Goal: Task Accomplishment & Management: Manage account settings

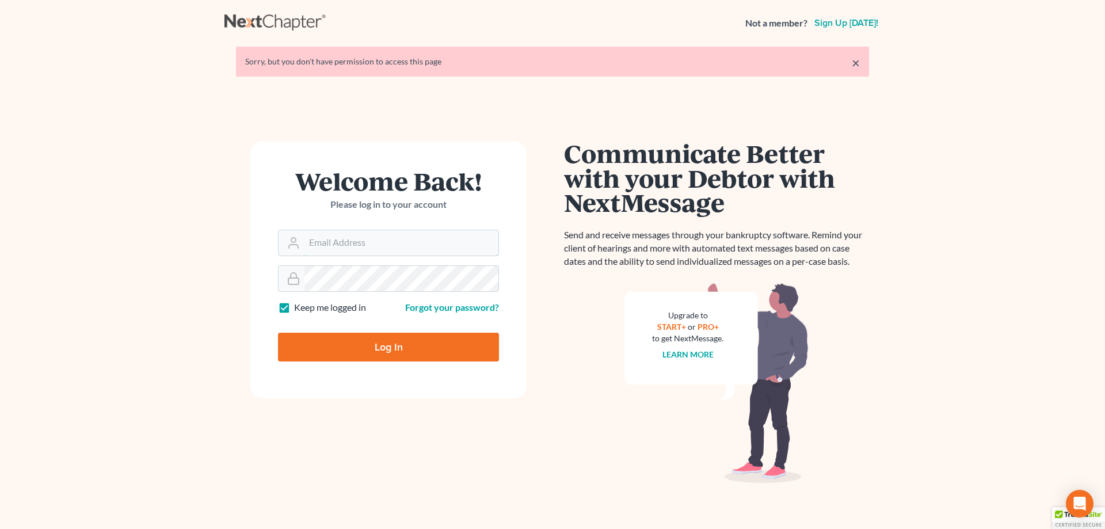
type input "amy@northgabankruptcy.com"
click at [370, 343] on input "Log In" at bounding box center [388, 347] width 221 height 29
type input "Thinking..."
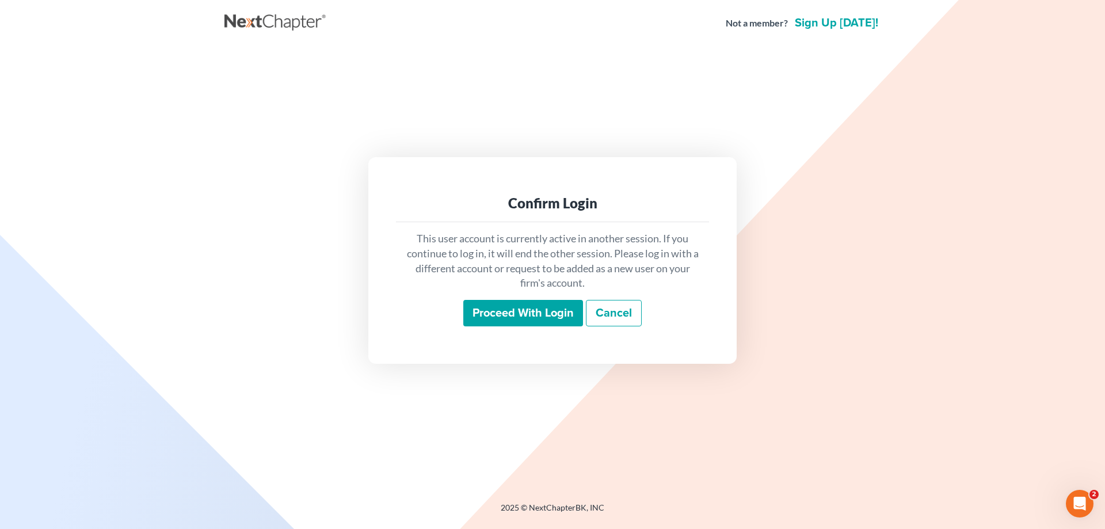
click at [533, 310] on input "Proceed with login" at bounding box center [523, 313] width 120 height 26
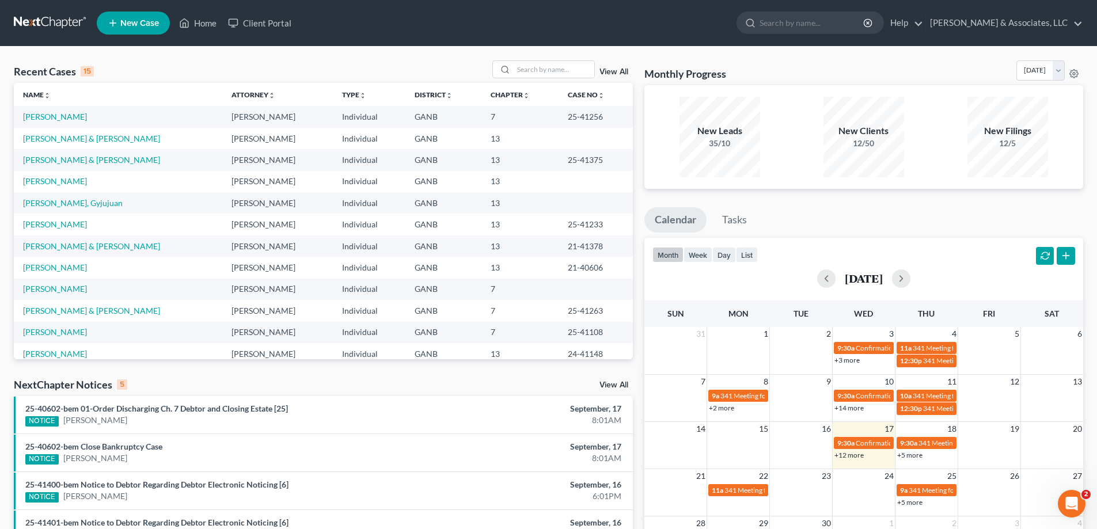
drag, startPoint x: 1080, startPoint y: 208, endPoint x: 1048, endPoint y: 202, distance: 32.2
click at [1078, 208] on ul "Calendar Tasks" at bounding box center [863, 222] width 439 height 31
click at [559, 69] on input "search" at bounding box center [554, 69] width 81 height 17
type input "[PERSON_NAME]"
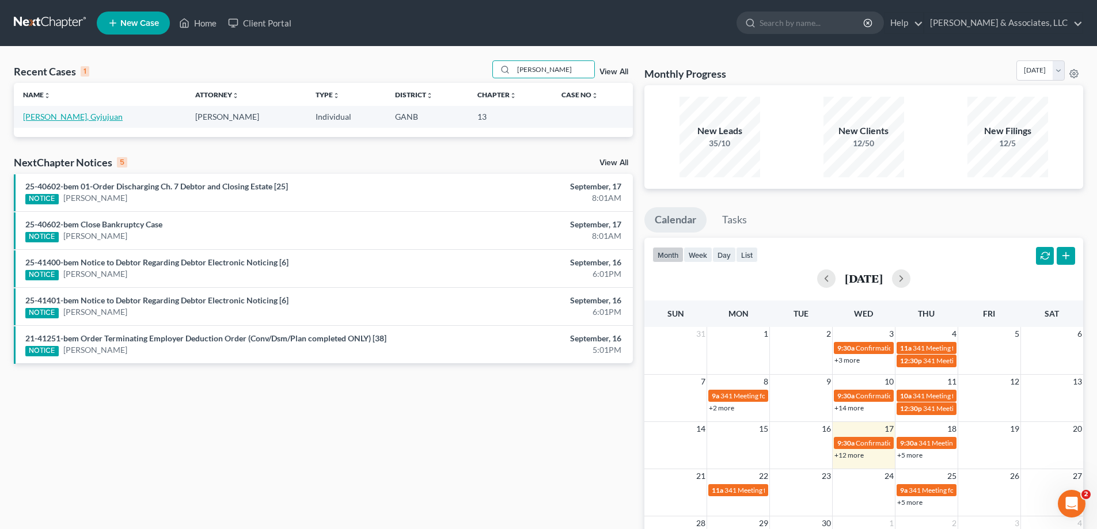
click at [54, 117] on link "[PERSON_NAME], Gyjujuan" at bounding box center [73, 117] width 100 height 10
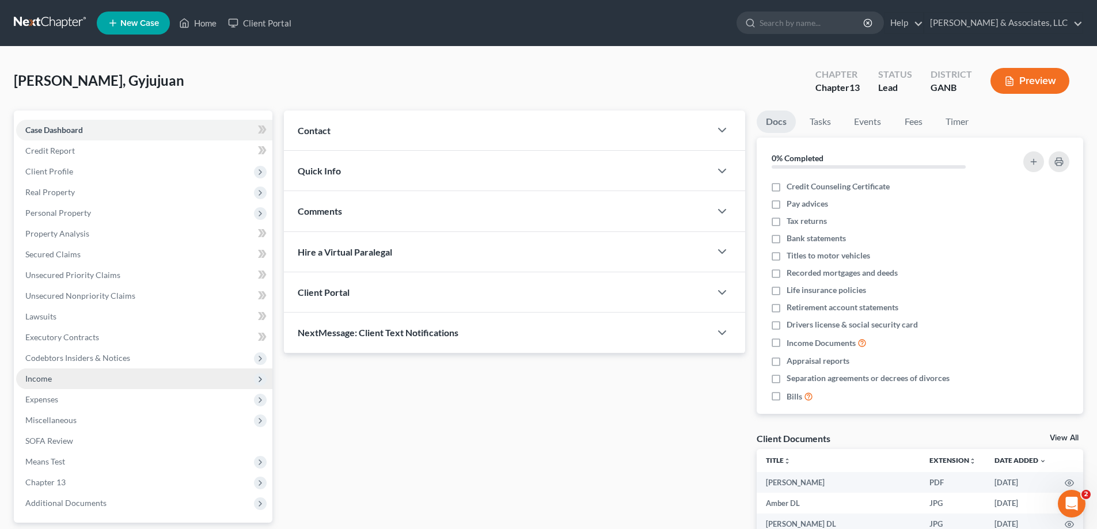
scroll to position [104, 0]
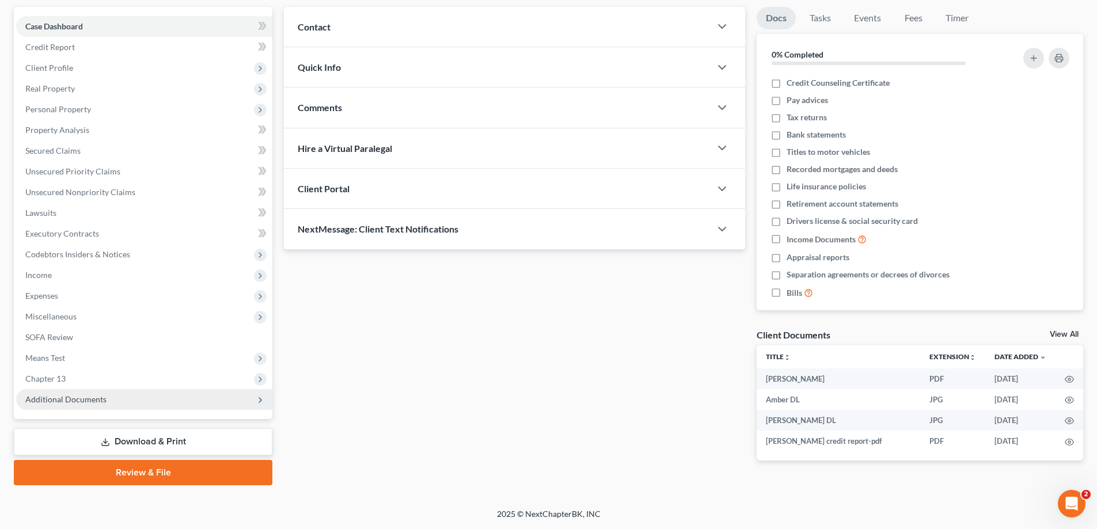
click at [64, 402] on span "Additional Documents" at bounding box center [65, 399] width 81 height 10
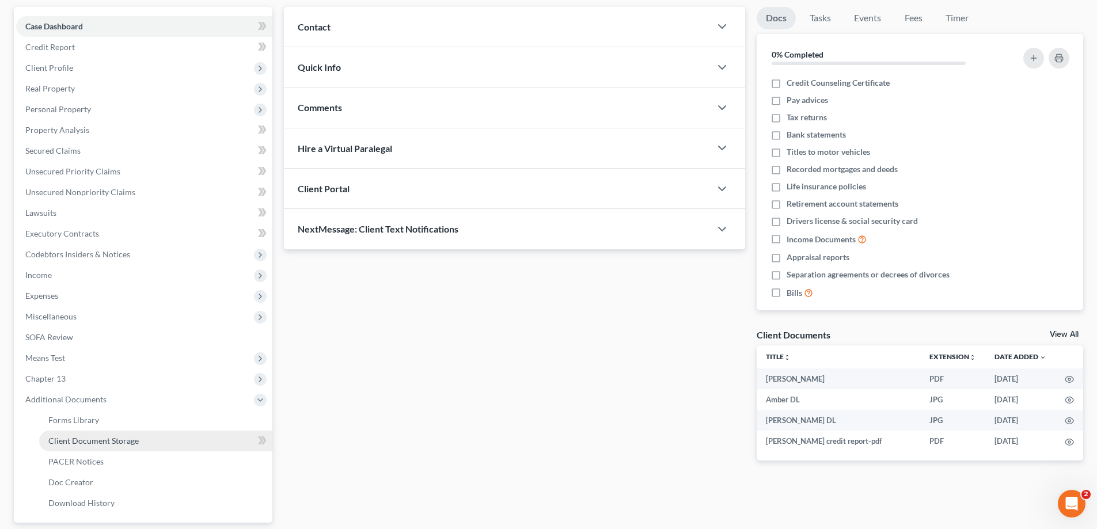
click at [56, 439] on span "Client Document Storage" at bounding box center [93, 441] width 90 height 10
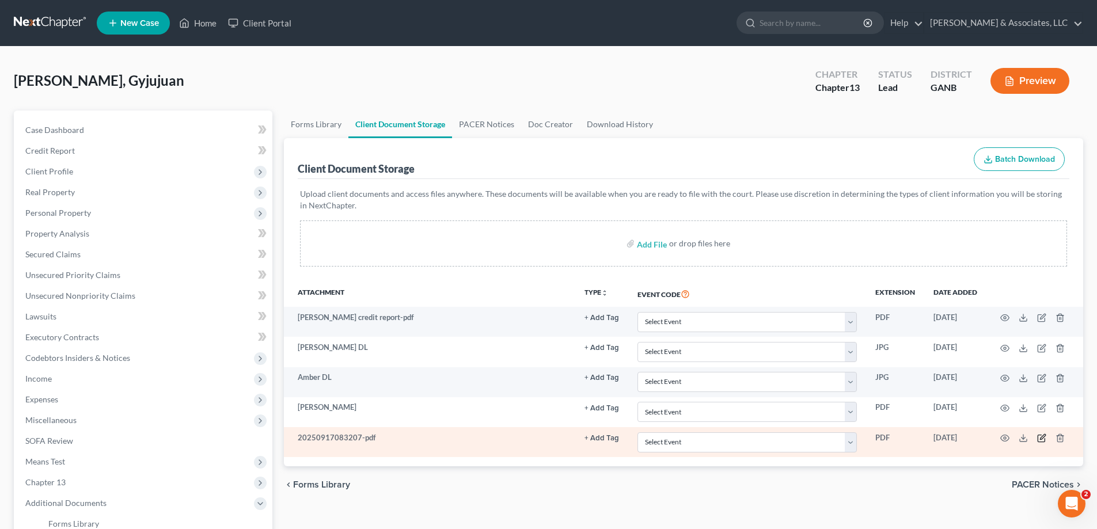
click at [1040, 441] on icon "button" at bounding box center [1041, 438] width 9 height 9
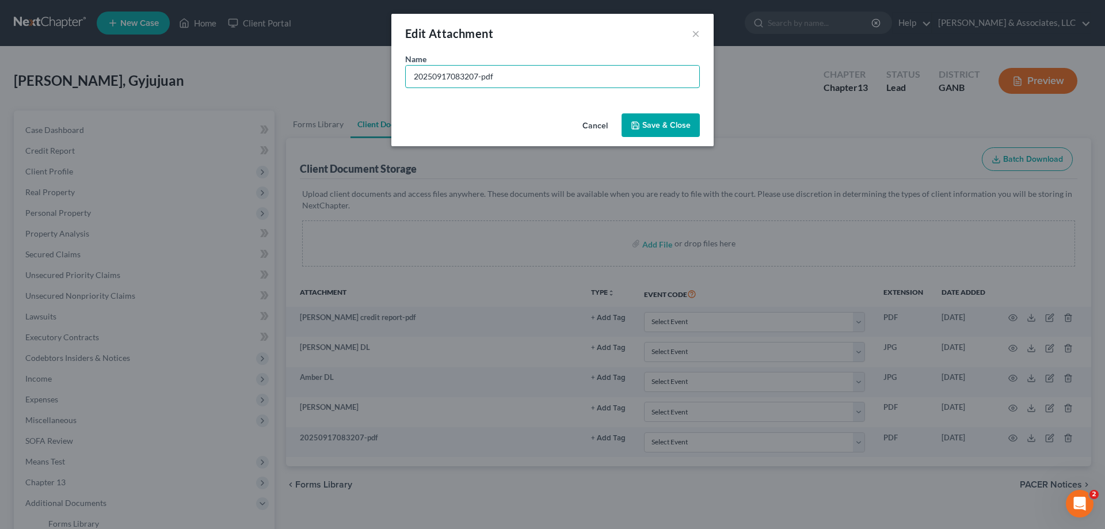
drag, startPoint x: 497, startPoint y: 77, endPoint x: 344, endPoint y: 77, distance: 153.1
click at [344, 77] on div "Edit Attachment × Name * 20250917083207-pdf Cancel Save & Close" at bounding box center [552, 264] width 1105 height 529
type input "[PERSON_NAME]"
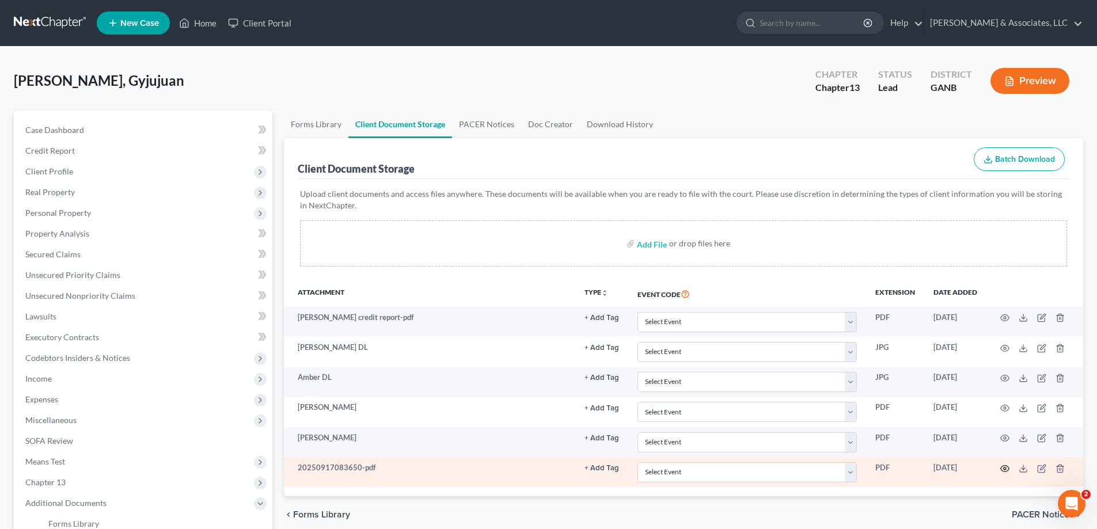
click at [1003, 468] on icon "button" at bounding box center [1004, 468] width 9 height 9
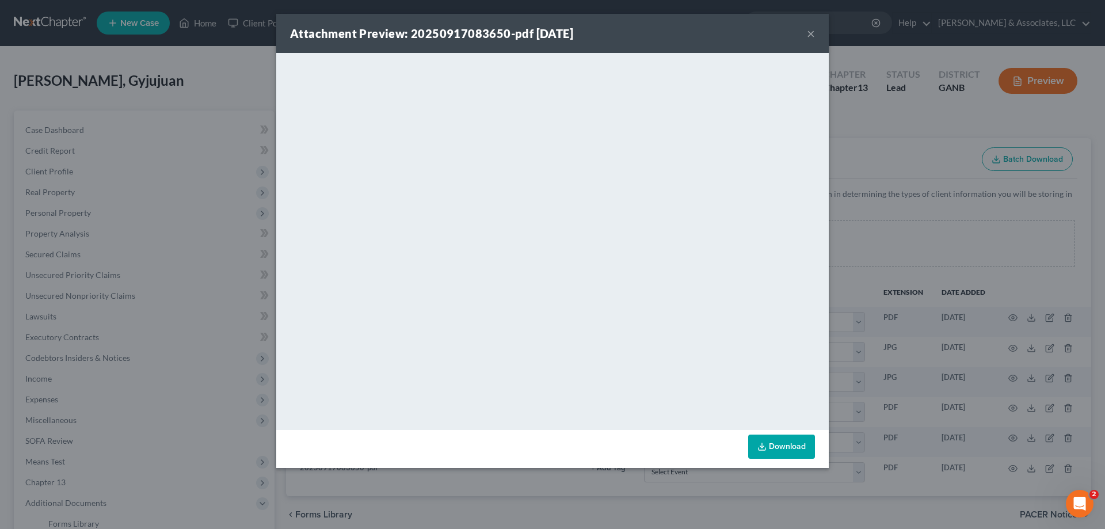
click at [810, 35] on button "×" at bounding box center [811, 33] width 8 height 14
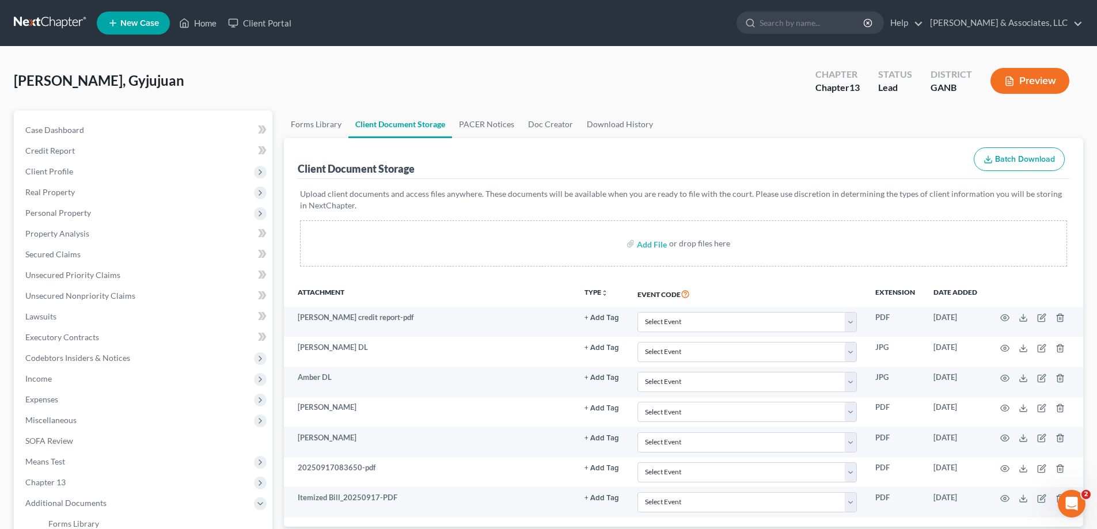
scroll to position [207, 0]
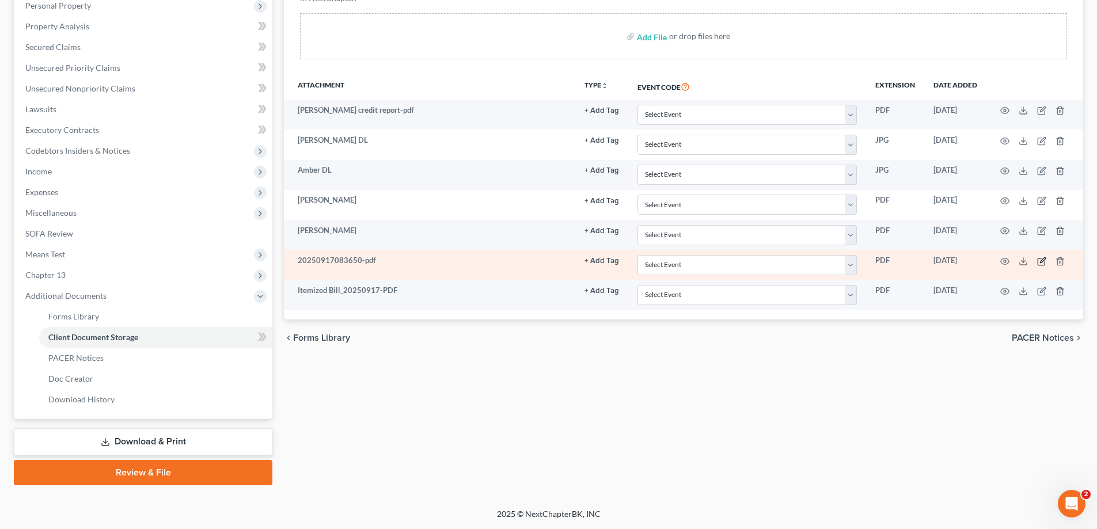
click at [1043, 264] on icon "button" at bounding box center [1041, 261] width 9 height 9
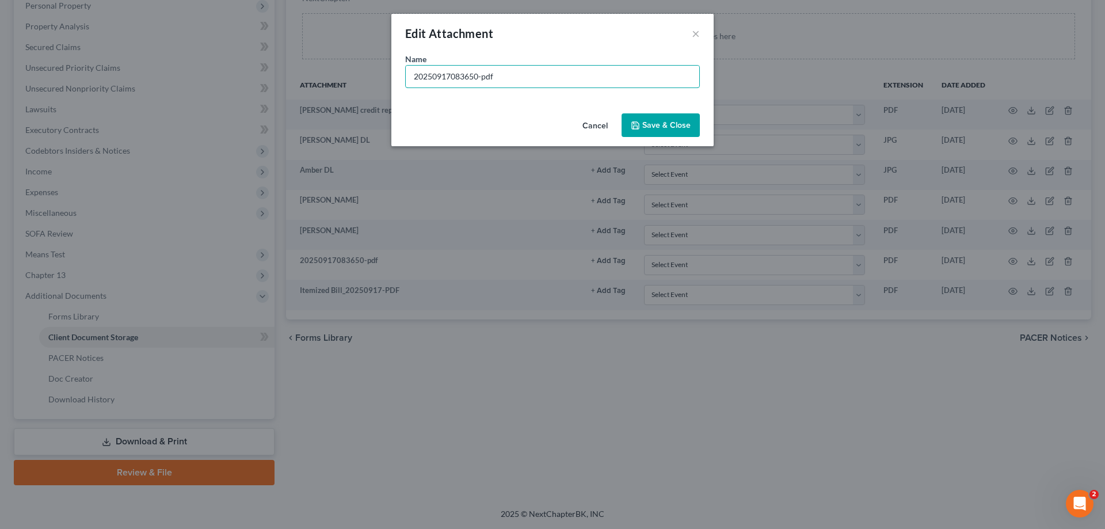
drag, startPoint x: 576, startPoint y: 69, endPoint x: 207, endPoint y: 69, distance: 369.1
click at [208, 68] on div "Edit Attachment × Name * 20250917083650-pdf Cancel Save & Close" at bounding box center [552, 264] width 1105 height 529
type input "2024 Taxes"
click at [668, 121] on span "Save & Close" at bounding box center [667, 125] width 48 height 10
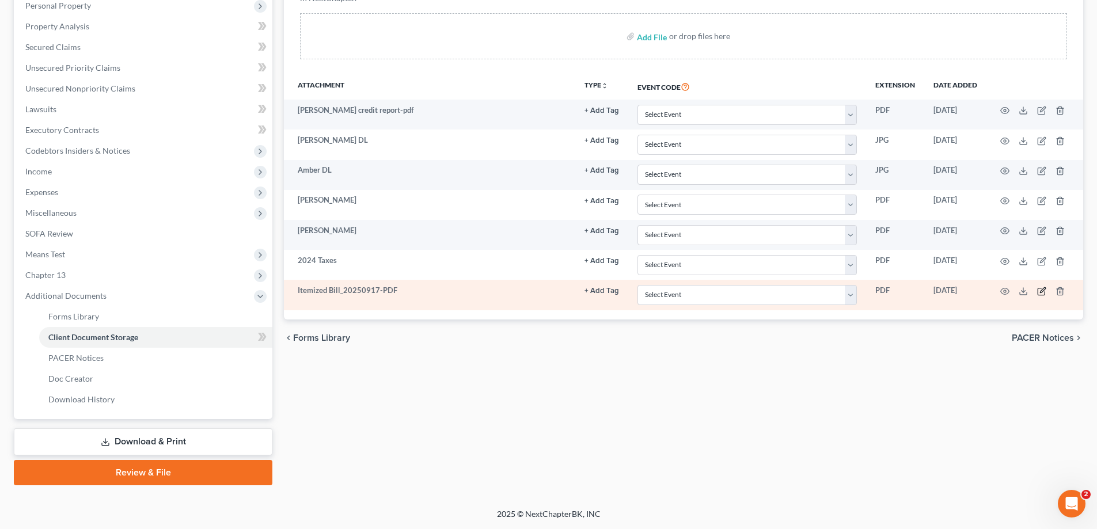
click at [1042, 292] on icon "button" at bounding box center [1041, 291] width 9 height 9
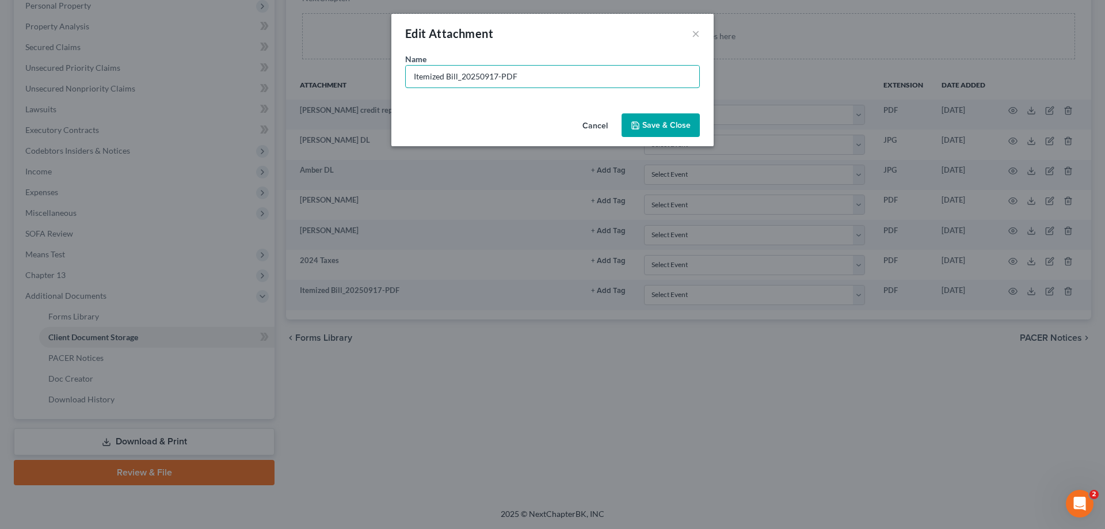
drag, startPoint x: 547, startPoint y: 79, endPoint x: 237, endPoint y: 76, distance: 310.3
click at [237, 76] on div "Edit Attachment × Name * Itemized Bill_20250917-PDF Cancel Save & Close" at bounding box center [552, 264] width 1105 height 529
type input "Medical Bill to add"
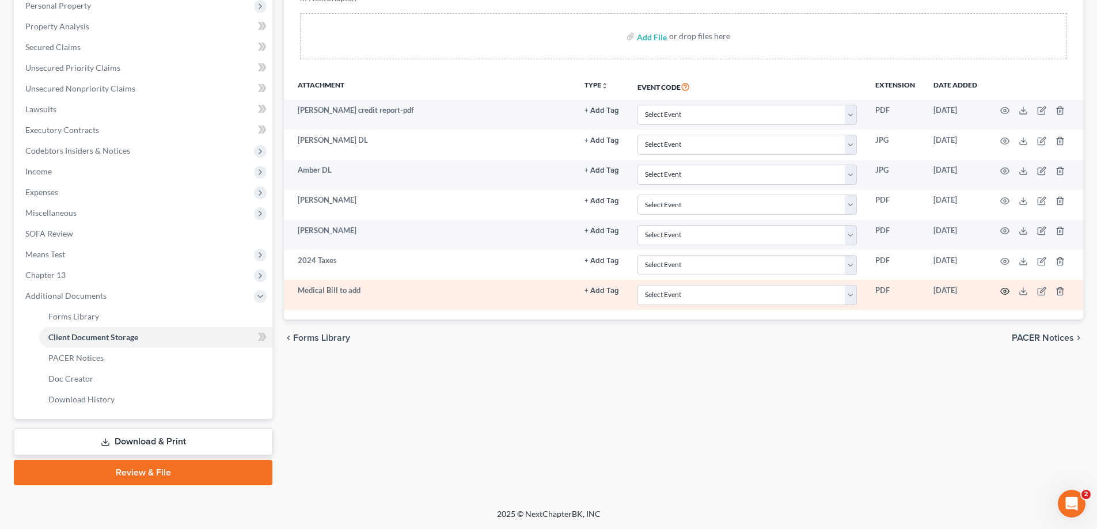
click at [1002, 289] on icon "button" at bounding box center [1005, 291] width 9 height 6
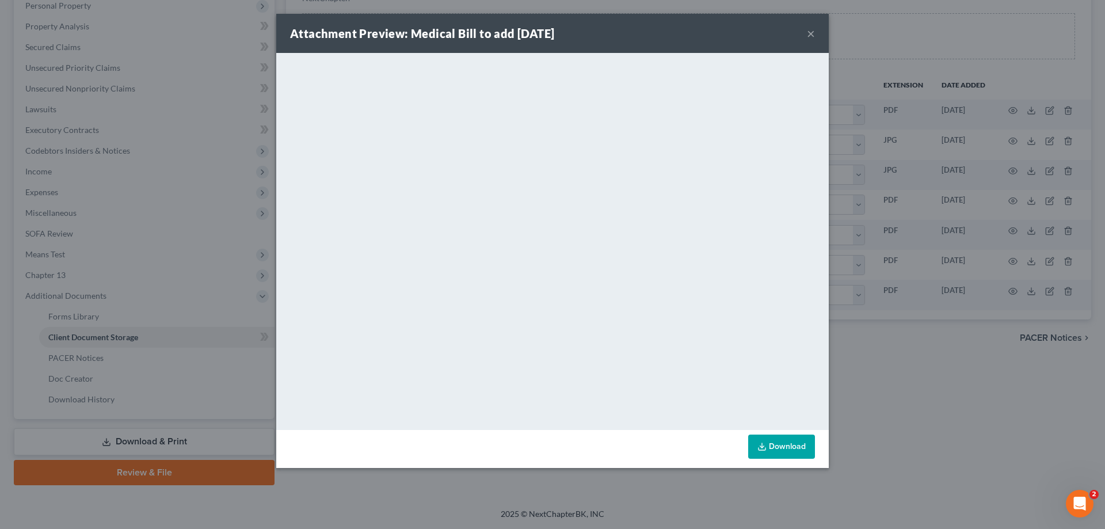
drag, startPoint x: 1063, startPoint y: 408, endPoint x: 998, endPoint y: 362, distance: 79.2
click at [1063, 408] on div "Attachment Preview: Medical Bill to add [DATE] × <object ng-attr-data='[URL][DO…" at bounding box center [552, 264] width 1105 height 529
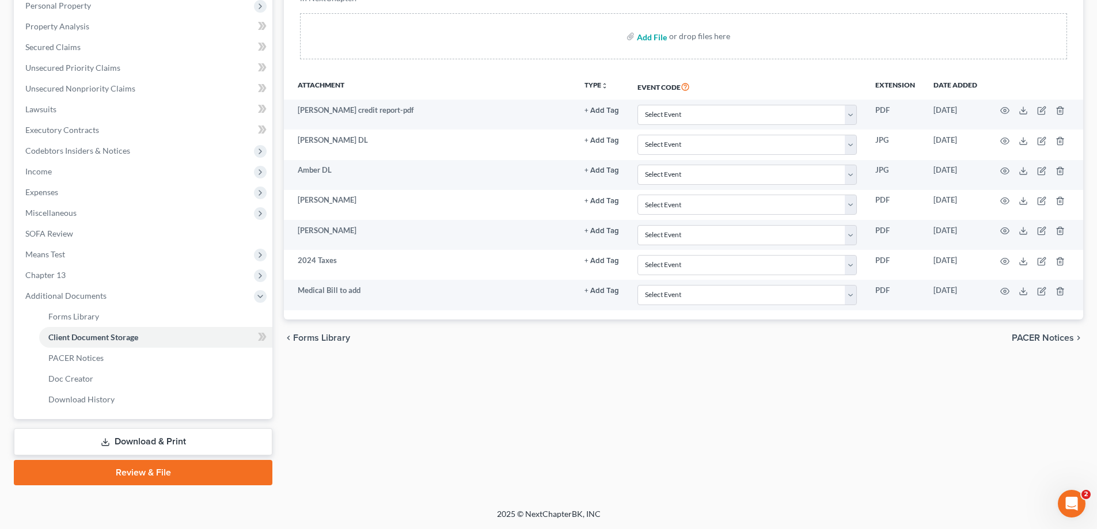
click at [654, 37] on input "file" at bounding box center [651, 36] width 28 height 21
type input "C:\fakepath\Satcher3.png"
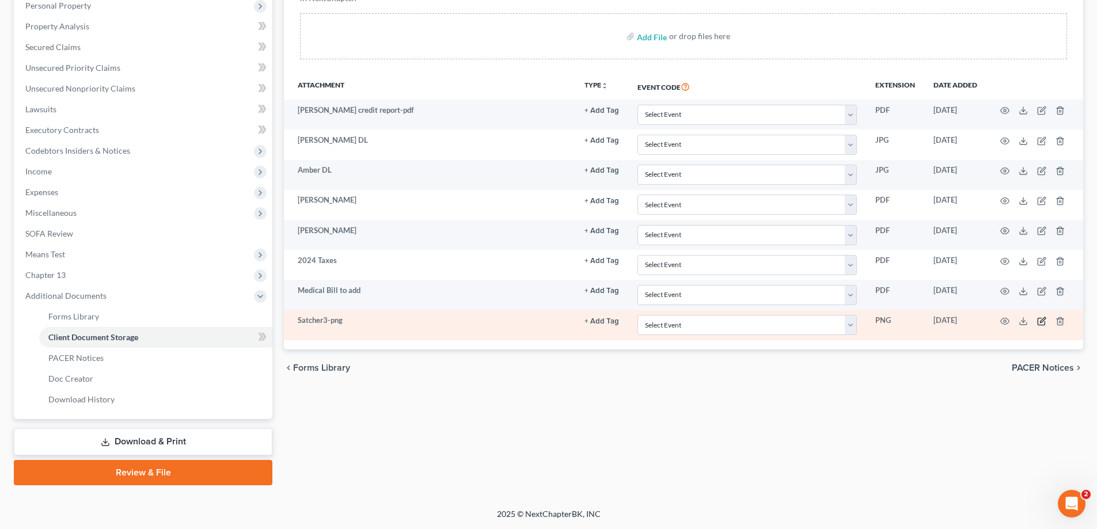
click at [1042, 321] on icon "button" at bounding box center [1042, 319] width 5 height 5
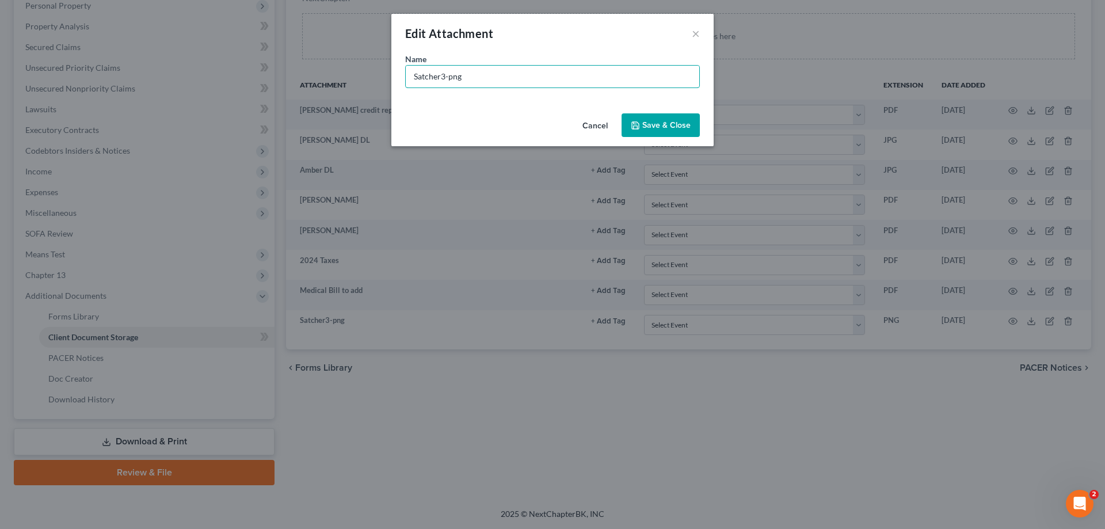
drag, startPoint x: 504, startPoint y: 75, endPoint x: 354, endPoint y: 67, distance: 151.1
click at [354, 67] on div "Edit Attachment × Name * Satcher3-png Cancel Save & Close" at bounding box center [552, 264] width 1105 height 529
type input "Medical Bills"
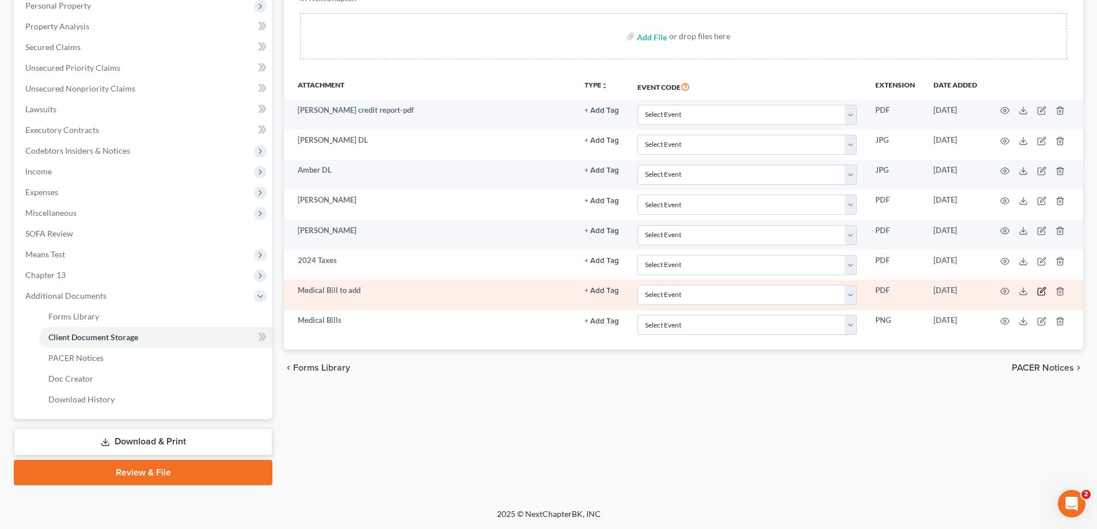
click at [1040, 292] on icon "button" at bounding box center [1042, 289] width 5 height 5
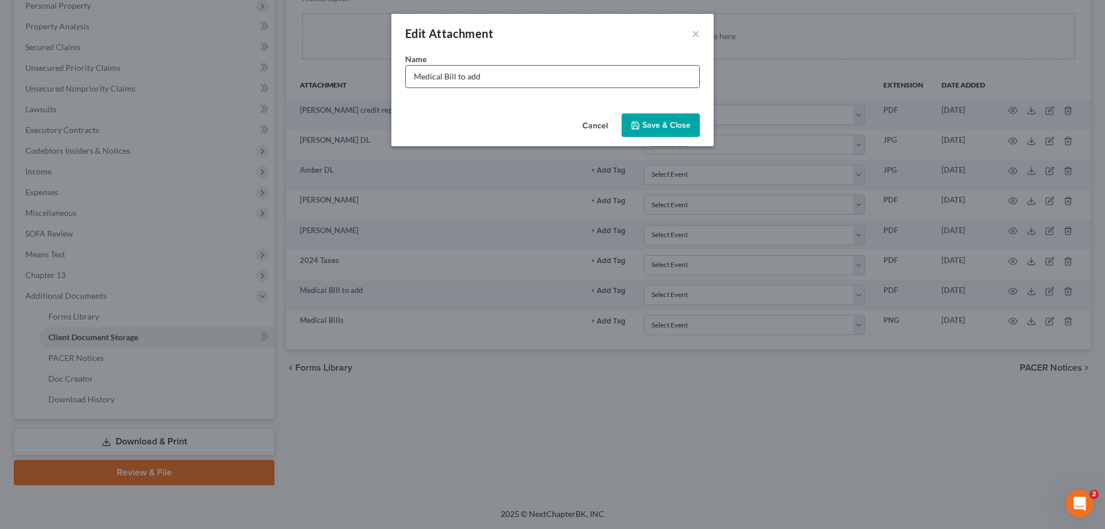
click at [518, 68] on input "Medical Bill to add" at bounding box center [553, 77] width 294 height 22
type input "Medical Bill'"
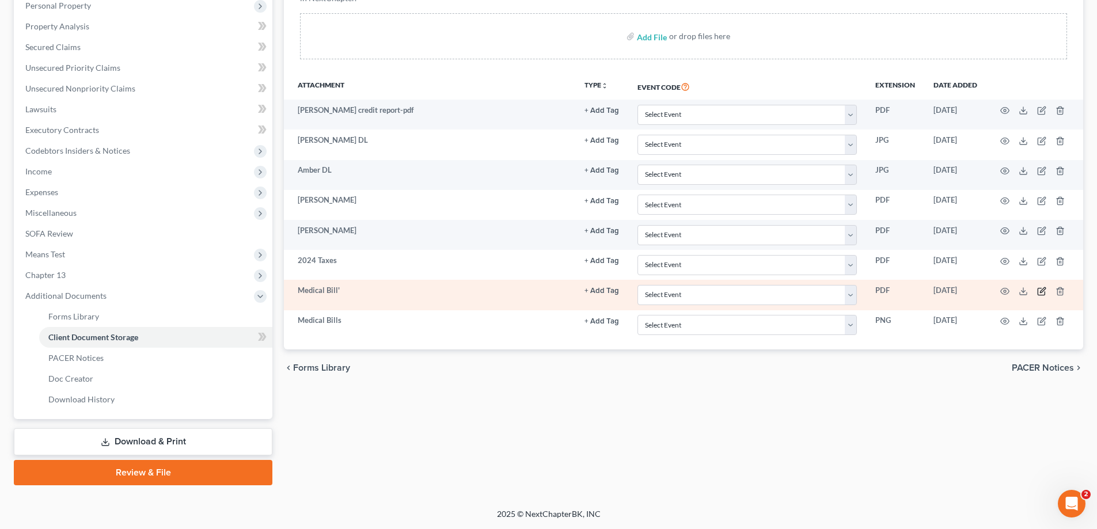
click at [1040, 290] on icon "button" at bounding box center [1041, 291] width 9 height 9
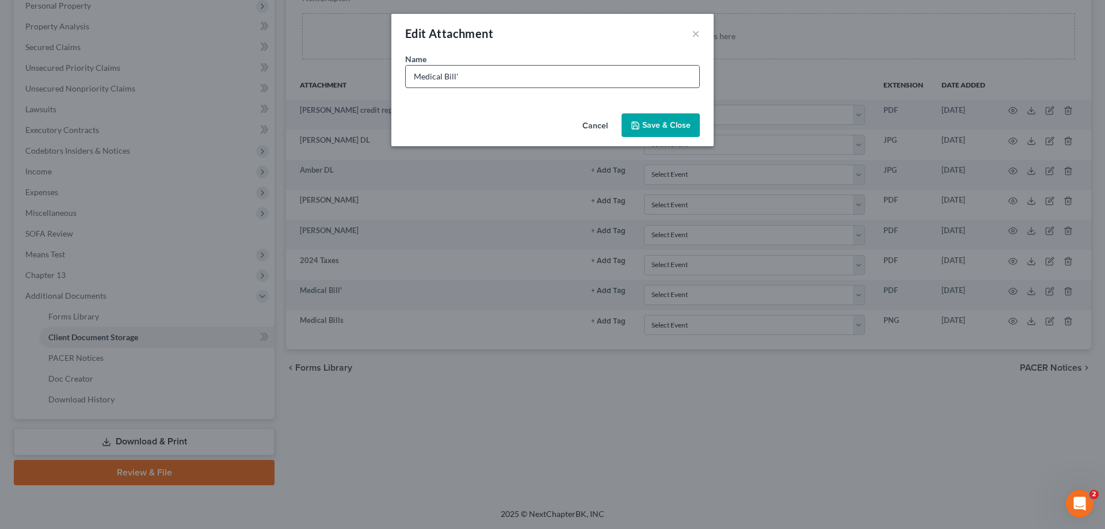
click at [481, 74] on input "Medical Bill'" at bounding box center [553, 77] width 294 height 22
type input "Medical Bill"
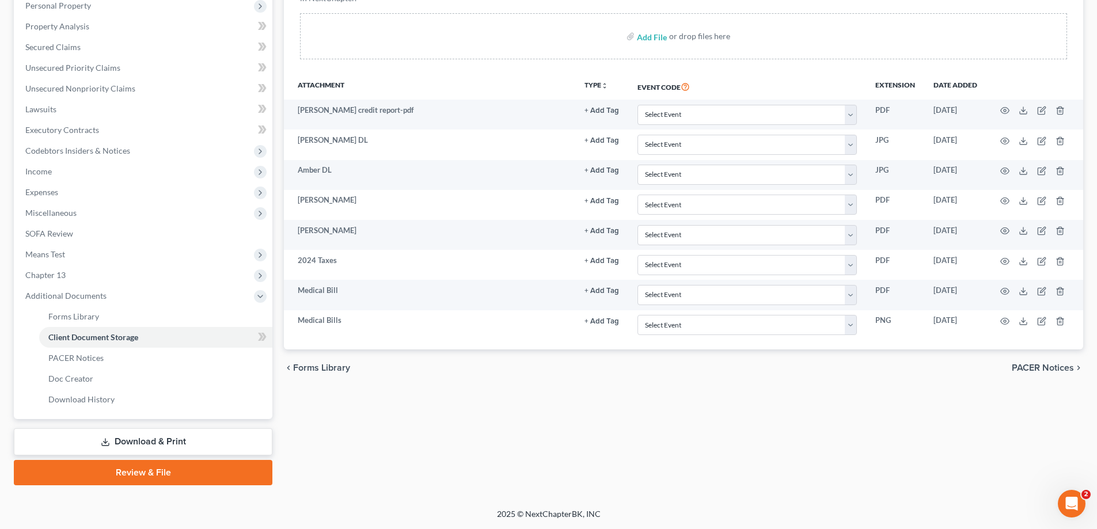
click at [1079, 26] on div "Client Document Storage Batch Download Upload client documents and access files…" at bounding box center [683, 140] width 799 height 419
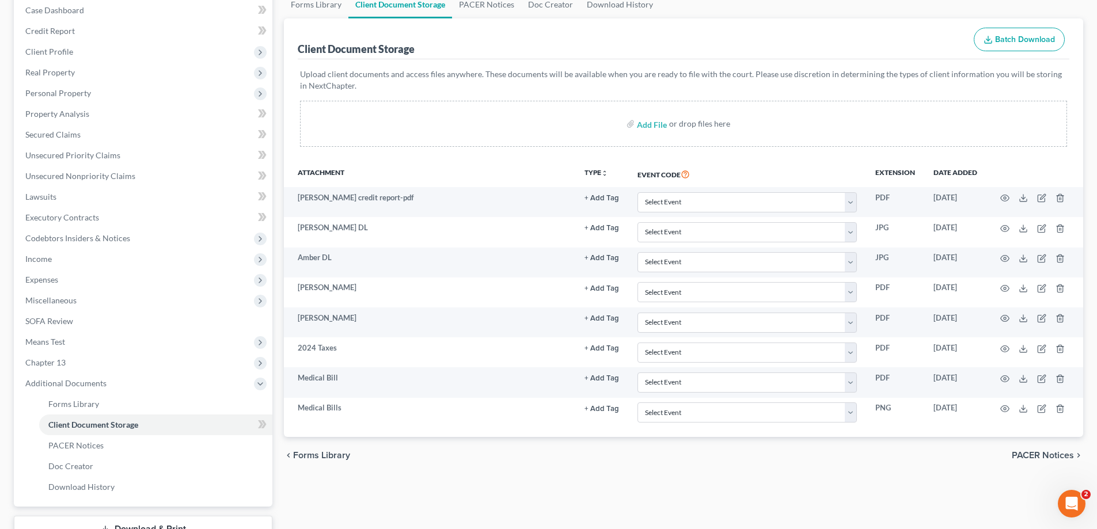
scroll to position [0, 0]
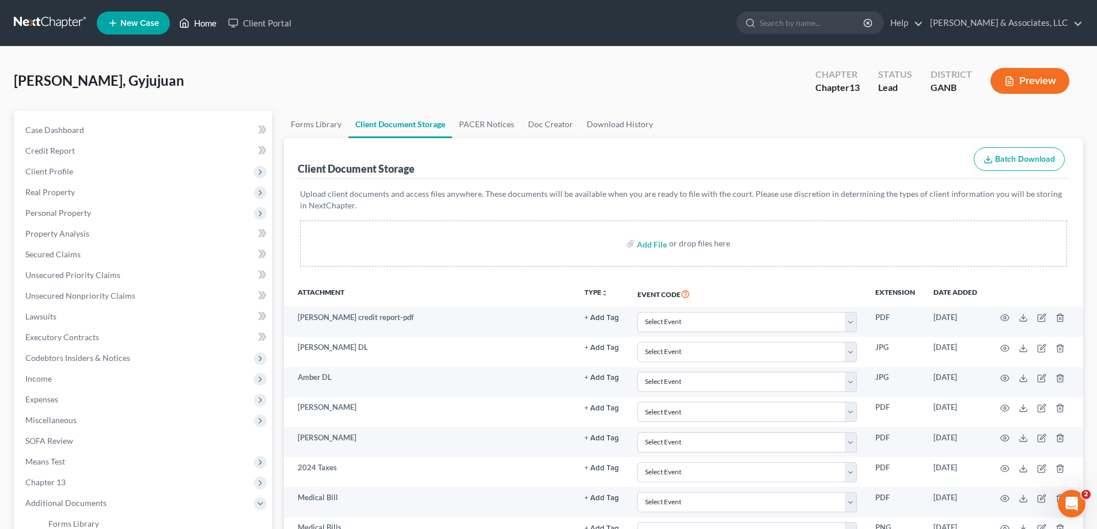
click at [204, 22] on link "Home" at bounding box center [197, 23] width 49 height 21
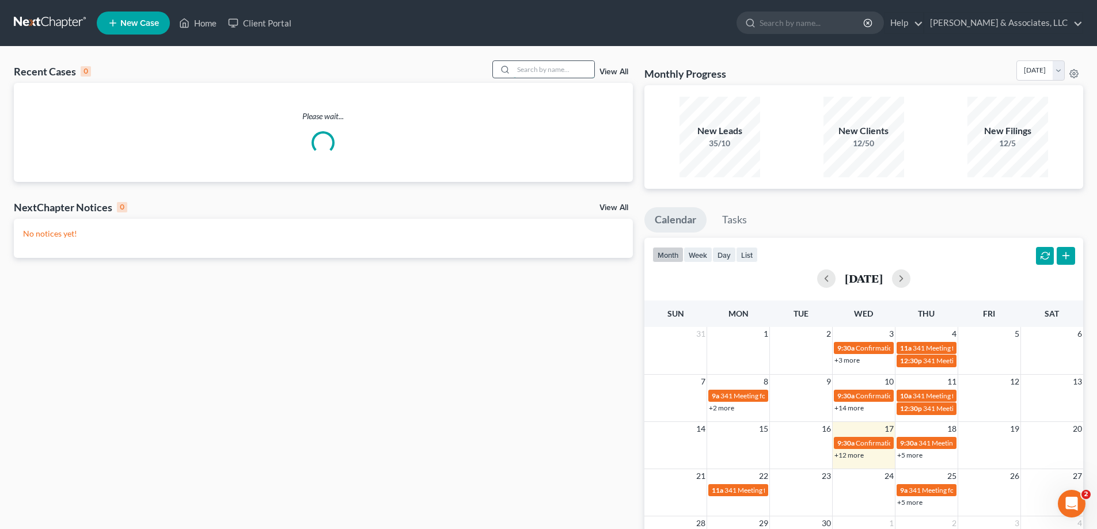
click at [527, 71] on input "search" at bounding box center [554, 69] width 81 height 17
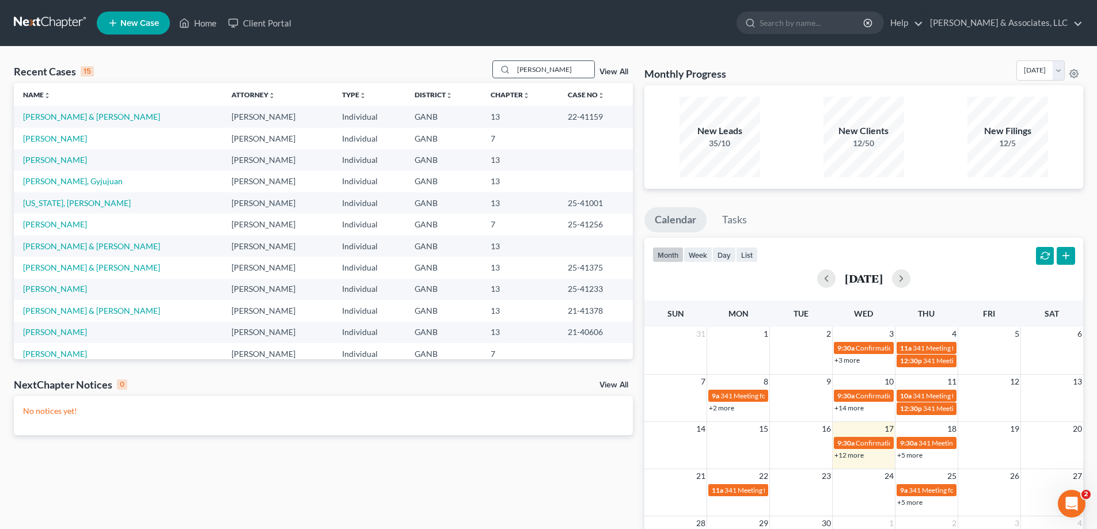
type input "[PERSON_NAME]"
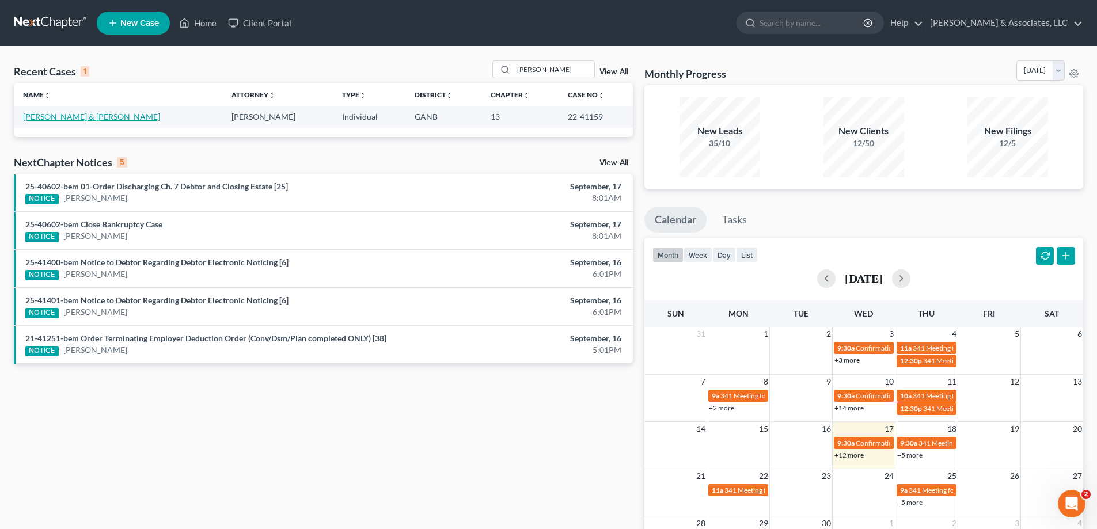
click at [91, 117] on link "[PERSON_NAME] & [PERSON_NAME]" at bounding box center [91, 117] width 137 height 10
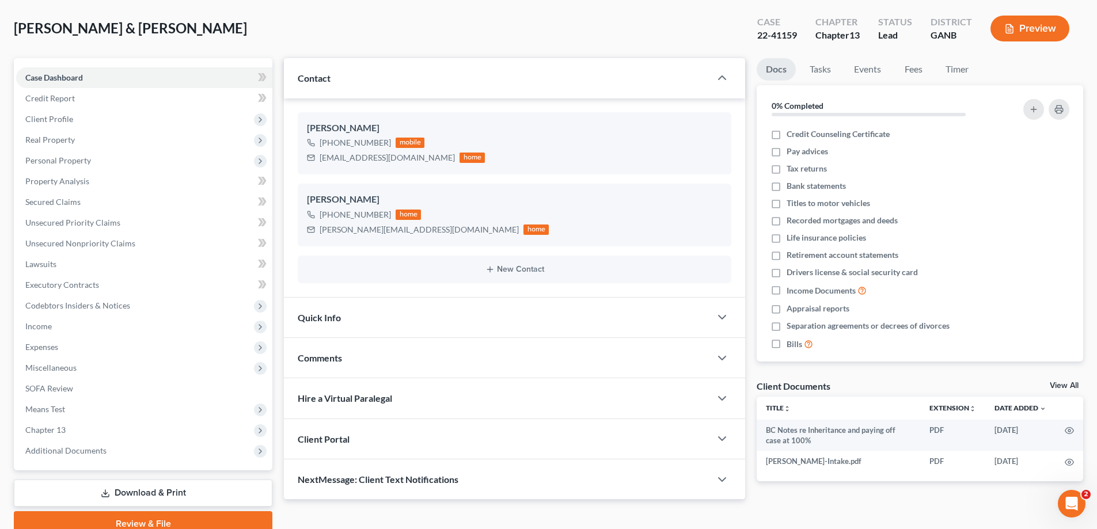
scroll to position [104, 0]
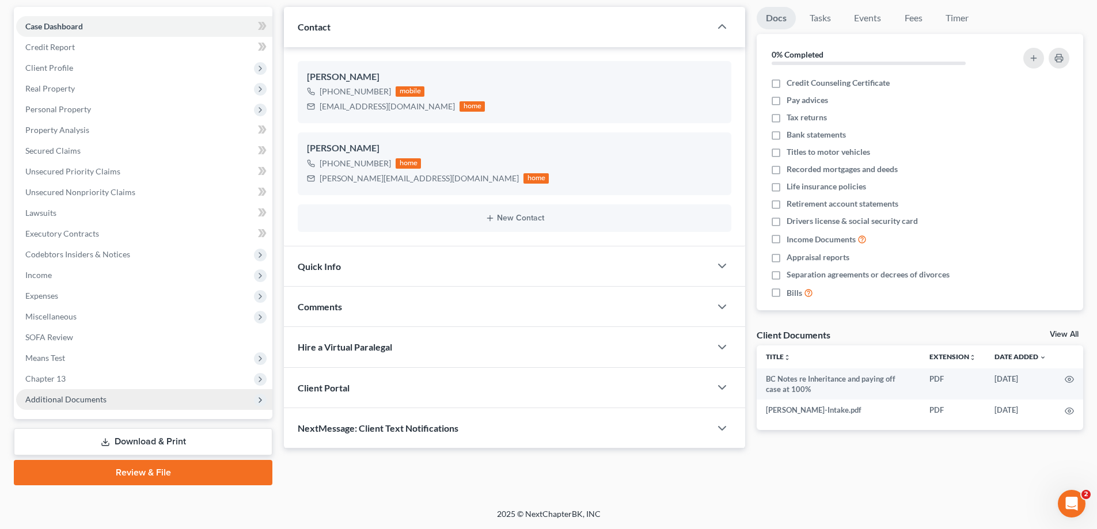
click at [44, 396] on span "Additional Documents" at bounding box center [65, 399] width 81 height 10
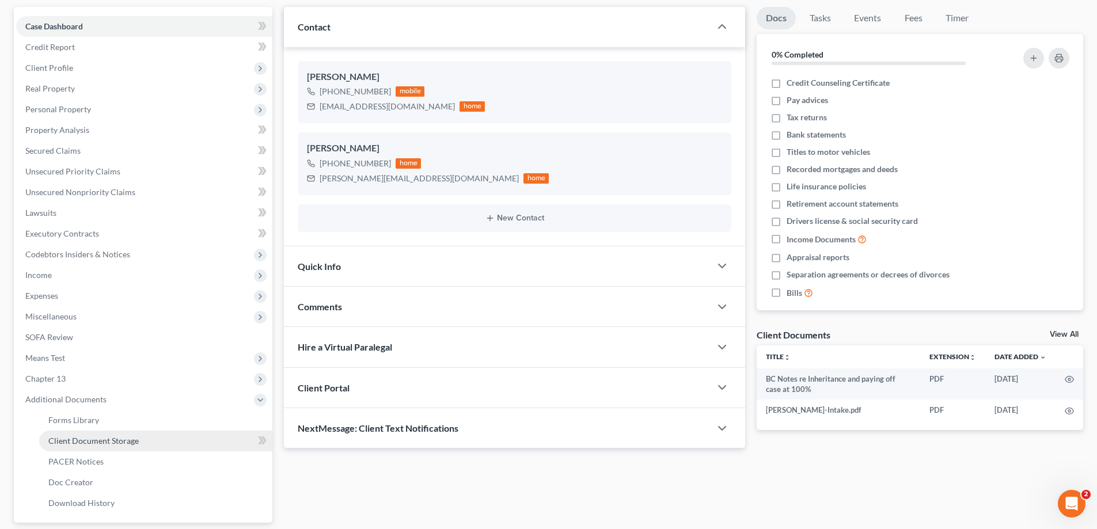
click at [69, 439] on span "Client Document Storage" at bounding box center [93, 441] width 90 height 10
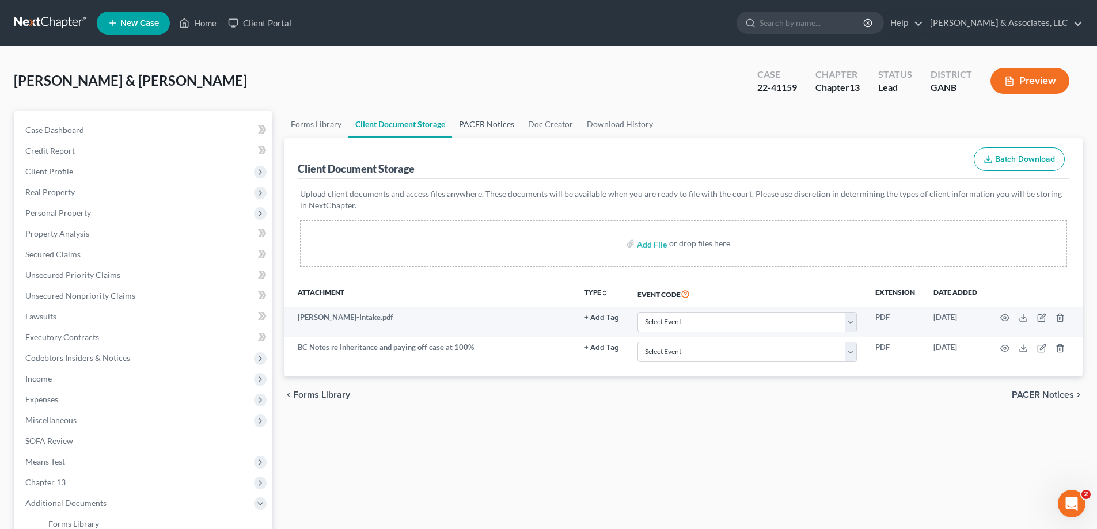
click at [477, 121] on link "PACER Notices" at bounding box center [486, 125] width 69 height 28
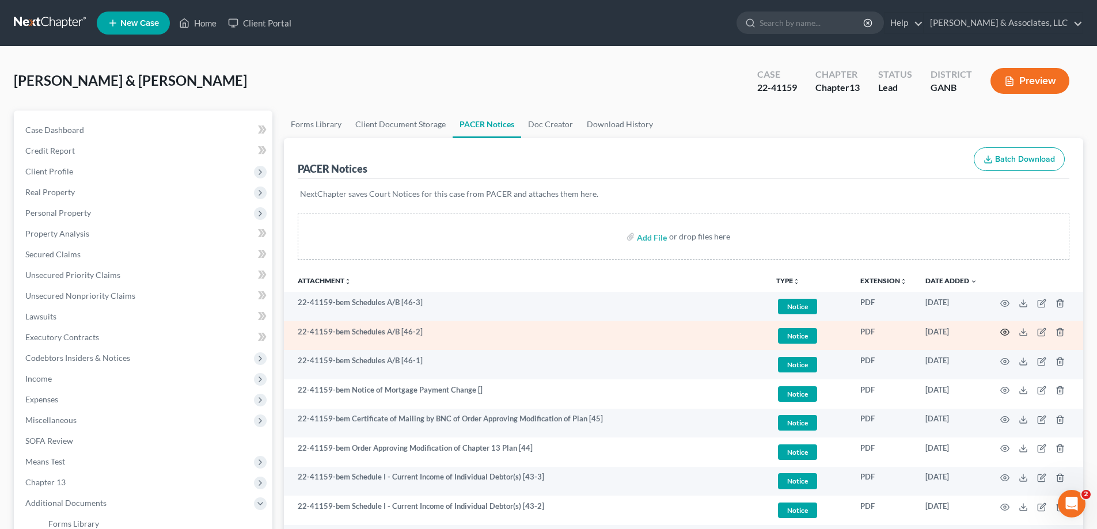
click at [1003, 332] on icon "button" at bounding box center [1004, 332] width 9 height 9
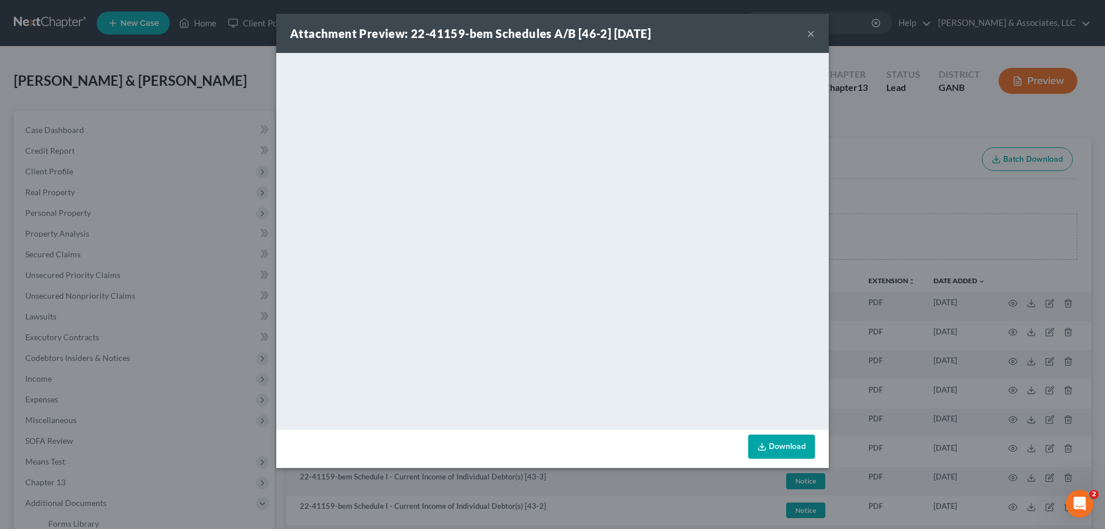
click at [811, 32] on button "×" at bounding box center [811, 33] width 8 height 14
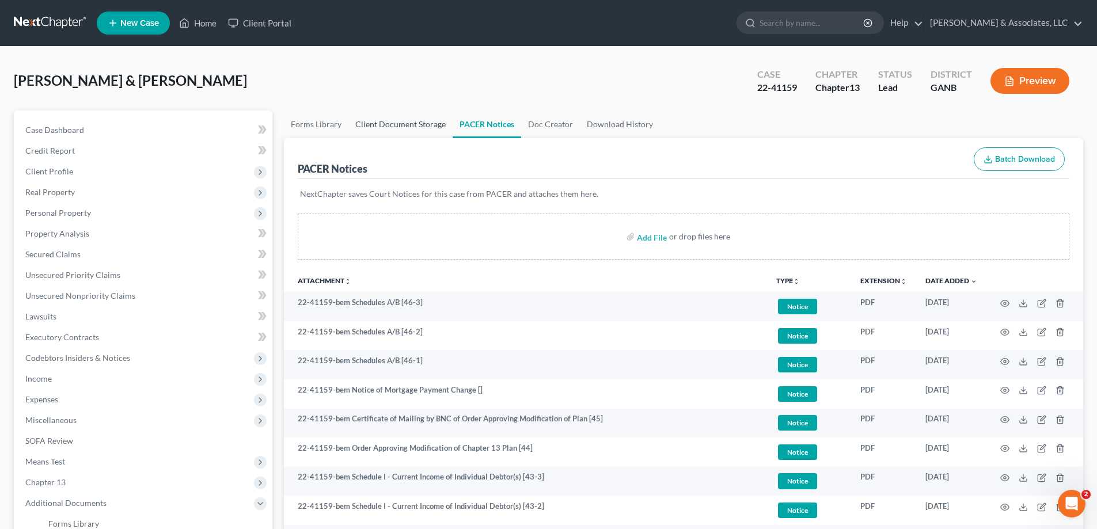
click at [385, 123] on link "Client Document Storage" at bounding box center [400, 125] width 104 height 28
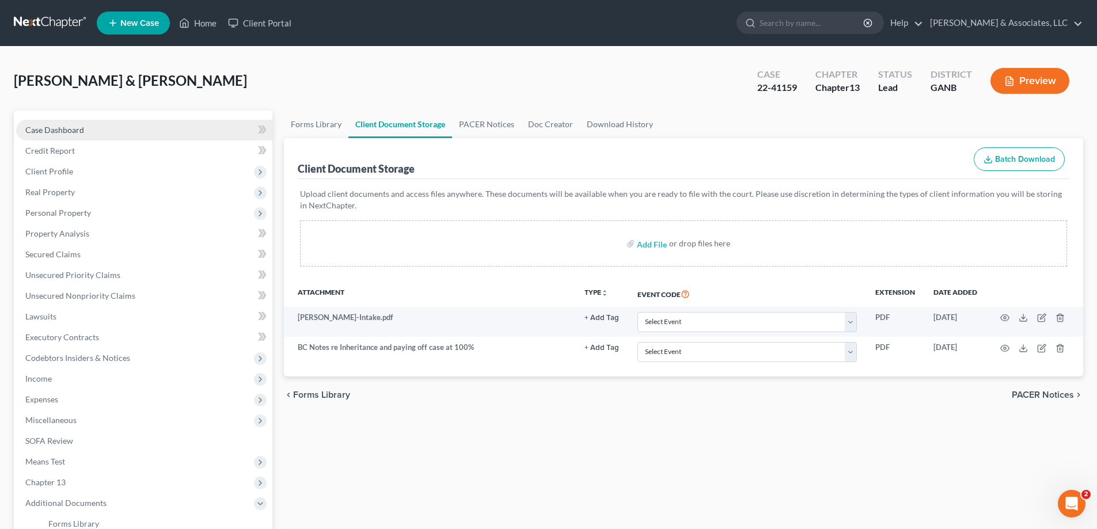
click at [38, 128] on span "Case Dashboard" at bounding box center [54, 130] width 59 height 10
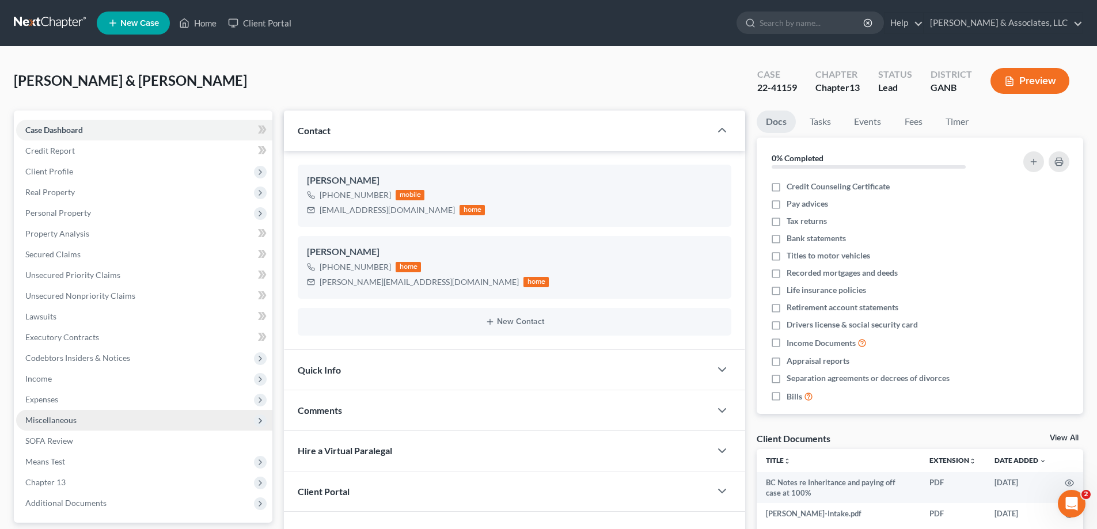
click at [65, 420] on span "Miscellaneous" at bounding box center [50, 420] width 51 height 10
click at [242, 78] on div "[PERSON_NAME] & [PERSON_NAME] Upgraded Case 22-41159 Chapter Chapter 13 Status …" at bounding box center [548, 85] width 1069 height 50
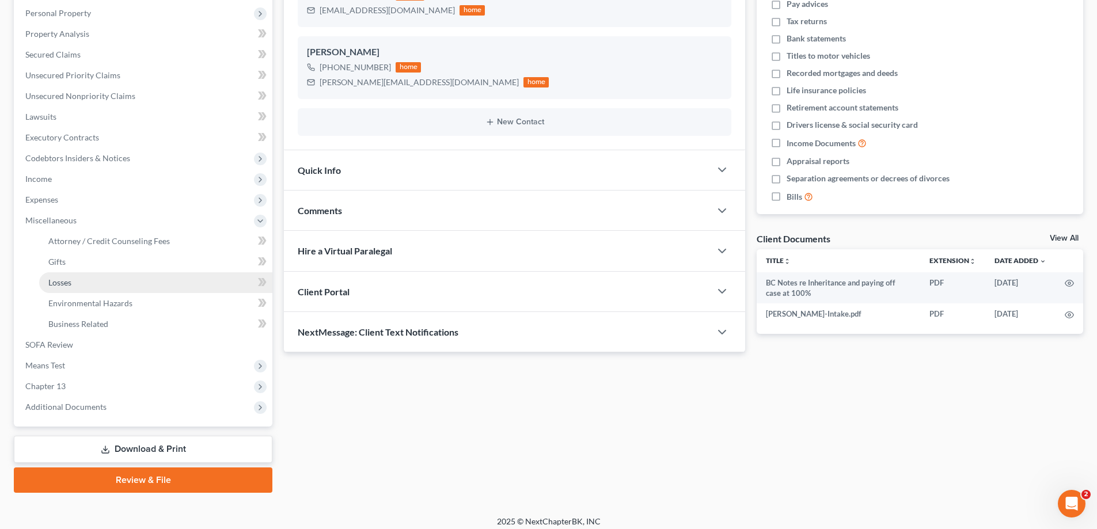
scroll to position [207, 0]
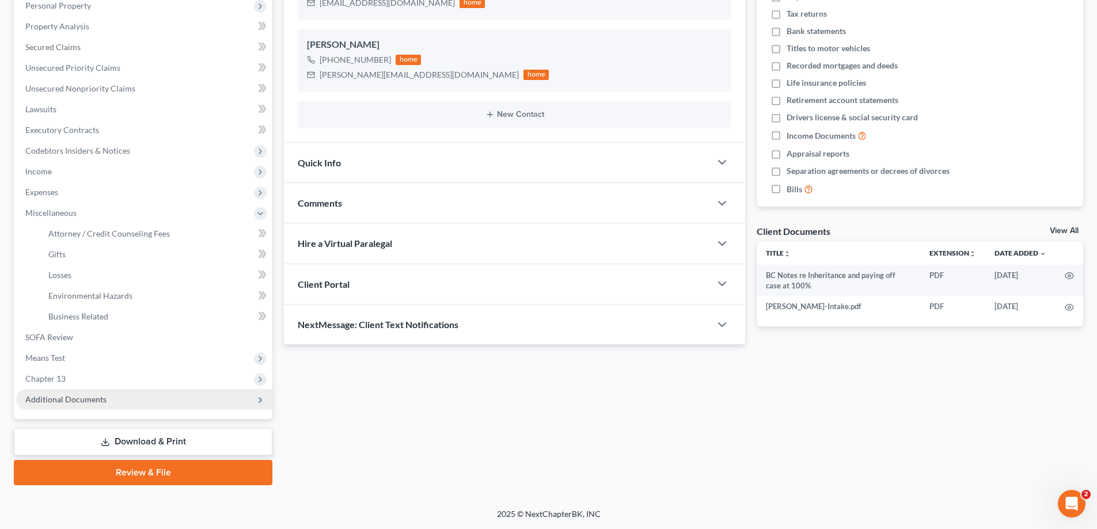
click at [44, 400] on span "Additional Documents" at bounding box center [65, 399] width 81 height 10
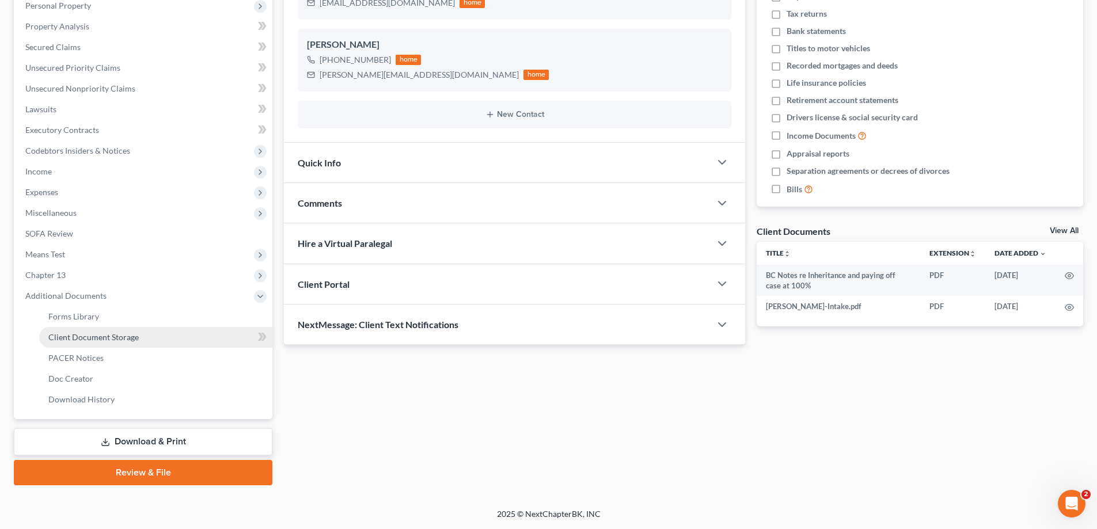
click at [66, 330] on link "Client Document Storage" at bounding box center [155, 337] width 233 height 21
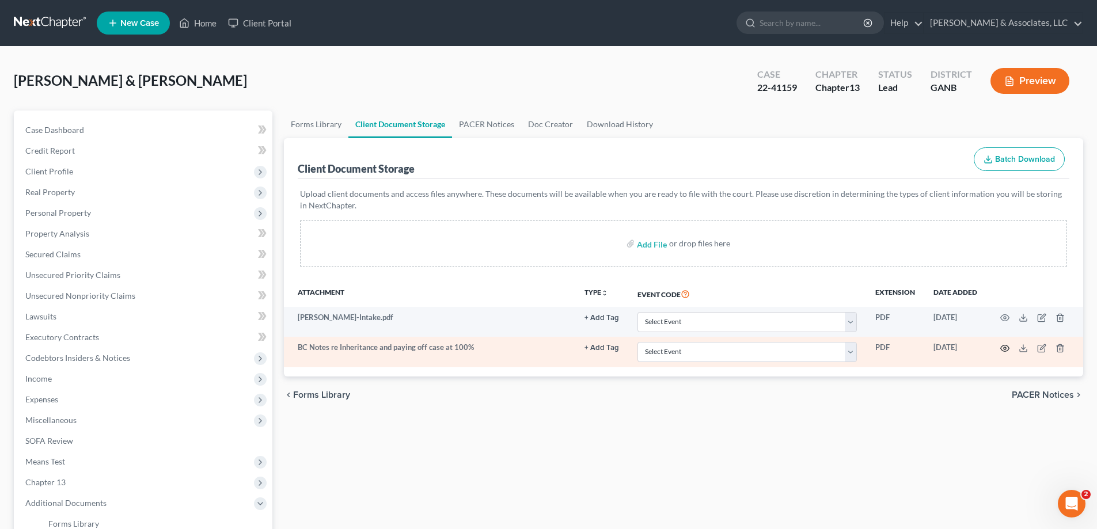
click at [1005, 347] on icon "button" at bounding box center [1004, 348] width 9 height 9
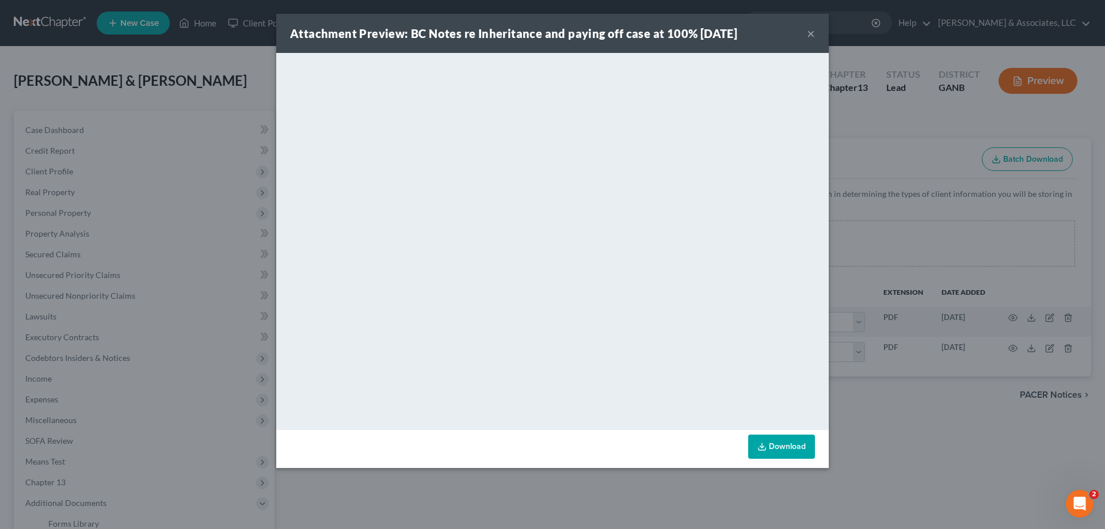
click at [810, 32] on button "×" at bounding box center [811, 33] width 8 height 14
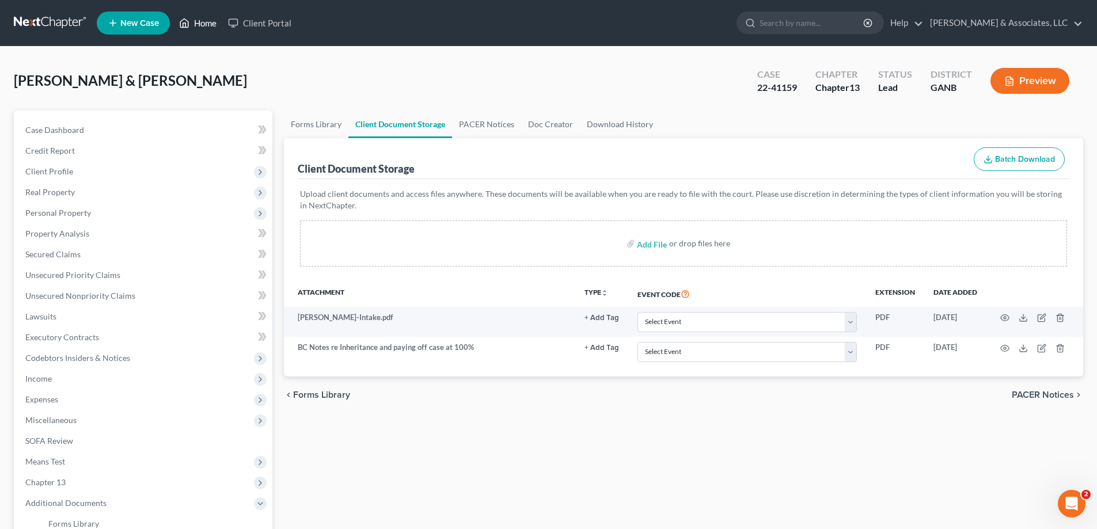
click at [200, 20] on link "Home" at bounding box center [197, 23] width 49 height 21
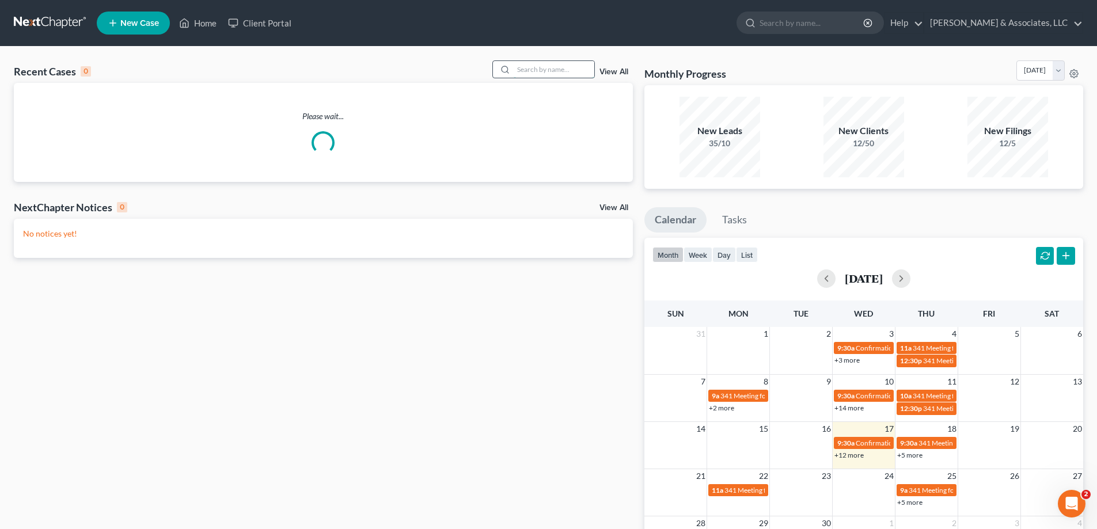
click at [561, 73] on input "search" at bounding box center [554, 69] width 81 height 17
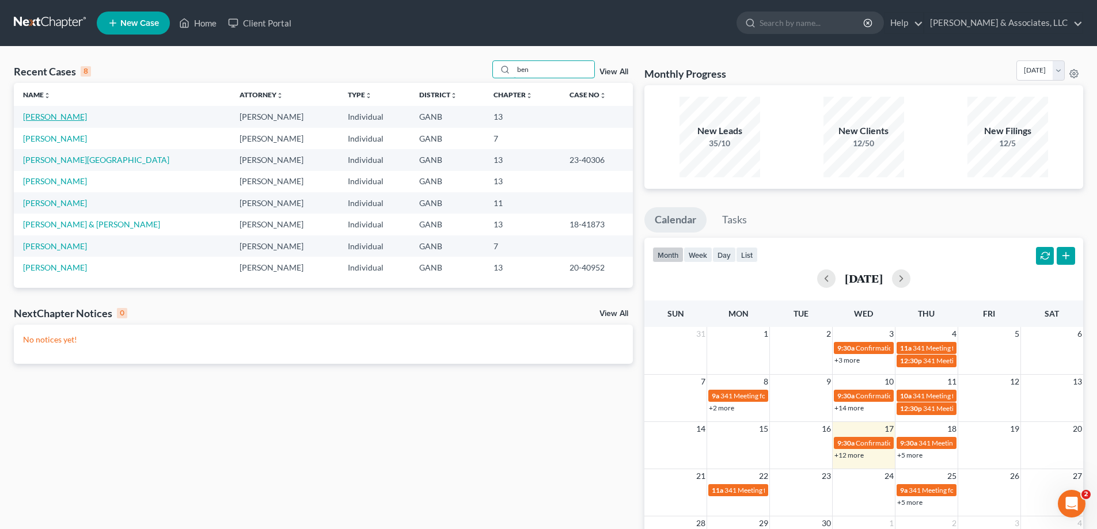
type input "ben"
click at [38, 117] on link "[PERSON_NAME]" at bounding box center [55, 117] width 64 height 10
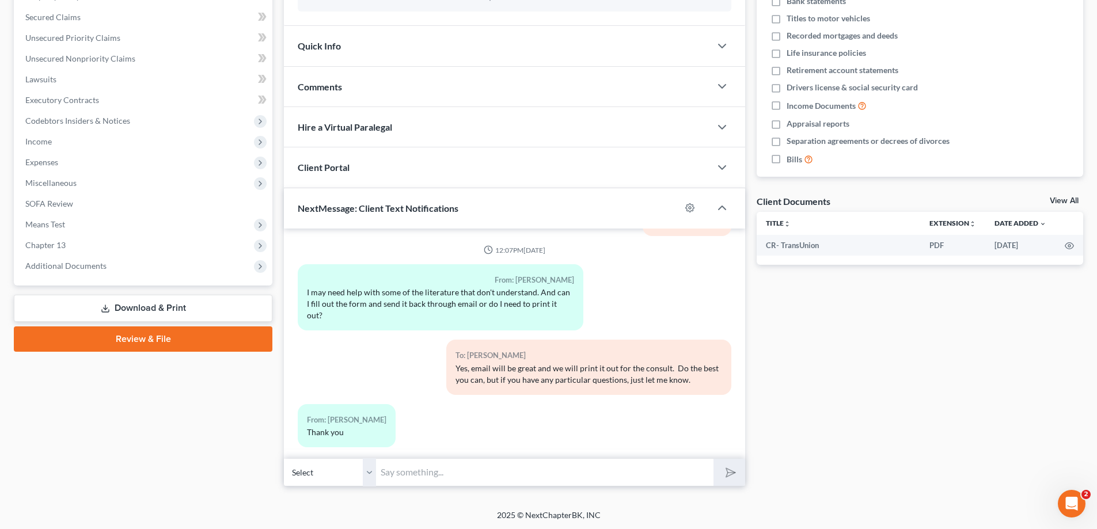
scroll to position [238, 0]
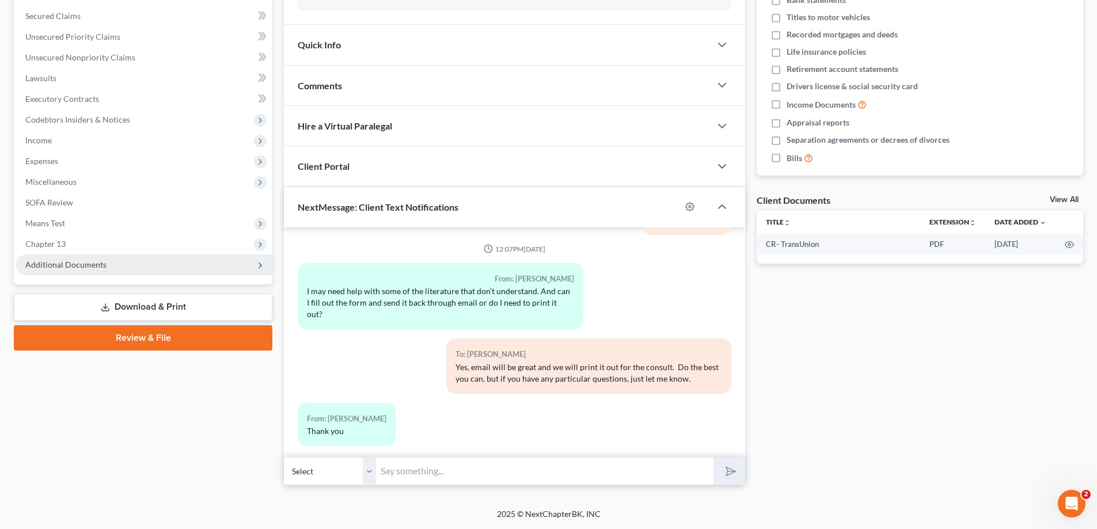
click at [97, 265] on span "Additional Documents" at bounding box center [65, 265] width 81 height 10
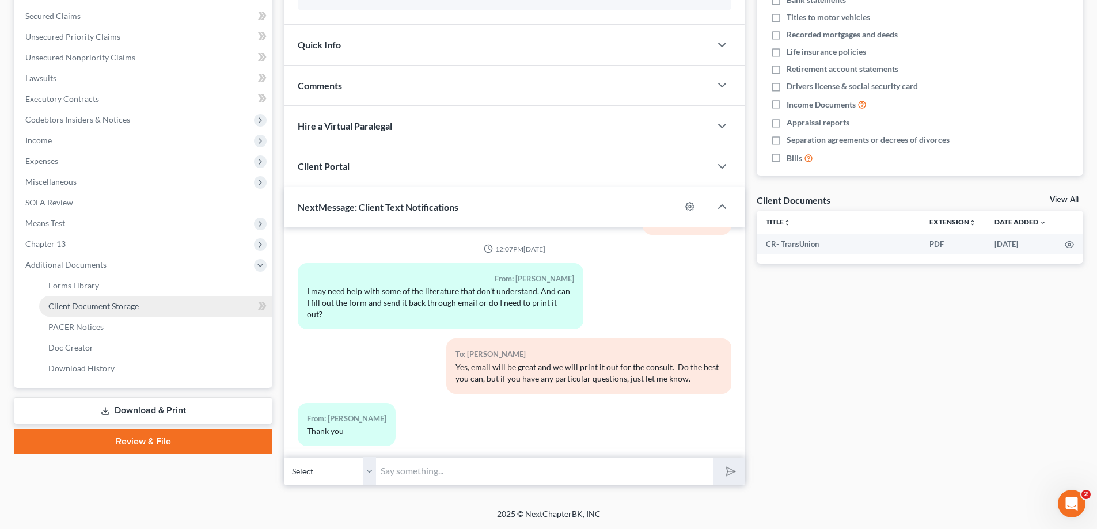
click at [55, 312] on link "Client Document Storage" at bounding box center [155, 306] width 233 height 21
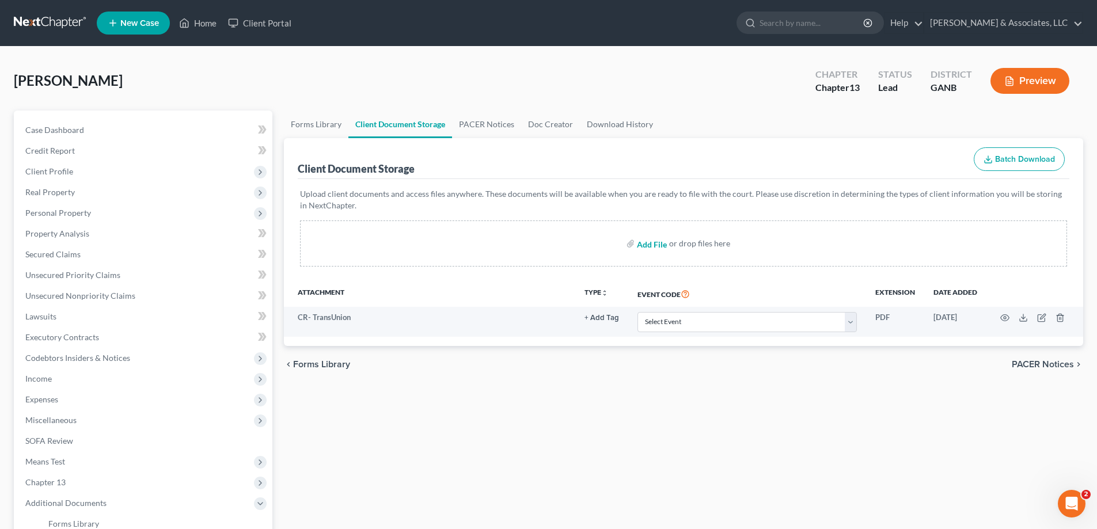
click at [650, 245] on input "file" at bounding box center [651, 243] width 28 height 21
type input "C:\fakepath\[PERSON_NAME].pdf"
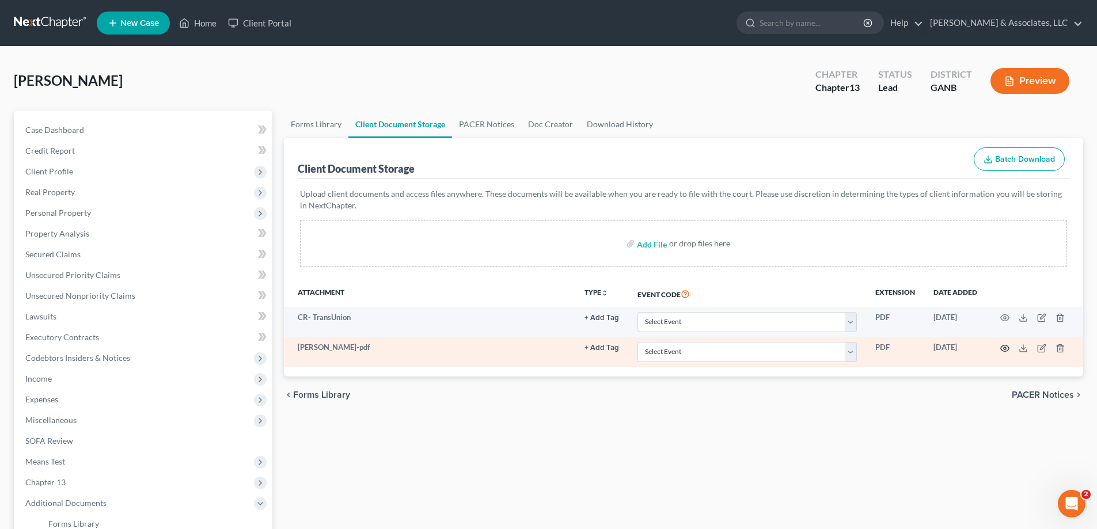
click at [1004, 347] on circle "button" at bounding box center [1005, 348] width 2 height 2
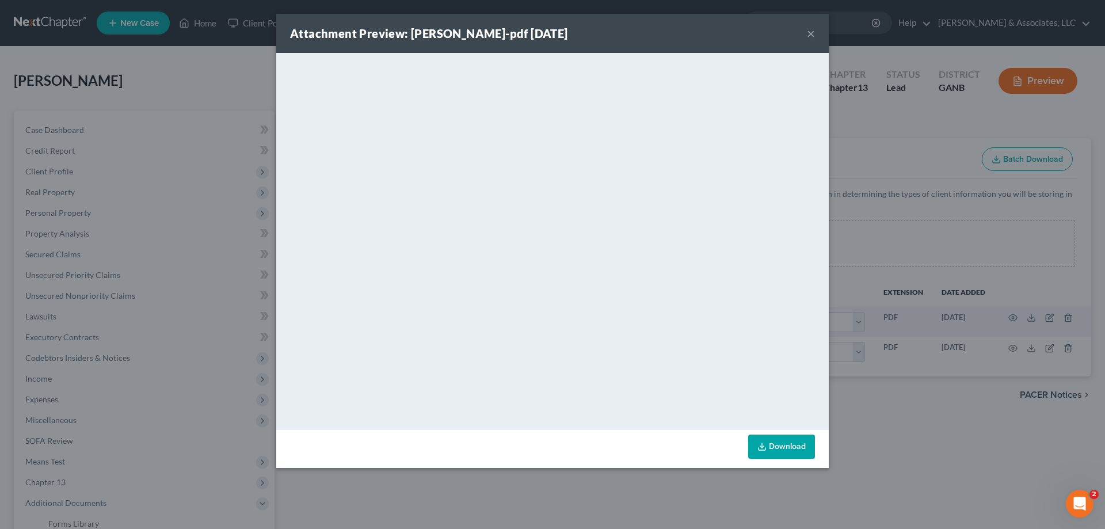
click at [807, 33] on button "×" at bounding box center [811, 33] width 8 height 14
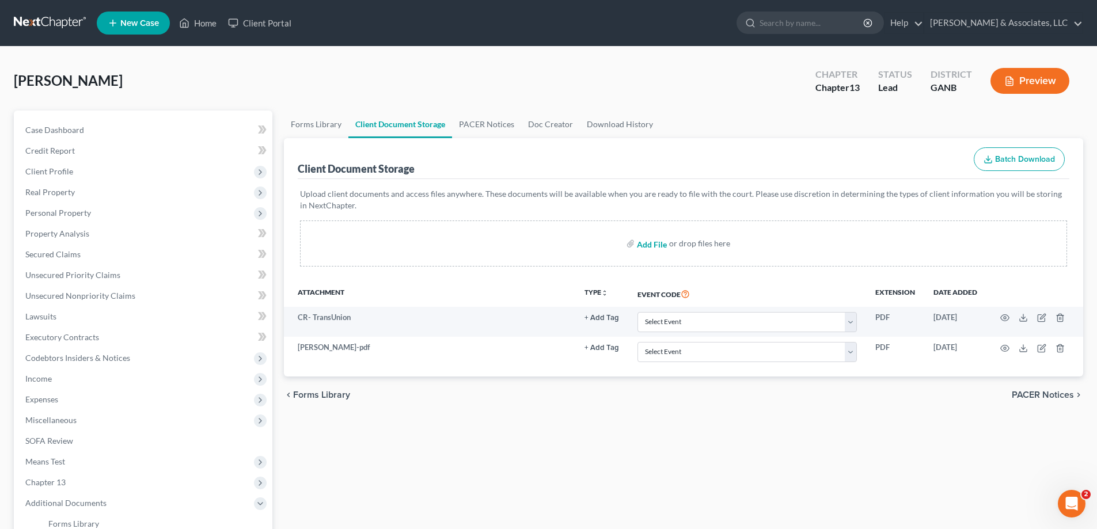
click at [660, 243] on input "file" at bounding box center [651, 243] width 28 height 21
type input "C:\fakepath\[PERSON_NAME] W2.pdf"
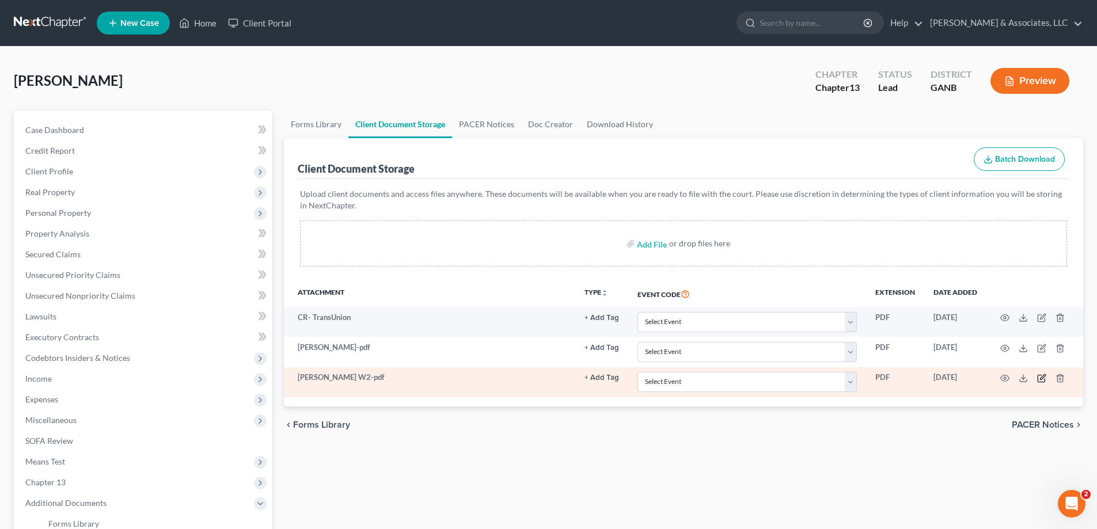
click at [1039, 378] on icon "button" at bounding box center [1041, 378] width 9 height 9
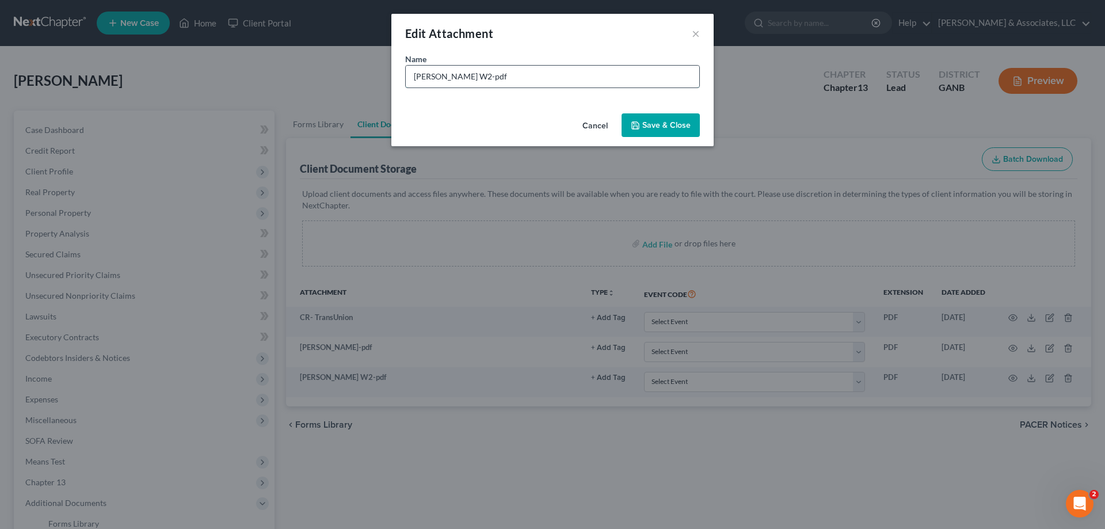
click at [552, 75] on input "[PERSON_NAME] W2-pdf" at bounding box center [553, 77] width 294 height 22
type input "[PERSON_NAME] W2-Full SSN"
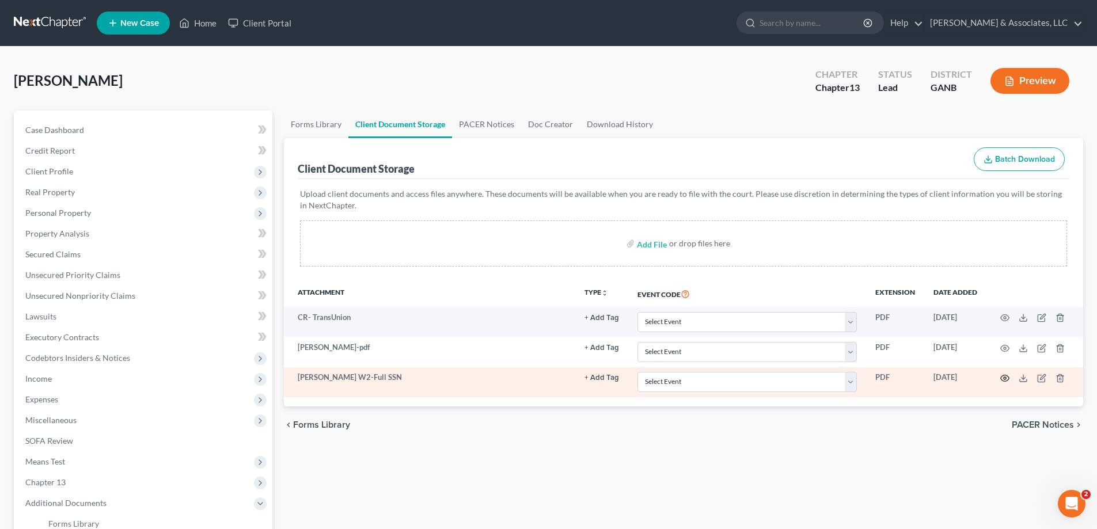
click at [1004, 379] on circle "button" at bounding box center [1005, 378] width 2 height 2
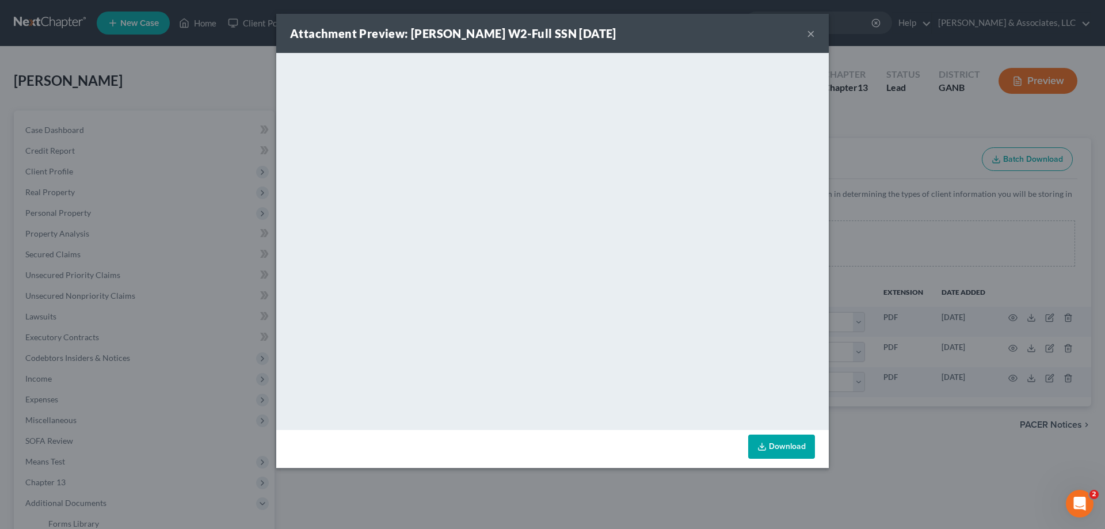
click at [811, 33] on button "×" at bounding box center [811, 33] width 8 height 14
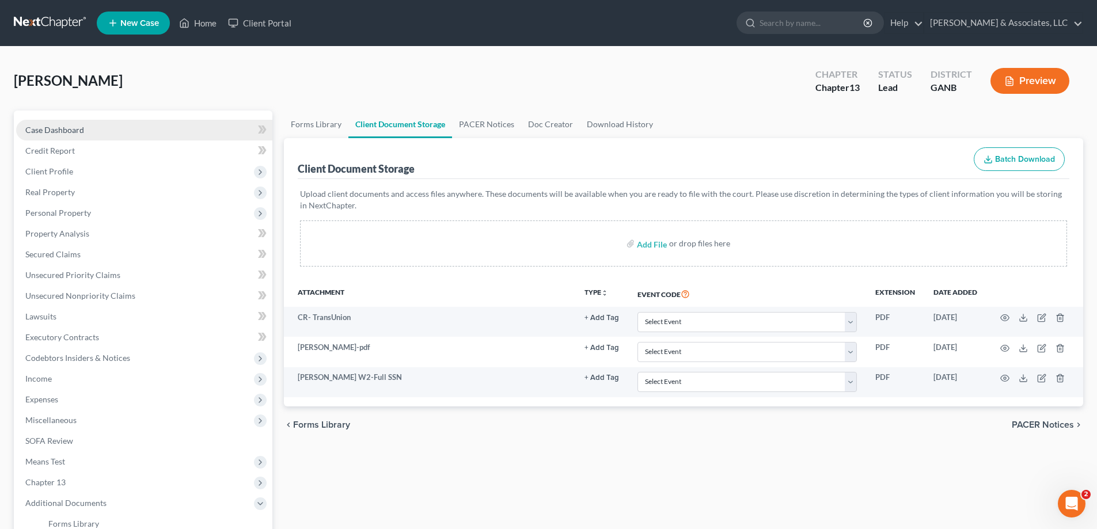
click at [63, 129] on span "Case Dashboard" at bounding box center [54, 130] width 59 height 10
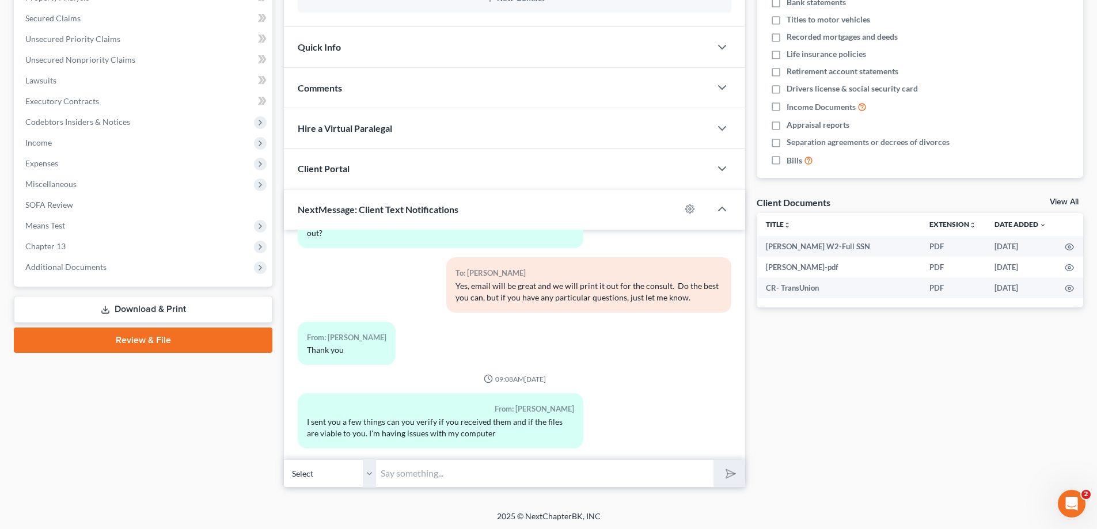
scroll to position [238, 0]
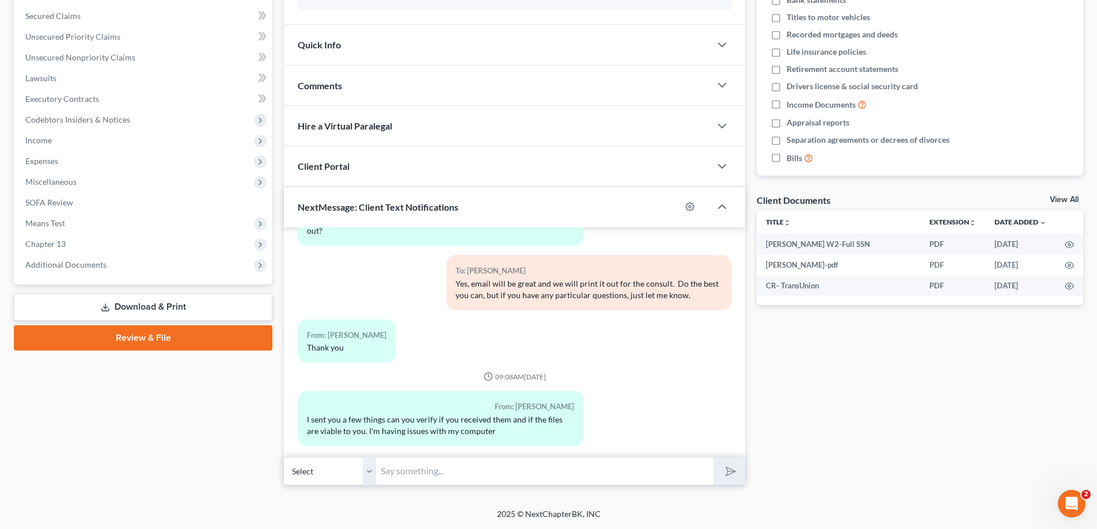
click at [430, 480] on input "text" at bounding box center [544, 471] width 337 height 28
type input "Hey! Yes, I received your stubs and W2."
click at [713, 458] on button "submit" at bounding box center [729, 471] width 32 height 27
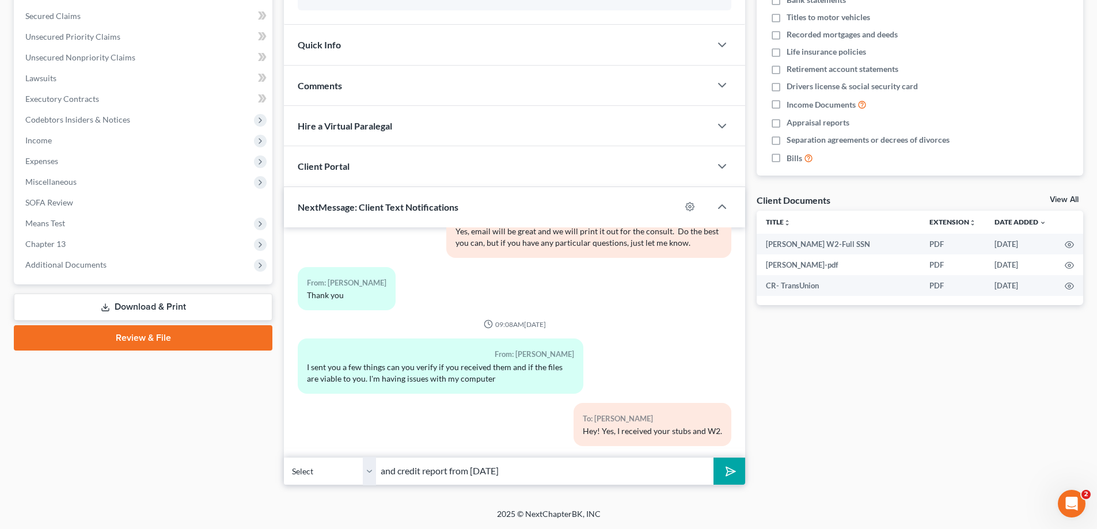
type input "and credit report from [DATE]"
click at [713, 458] on button "submit" at bounding box center [729, 471] width 32 height 27
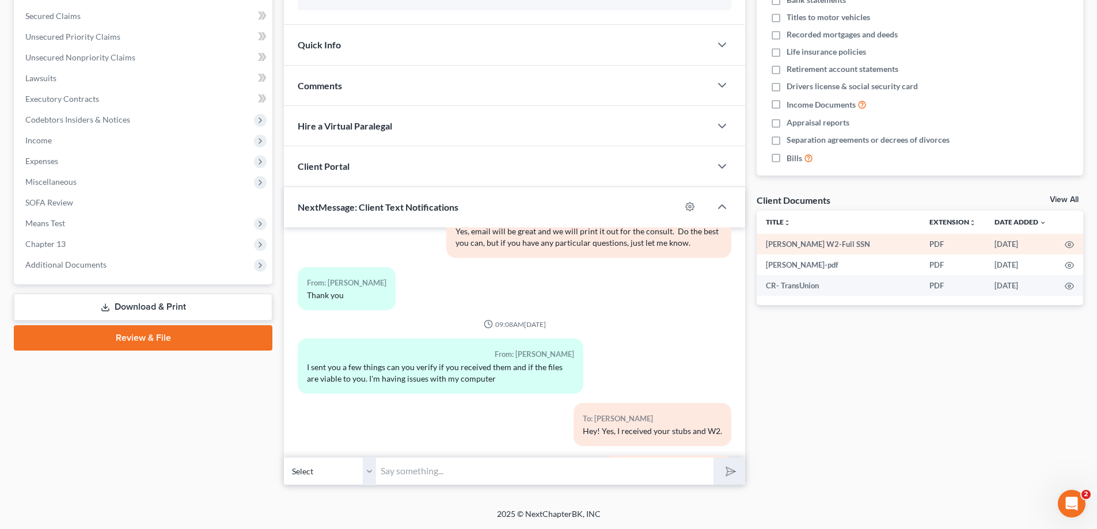
scroll to position [446, 0]
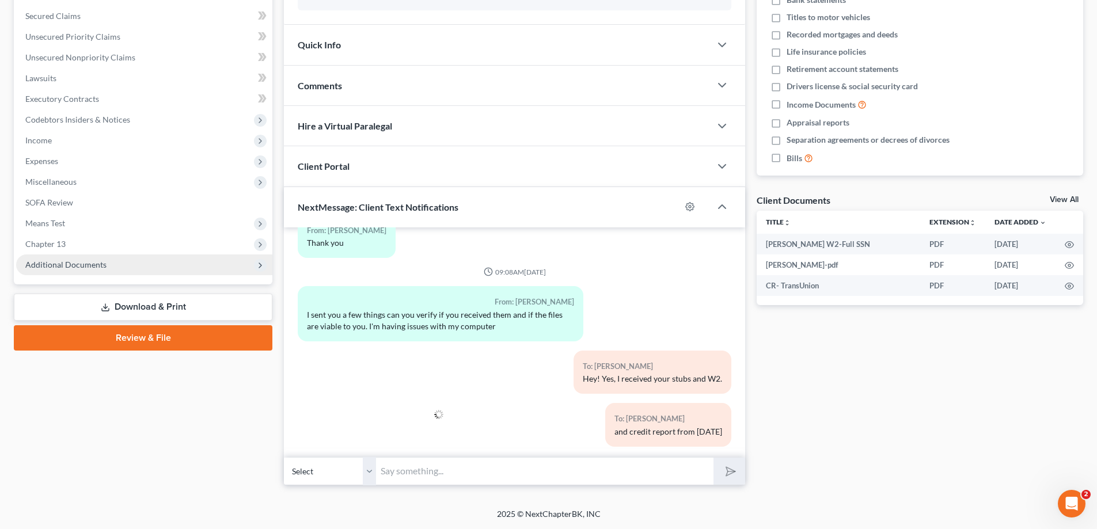
click at [64, 265] on span "Additional Documents" at bounding box center [65, 265] width 81 height 10
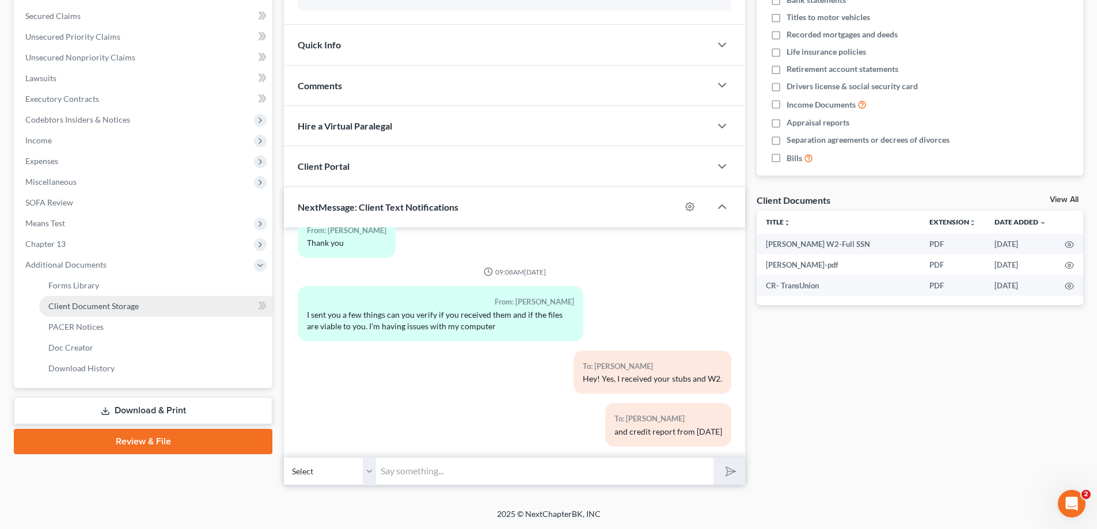
click at [77, 305] on span "Client Document Storage" at bounding box center [93, 306] width 90 height 10
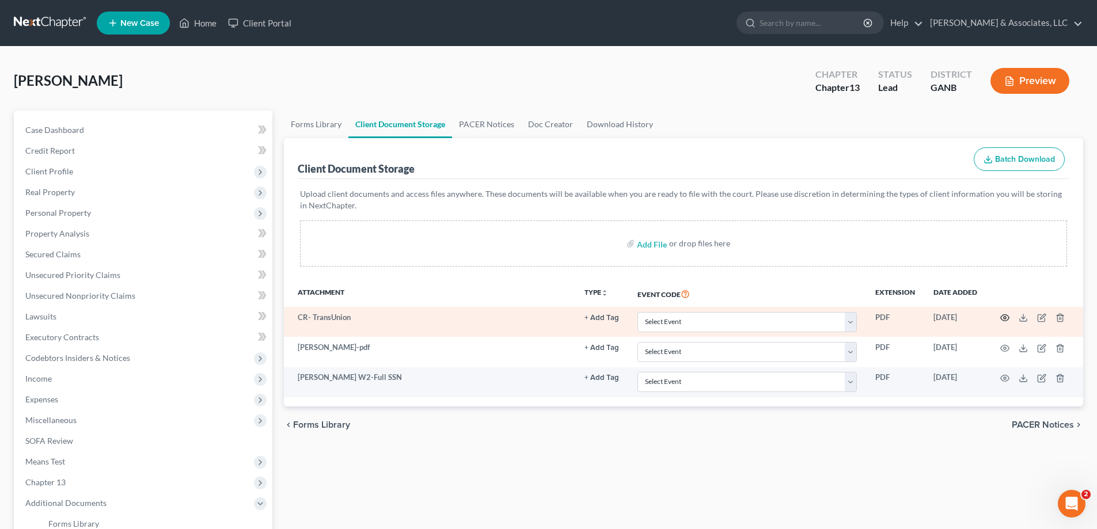
click at [1006, 316] on icon "button" at bounding box center [1005, 318] width 9 height 6
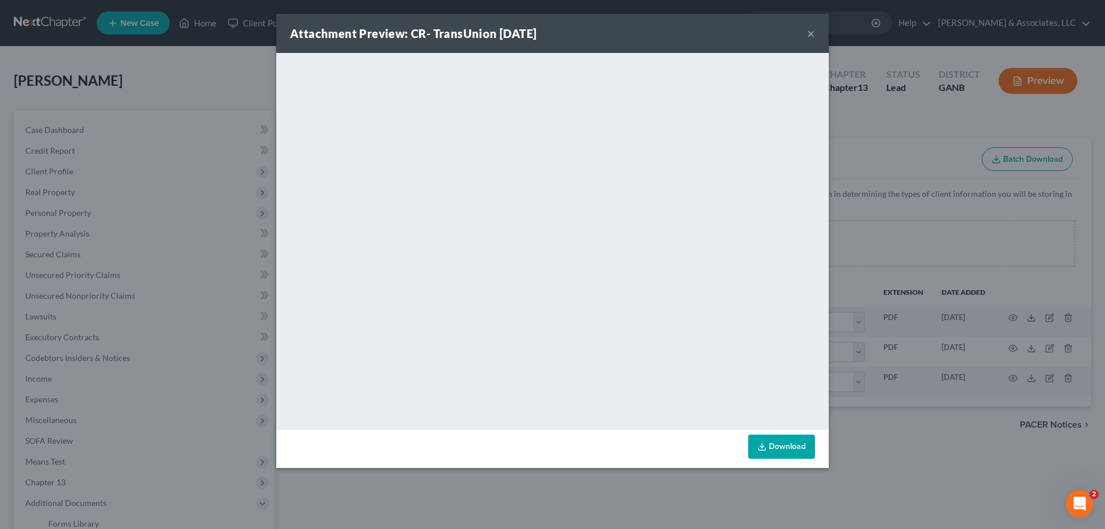
click at [810, 33] on button "×" at bounding box center [811, 33] width 8 height 14
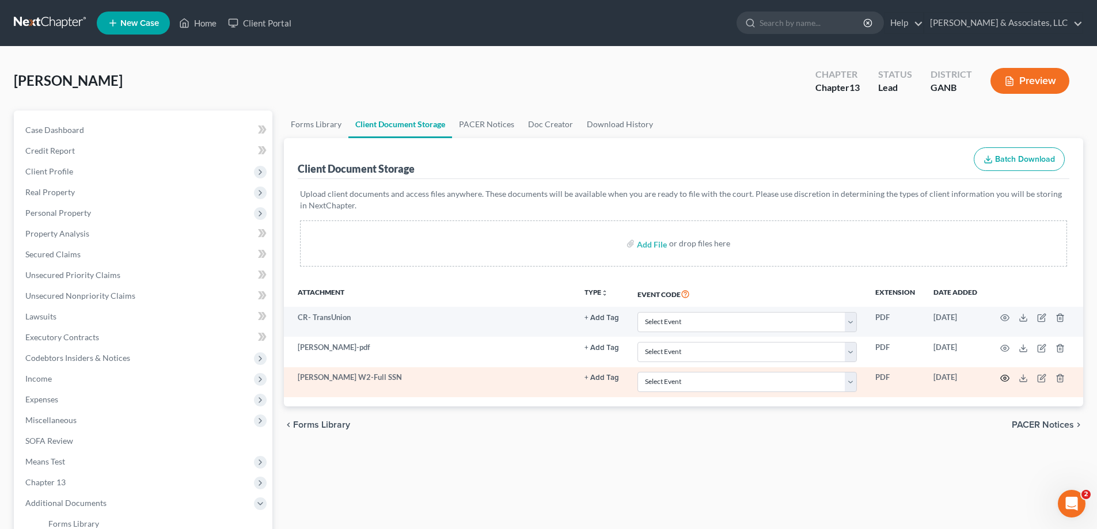
click at [1005, 378] on icon "button" at bounding box center [1004, 378] width 9 height 9
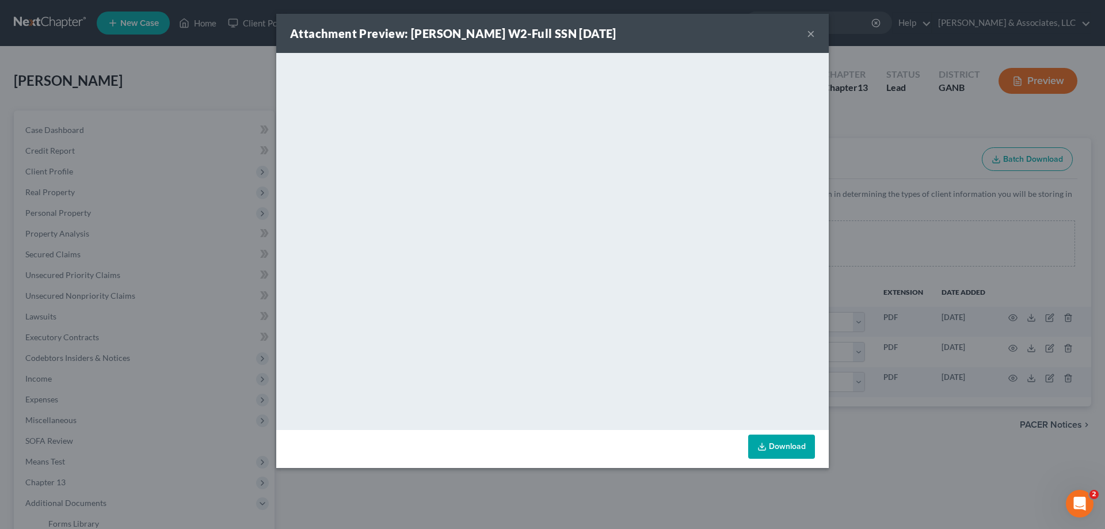
click at [810, 33] on button "×" at bounding box center [811, 33] width 8 height 14
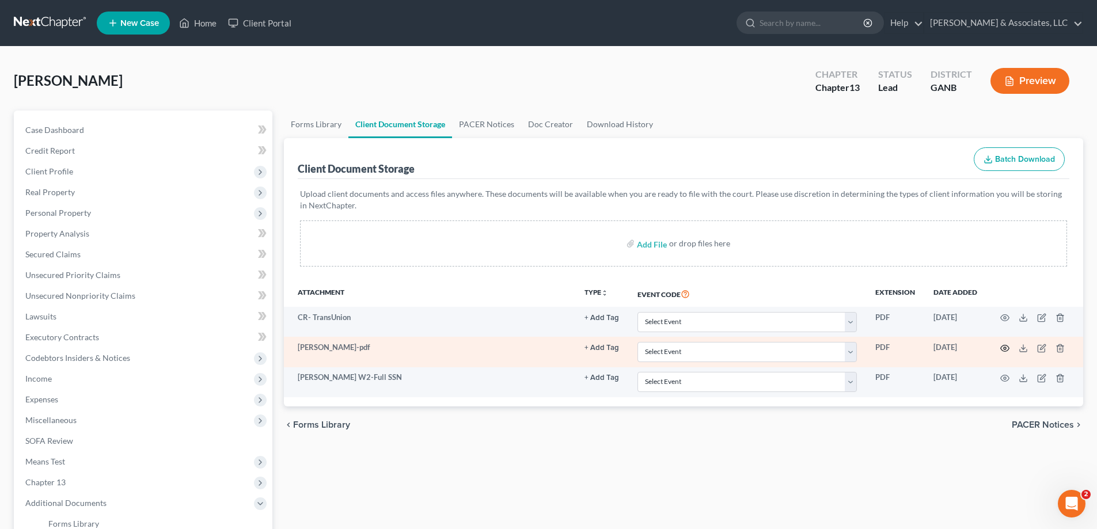
click at [1005, 349] on icon "button" at bounding box center [1004, 348] width 9 height 9
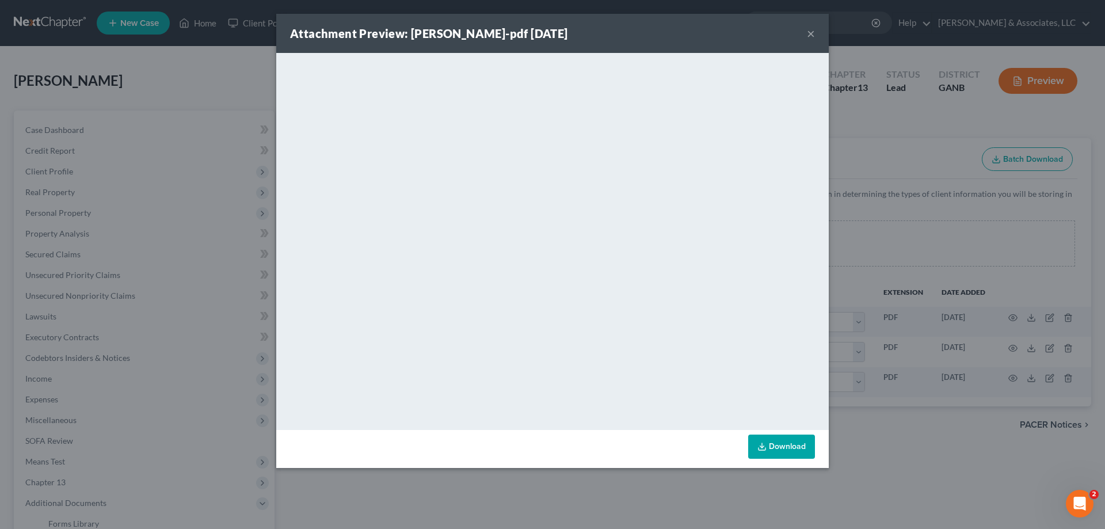
click at [808, 31] on button "×" at bounding box center [811, 33] width 8 height 14
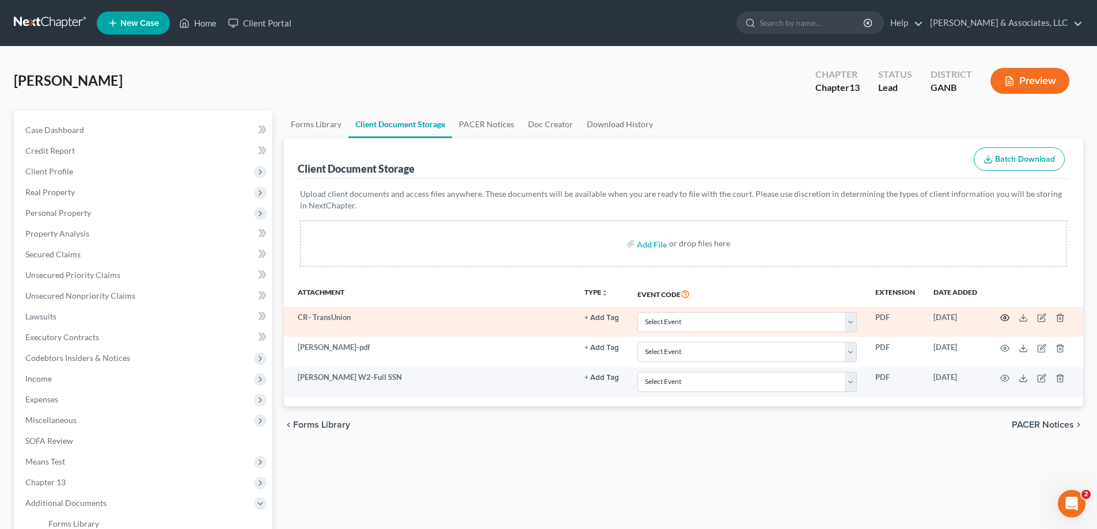
click at [1004, 317] on circle "button" at bounding box center [1005, 318] width 2 height 2
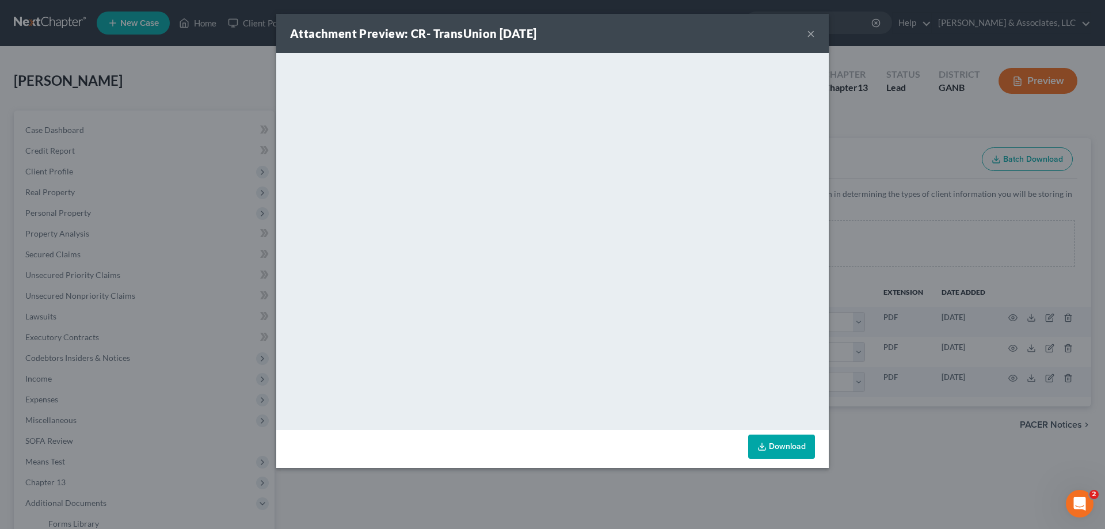
click at [810, 32] on button "×" at bounding box center [811, 33] width 8 height 14
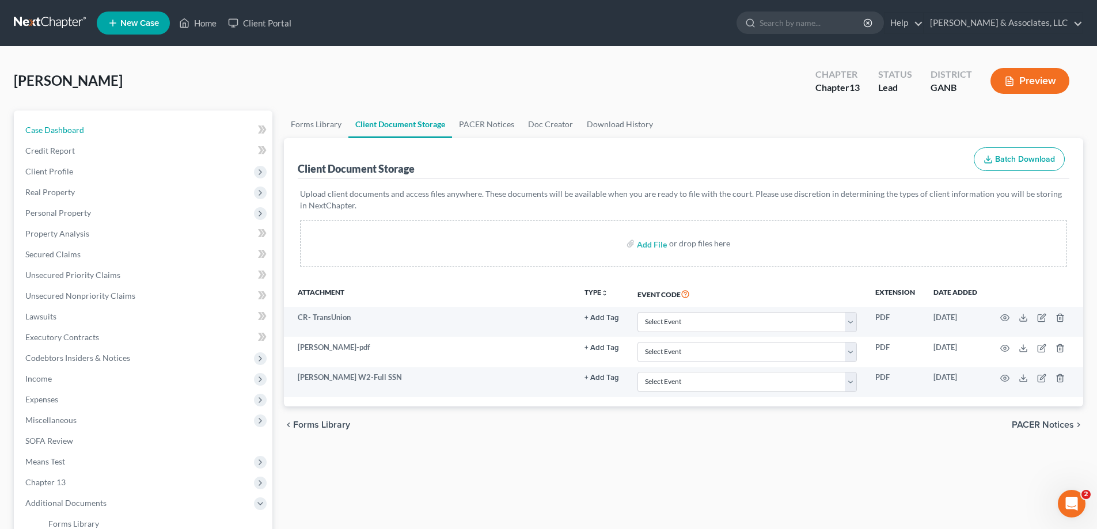
drag, startPoint x: 51, startPoint y: 134, endPoint x: 199, endPoint y: 101, distance: 151.7
click at [51, 134] on span "Case Dashboard" at bounding box center [54, 130] width 59 height 10
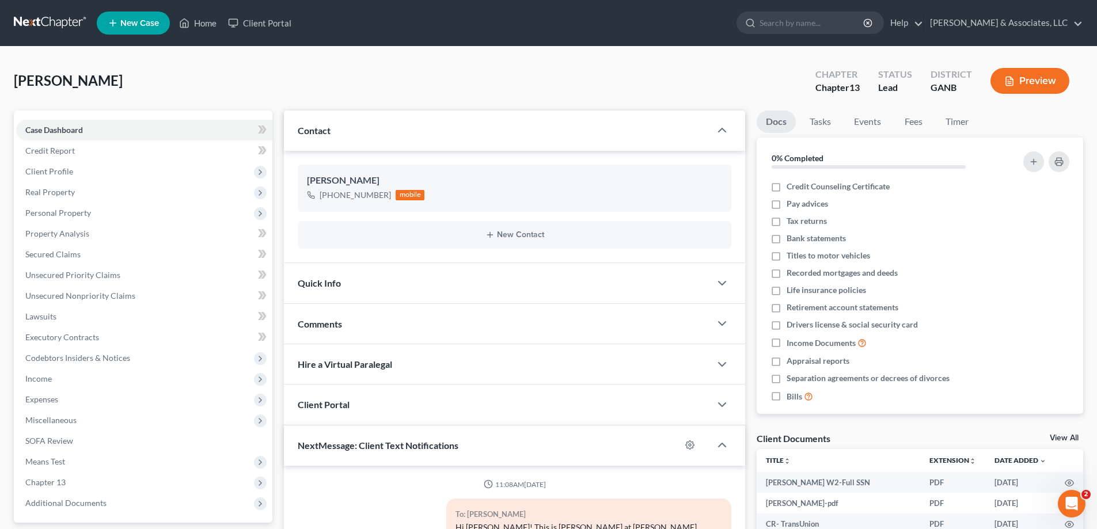
scroll to position [446, 0]
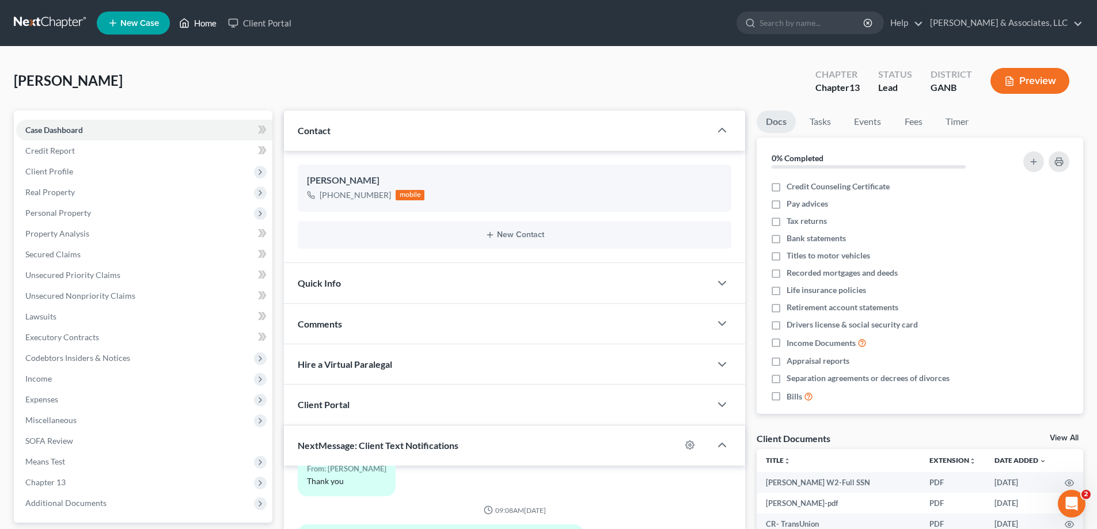
click at [196, 17] on link "Home" at bounding box center [197, 23] width 49 height 21
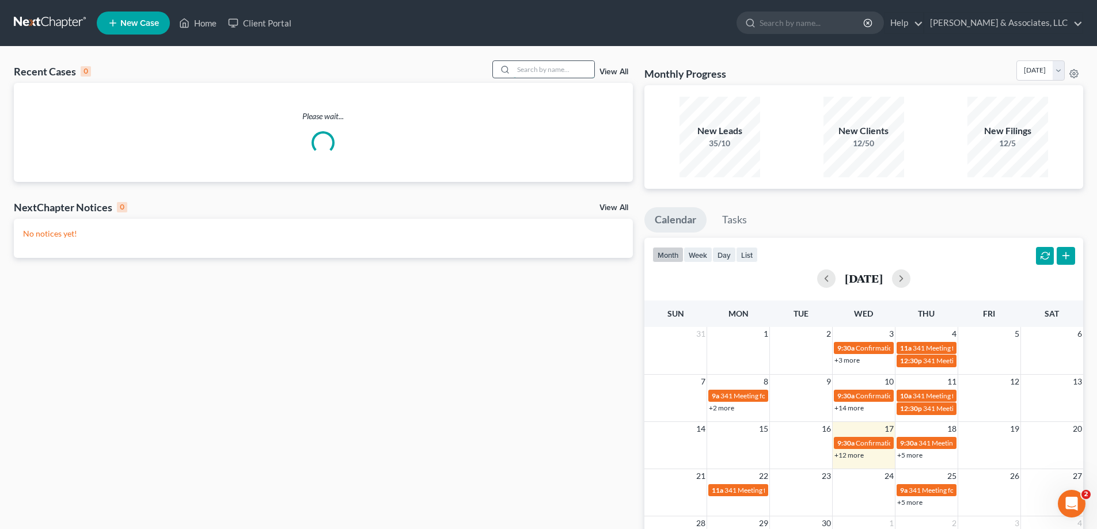
click at [554, 70] on input "search" at bounding box center [554, 69] width 81 height 17
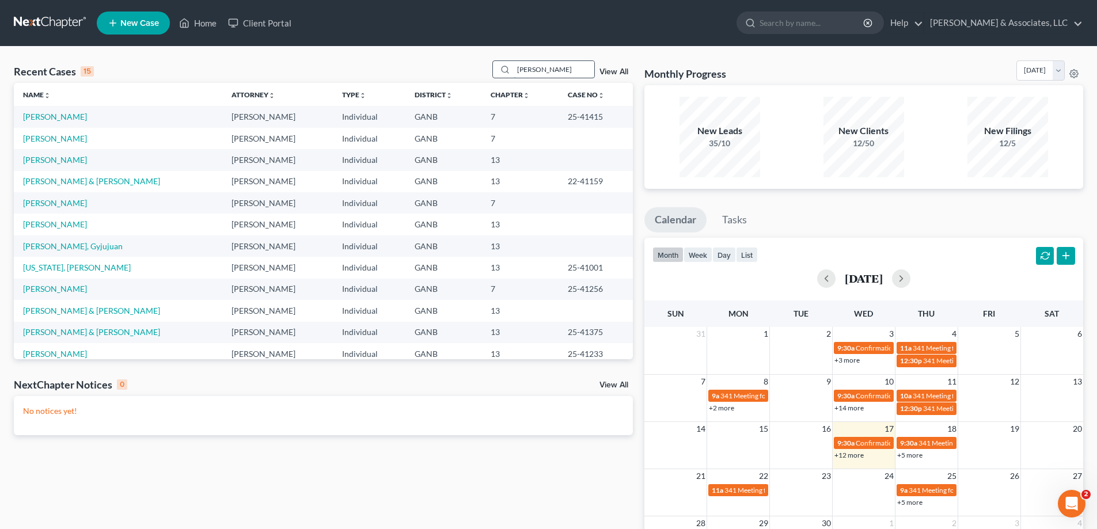
type input "[PERSON_NAME]"
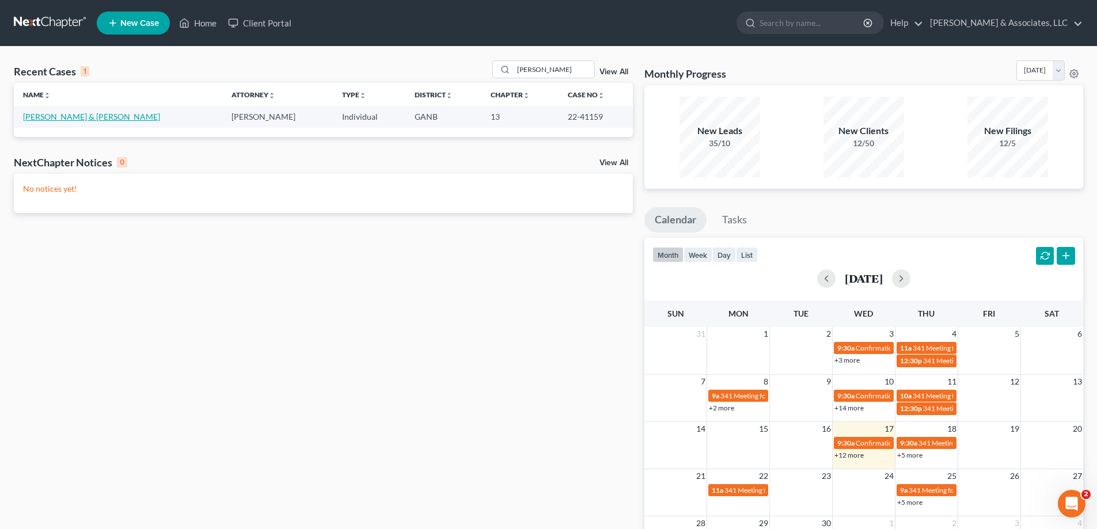
click at [76, 117] on link "[PERSON_NAME] & [PERSON_NAME]" at bounding box center [91, 117] width 137 height 10
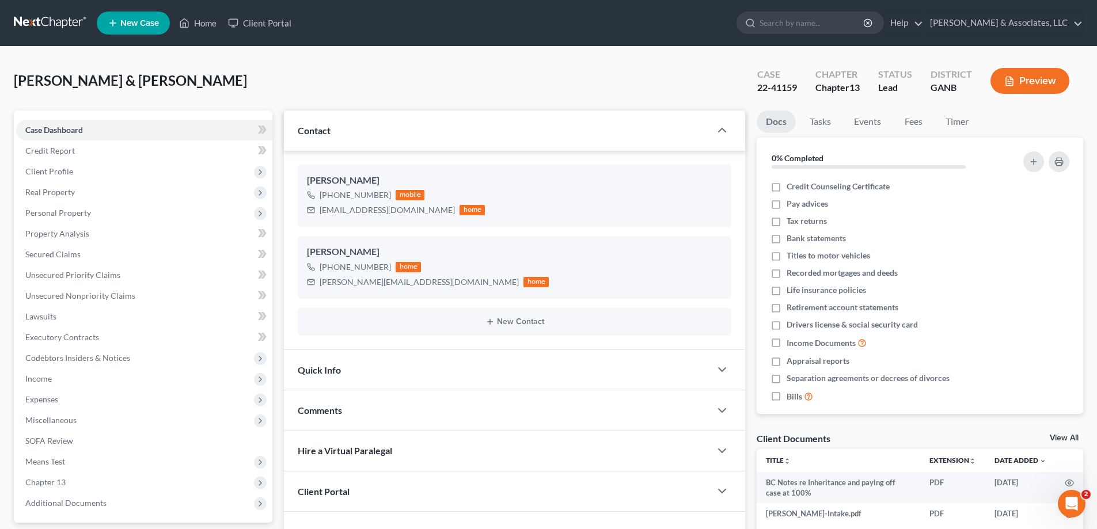
scroll to position [104, 0]
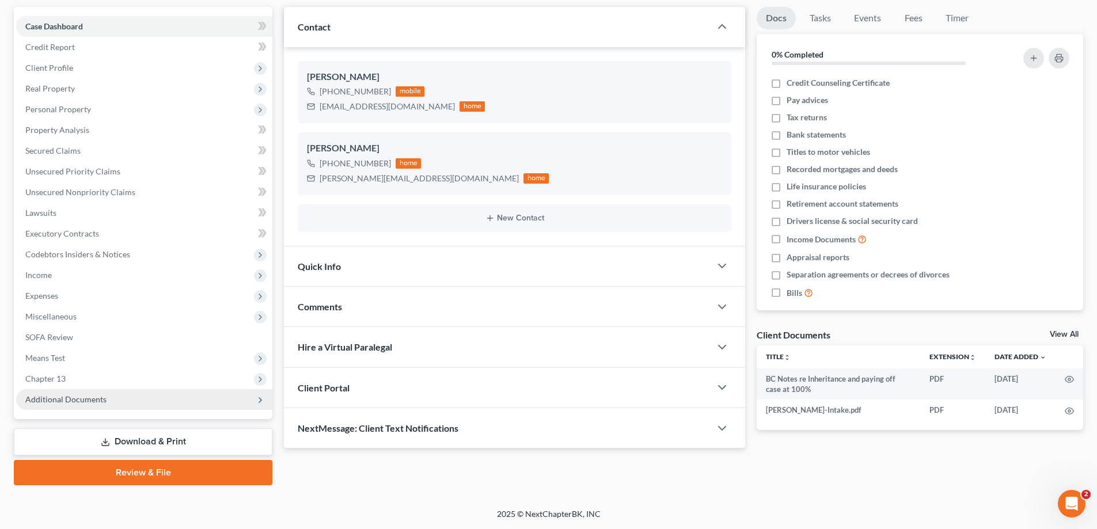
click at [41, 396] on span "Additional Documents" at bounding box center [65, 399] width 81 height 10
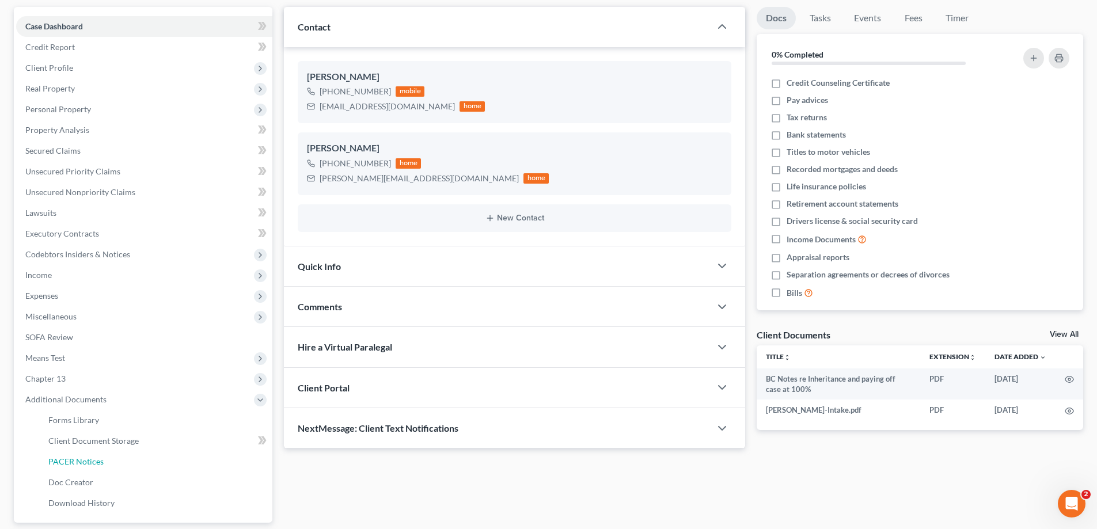
drag, startPoint x: 62, startPoint y: 455, endPoint x: 444, endPoint y: 348, distance: 397.2
click at [62, 454] on link "PACER Notices" at bounding box center [155, 461] width 233 height 21
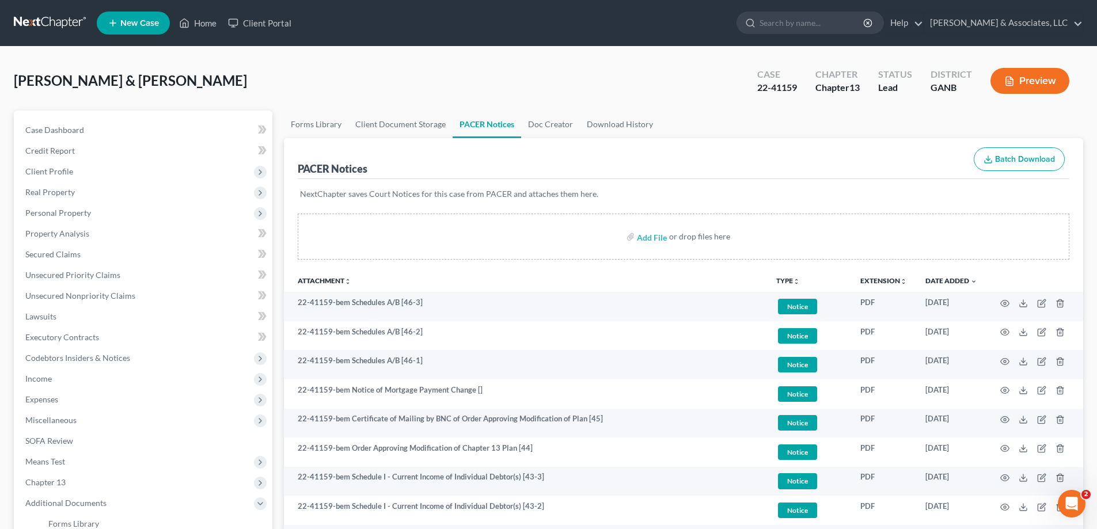
scroll to position [230, 0]
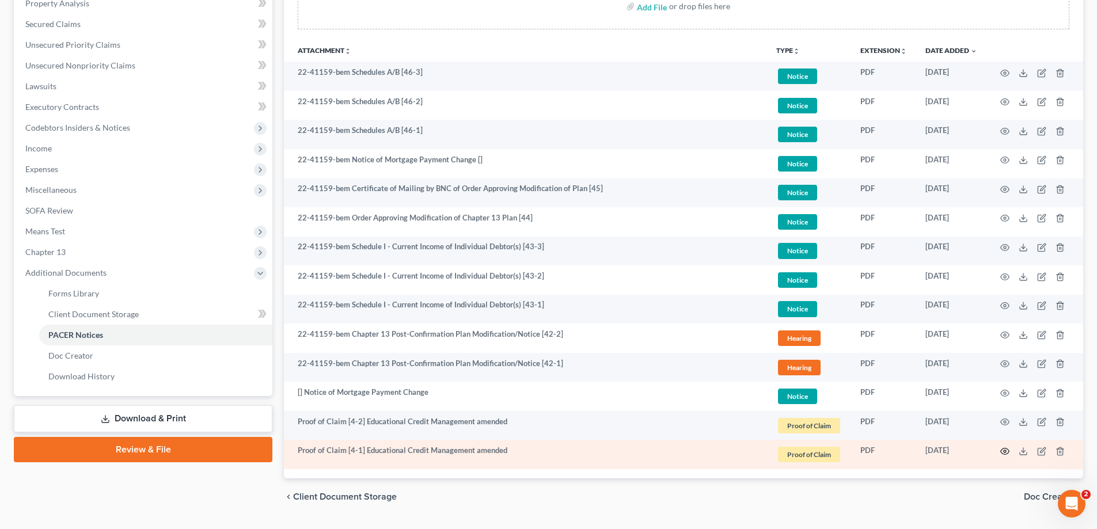
click at [1004, 449] on icon "button" at bounding box center [1004, 451] width 9 height 9
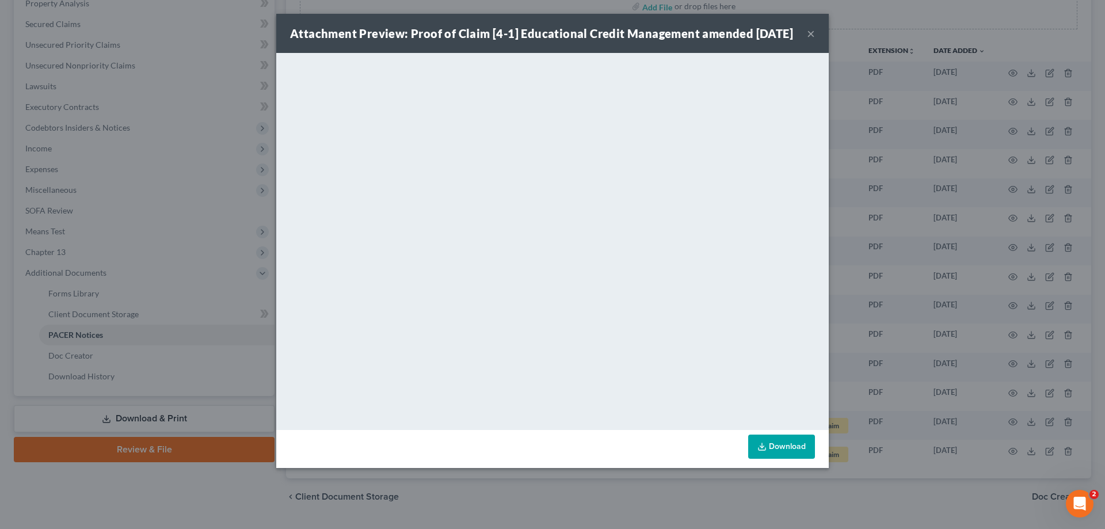
click at [812, 36] on button "×" at bounding box center [811, 33] width 8 height 14
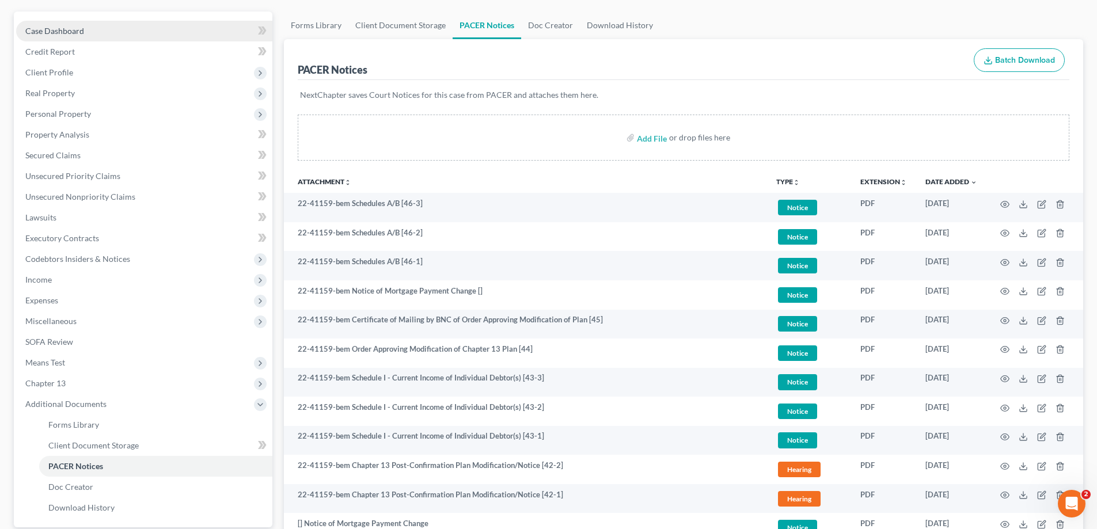
scroll to position [0, 0]
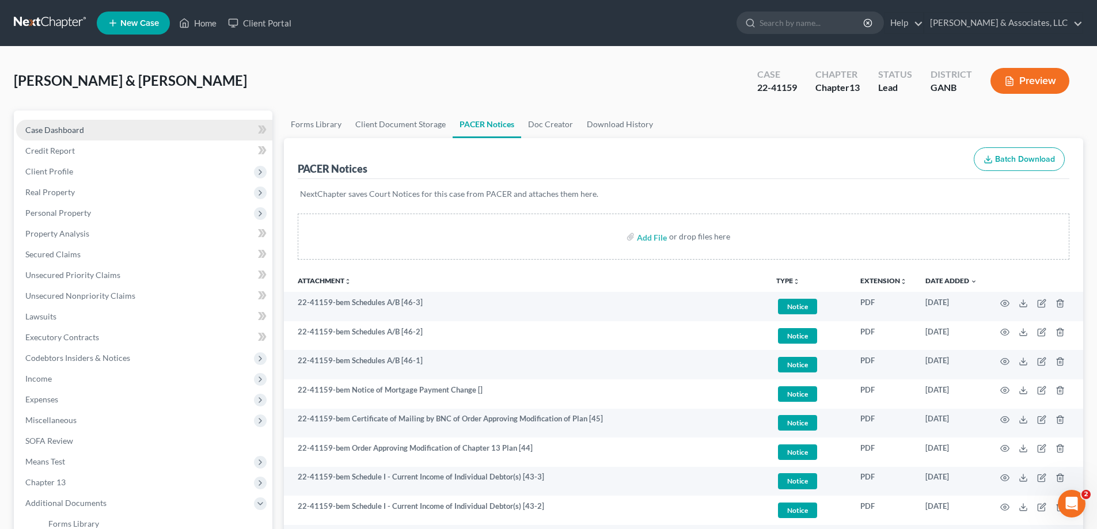
click at [54, 132] on span "Case Dashboard" at bounding box center [54, 130] width 59 height 10
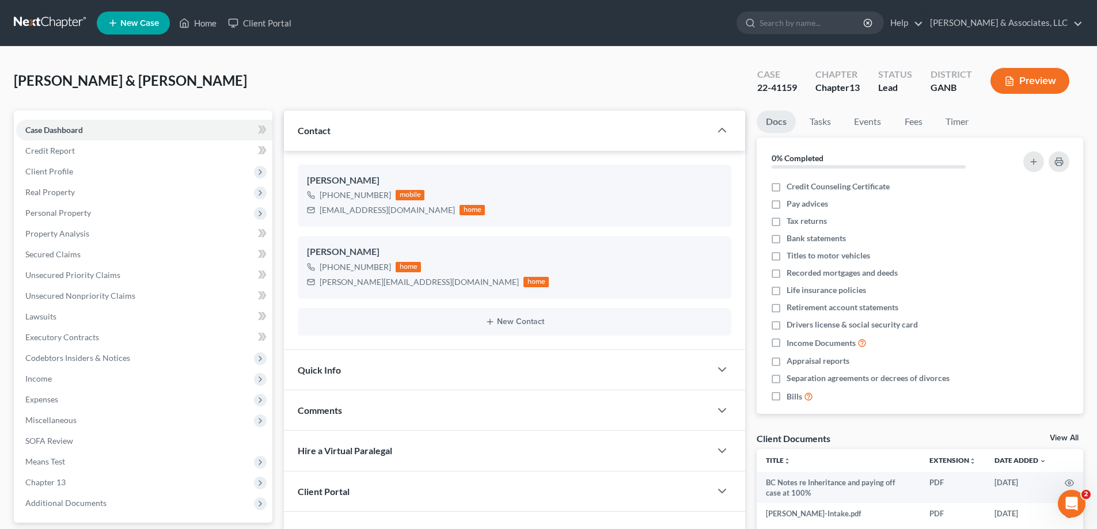
click at [317, 406] on span "Comments" at bounding box center [320, 410] width 44 height 11
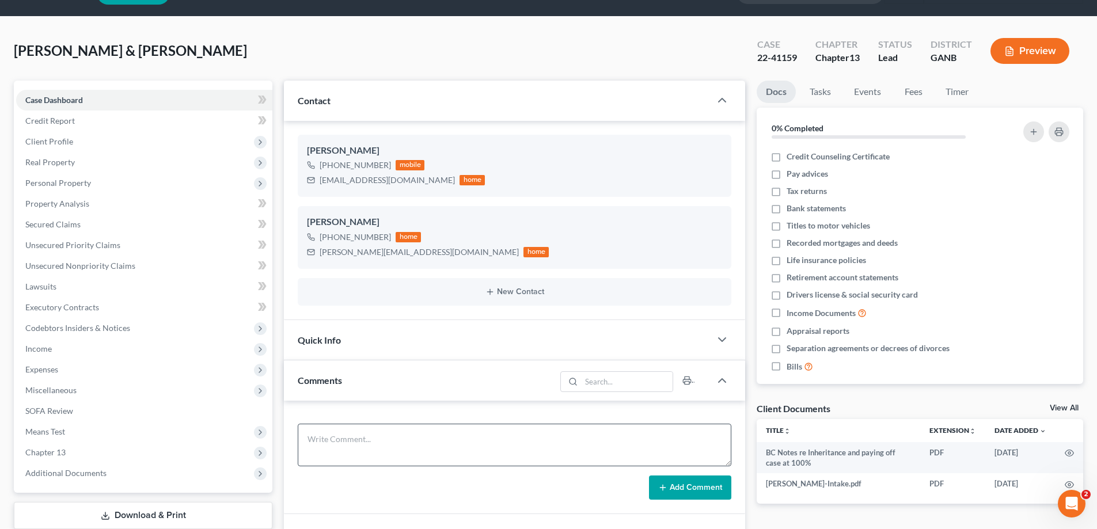
scroll to position [58, 0]
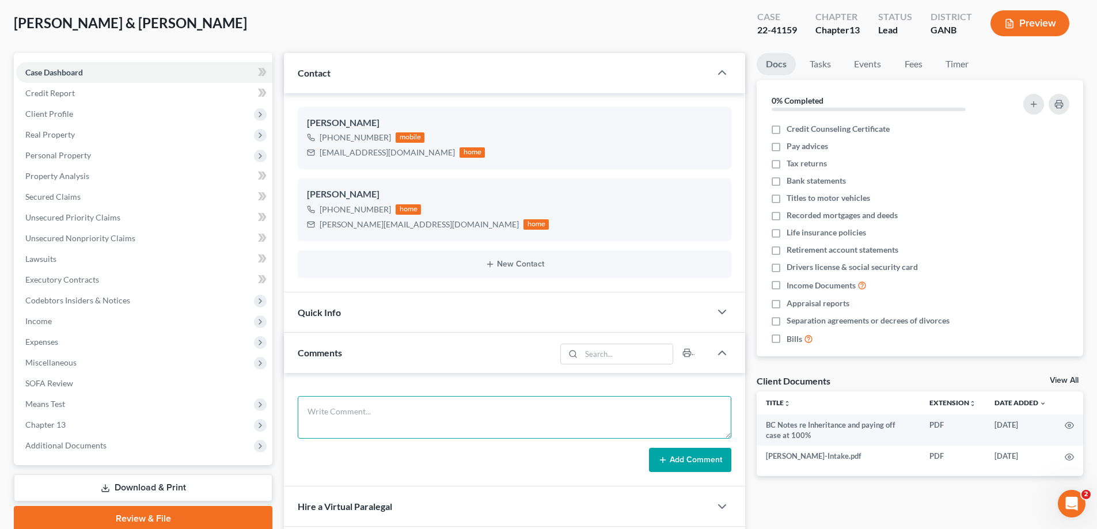
click at [344, 419] on textarea at bounding box center [515, 417] width 434 height 43
type textarea "FMC filed [DATE]"
click at [679, 453] on button "Add Comment" at bounding box center [690, 460] width 82 height 24
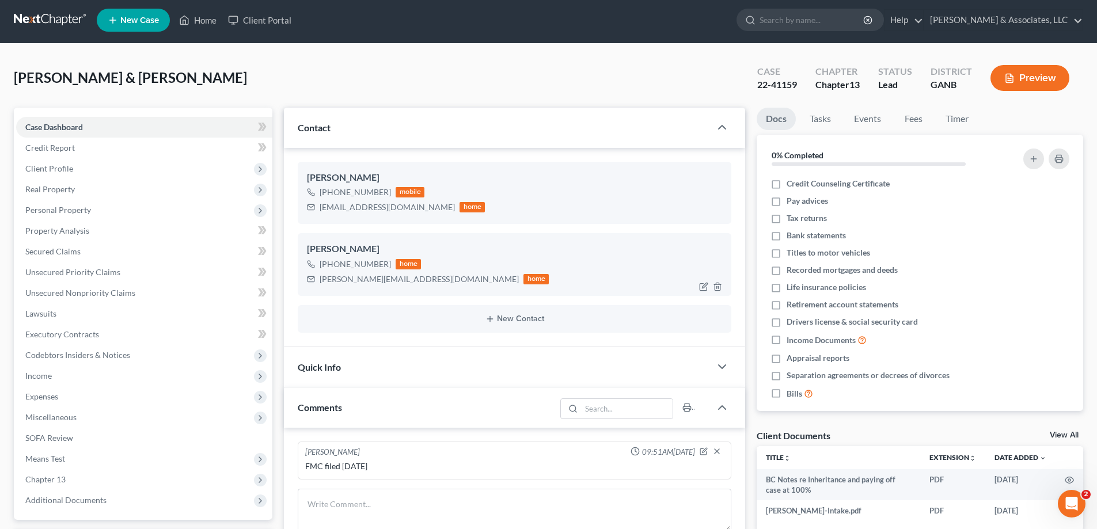
scroll to position [0, 0]
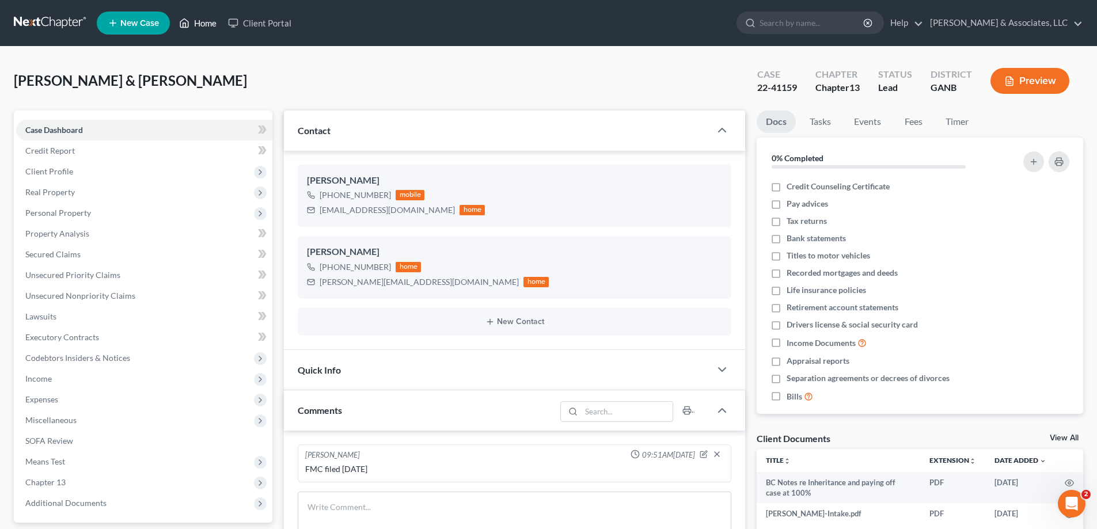
click at [204, 21] on link "Home" at bounding box center [197, 23] width 49 height 21
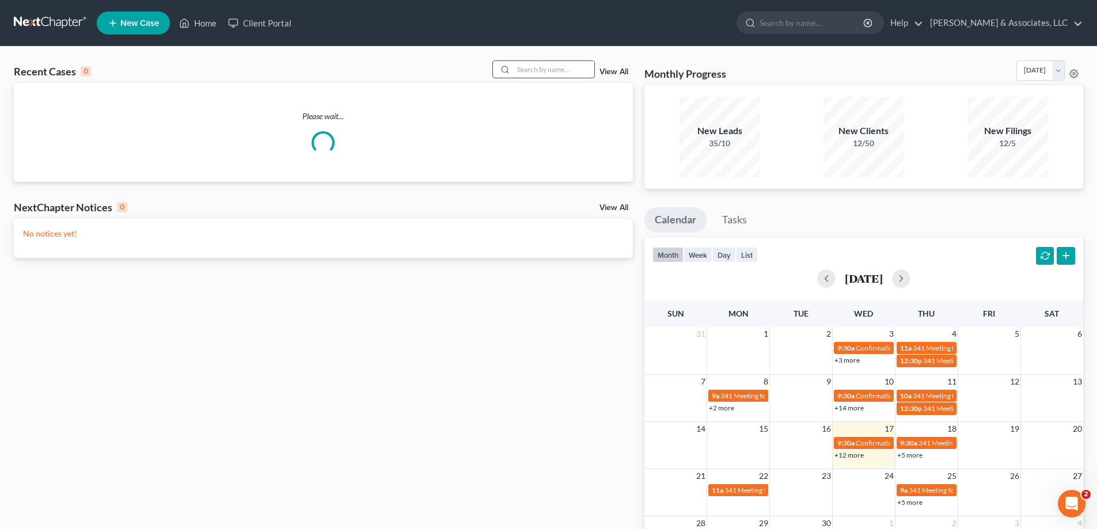
click at [567, 70] on input "search" at bounding box center [554, 69] width 81 height 17
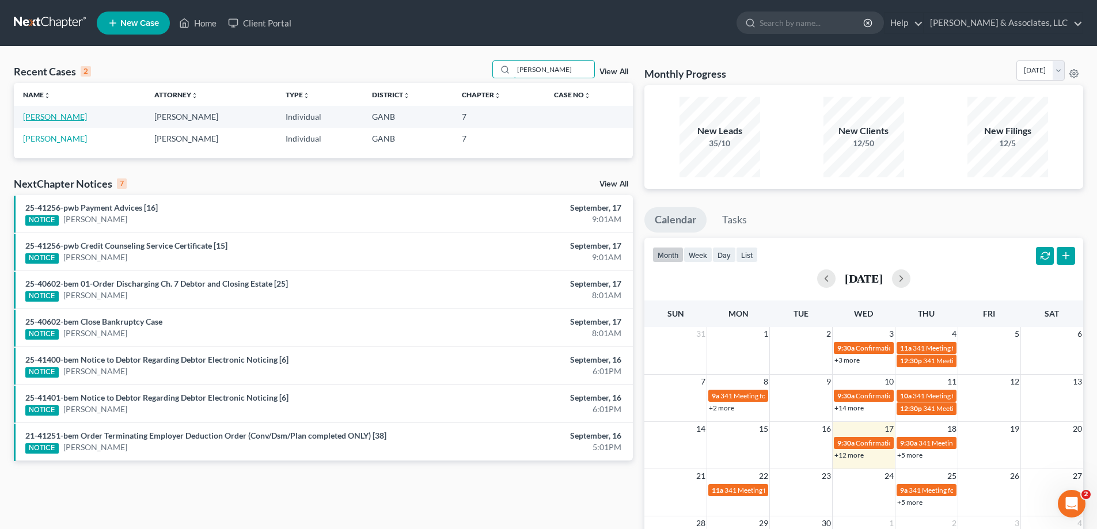
type input "[PERSON_NAME]"
click at [47, 116] on link "[PERSON_NAME]" at bounding box center [55, 117] width 64 height 10
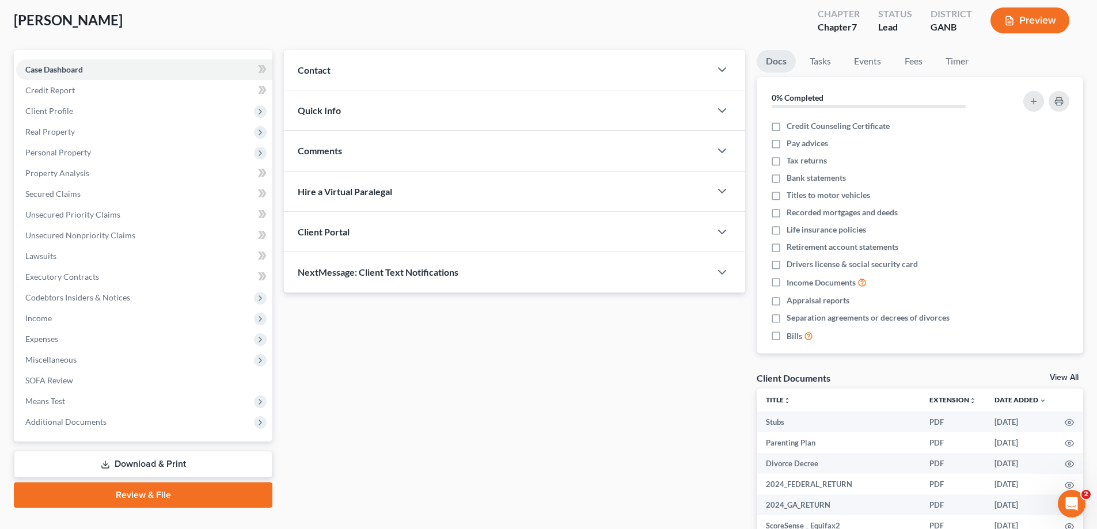
scroll to position [115, 0]
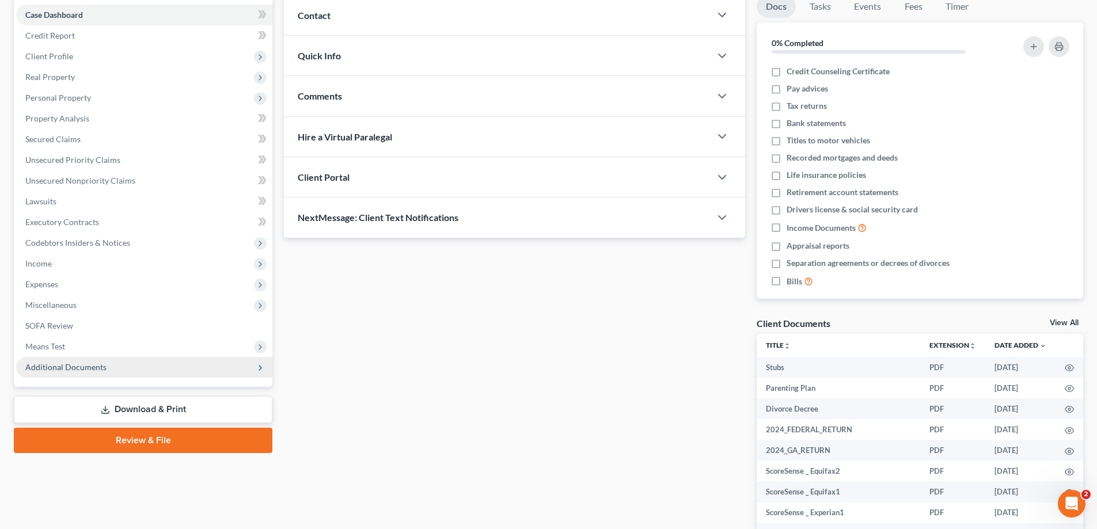
click at [67, 366] on span "Additional Documents" at bounding box center [65, 367] width 81 height 10
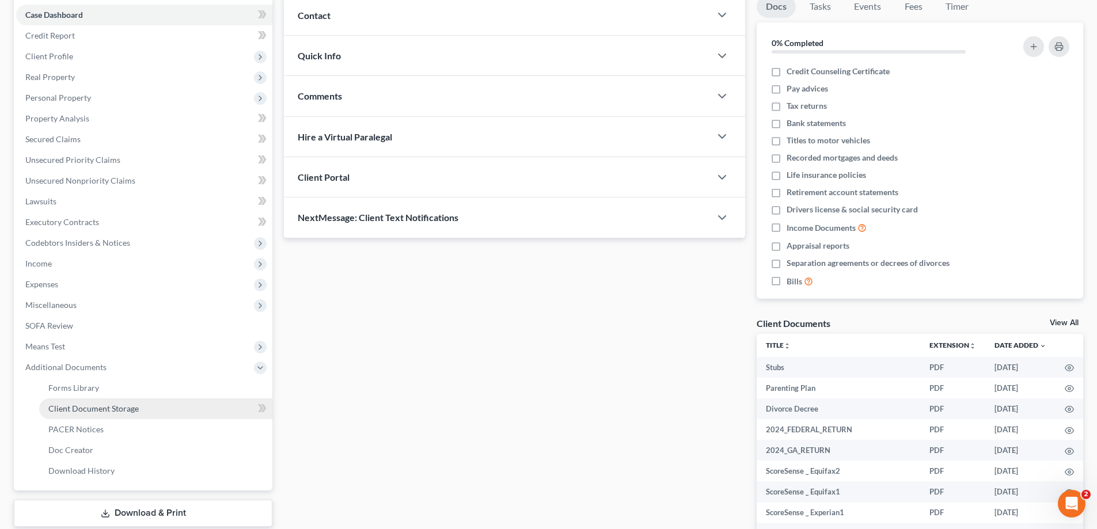
click at [84, 405] on span "Client Document Storage" at bounding box center [93, 409] width 90 height 10
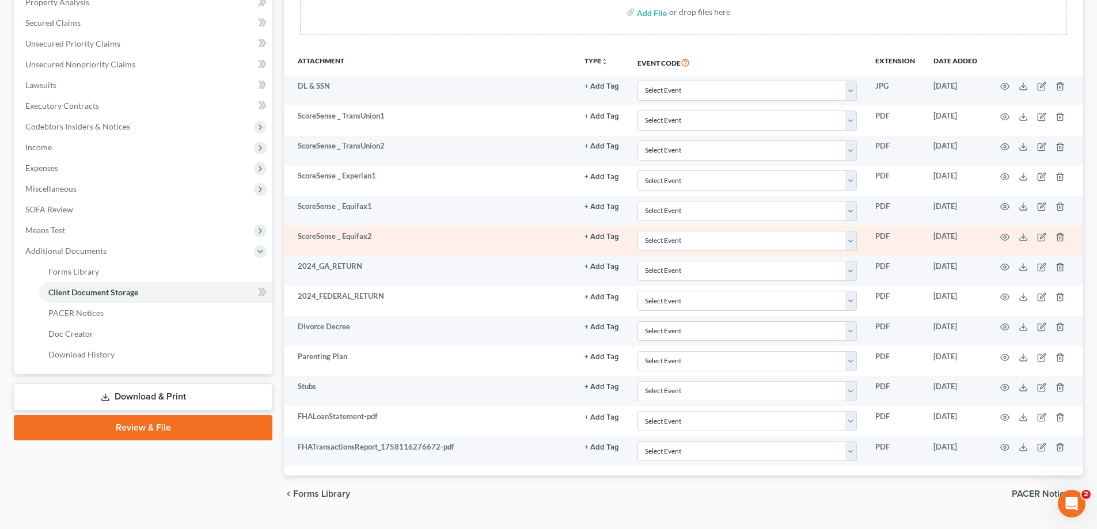
scroll to position [259, 0]
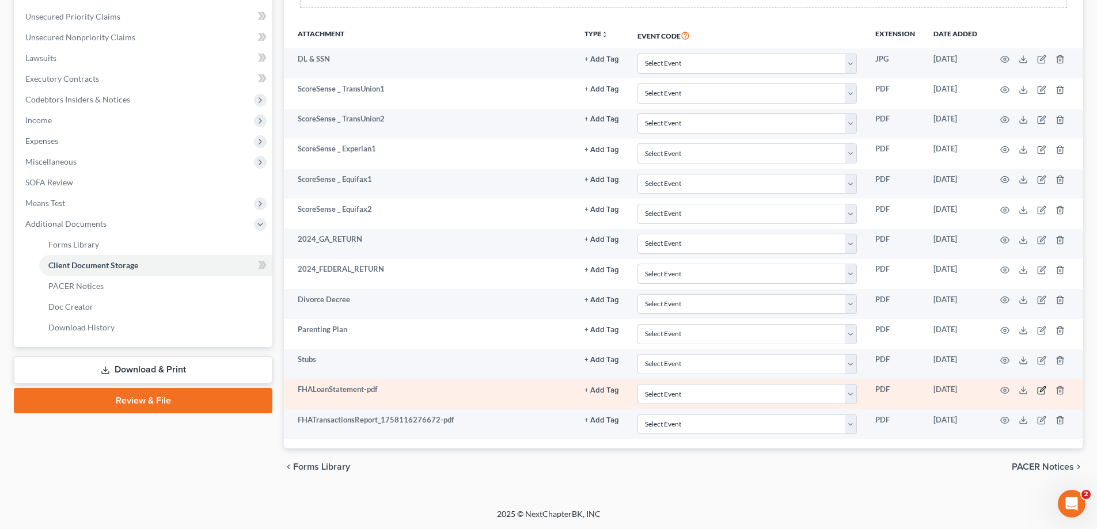
click at [1043, 390] on icon "button" at bounding box center [1042, 388] width 5 height 5
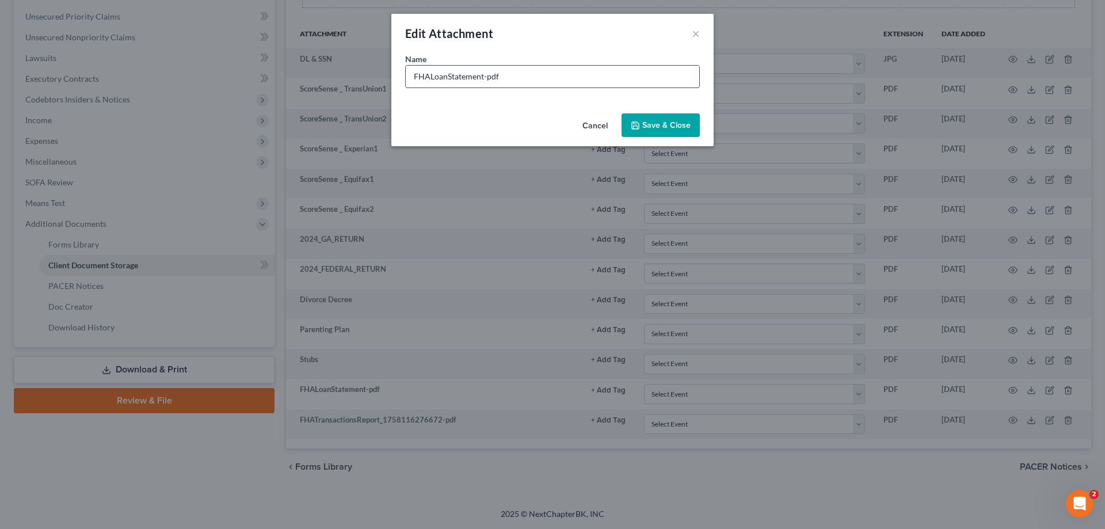
click at [525, 81] on input "FHALoanStatement-pdf" at bounding box center [553, 77] width 294 height 22
type input "FHA Loan Statement"
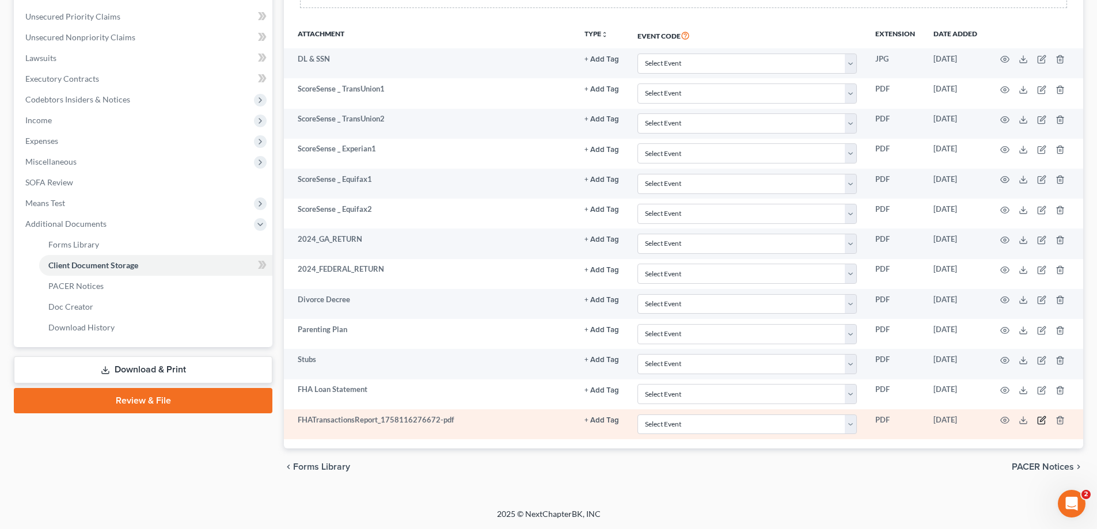
click at [1042, 420] on icon "button" at bounding box center [1041, 420] width 9 height 9
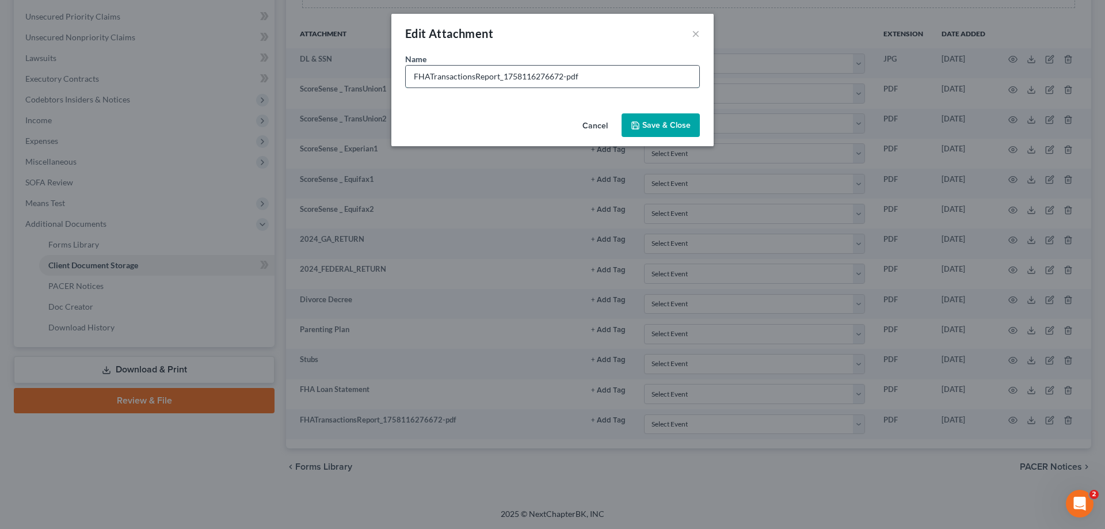
click at [458, 74] on input "FHATransactionsReport_1758116276672-pdf" at bounding box center [553, 77] width 294 height 22
type input "FHA Transactions Report"
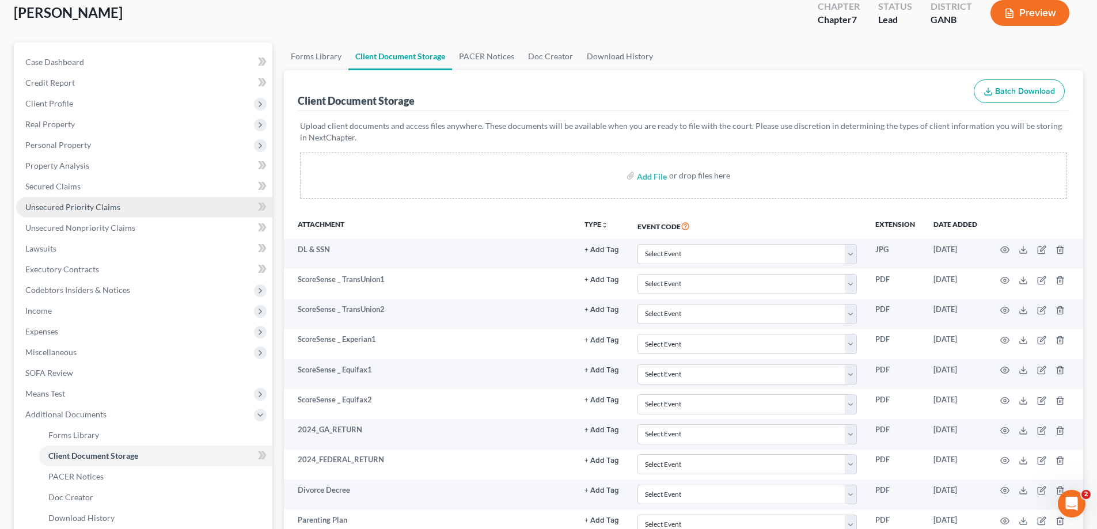
scroll to position [0, 0]
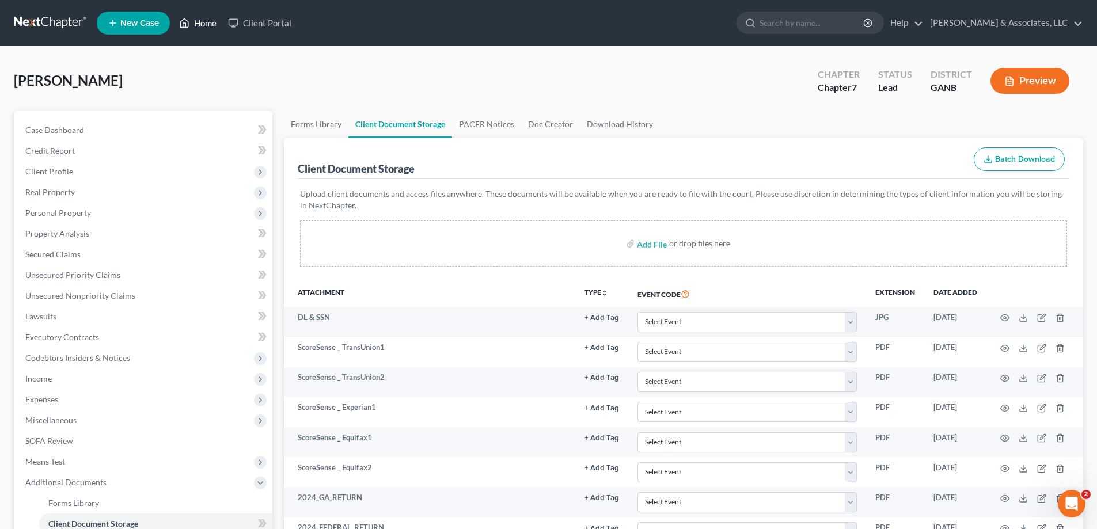
click at [191, 21] on link "Home" at bounding box center [197, 23] width 49 height 21
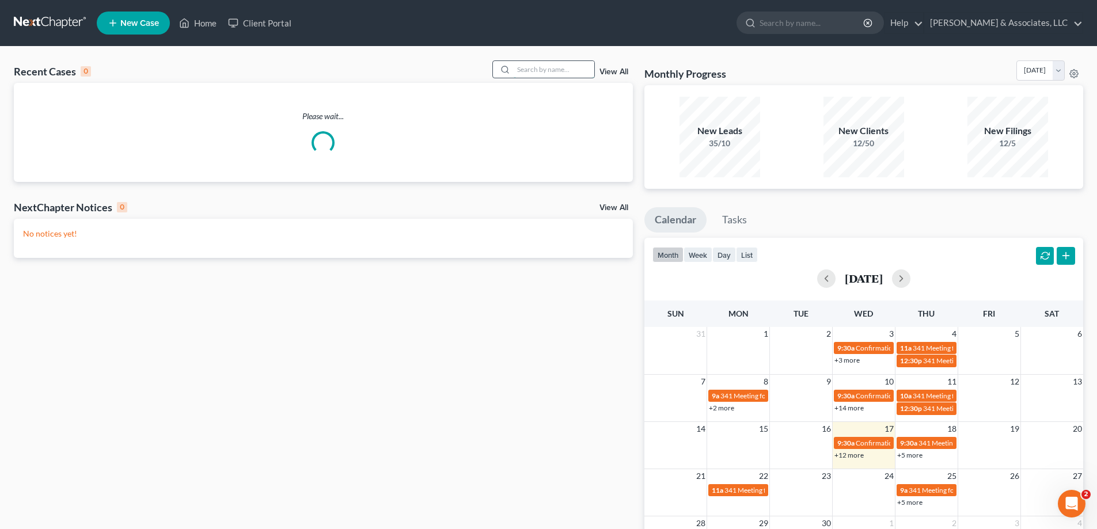
click at [538, 66] on input "search" at bounding box center [554, 69] width 81 height 17
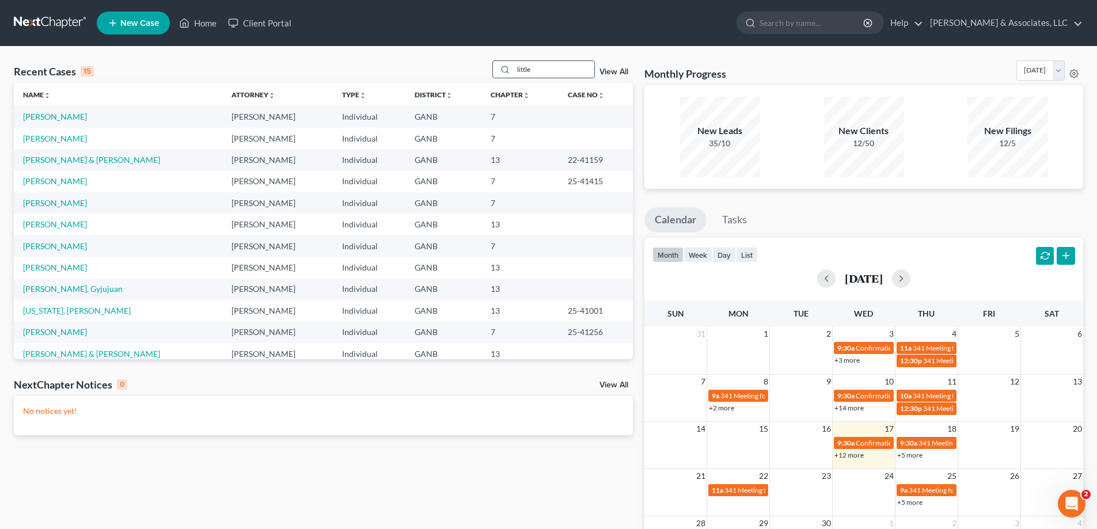
type input "little"
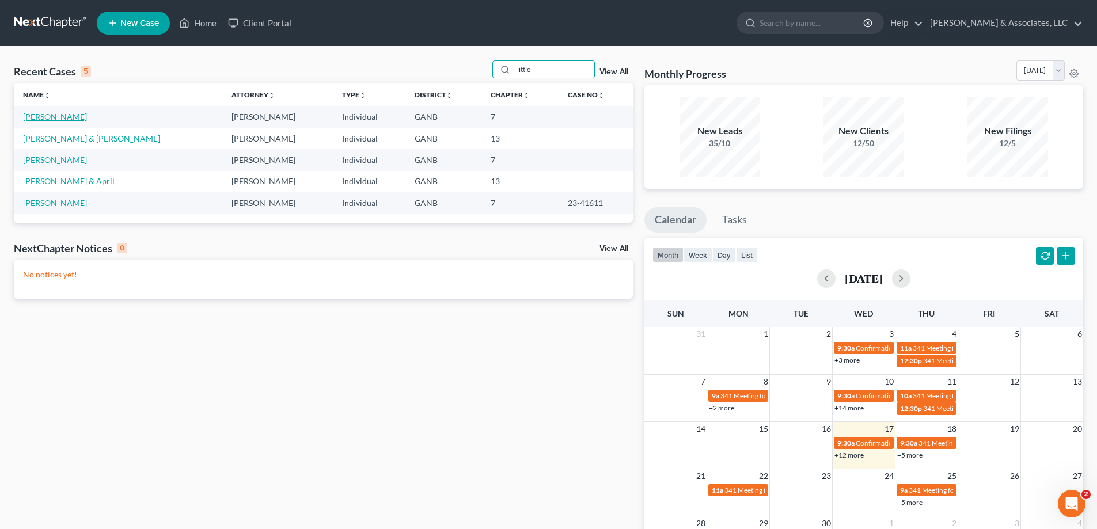
click at [32, 116] on link "[PERSON_NAME]" at bounding box center [55, 117] width 64 height 10
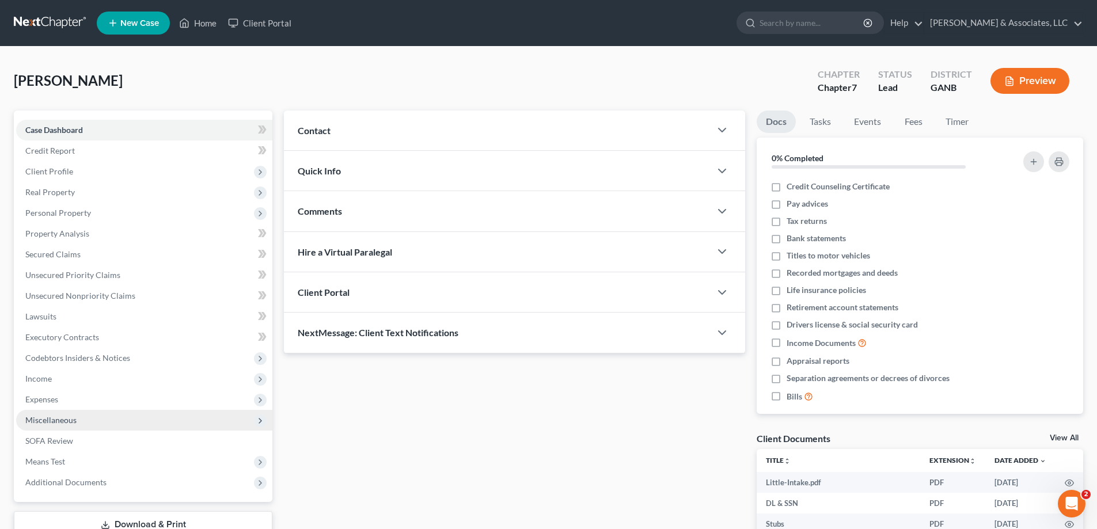
scroll to position [129, 0]
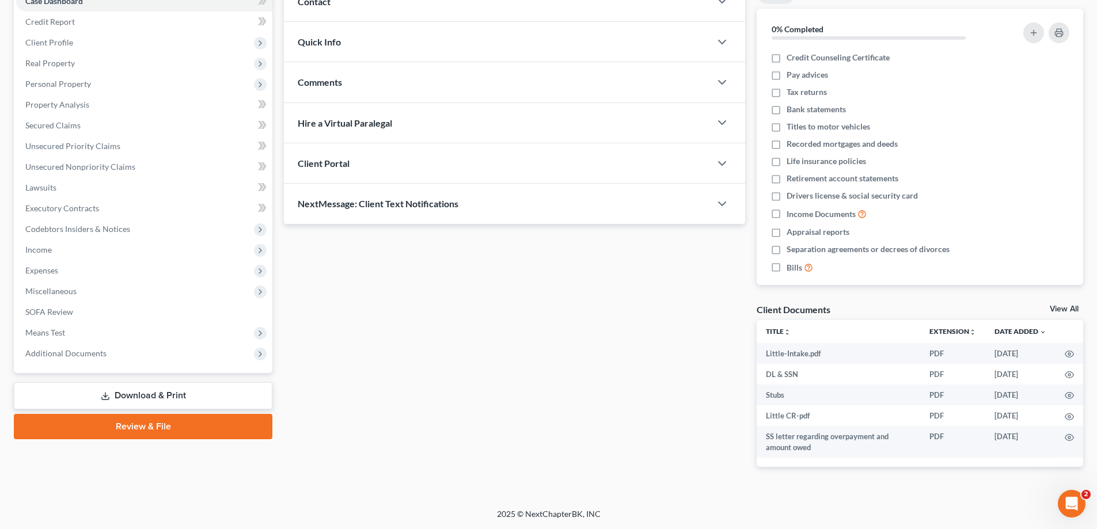
click at [40, 355] on span "Additional Documents" at bounding box center [65, 353] width 81 height 10
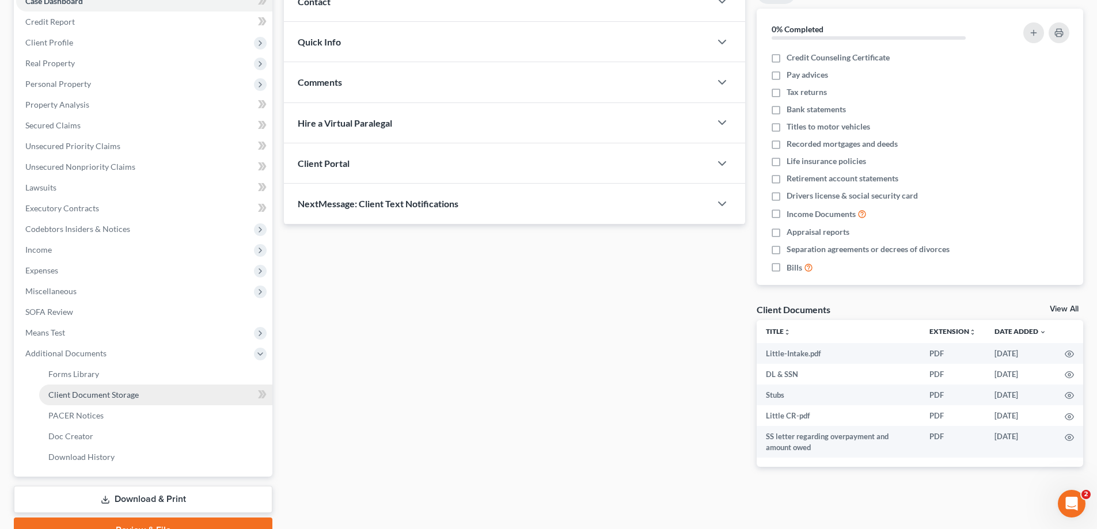
click at [63, 396] on span "Client Document Storage" at bounding box center [93, 395] width 90 height 10
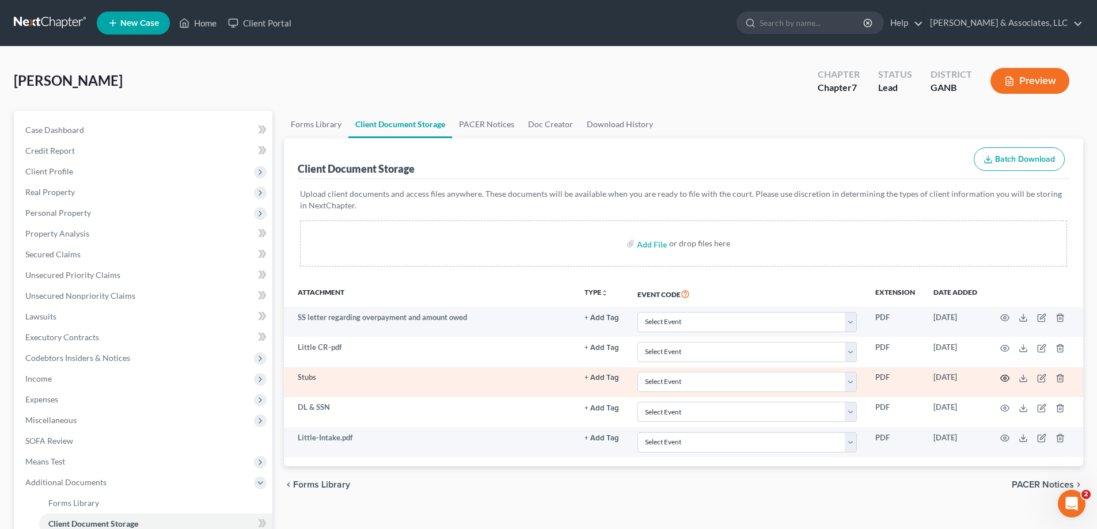
click at [1004, 375] on icon "button" at bounding box center [1005, 378] width 9 height 6
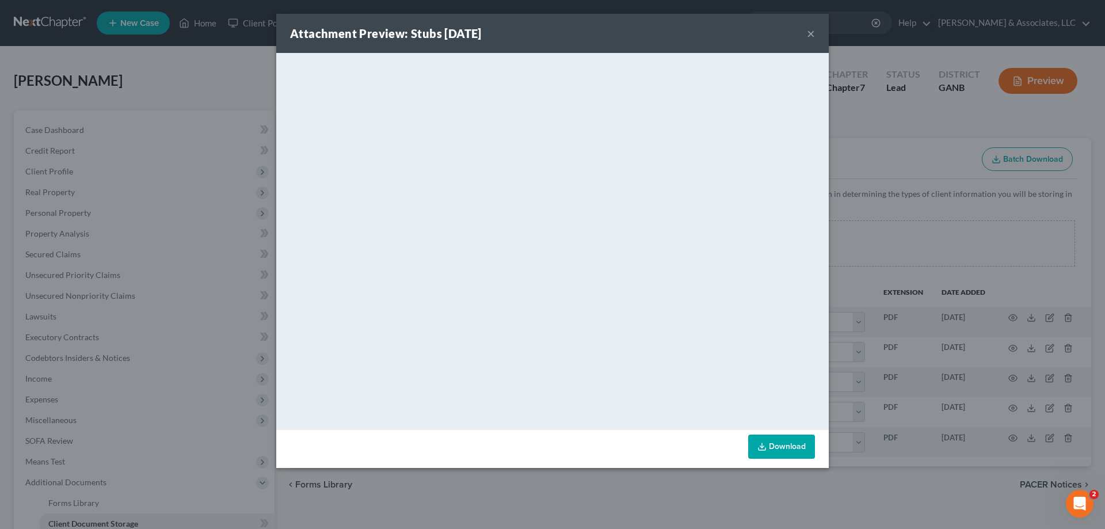
click at [811, 31] on button "×" at bounding box center [811, 33] width 8 height 14
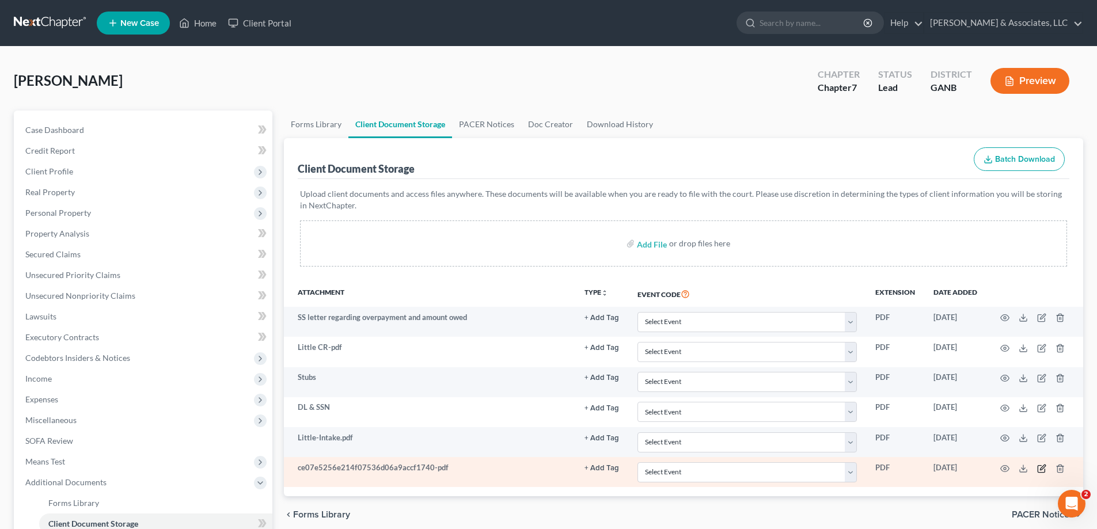
click at [1040, 468] on icon "button" at bounding box center [1042, 467] width 5 height 5
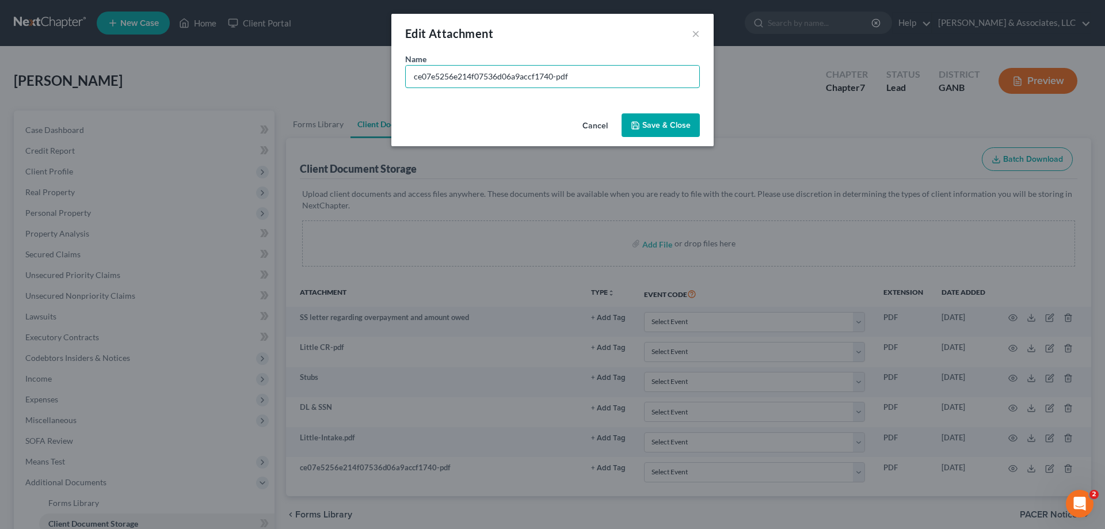
drag, startPoint x: 582, startPoint y: 77, endPoint x: 350, endPoint y: 57, distance: 232.9
click at [350, 57] on div "Edit Attachment × Name * ce07e5256e214f07536d06a9accf1740-pdf Cancel Save & Clo…" at bounding box center [552, 264] width 1105 height 529
type input "Stub [DATE]"
click at [662, 122] on span "Save & Close" at bounding box center [667, 125] width 48 height 10
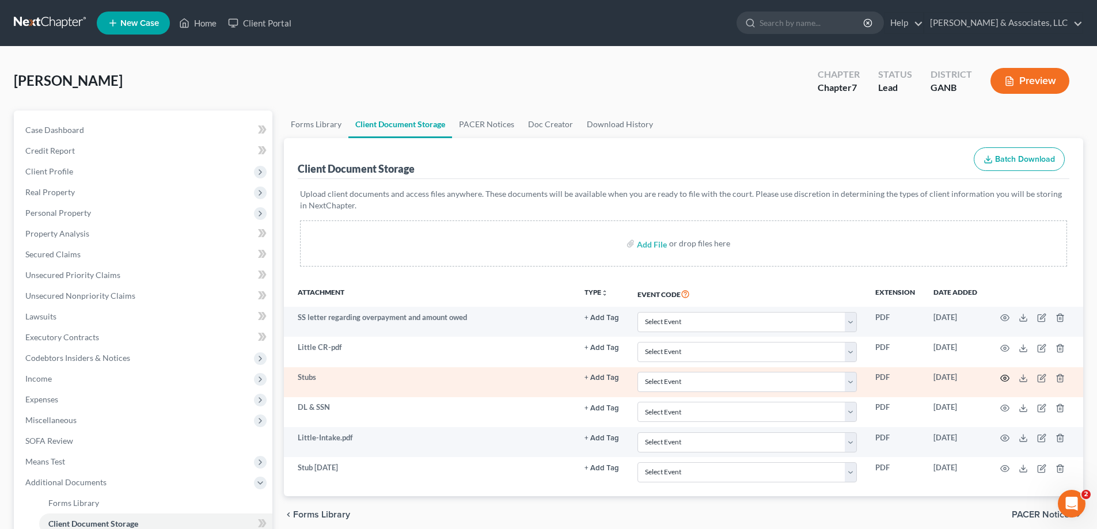
click at [1005, 376] on icon "button" at bounding box center [1004, 378] width 9 height 9
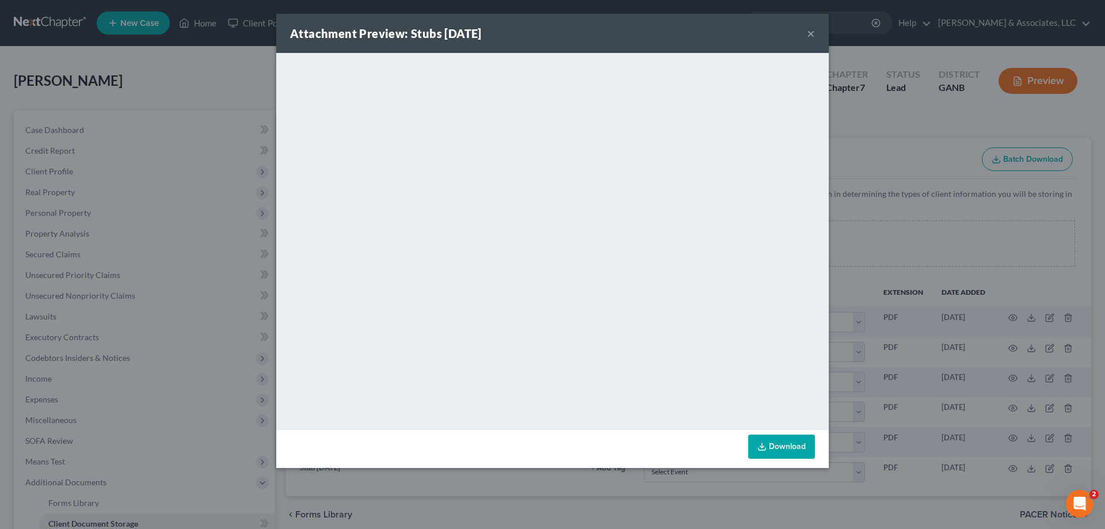
click at [806, 33] on div "Attachment Preview: Stubs [DATE] ×" at bounding box center [552, 33] width 553 height 39
click at [807, 34] on button "×" at bounding box center [811, 33] width 8 height 14
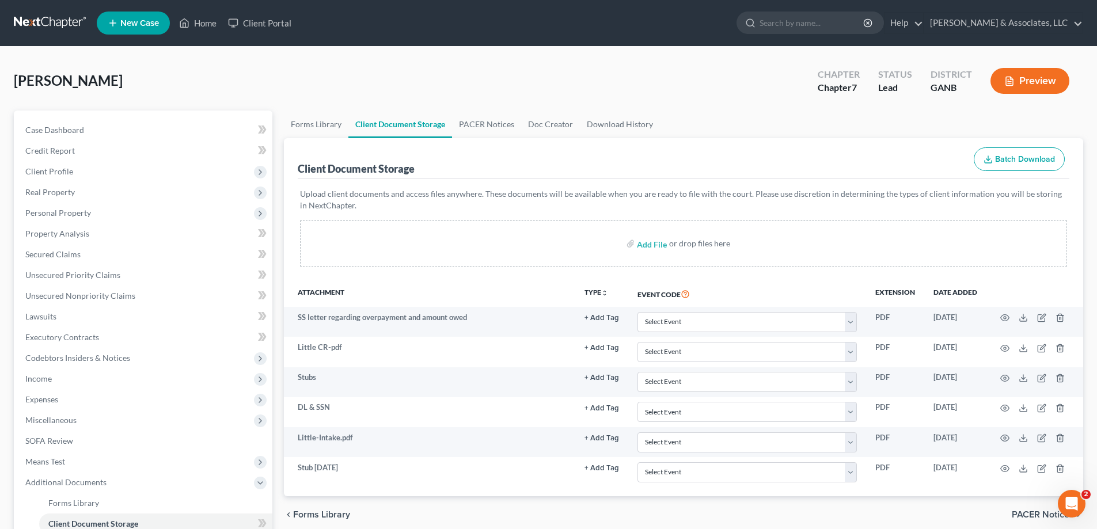
click at [662, 9] on ul "New Case Home Client Portal - No Result - See all results Or Press Enter... Hel…" at bounding box center [590, 23] width 986 height 30
click at [204, 21] on link "Home" at bounding box center [197, 23] width 49 height 21
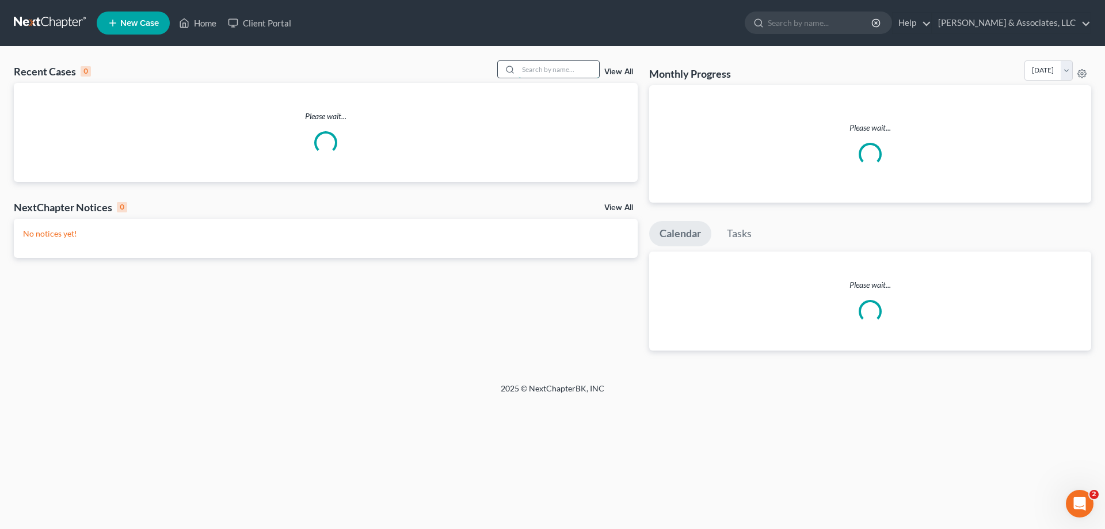
click at [536, 71] on input "search" at bounding box center [559, 69] width 81 height 17
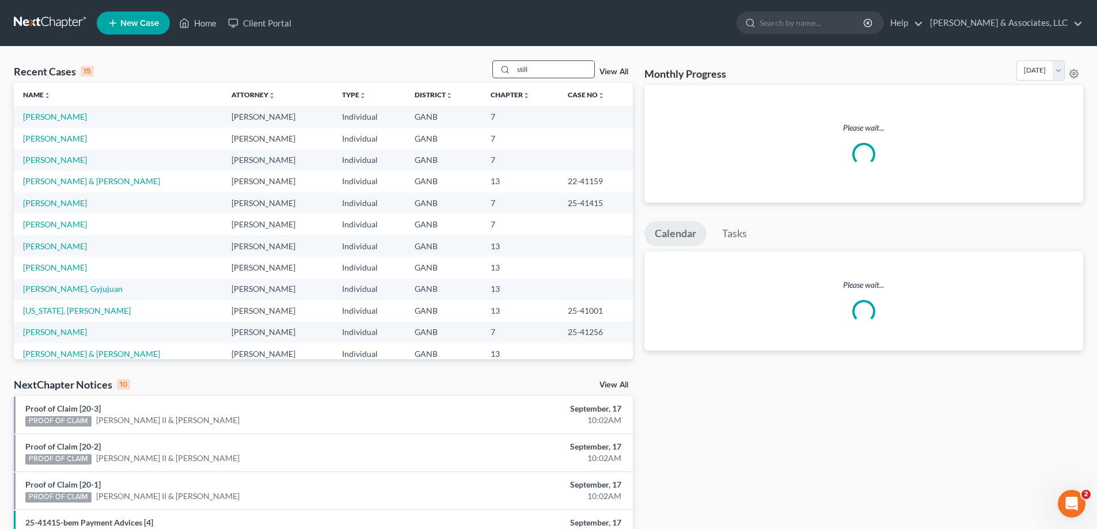
type input "still"
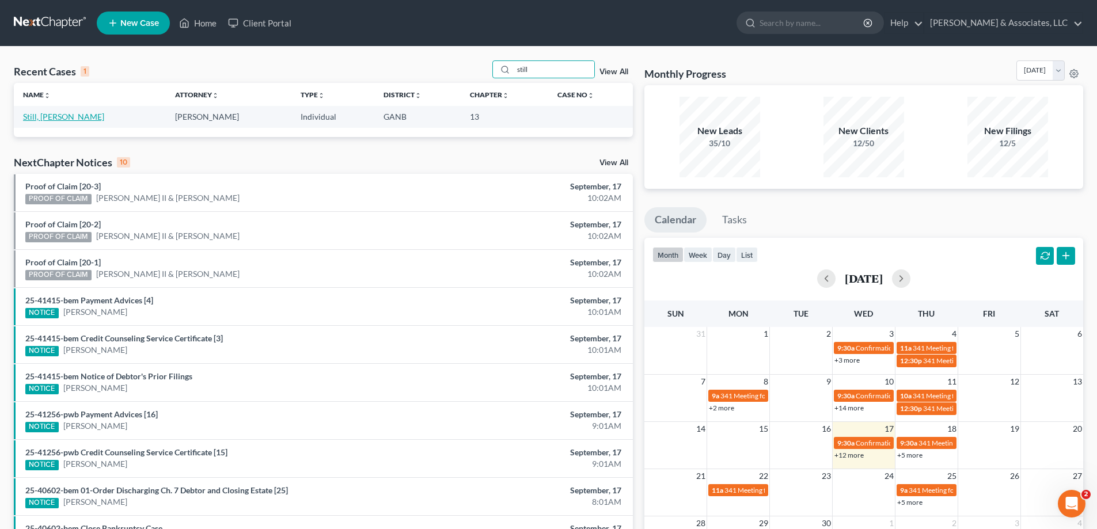
click at [28, 114] on link "Still, [PERSON_NAME]" at bounding box center [63, 117] width 81 height 10
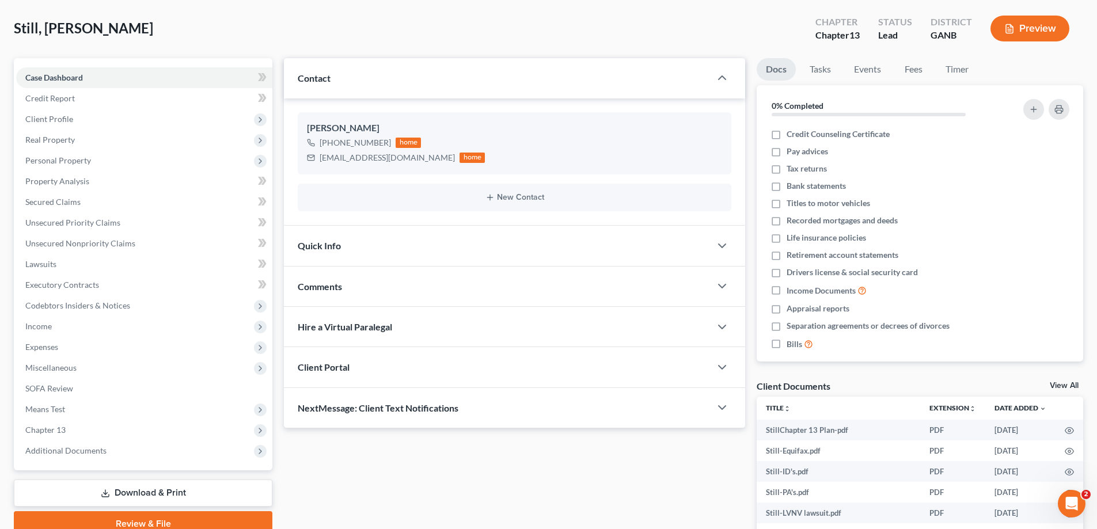
scroll to position [115, 0]
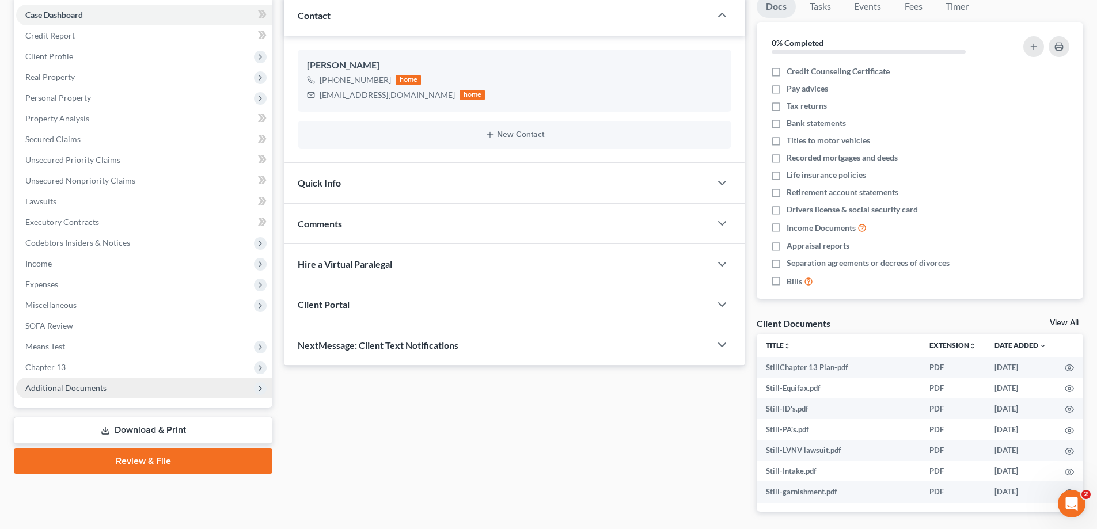
click at [37, 387] on span "Additional Documents" at bounding box center [65, 388] width 81 height 10
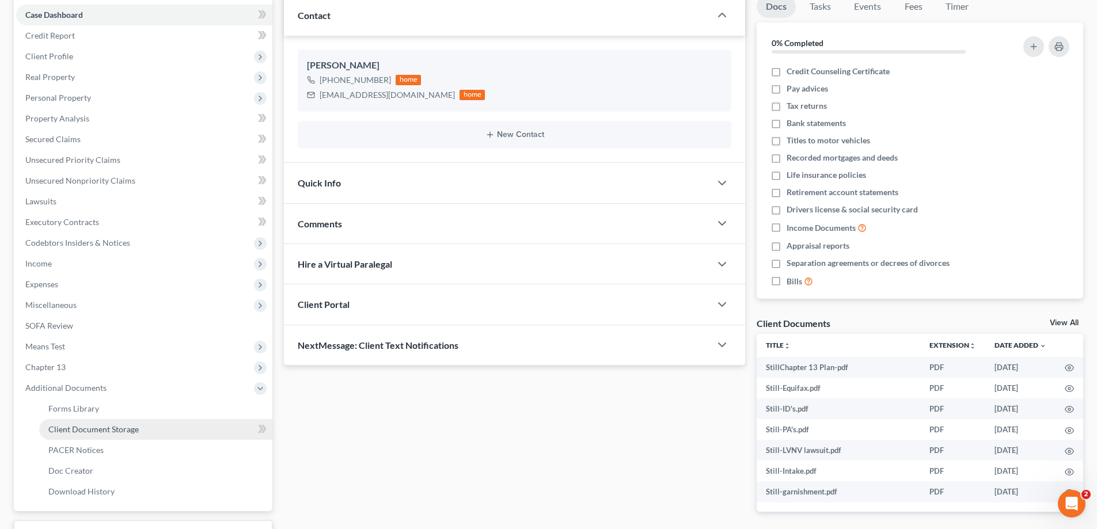
click at [108, 428] on span "Client Document Storage" at bounding box center [93, 429] width 90 height 10
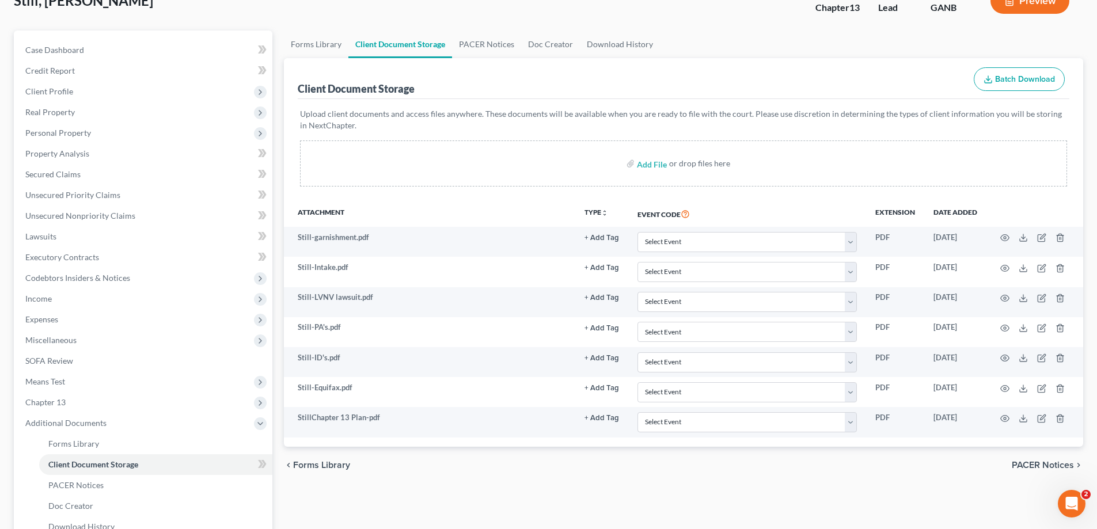
scroll to position [207, 0]
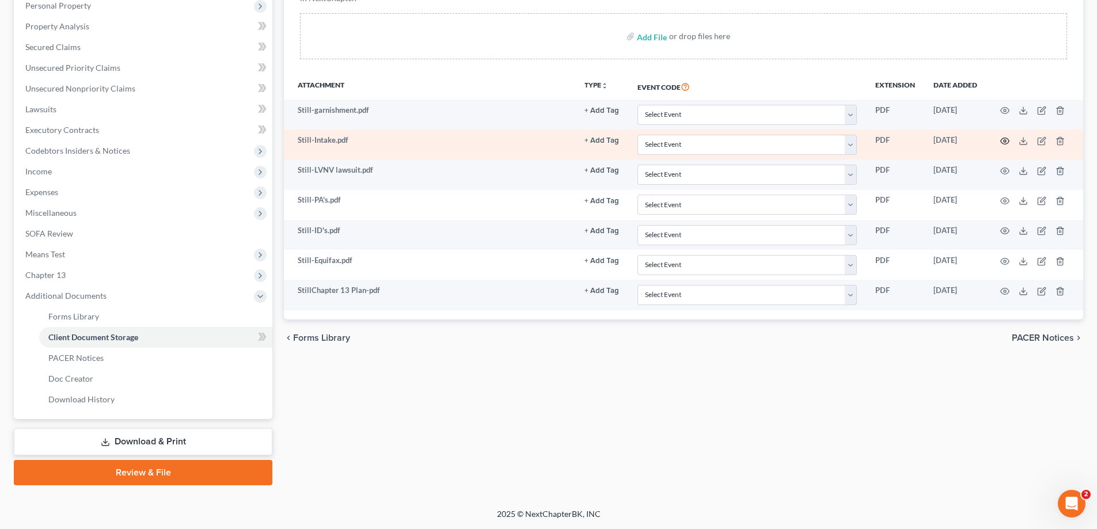
click at [1005, 140] on circle "button" at bounding box center [1005, 141] width 2 height 2
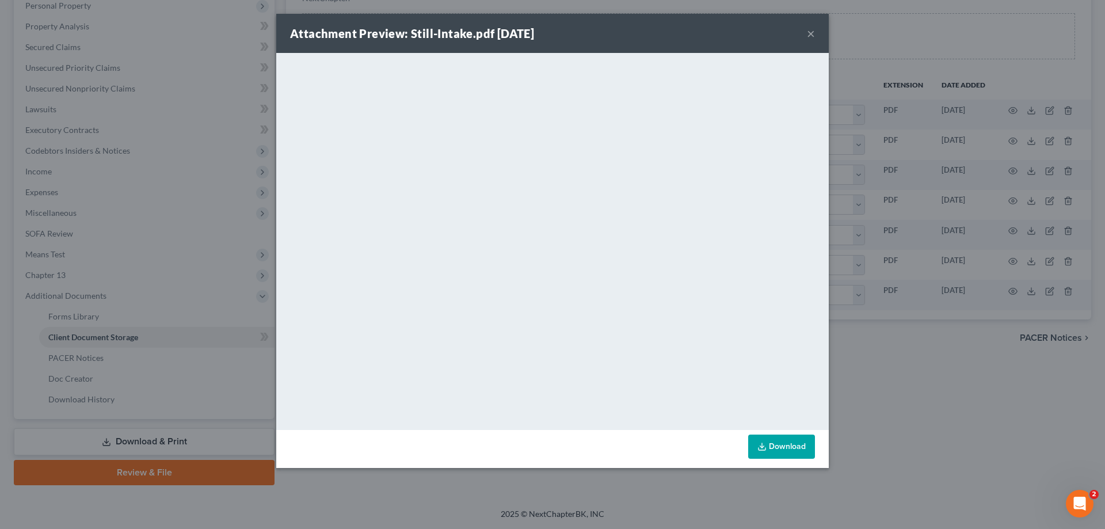
click at [824, 427] on div "<object ng-attr-data='[URL][DOMAIN_NAME]' type='application/pdf' width='100%' h…" at bounding box center [552, 241] width 553 height 377
drag, startPoint x: 814, startPoint y: 32, endPoint x: 708, endPoint y: 48, distance: 107.2
click at [814, 32] on button "×" at bounding box center [811, 33] width 8 height 14
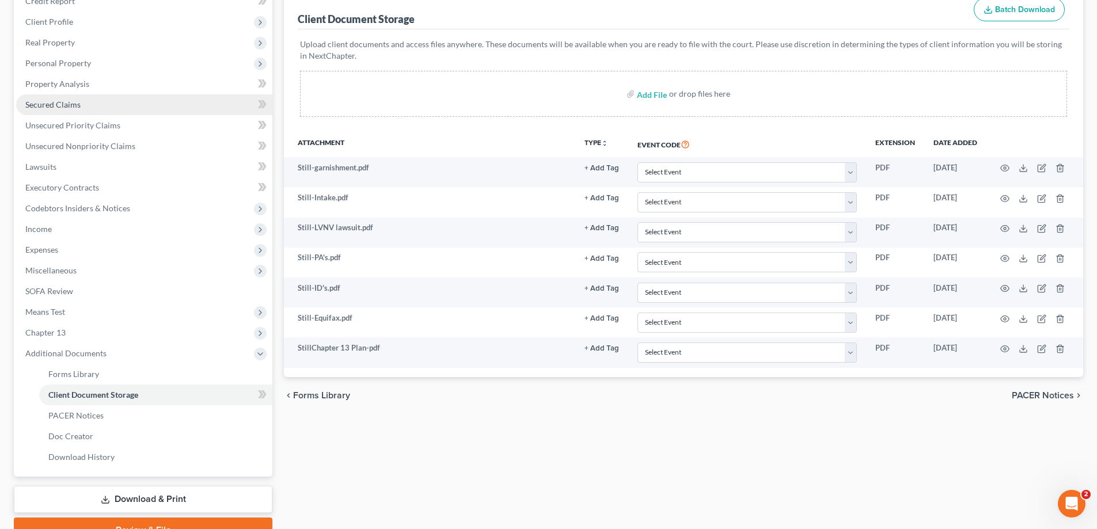
click at [64, 104] on span "Secured Claims" at bounding box center [52, 105] width 55 height 10
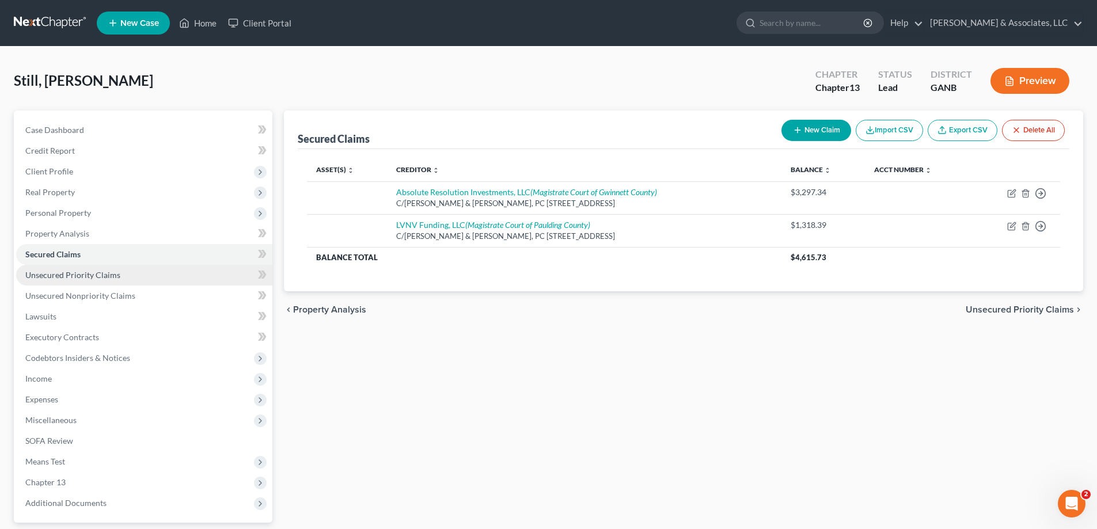
click at [57, 272] on span "Unsecured Priority Claims" at bounding box center [72, 275] width 95 height 10
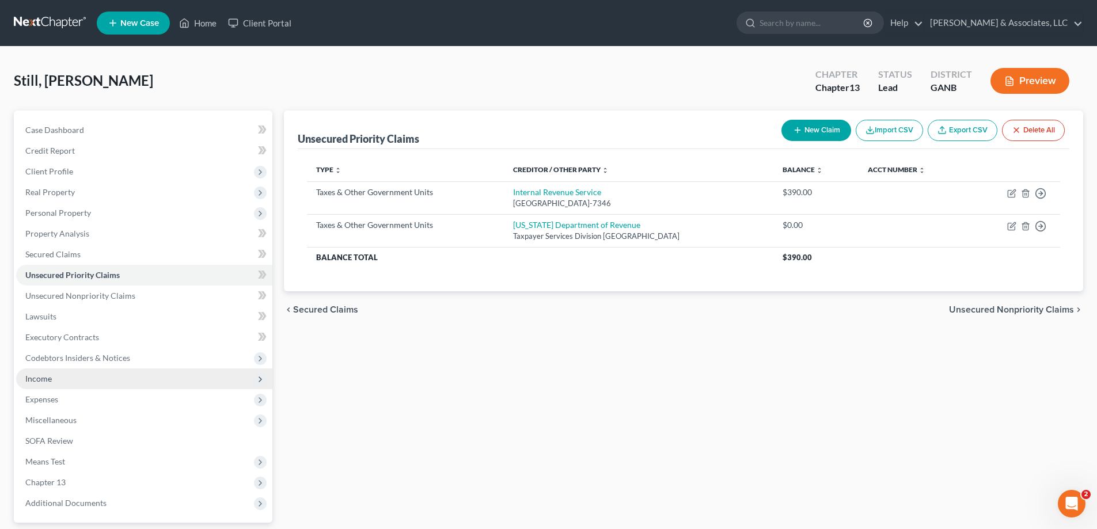
click at [40, 378] on span "Income" at bounding box center [38, 379] width 26 height 10
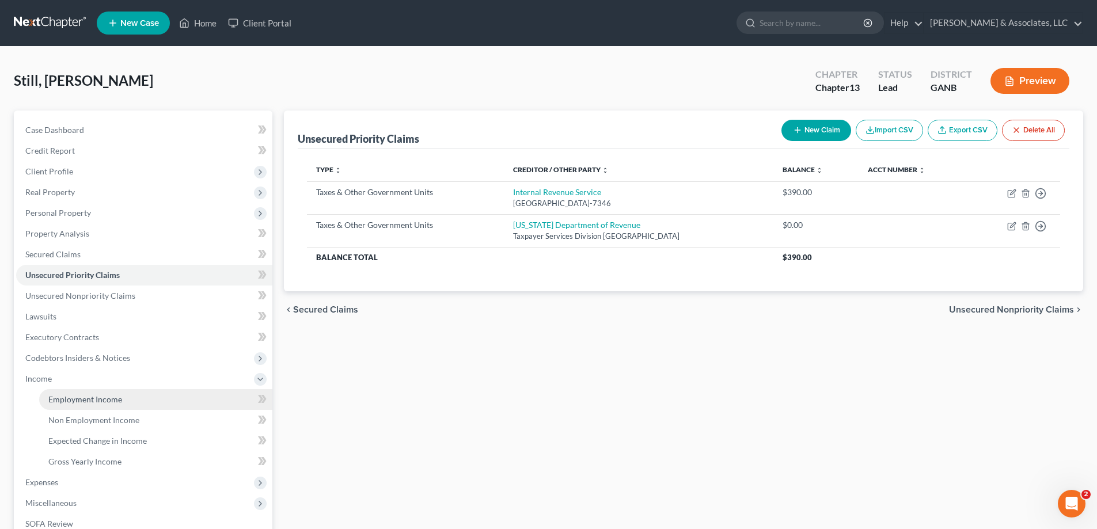
click at [74, 398] on span "Employment Income" at bounding box center [85, 399] width 74 height 10
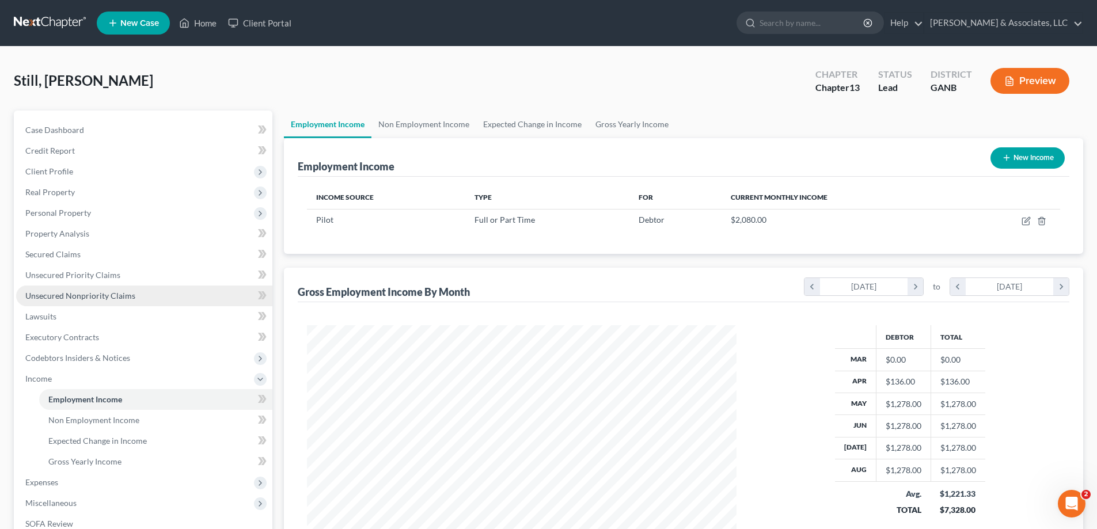
scroll to position [215, 453]
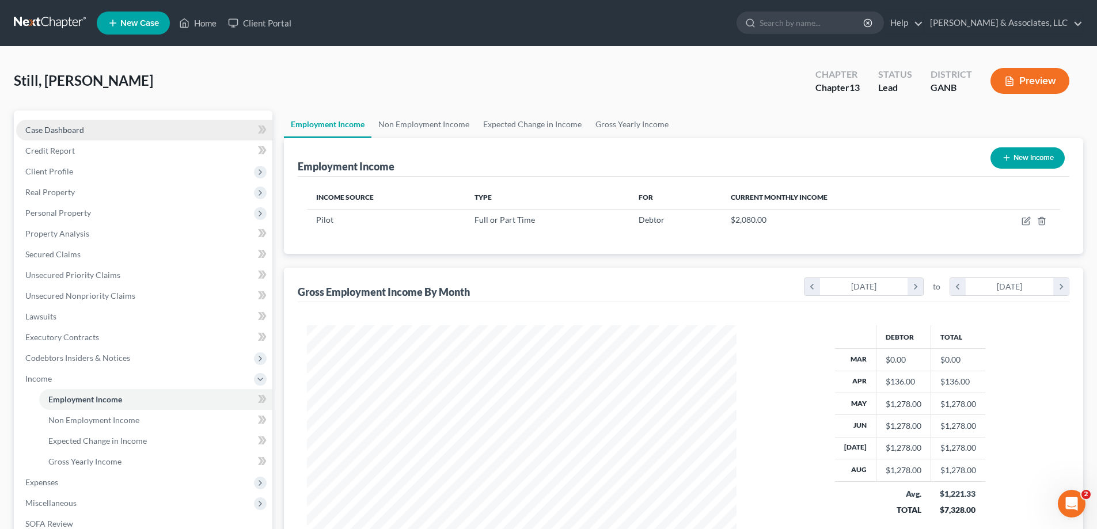
click at [45, 130] on span "Case Dashboard" at bounding box center [54, 130] width 59 height 10
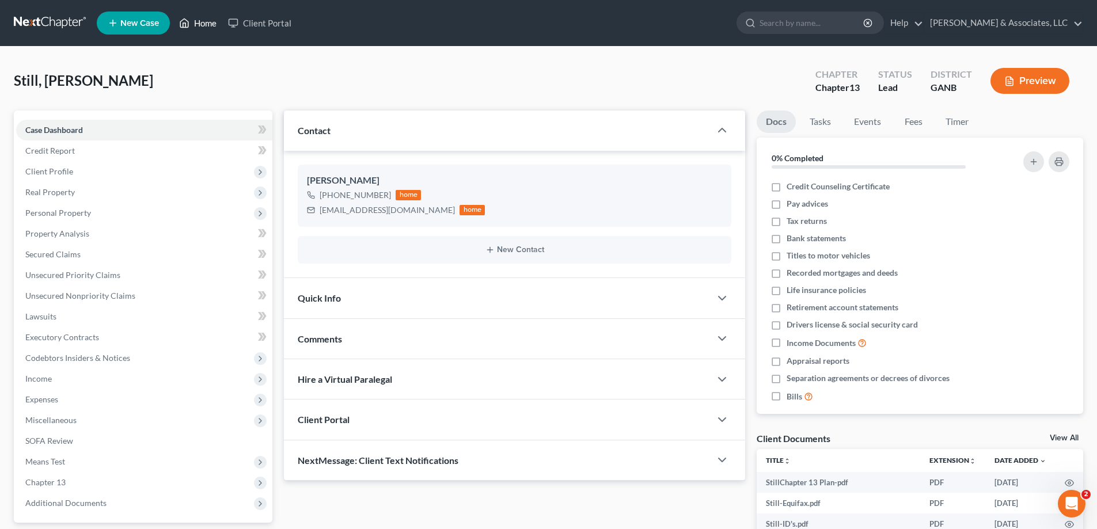
click at [197, 18] on link "Home" at bounding box center [197, 23] width 49 height 21
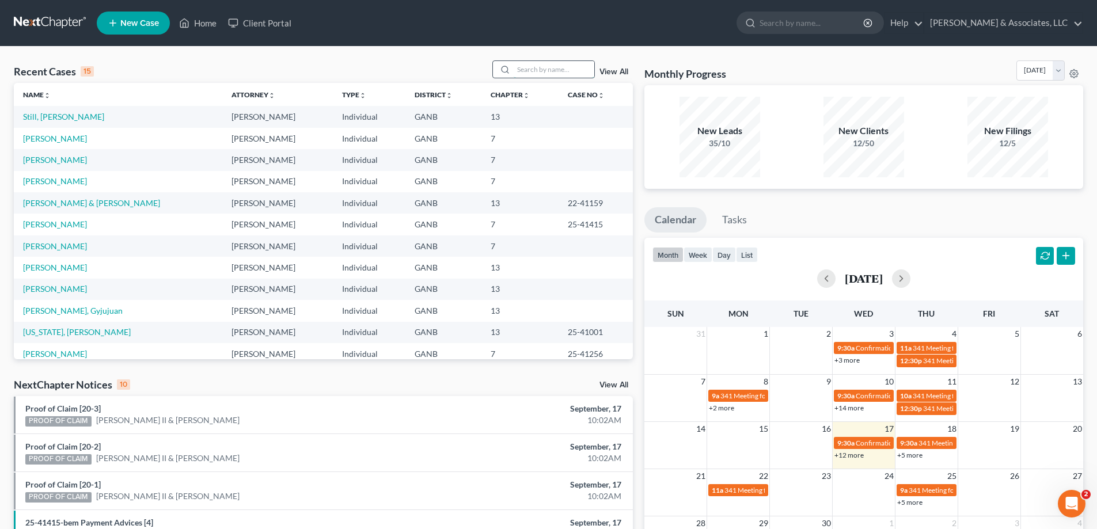
click at [571, 70] on input "search" at bounding box center [554, 69] width 81 height 17
type input "little"
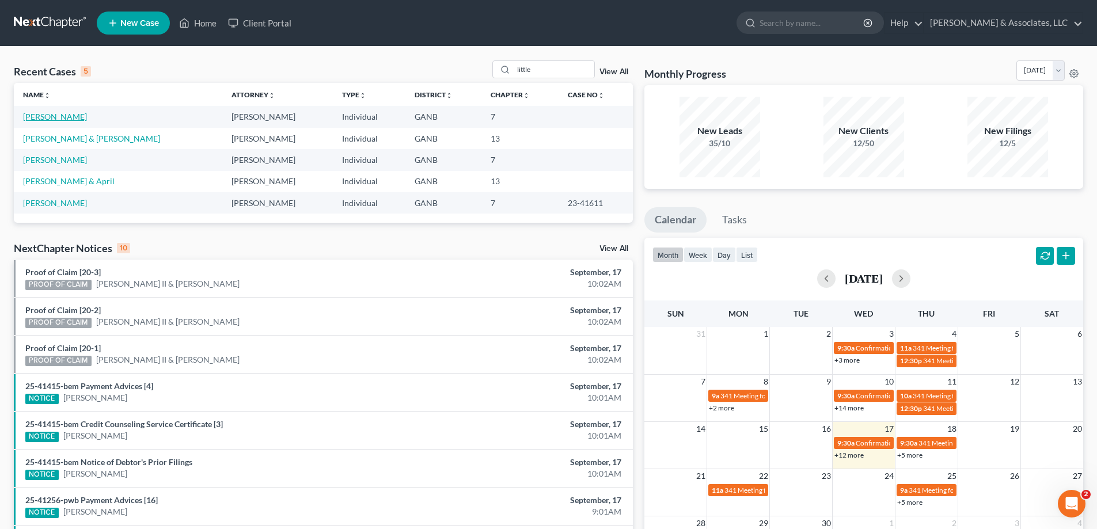
click at [60, 117] on link "[PERSON_NAME]" at bounding box center [55, 117] width 64 height 10
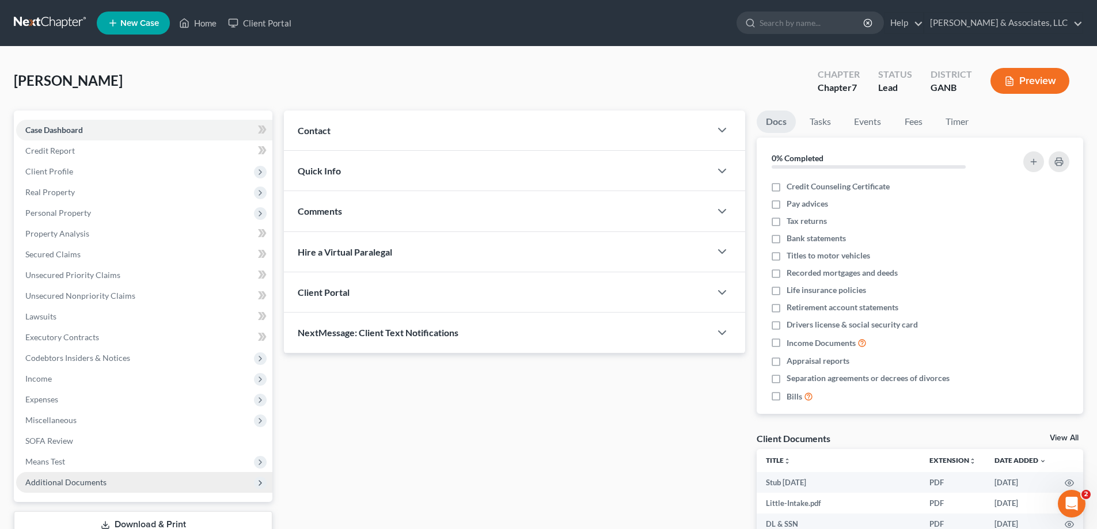
click at [51, 485] on span "Additional Documents" at bounding box center [65, 482] width 81 height 10
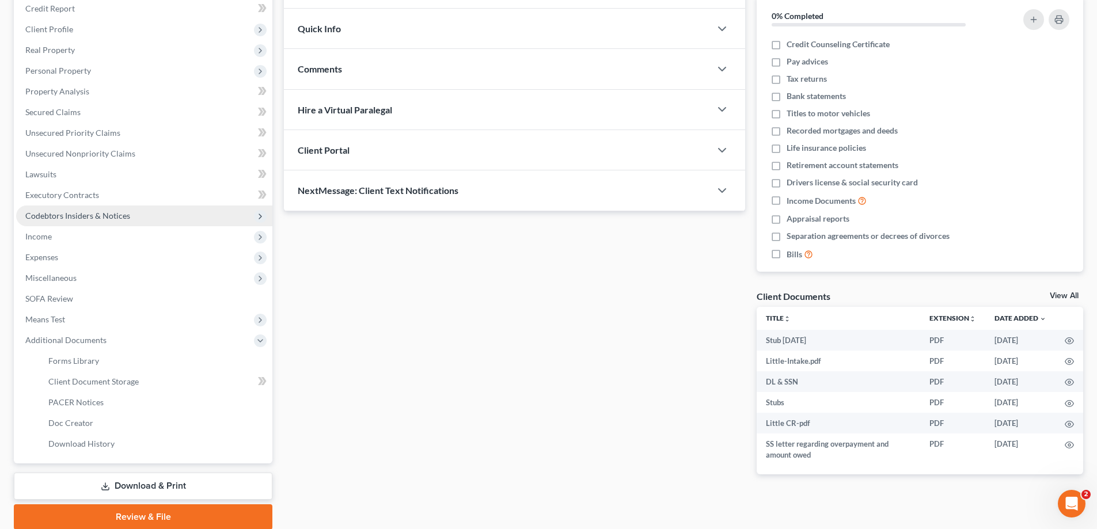
scroll to position [187, 0]
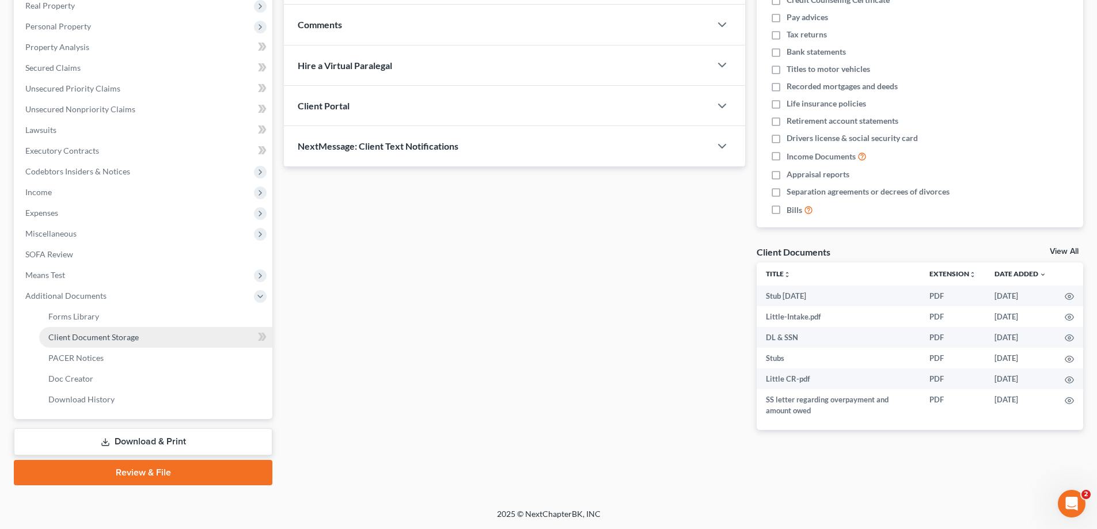
click at [98, 340] on span "Client Document Storage" at bounding box center [93, 337] width 90 height 10
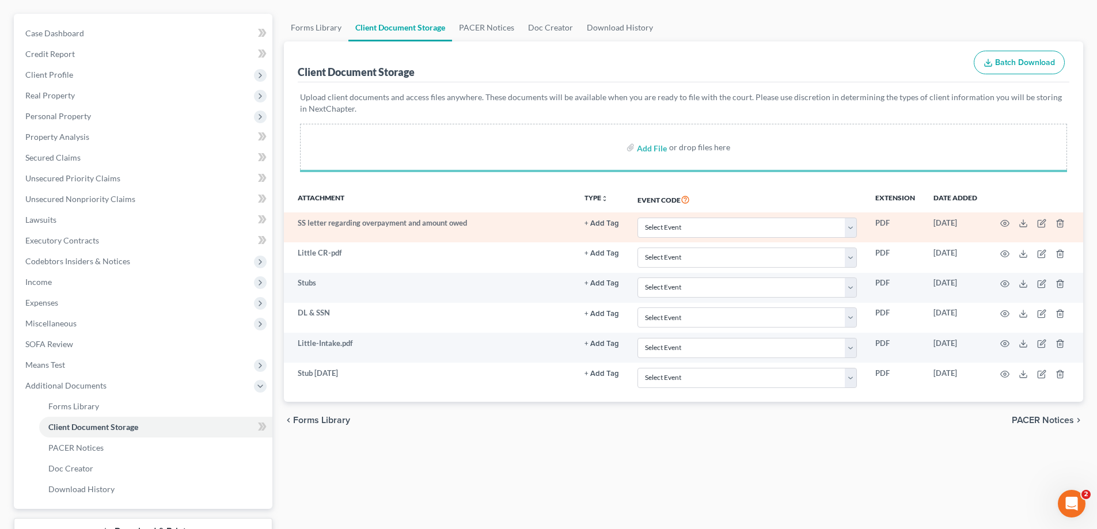
scroll to position [187, 0]
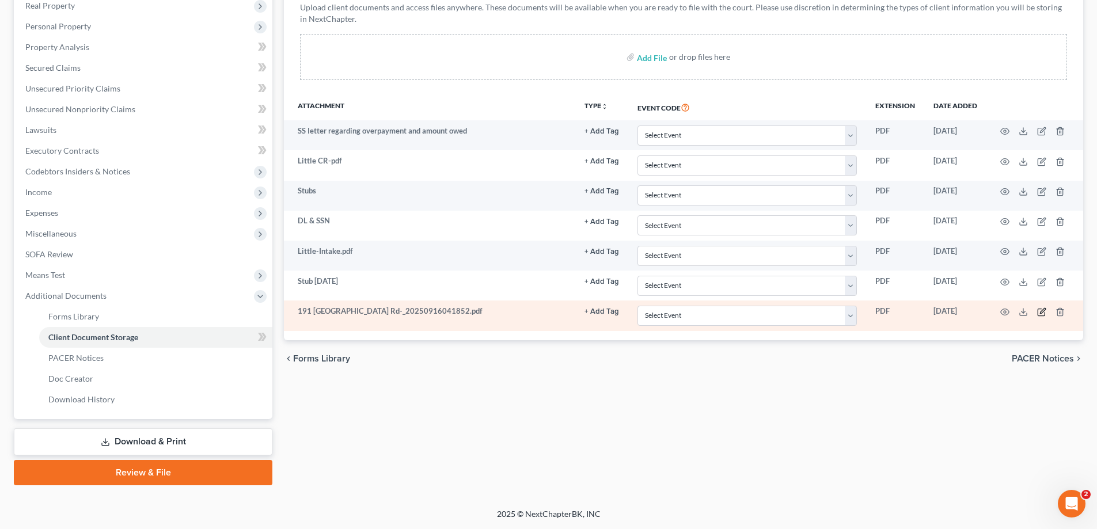
click at [1040, 311] on icon "button" at bounding box center [1041, 311] width 9 height 9
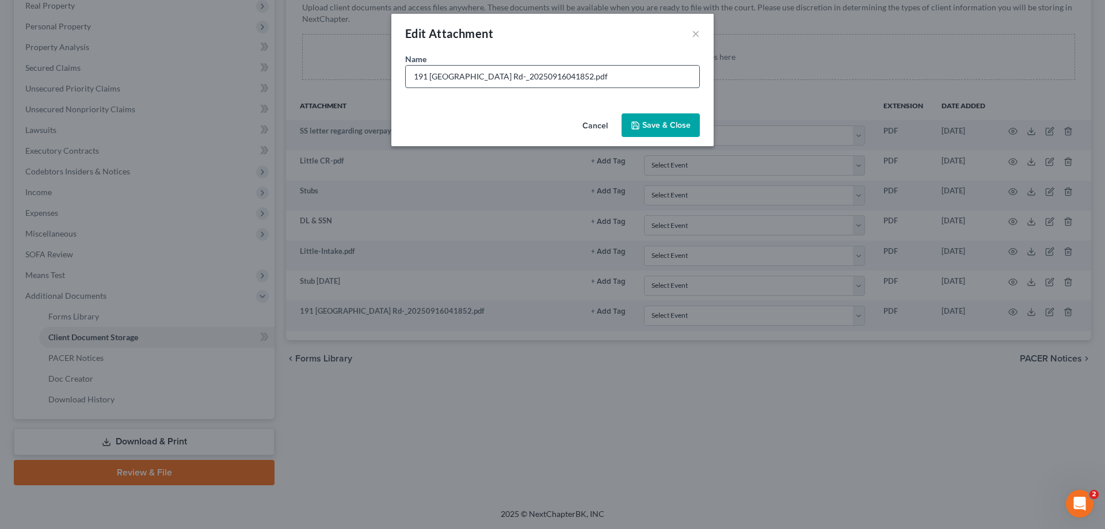
drag, startPoint x: 624, startPoint y: 79, endPoint x: 524, endPoint y: 71, distance: 100.5
click at [524, 71] on input "191 [GEOGRAPHIC_DATA] Rd-_20250916041852.pdf" at bounding box center [553, 77] width 294 height 22
click at [591, 71] on input "CMA [STREET_ADDRESS]" at bounding box center [553, 77] width 294 height 22
type input "CMA [STREET_ADDRESS]"
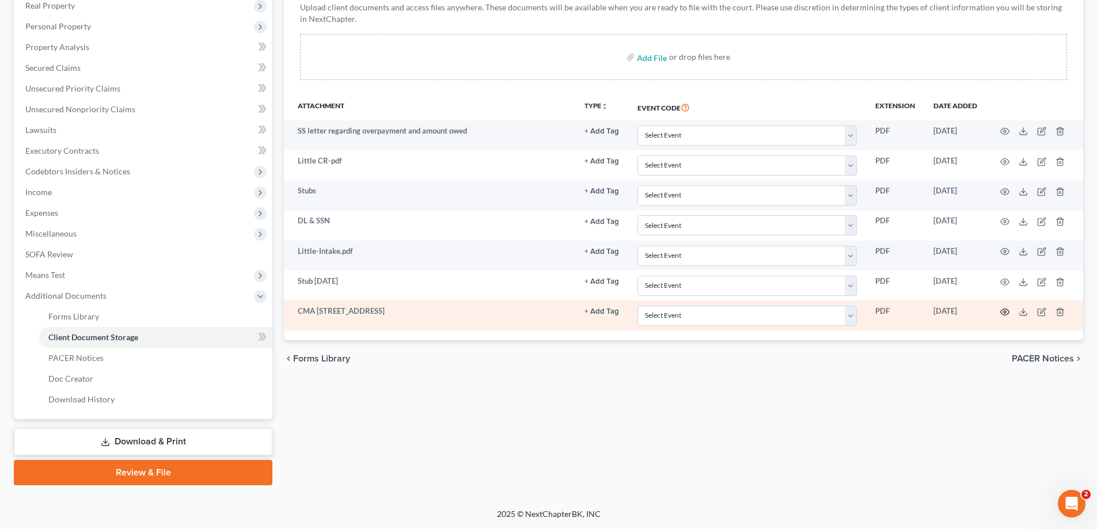
click at [1004, 312] on icon "button" at bounding box center [1004, 311] width 9 height 9
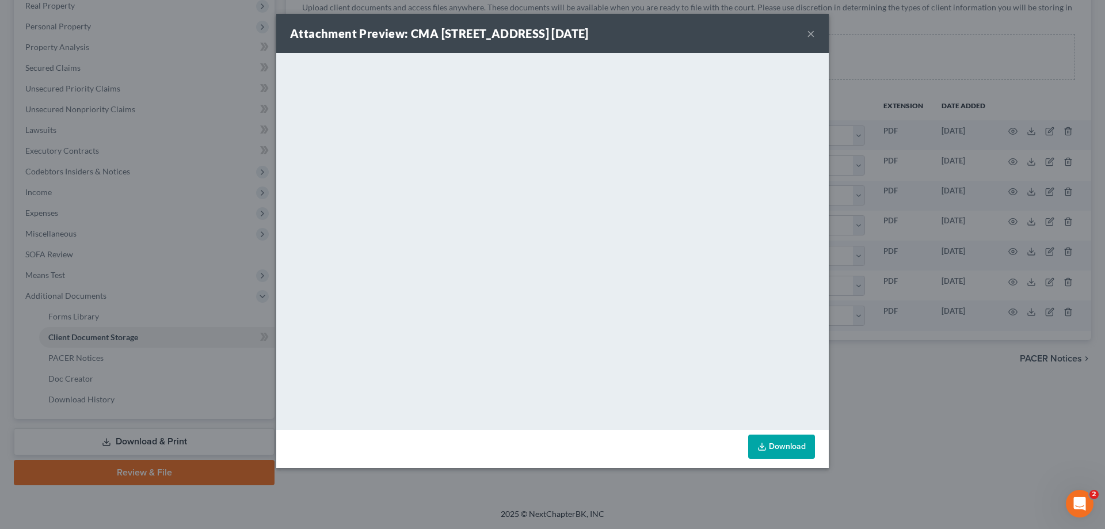
click at [811, 33] on button "×" at bounding box center [811, 33] width 8 height 14
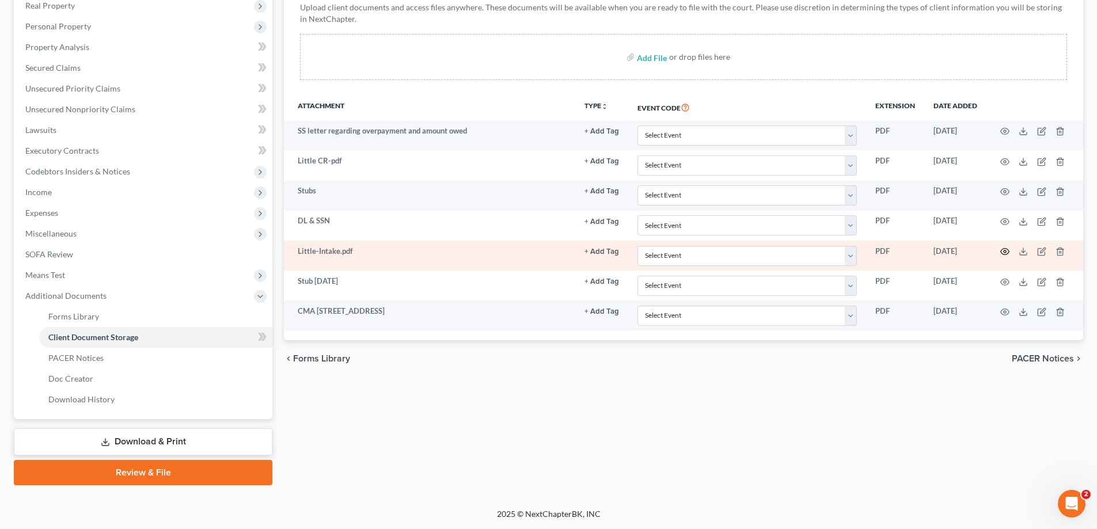
click at [1005, 253] on circle "button" at bounding box center [1005, 251] width 2 height 2
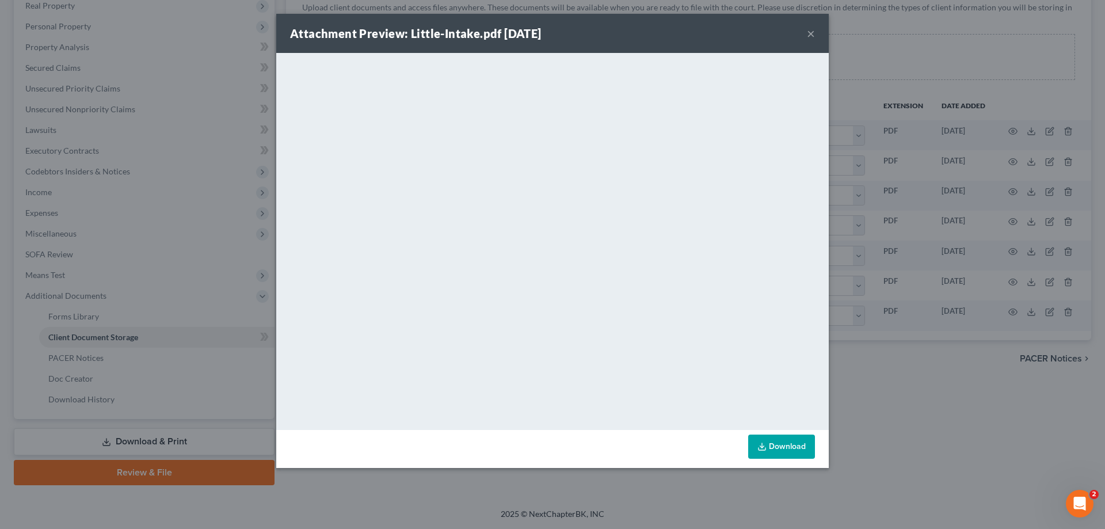
drag, startPoint x: 810, startPoint y: 34, endPoint x: 808, endPoint y: 54, distance: 19.7
click at [810, 34] on button "×" at bounding box center [811, 33] width 8 height 14
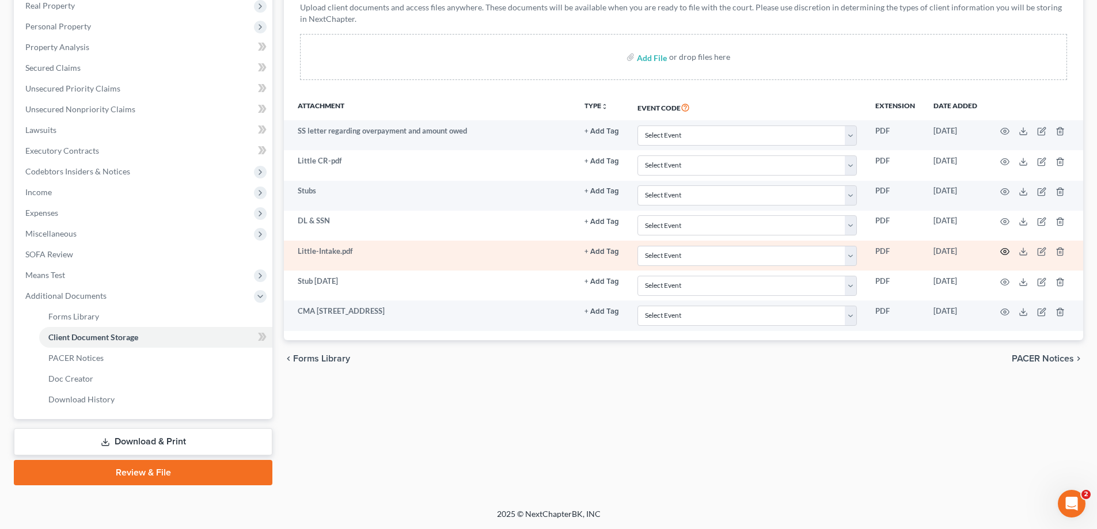
click at [1004, 250] on icon "button" at bounding box center [1004, 251] width 9 height 9
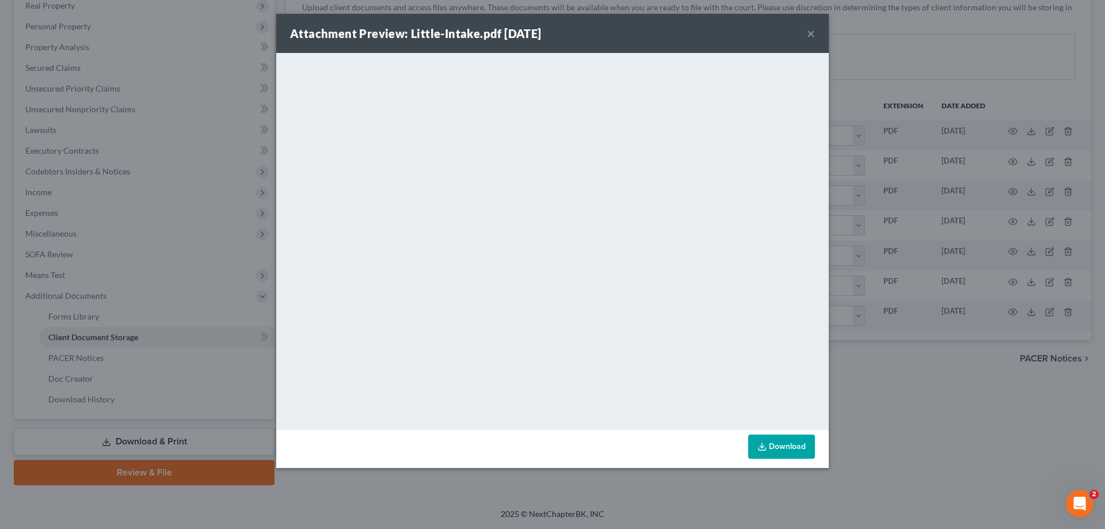
click at [812, 32] on button "×" at bounding box center [811, 33] width 8 height 14
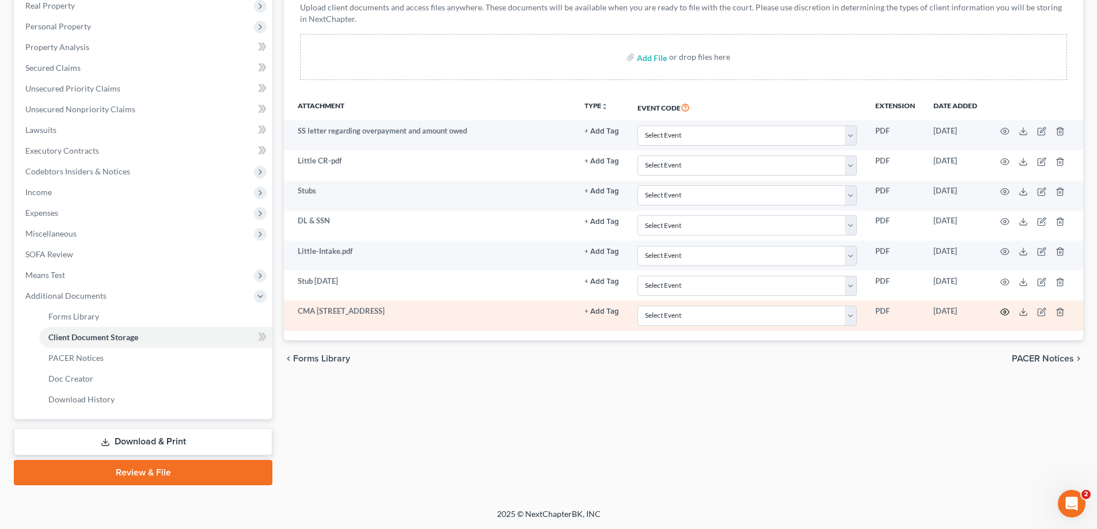
click at [1005, 311] on circle "button" at bounding box center [1005, 312] width 2 height 2
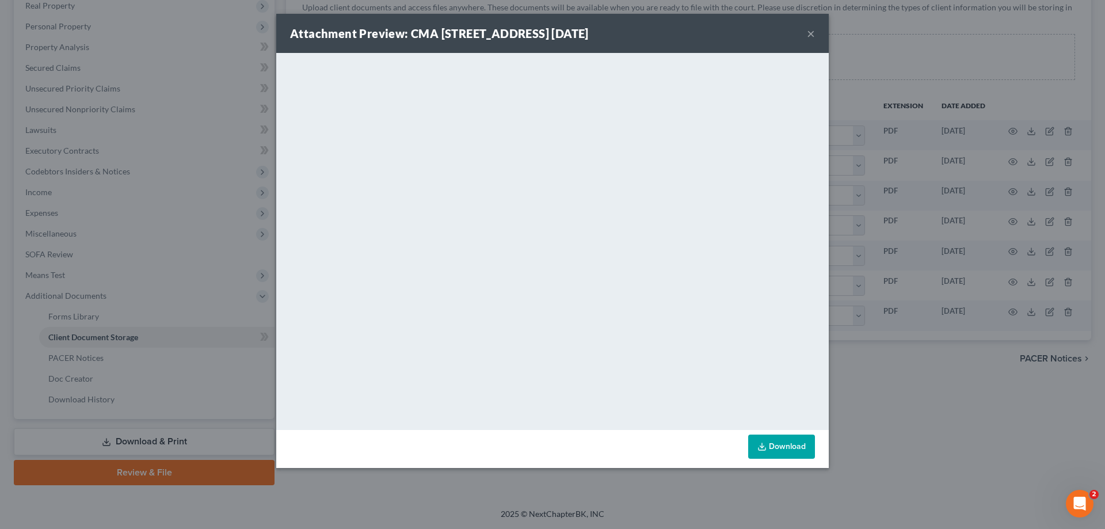
click at [808, 29] on button "×" at bounding box center [811, 33] width 8 height 14
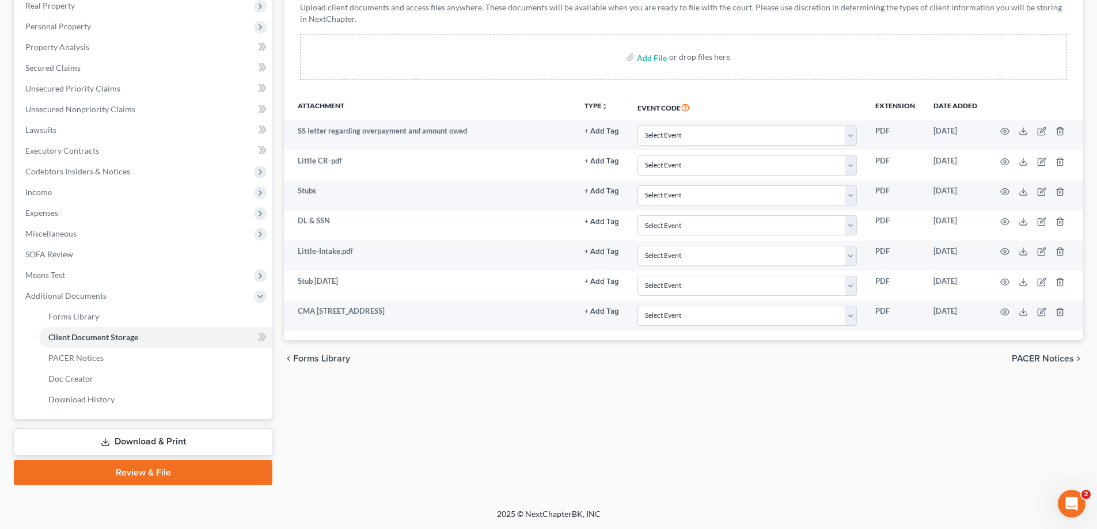
drag, startPoint x: 439, startPoint y: 32, endPoint x: 395, endPoint y: 58, distance: 51.1
click at [439, 32] on div "Upload client documents and access files anywhere. These documents will be avai…" at bounding box center [683, 41] width 767 height 78
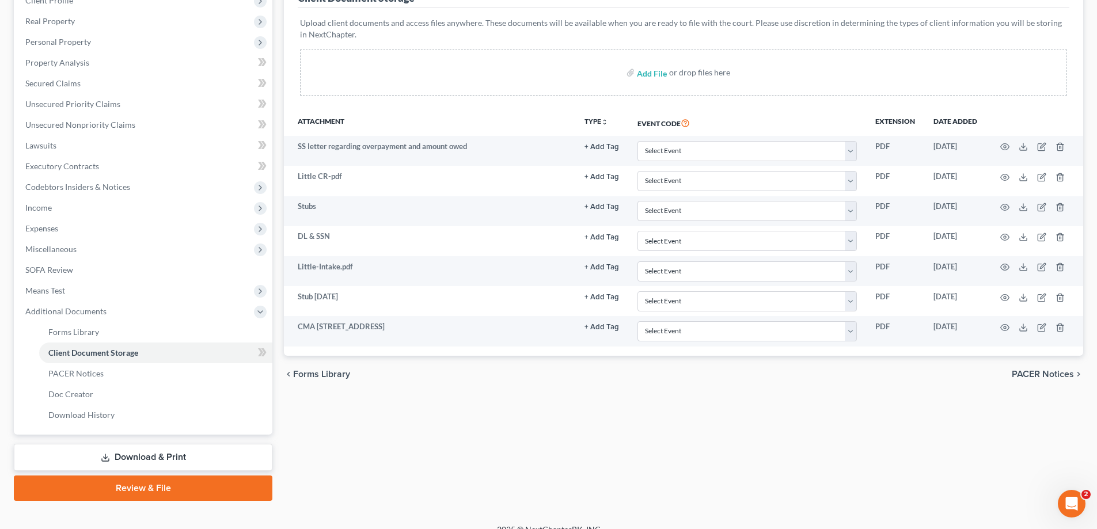
scroll to position [0, 0]
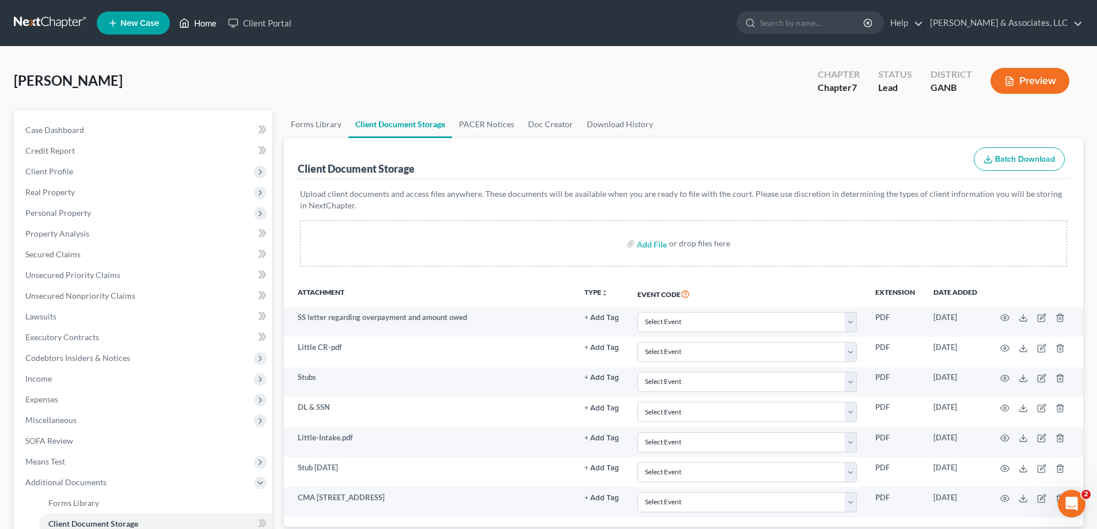
click at [200, 17] on link "Home" at bounding box center [197, 23] width 49 height 21
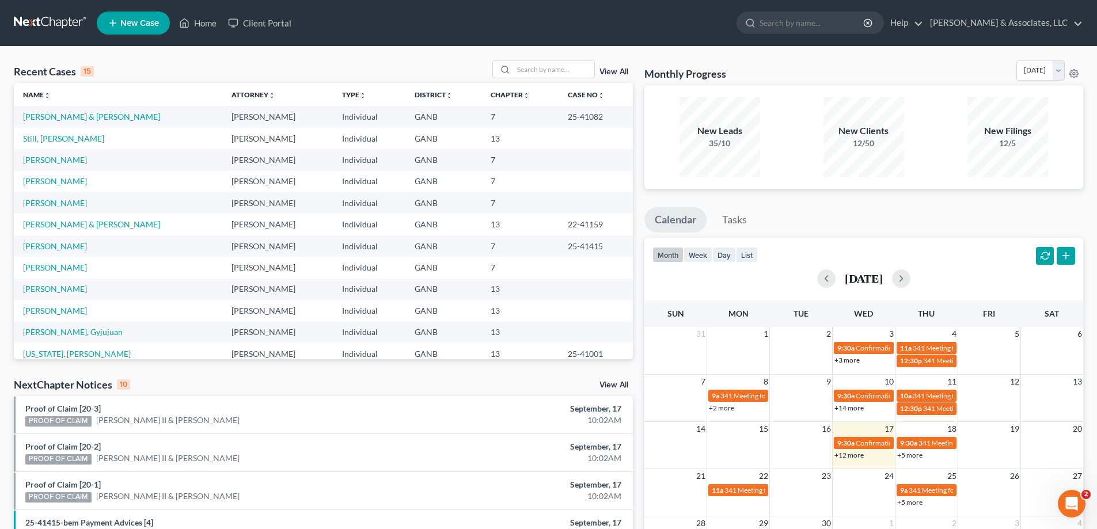
click at [135, 24] on span "New Case" at bounding box center [139, 23] width 39 height 9
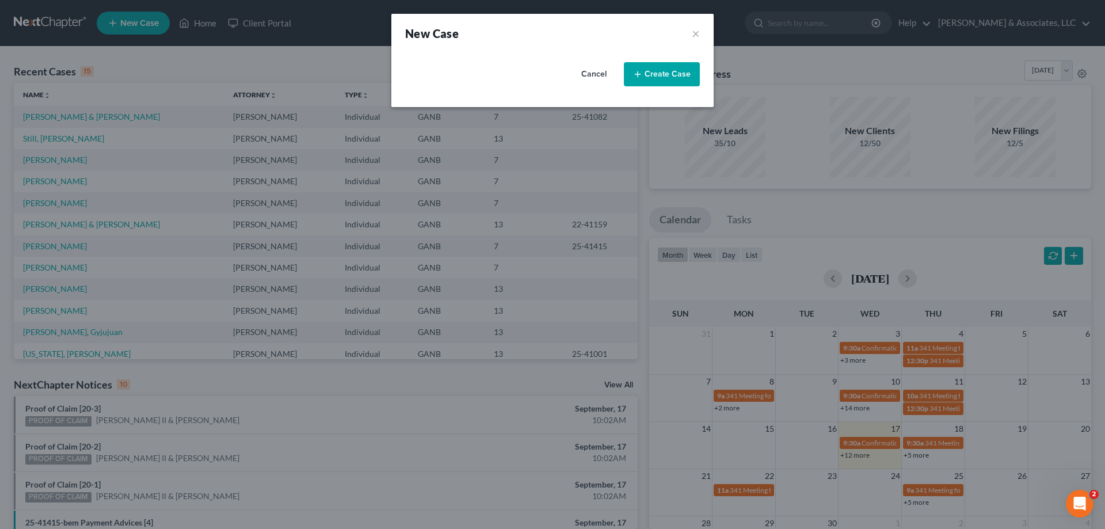
select select "19"
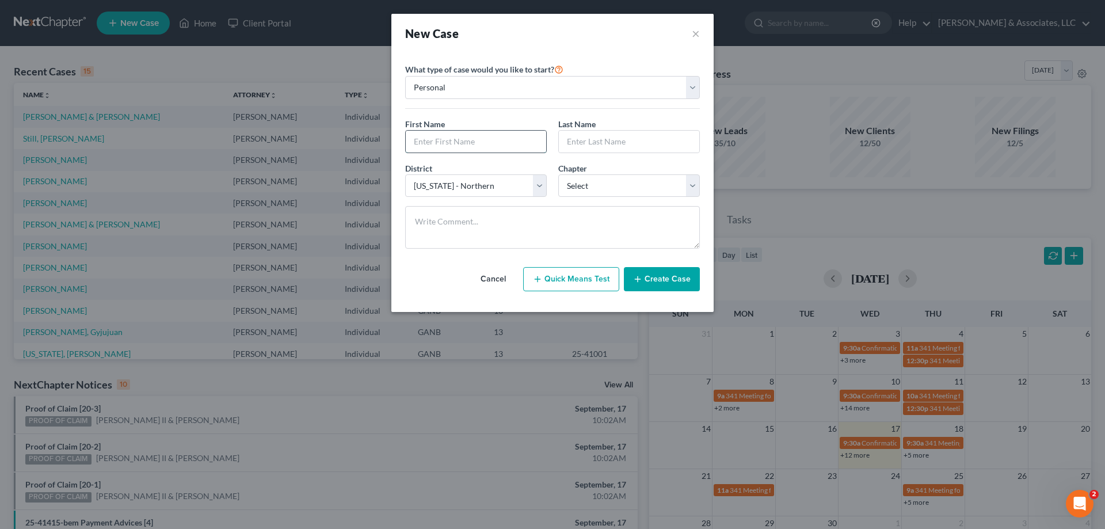
click at [458, 142] on input "text" at bounding box center [476, 142] width 140 height 22
type input "[PERSON_NAME]"
click at [694, 35] on button "×" at bounding box center [696, 33] width 8 height 16
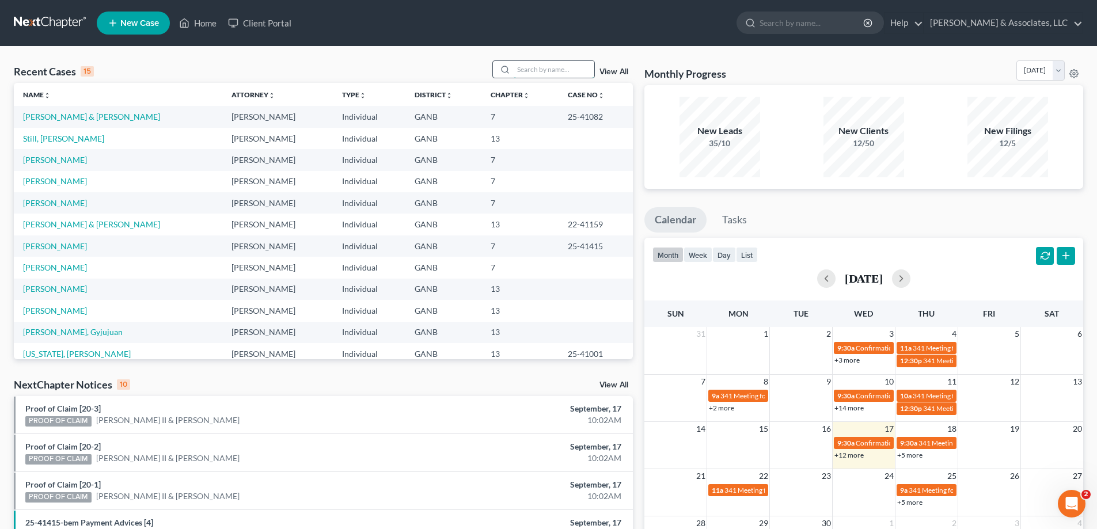
click at [528, 71] on input "search" at bounding box center [554, 69] width 81 height 17
type input "[PERSON_NAME]"
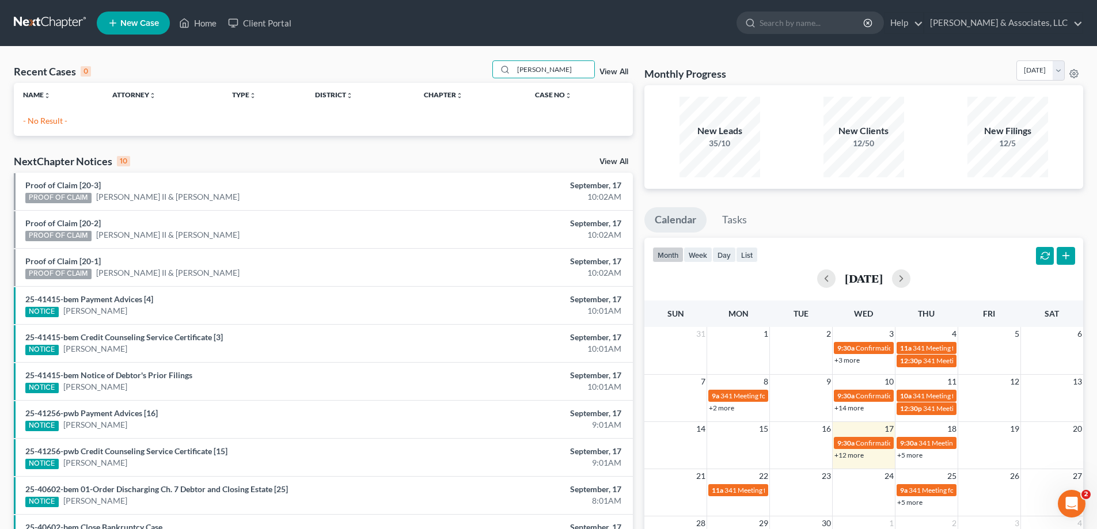
click at [131, 27] on span "New Case" at bounding box center [139, 23] width 39 height 9
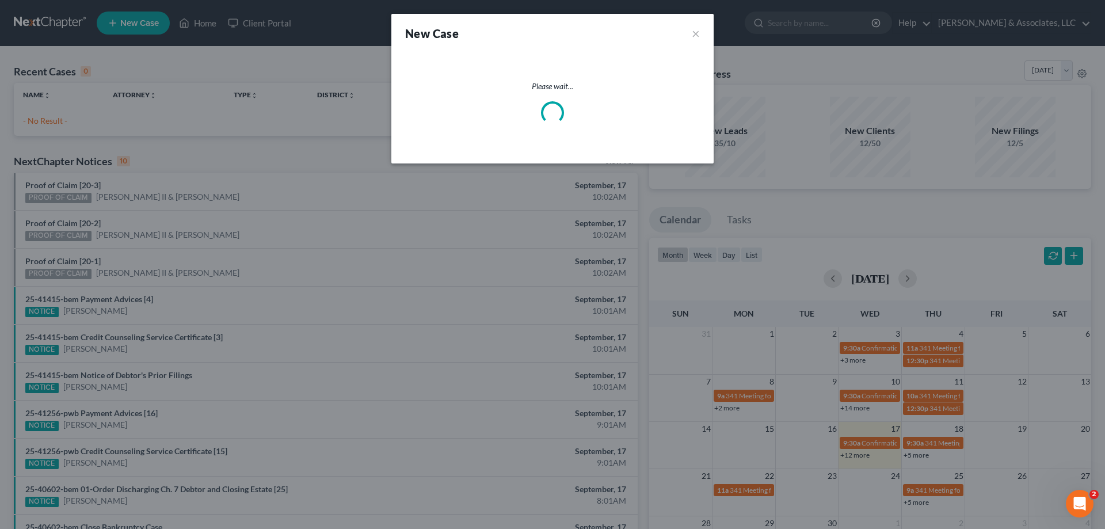
select select "19"
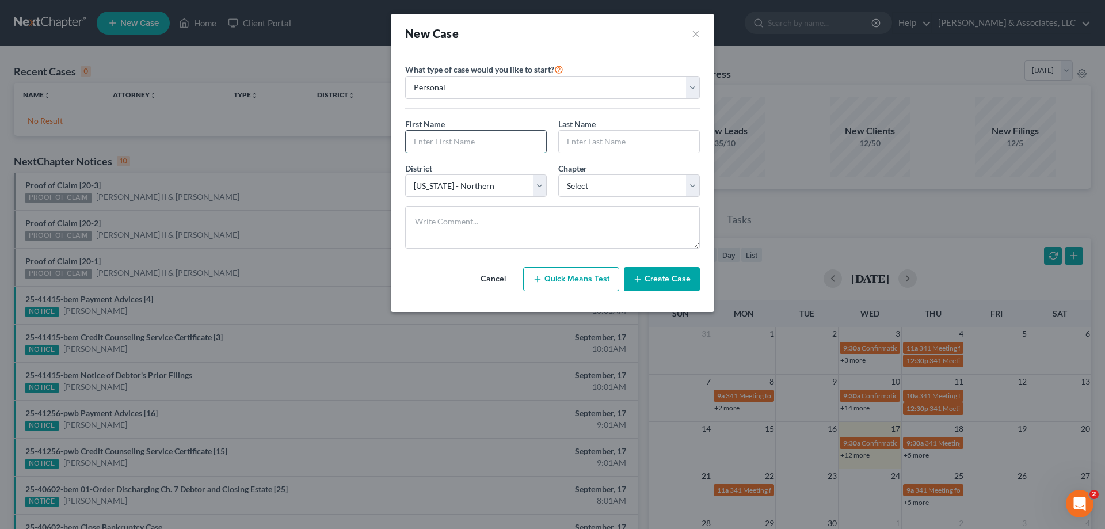
click at [466, 145] on input "text" at bounding box center [476, 142] width 140 height 22
type input "[PERSON_NAME]"
click at [596, 187] on select "Select 7 11 12 13" at bounding box center [629, 185] width 142 height 23
select select "0"
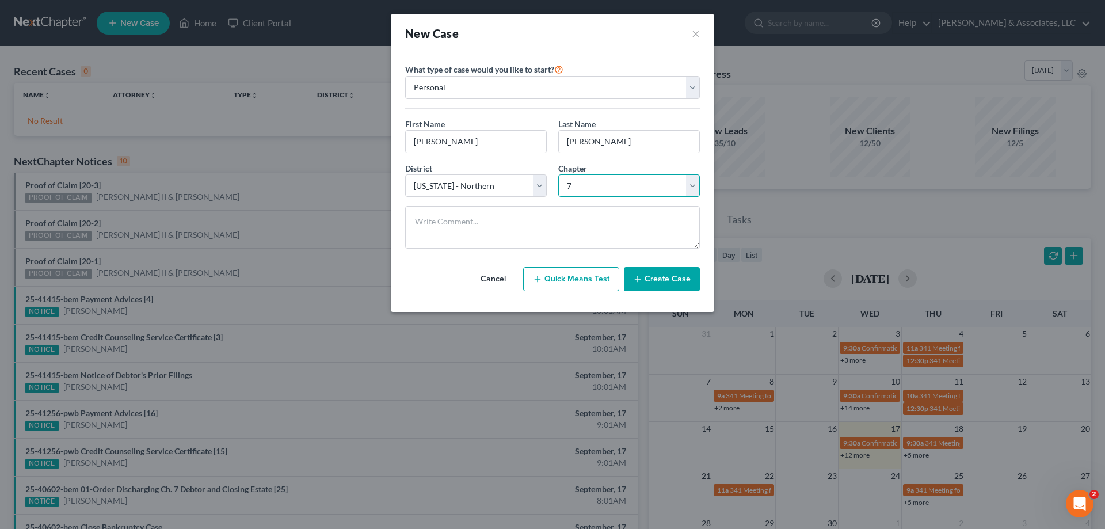
click at [558, 174] on select "Select 7 11 12 13" at bounding box center [629, 185] width 142 height 23
click at [657, 282] on button "Create Case" at bounding box center [662, 279] width 76 height 24
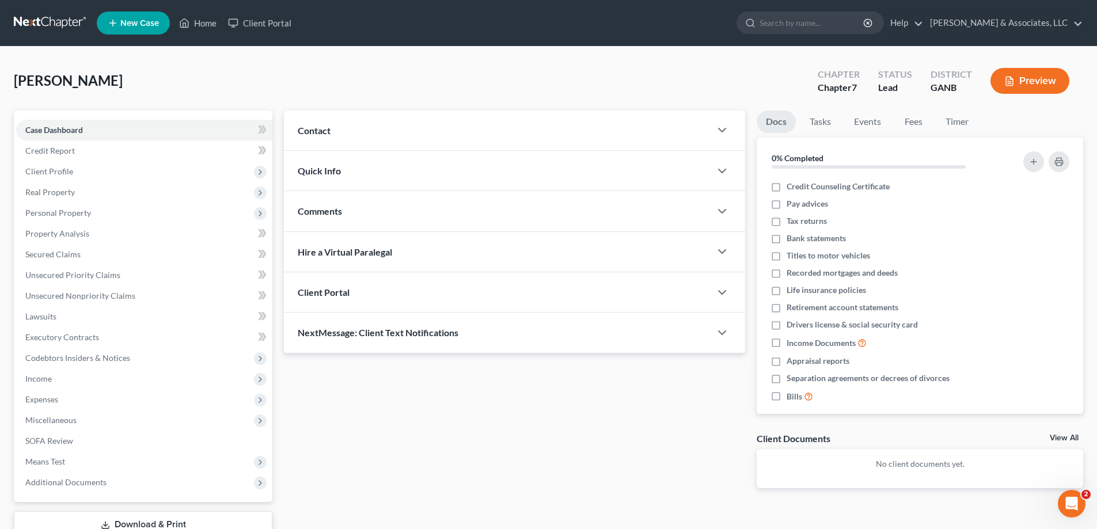
drag, startPoint x: 306, startPoint y: 127, endPoint x: 340, endPoint y: 127, distance: 34.0
click at [306, 127] on span "Contact" at bounding box center [314, 130] width 33 height 11
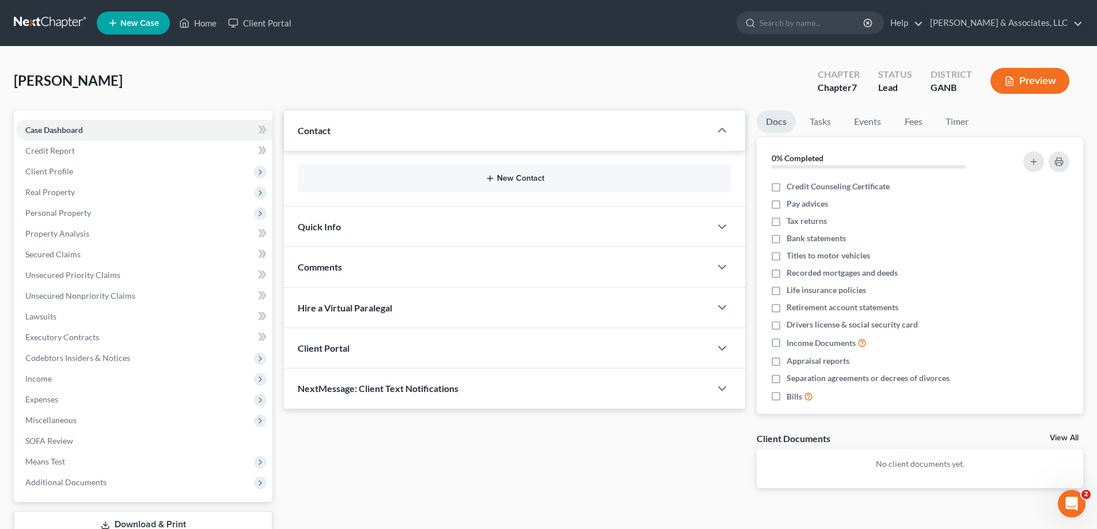
click at [527, 175] on button "New Contact" at bounding box center [514, 178] width 415 height 9
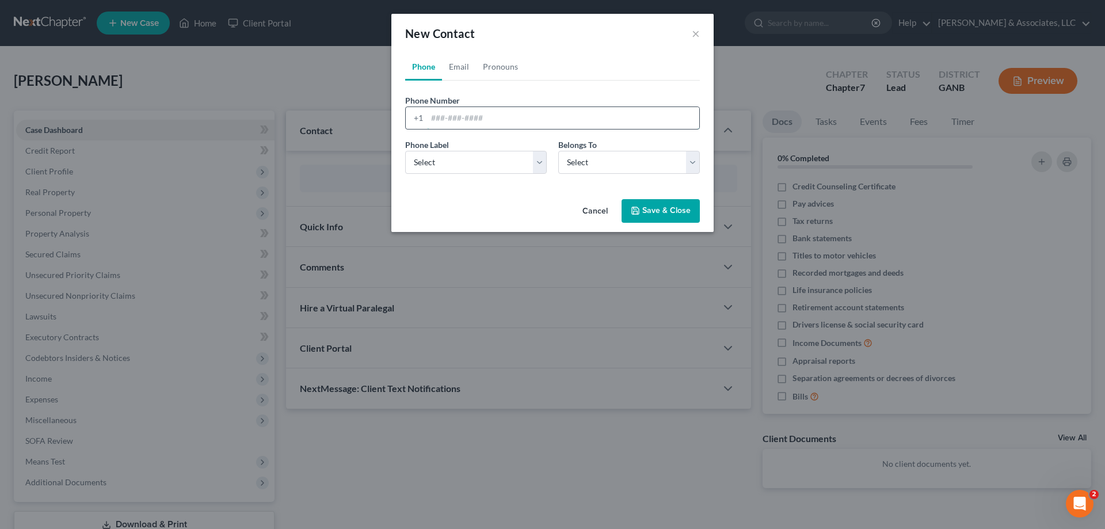
click at [459, 118] on input "tel" at bounding box center [563, 118] width 272 height 22
type input "[PHONE_NUMBER]"
drag, startPoint x: 461, startPoint y: 160, endPoint x: 457, endPoint y: 172, distance: 12.6
click at [461, 160] on select "Select Mobile Home Work Other" at bounding box center [476, 162] width 142 height 23
select select "0"
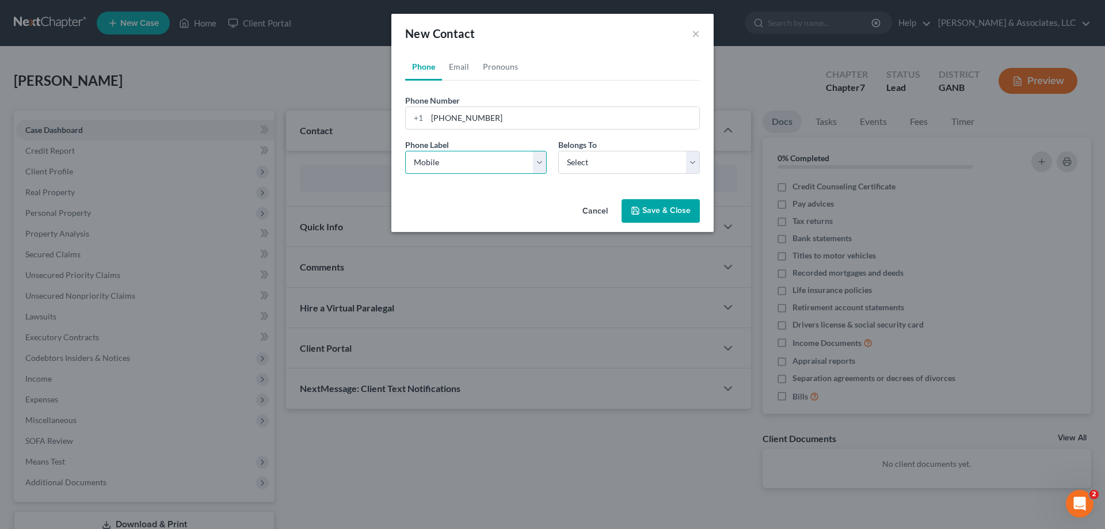
click at [405, 151] on select "Select Mobile Home Work Other" at bounding box center [476, 162] width 142 height 23
drag, startPoint x: 572, startPoint y: 162, endPoint x: 576, endPoint y: 173, distance: 11.1
click at [572, 162] on select "Select Client Other" at bounding box center [629, 162] width 142 height 23
select select "0"
click at [558, 151] on select "Select Client Other" at bounding box center [629, 162] width 142 height 23
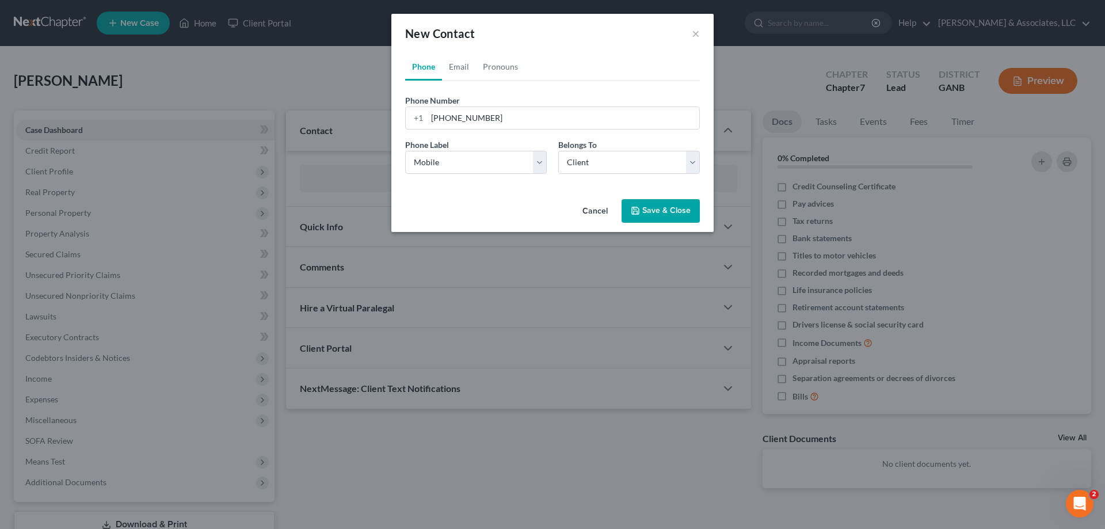
click at [656, 204] on button "Save & Close" at bounding box center [661, 211] width 78 height 24
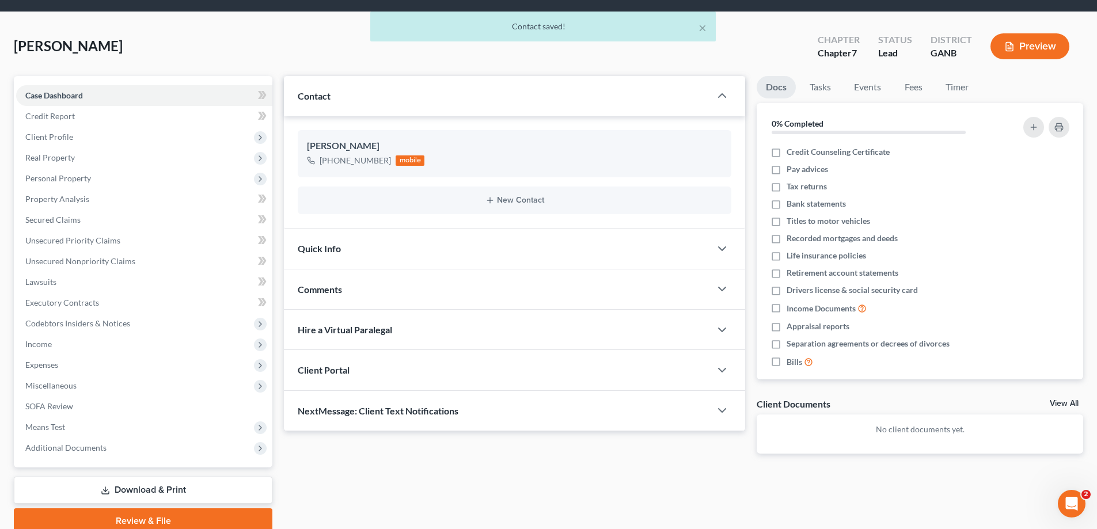
scroll to position [83, 0]
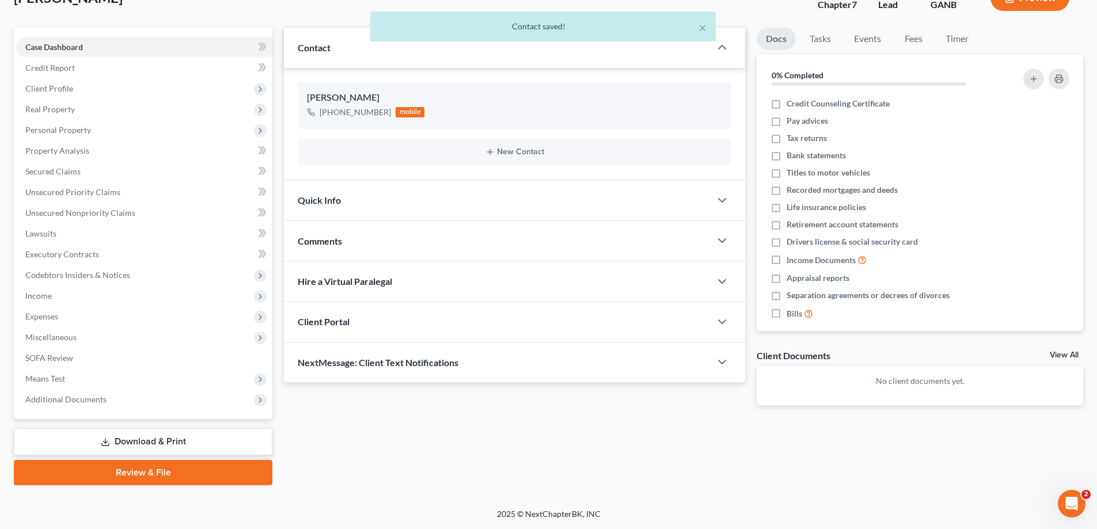
click at [359, 363] on span "NextMessage: Client Text Notifications" at bounding box center [378, 362] width 161 height 11
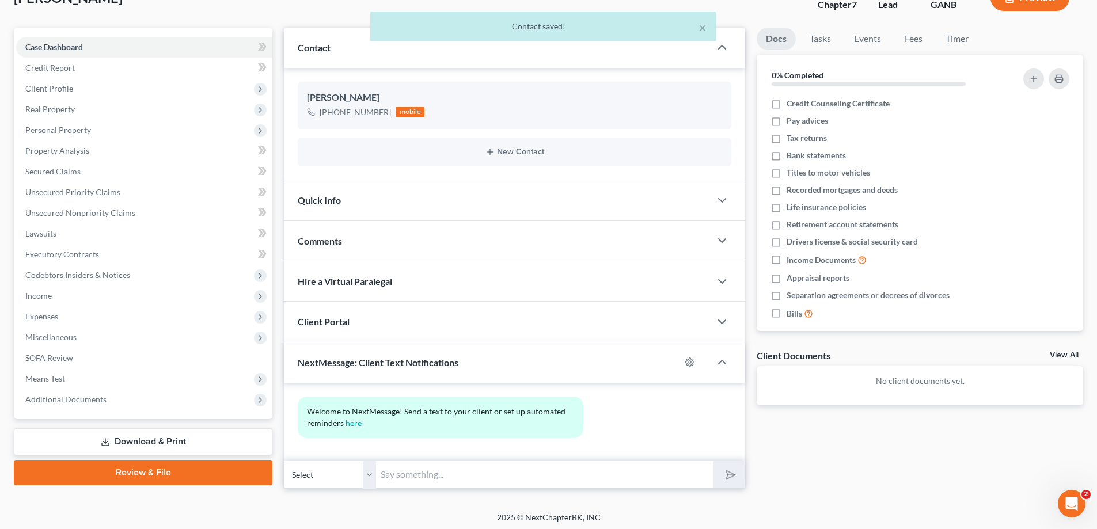
click at [396, 476] on input "text" at bounding box center [544, 475] width 337 height 28
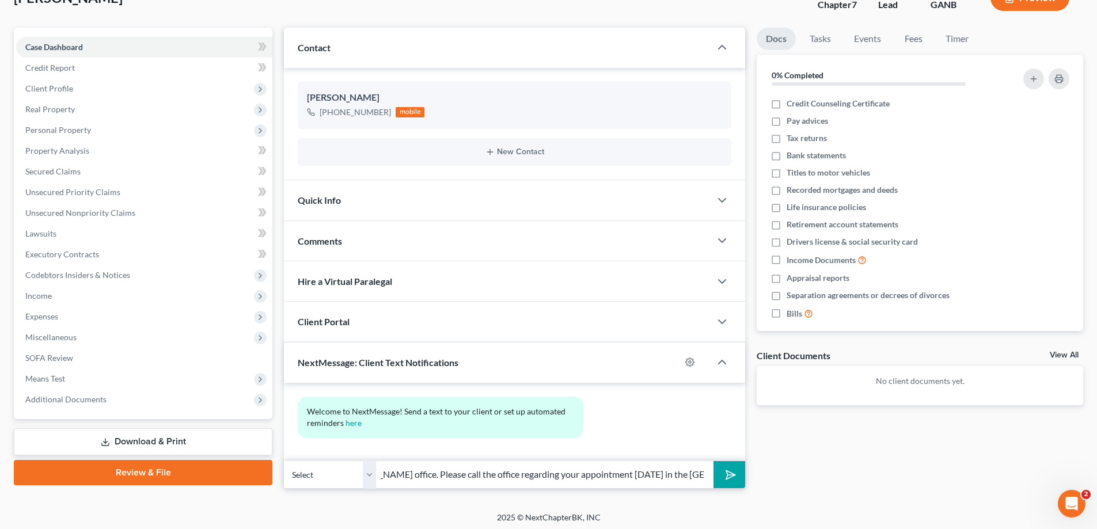
scroll to position [0, 280]
click at [557, 474] on input "Hi [PERSON_NAME]! This is [PERSON_NAME] at Attorney [PERSON_NAME] office. Pleas…" at bounding box center [544, 475] width 337 height 28
type input "Hi [PERSON_NAME]! This is [PERSON_NAME] at Attorney [PERSON_NAME] office. Pleas…"
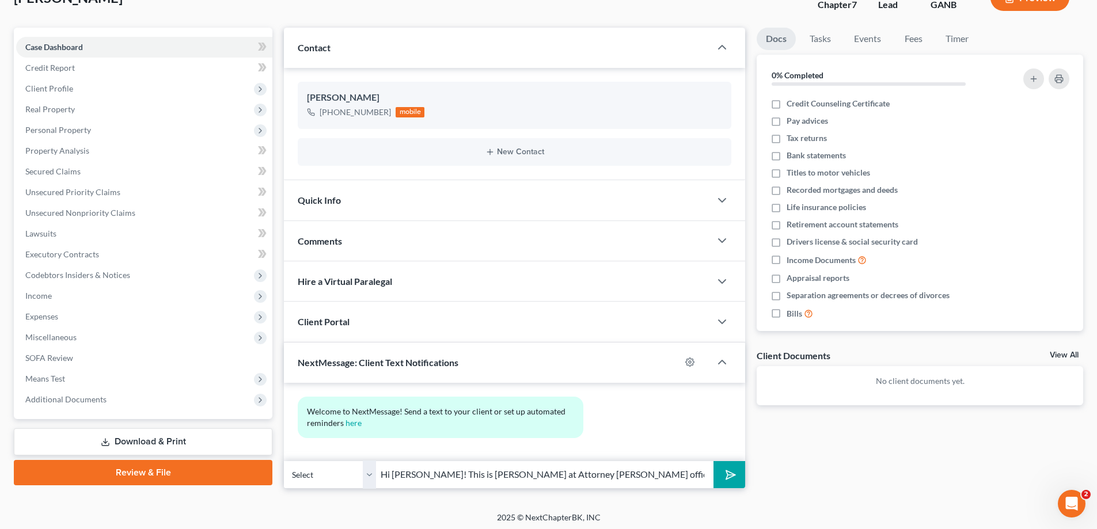
click at [729, 473] on polygon "submit" at bounding box center [728, 475] width 14 height 14
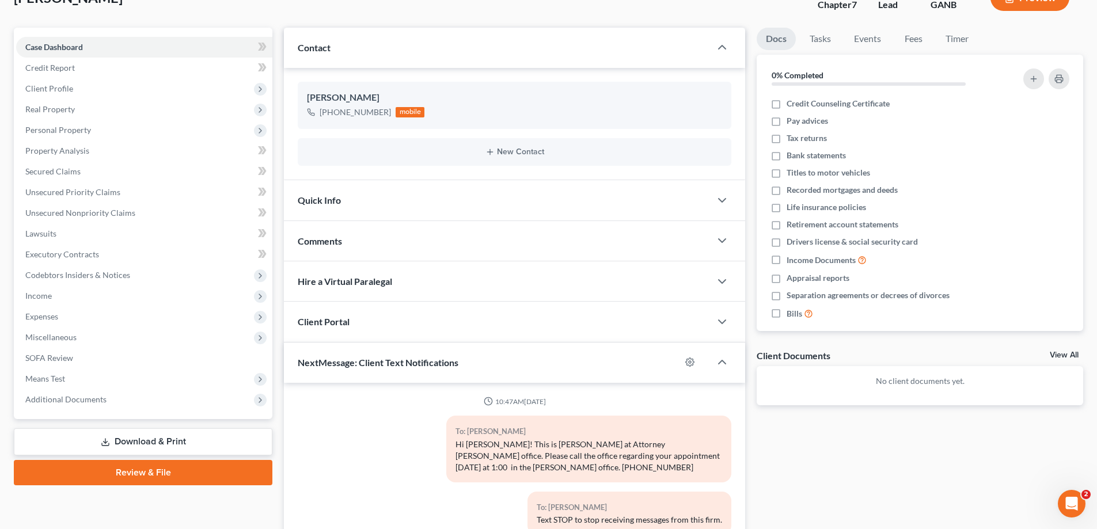
drag, startPoint x: 485, startPoint y: 467, endPoint x: 522, endPoint y: 470, distance: 37.6
click at [486, 467] on div "Hi [PERSON_NAME]! This is [PERSON_NAME] at Attorney [PERSON_NAME] office. Pleas…" at bounding box center [588, 456] width 267 height 35
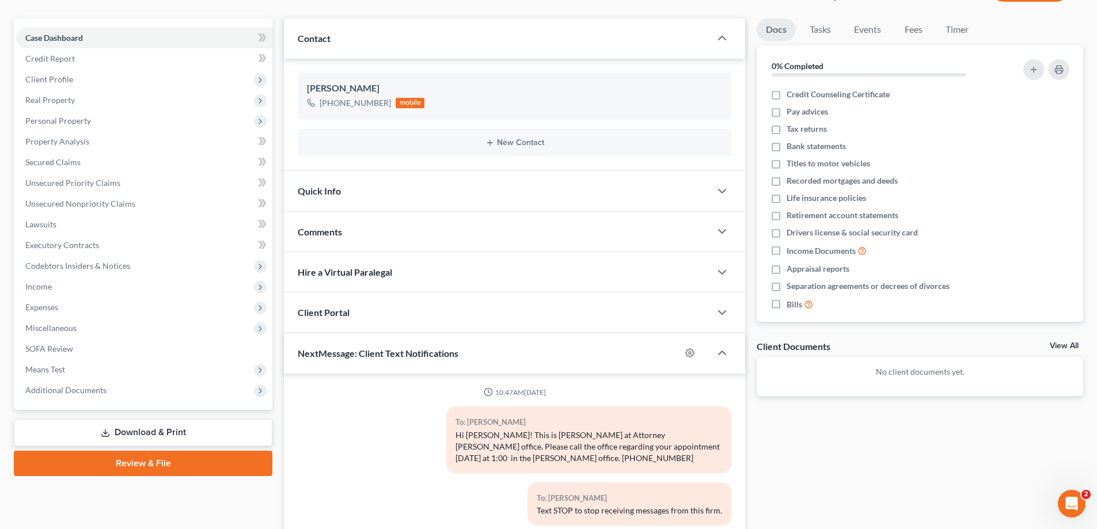
scroll to position [183, 0]
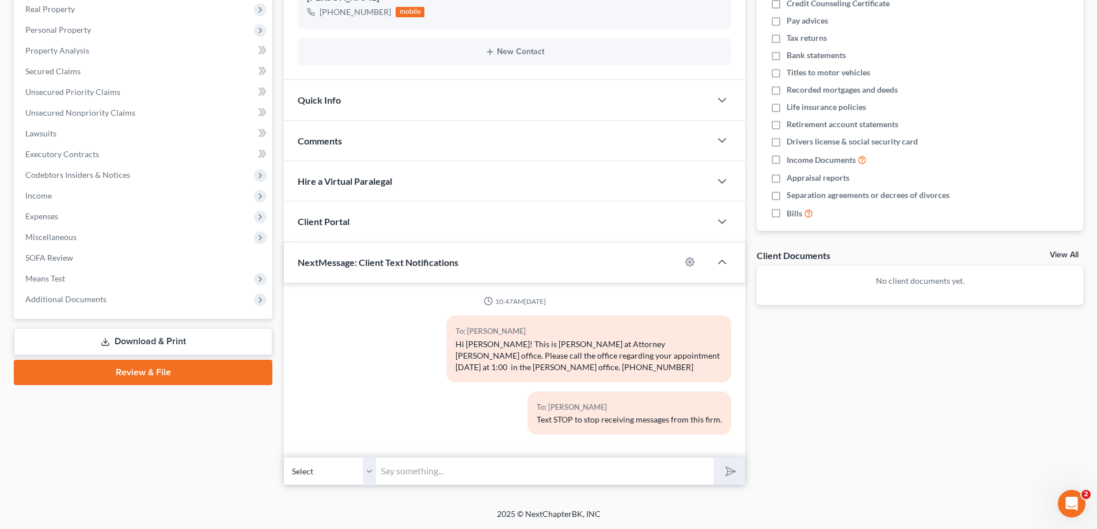
click at [523, 475] on input "text" at bounding box center [544, 471] width 337 height 28
type input "[PHONE_NUMBER]"
click at [713, 458] on button "submit" at bounding box center [729, 471] width 32 height 27
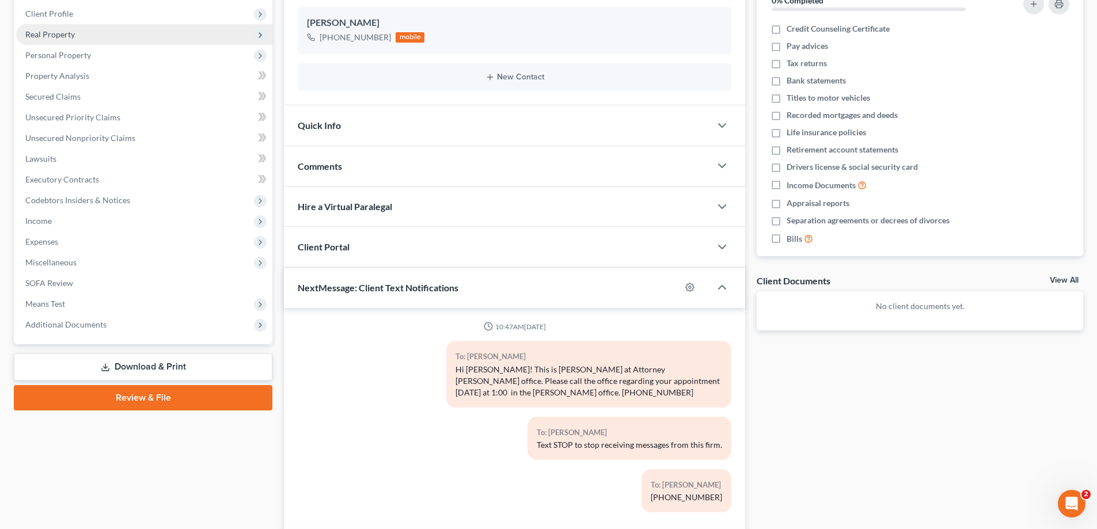
scroll to position [0, 0]
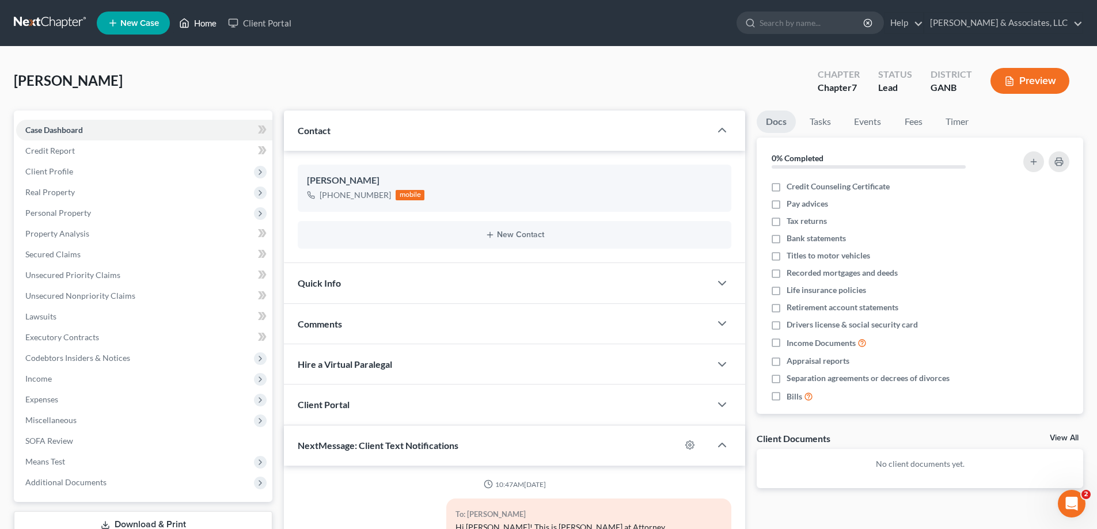
click at [203, 23] on link "Home" at bounding box center [197, 23] width 49 height 21
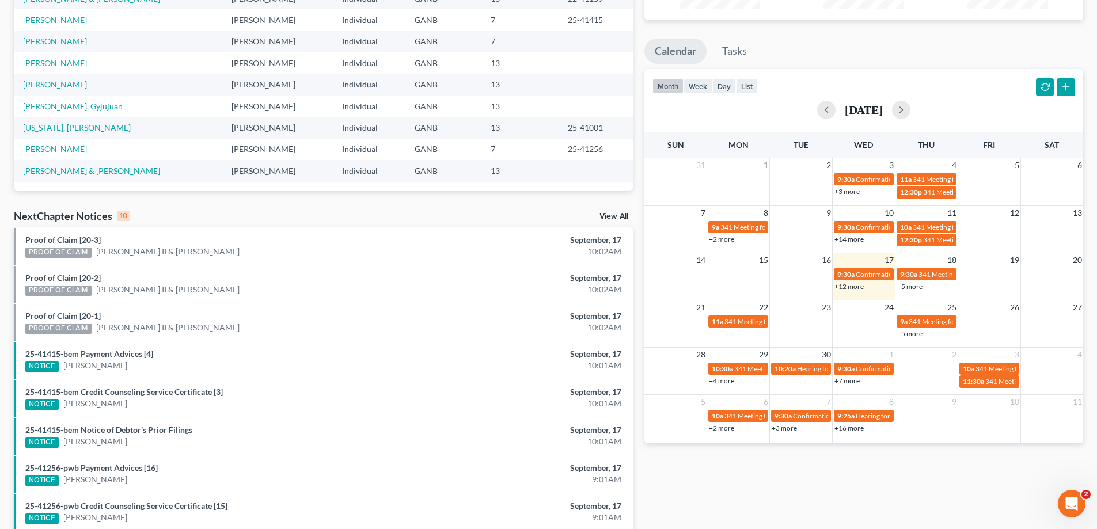
scroll to position [173, 0]
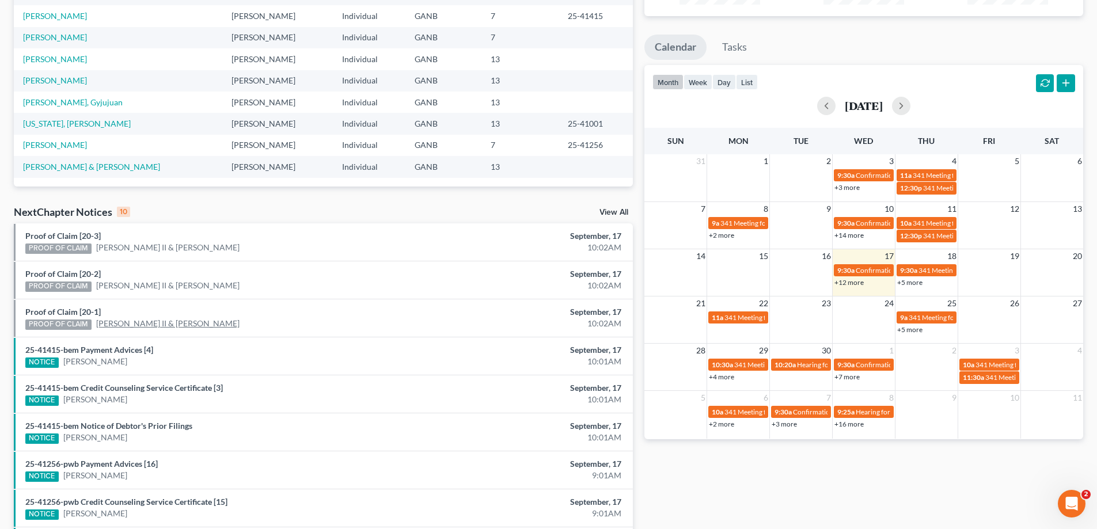
click at [236, 324] on link "[PERSON_NAME] II & [PERSON_NAME]" at bounding box center [167, 324] width 143 height 12
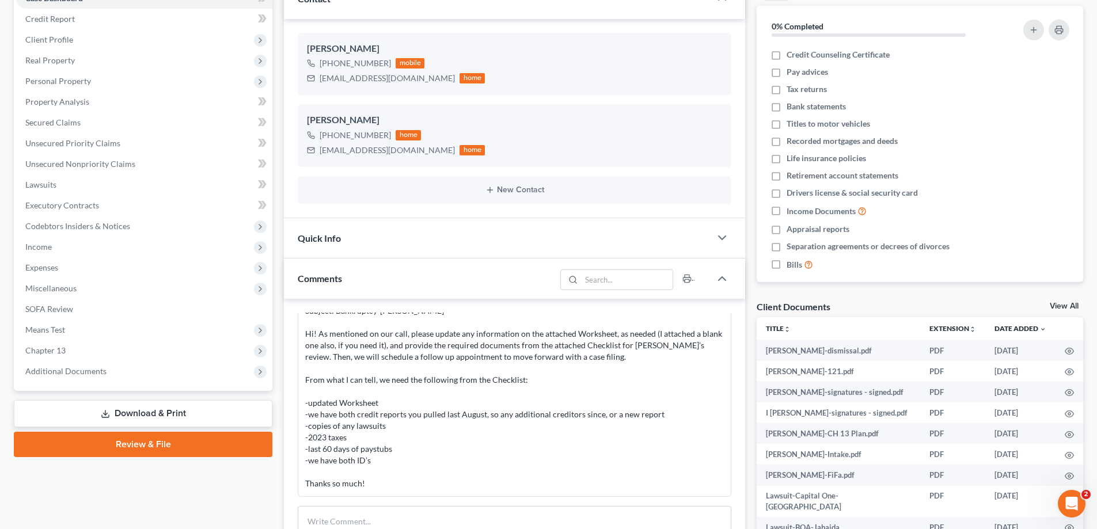
scroll to position [230, 0]
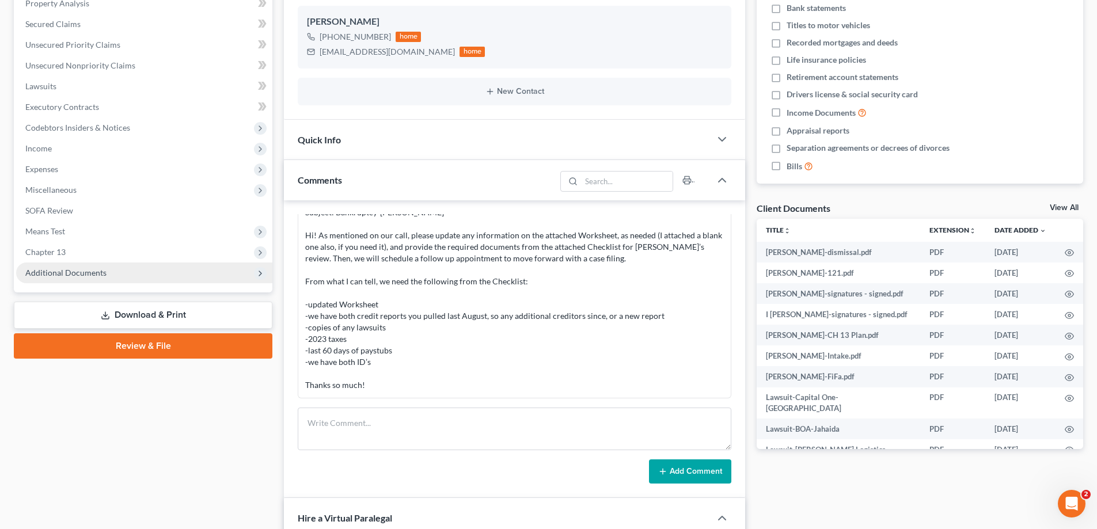
click at [84, 268] on span "Additional Documents" at bounding box center [65, 273] width 81 height 10
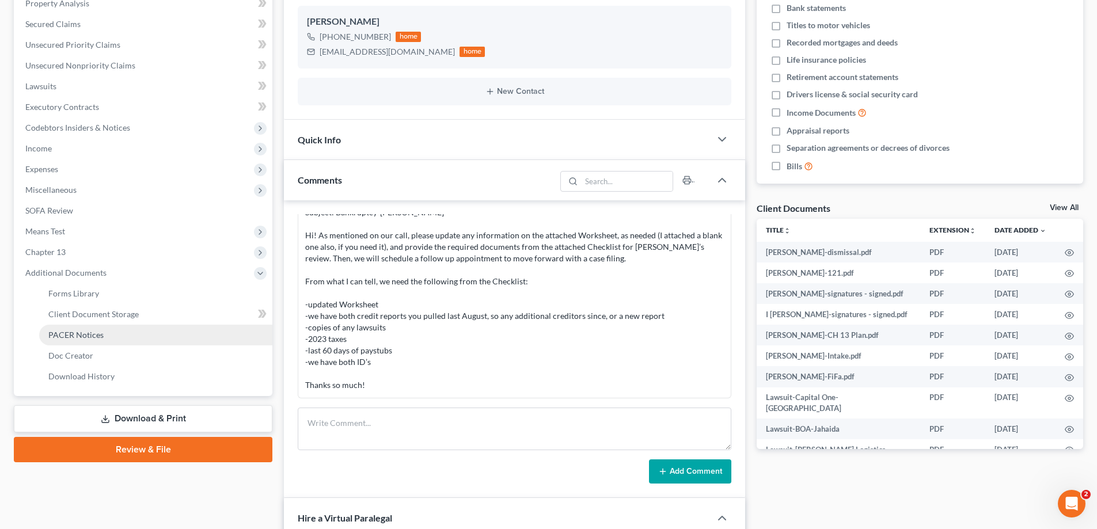
click at [58, 339] on span "PACER Notices" at bounding box center [75, 335] width 55 height 10
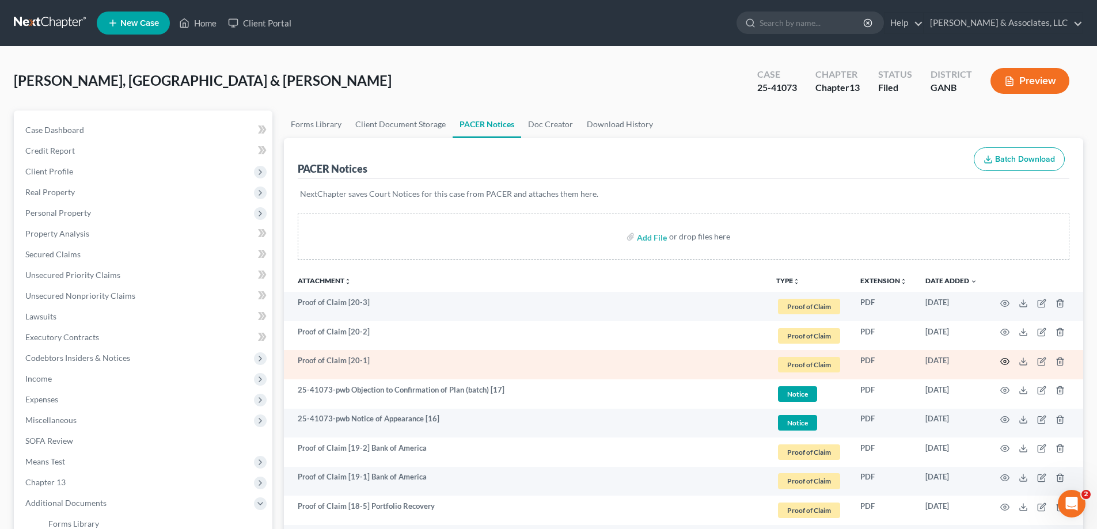
click at [1003, 362] on icon "button" at bounding box center [1004, 361] width 9 height 9
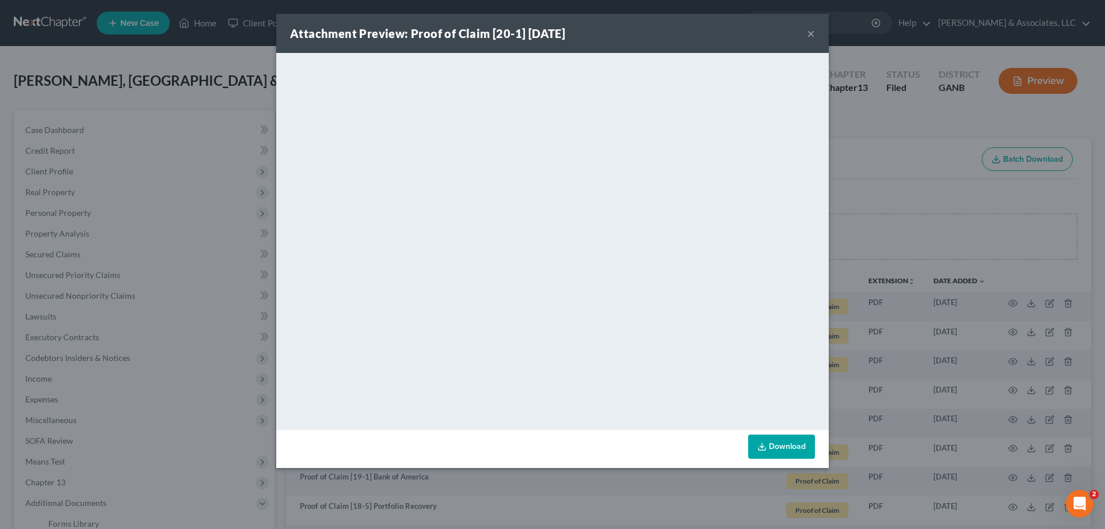
click at [810, 34] on button "×" at bounding box center [811, 33] width 8 height 14
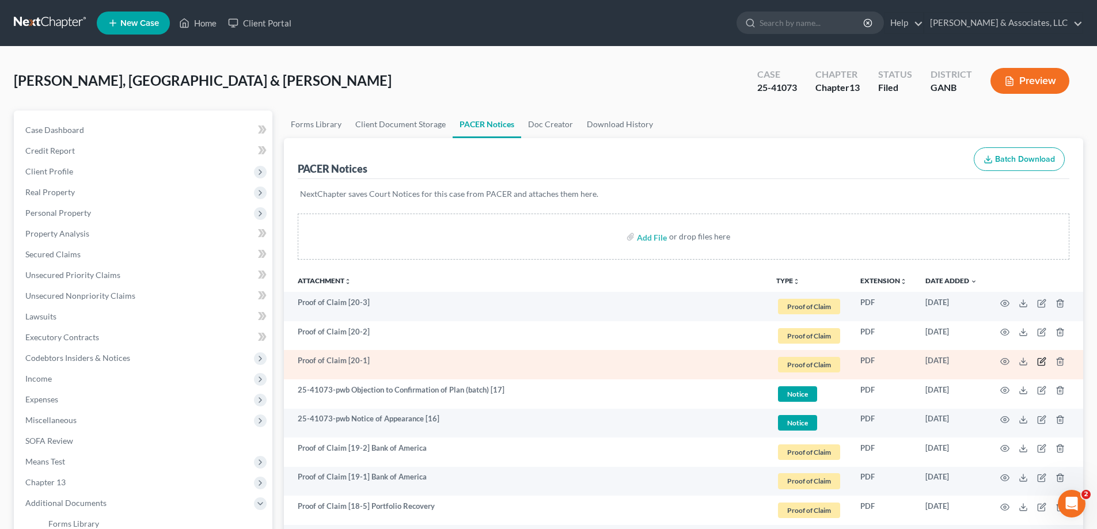
click at [1040, 361] on icon "button" at bounding box center [1042, 360] width 5 height 5
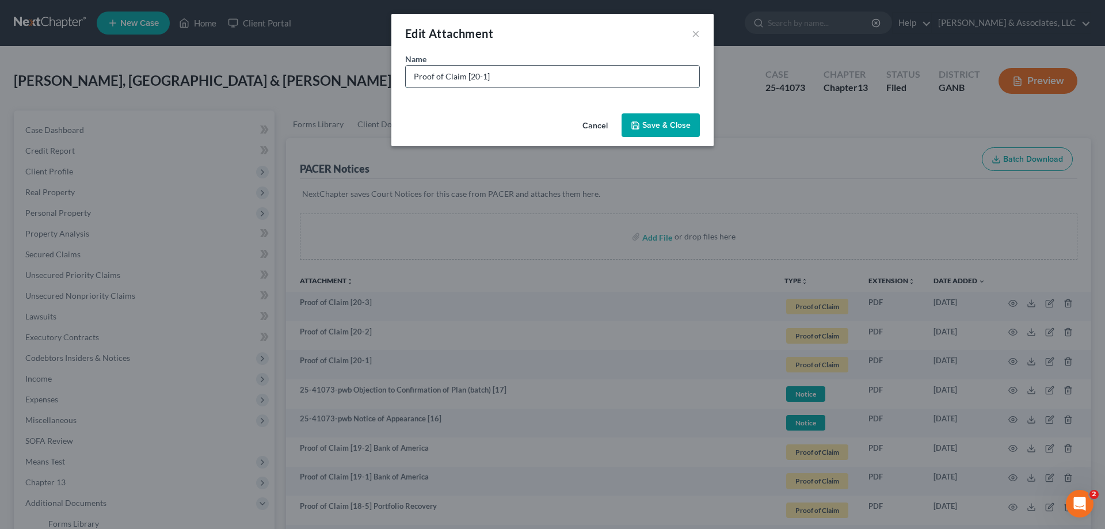
click at [549, 81] on input "Proof of Claim [20-1]" at bounding box center [553, 77] width 294 height 22
type input "Proof of Claim [20-1] Bank of America"
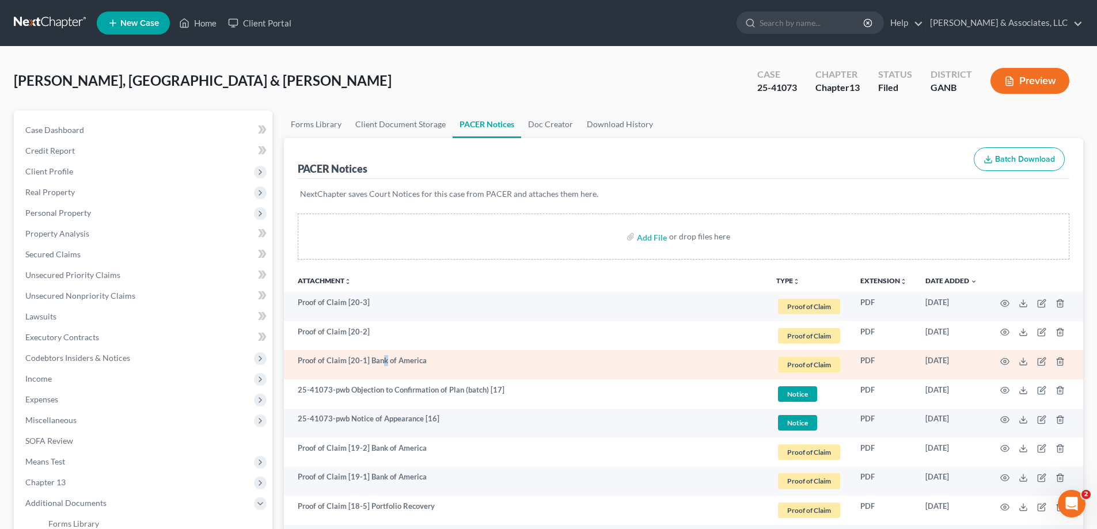
drag, startPoint x: 383, startPoint y: 359, endPoint x: 368, endPoint y: 360, distance: 15.1
click at [382, 359] on td "Proof of Claim [20-1] Bank of America" at bounding box center [525, 364] width 483 height 29
drag, startPoint x: 368, startPoint y: 360, endPoint x: 432, endPoint y: 359, distance: 64.5
click at [432, 359] on td "Proof of Claim [20-1] Bank of America" at bounding box center [525, 364] width 483 height 29
copy td "Bank of America"
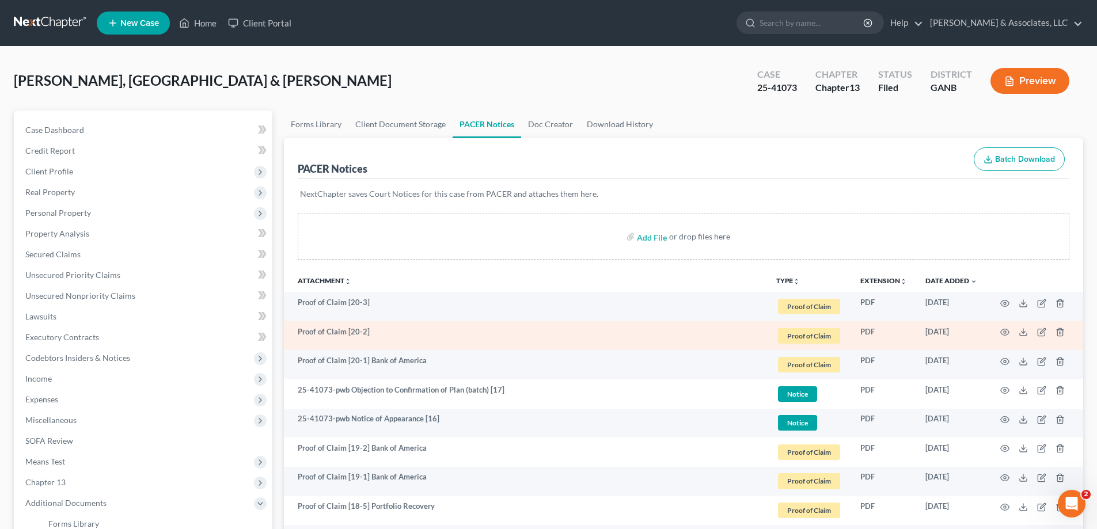
click at [408, 328] on td "Proof of Claim [20-2]" at bounding box center [525, 335] width 483 height 29
click at [1041, 331] on icon "button" at bounding box center [1041, 332] width 9 height 9
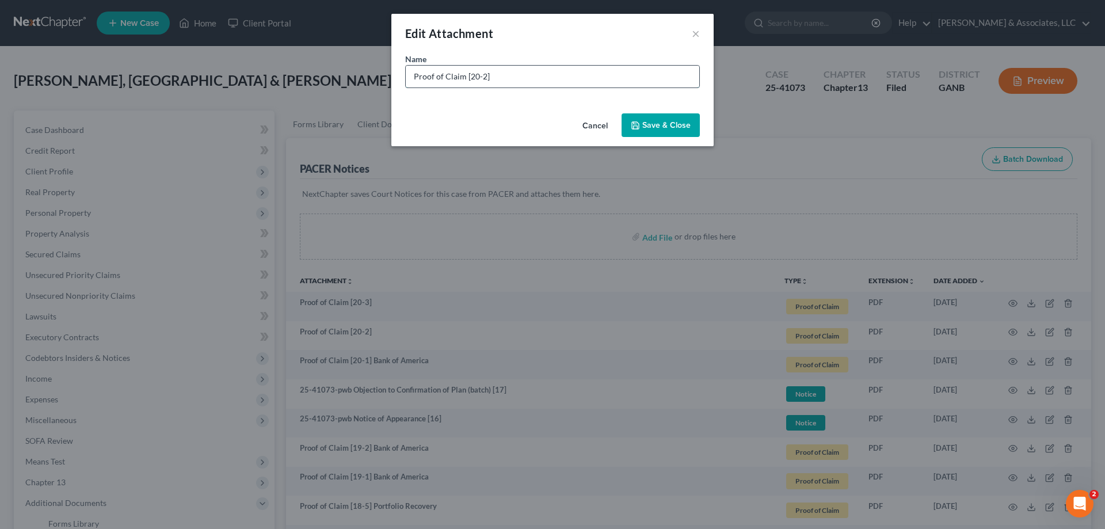
click at [499, 74] on input "Proof of Claim [20-2]" at bounding box center [553, 77] width 294 height 22
paste input "Bank of America"
type input "Proof of Claim [20-2] Bank of America"
click at [660, 127] on span "Save & Close" at bounding box center [667, 125] width 48 height 10
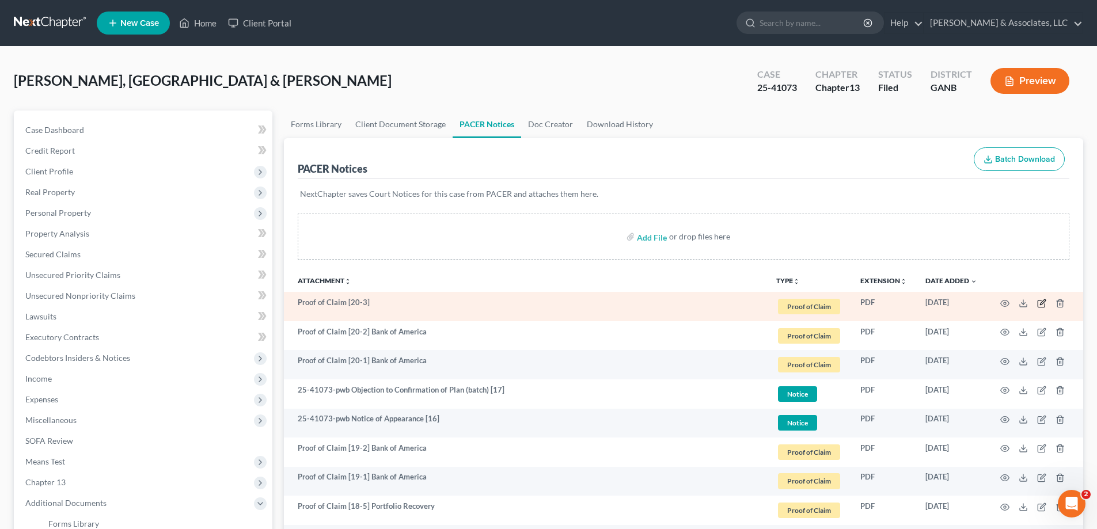
click at [1041, 302] on icon "button" at bounding box center [1041, 303] width 9 height 9
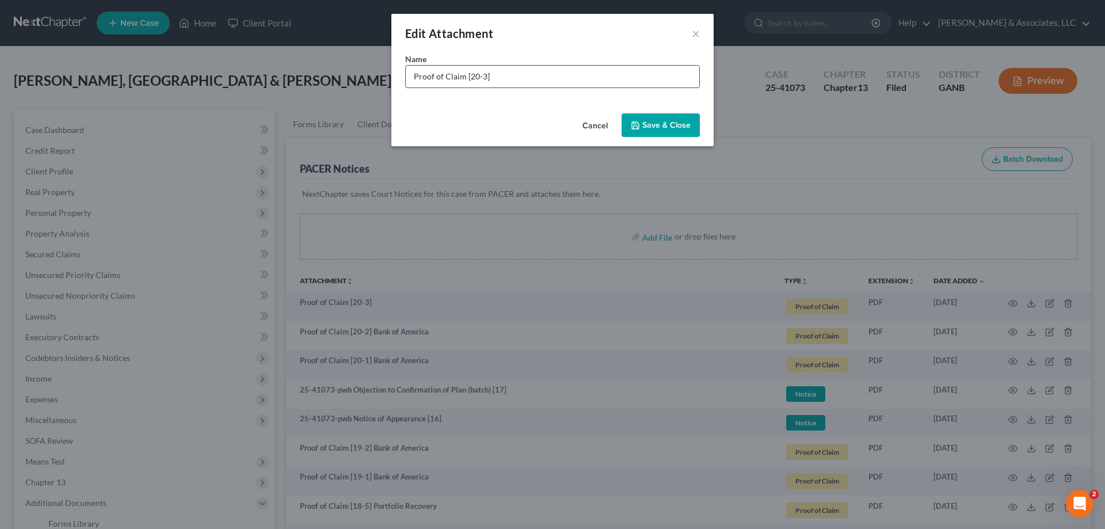
click at [510, 75] on input "Proof of Claim [20-3]" at bounding box center [553, 77] width 294 height 22
paste input "Bank of America"
type input "Proof of Claim [20-3] Bank of America"
click at [670, 124] on span "Save & Close" at bounding box center [667, 125] width 48 height 10
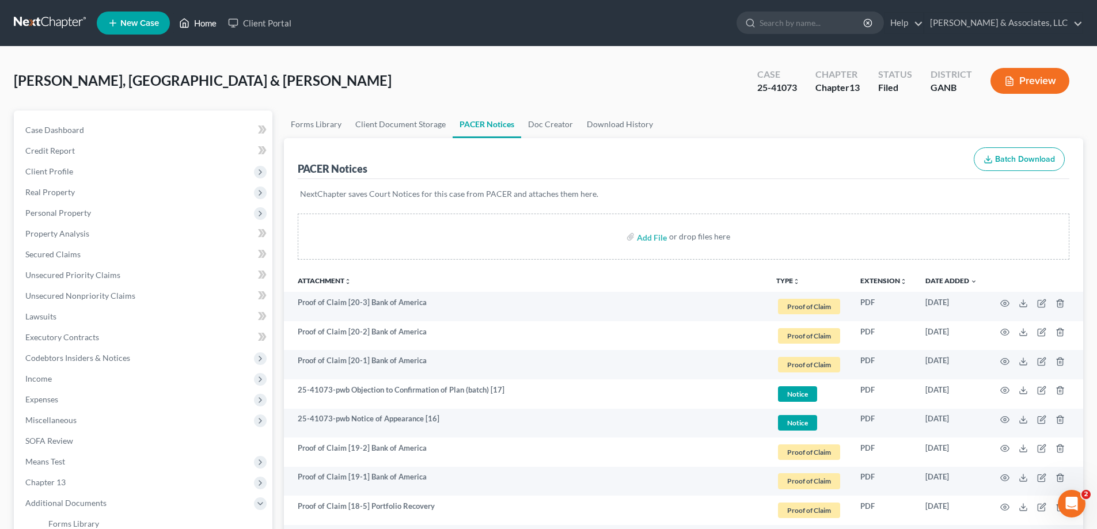
click at [207, 22] on link "Home" at bounding box center [197, 23] width 49 height 21
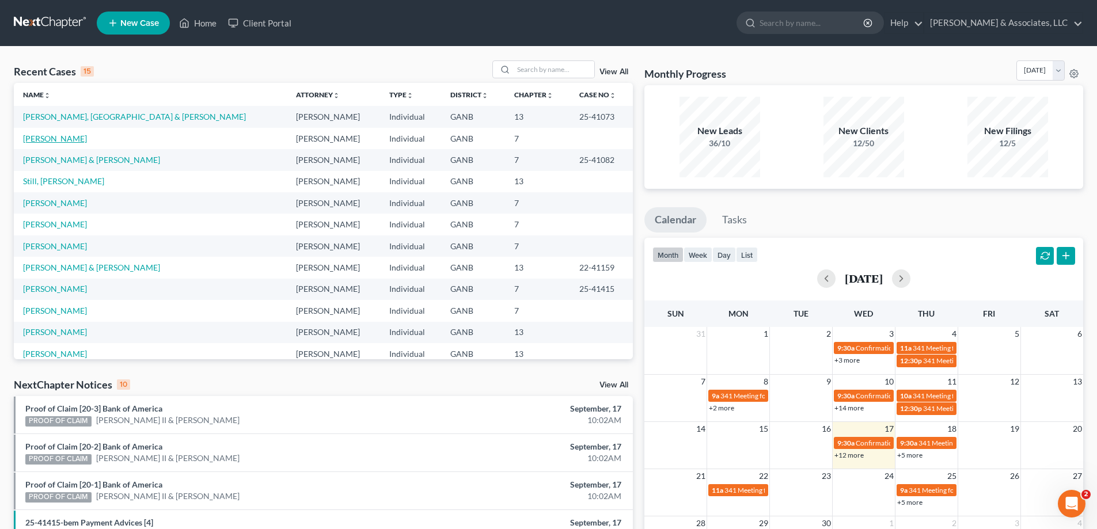
click at [63, 138] on link "[PERSON_NAME]" at bounding box center [55, 139] width 64 height 10
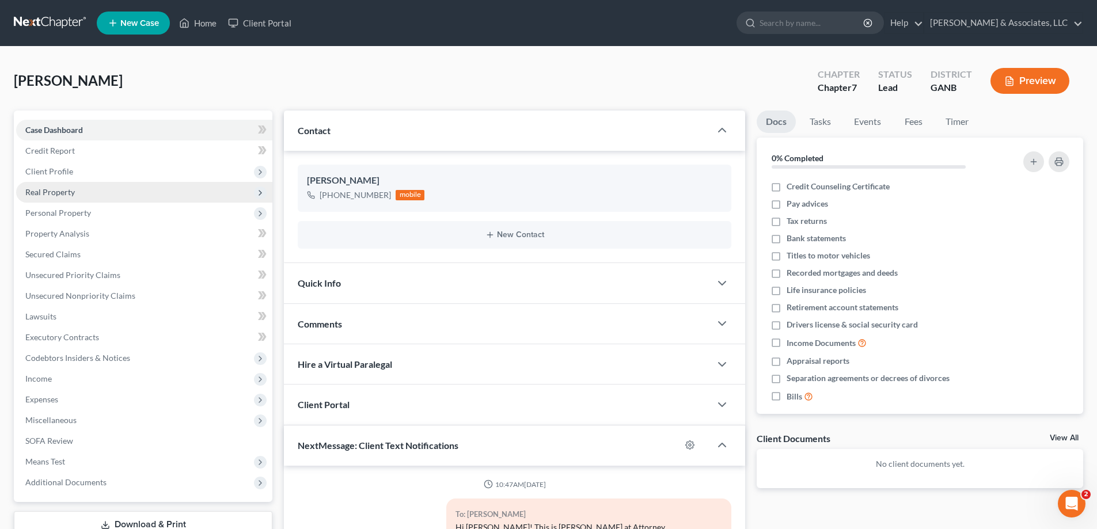
drag, startPoint x: 44, startPoint y: 175, endPoint x: 97, endPoint y: 183, distance: 53.6
click at [44, 175] on span "Client Profile" at bounding box center [49, 171] width 48 height 10
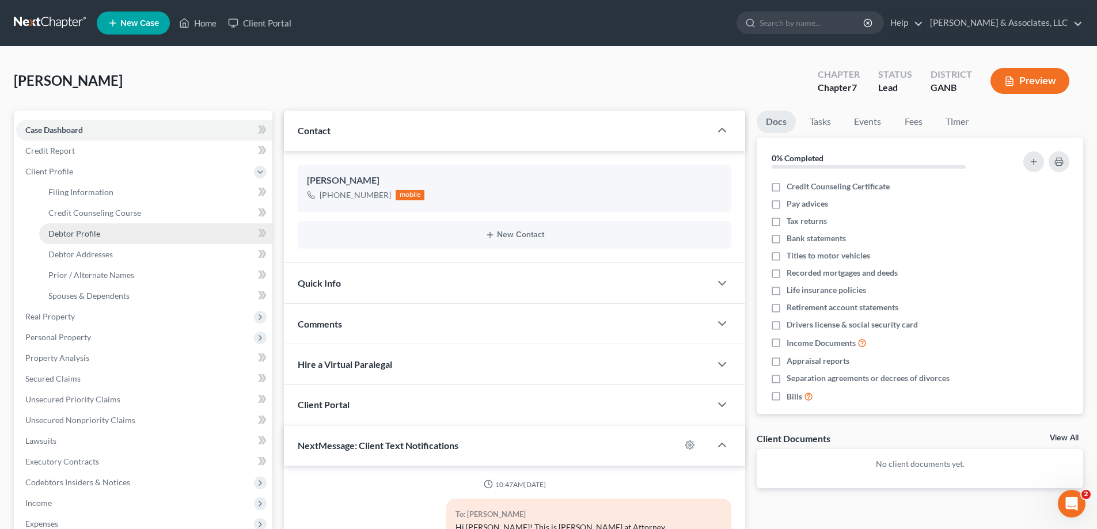
click at [73, 230] on span "Debtor Profile" at bounding box center [74, 234] width 52 height 10
select select "0"
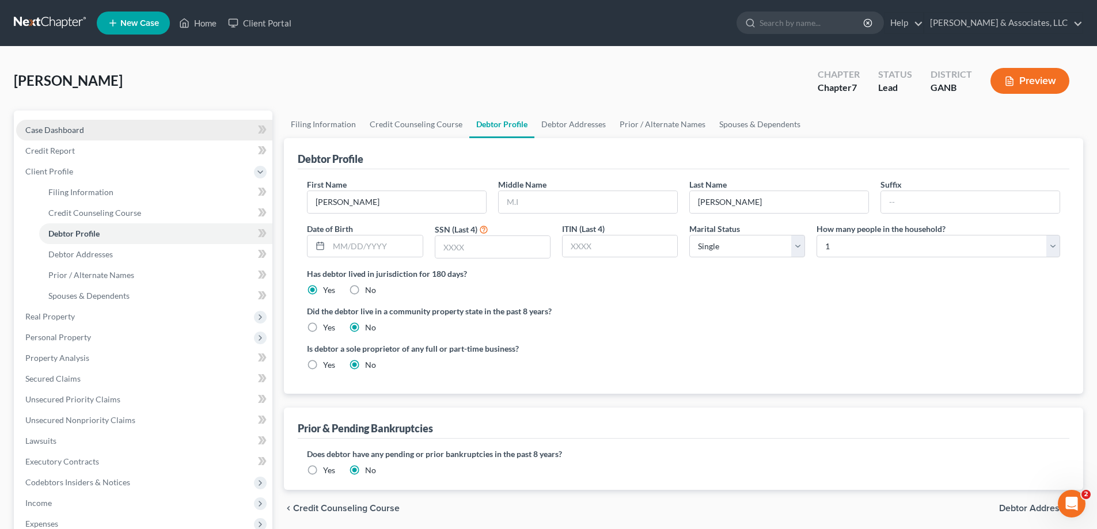
click at [94, 127] on link "Case Dashboard" at bounding box center [144, 130] width 256 height 21
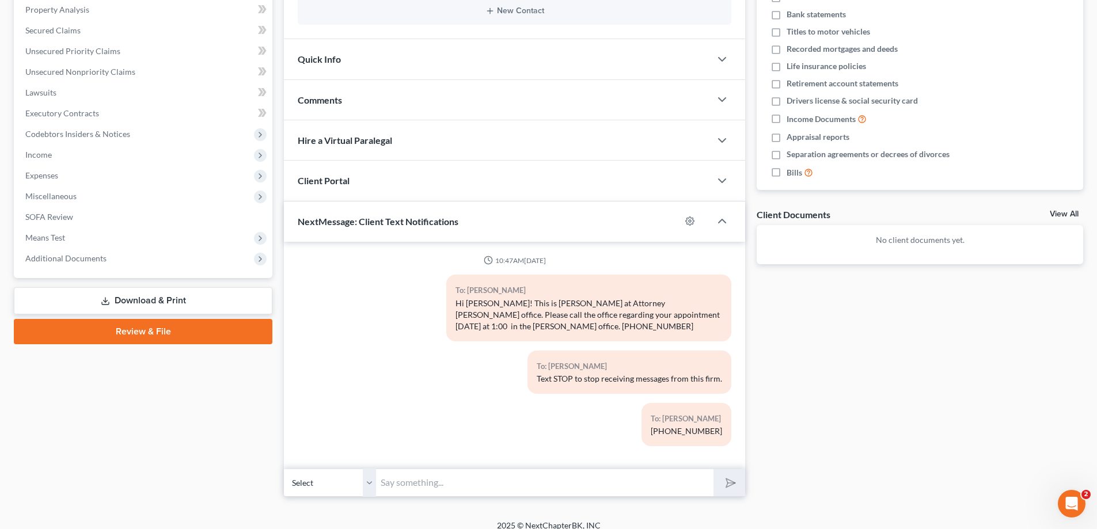
scroll to position [235, 0]
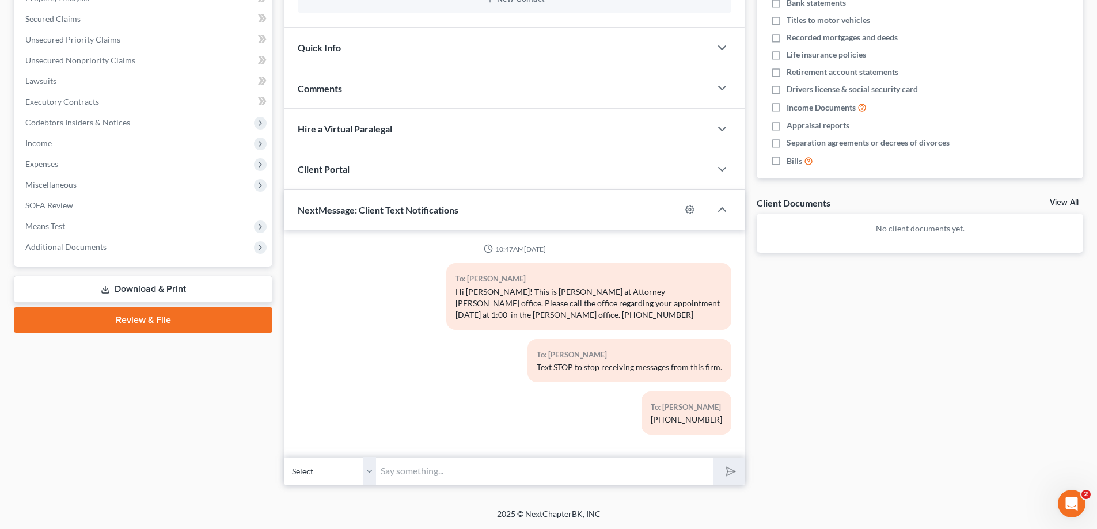
click at [414, 476] on input "text" at bounding box center [544, 471] width 337 height 28
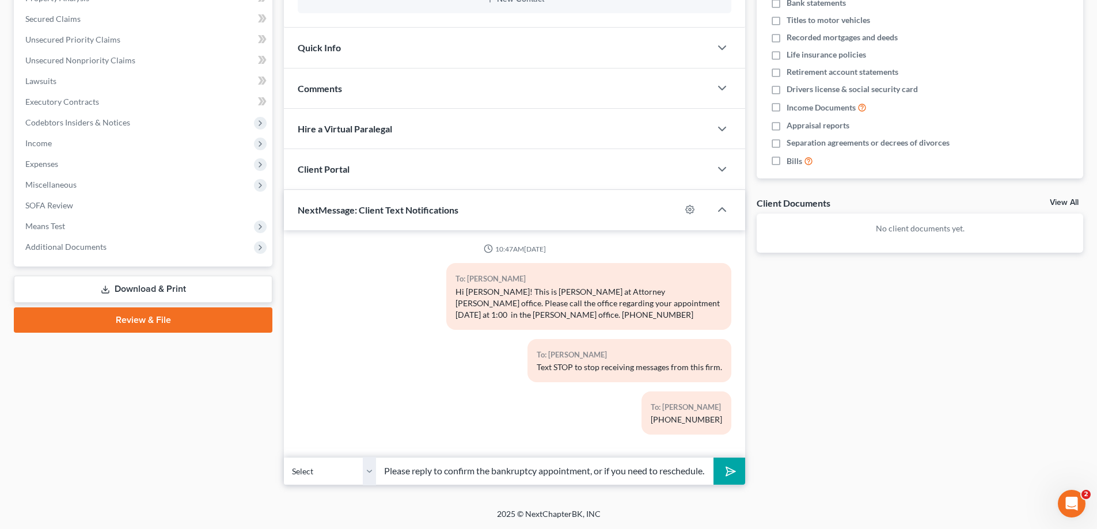
scroll to position [0, 20]
type input "Hi! Please reply to confirm the bankruptcy appointment, or if you need to resch…"
click at [732, 472] on icon "submit" at bounding box center [728, 471] width 16 height 16
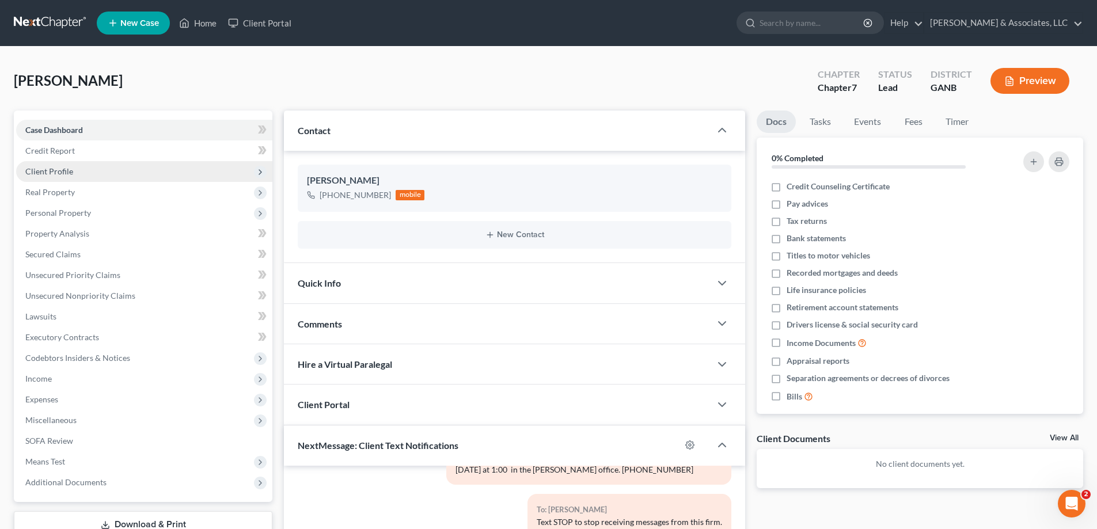
drag, startPoint x: 32, startPoint y: 169, endPoint x: 175, endPoint y: 163, distance: 143.5
click at [32, 169] on span "Client Profile" at bounding box center [49, 171] width 48 height 10
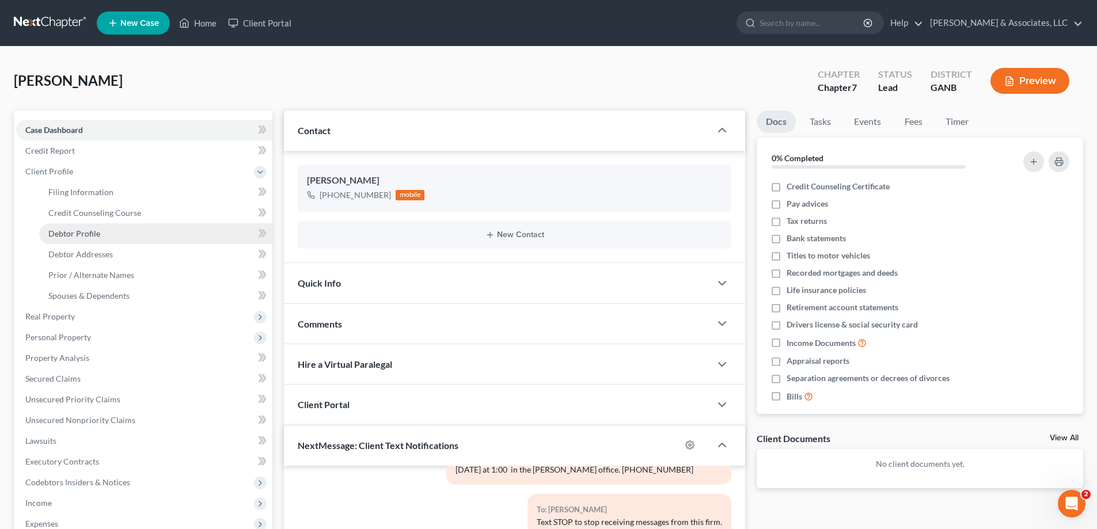
click at [60, 229] on span "Debtor Profile" at bounding box center [74, 234] width 52 height 10
select select "0"
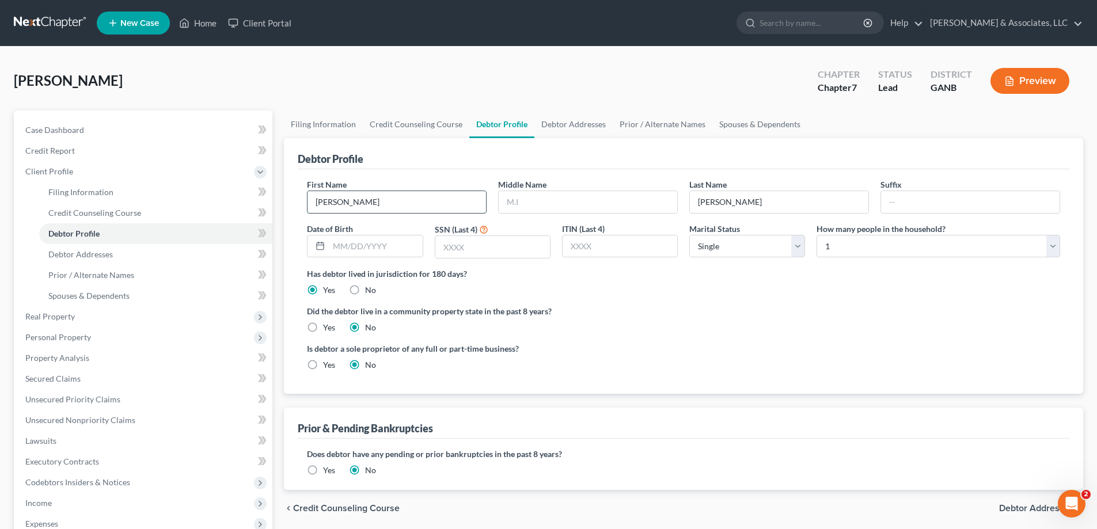
click at [366, 205] on input "[PERSON_NAME]" at bounding box center [396, 202] width 178 height 22
type input "[PERSON_NAME]"
click at [75, 131] on span "Case Dashboard" at bounding box center [54, 130] width 59 height 10
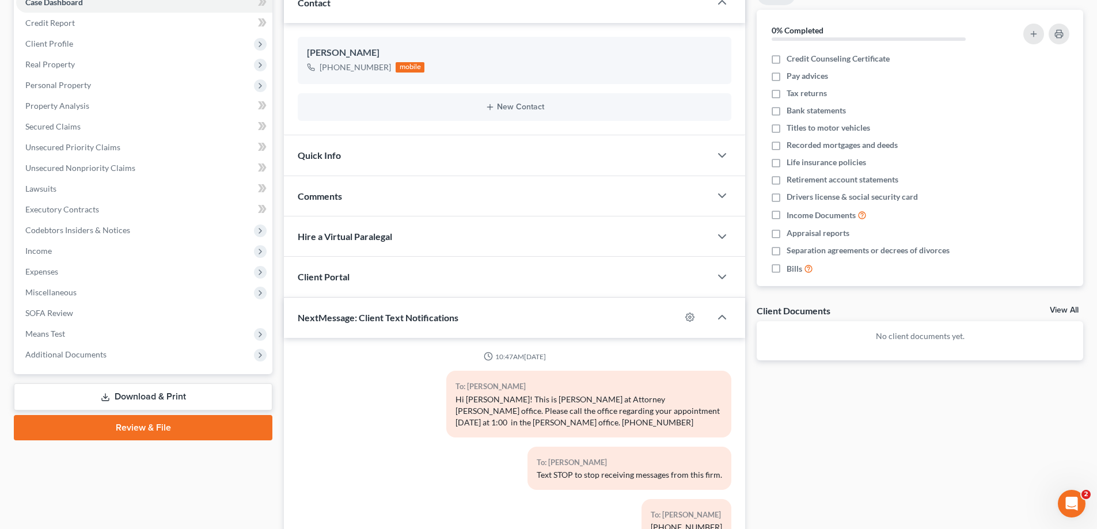
scroll to position [238, 0]
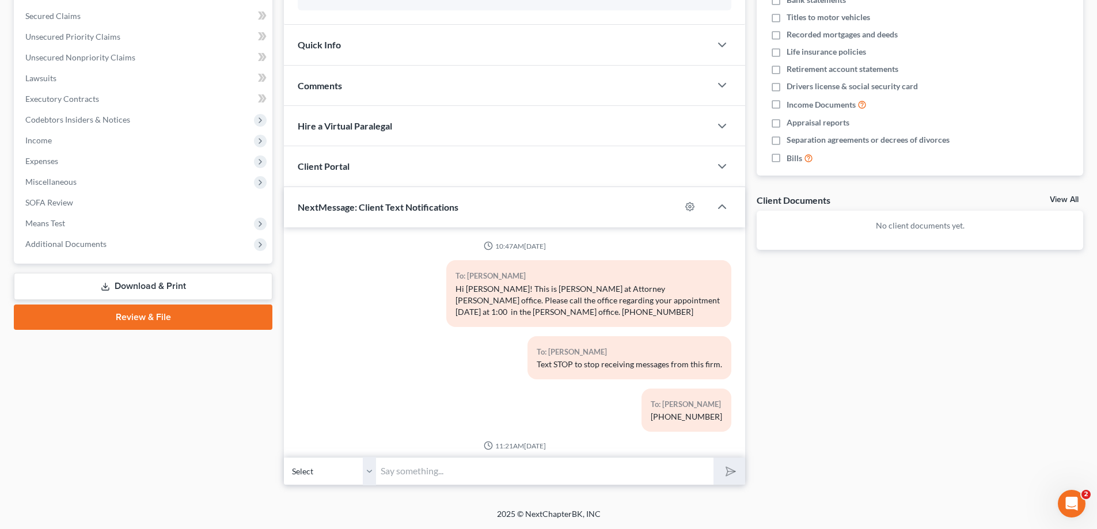
drag, startPoint x: 1032, startPoint y: 354, endPoint x: 480, endPoint y: 273, distance: 558.0
click at [1031, 355] on div "Docs Tasks Events Fees Timer 0% Completed Nothing here yet! Credit Counseling C…" at bounding box center [920, 178] width 338 height 613
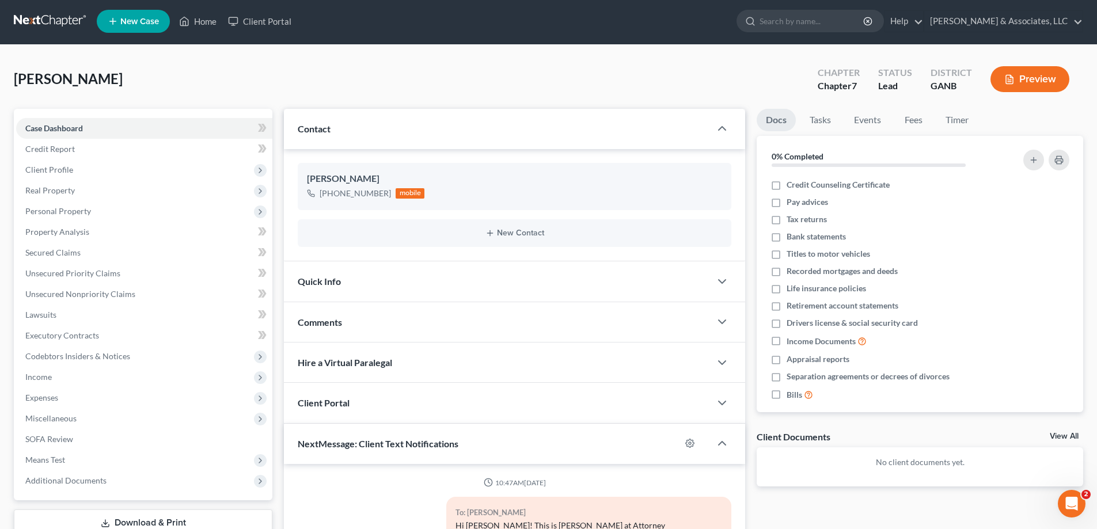
scroll to position [0, 0]
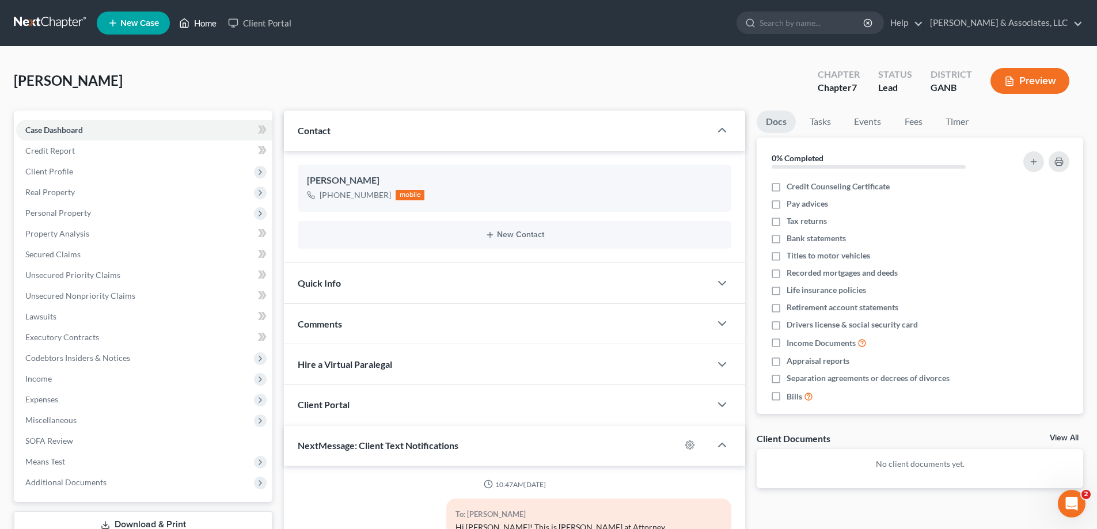
click at [201, 21] on link "Home" at bounding box center [197, 23] width 49 height 21
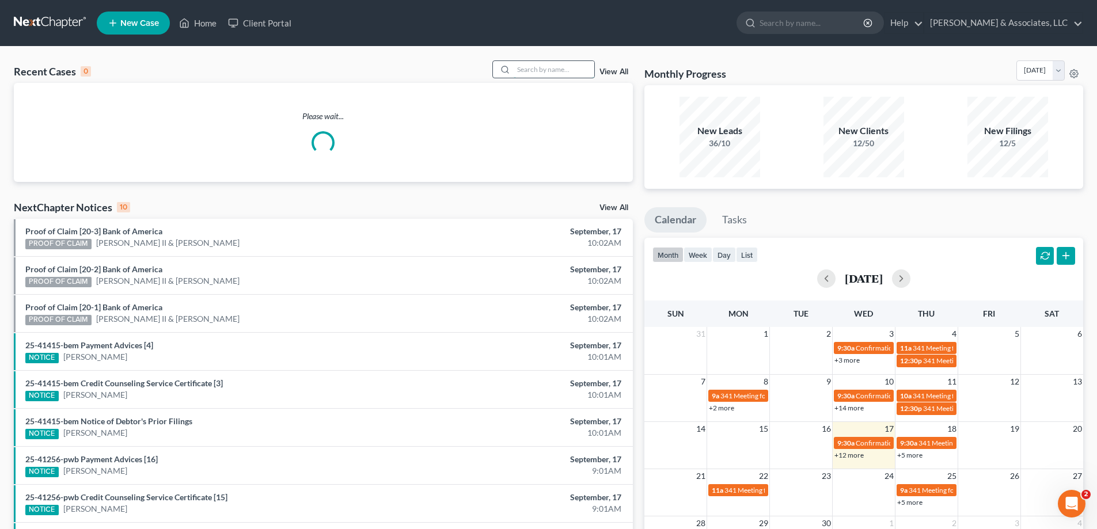
click at [555, 73] on input "search" at bounding box center [554, 69] width 81 height 17
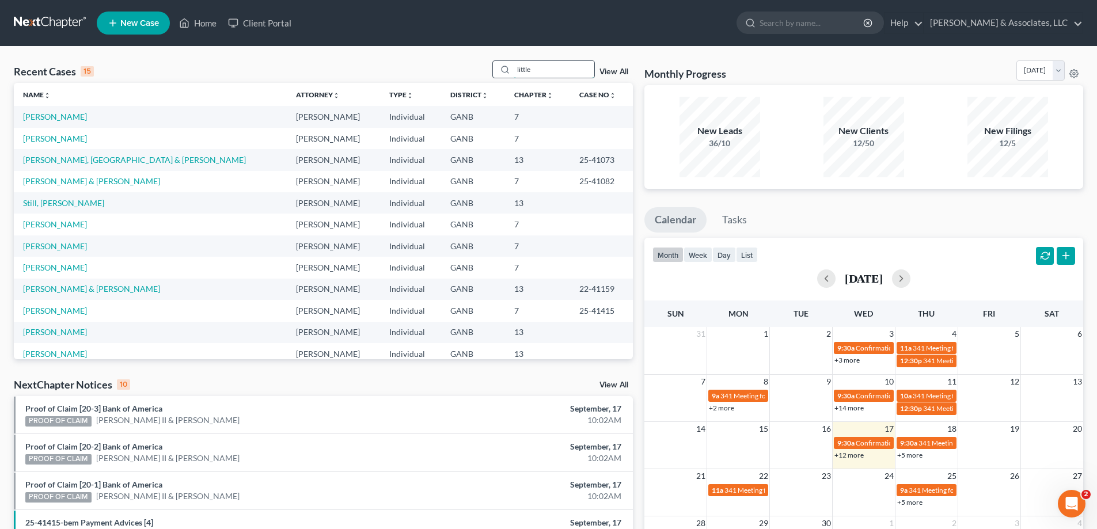
type input "little"
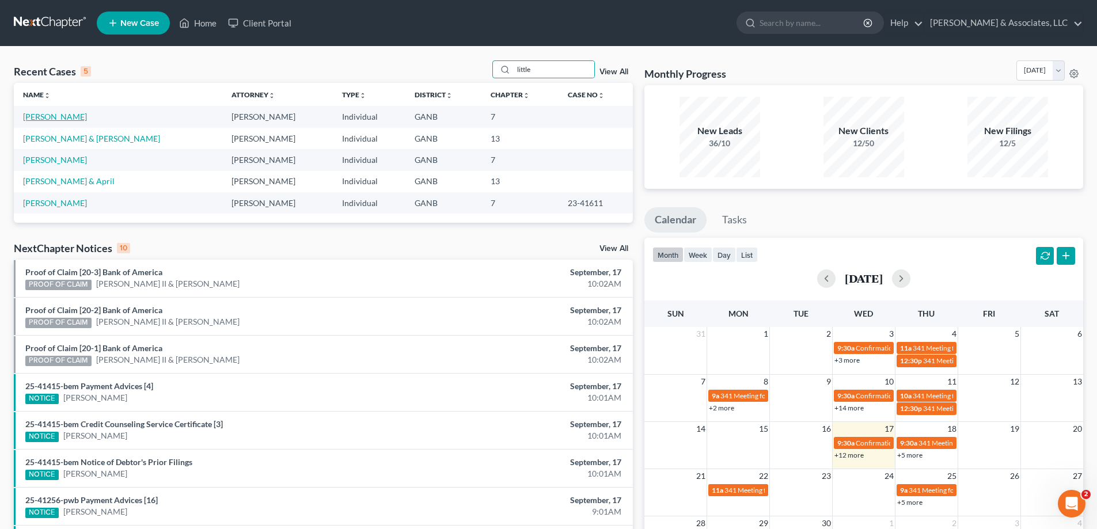
click at [44, 114] on link "[PERSON_NAME]" at bounding box center [55, 117] width 64 height 10
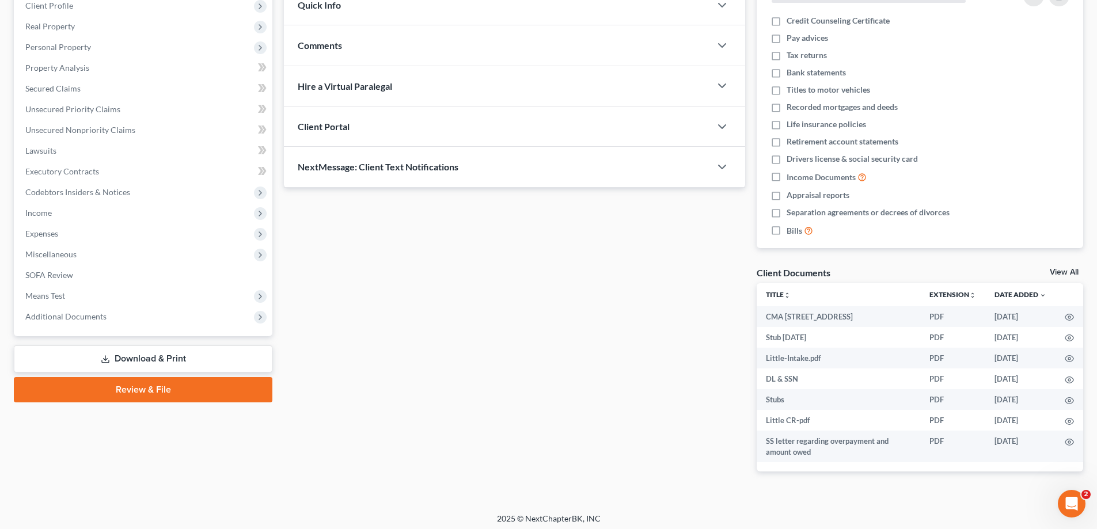
scroll to position [170, 0]
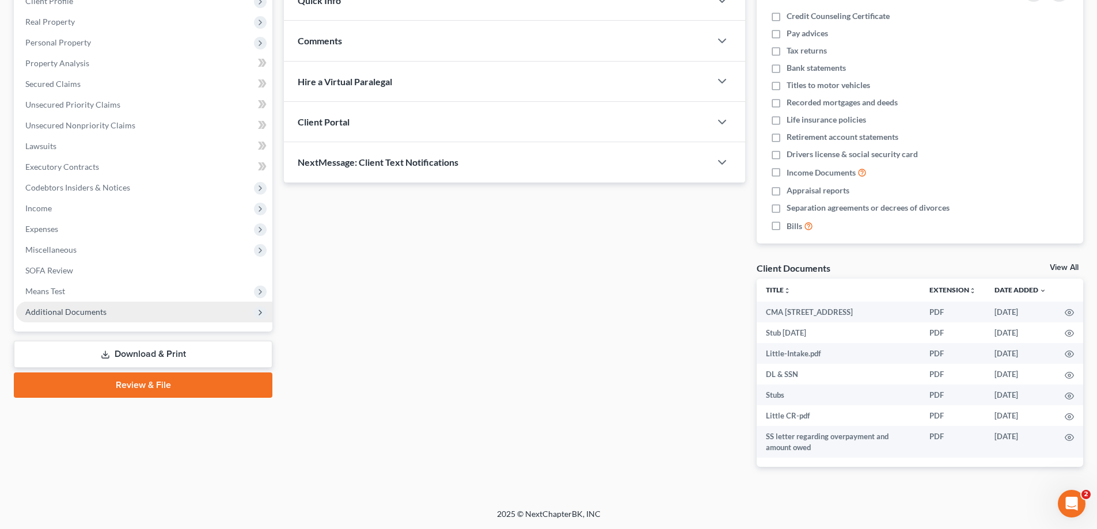
click at [83, 303] on span "Additional Documents" at bounding box center [144, 312] width 256 height 21
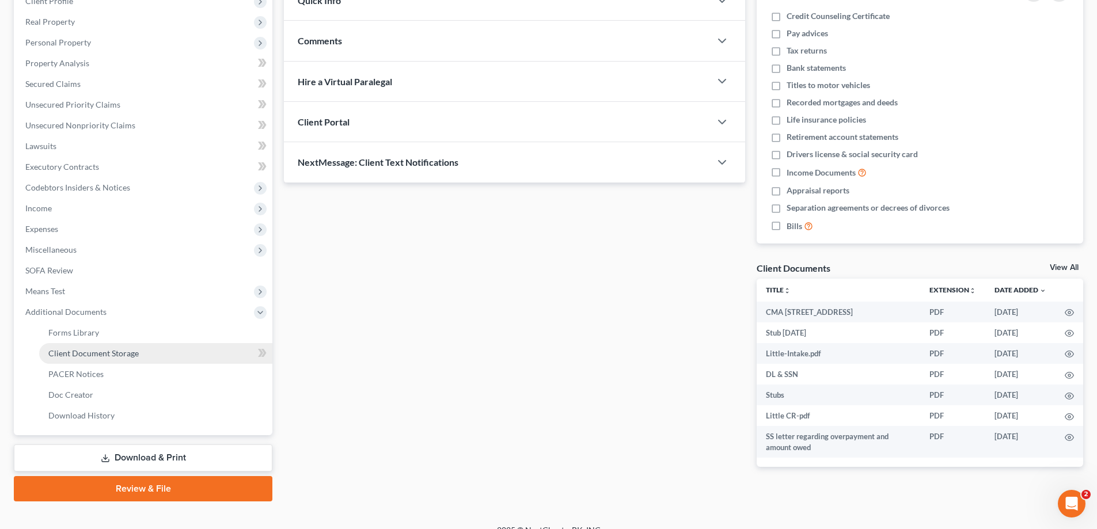
click at [62, 348] on span "Client Document Storage" at bounding box center [93, 353] width 90 height 10
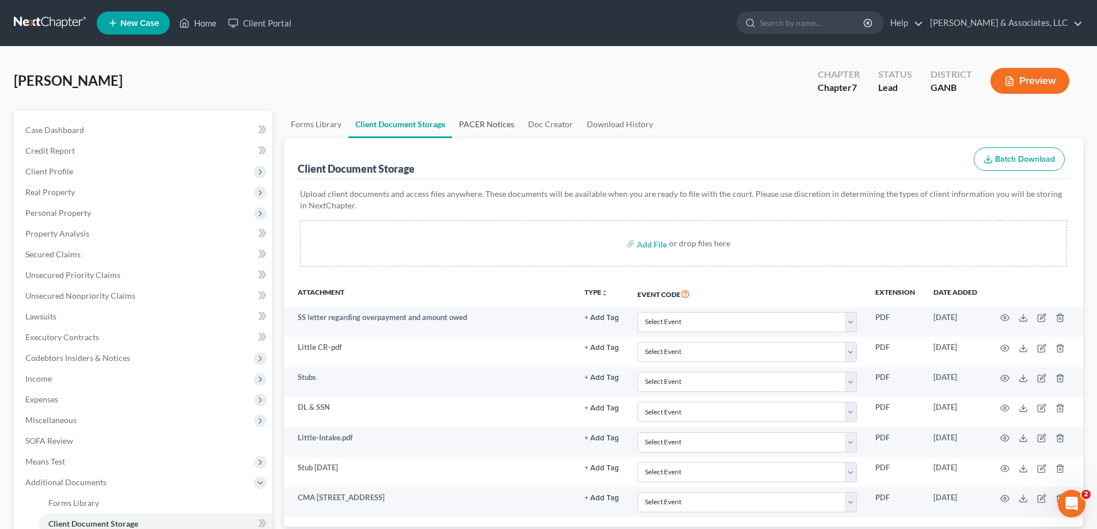
click at [465, 122] on link "PACER Notices" at bounding box center [486, 125] width 69 height 28
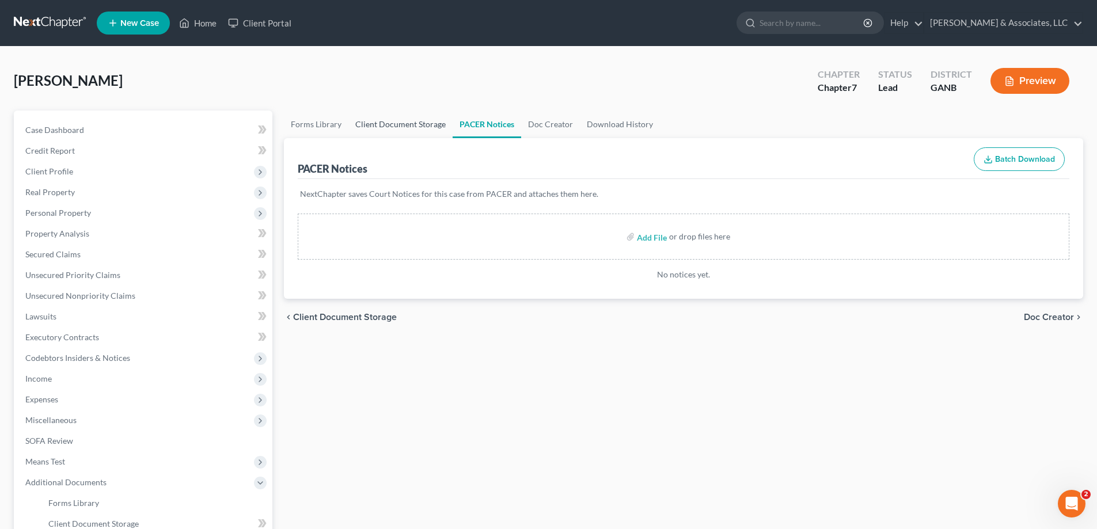
click at [376, 119] on link "Client Document Storage" at bounding box center [400, 125] width 104 height 28
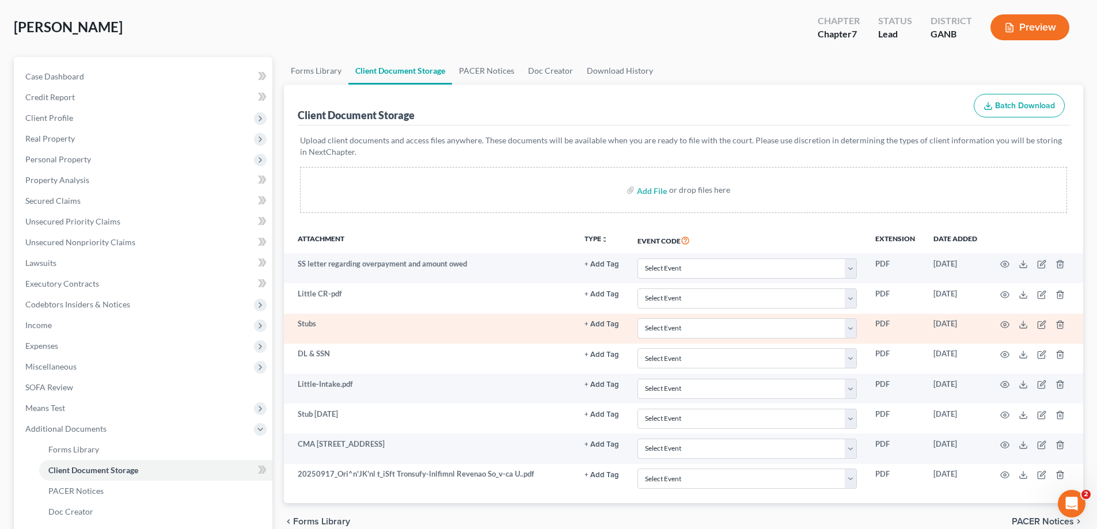
scroll to position [187, 0]
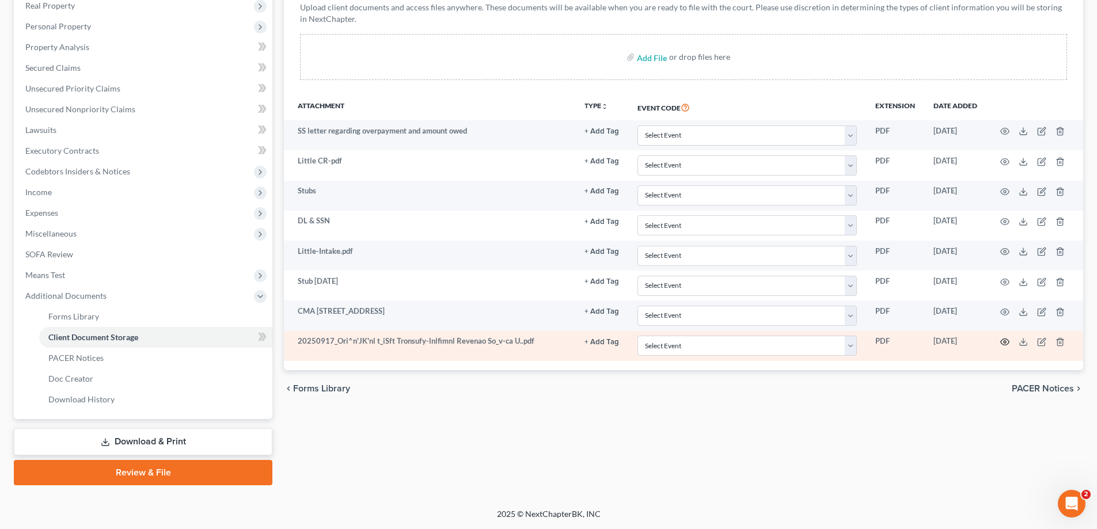
click at [1001, 340] on icon "button" at bounding box center [1004, 341] width 9 height 9
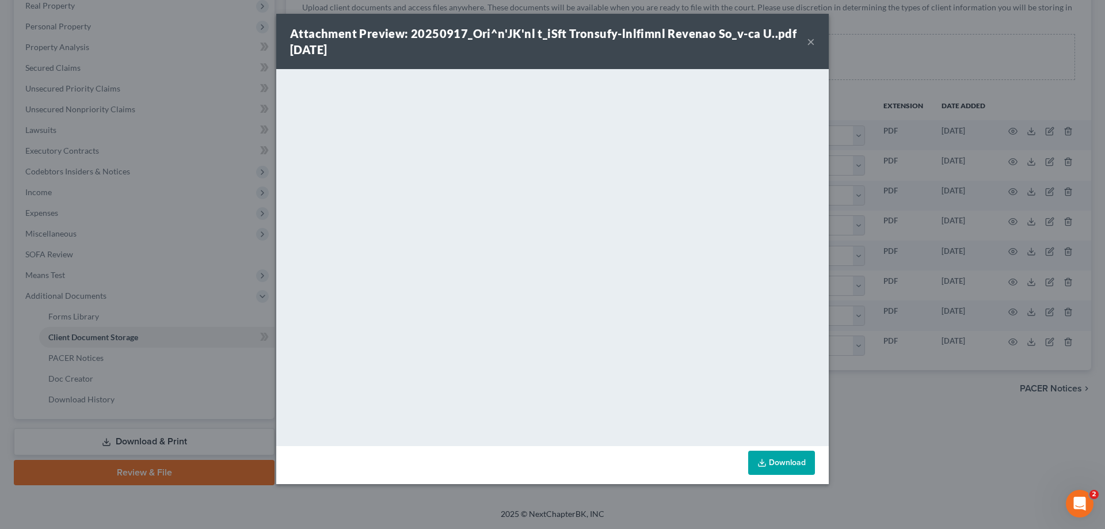
click at [812, 40] on button "×" at bounding box center [811, 42] width 8 height 14
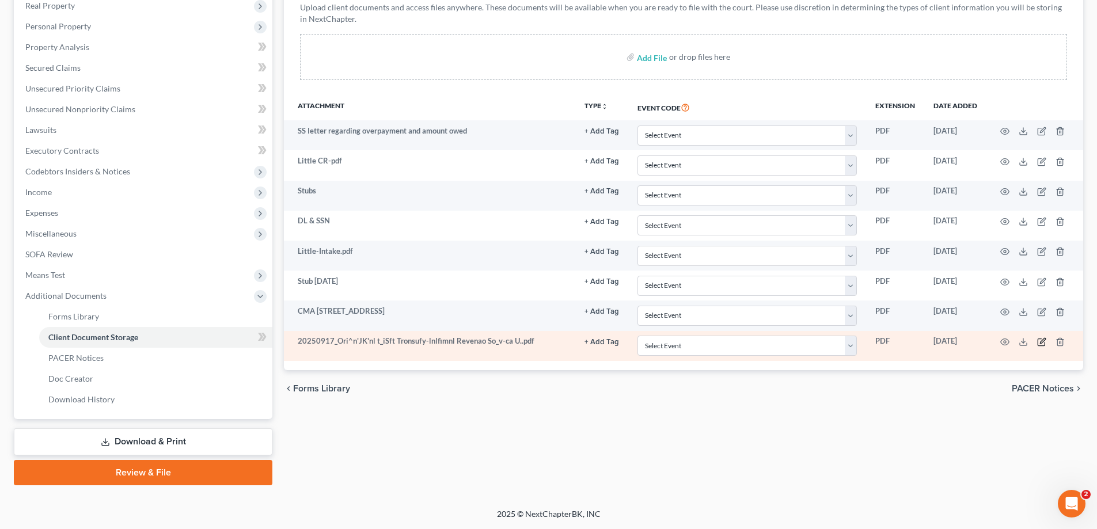
click at [1042, 343] on icon "button" at bounding box center [1042, 340] width 5 height 5
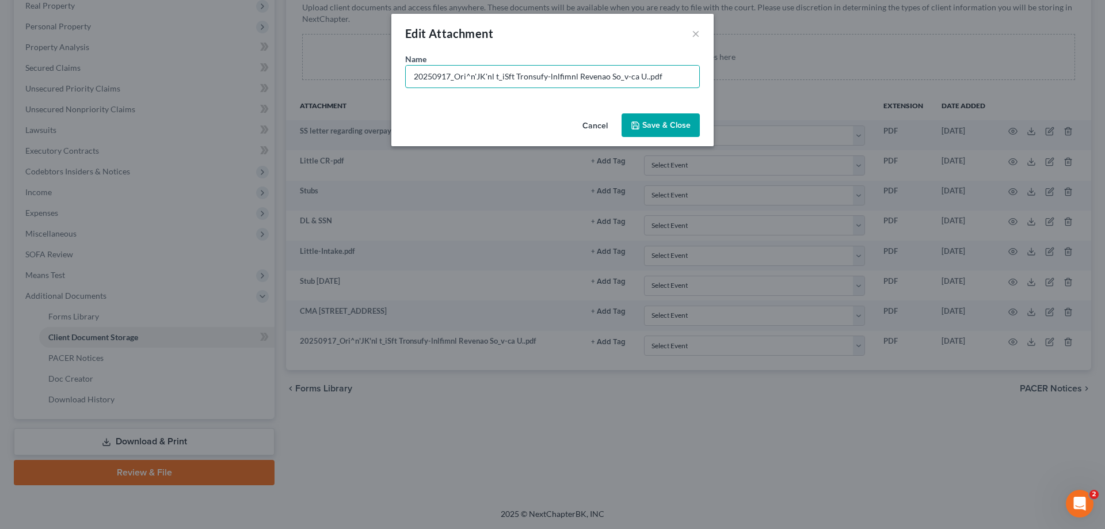
drag, startPoint x: 667, startPoint y: 70, endPoint x: 284, endPoint y: 69, distance: 382.9
click at [285, 70] on div "Edit Attachment × Name * 20250917_Ori^n'JK'nl t_iSft Tronsufy-lnlfimnl Revenao …" at bounding box center [552, 264] width 1105 height 529
type input "2024 Taxes"
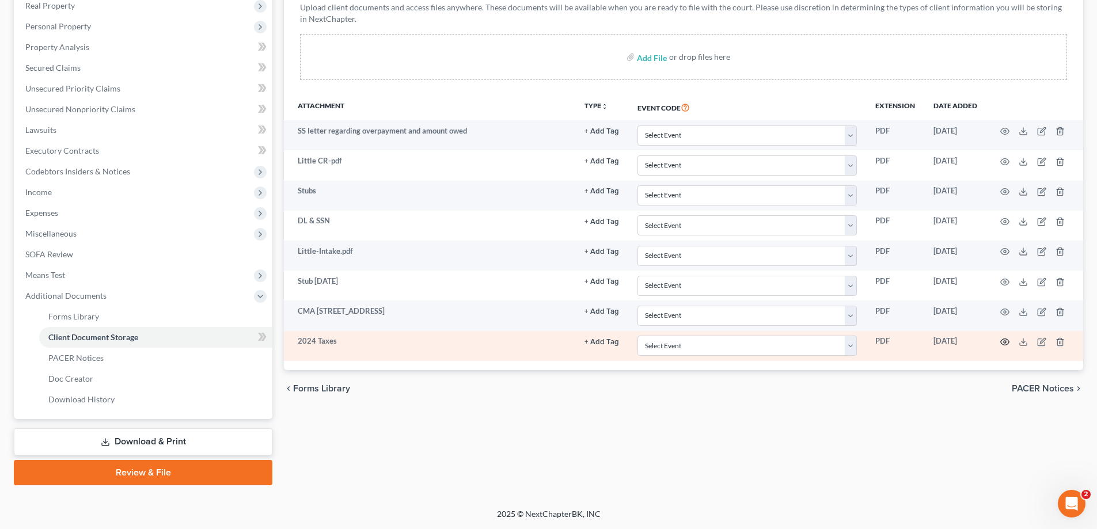
click at [1008, 341] on icon "button" at bounding box center [1004, 341] width 9 height 9
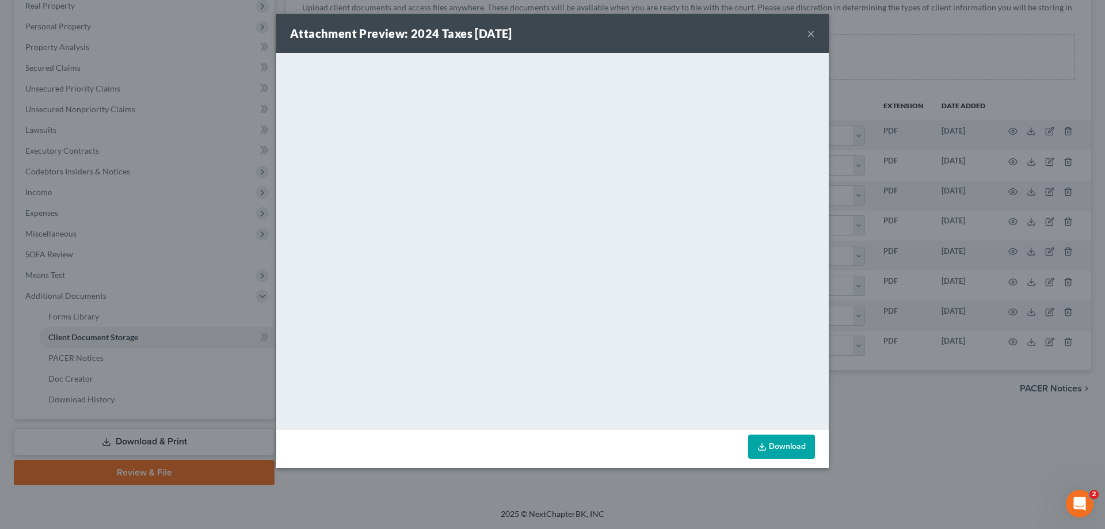
click at [809, 31] on button "×" at bounding box center [811, 33] width 8 height 14
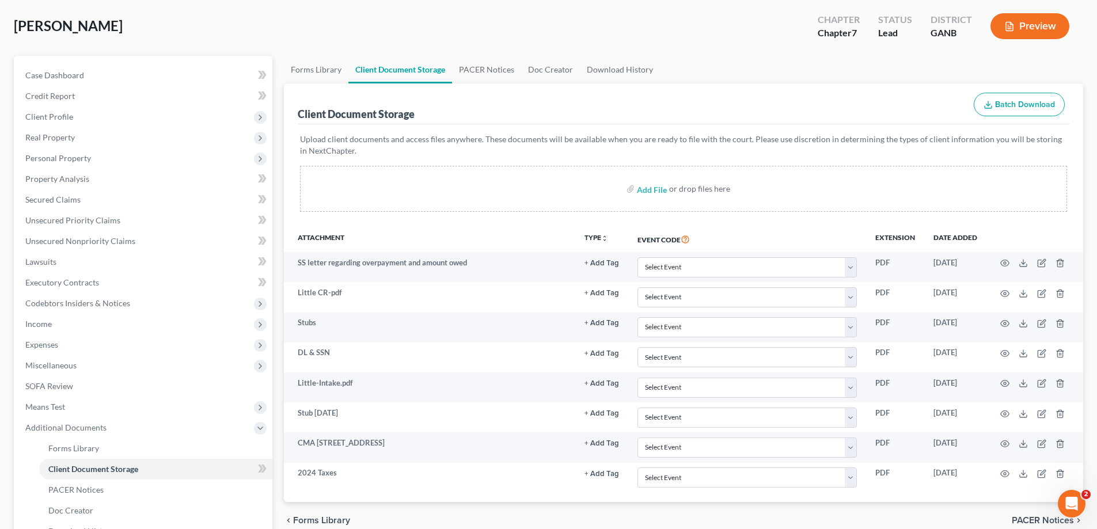
scroll to position [0, 0]
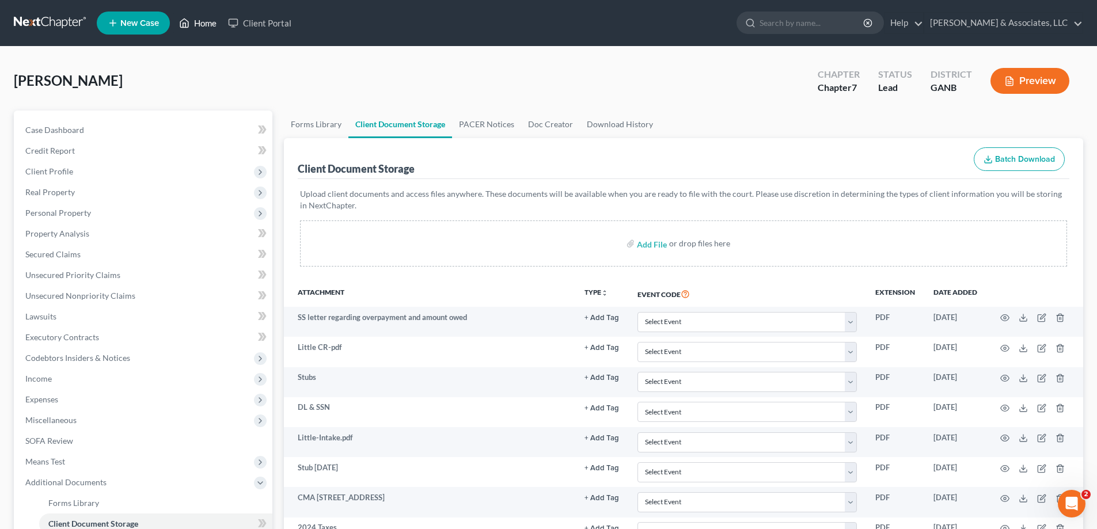
click at [201, 20] on link "Home" at bounding box center [197, 23] width 49 height 21
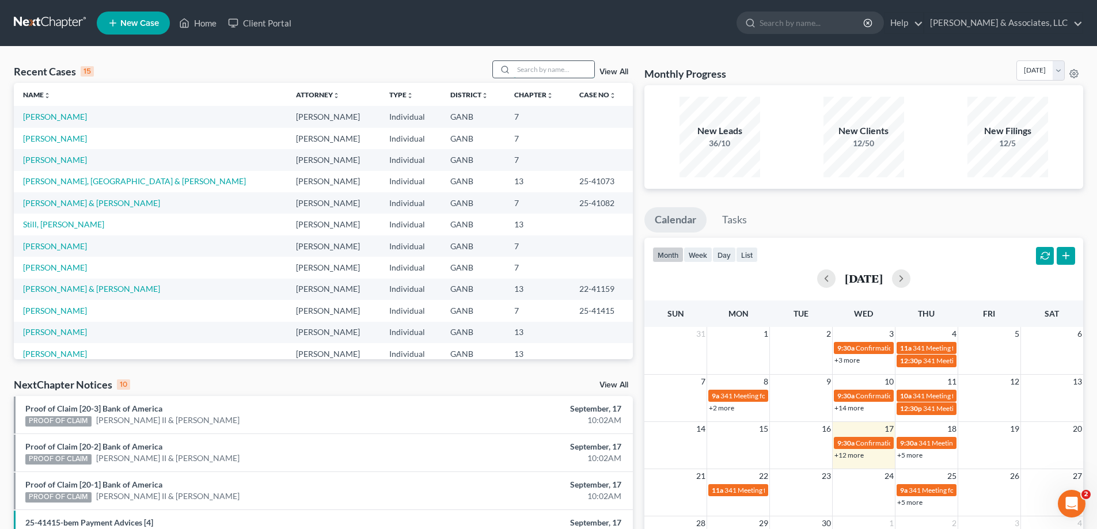
click at [583, 74] on input "search" at bounding box center [554, 69] width 81 height 17
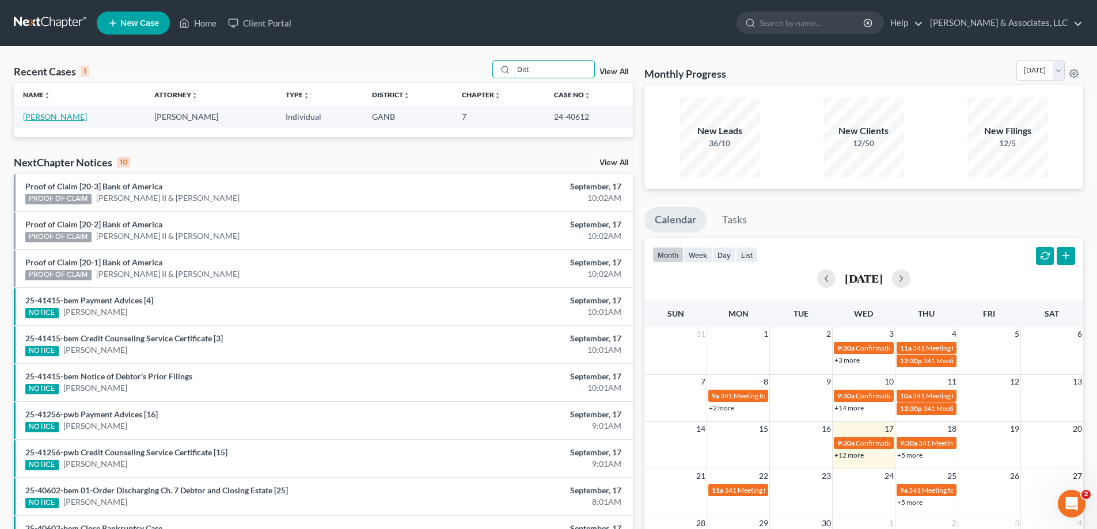
type input "Ditt"
click at [44, 112] on link "[PERSON_NAME]" at bounding box center [55, 117] width 64 height 10
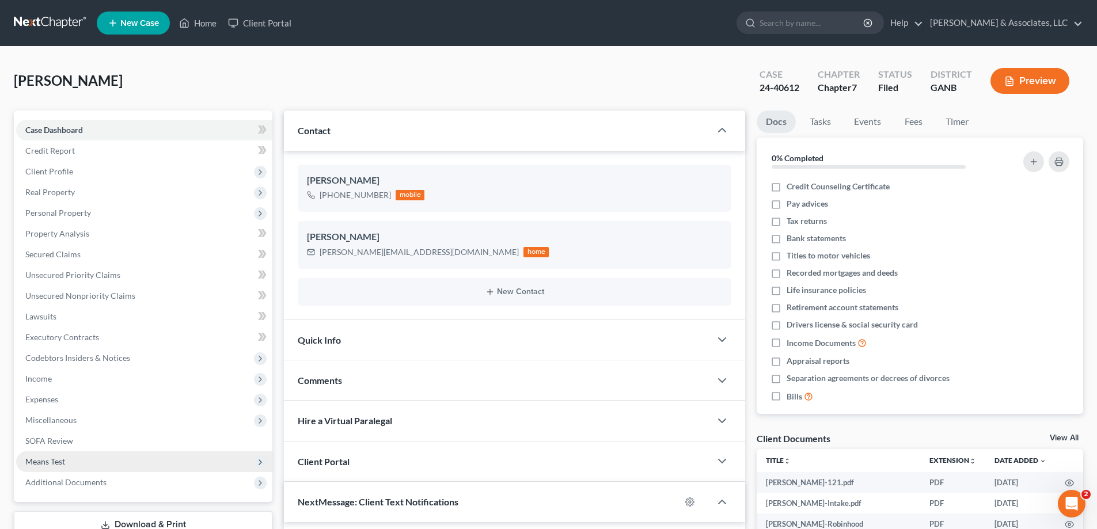
scroll to position [173, 0]
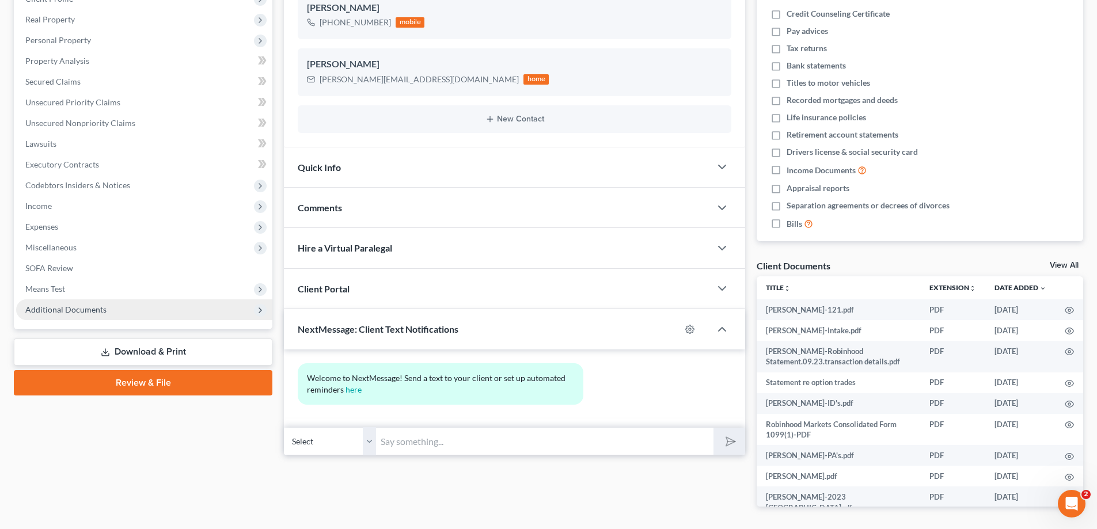
click at [63, 307] on span "Additional Documents" at bounding box center [65, 310] width 81 height 10
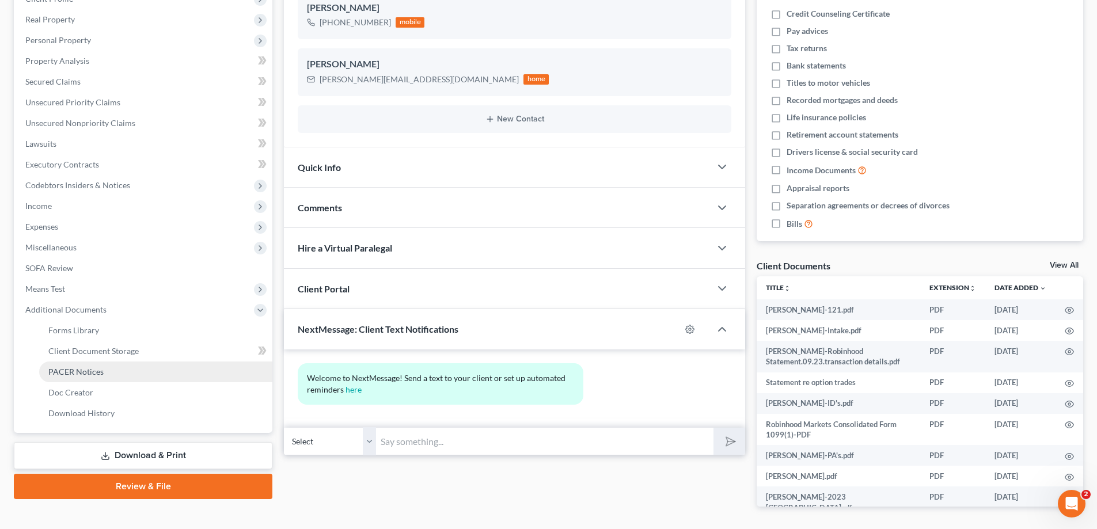
click at [63, 374] on span "PACER Notices" at bounding box center [75, 372] width 55 height 10
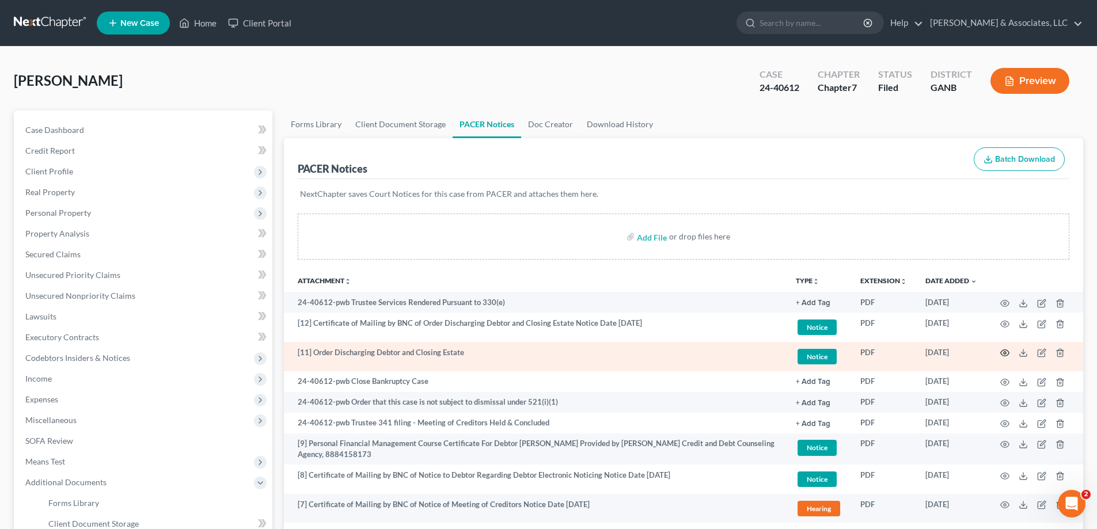
click at [1004, 352] on circle "button" at bounding box center [1005, 353] width 2 height 2
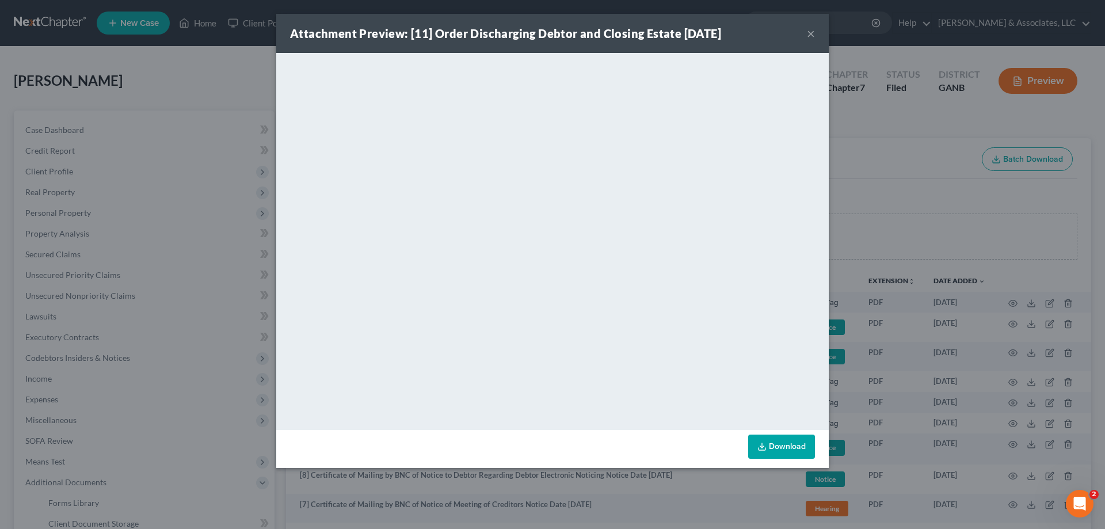
click at [810, 32] on button "×" at bounding box center [811, 33] width 8 height 14
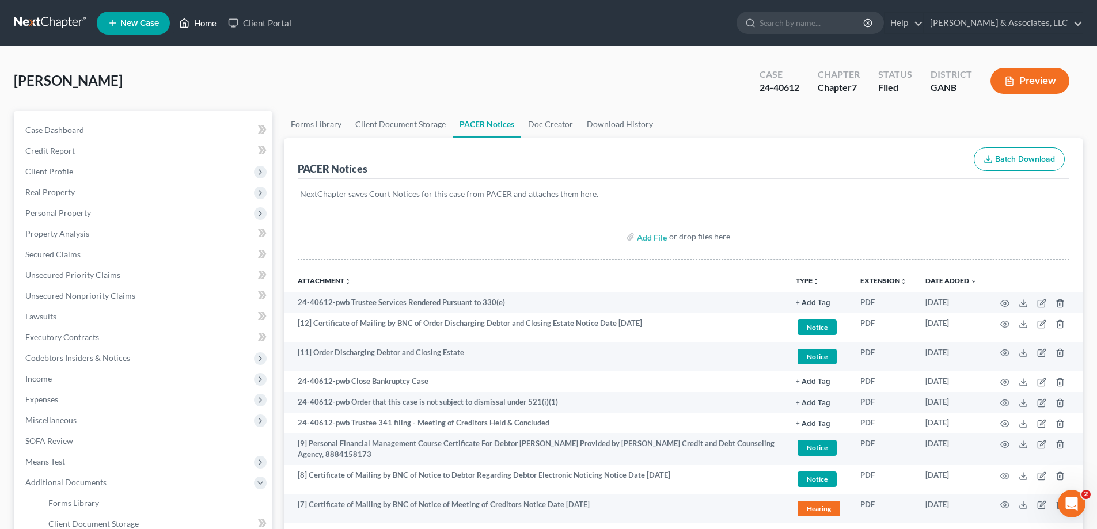
click at [203, 22] on link "Home" at bounding box center [197, 23] width 49 height 21
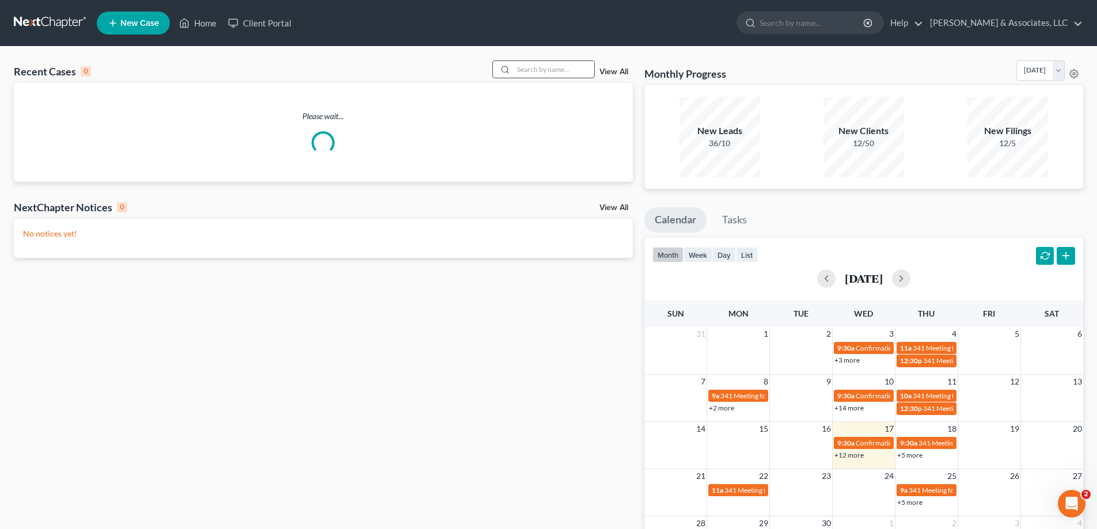
click at [550, 70] on input "search" at bounding box center [554, 69] width 81 height 17
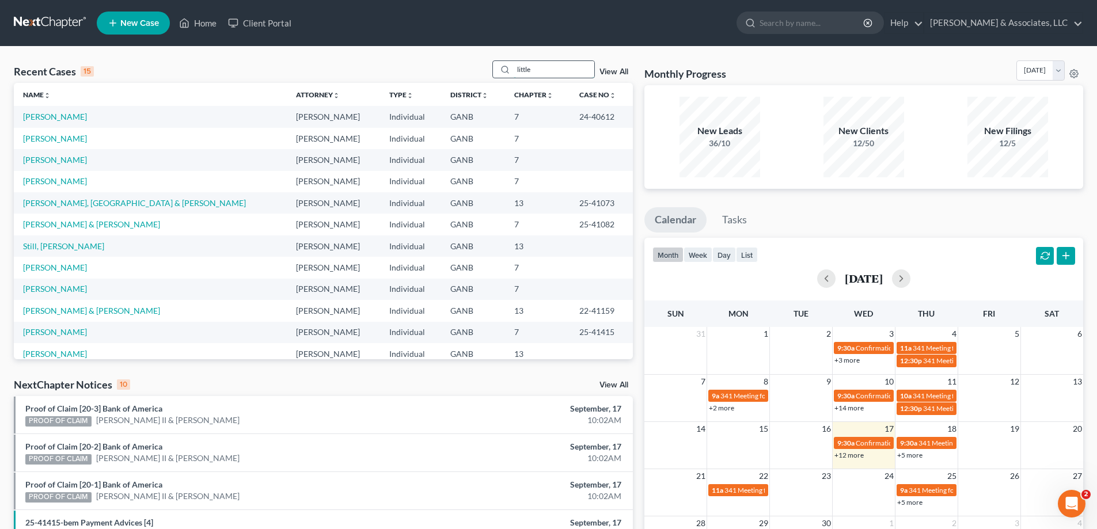
type input "little"
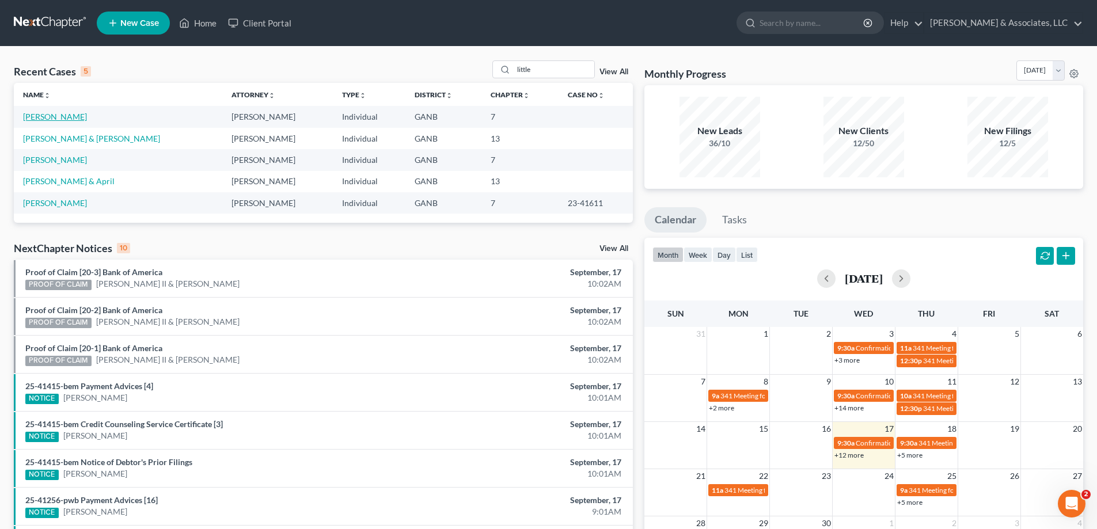
click at [50, 116] on link "[PERSON_NAME]" at bounding box center [55, 117] width 64 height 10
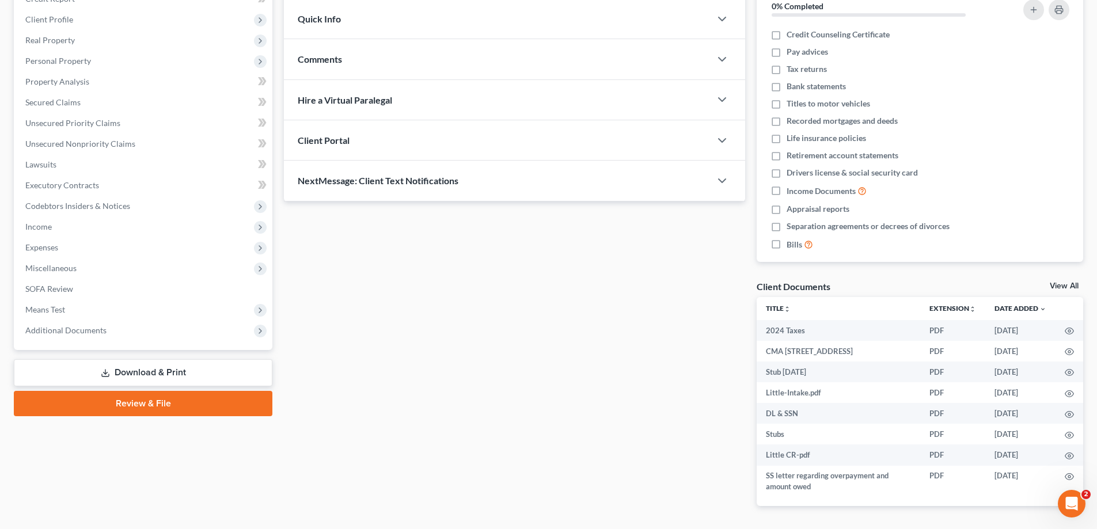
scroll to position [191, 0]
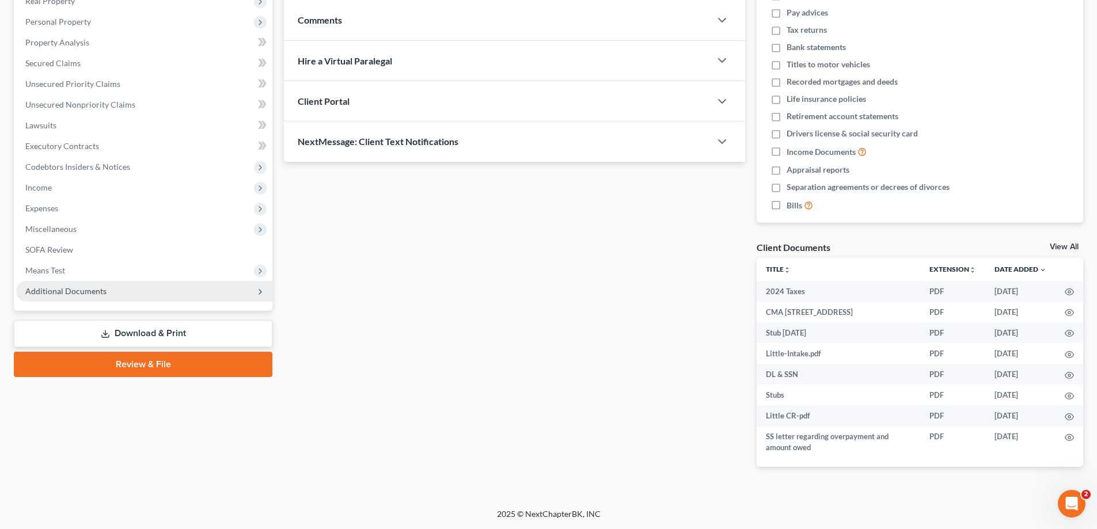
click at [82, 290] on span "Additional Documents" at bounding box center [65, 291] width 81 height 10
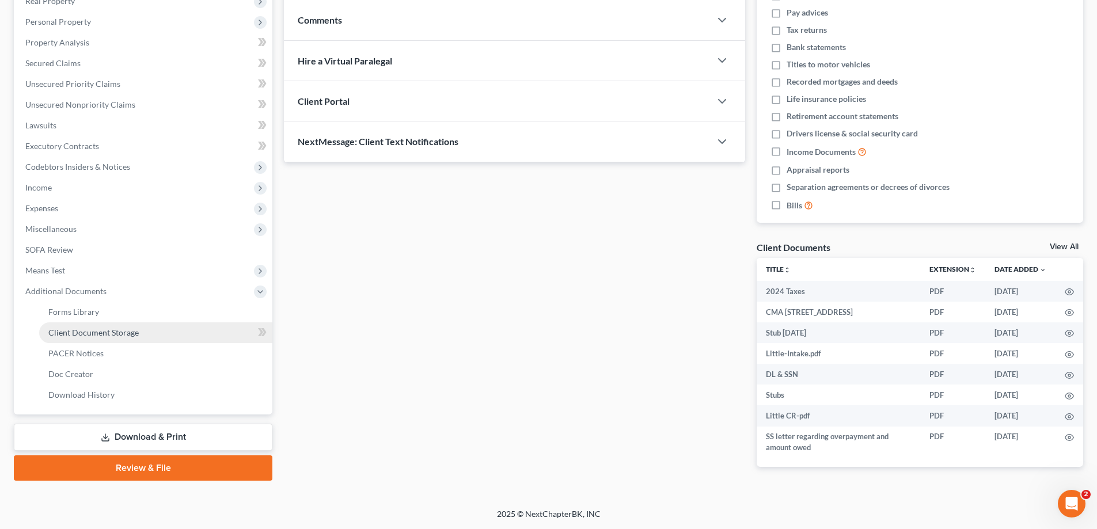
click at [66, 332] on span "Client Document Storage" at bounding box center [93, 333] width 90 height 10
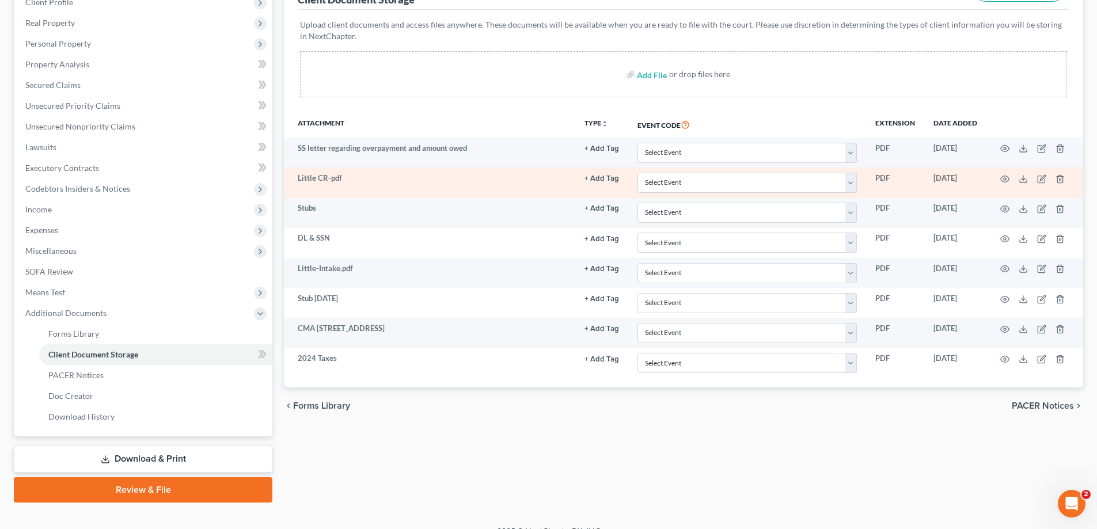
scroll to position [173, 0]
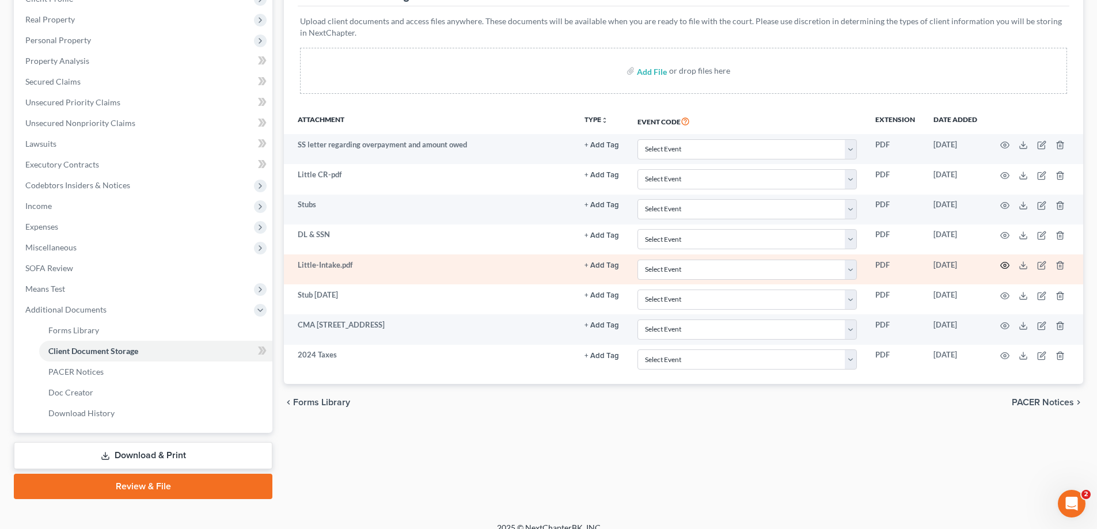
click at [1004, 265] on circle "button" at bounding box center [1005, 265] width 2 height 2
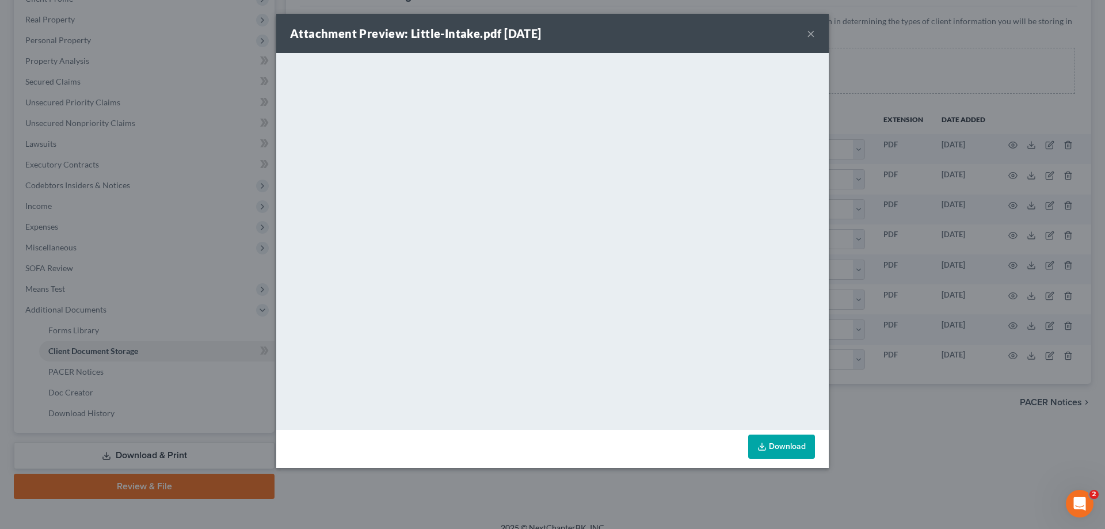
click at [810, 32] on button "×" at bounding box center [811, 33] width 8 height 14
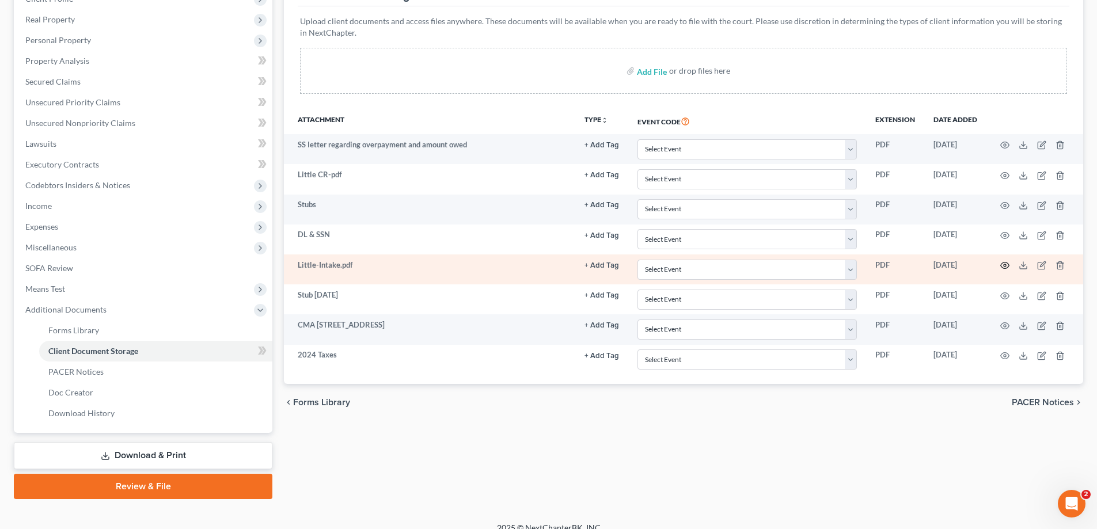
click at [1002, 265] on icon "button" at bounding box center [1004, 265] width 9 height 9
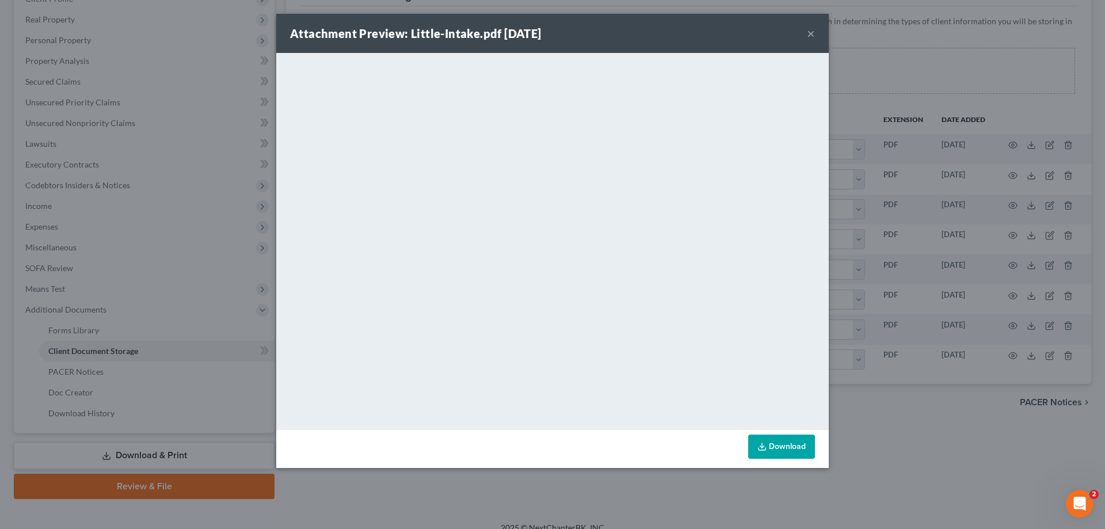
click at [811, 35] on button "×" at bounding box center [811, 33] width 8 height 14
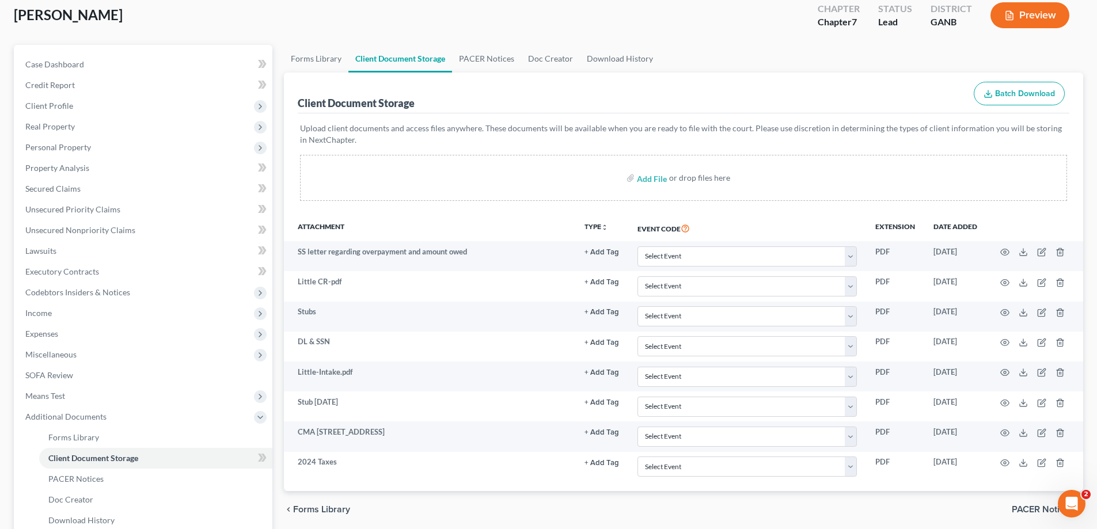
scroll to position [0, 0]
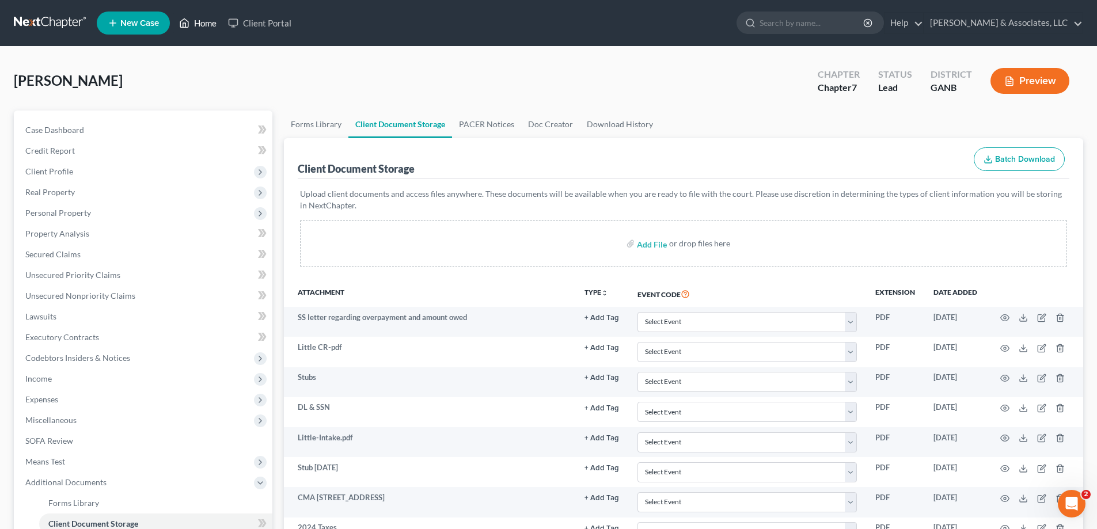
click at [202, 21] on link "Home" at bounding box center [197, 23] width 49 height 21
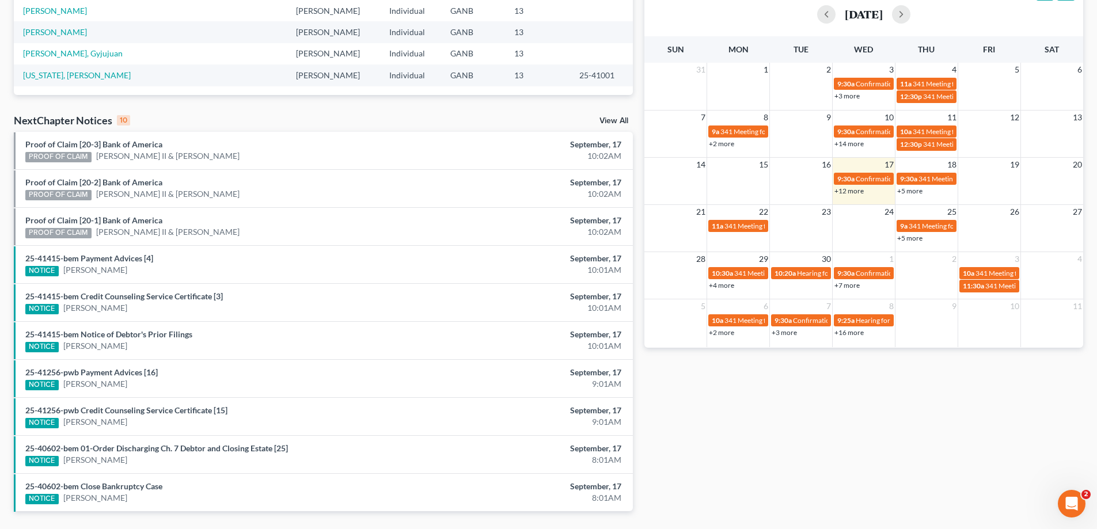
scroll to position [299, 0]
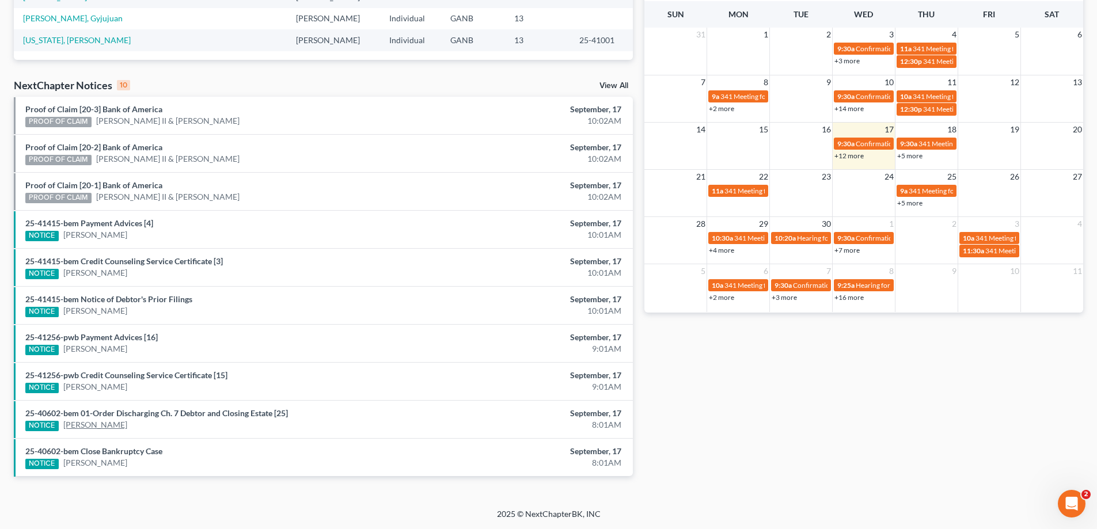
click at [92, 424] on link "[PERSON_NAME]" at bounding box center [95, 425] width 64 height 12
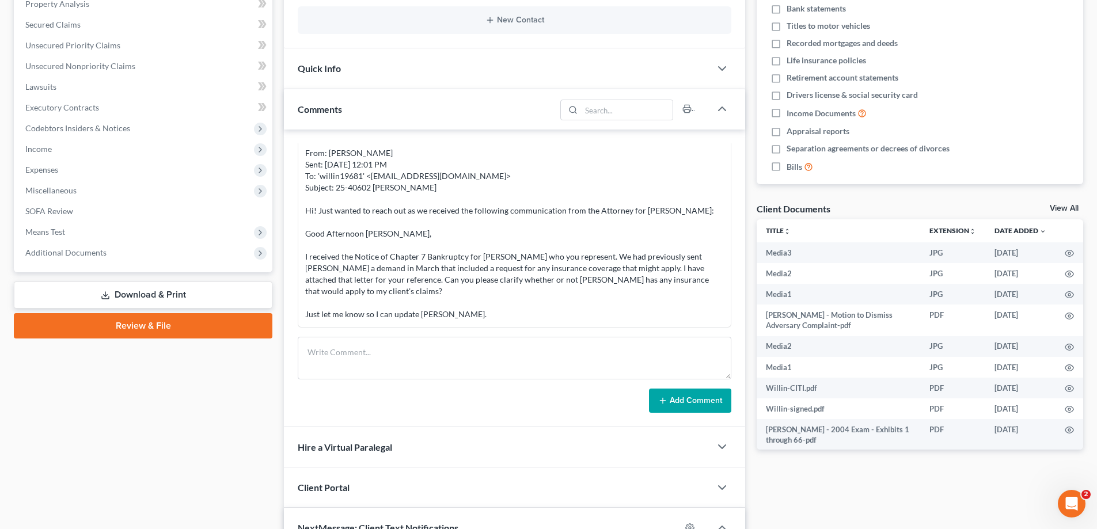
scroll to position [1546, 0]
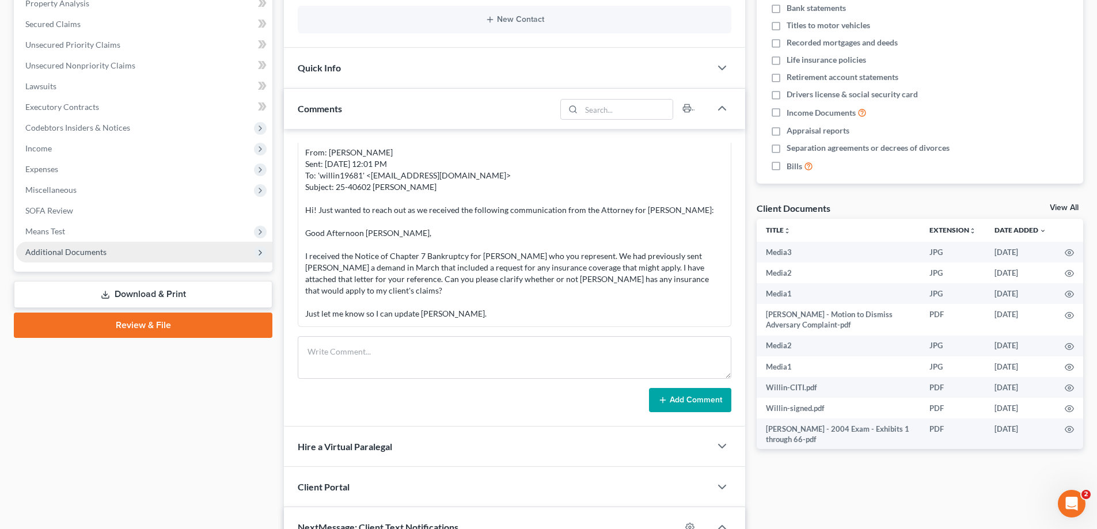
click at [41, 250] on span "Additional Documents" at bounding box center [65, 252] width 81 height 10
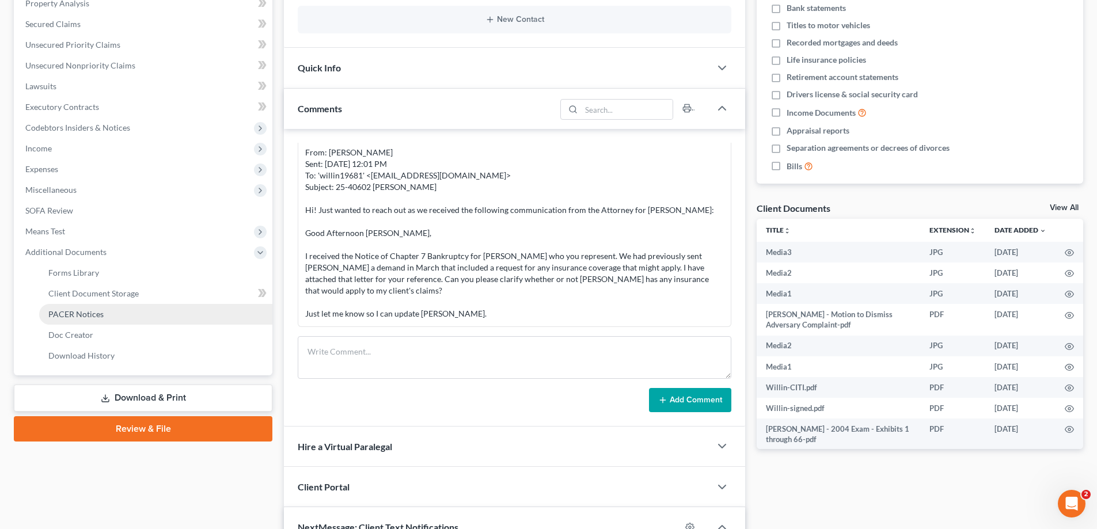
click at [85, 312] on span "PACER Notices" at bounding box center [75, 314] width 55 height 10
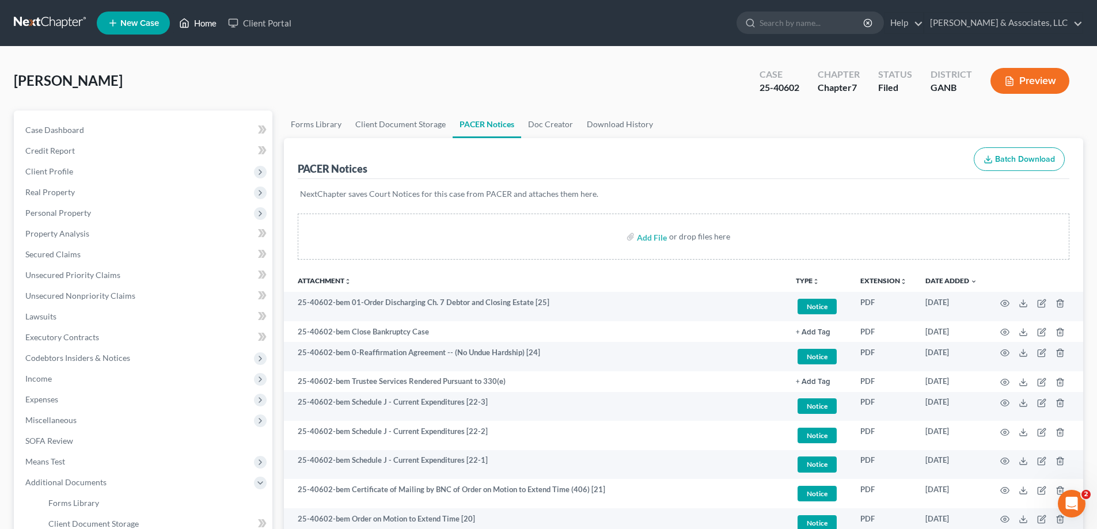
click at [201, 22] on link "Home" at bounding box center [197, 23] width 49 height 21
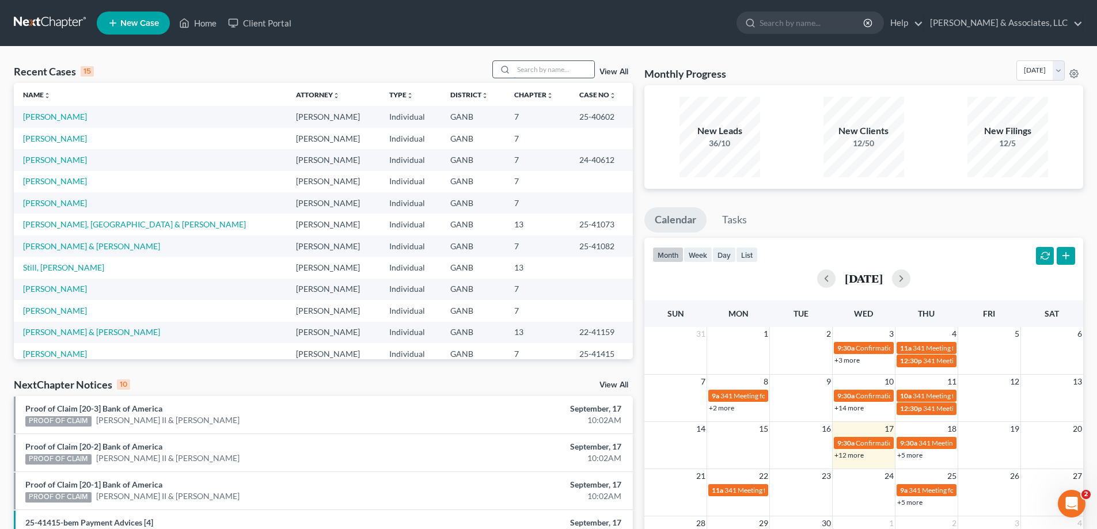
click at [588, 72] on input "search" at bounding box center [554, 69] width 81 height 17
type input "willin"
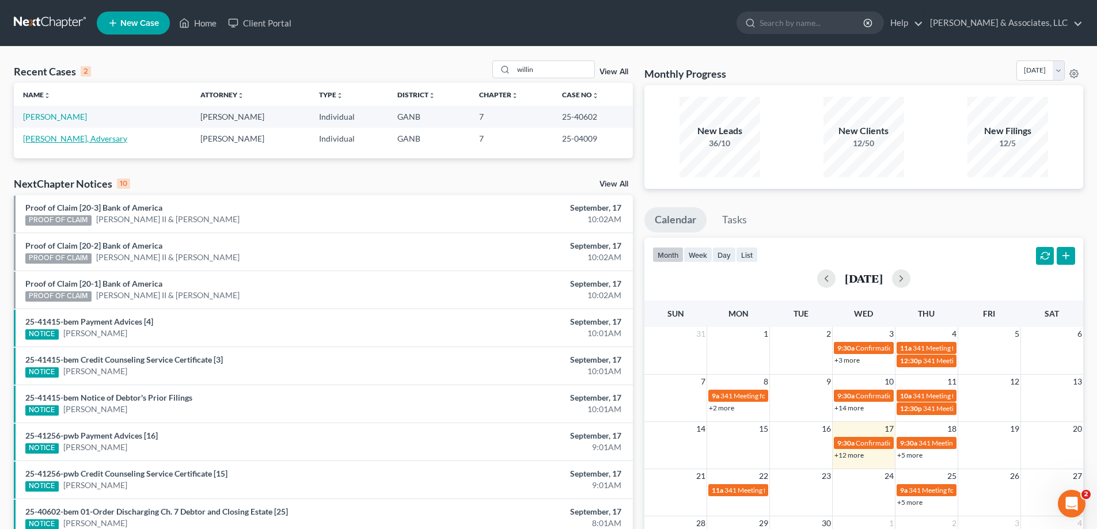
click at [36, 139] on link "[PERSON_NAME], Adversary" at bounding box center [75, 139] width 104 height 10
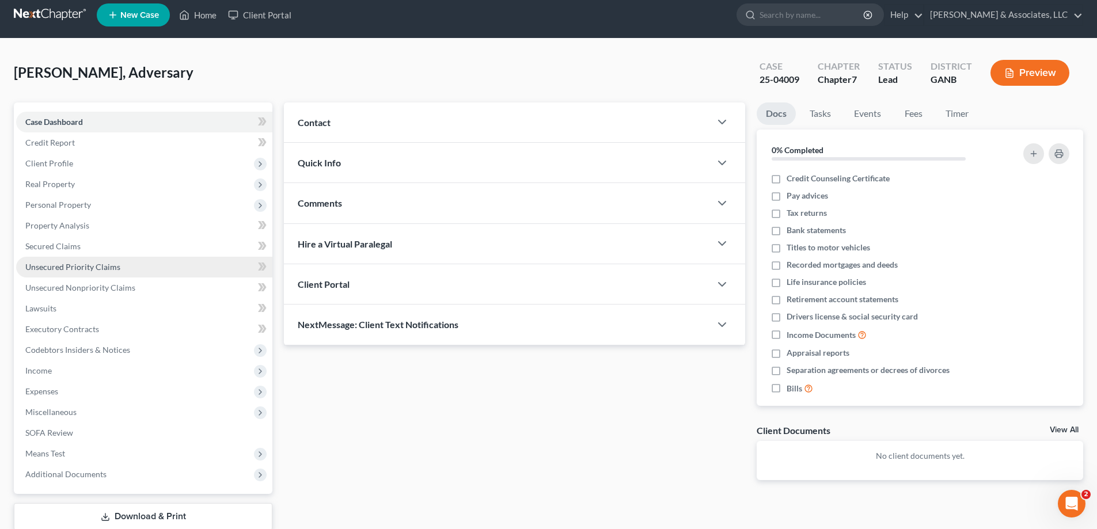
scroll to position [25, 0]
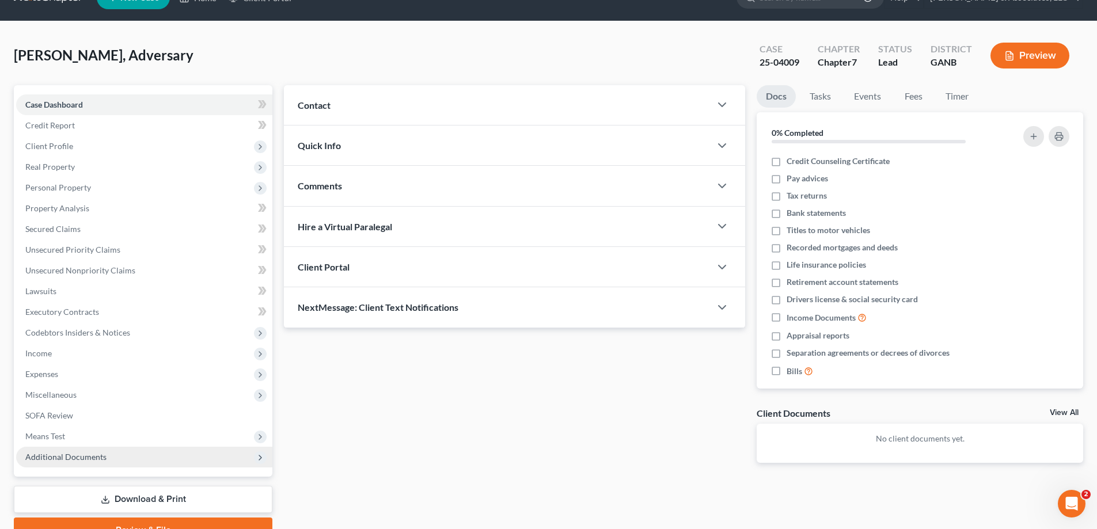
click at [56, 457] on span "Additional Documents" at bounding box center [65, 457] width 81 height 10
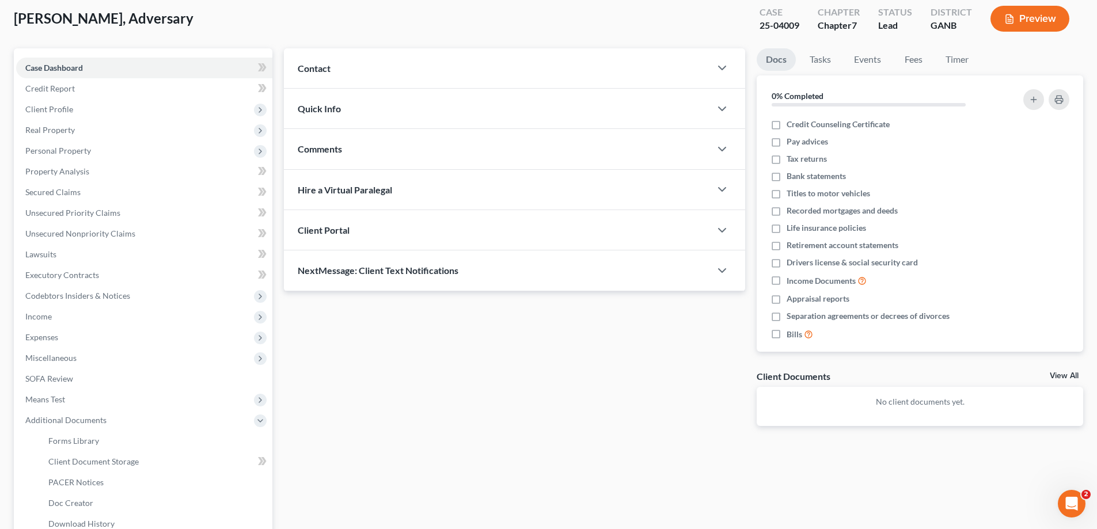
scroll to position [140, 0]
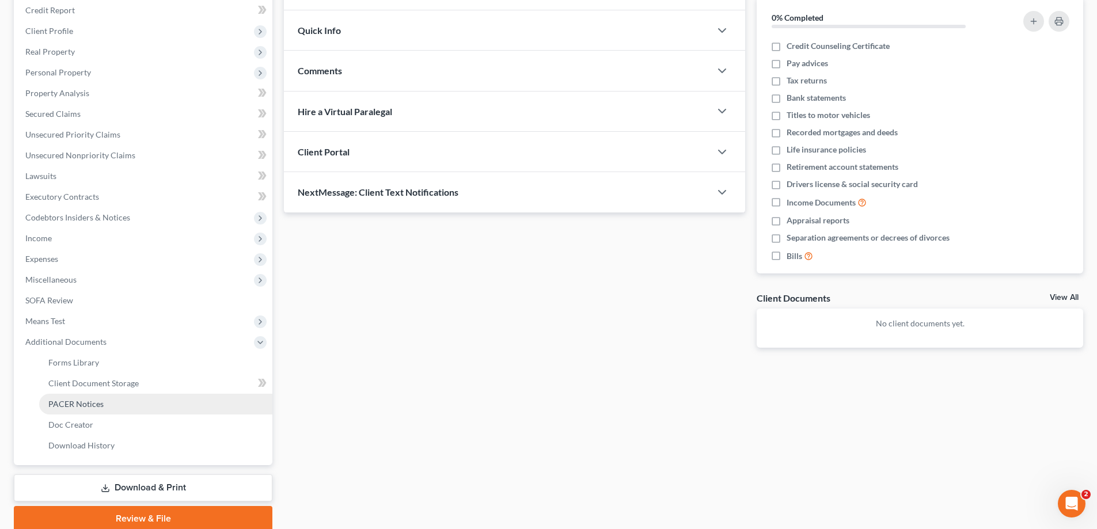
click at [88, 406] on span "PACER Notices" at bounding box center [75, 404] width 55 height 10
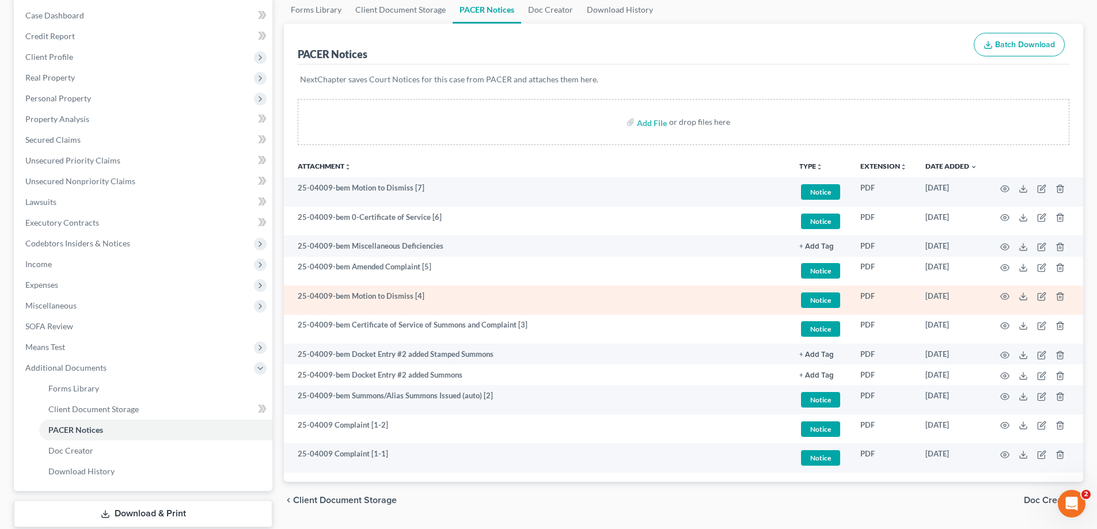
scroll to position [115, 0]
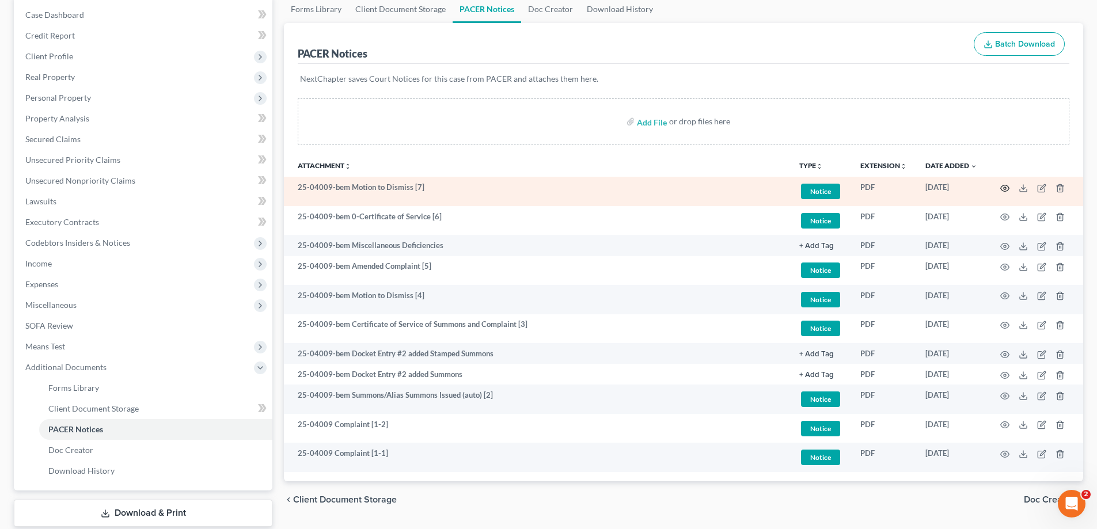
click at [1003, 188] on icon "button" at bounding box center [1004, 188] width 9 height 9
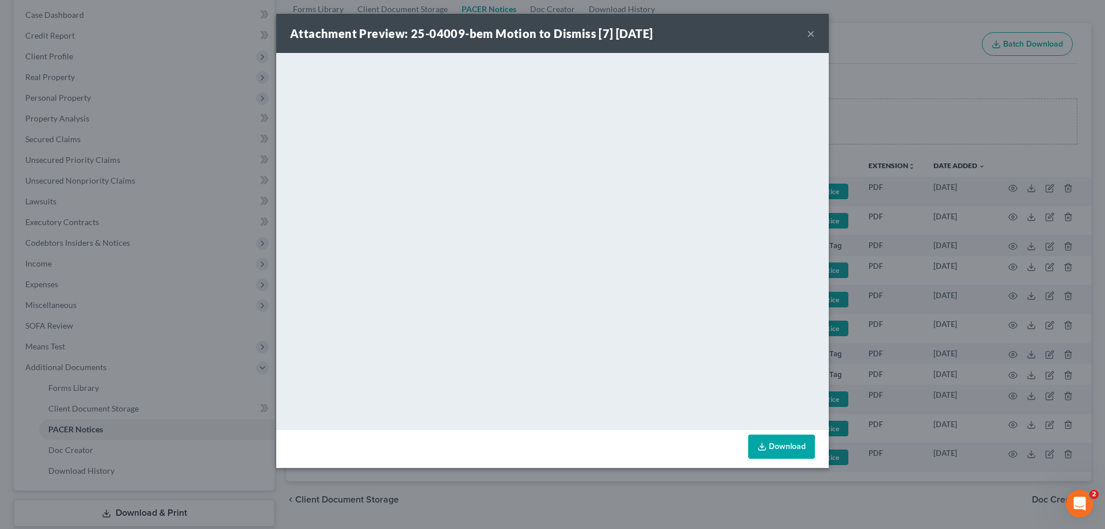
click at [812, 34] on button "×" at bounding box center [811, 33] width 8 height 14
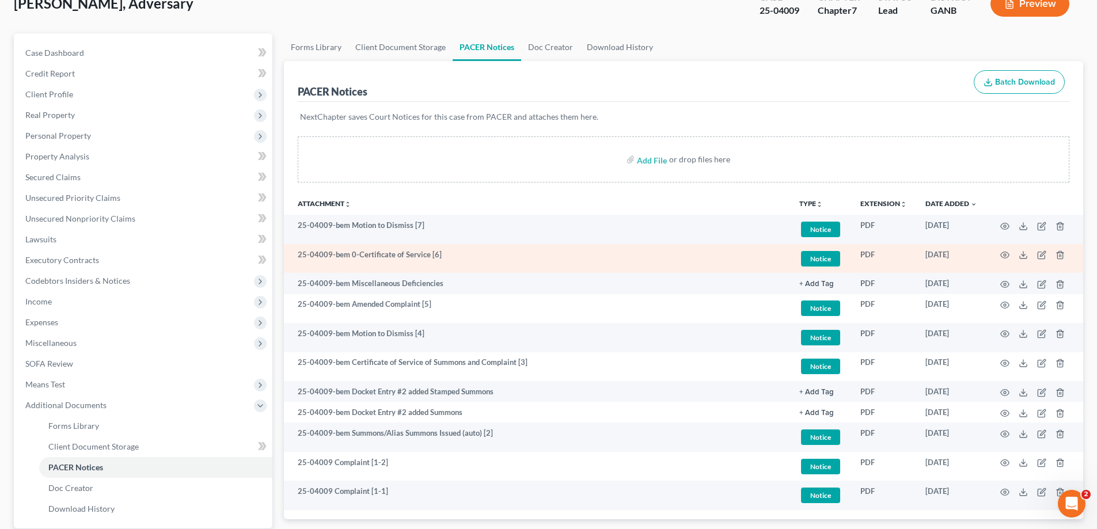
scroll to position [0, 0]
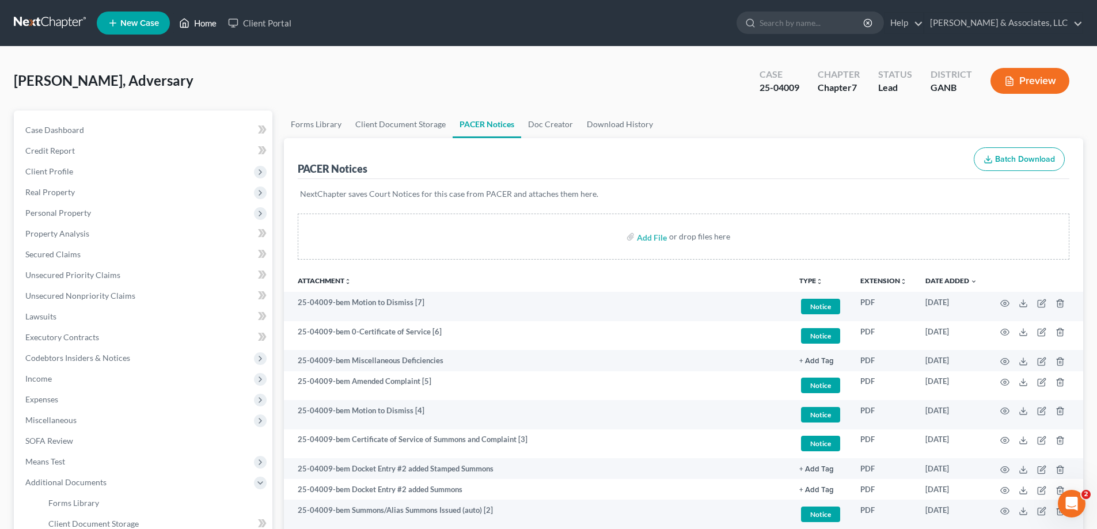
click at [205, 22] on link "Home" at bounding box center [197, 23] width 49 height 21
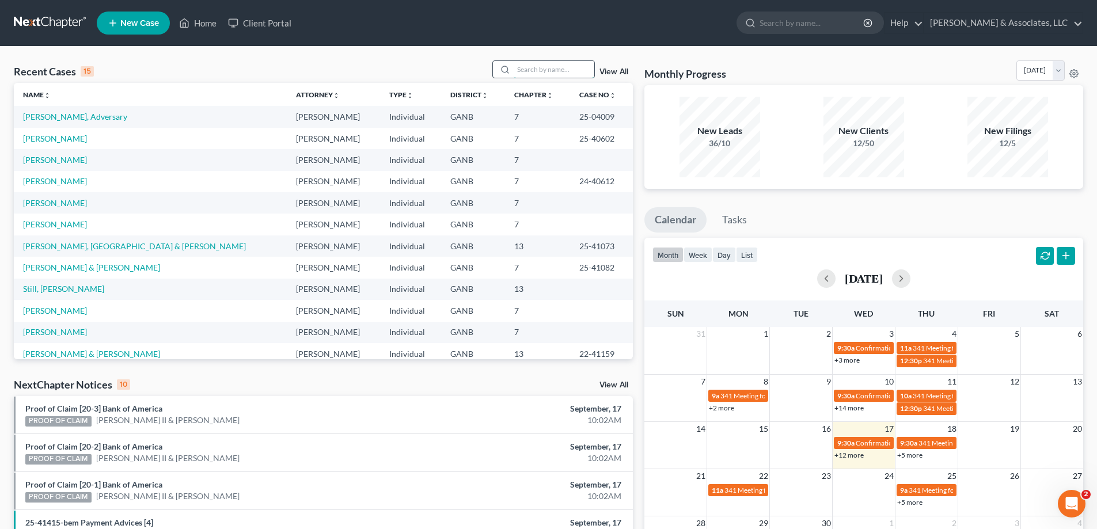
click at [543, 70] on input "search" at bounding box center [554, 69] width 81 height 17
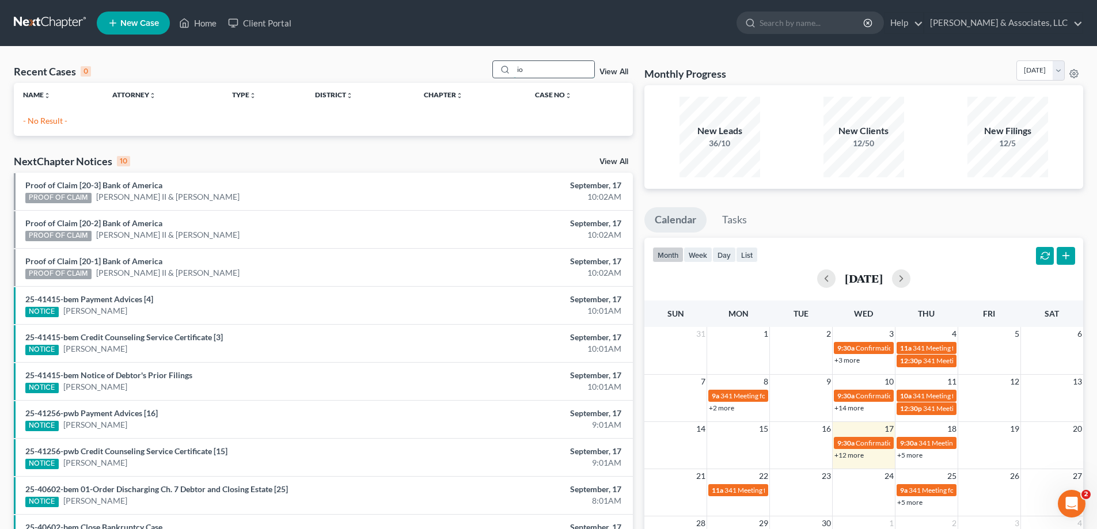
type input "i"
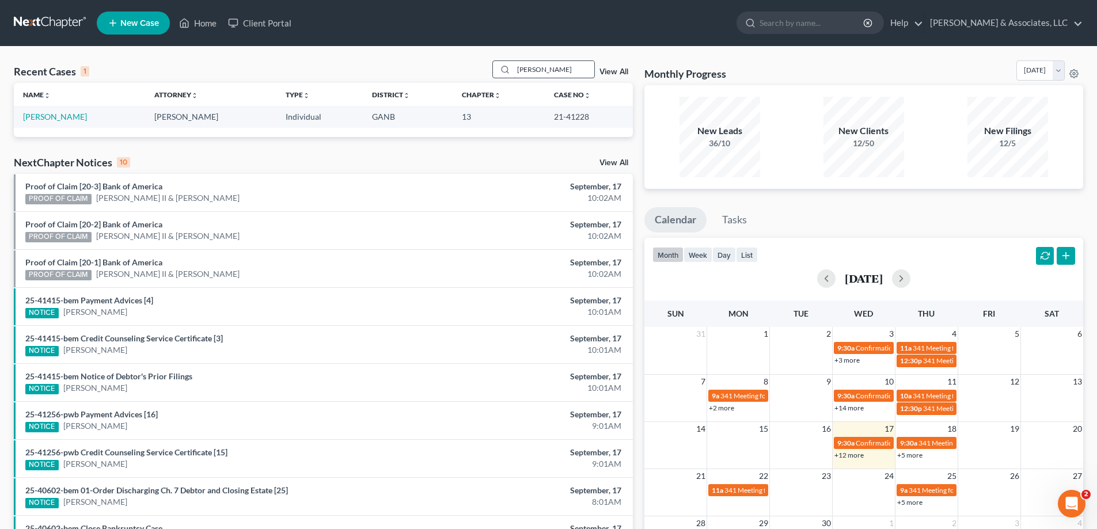
type input "[PERSON_NAME]"
click at [48, 111] on td "[PERSON_NAME]" at bounding box center [79, 116] width 131 height 21
click at [43, 116] on link "[PERSON_NAME]" at bounding box center [55, 117] width 64 height 10
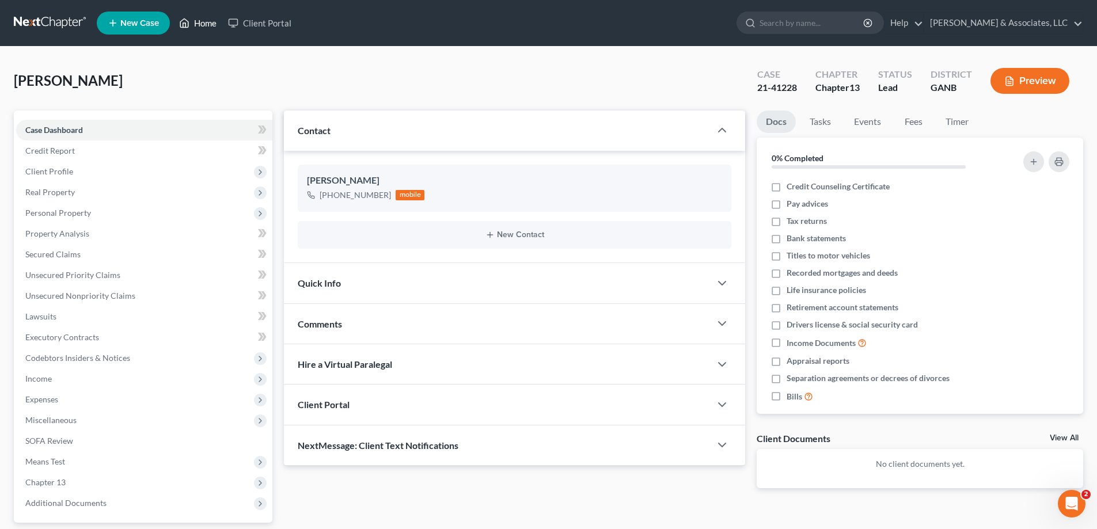
drag, startPoint x: 215, startPoint y: 21, endPoint x: 603, endPoint y: 44, distance: 388.7
click at [215, 21] on link "Home" at bounding box center [197, 23] width 49 height 21
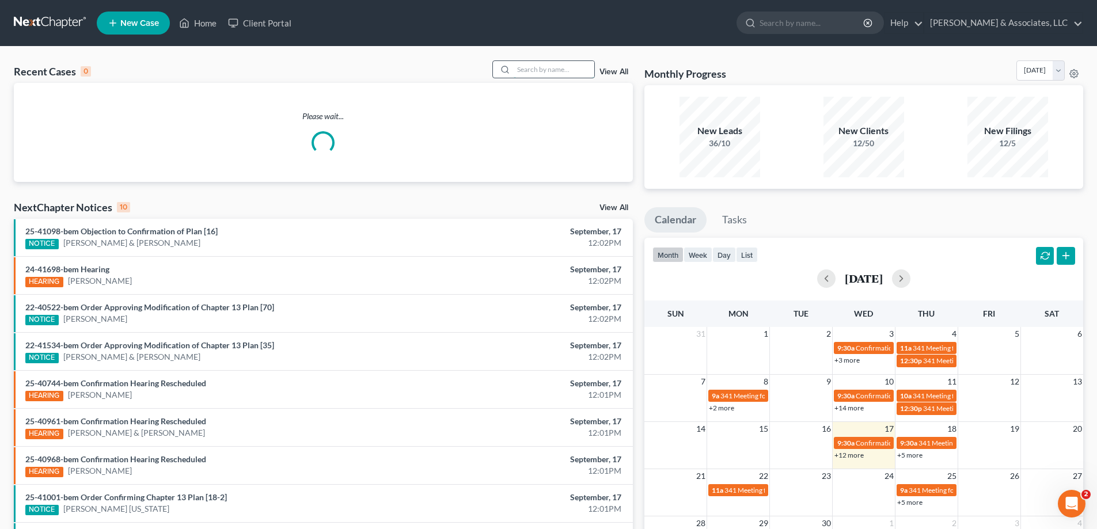
click at [549, 69] on input "search" at bounding box center [554, 69] width 81 height 17
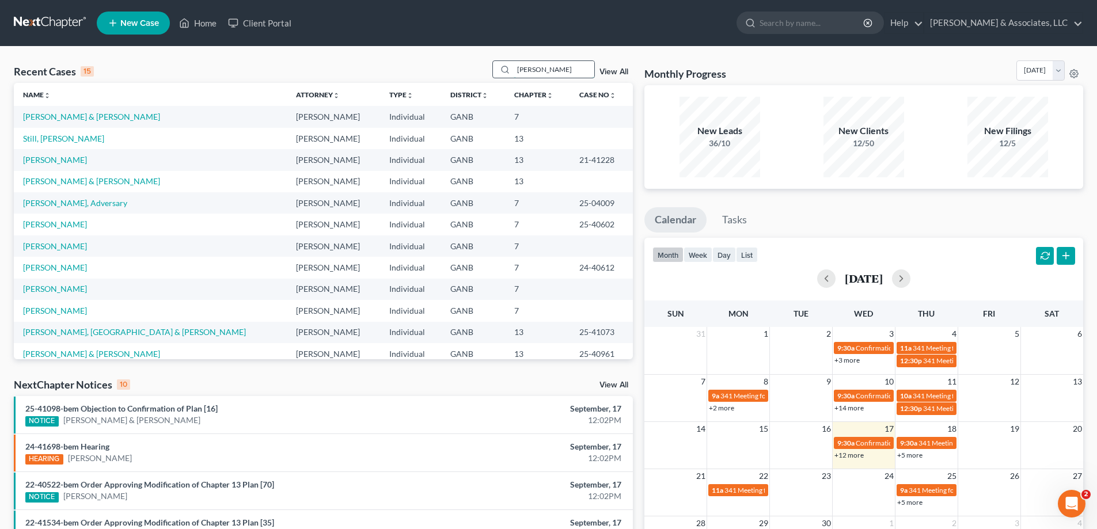
type input "[PERSON_NAME]"
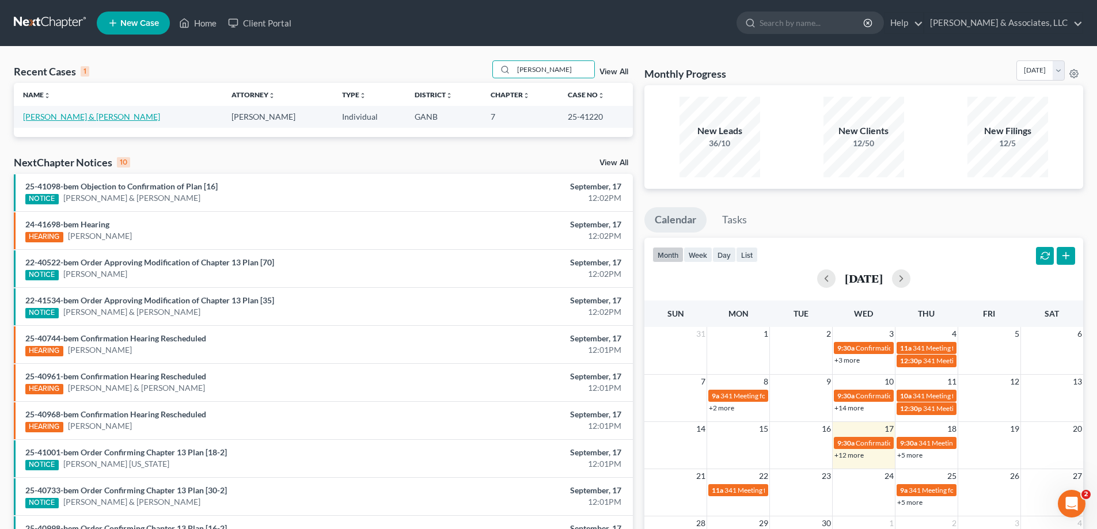
click at [79, 117] on link "[PERSON_NAME] & [PERSON_NAME]" at bounding box center [91, 117] width 137 height 10
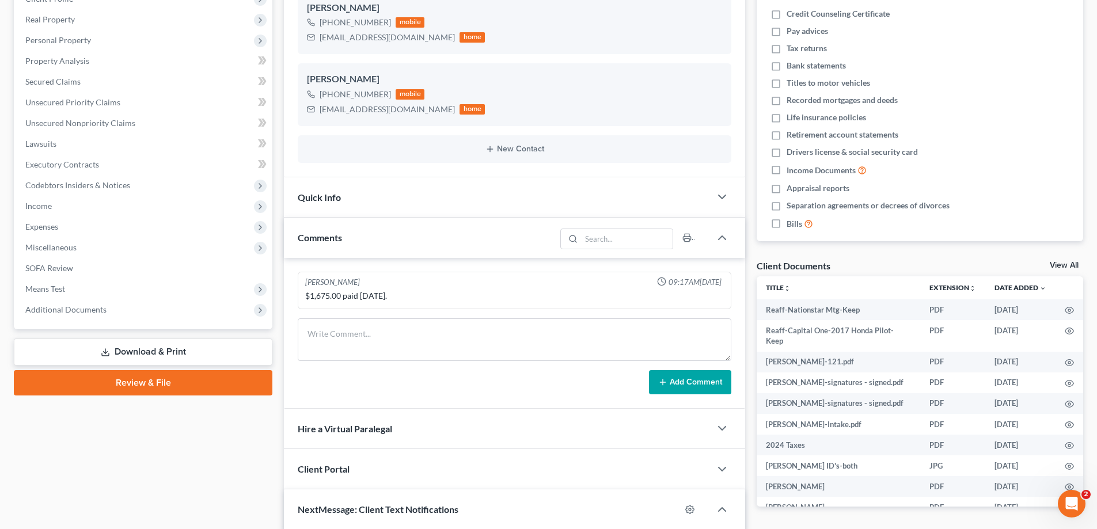
scroll to position [289, 0]
click at [71, 309] on span "Additional Documents" at bounding box center [65, 310] width 81 height 10
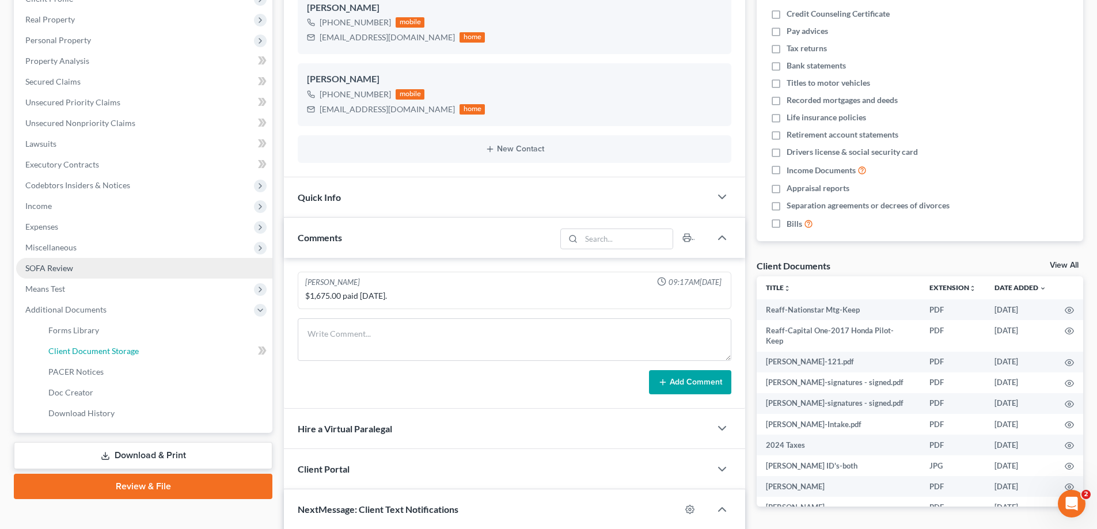
drag, startPoint x: 88, startPoint y: 352, endPoint x: 162, endPoint y: 275, distance: 106.7
click at [88, 351] on span "Client Document Storage" at bounding box center [93, 351] width 90 height 10
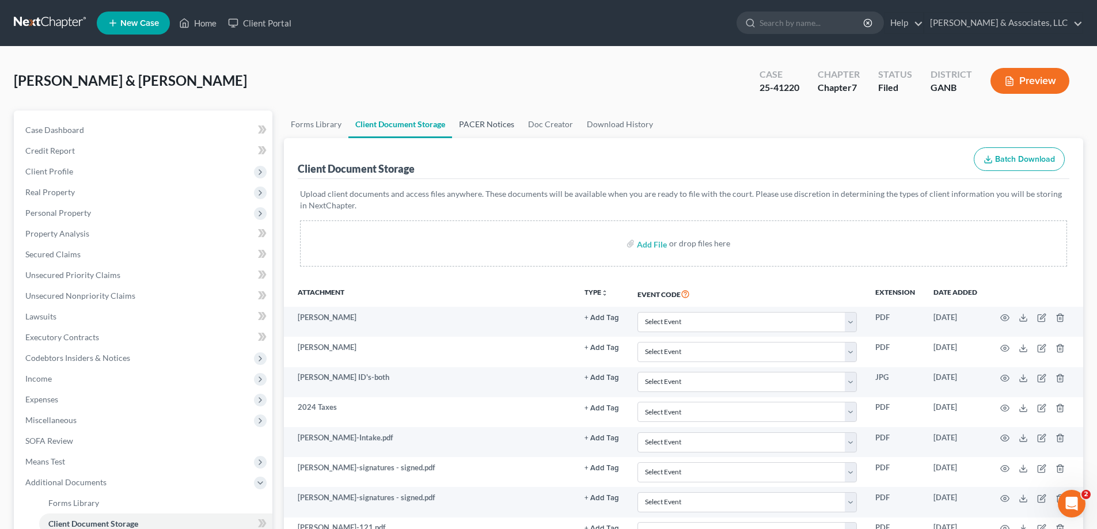
click at [479, 126] on link "PACER Notices" at bounding box center [486, 125] width 69 height 28
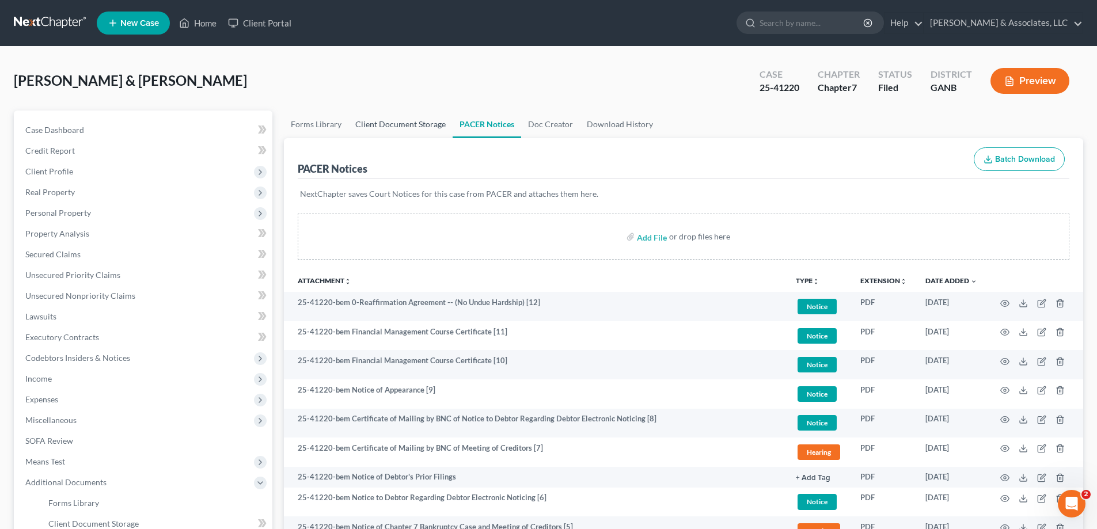
click at [414, 126] on link "Client Document Storage" at bounding box center [400, 125] width 104 height 28
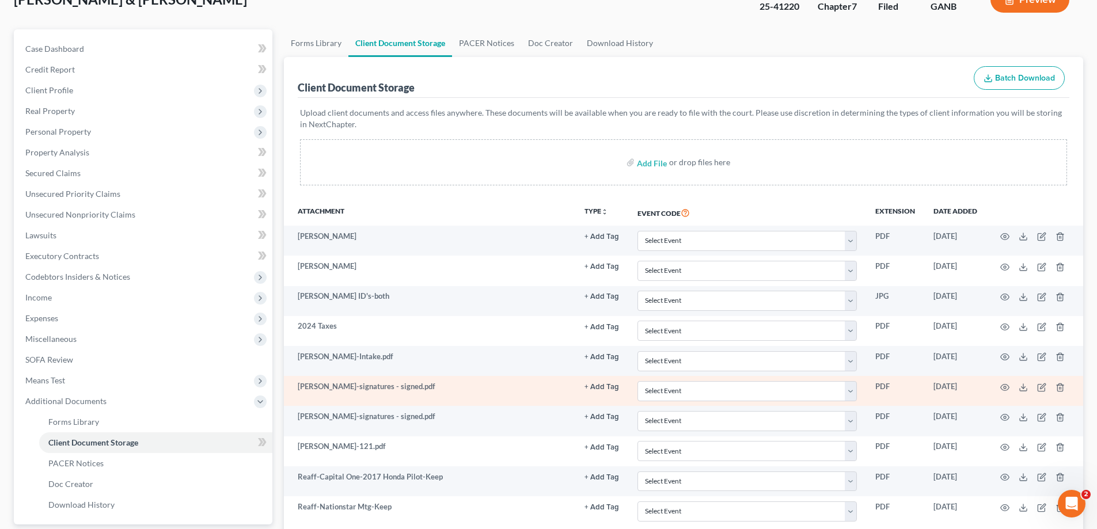
scroll to position [187, 0]
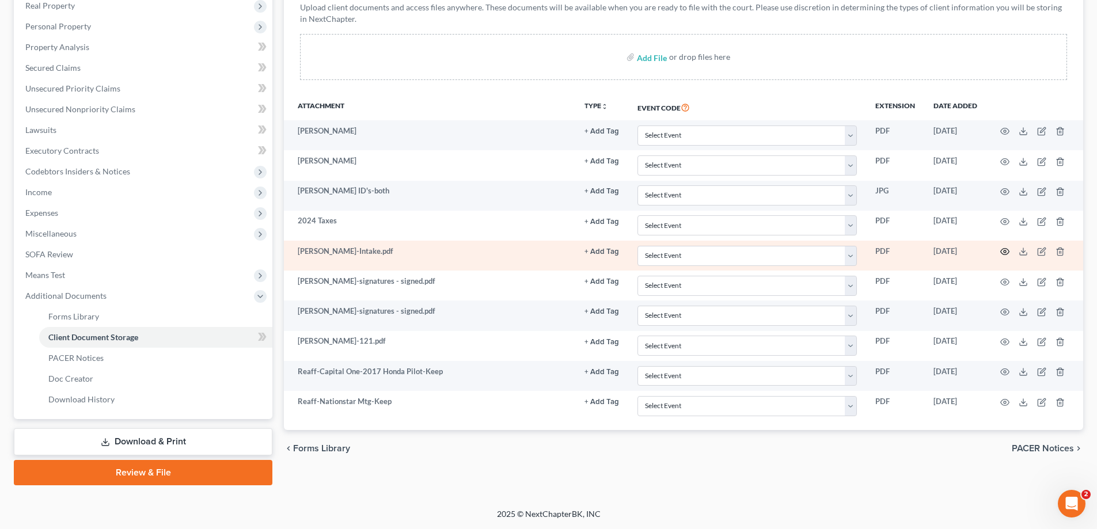
click at [1005, 251] on circle "button" at bounding box center [1005, 251] width 2 height 2
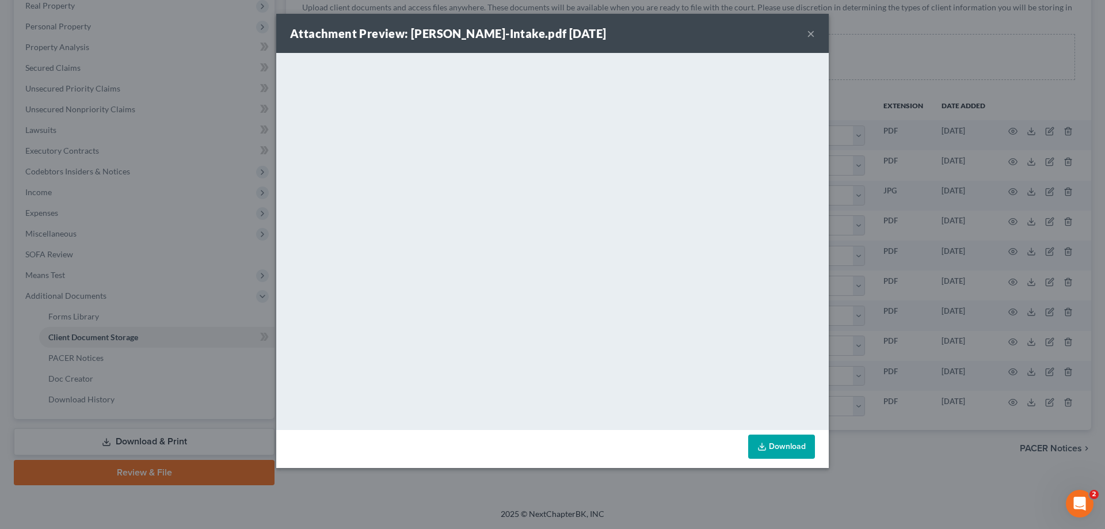
click at [808, 35] on button "×" at bounding box center [811, 33] width 8 height 14
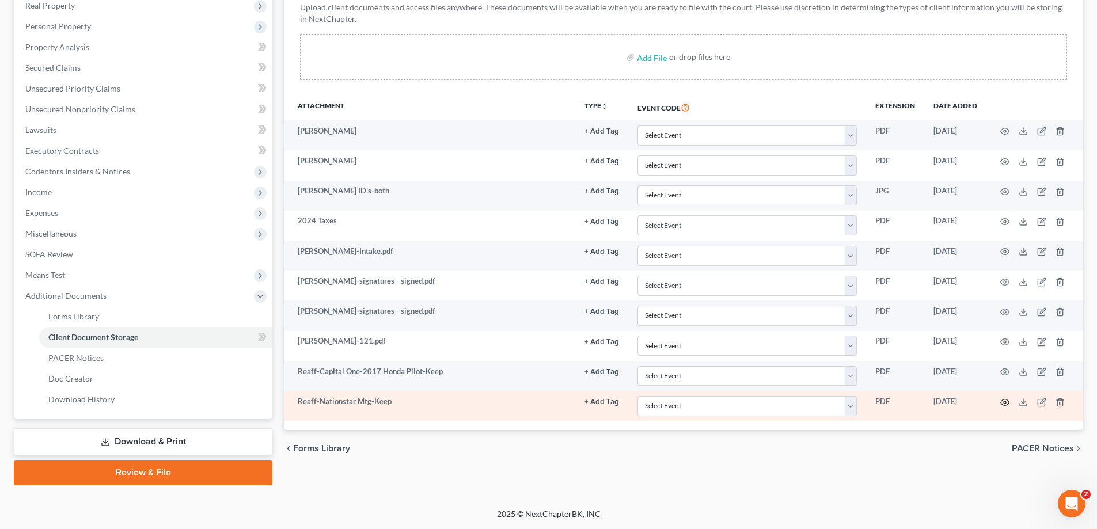
click at [1004, 401] on circle "button" at bounding box center [1005, 402] width 2 height 2
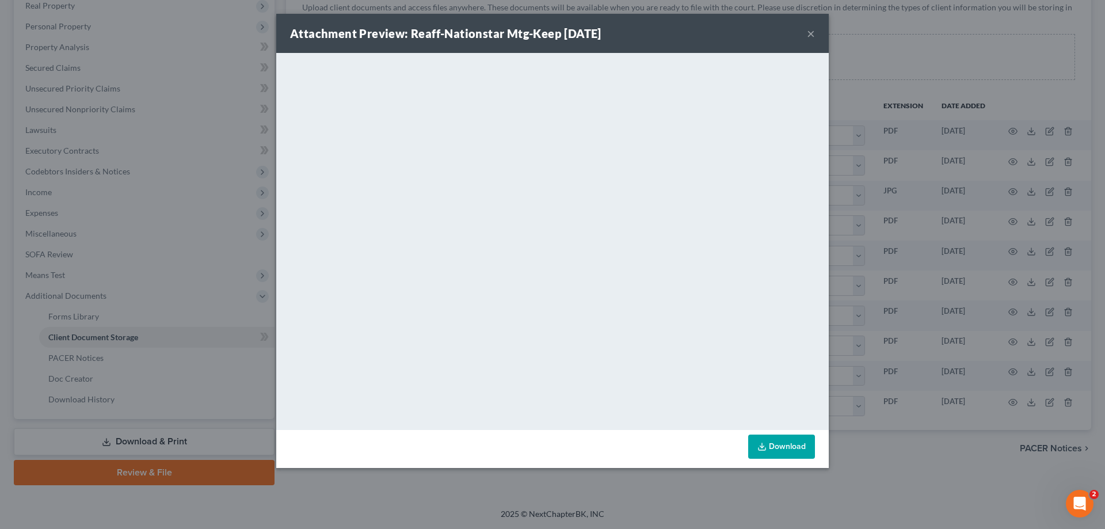
click at [812, 33] on button "×" at bounding box center [811, 33] width 8 height 14
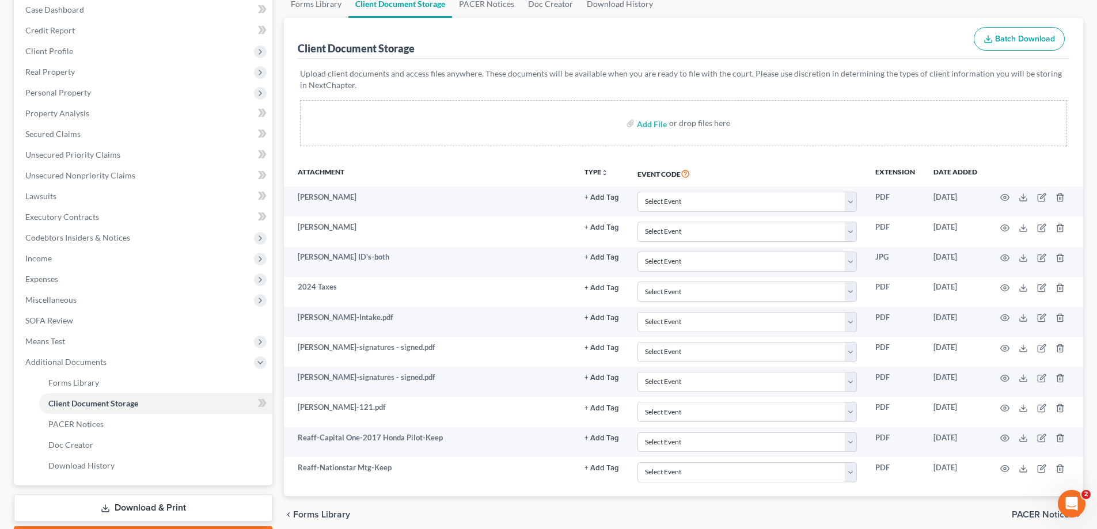
scroll to position [0, 0]
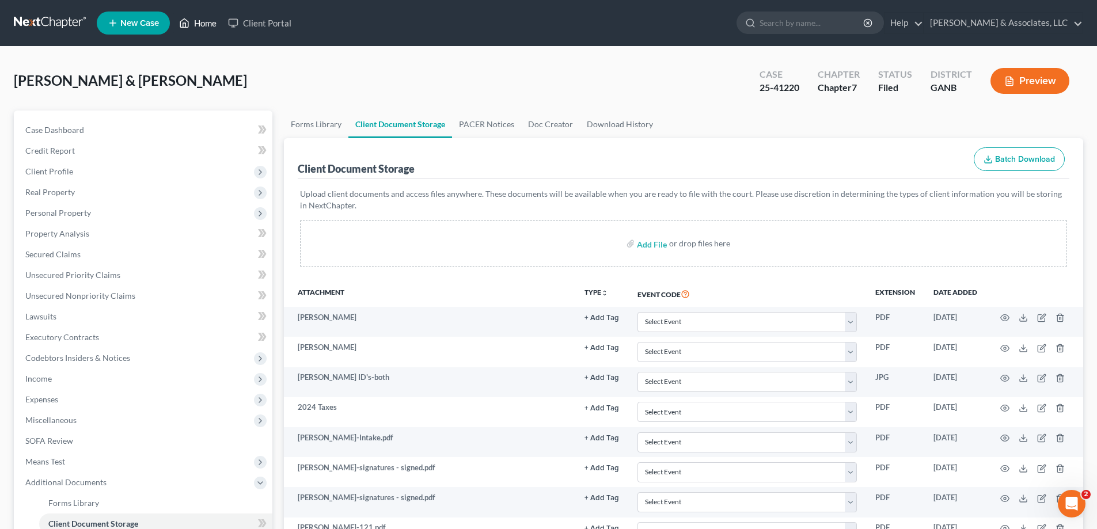
drag, startPoint x: 205, startPoint y: 20, endPoint x: 493, endPoint y: 59, distance: 291.0
click at [205, 21] on link "Home" at bounding box center [197, 23] width 49 height 21
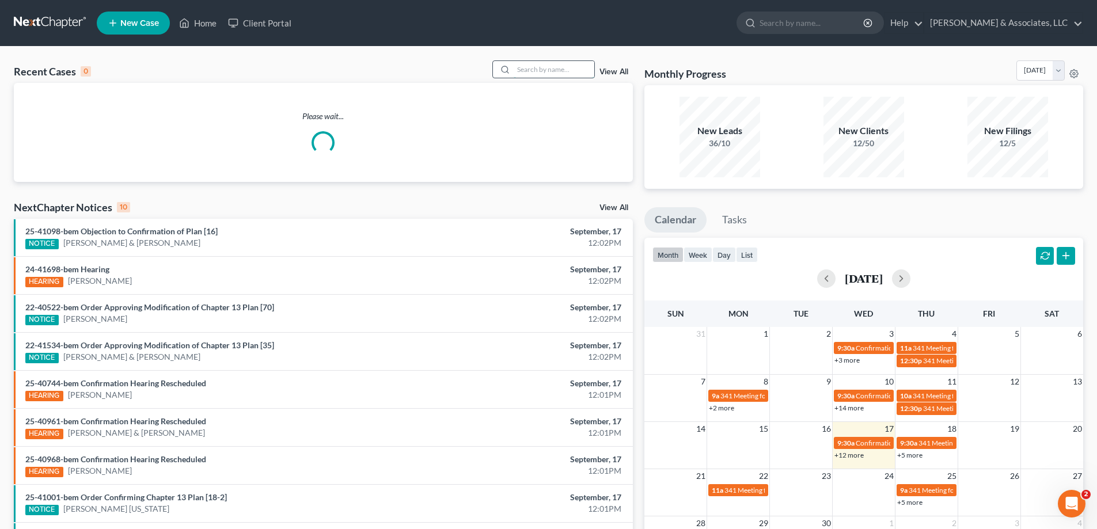
click at [563, 69] on input "search" at bounding box center [554, 69] width 81 height 17
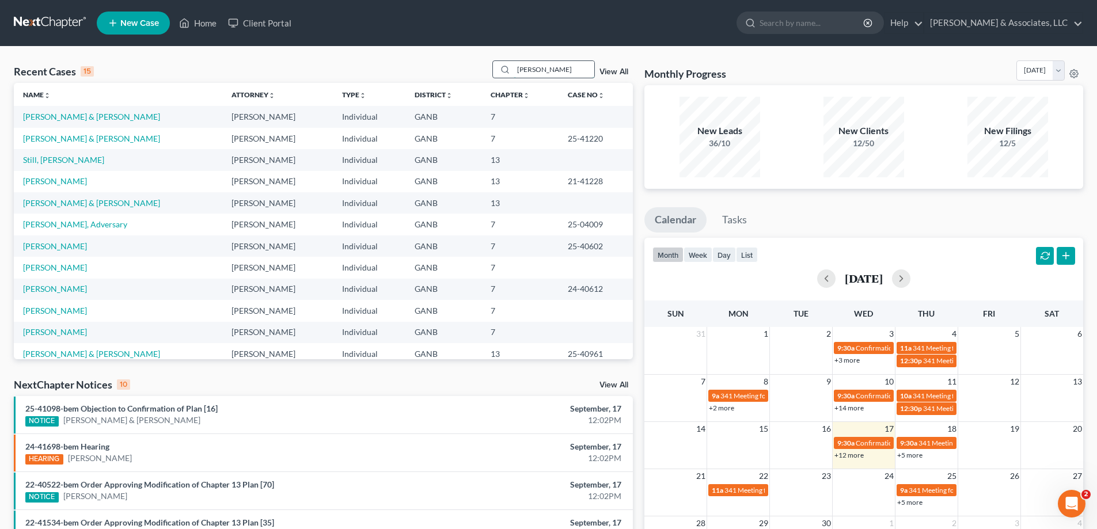
type input "[PERSON_NAME]"
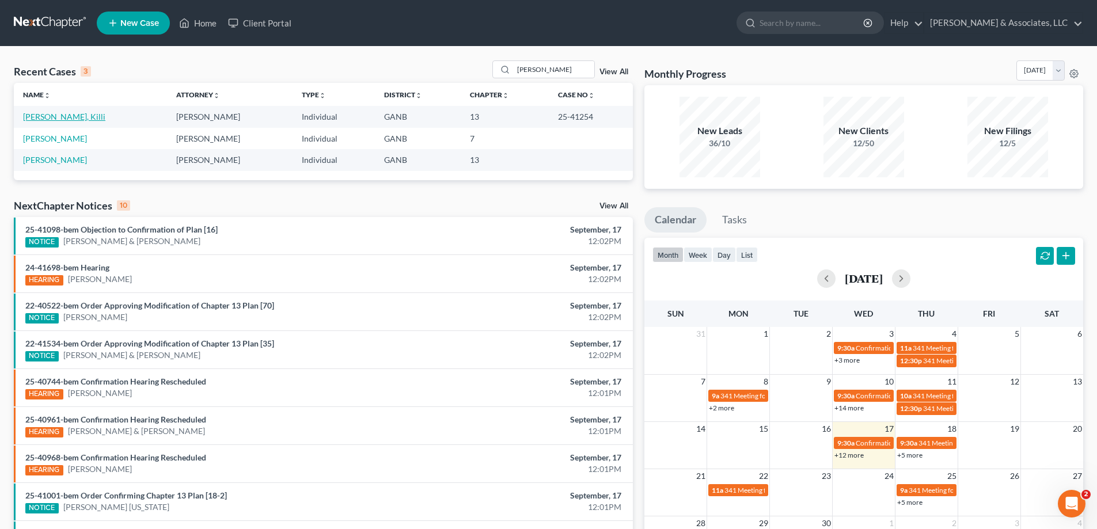
click at [32, 118] on link "[PERSON_NAME], Killi" at bounding box center [64, 117] width 82 height 10
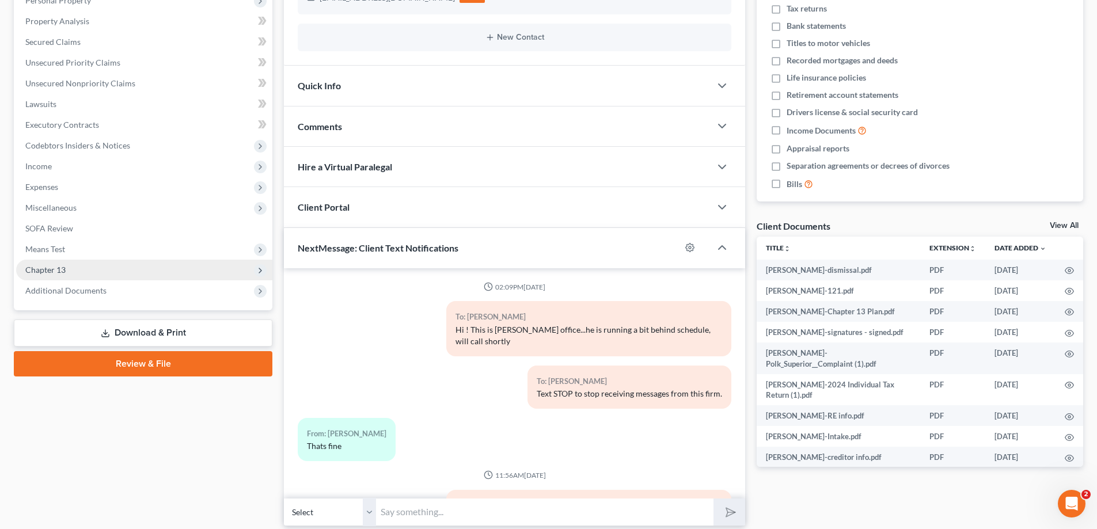
scroll to position [174, 0]
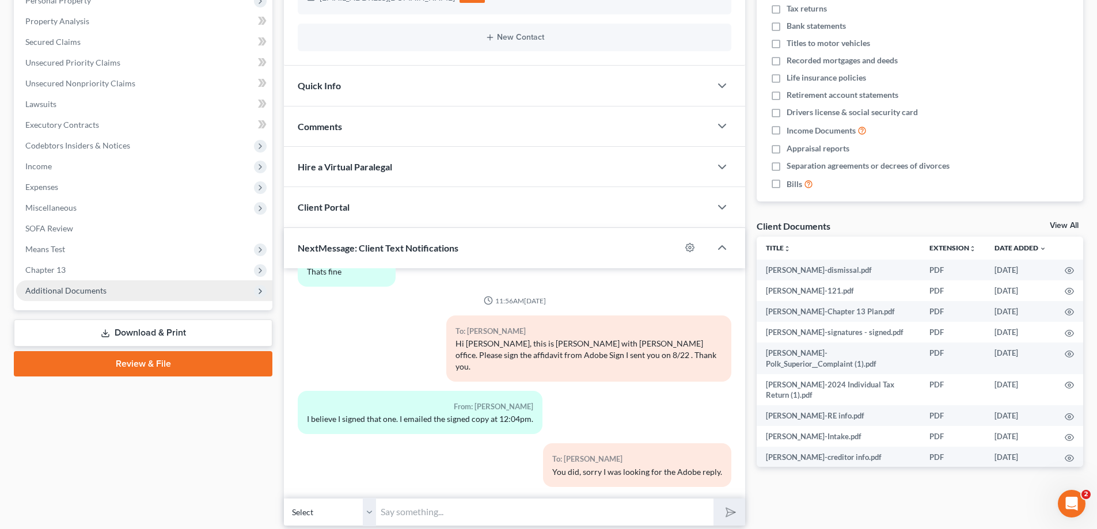
click at [65, 287] on span "Additional Documents" at bounding box center [65, 291] width 81 height 10
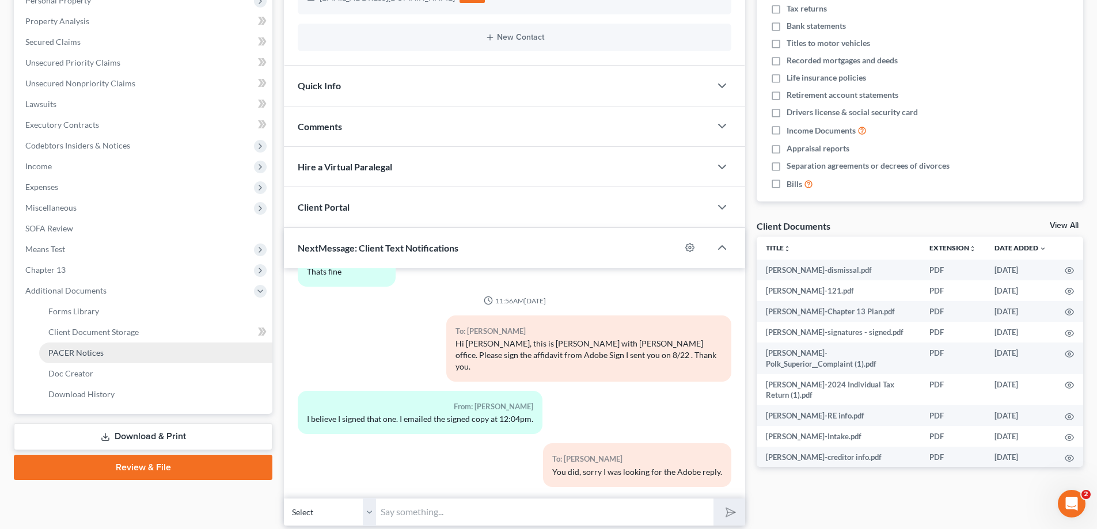
click at [74, 344] on link "PACER Notices" at bounding box center [155, 353] width 233 height 21
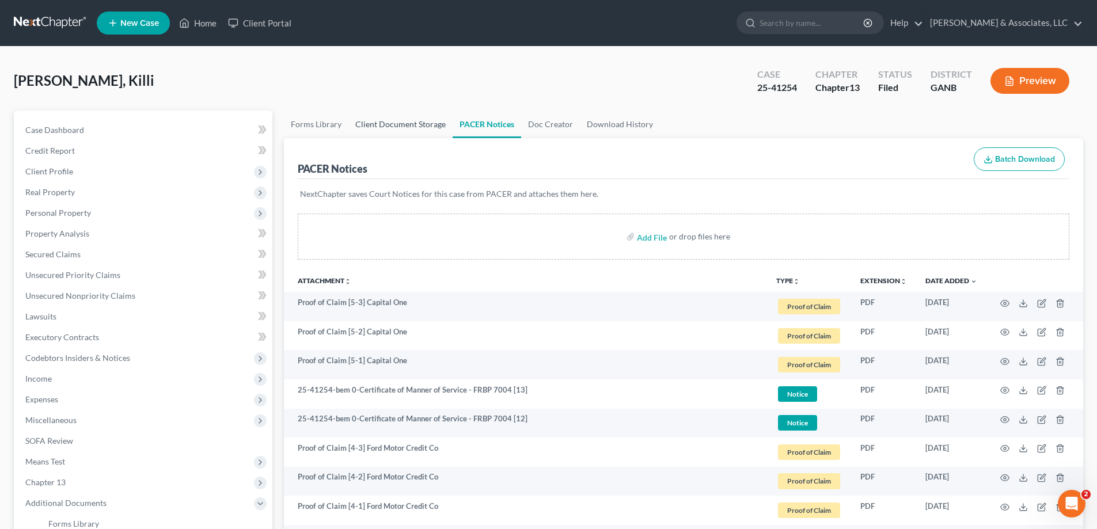
click at [376, 120] on link "Client Document Storage" at bounding box center [400, 125] width 104 height 28
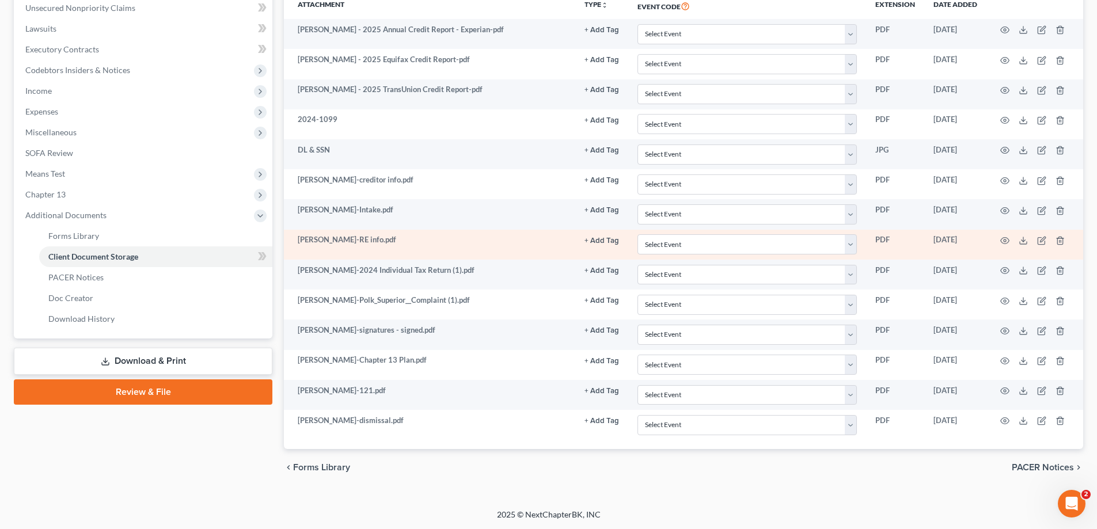
scroll to position [288, 0]
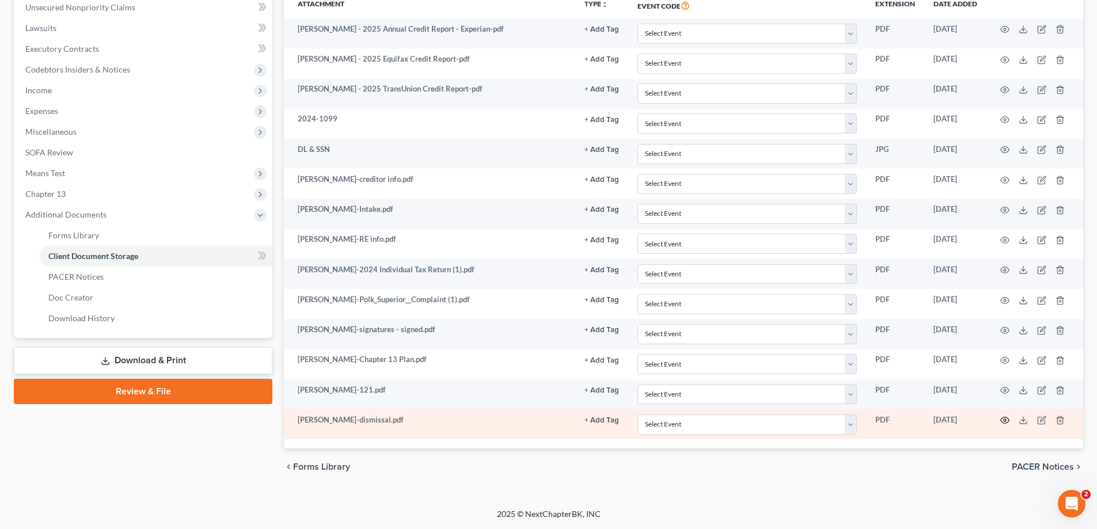
click at [1004, 419] on icon "button" at bounding box center [1004, 420] width 9 height 9
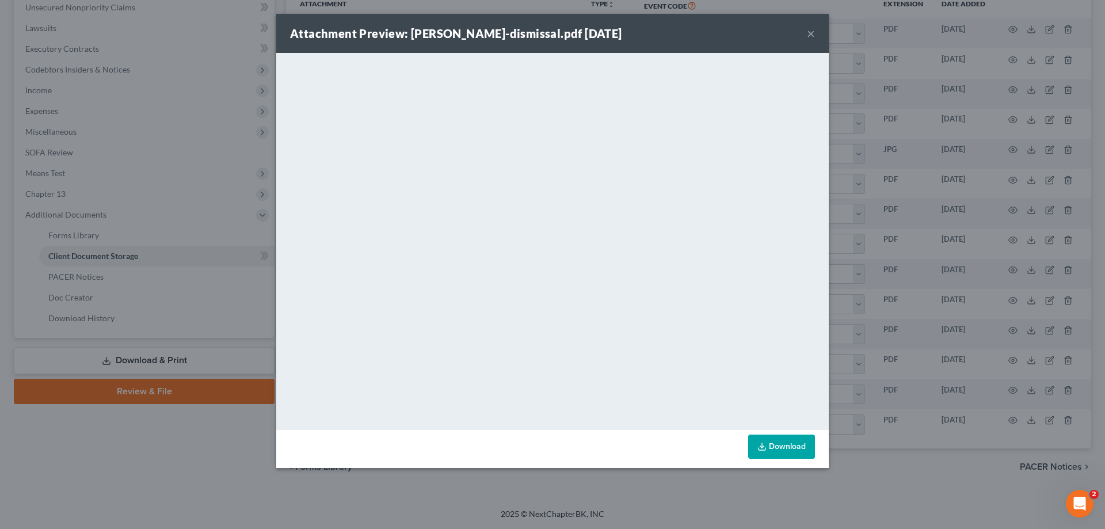
click at [812, 35] on button "×" at bounding box center [811, 33] width 8 height 14
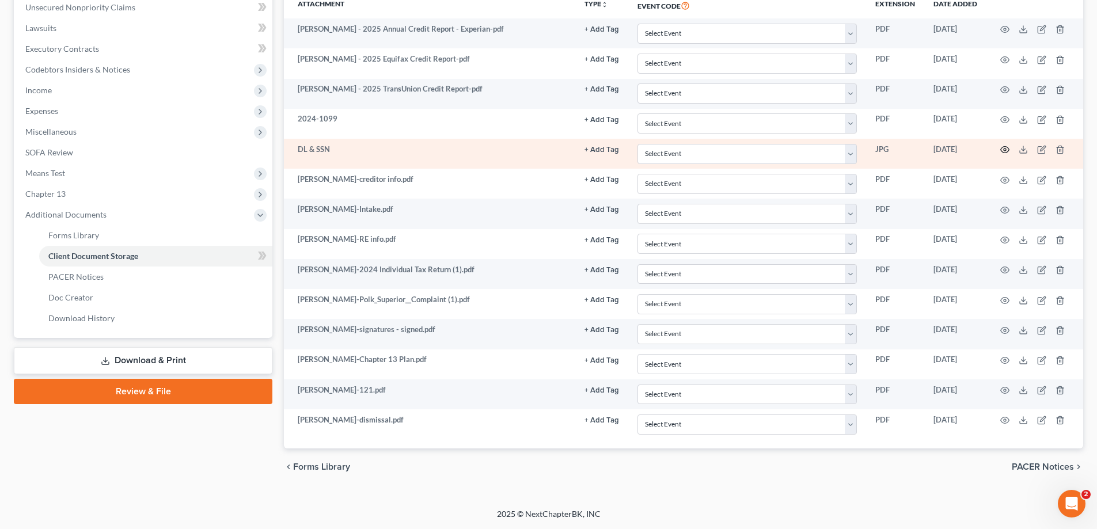
click at [1006, 148] on icon "button" at bounding box center [1004, 149] width 9 height 9
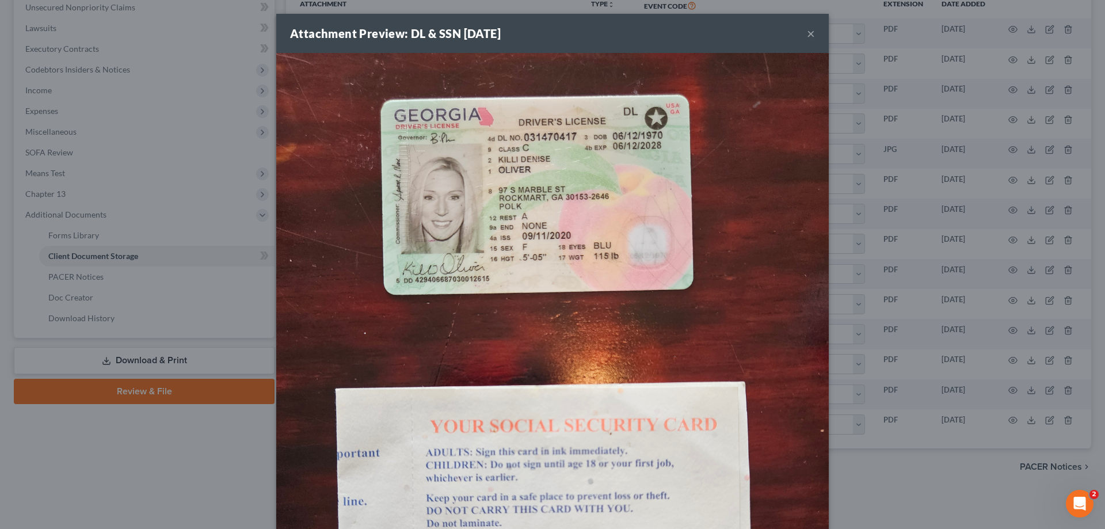
drag, startPoint x: 806, startPoint y: 28, endPoint x: 878, endPoint y: 0, distance: 77.3
click at [808, 28] on button "×" at bounding box center [811, 33] width 8 height 14
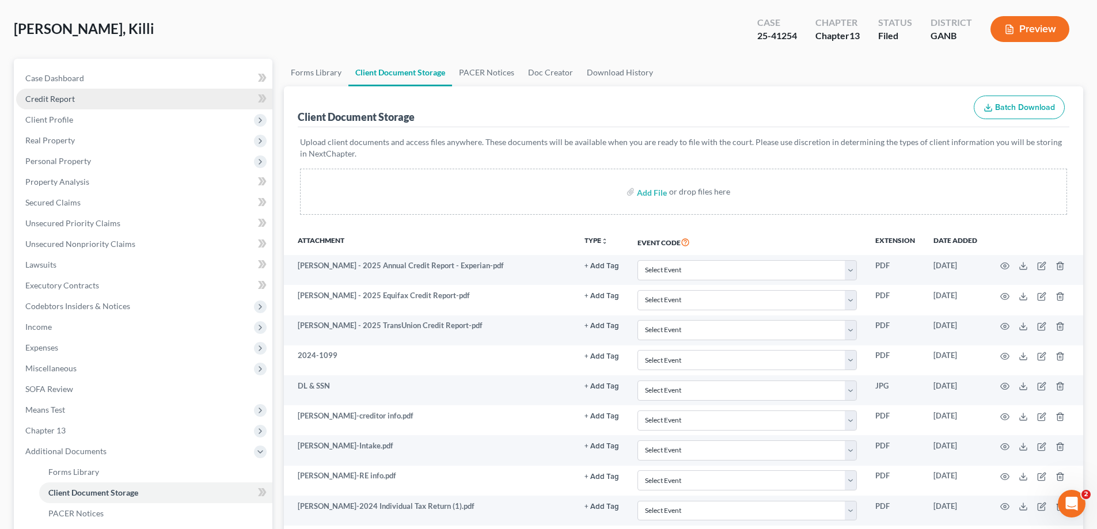
scroll to position [0, 0]
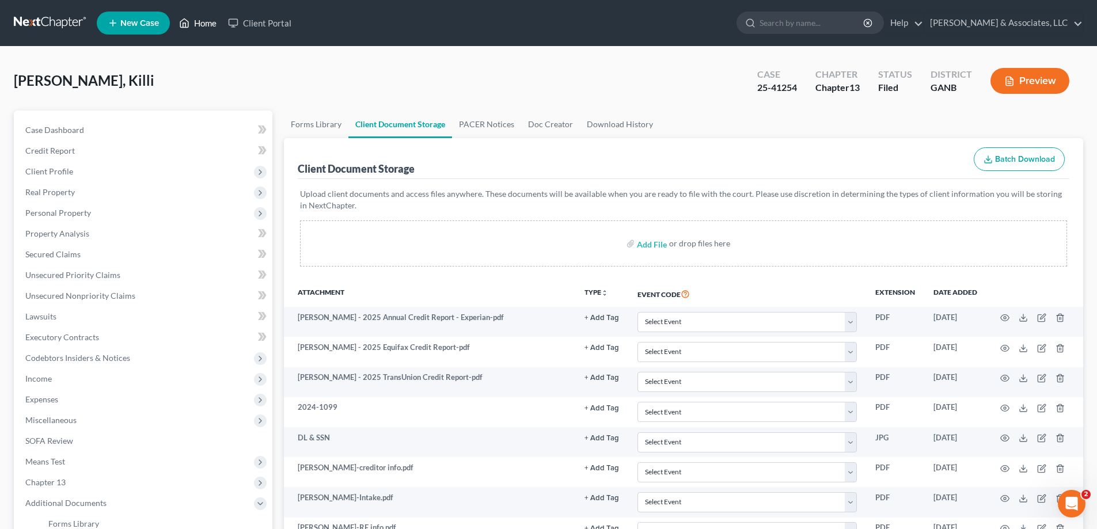
click at [206, 21] on link "Home" at bounding box center [197, 23] width 49 height 21
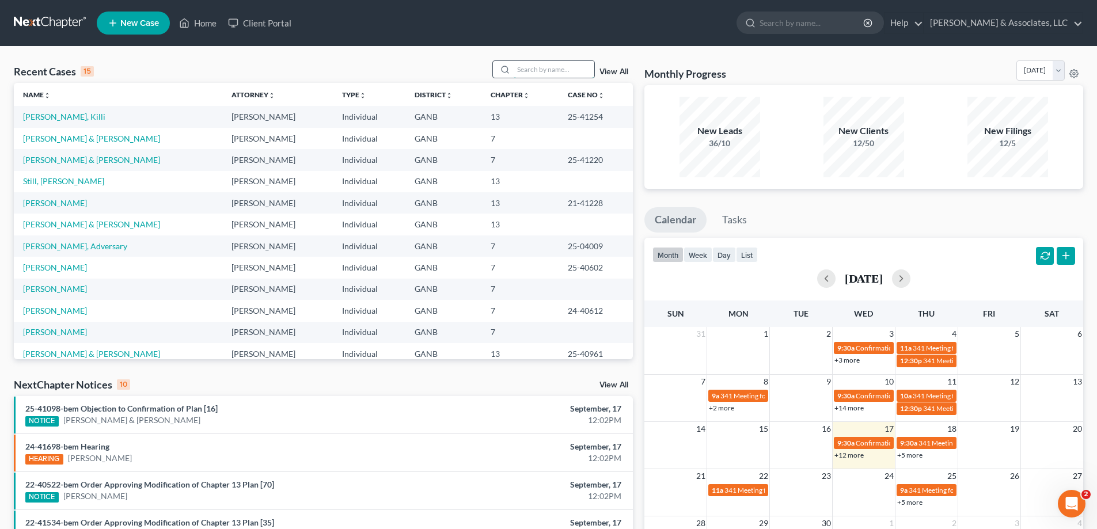
click at [526, 68] on input "search" at bounding box center [554, 69] width 81 height 17
type input "[PERSON_NAME]"
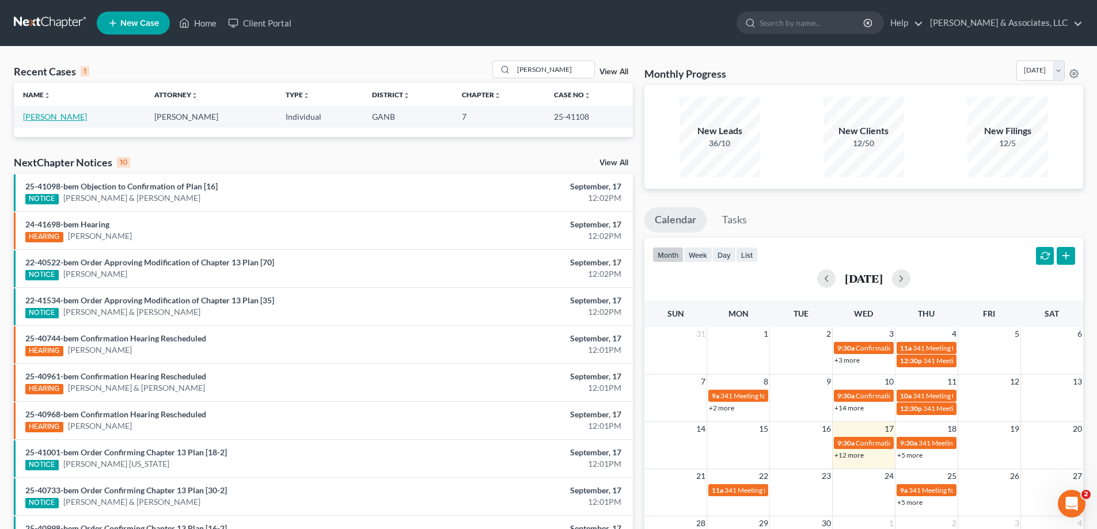
click at [47, 116] on link "[PERSON_NAME]" at bounding box center [55, 117] width 64 height 10
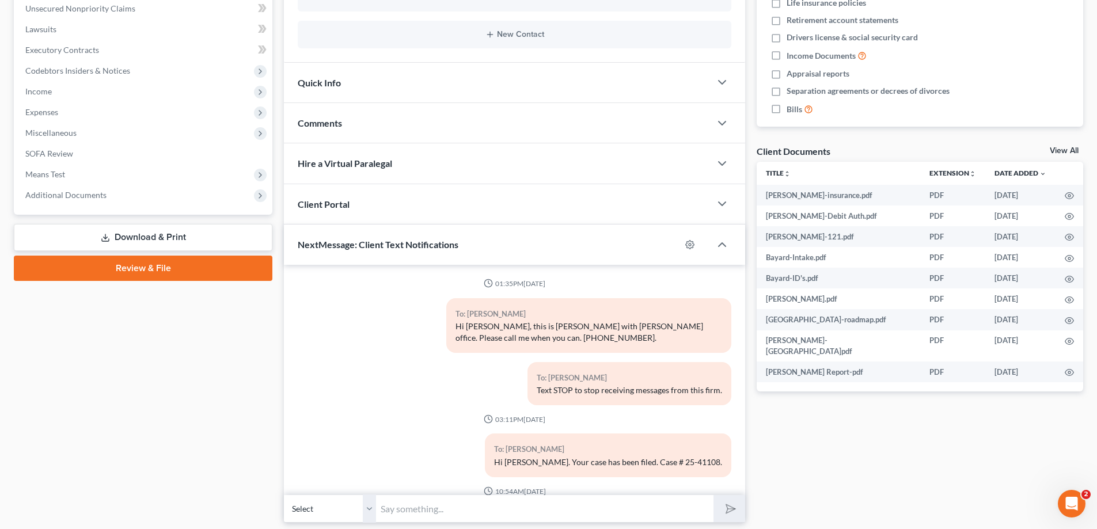
scroll to position [727, 0]
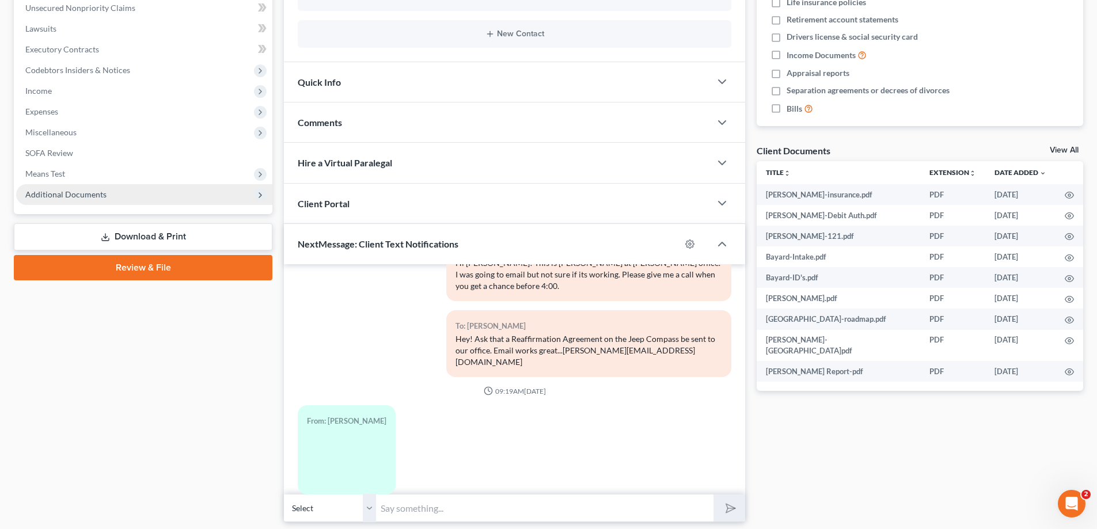
click at [66, 195] on span "Additional Documents" at bounding box center [65, 194] width 81 height 10
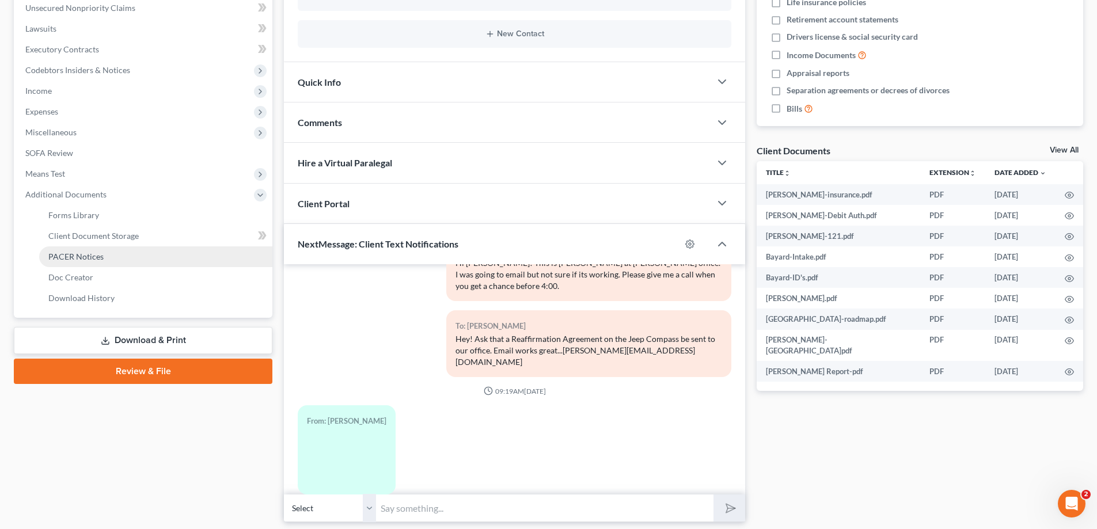
click at [65, 253] on span "PACER Notices" at bounding box center [75, 257] width 55 height 10
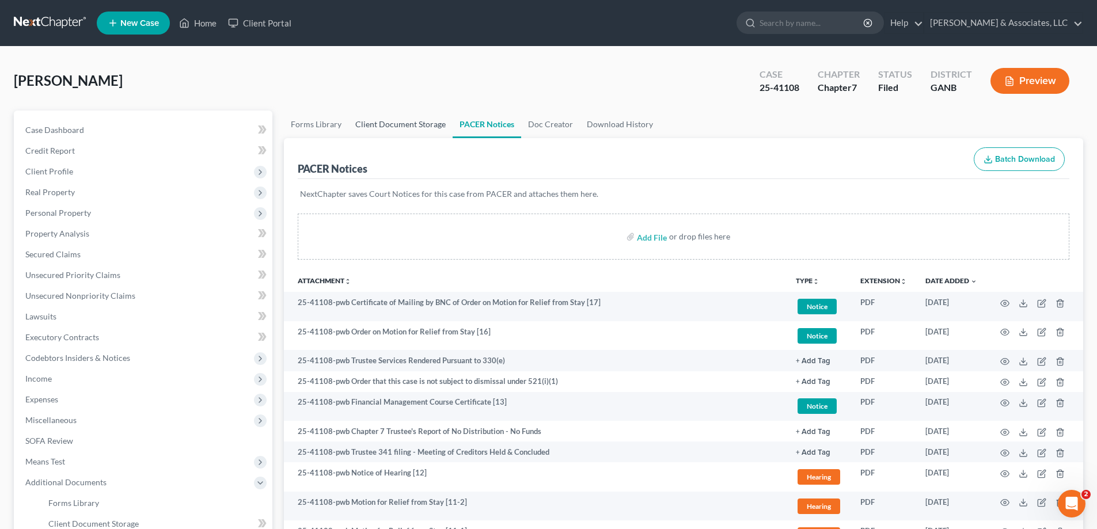
click at [396, 121] on link "Client Document Storage" at bounding box center [400, 125] width 104 height 28
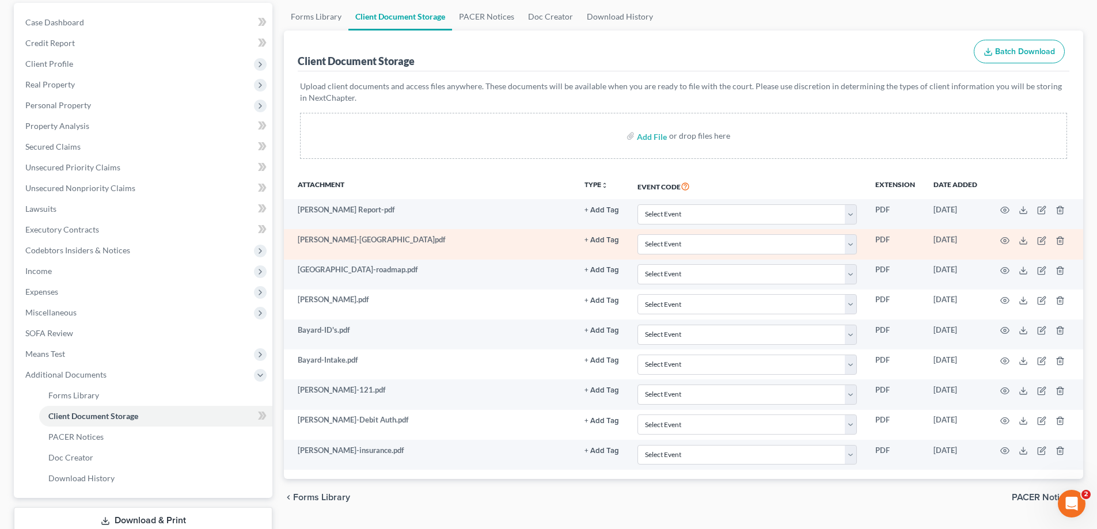
scroll to position [115, 0]
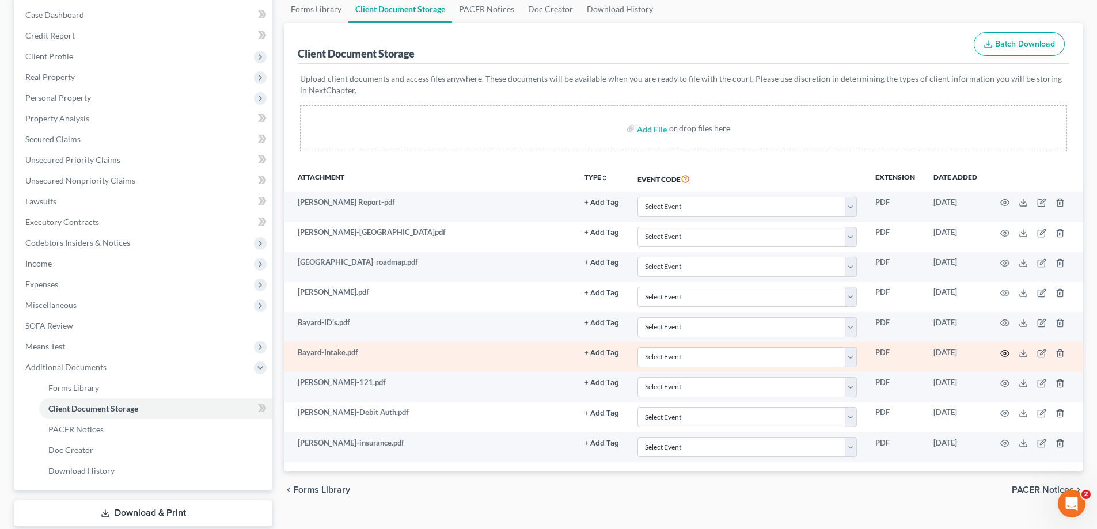
click at [1007, 355] on icon "button" at bounding box center [1005, 353] width 9 height 6
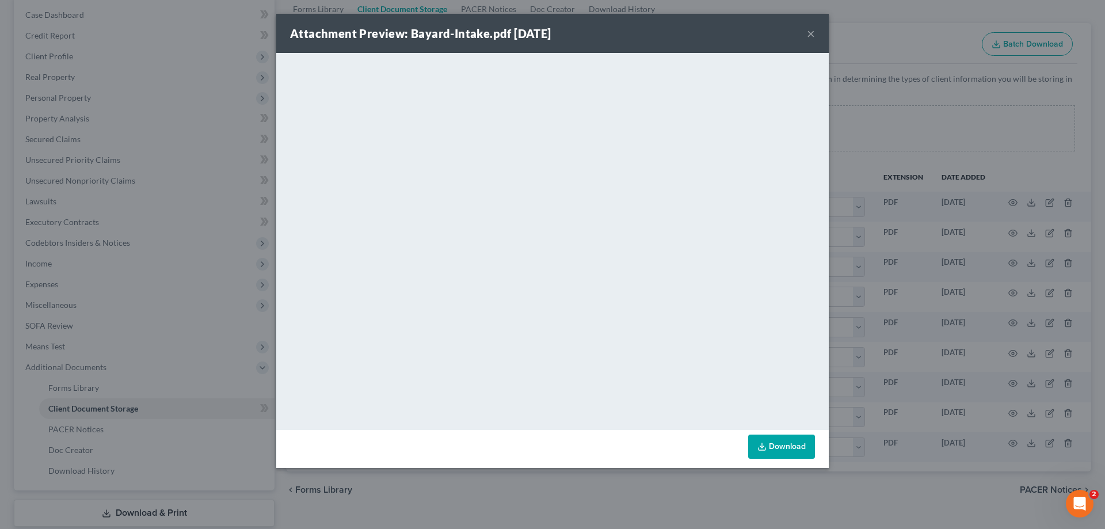
click at [812, 33] on button "×" at bounding box center [811, 33] width 8 height 14
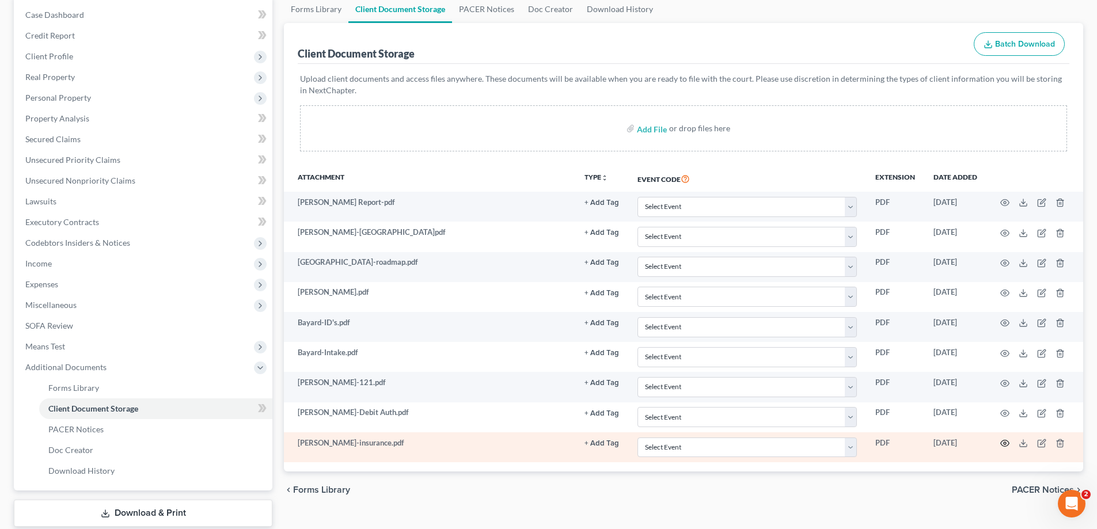
click at [1004, 444] on circle "button" at bounding box center [1005, 443] width 2 height 2
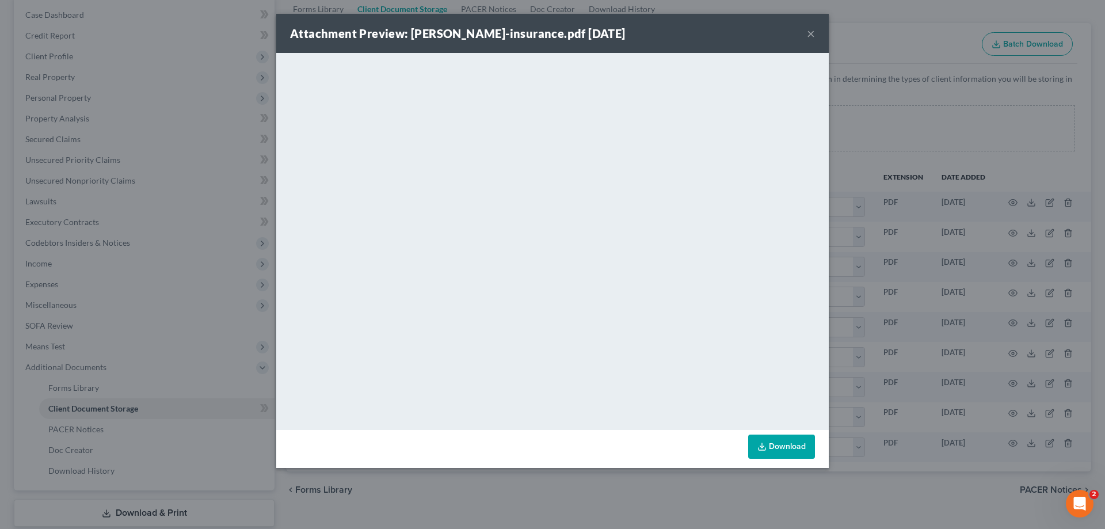
click at [809, 33] on button "×" at bounding box center [811, 33] width 8 height 14
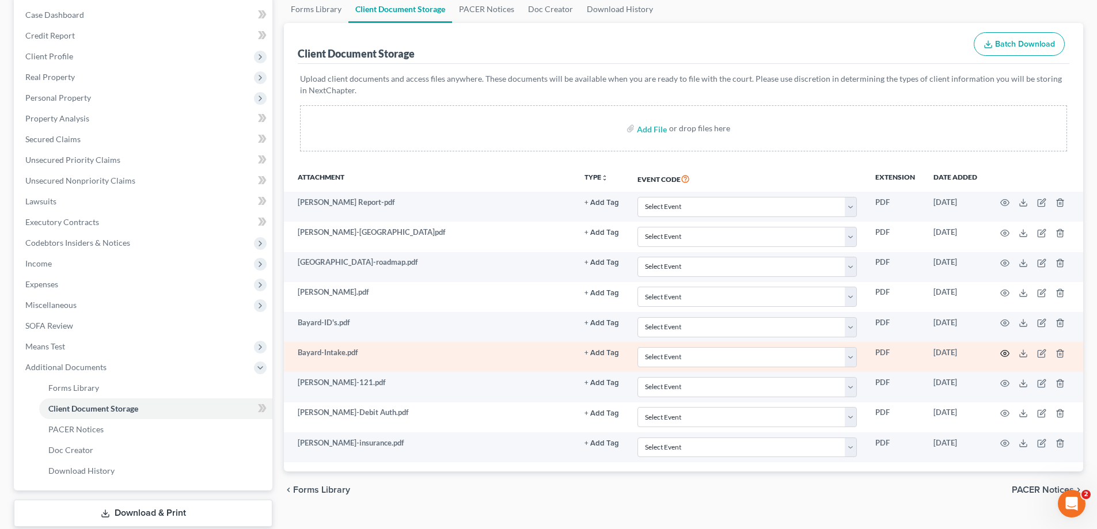
click at [1006, 355] on icon "button" at bounding box center [1004, 353] width 9 height 9
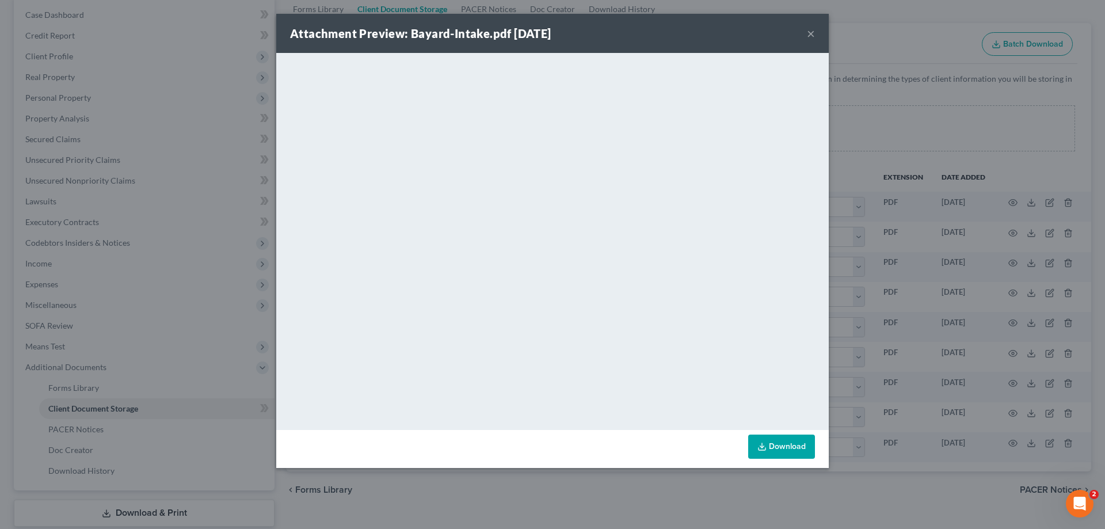
click at [812, 35] on button "×" at bounding box center [811, 33] width 8 height 14
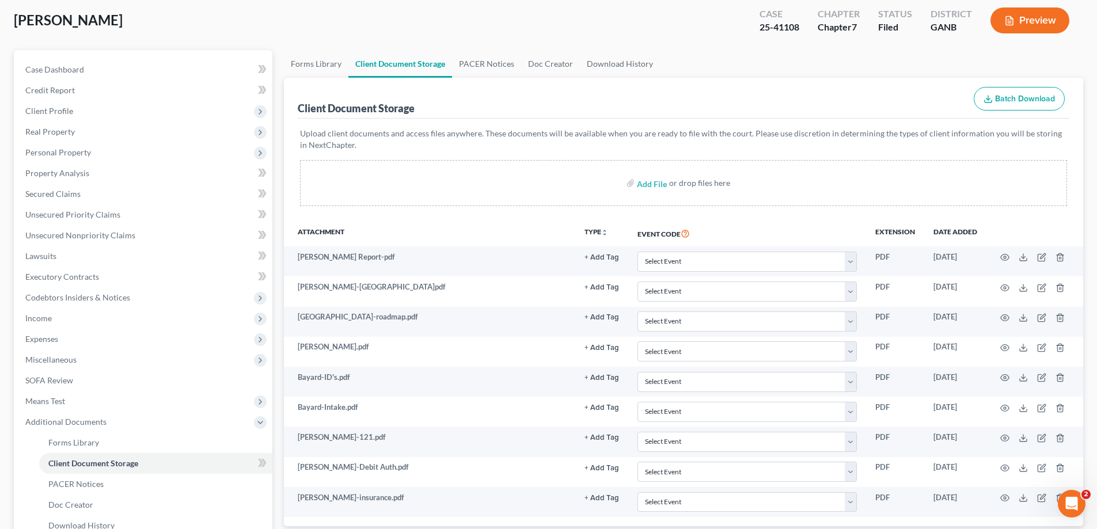
scroll to position [0, 0]
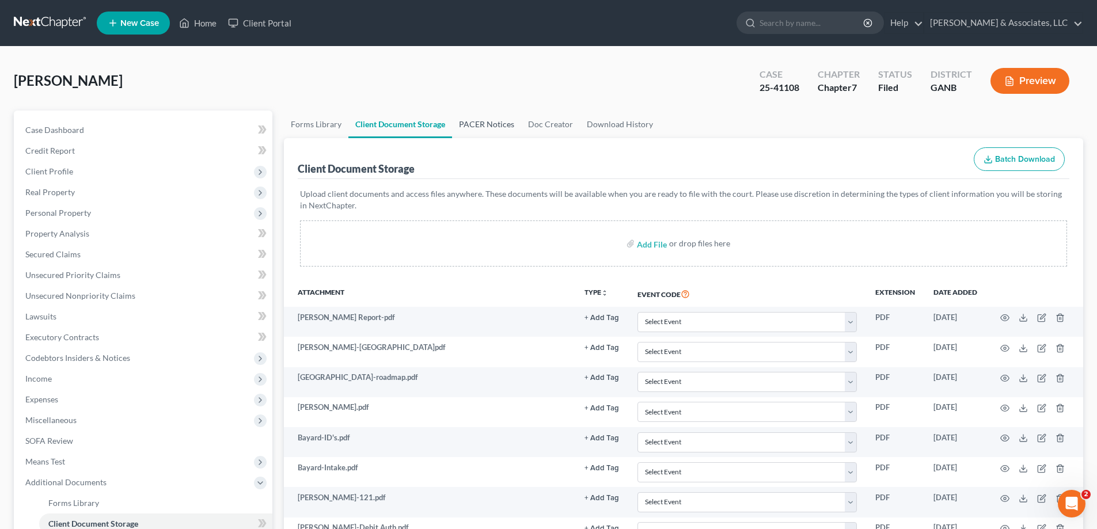
click at [493, 123] on link "PACER Notices" at bounding box center [486, 125] width 69 height 28
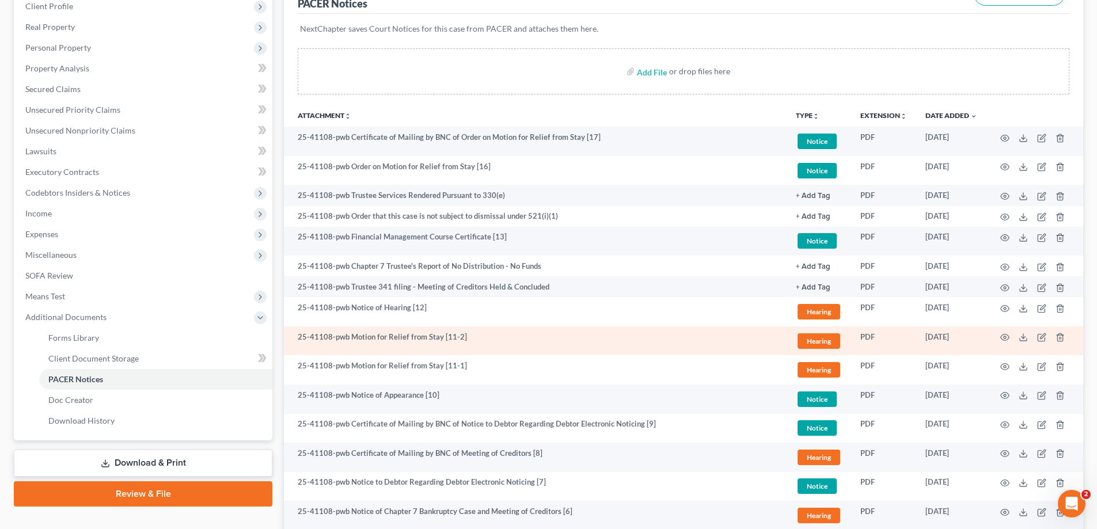
scroll to position [173, 0]
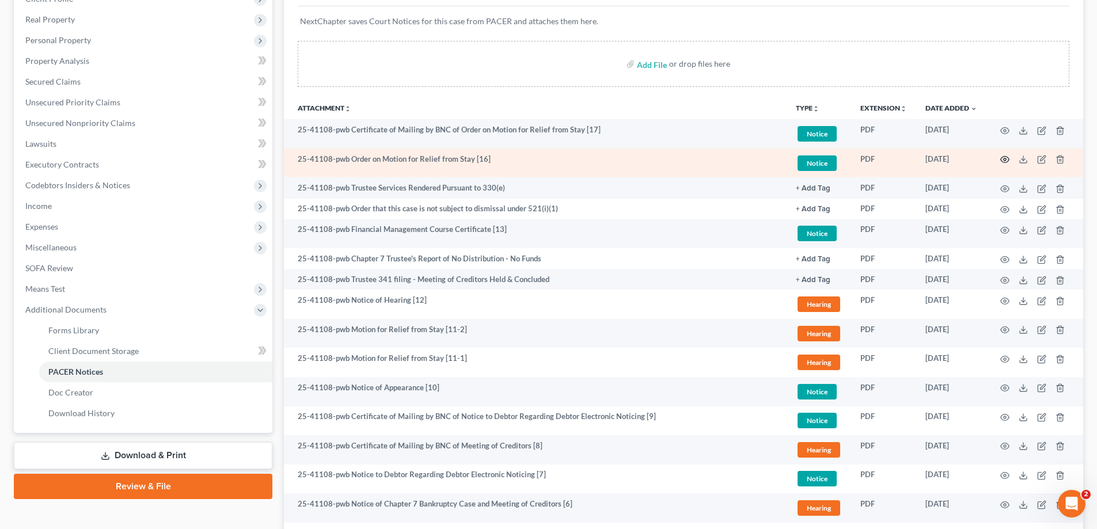
click at [1006, 159] on circle "button" at bounding box center [1005, 159] width 2 height 2
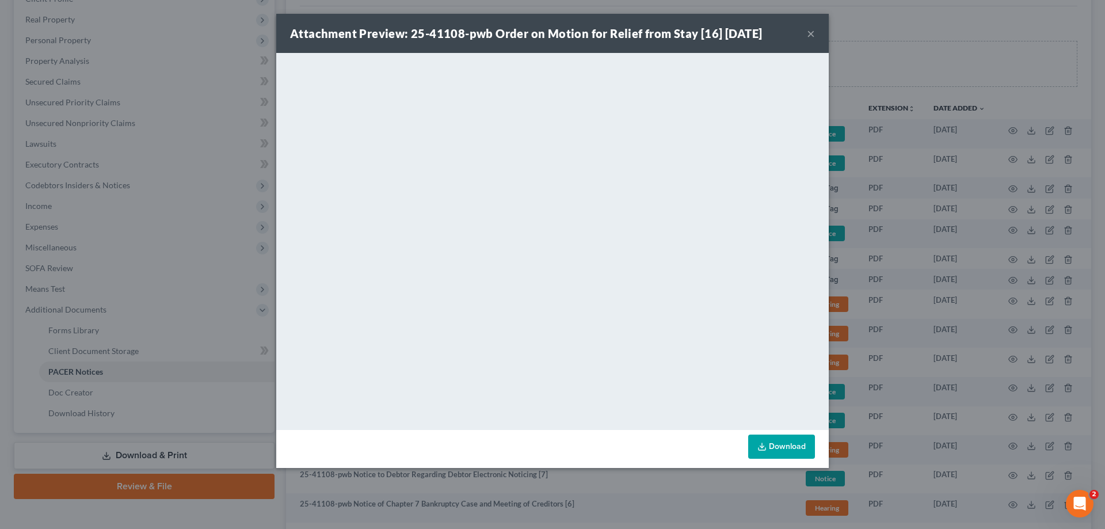
click at [812, 32] on button "×" at bounding box center [811, 33] width 8 height 14
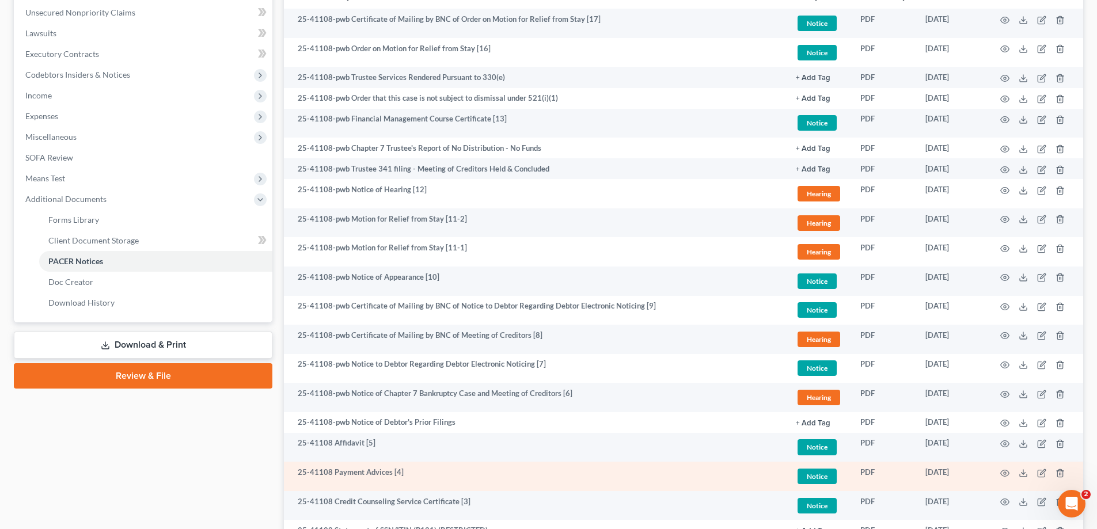
scroll to position [414, 0]
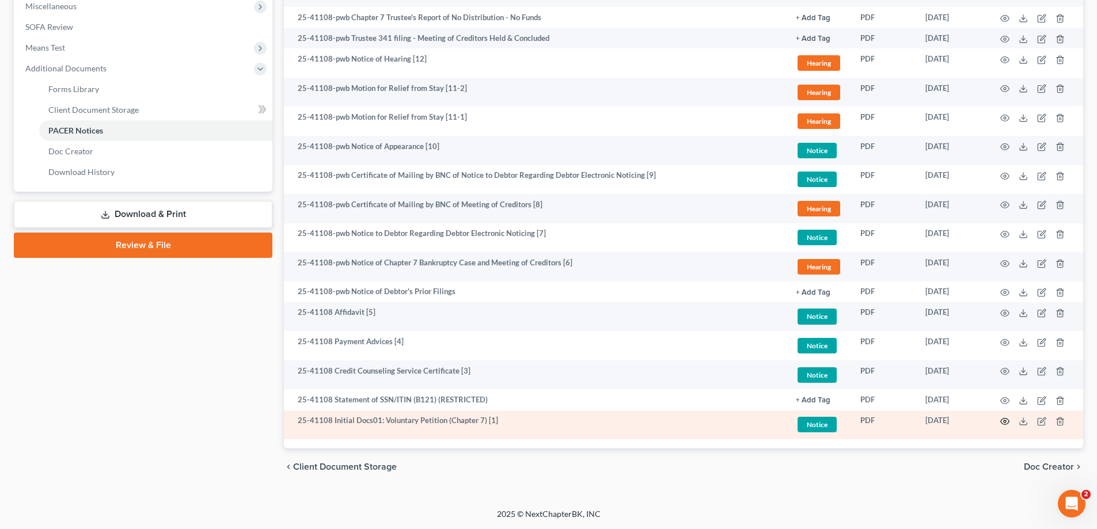
click at [1005, 420] on circle "button" at bounding box center [1005, 421] width 2 height 2
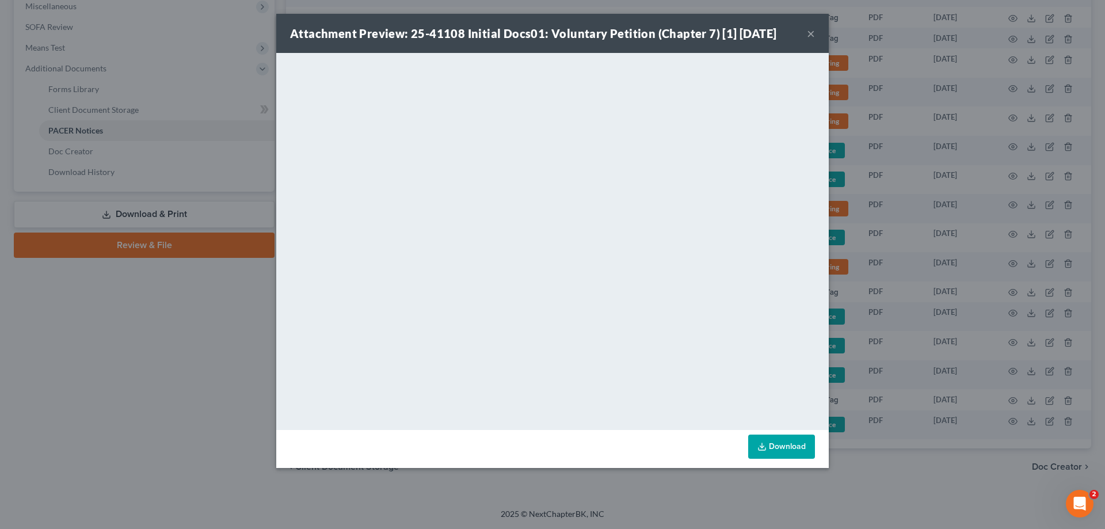
click at [814, 31] on button "×" at bounding box center [811, 33] width 8 height 14
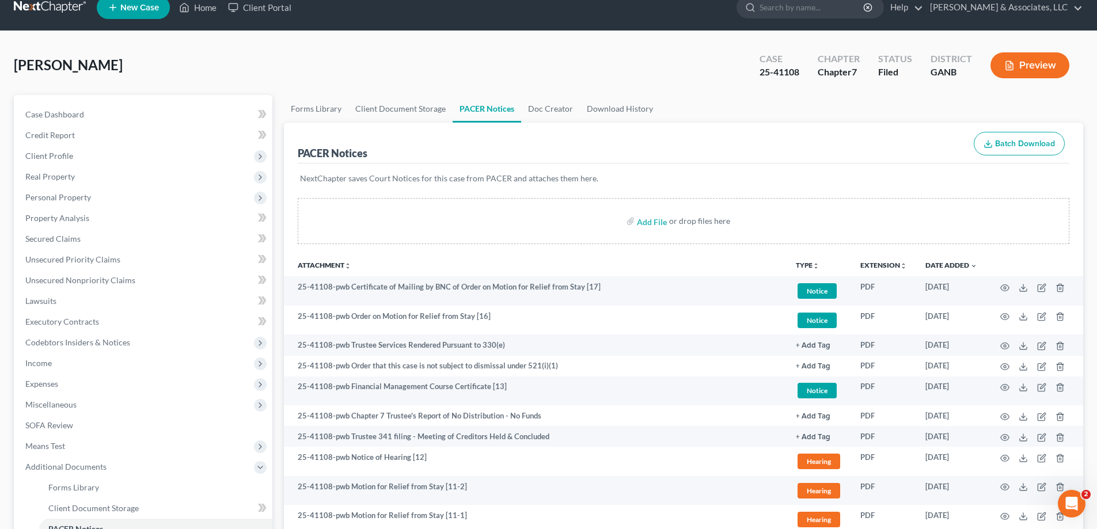
scroll to position [11, 0]
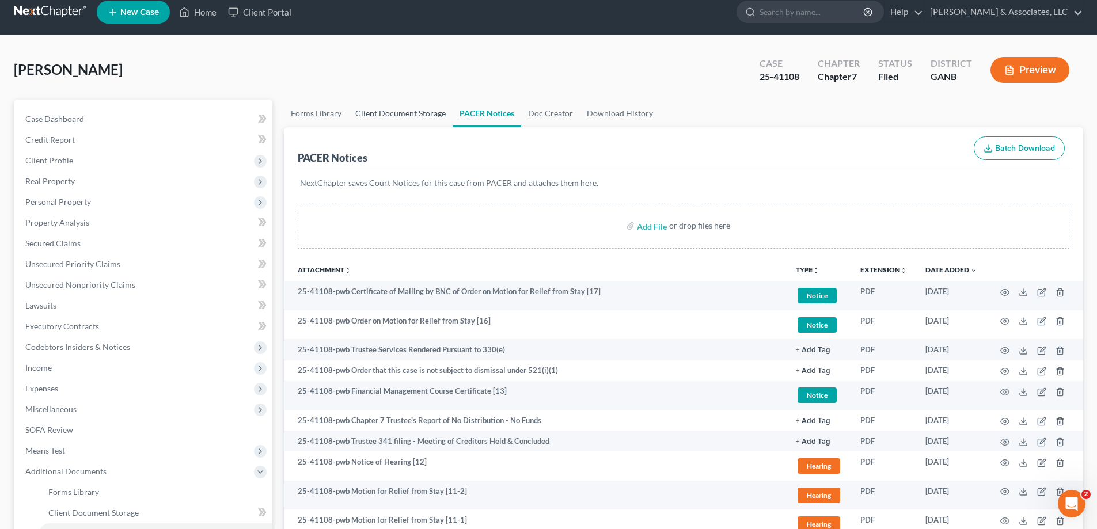
click at [381, 111] on link "Client Document Storage" at bounding box center [400, 114] width 104 height 28
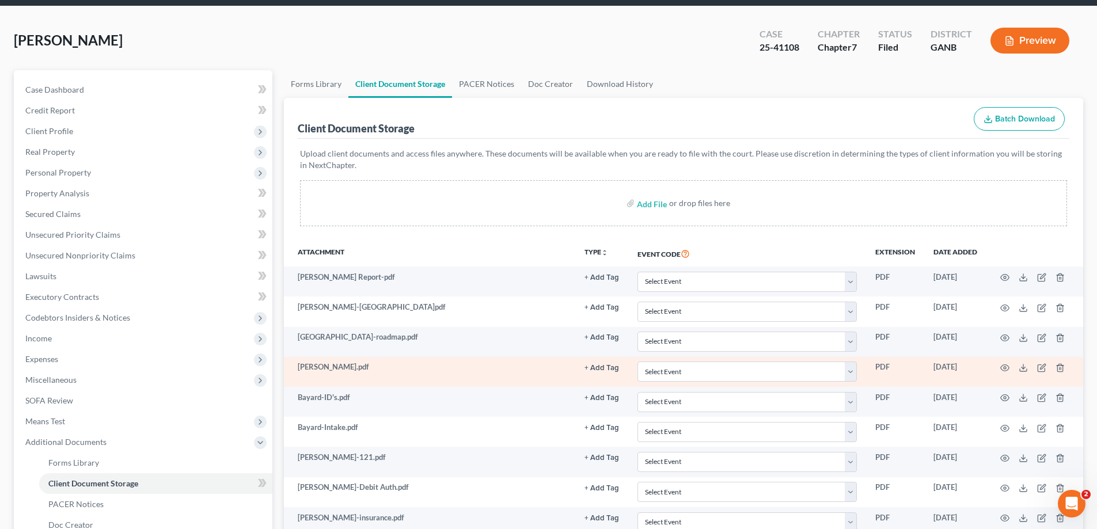
scroll to position [173, 0]
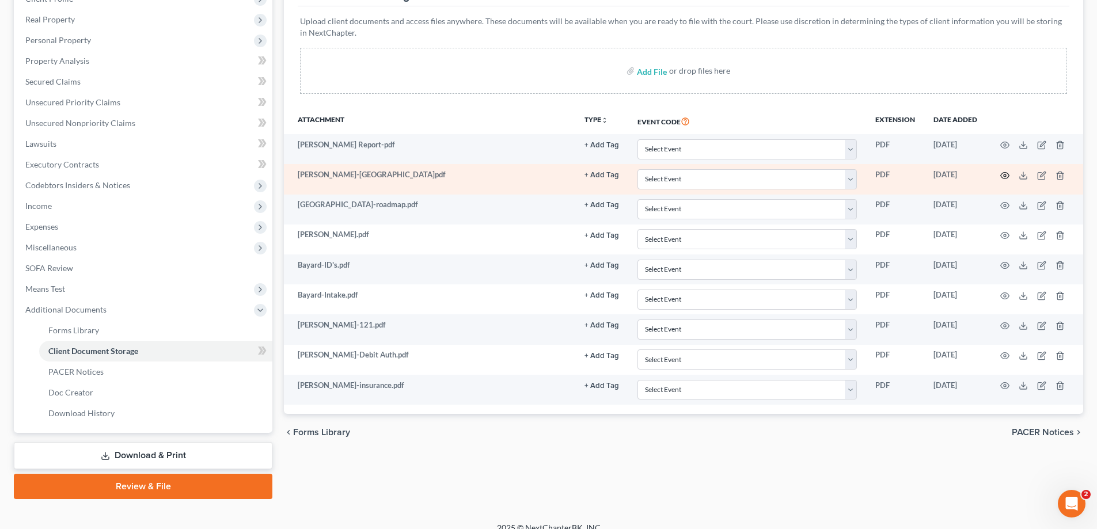
click at [1005, 174] on circle "button" at bounding box center [1005, 175] width 2 height 2
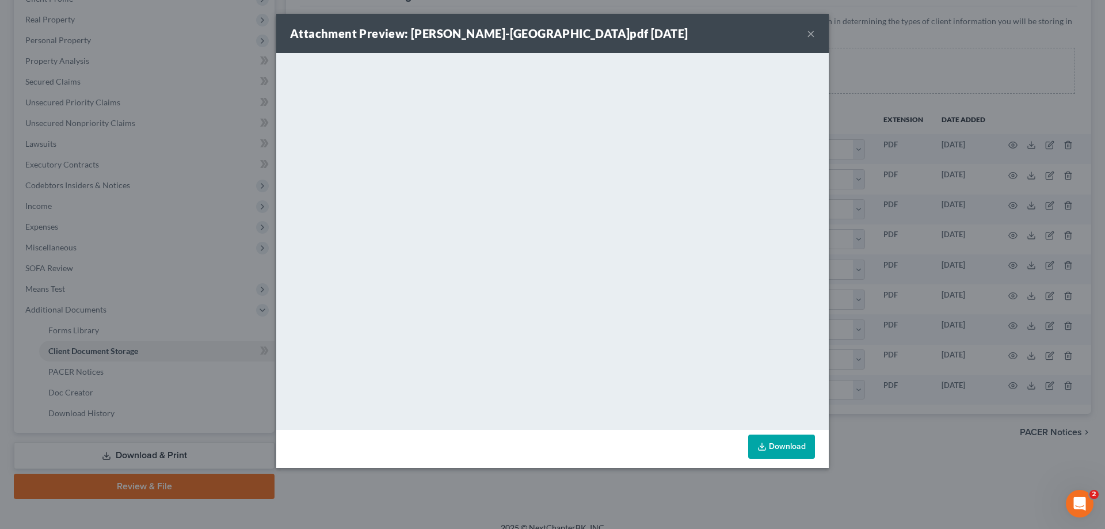
drag, startPoint x: 811, startPoint y: 33, endPoint x: 770, endPoint y: 53, distance: 45.1
click at [810, 33] on button "×" at bounding box center [811, 33] width 8 height 14
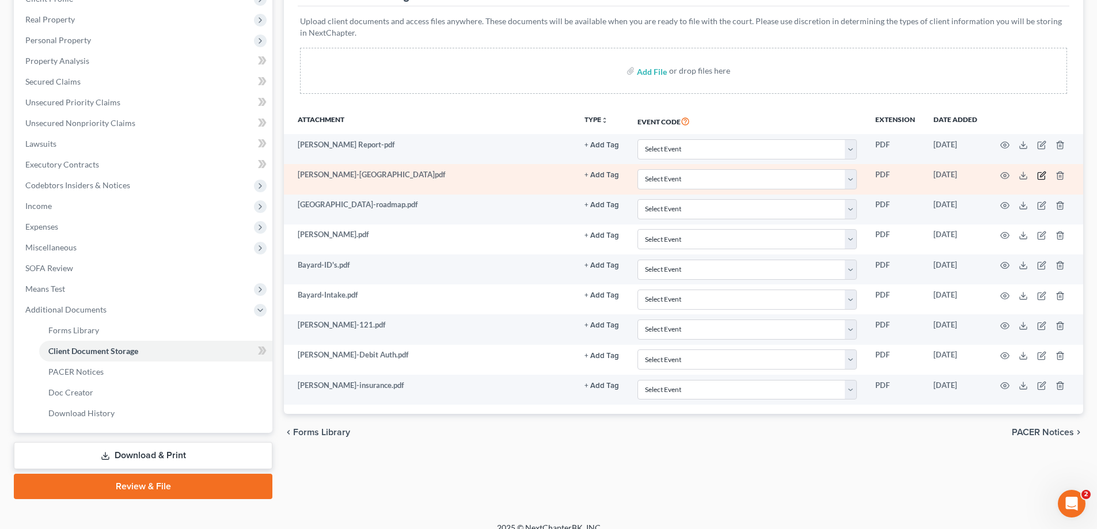
click at [1042, 176] on icon "button" at bounding box center [1042, 174] width 5 height 5
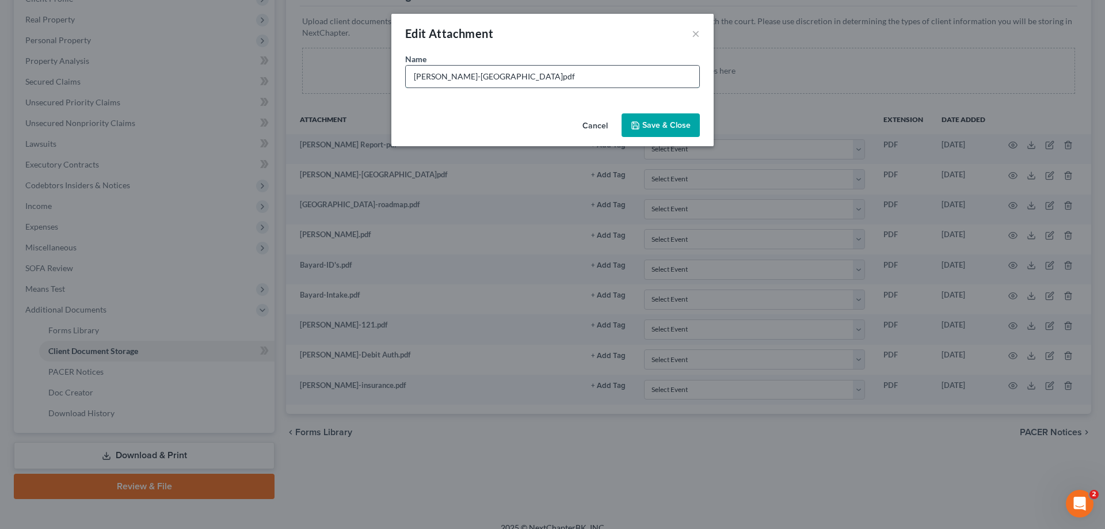
click at [474, 74] on input "[PERSON_NAME]-[GEOGRAPHIC_DATA]pdf" at bounding box center [553, 77] width 294 height 22
drag, startPoint x: 560, startPoint y: 77, endPoint x: 655, endPoint y: 130, distance: 108.5
click at [561, 77] on input "[PERSON_NAME]-[GEOGRAPHIC_DATA]pdf" at bounding box center [553, 77] width 294 height 22
type input "[PERSON_NAME]-[GEOGRAPHIC_DATA]pdf"
click at [657, 124] on span "Save & Close" at bounding box center [667, 125] width 48 height 10
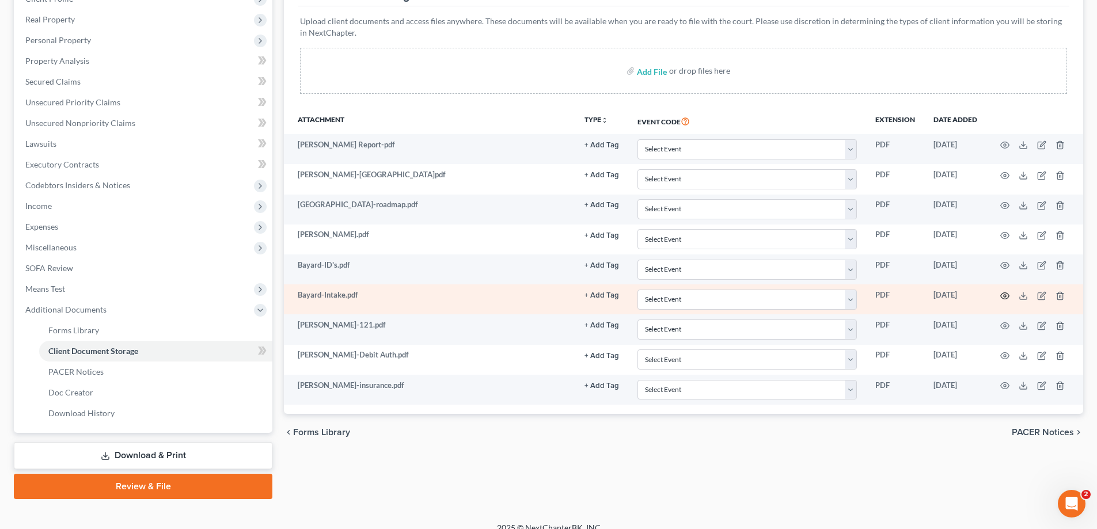
click at [1003, 297] on icon "button" at bounding box center [1004, 295] width 9 height 9
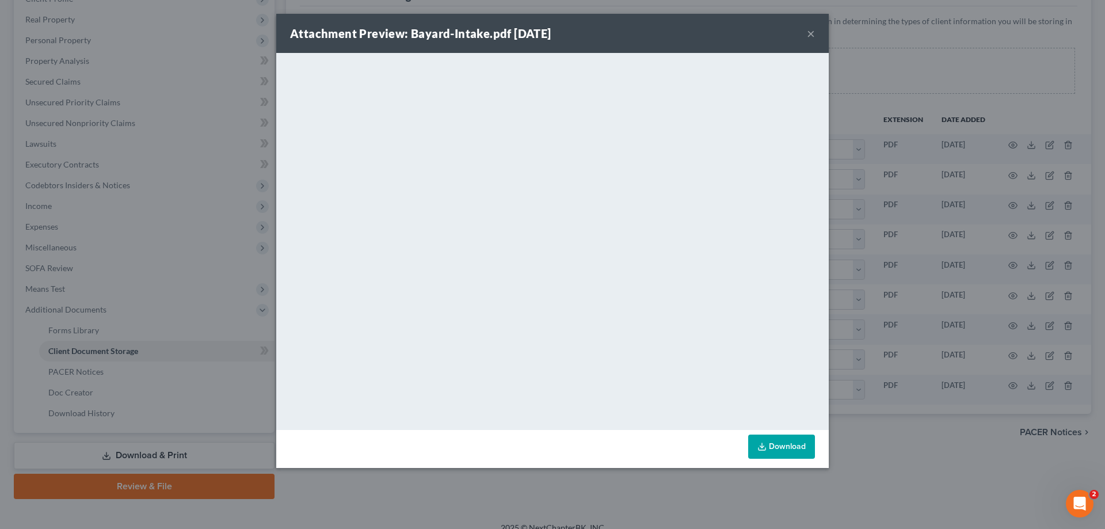
click at [812, 33] on button "×" at bounding box center [811, 33] width 8 height 14
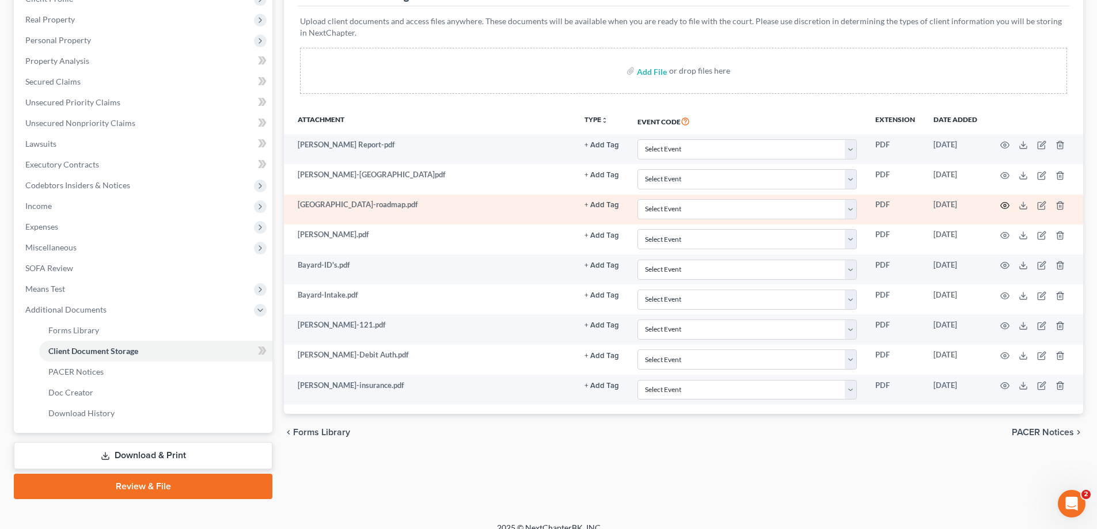
click at [1003, 206] on icon "button" at bounding box center [1004, 205] width 9 height 9
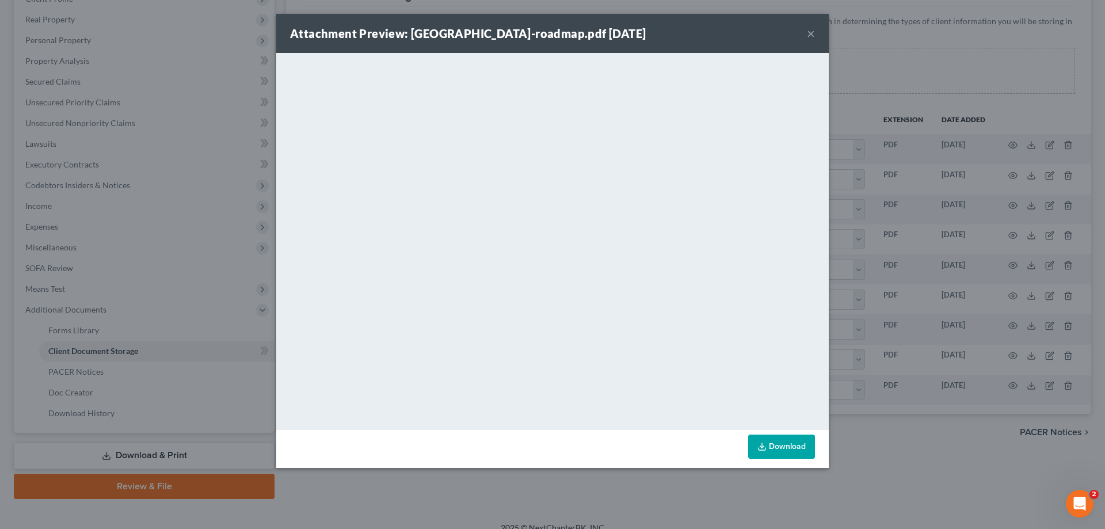
click at [810, 33] on button "×" at bounding box center [811, 33] width 8 height 14
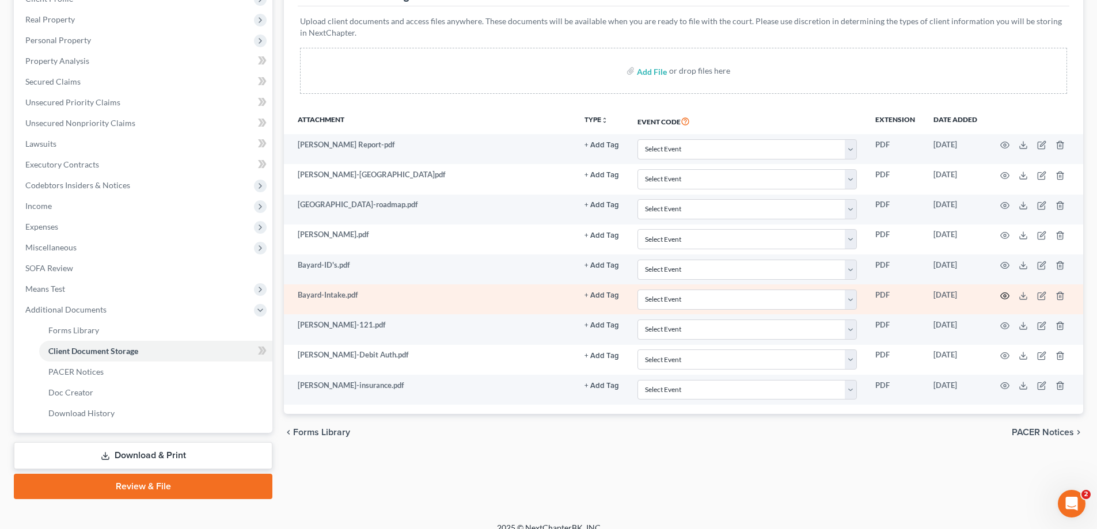
click at [1006, 295] on circle "button" at bounding box center [1005, 296] width 2 height 2
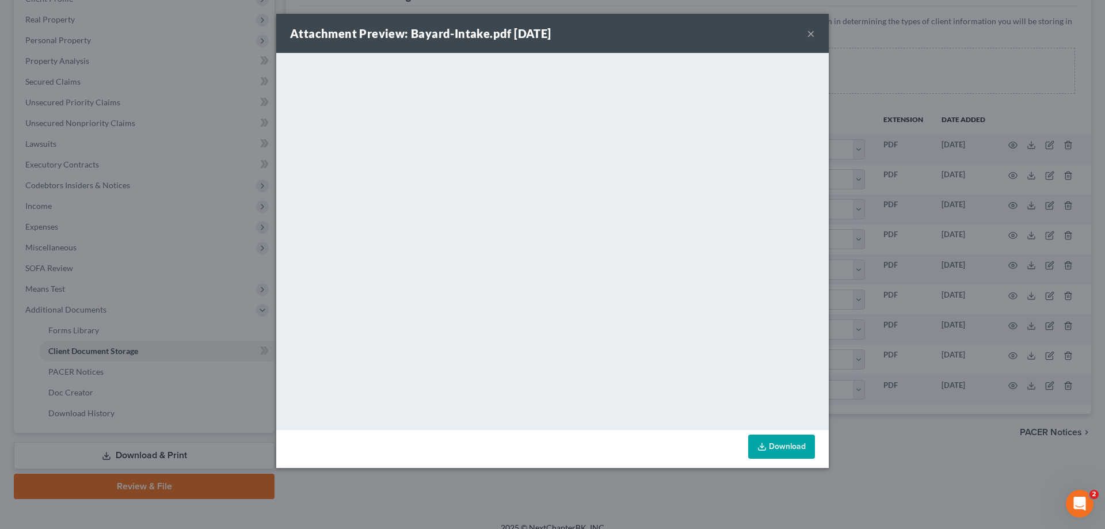
click at [808, 31] on button "×" at bounding box center [811, 33] width 8 height 14
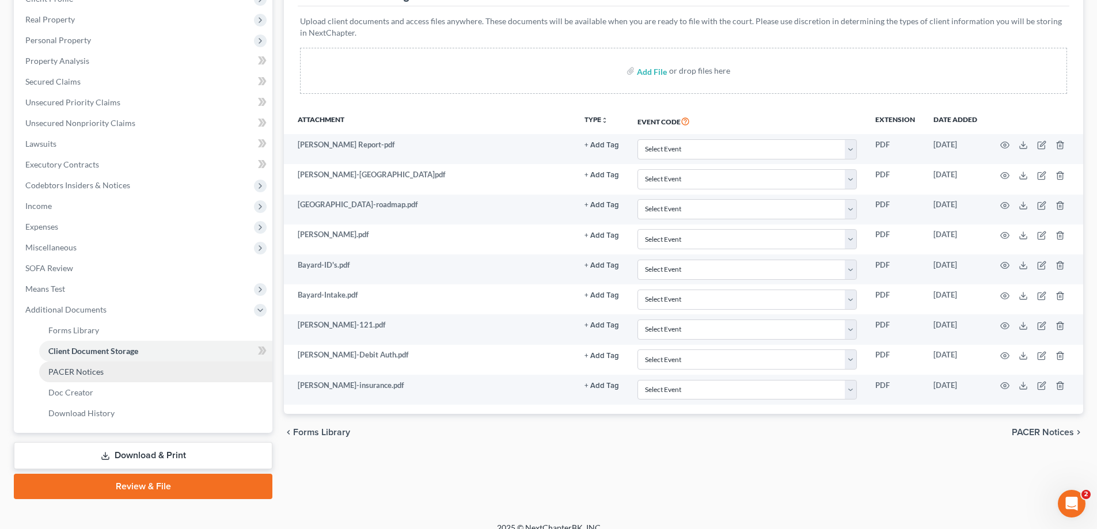
click at [78, 371] on span "PACER Notices" at bounding box center [75, 372] width 55 height 10
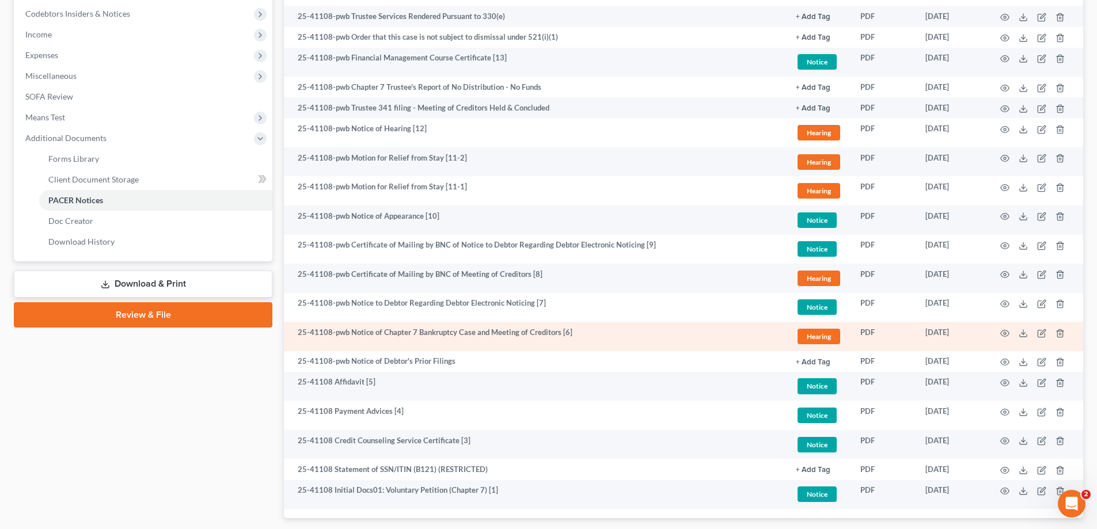
scroll to position [345, 0]
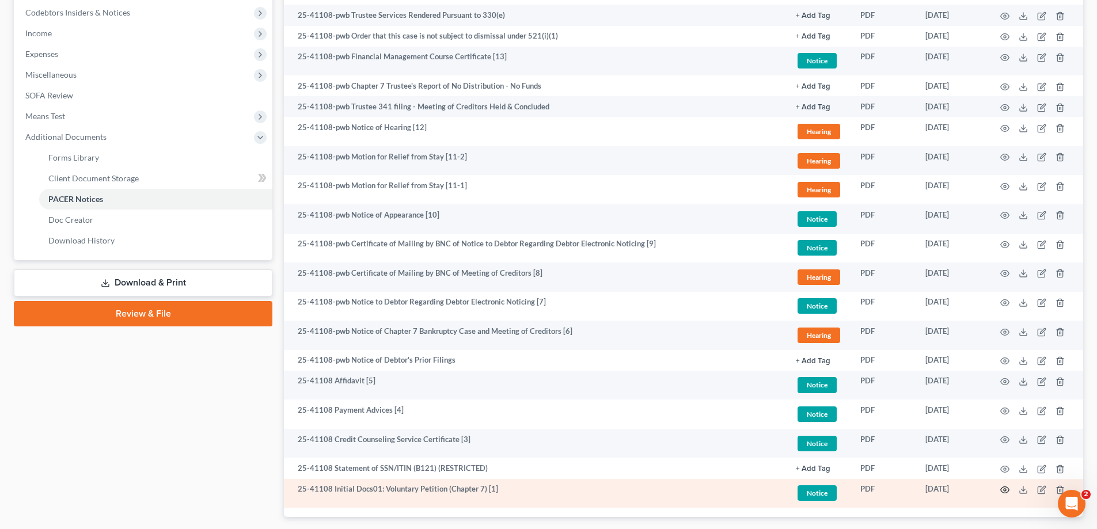
click at [1006, 491] on icon "button" at bounding box center [1004, 489] width 9 height 9
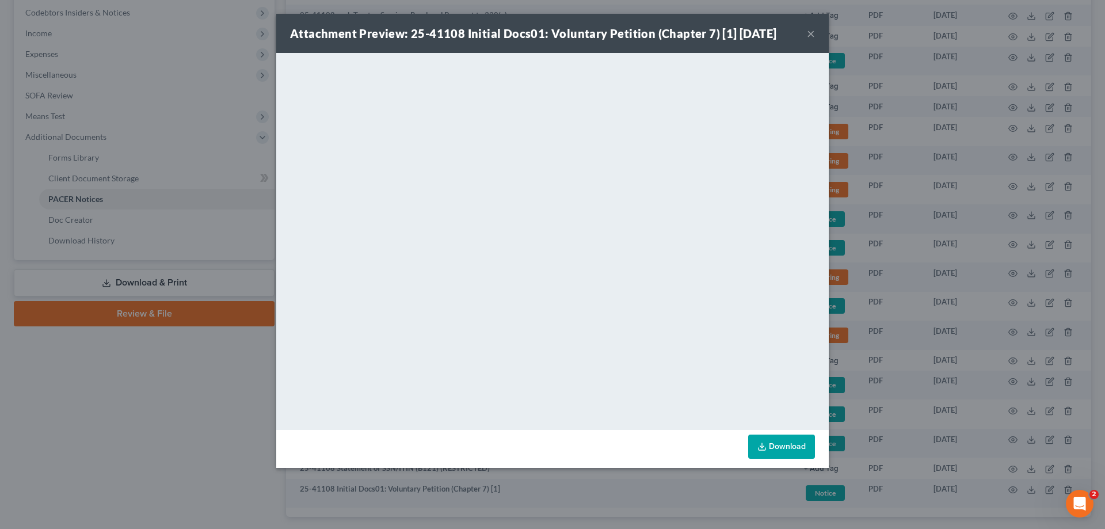
click at [810, 32] on button "×" at bounding box center [811, 33] width 8 height 14
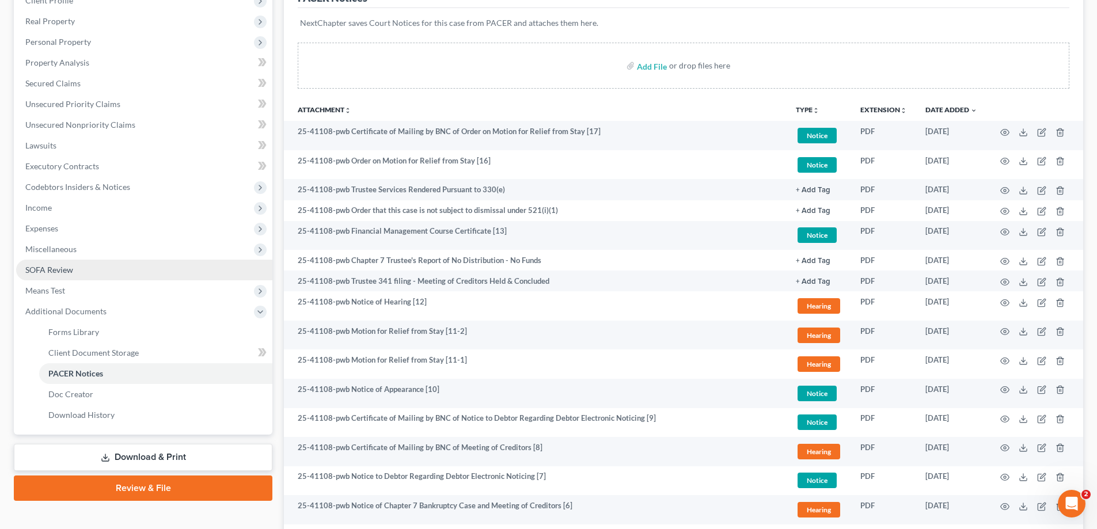
scroll to position [173, 0]
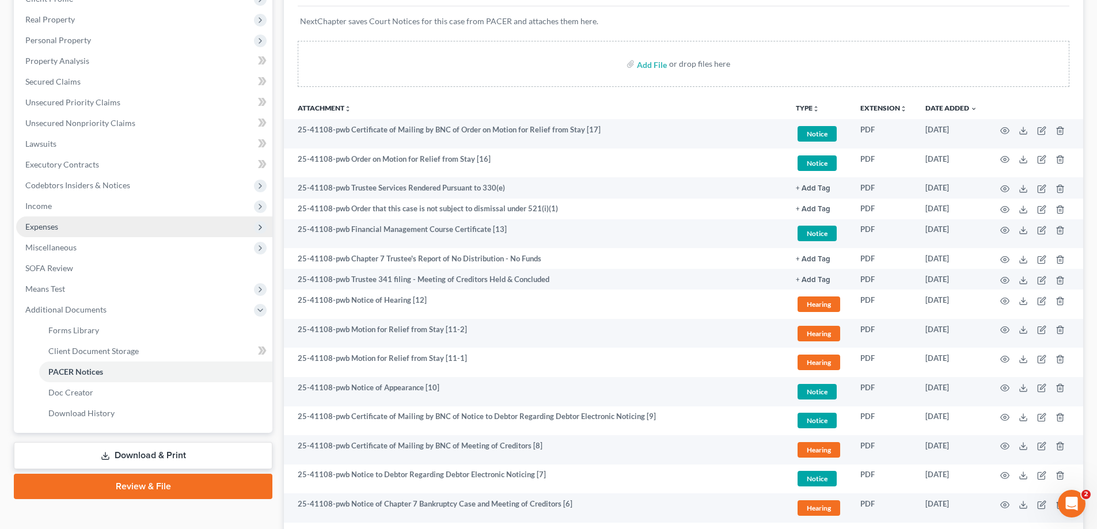
click at [45, 227] on span "Expenses" at bounding box center [41, 227] width 33 height 10
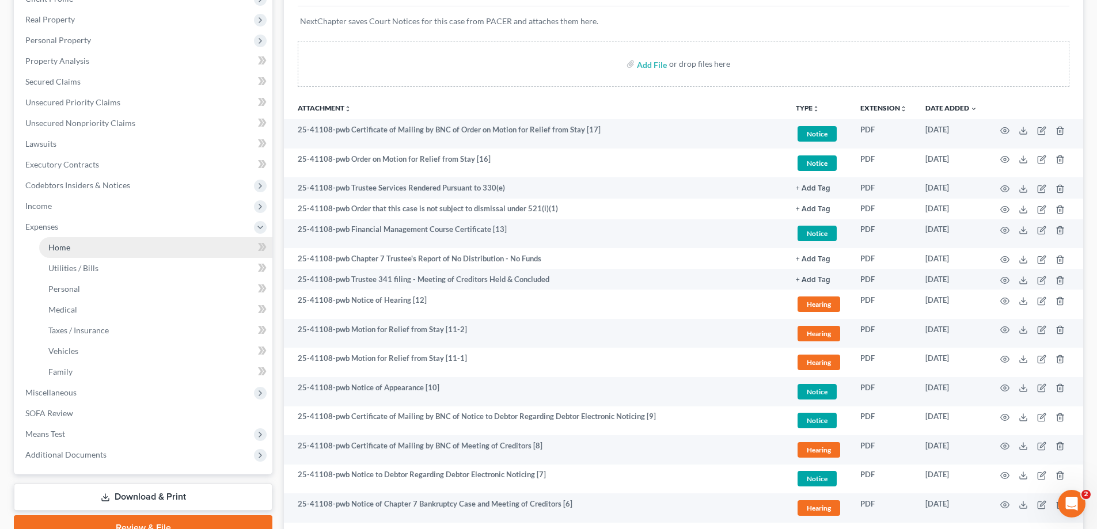
click at [79, 245] on link "Home" at bounding box center [155, 247] width 233 height 21
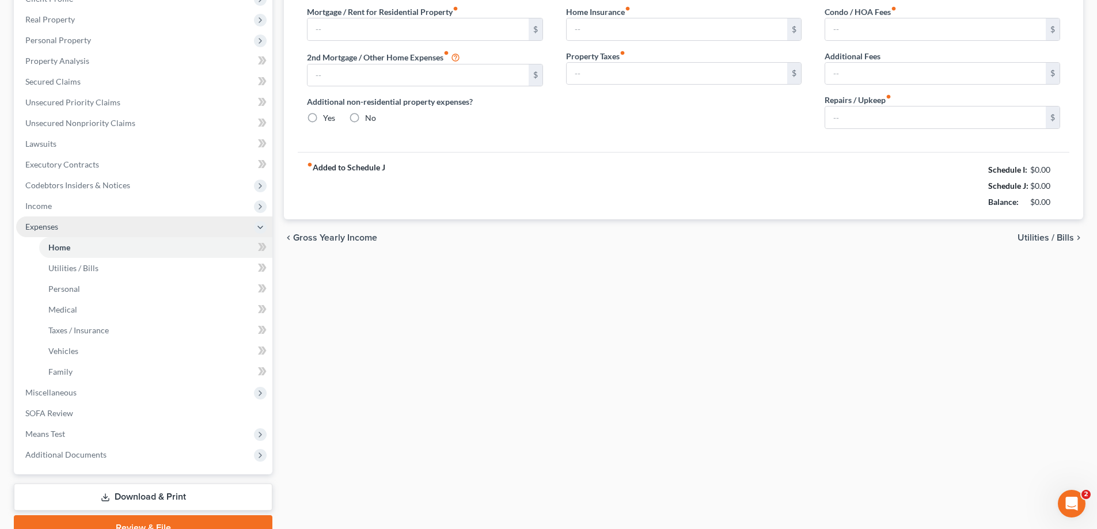
type input "0.00"
radio input "true"
type input "0.00"
type input "50.00"
type input "0.00"
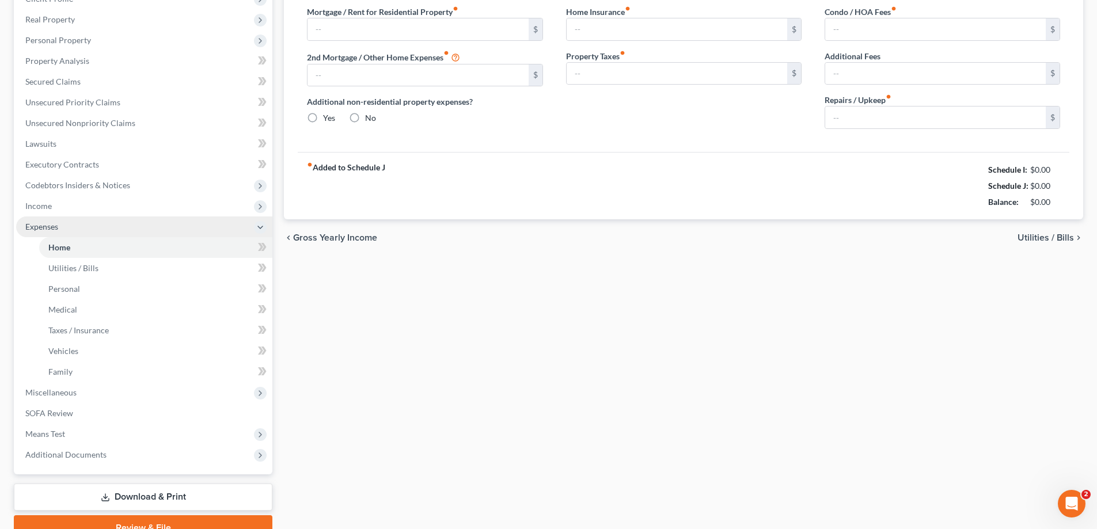
type input "0.00"
type input "50.00"
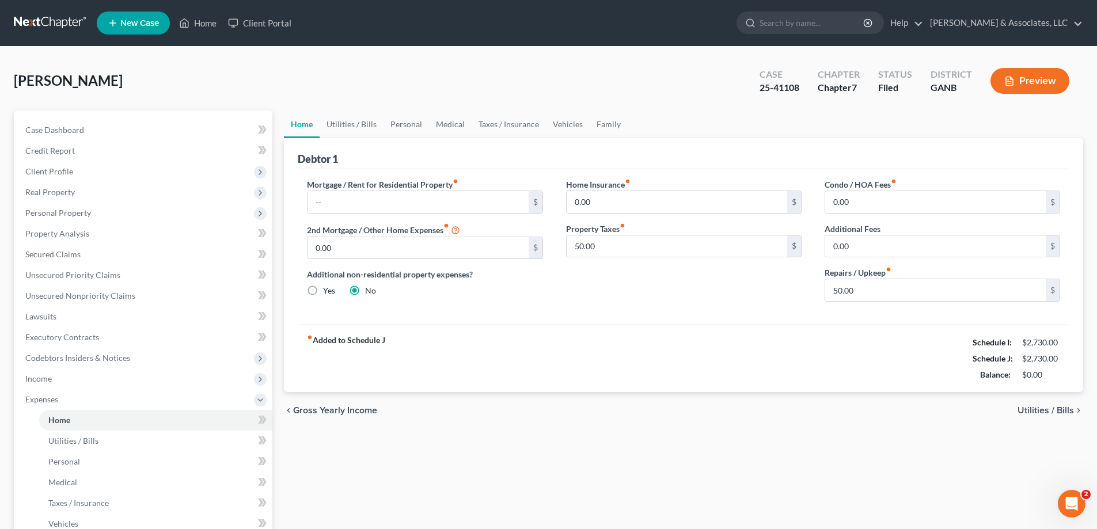
scroll to position [228, 0]
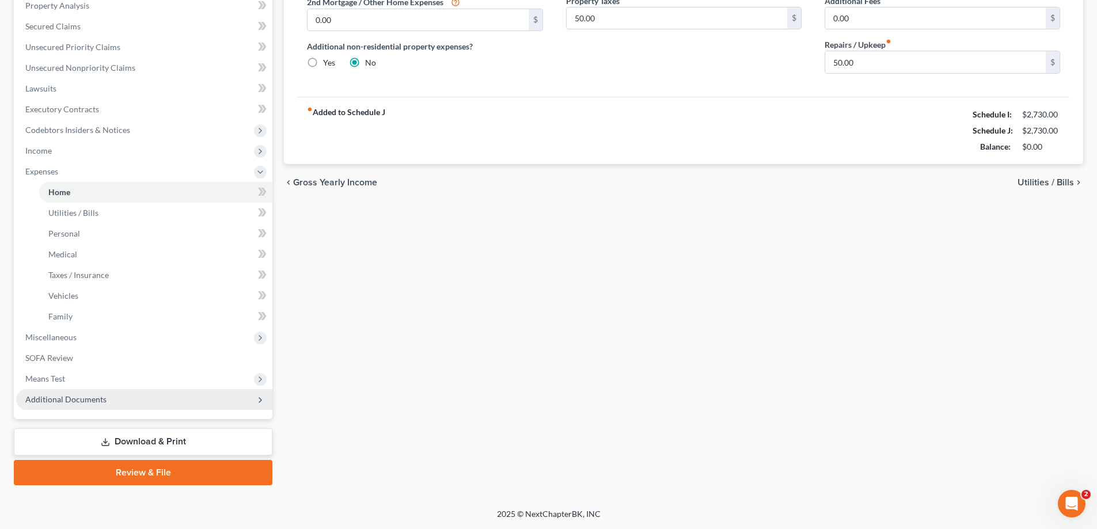
click at [74, 397] on span "Additional Documents" at bounding box center [65, 399] width 81 height 10
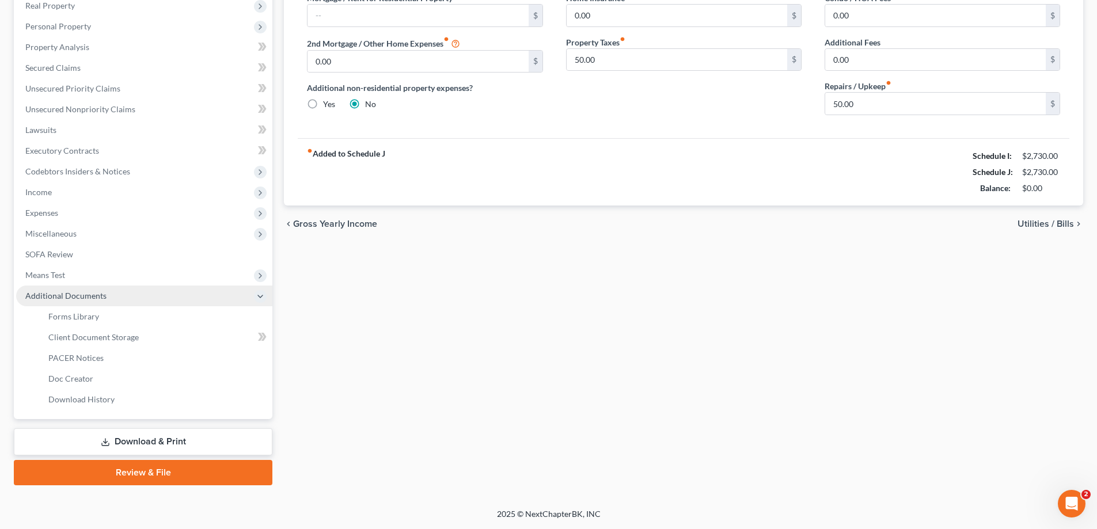
scroll to position [187, 0]
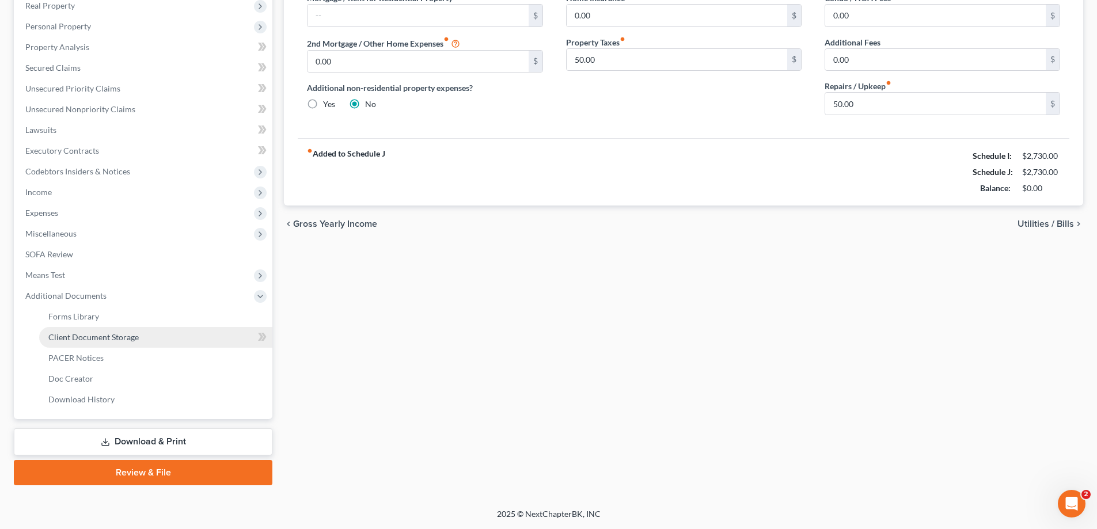
click at [86, 334] on span "Client Document Storage" at bounding box center [93, 337] width 90 height 10
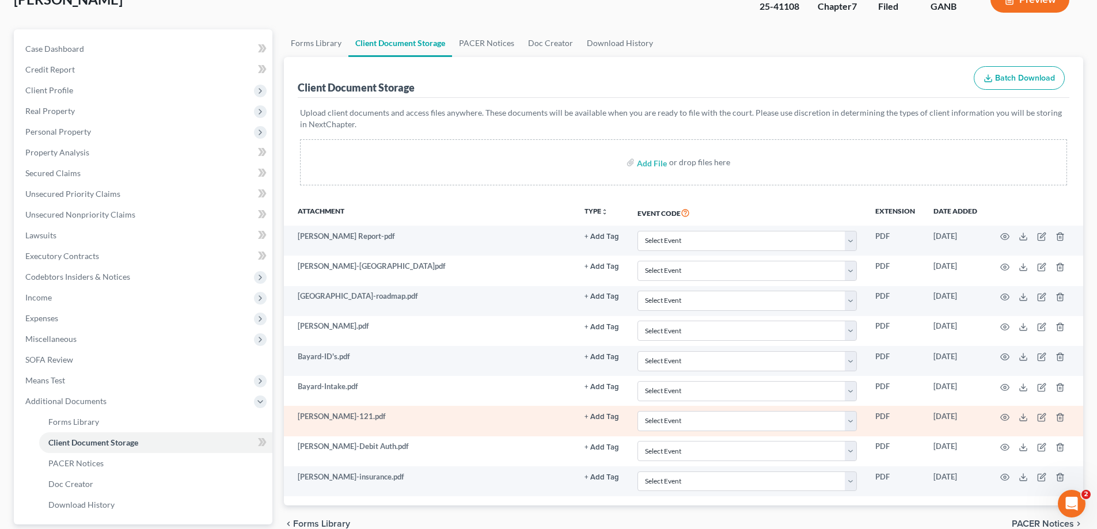
scroll to position [187, 0]
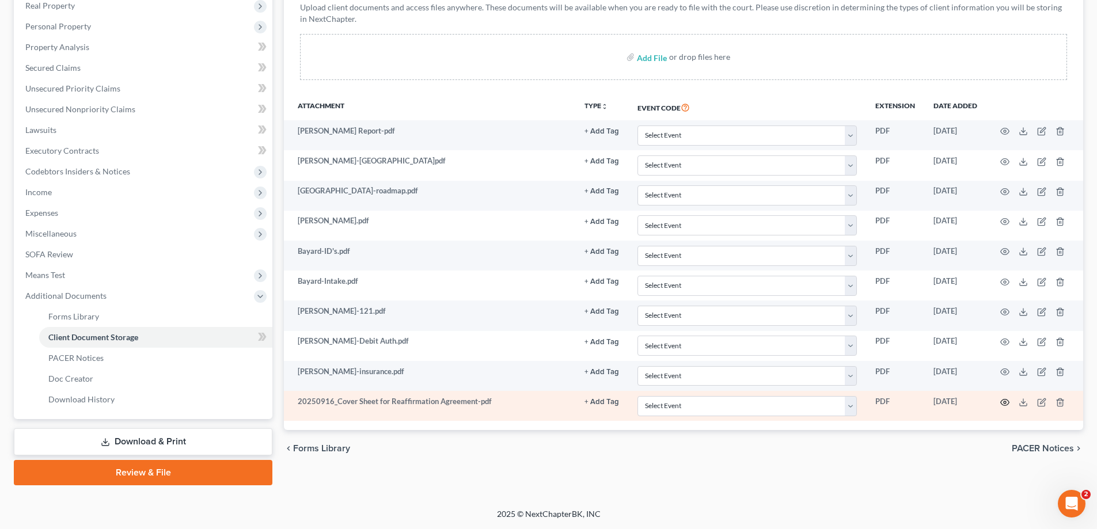
click at [1006, 402] on circle "button" at bounding box center [1005, 402] width 2 height 2
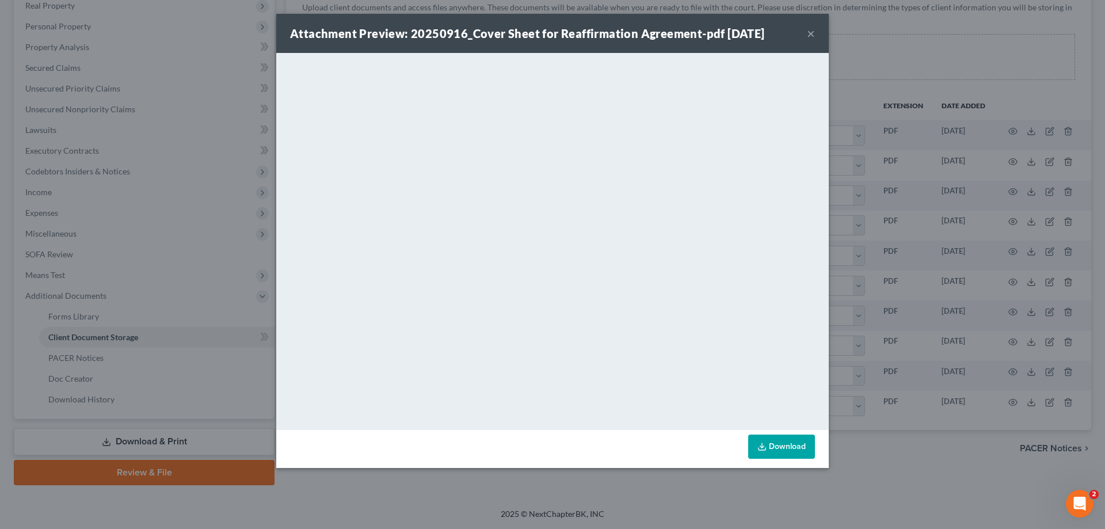
click at [810, 33] on button "×" at bounding box center [811, 33] width 8 height 14
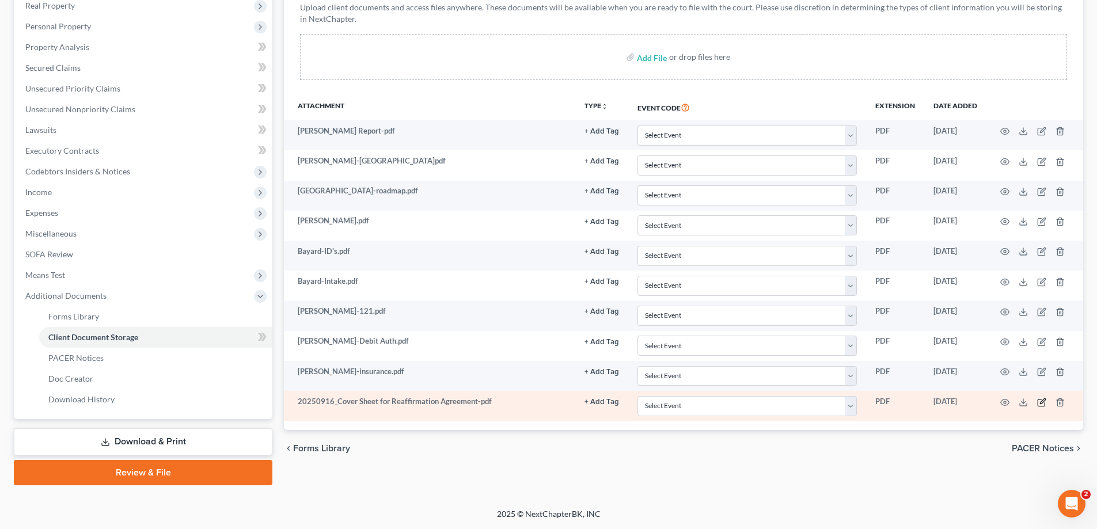
click at [1040, 404] on icon "button" at bounding box center [1041, 402] width 9 height 9
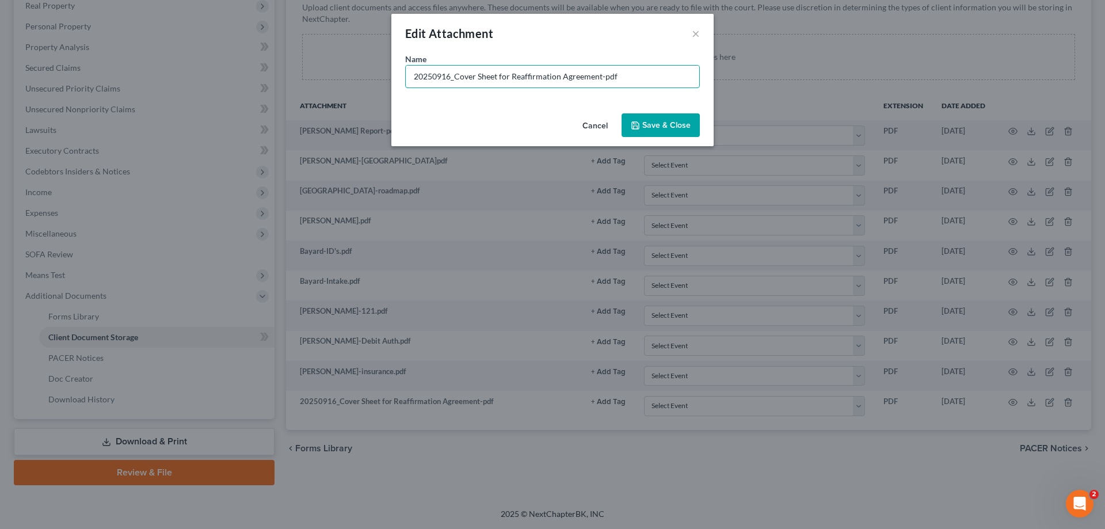
drag, startPoint x: 512, startPoint y: 74, endPoint x: 344, endPoint y: 76, distance: 168.1
click at [344, 76] on div "Edit Attachment × Name * 20250916_Cover Sheet for Reaffirmation Agreement-pdf C…" at bounding box center [552, 264] width 1105 height 529
type input "Reaff-First Citizens-2024 Jeep Compass"
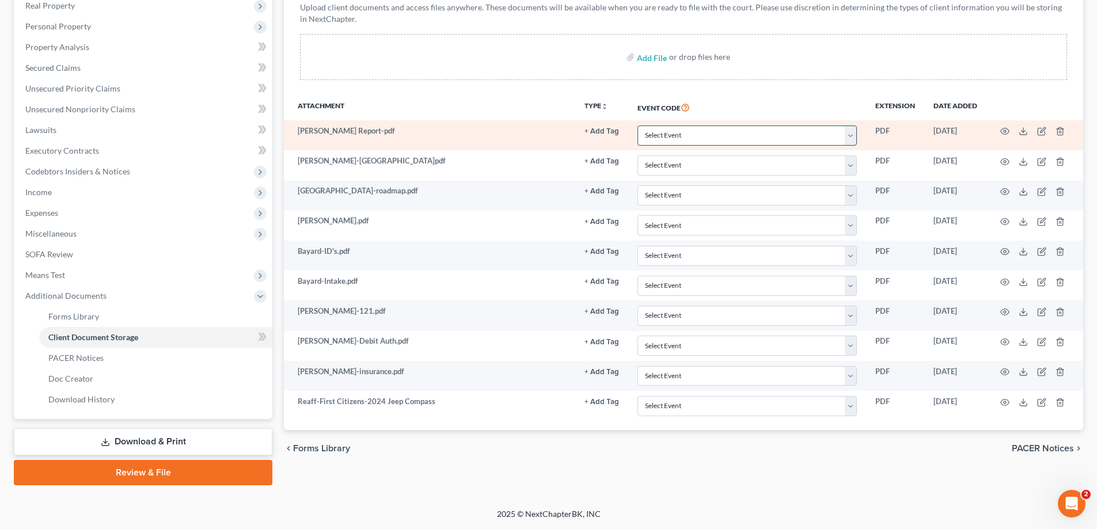
drag, startPoint x: 834, startPoint y: 43, endPoint x: 831, endPoint y: 138, distance: 95.6
click at [834, 43] on div "Add File or drop files here" at bounding box center [683, 57] width 767 height 46
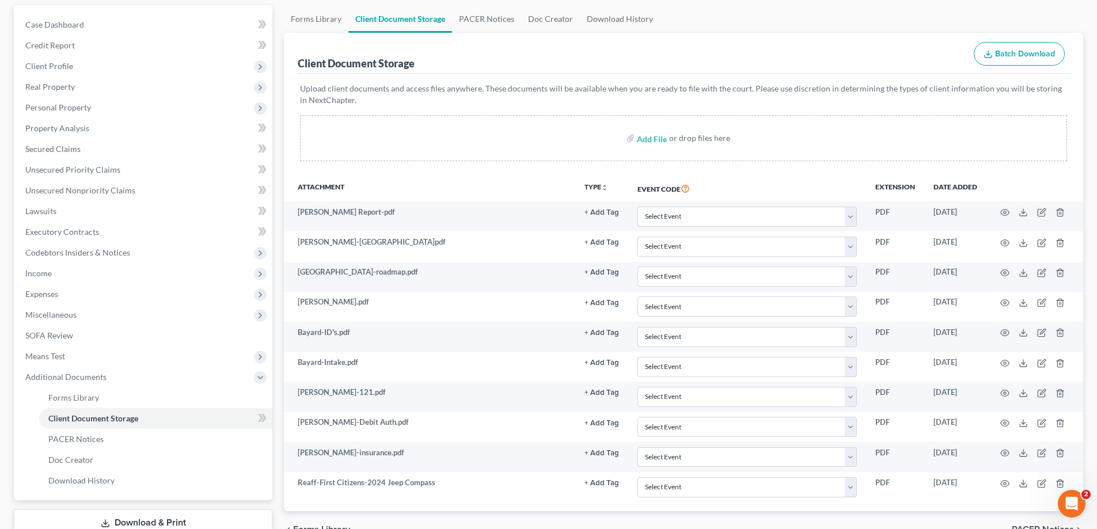
scroll to position [0, 0]
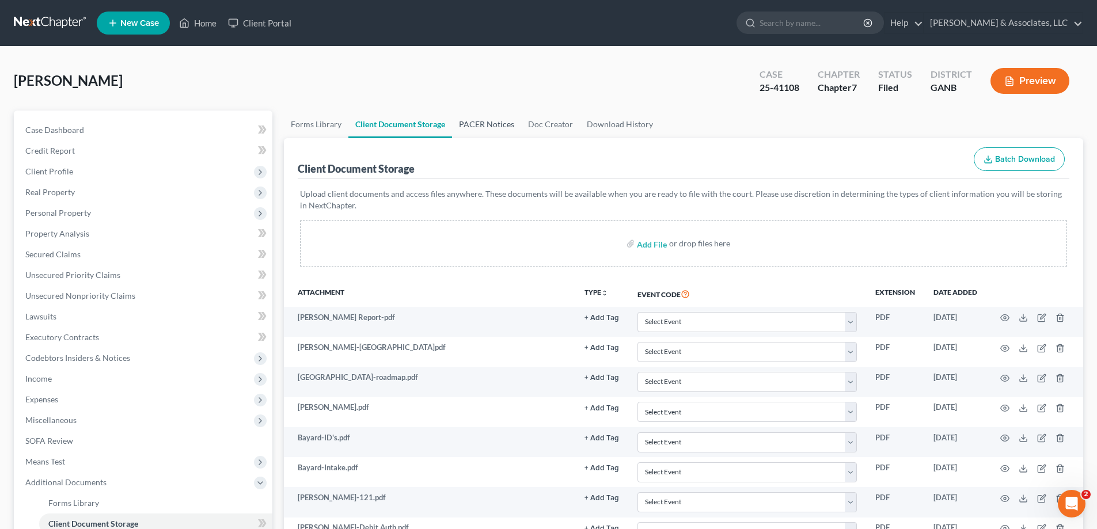
click at [483, 126] on link "PACER Notices" at bounding box center [486, 125] width 69 height 28
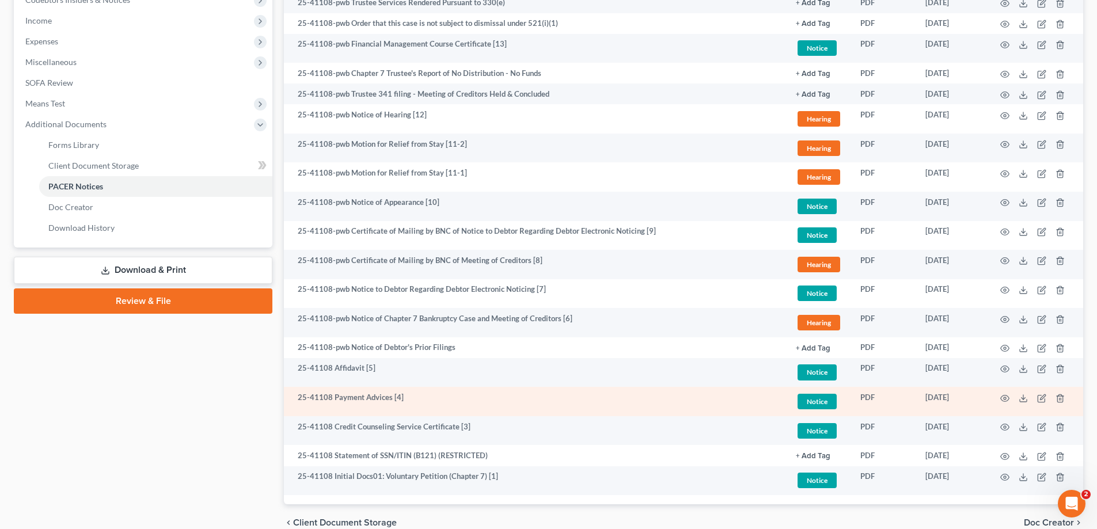
scroll to position [414, 0]
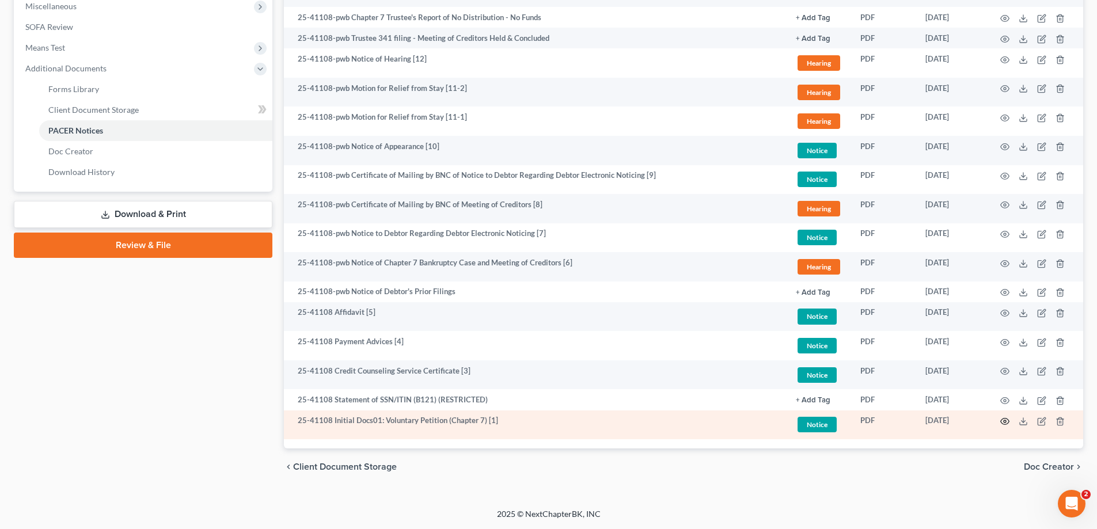
click at [1004, 422] on circle "button" at bounding box center [1005, 421] width 2 height 2
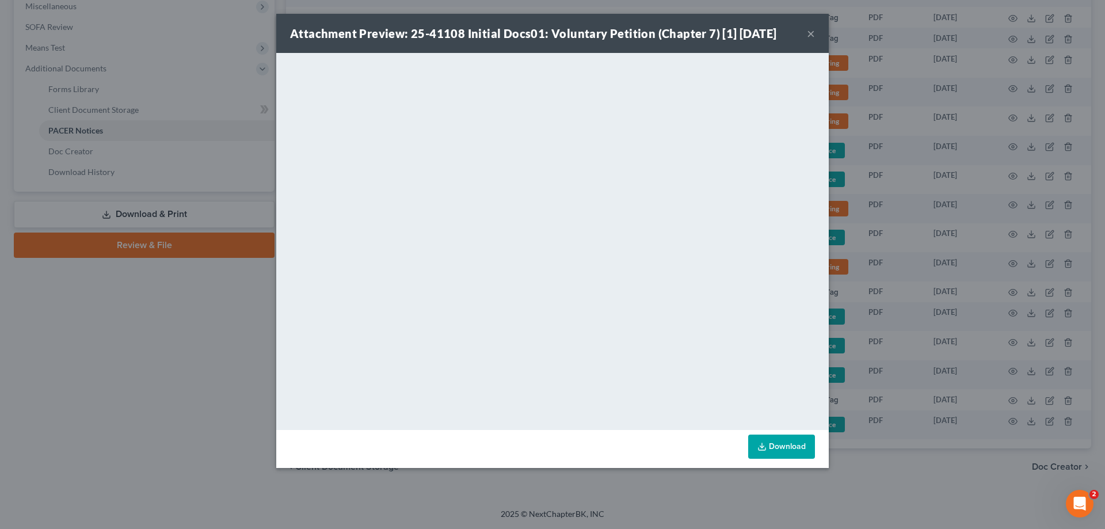
click at [809, 29] on button "×" at bounding box center [811, 33] width 8 height 14
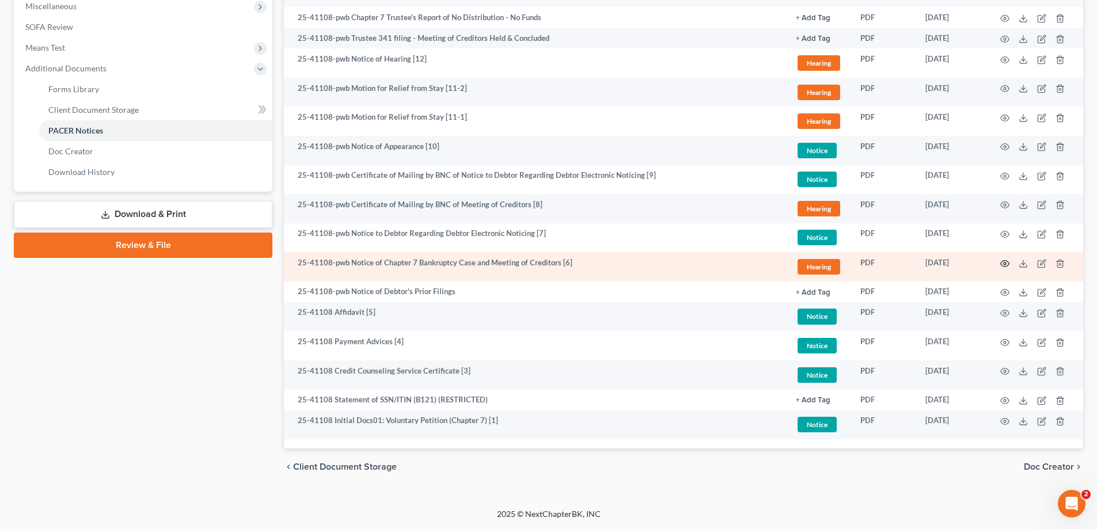
click at [1003, 264] on icon "button" at bounding box center [1004, 263] width 9 height 9
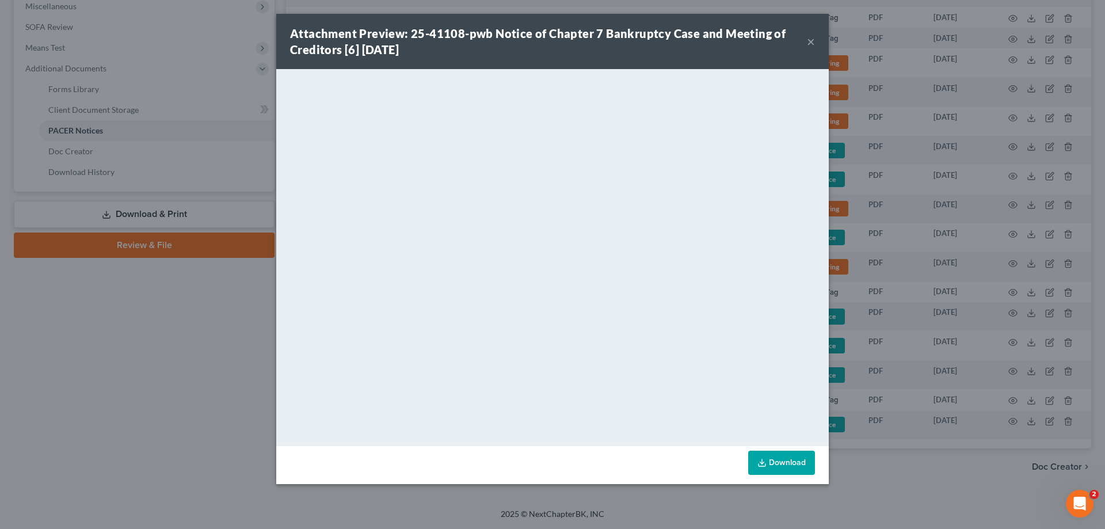
click at [814, 41] on button "×" at bounding box center [811, 42] width 8 height 14
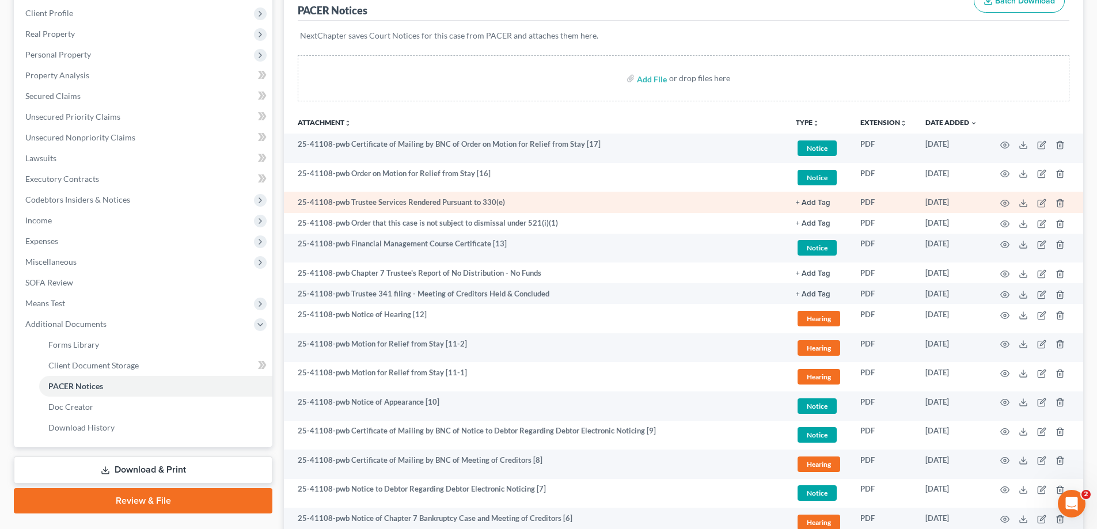
scroll to position [69, 0]
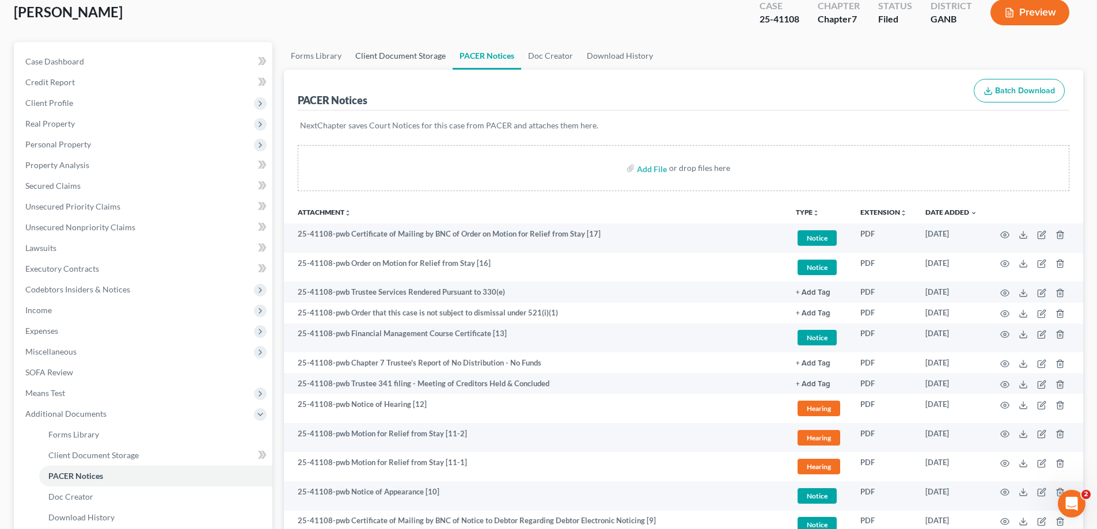
click at [397, 52] on link "Client Document Storage" at bounding box center [400, 56] width 104 height 28
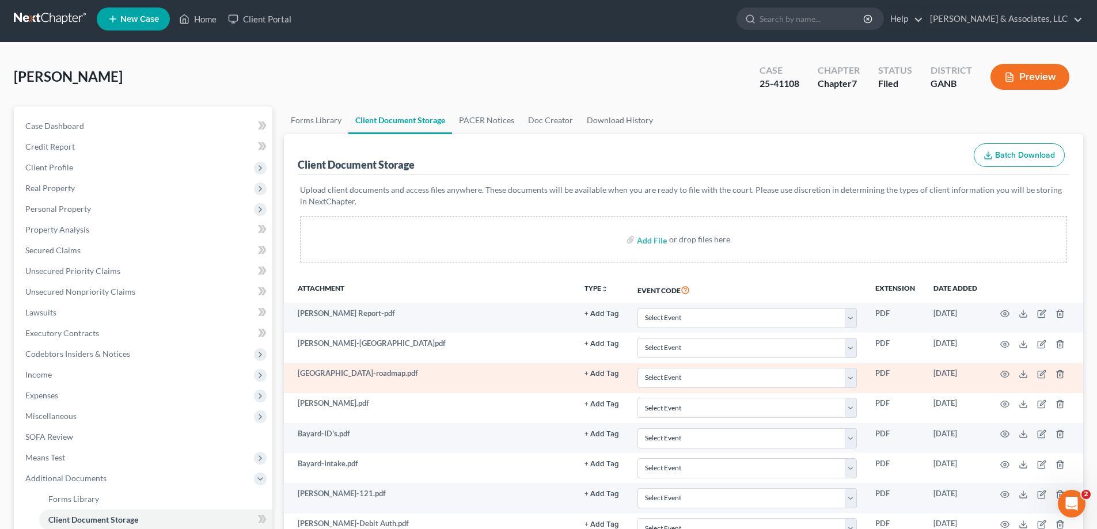
scroll to position [187, 0]
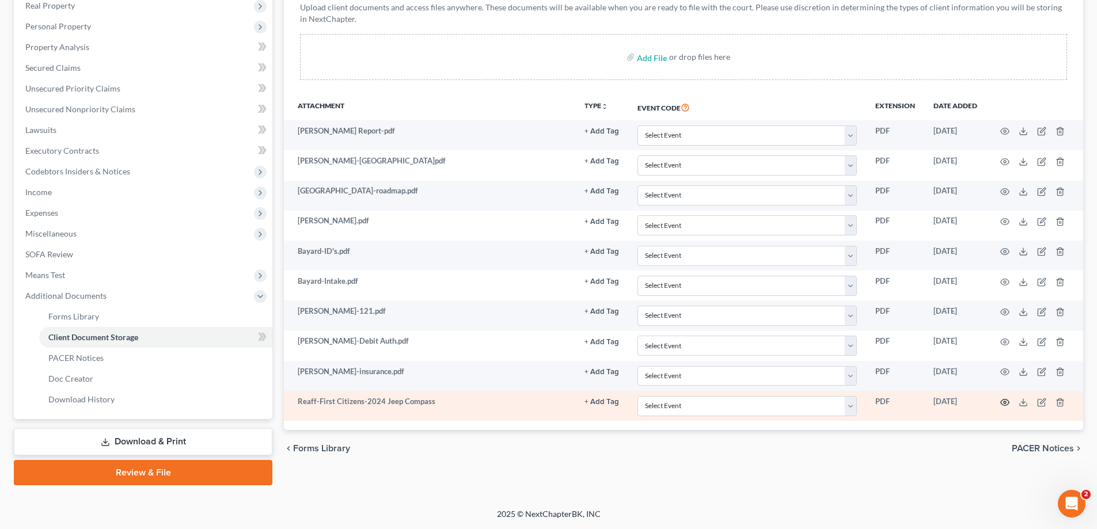
click at [1006, 402] on circle "button" at bounding box center [1005, 402] width 2 height 2
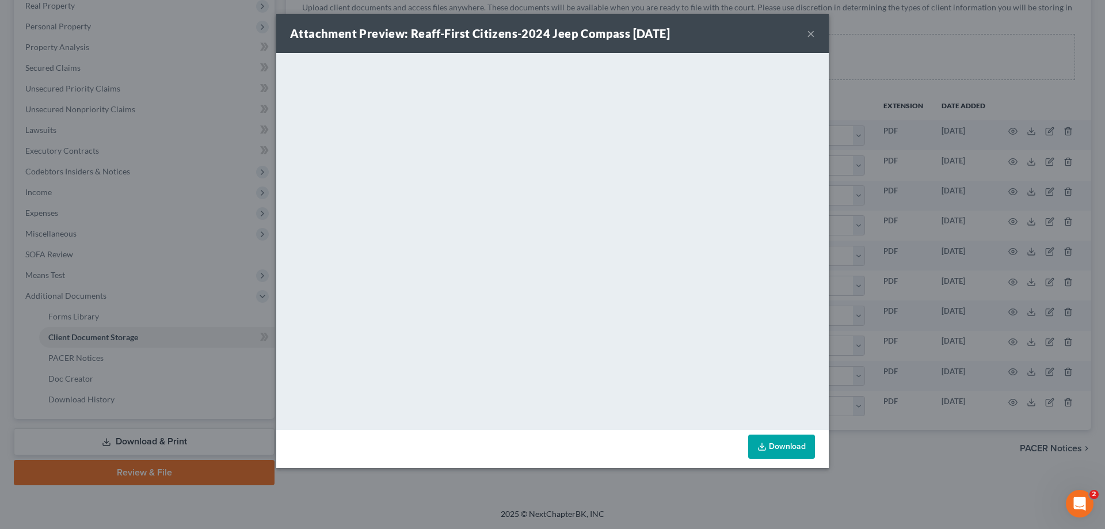
click at [810, 32] on button "×" at bounding box center [811, 33] width 8 height 14
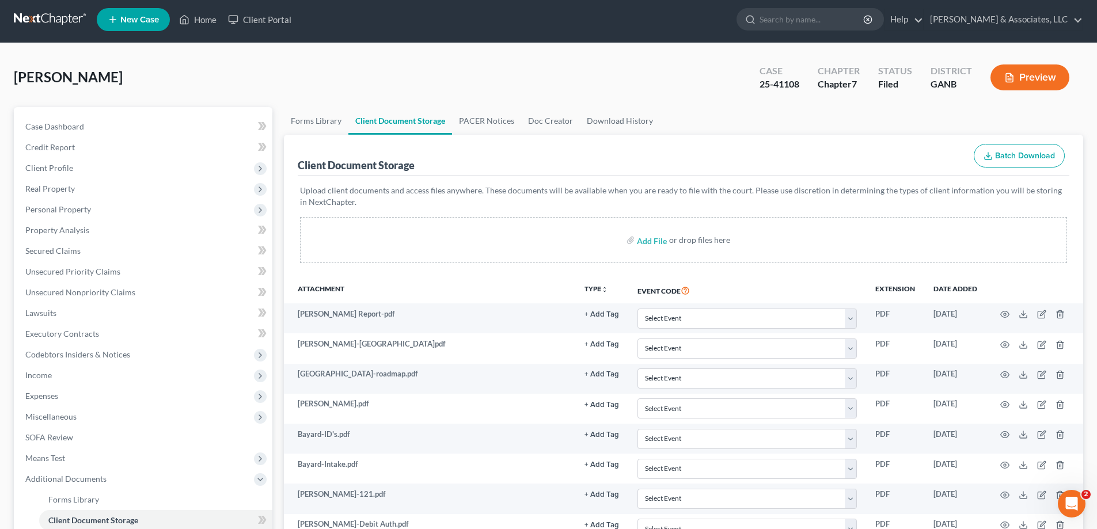
scroll to position [0, 0]
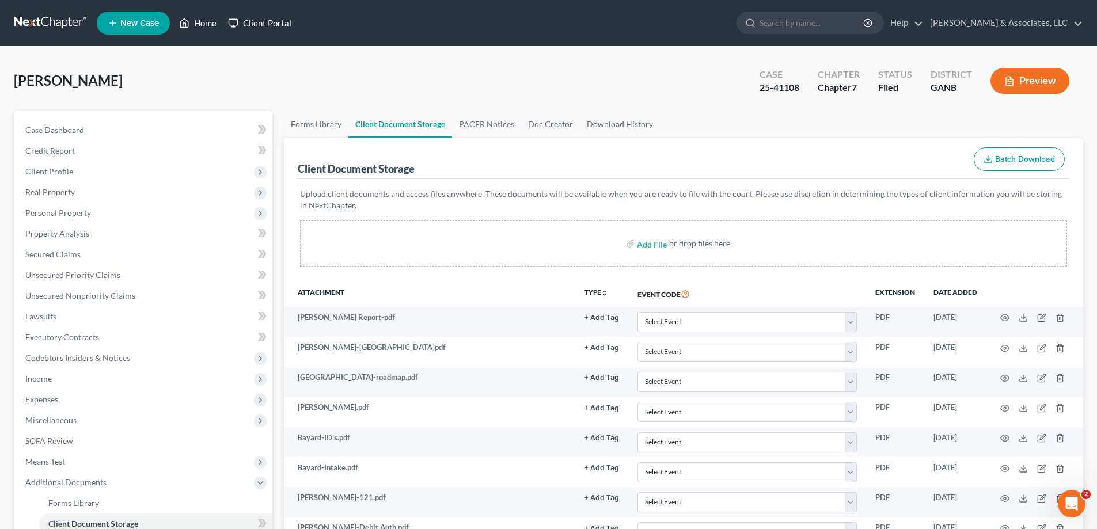
drag, startPoint x: 201, startPoint y: 22, endPoint x: 258, endPoint y: 22, distance: 57.0
click at [201, 22] on link "Home" at bounding box center [197, 23] width 49 height 21
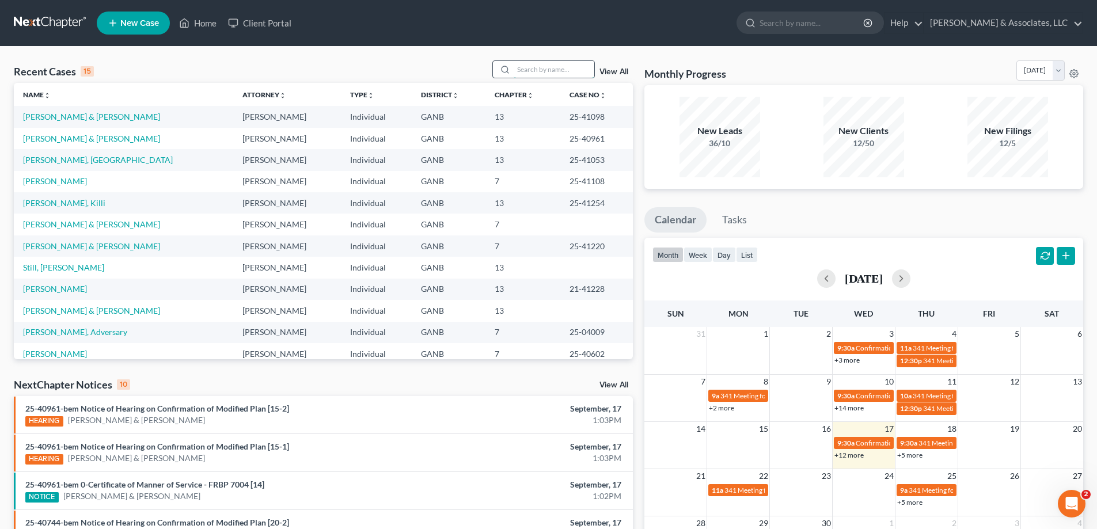
click at [561, 71] on input "search" at bounding box center [554, 69] width 81 height 17
type input "ben"
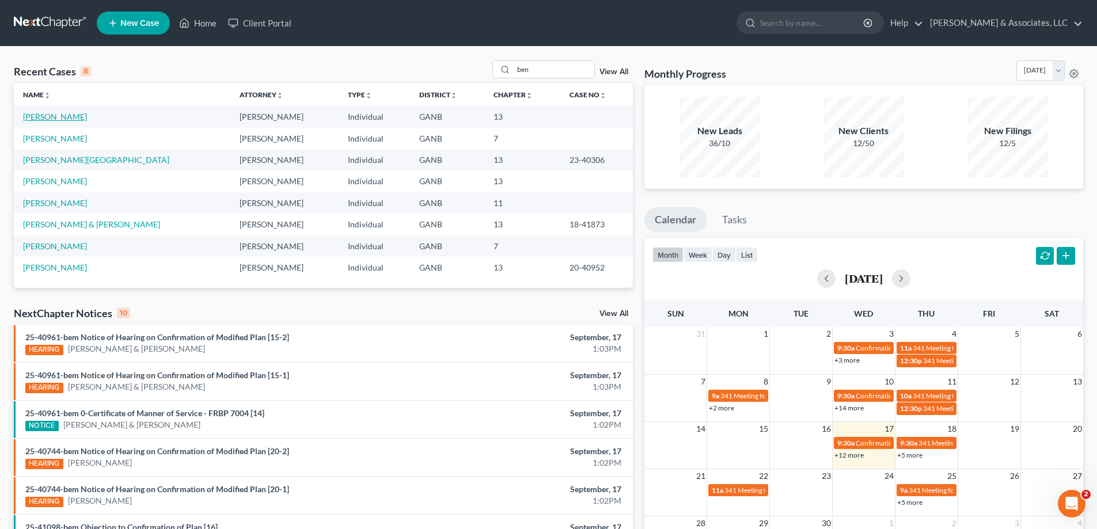
click at [47, 116] on link "[PERSON_NAME]" at bounding box center [55, 117] width 64 height 10
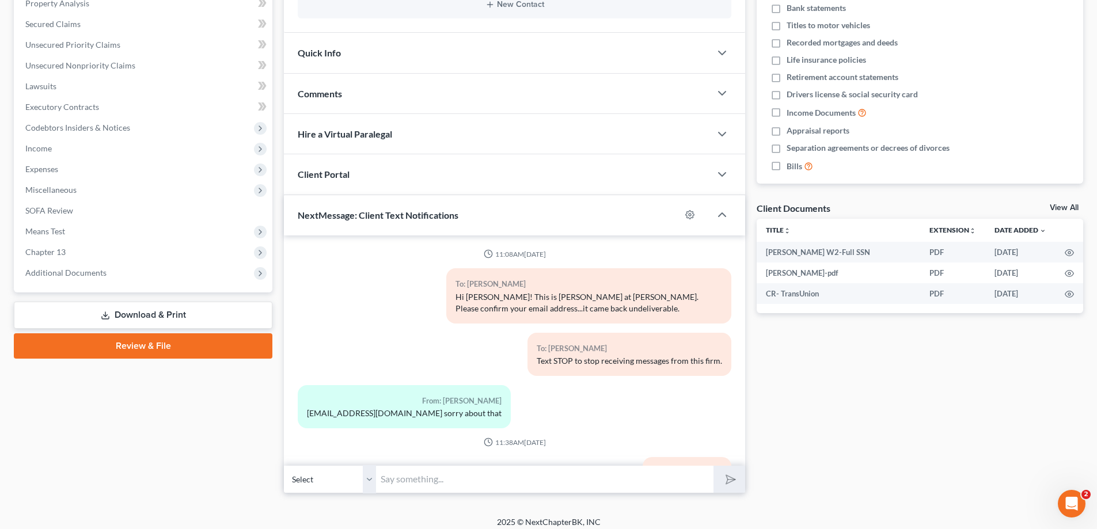
scroll to position [634, 0]
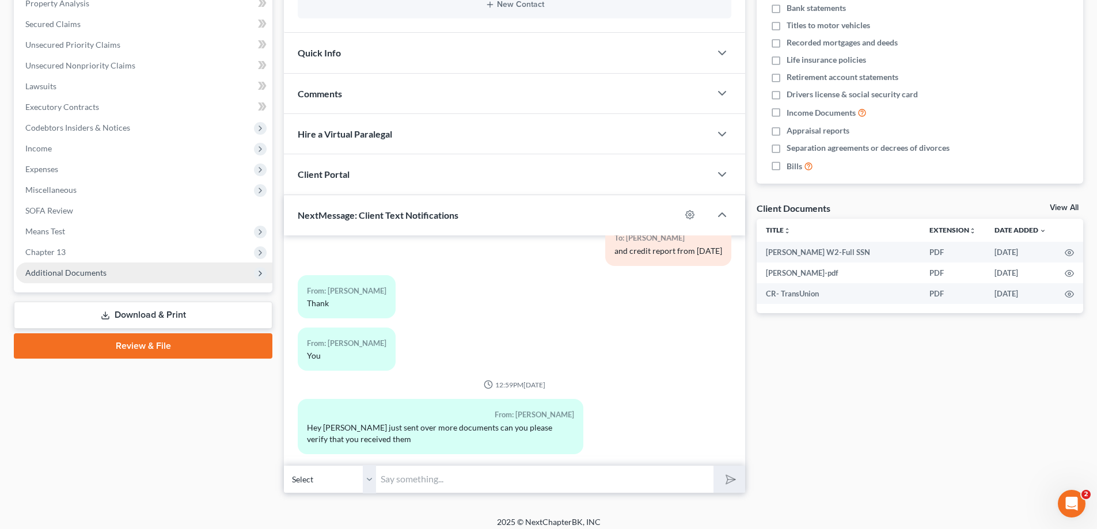
click at [74, 273] on span "Additional Documents" at bounding box center [65, 273] width 81 height 10
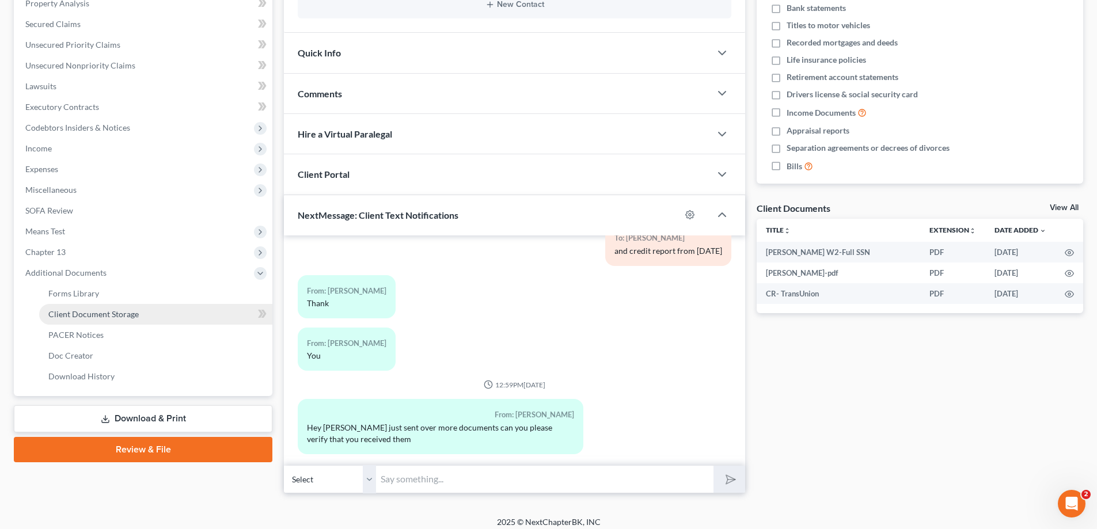
click at [81, 313] on span "Client Document Storage" at bounding box center [93, 314] width 90 height 10
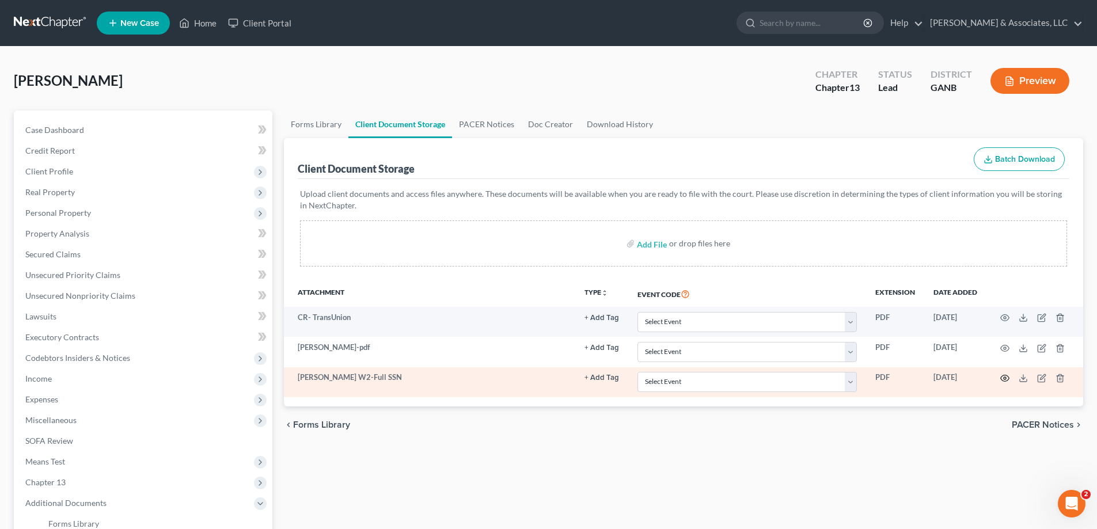
click at [1004, 379] on circle "button" at bounding box center [1005, 378] width 2 height 2
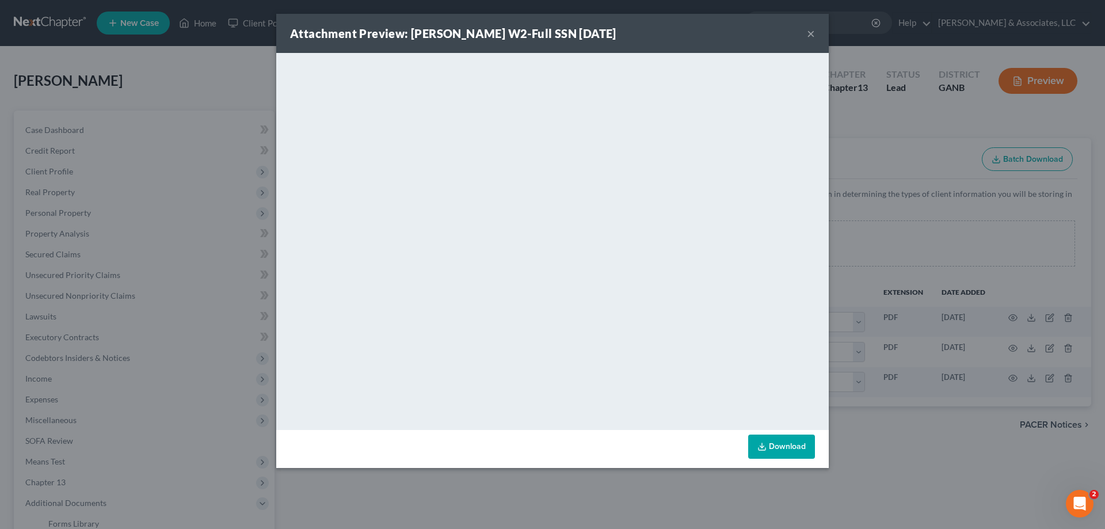
click at [811, 34] on button "×" at bounding box center [811, 33] width 8 height 14
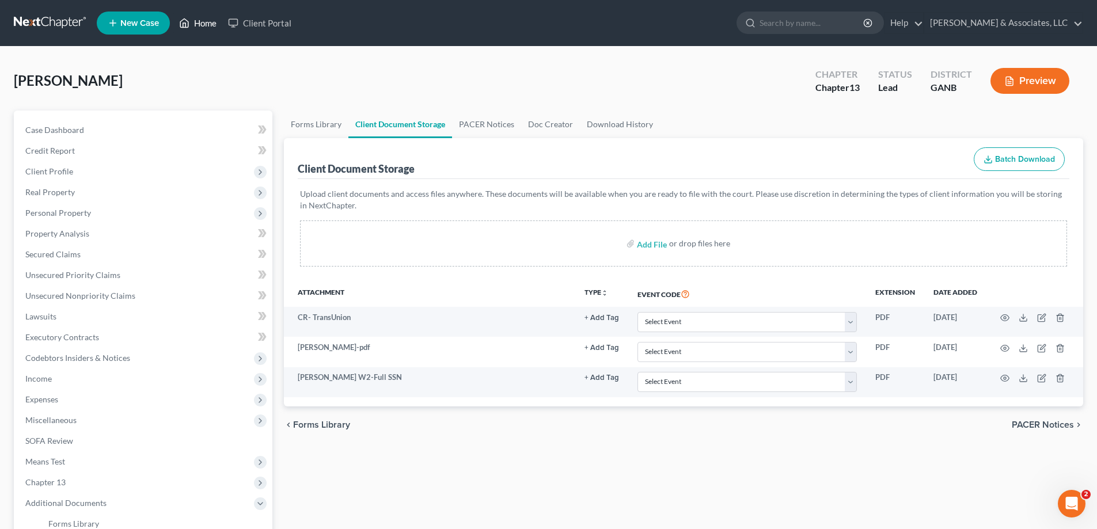
drag, startPoint x: 199, startPoint y: 22, endPoint x: 282, endPoint y: 54, distance: 88.7
click at [199, 22] on link "Home" at bounding box center [197, 23] width 49 height 21
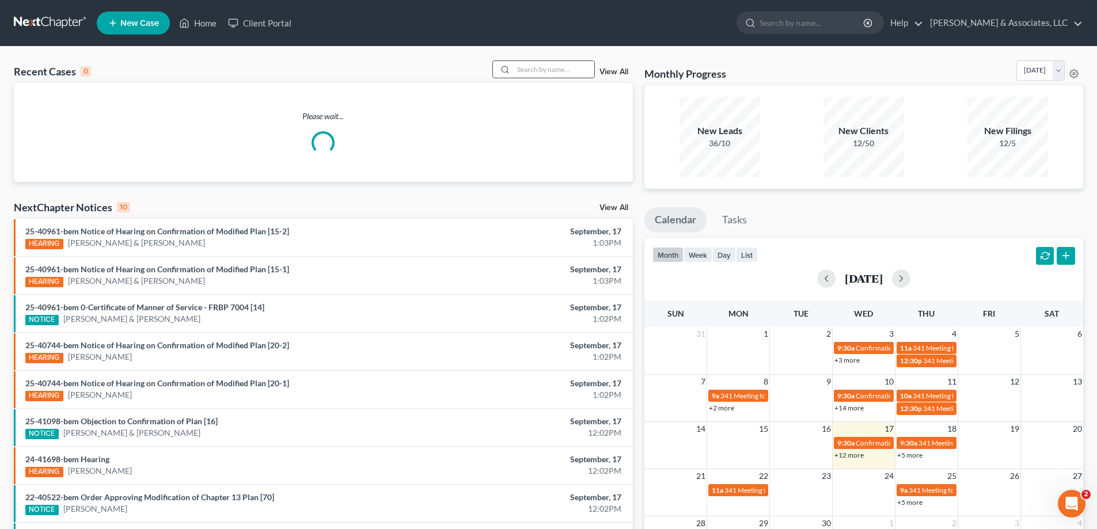
click at [517, 66] on input "search" at bounding box center [554, 69] width 81 height 17
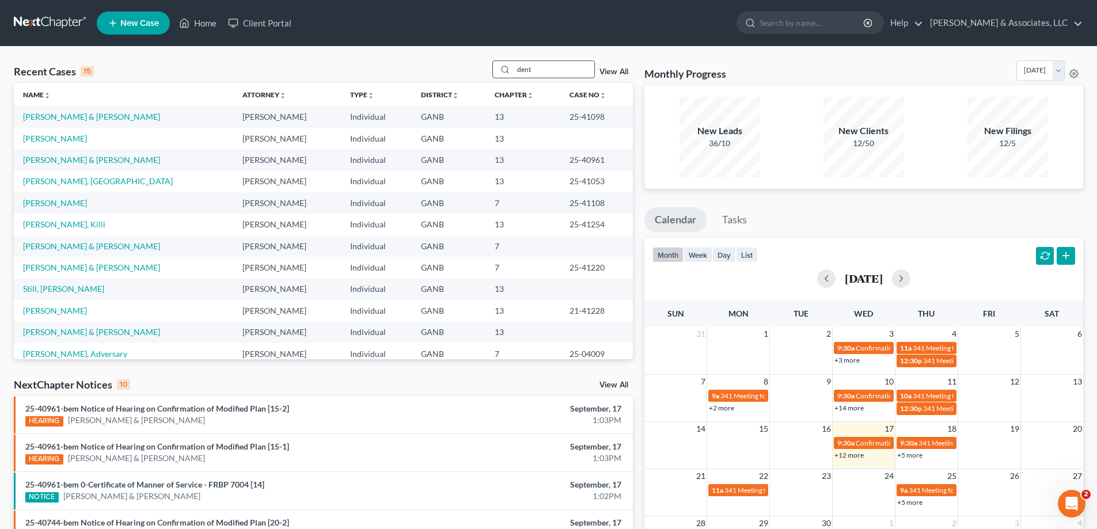
type input "dent"
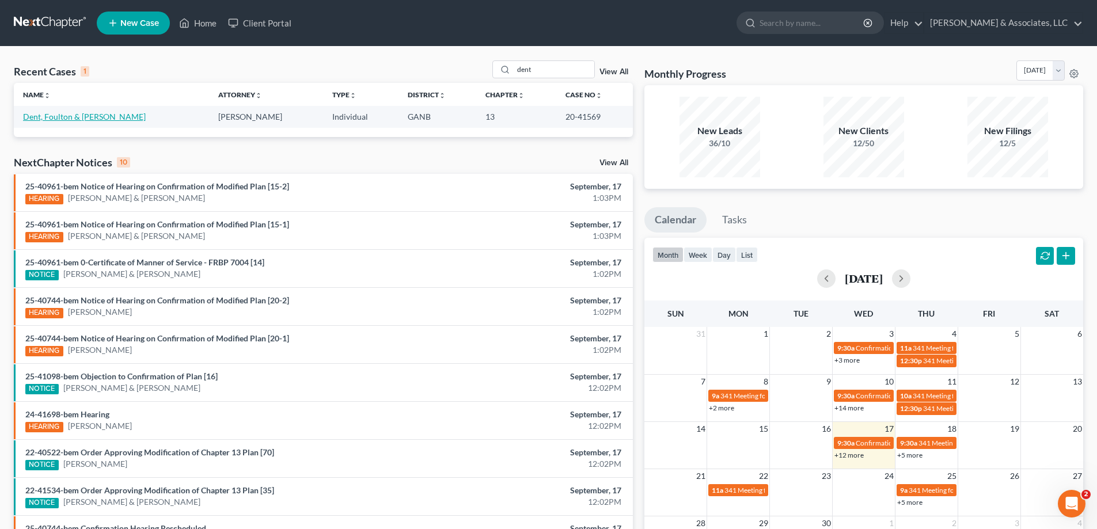
click at [52, 112] on link "Dent, Foulton & [PERSON_NAME]" at bounding box center [84, 117] width 123 height 10
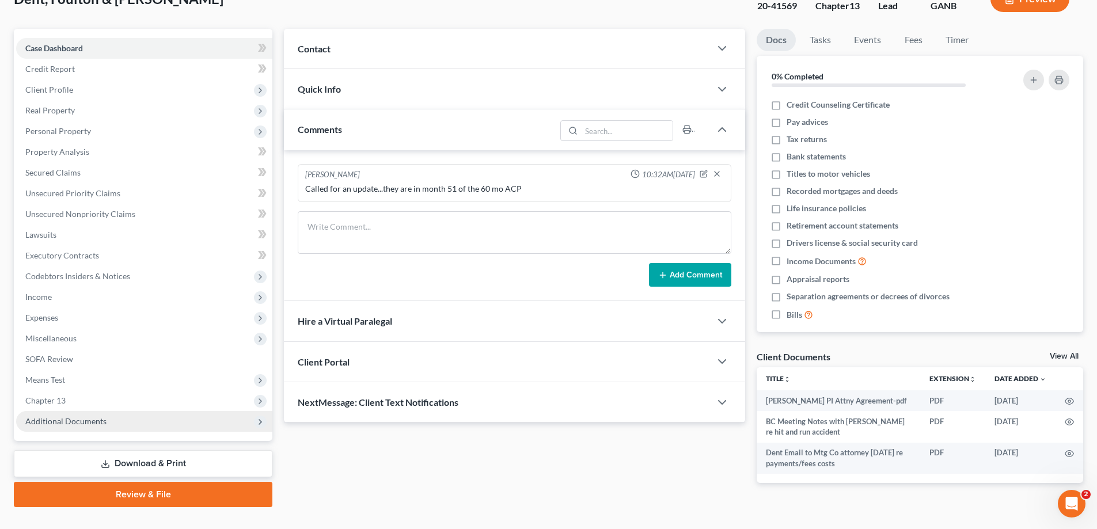
scroll to position [104, 0]
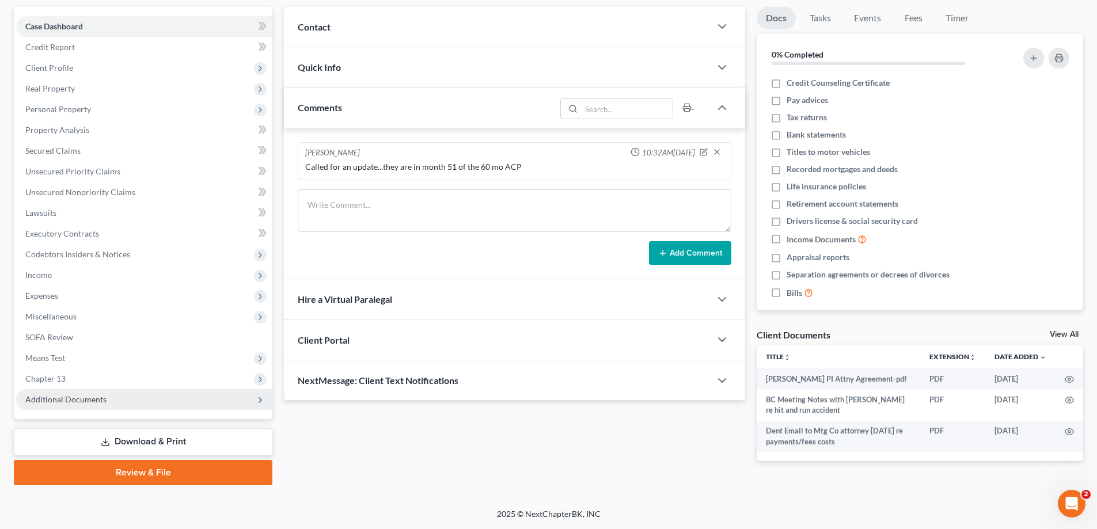
drag, startPoint x: 55, startPoint y: 402, endPoint x: 64, endPoint y: 397, distance: 10.8
click at [54, 401] on span "Additional Documents" at bounding box center [65, 399] width 81 height 10
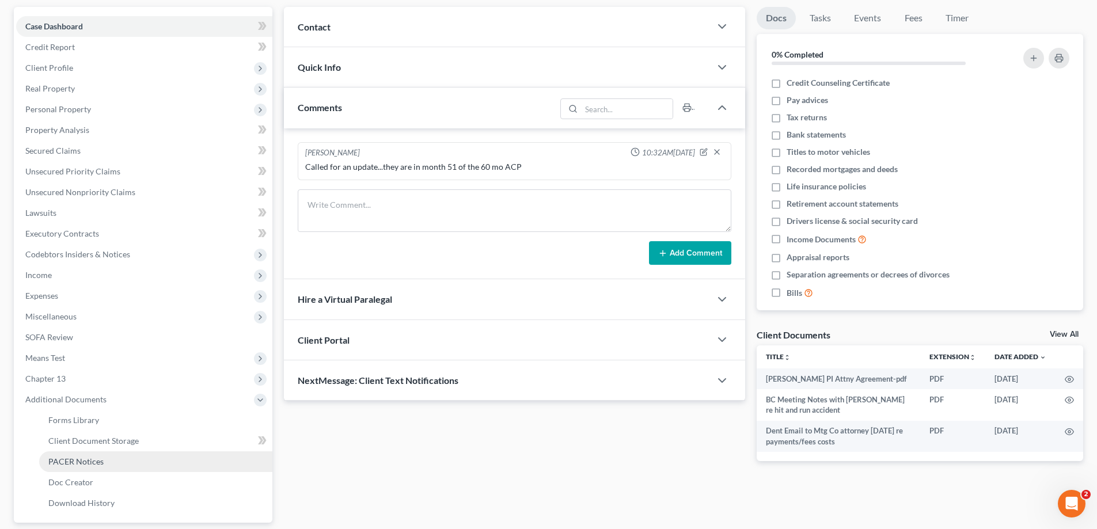
click at [62, 463] on span "PACER Notices" at bounding box center [75, 462] width 55 height 10
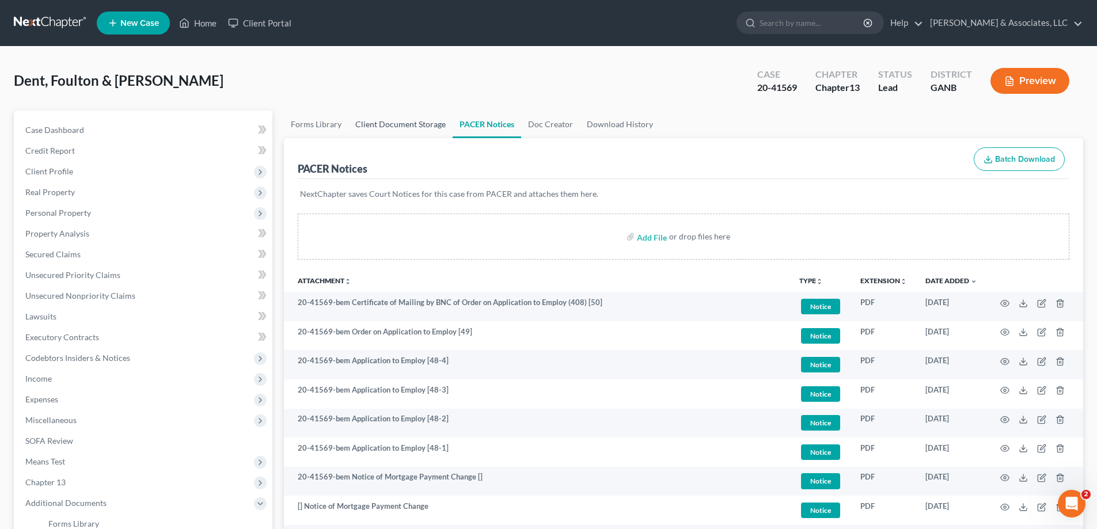
click at [398, 124] on link "Client Document Storage" at bounding box center [400, 125] width 104 height 28
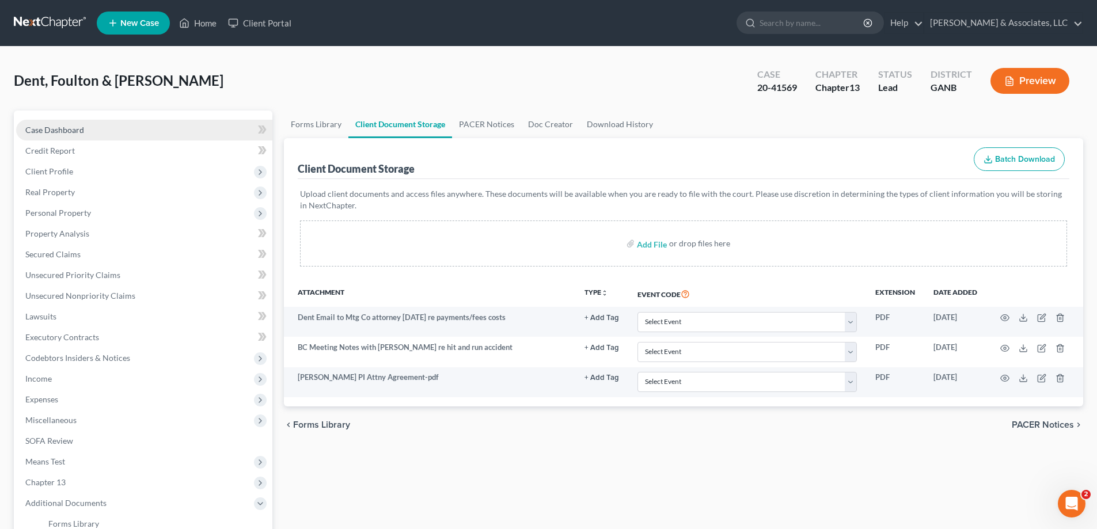
click at [54, 134] on span "Case Dashboard" at bounding box center [54, 130] width 59 height 10
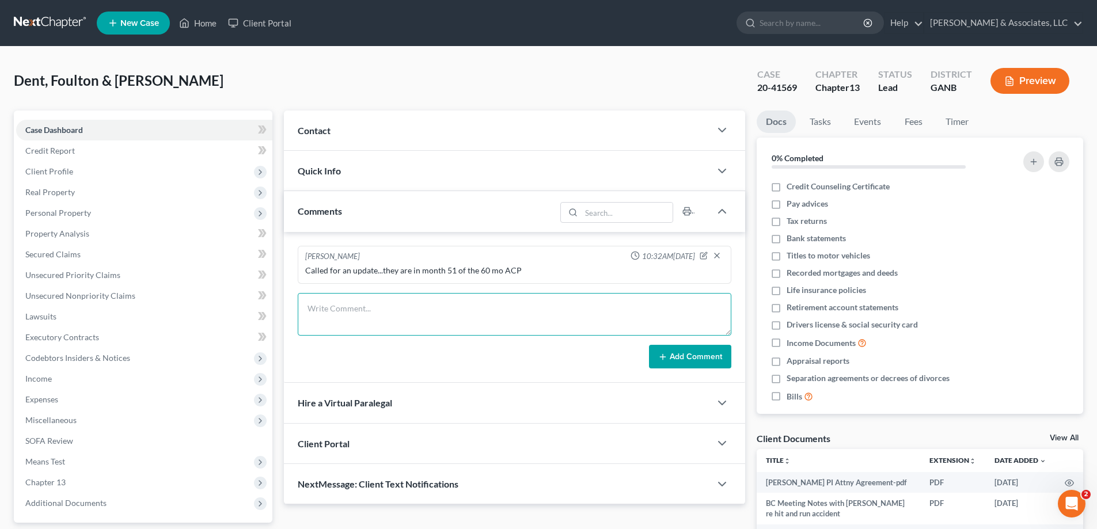
drag, startPoint x: 340, startPoint y: 311, endPoint x: 321, endPoint y: 306, distance: 20.1
click at [339, 310] on textarea at bounding box center [515, 314] width 434 height 43
paste textarea "From: Amy Adams Sent: Wednesday, September 17, 2025 1:25 PM To: Sonya M. Buckle…"
type textarea "From: Amy Adams Sent: Wednesday, September 17, 2025 1:25 PM To: Sonya M. Buckle…"
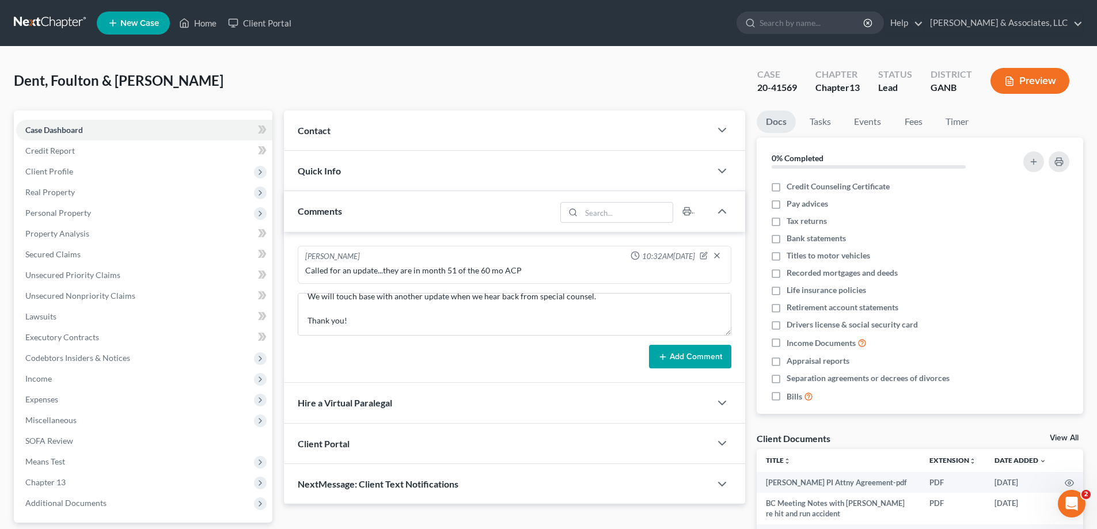
click at [697, 360] on button "Add Comment" at bounding box center [690, 357] width 82 height 24
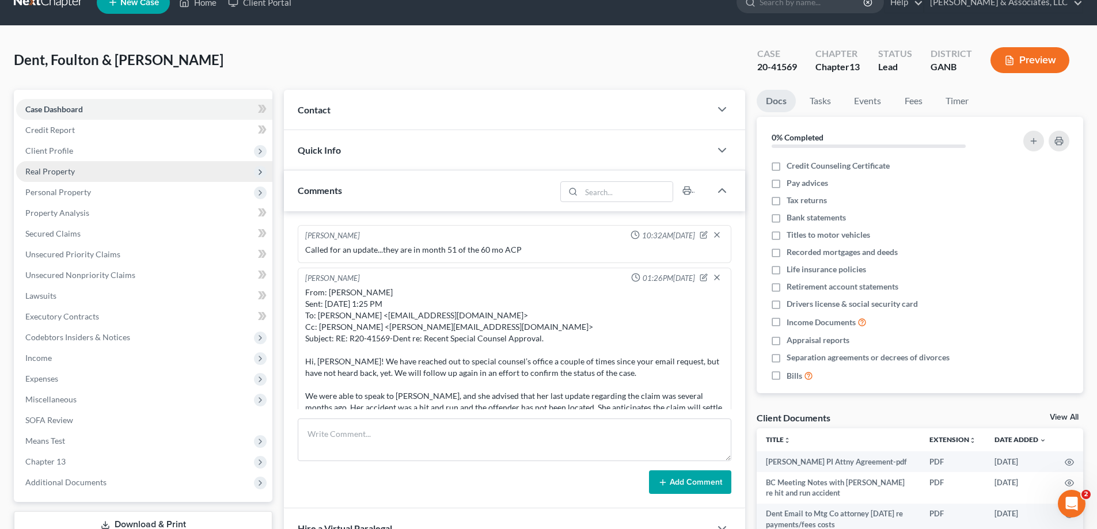
scroll to position [0, 0]
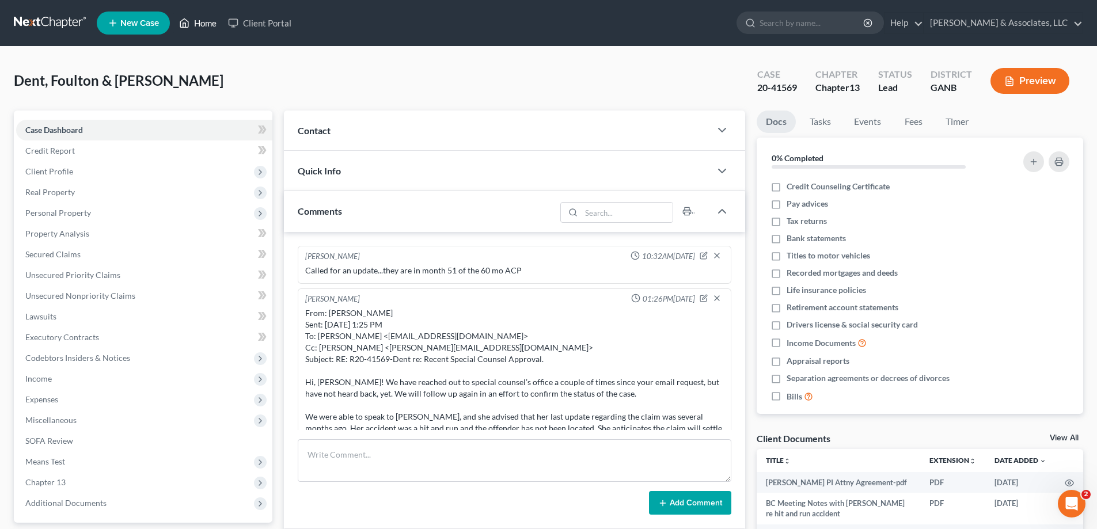
click at [194, 26] on link "Home" at bounding box center [197, 23] width 49 height 21
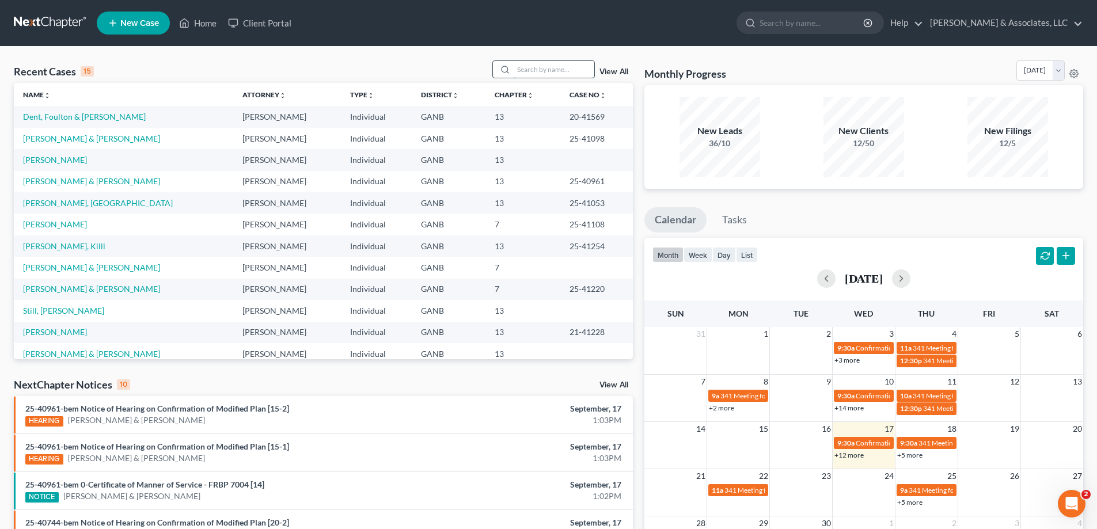
click at [569, 73] on input "search" at bounding box center [554, 69] width 81 height 17
type input "[PERSON_NAME]"
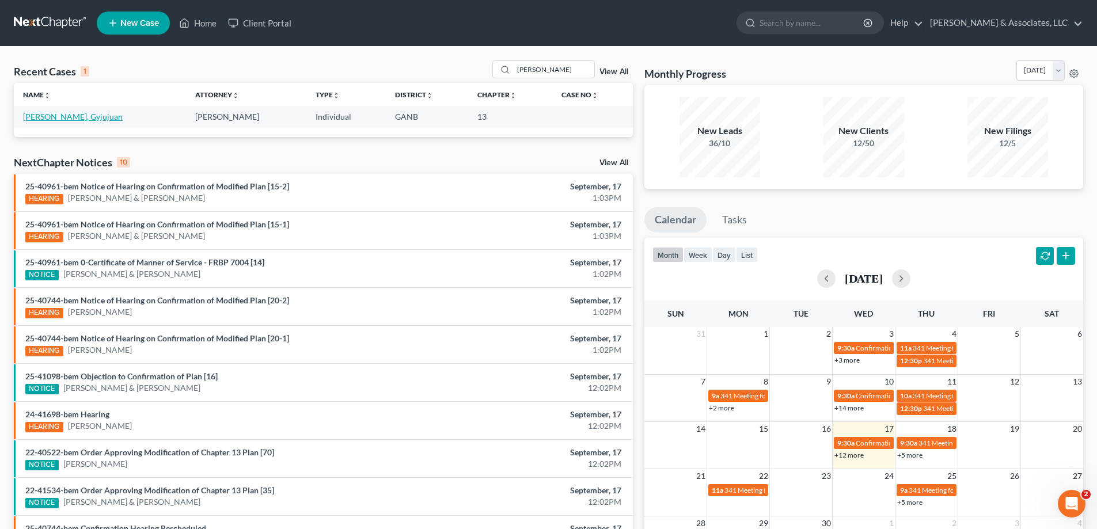
click at [28, 113] on link "[PERSON_NAME], Gyjujuan" at bounding box center [73, 117] width 100 height 10
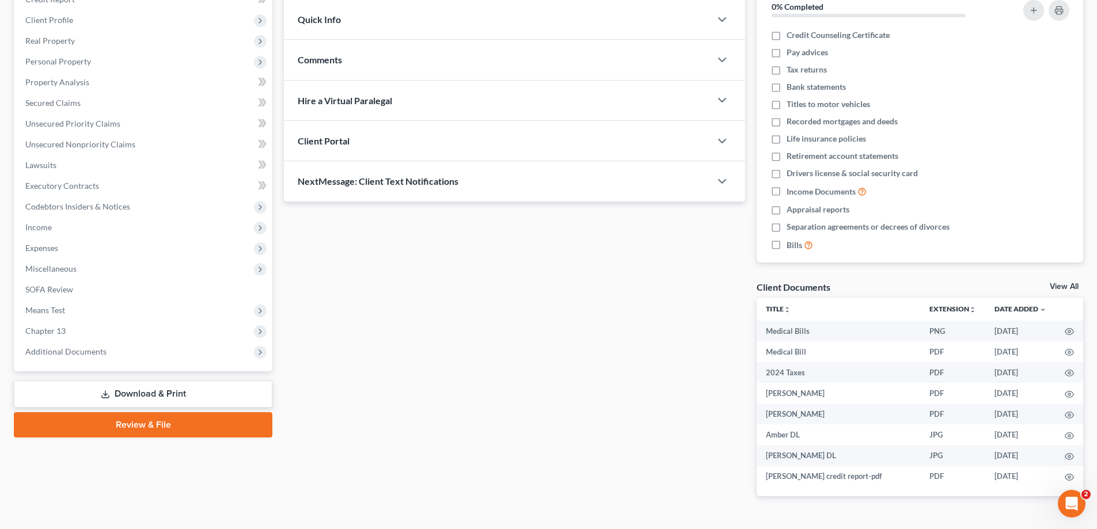
scroll to position [181, 0]
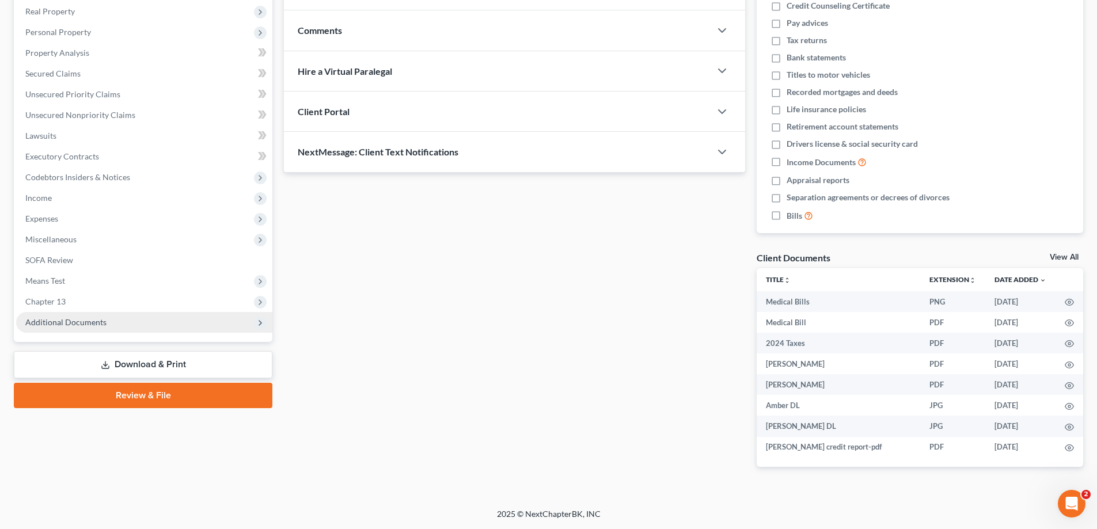
click at [86, 318] on span "Additional Documents" at bounding box center [65, 322] width 81 height 10
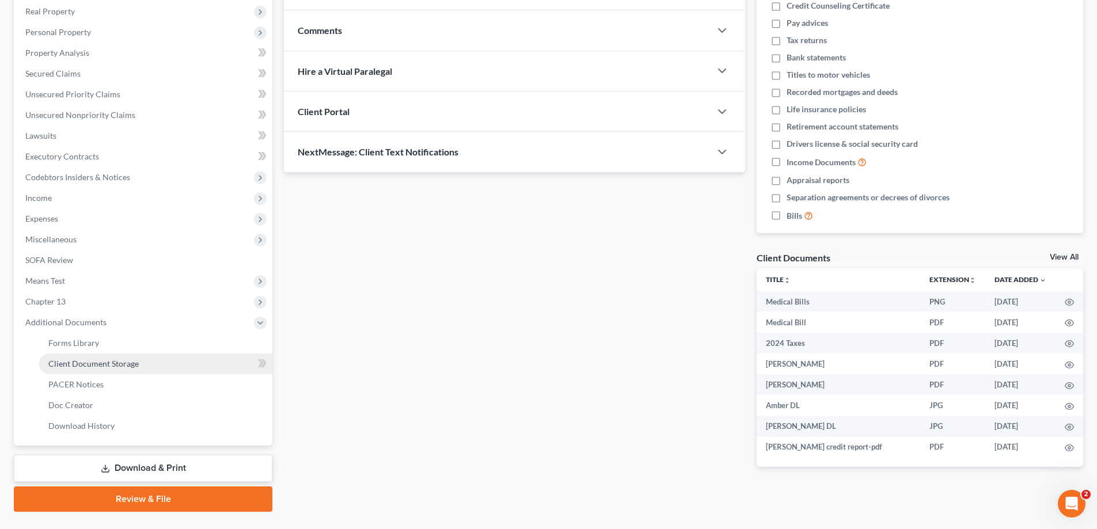
click at [64, 362] on span "Client Document Storage" at bounding box center [93, 364] width 90 height 10
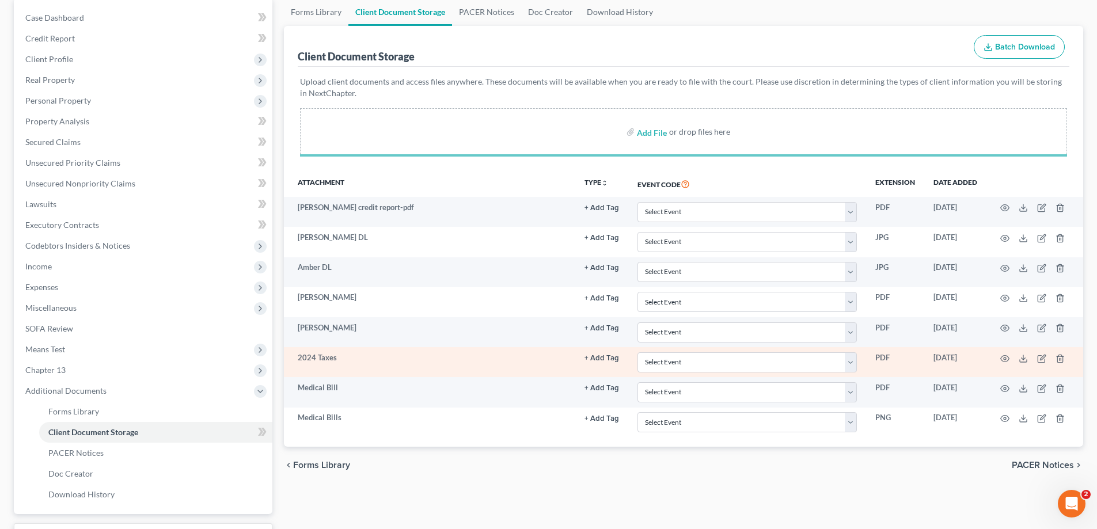
scroll to position [207, 0]
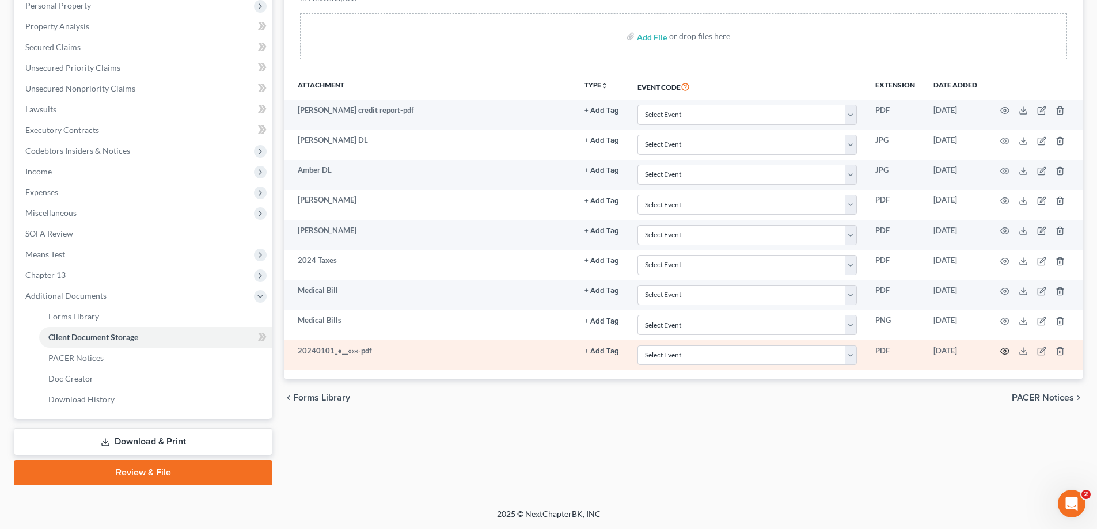
click at [1004, 351] on icon "button" at bounding box center [1004, 351] width 9 height 9
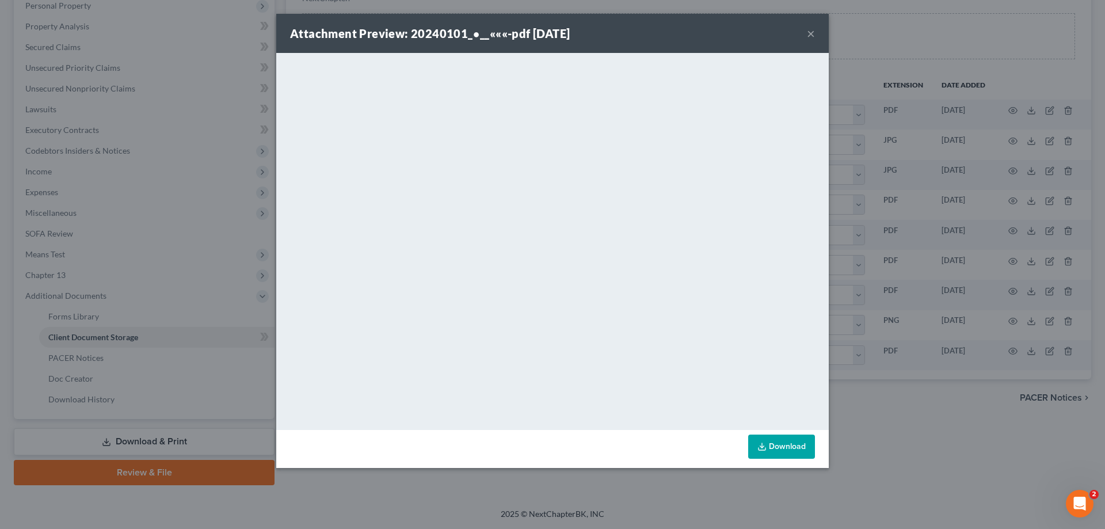
drag, startPoint x: 810, startPoint y: 36, endPoint x: 998, endPoint y: 356, distance: 370.9
click at [807, 36] on button "×" at bounding box center [811, 33] width 8 height 14
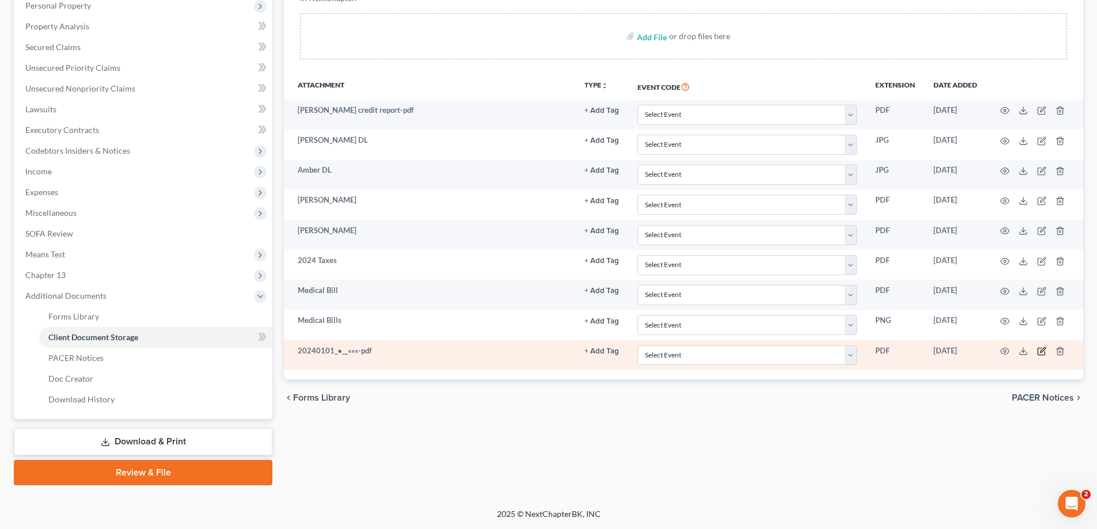
click at [1042, 348] on icon "button" at bounding box center [1041, 351] width 9 height 9
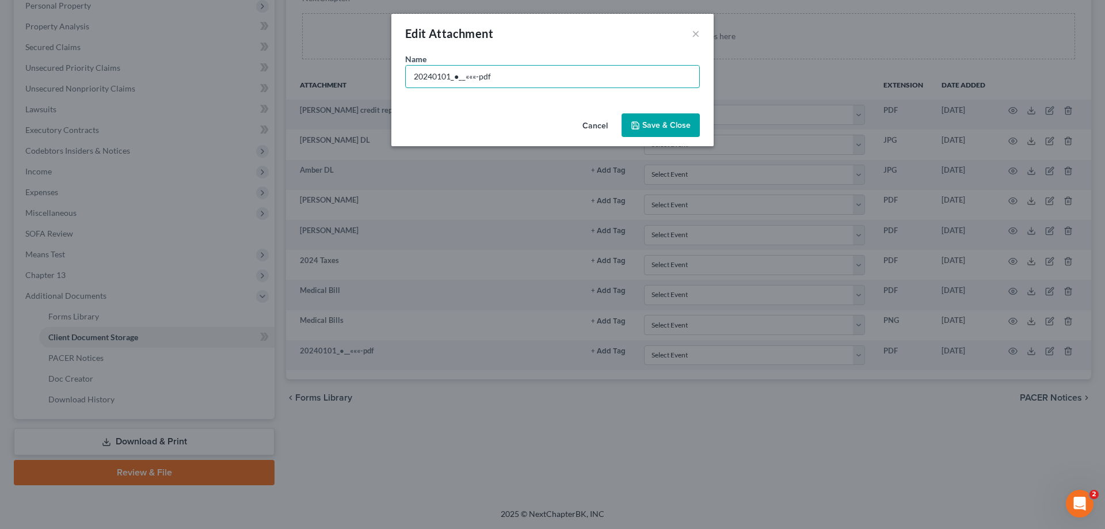
drag, startPoint x: 523, startPoint y: 78, endPoint x: 307, endPoint y: 67, distance: 216.7
click at [307, 67] on div "Edit Attachment × Name * 20240101_●__«««-pdf Cancel Save & Close" at bounding box center [552, 264] width 1105 height 529
type input "GA Tax Return-only pages 1-3"
click at [664, 129] on span "Save & Close" at bounding box center [667, 125] width 48 height 10
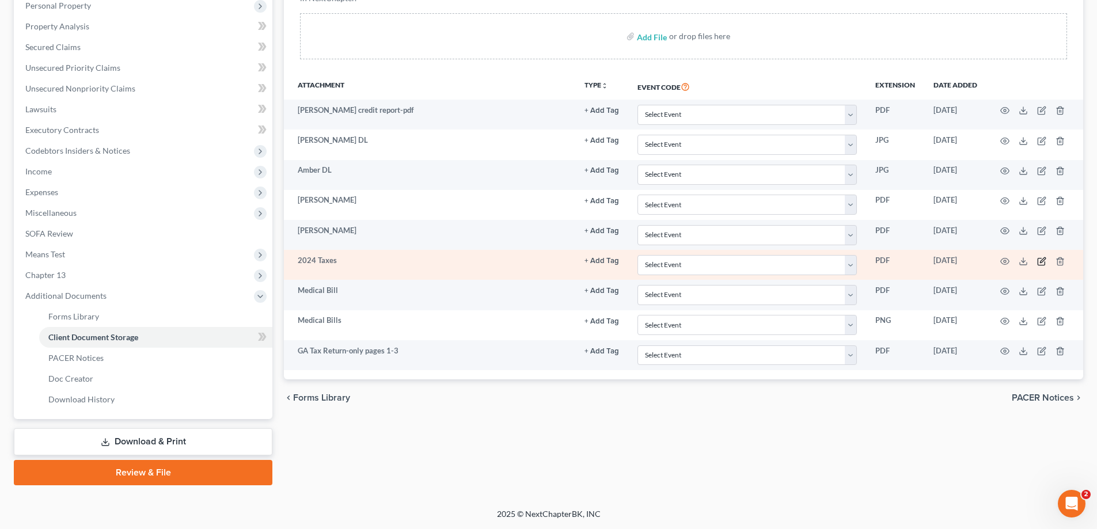
click at [1042, 261] on icon "button" at bounding box center [1041, 261] width 9 height 9
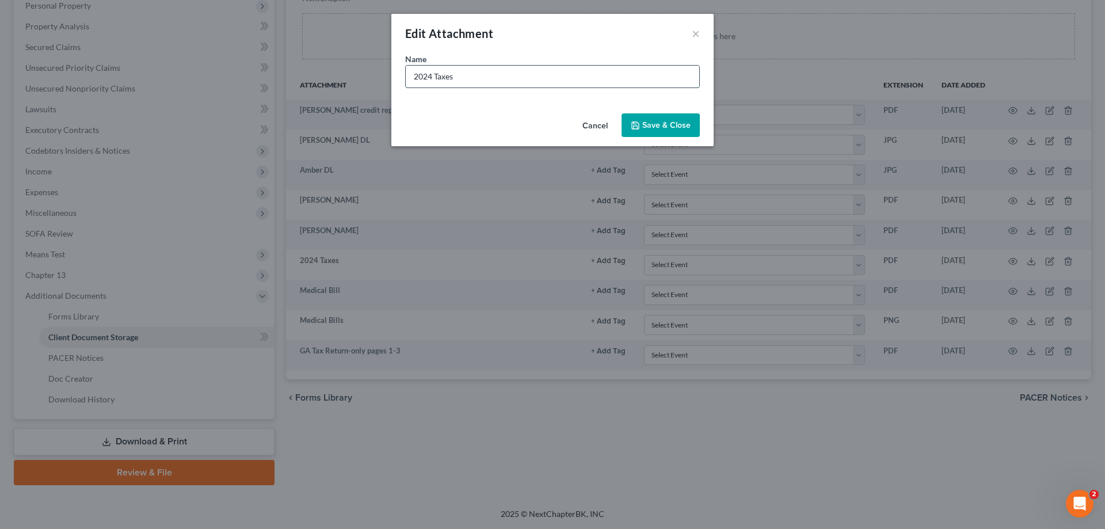
click at [434, 74] on input "2024 Taxes" at bounding box center [553, 77] width 294 height 22
type input "IRS 2024 Taxes"
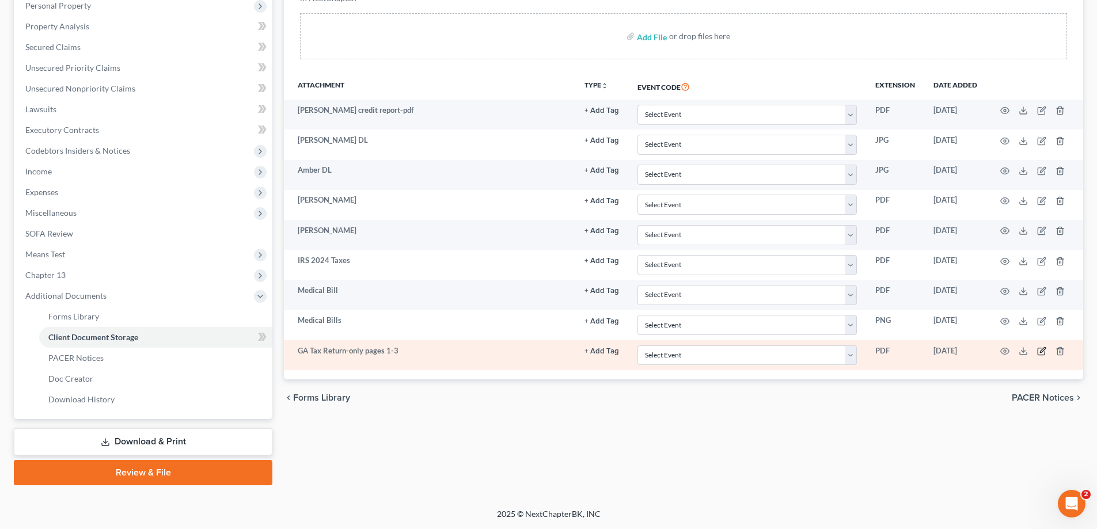
click at [1040, 351] on icon "button" at bounding box center [1041, 351] width 9 height 9
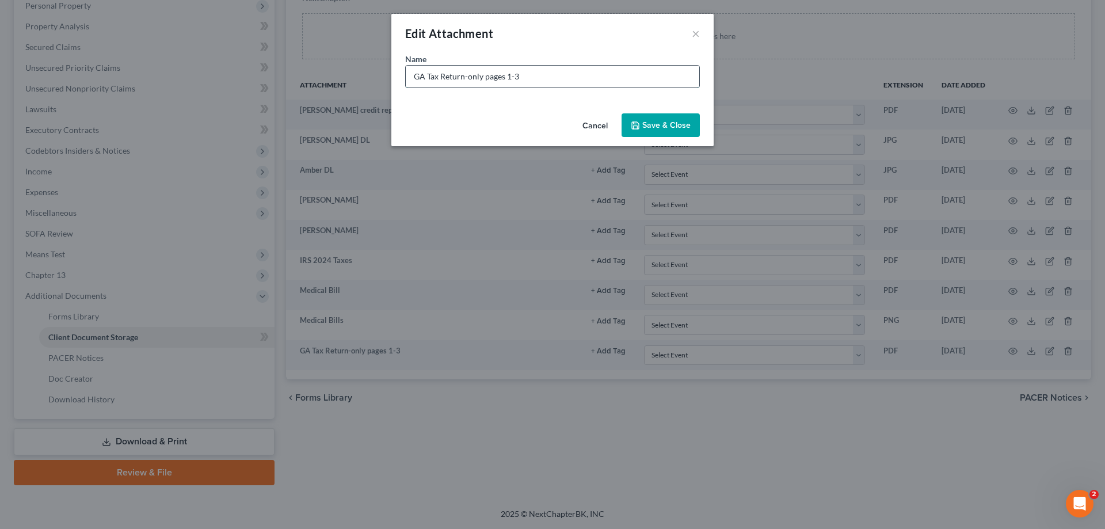
click at [427, 76] on input "GA Tax Return-only pages 1-3" at bounding box center [553, 77] width 294 height 22
type input "GA 2024 Tax Return-only pages 1-3"
drag, startPoint x: 646, startPoint y: 110, endPoint x: 408, endPoint y: 292, distance: 299.4
click at [647, 111] on div "Cancel Save & Close" at bounding box center [553, 128] width 322 height 38
click at [655, 125] on span "Save & Close" at bounding box center [667, 125] width 48 height 10
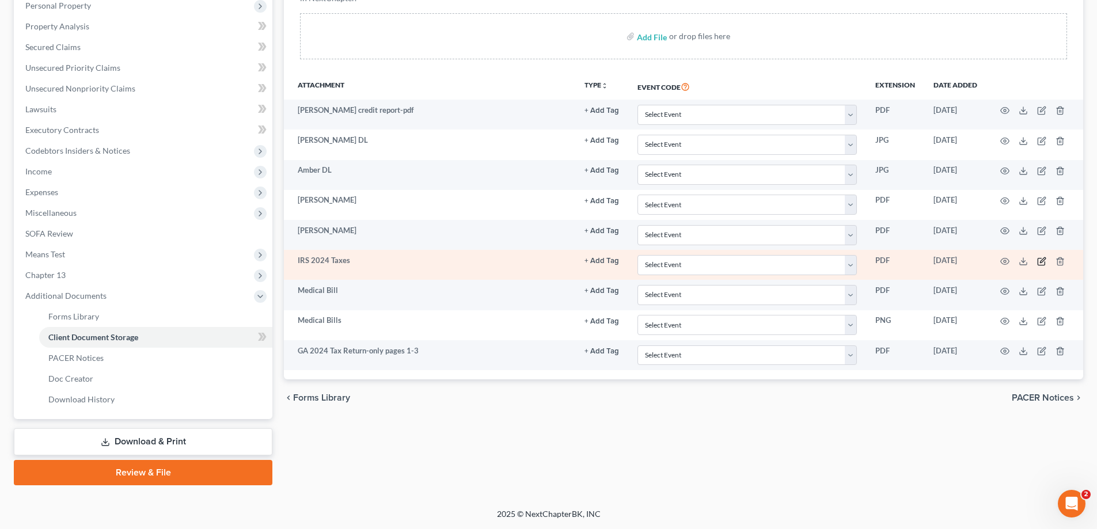
click at [1039, 259] on icon "button" at bounding box center [1041, 261] width 9 height 9
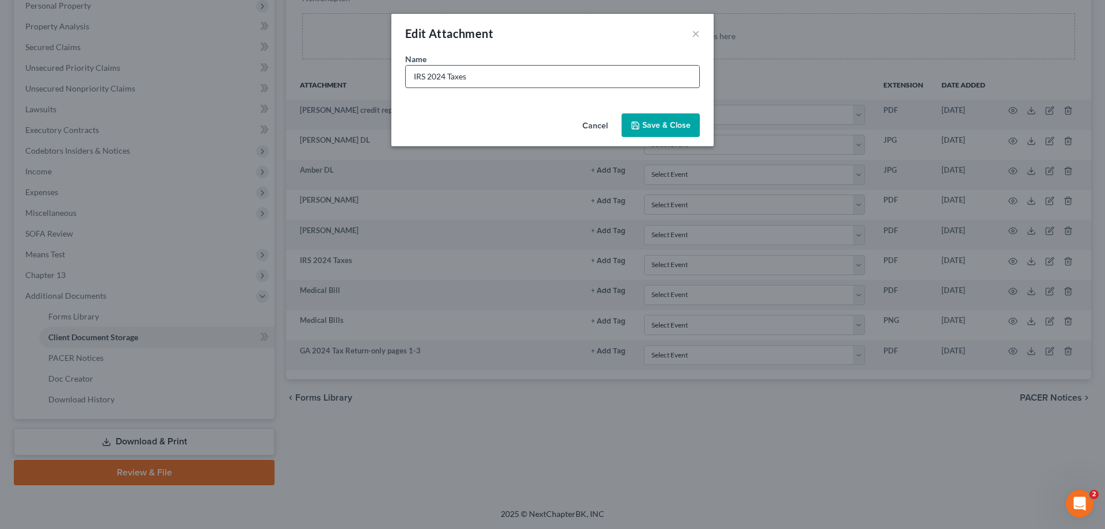
click at [488, 73] on input "IRS 2024 Taxes" at bounding box center [553, 77] width 294 height 22
type input "IRS 2024 Tax Return"
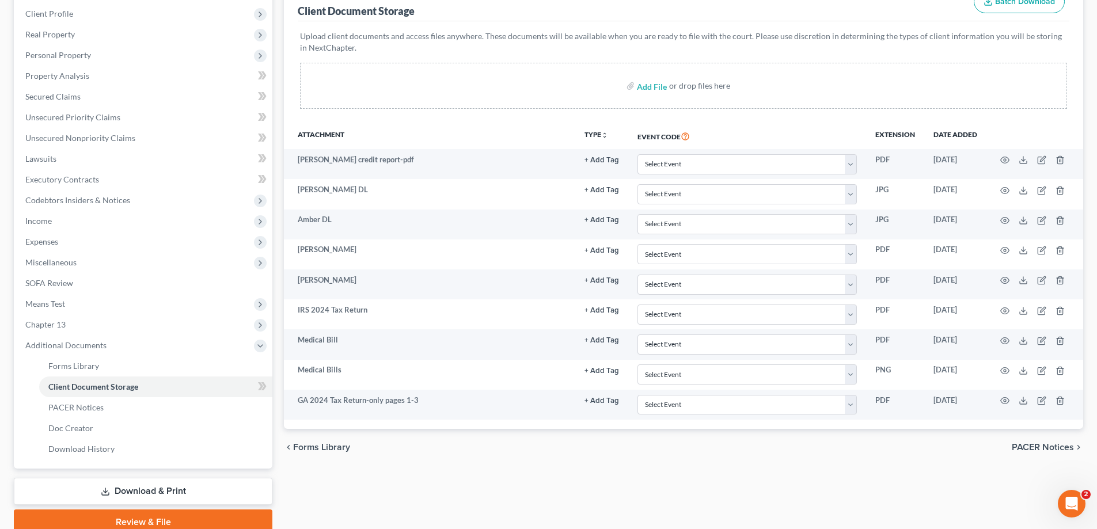
scroll to position [0, 0]
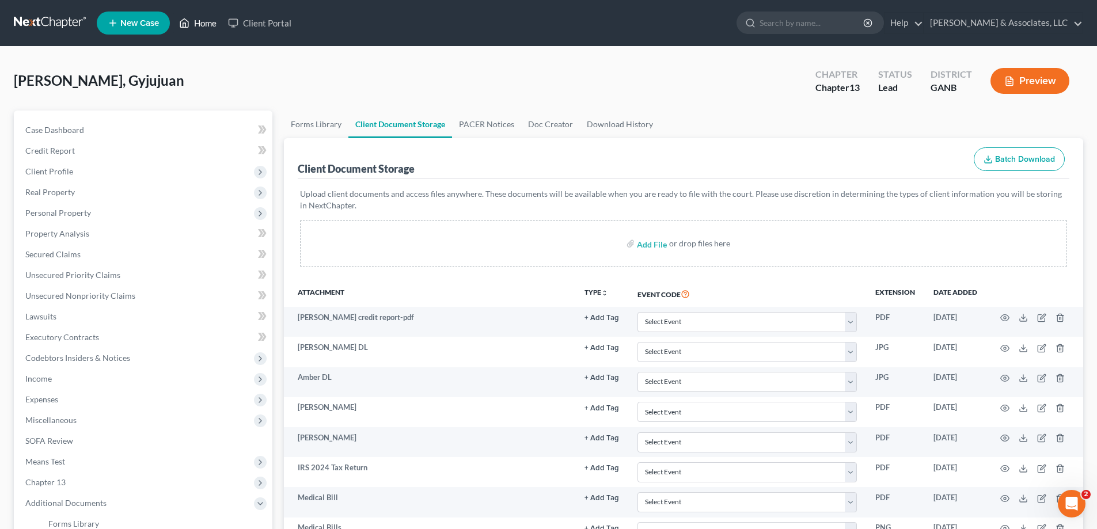
click at [206, 24] on link "Home" at bounding box center [197, 23] width 49 height 21
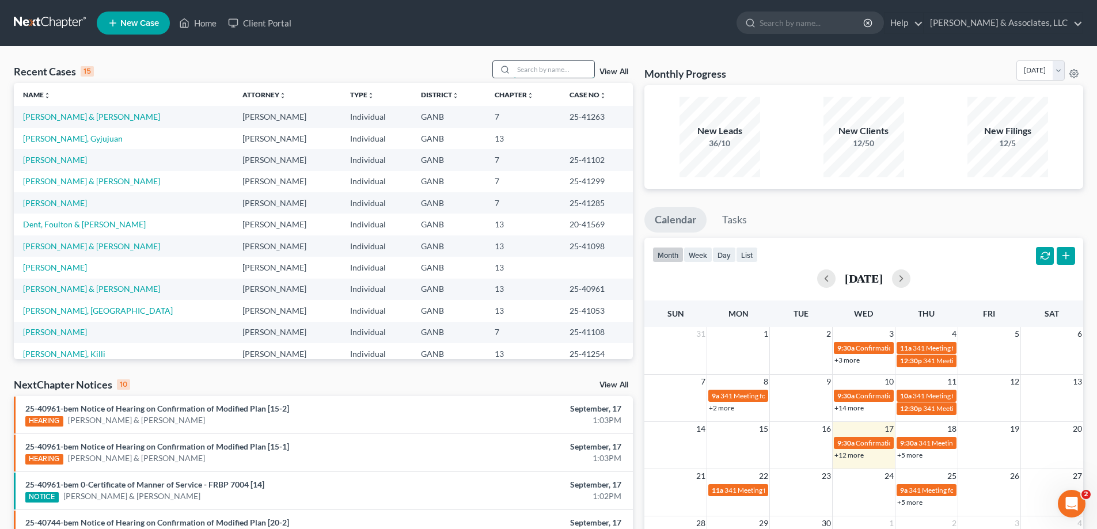
click at [541, 74] on input "search" at bounding box center [554, 69] width 81 height 17
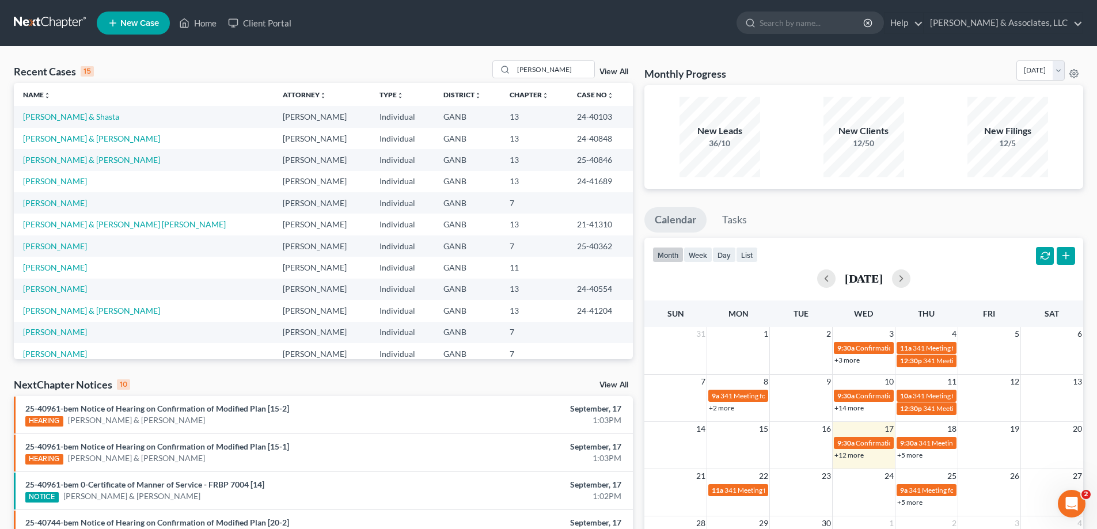
click at [1081, 211] on ul "Calendar Tasks" at bounding box center [863, 222] width 439 height 31
drag, startPoint x: 546, startPoint y: 71, endPoint x: 503, endPoint y: 69, distance: 43.2
click at [503, 69] on div "smith" at bounding box center [543, 69] width 102 height 18
type input "tilley"
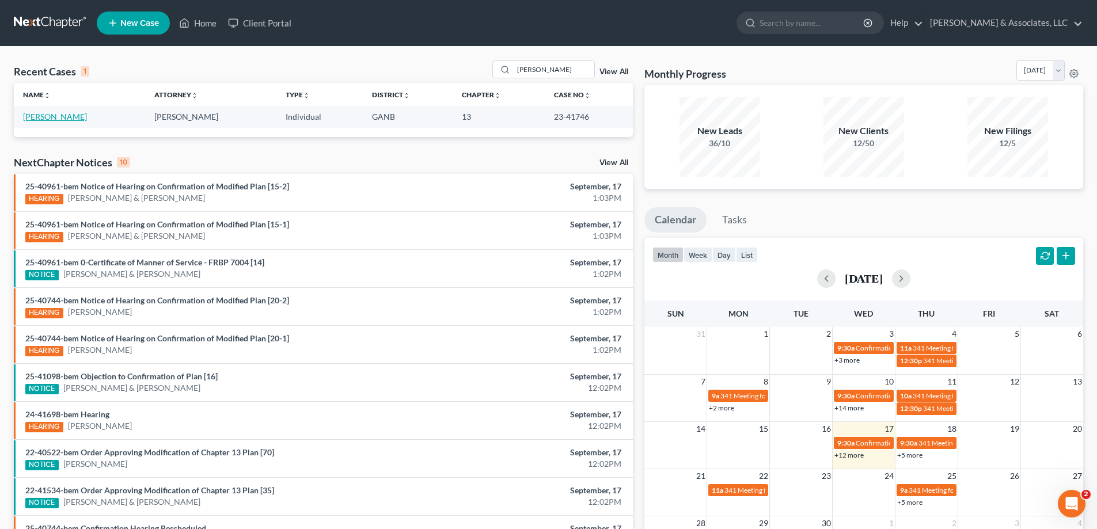
click at [41, 116] on link "Tilley, Gina" at bounding box center [55, 117] width 64 height 10
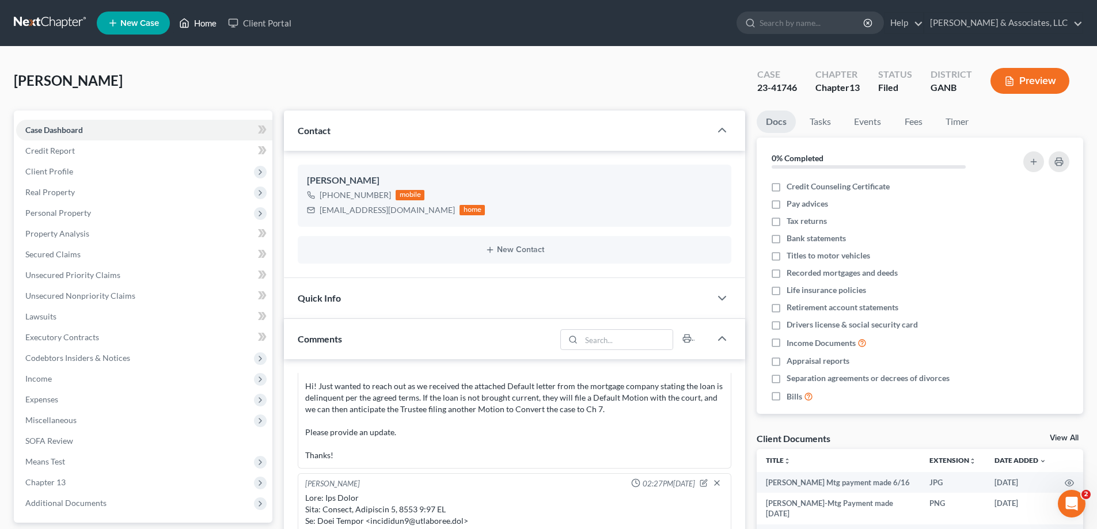
click at [196, 20] on link "Home" at bounding box center [197, 23] width 49 height 21
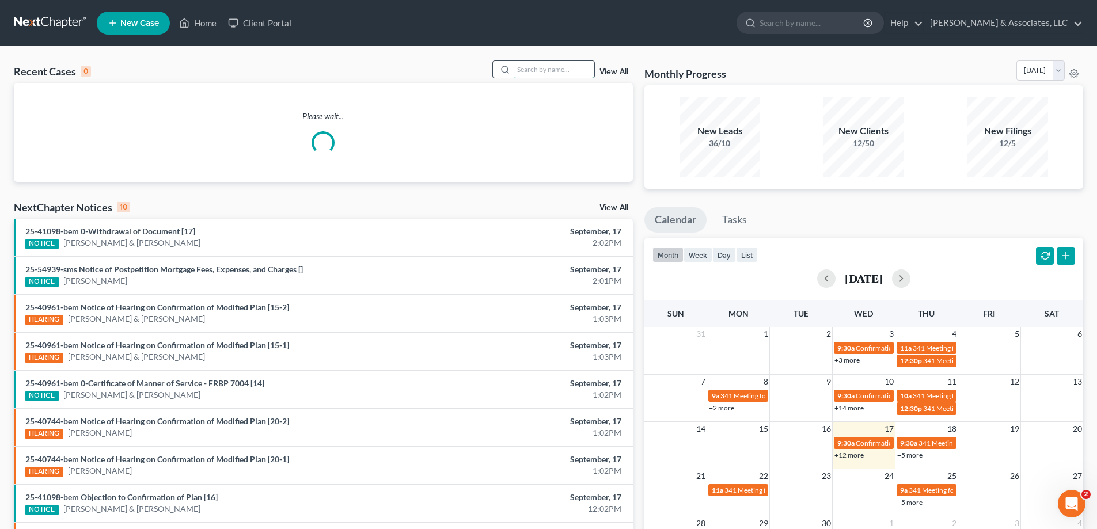
click at [555, 73] on input "search" at bounding box center [554, 69] width 81 height 17
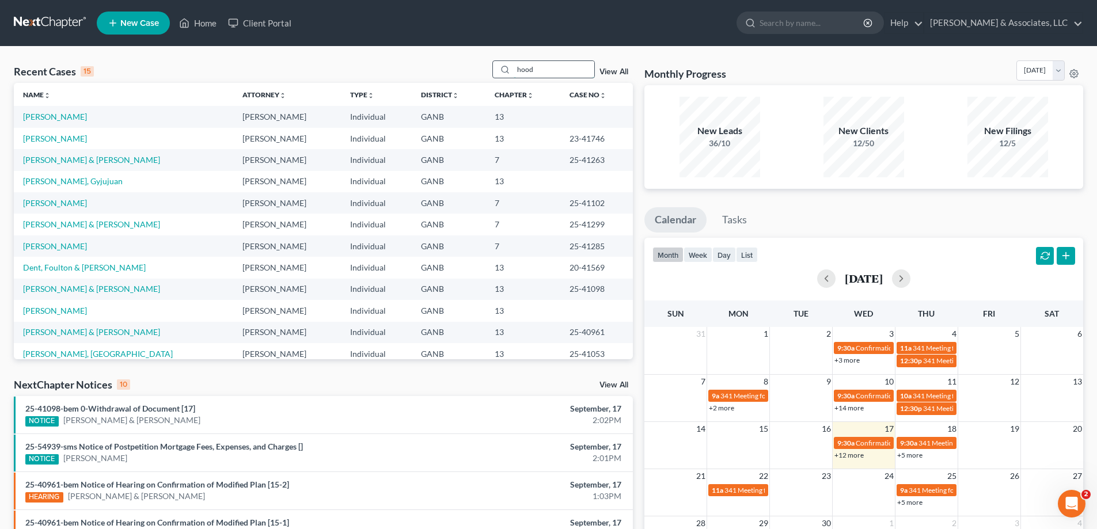
type input "hood"
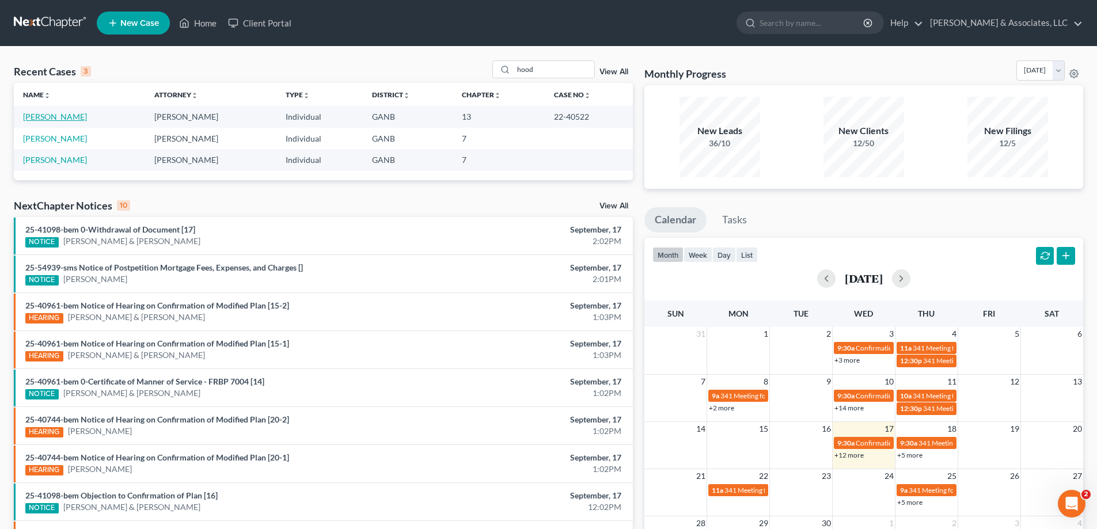
click at [40, 114] on link "Hood, Ray" at bounding box center [55, 117] width 64 height 10
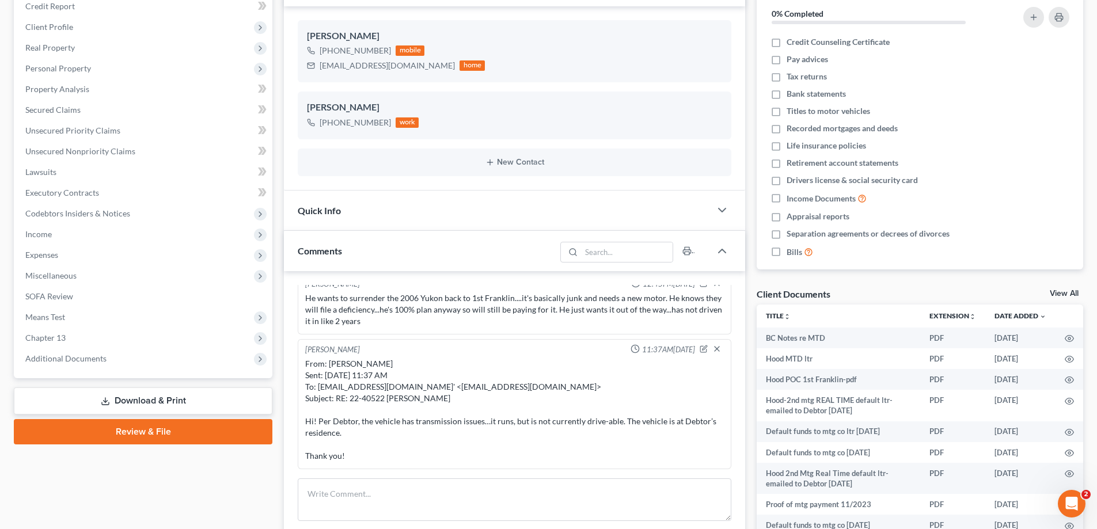
scroll to position [288, 0]
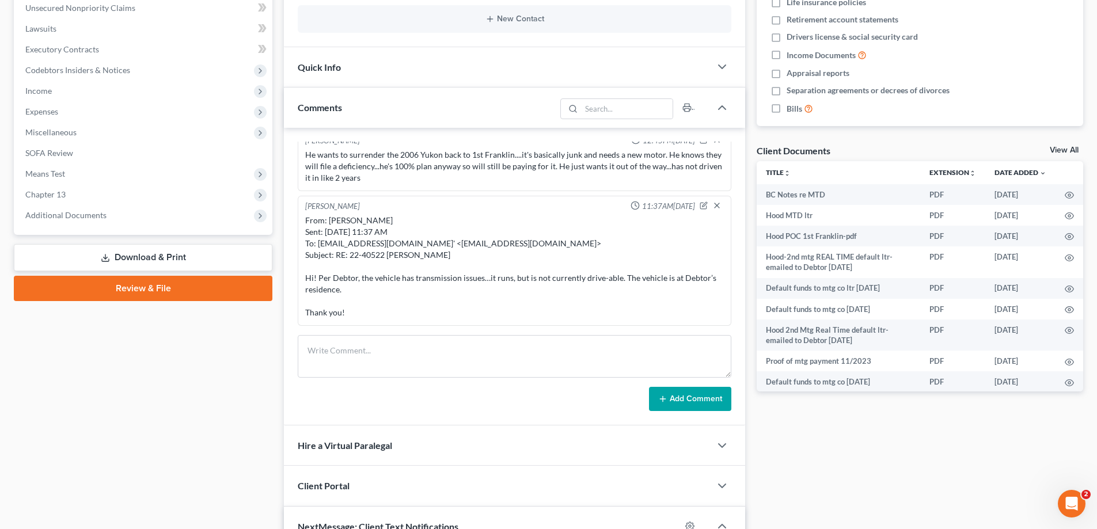
click at [289, 340] on div "Amy Adams 12:22PM, 09/01/2023 From: Amy Adams Sent: Friday, September 1, 2023 1…" at bounding box center [514, 277] width 461 height 298
click at [310, 345] on textarea at bounding box center [515, 356] width 434 height 43
click at [307, 345] on textarea at bounding box center [515, 356] width 434 height 43
click at [309, 350] on textarea at bounding box center [515, 356] width 434 height 43
click at [343, 351] on textarea at bounding box center [515, 356] width 434 height 43
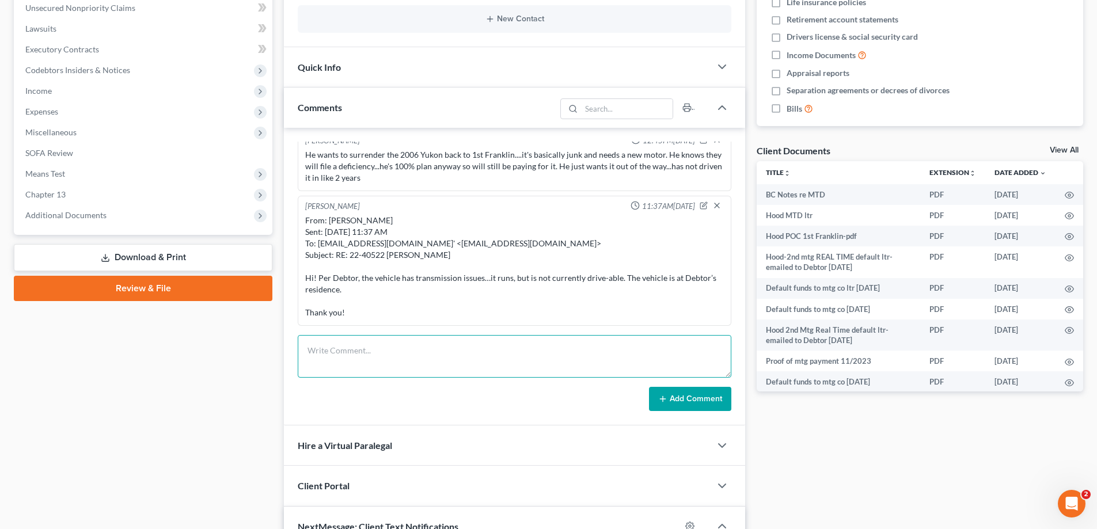
paste textarea "From: Amy Adams Sent: Wednesday, September 17, 2025 2:24 PM To: Ray Hood <rayho…"
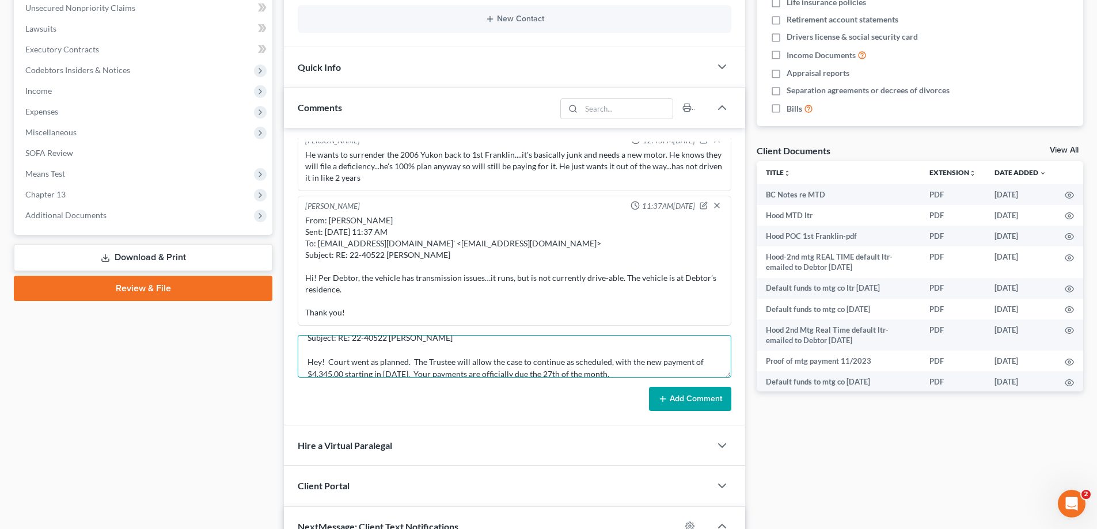
scroll to position [0, 0]
type textarea "From: Amy Adams Sent: Wednesday, September 17, 2025 2:24 PM To: Ray Hood <rayho…"
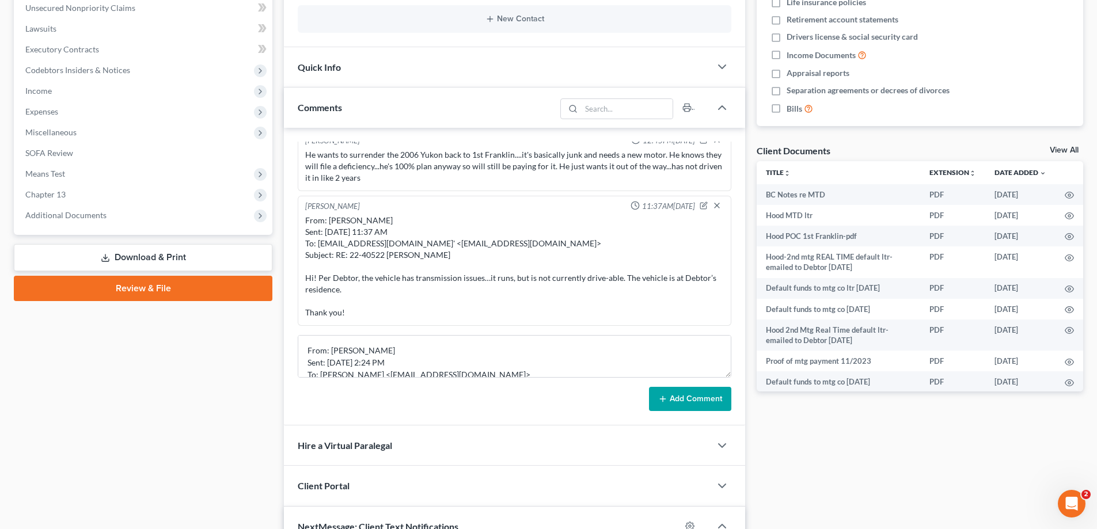
click at [675, 404] on button "Add Comment" at bounding box center [690, 399] width 82 height 24
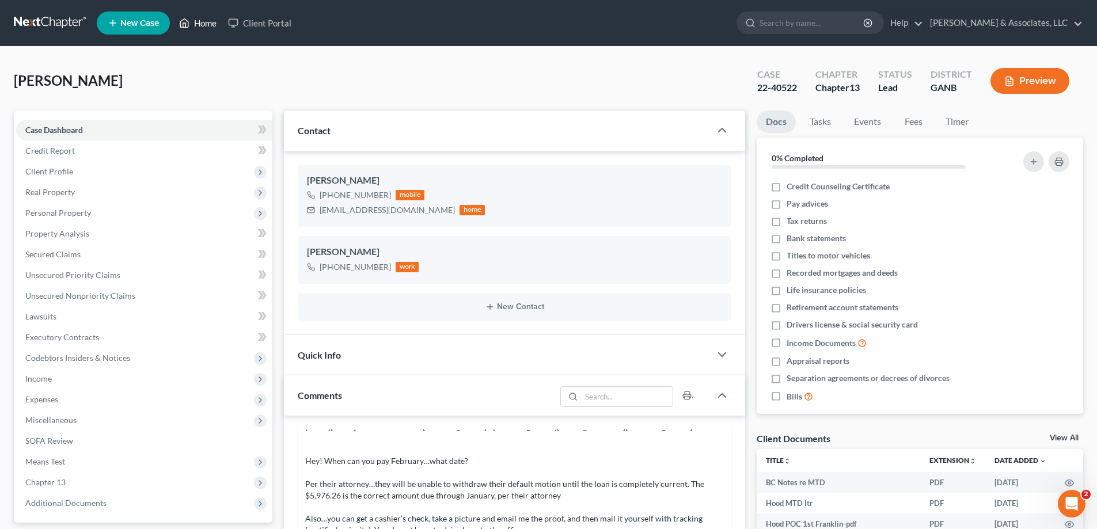
click at [205, 19] on link "Home" at bounding box center [197, 23] width 49 height 21
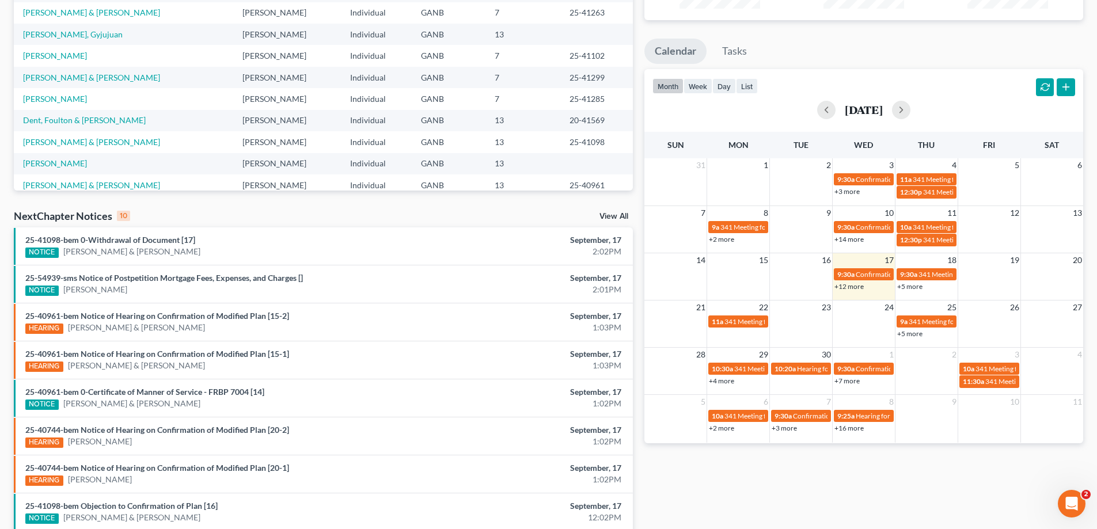
scroll to position [173, 0]
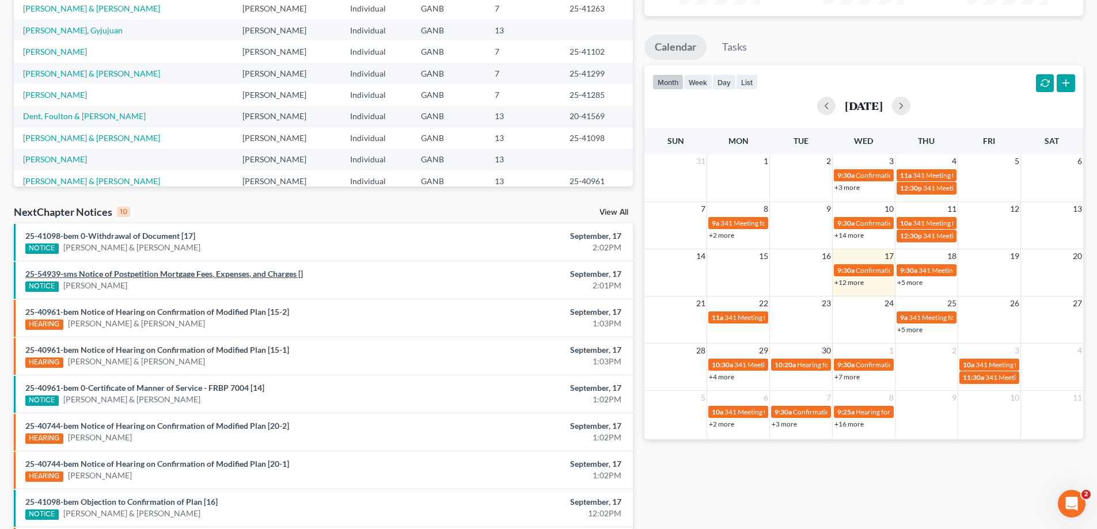
click at [162, 271] on link "25-54939-sms Notice of Postpetition Mortgage Fees, Expenses, and Charges []" at bounding box center [164, 274] width 278 height 10
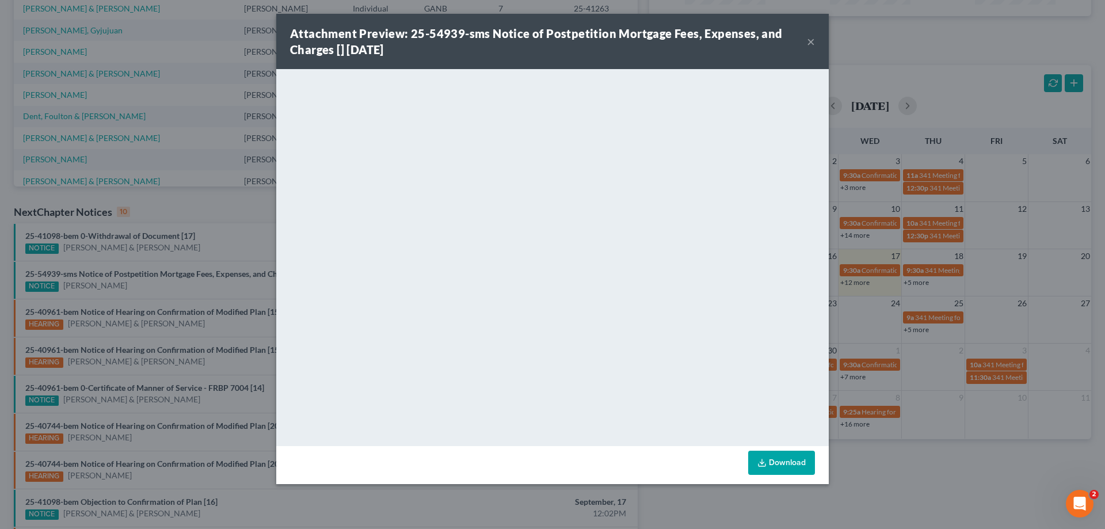
click at [809, 42] on button "×" at bounding box center [811, 42] width 8 height 14
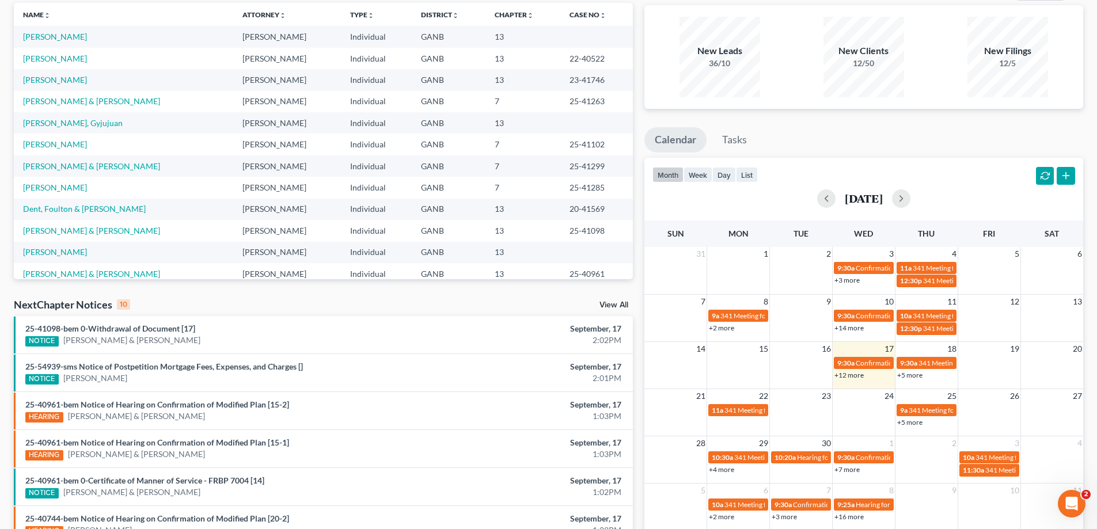
scroll to position [0, 0]
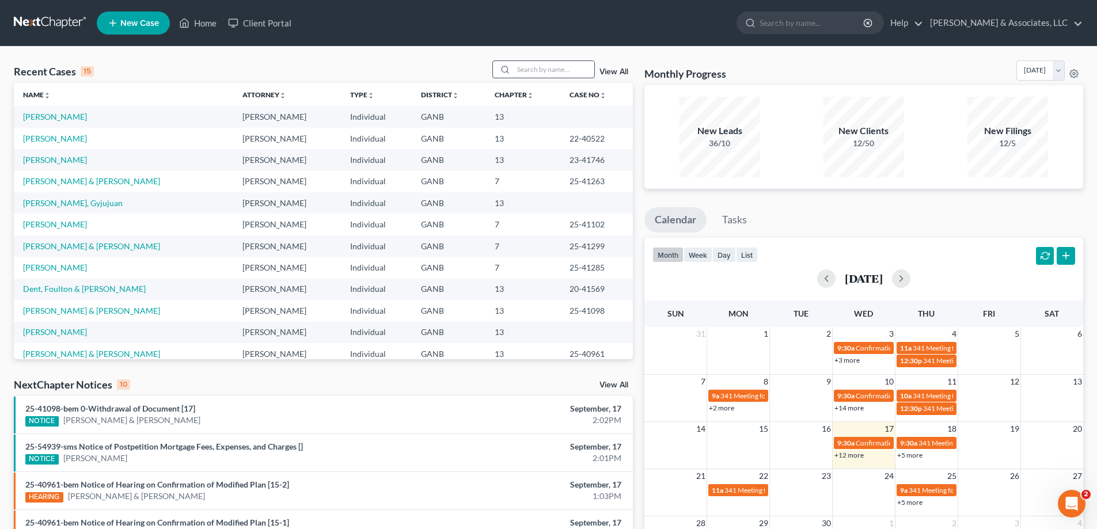
click at [538, 73] on input "search" at bounding box center [554, 69] width 81 height 17
type input "lusk"
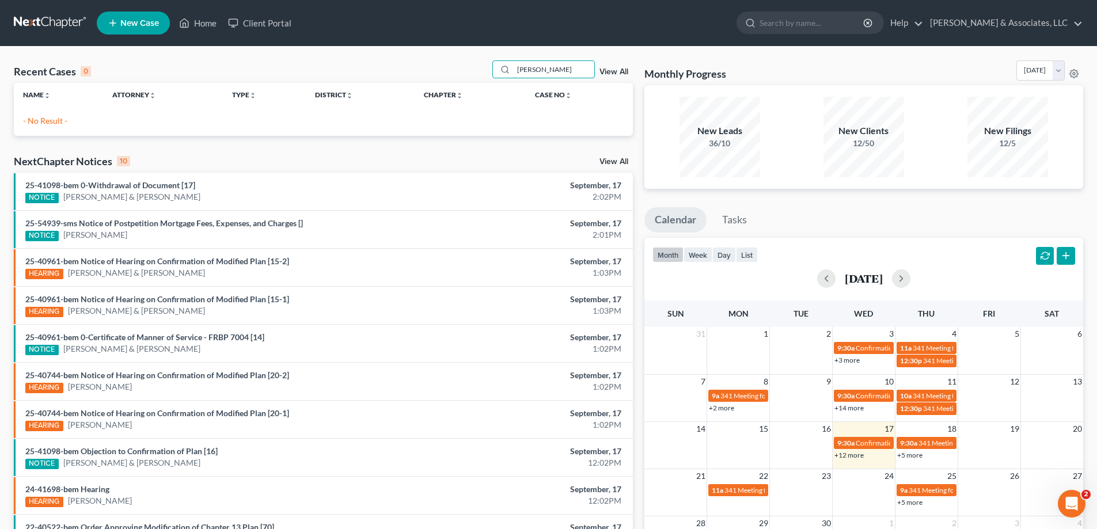
drag, startPoint x: 535, startPoint y: 67, endPoint x: 496, endPoint y: 59, distance: 39.4
click at [489, 69] on div "Recent Cases 0 lusk View All" at bounding box center [323, 71] width 619 height 22
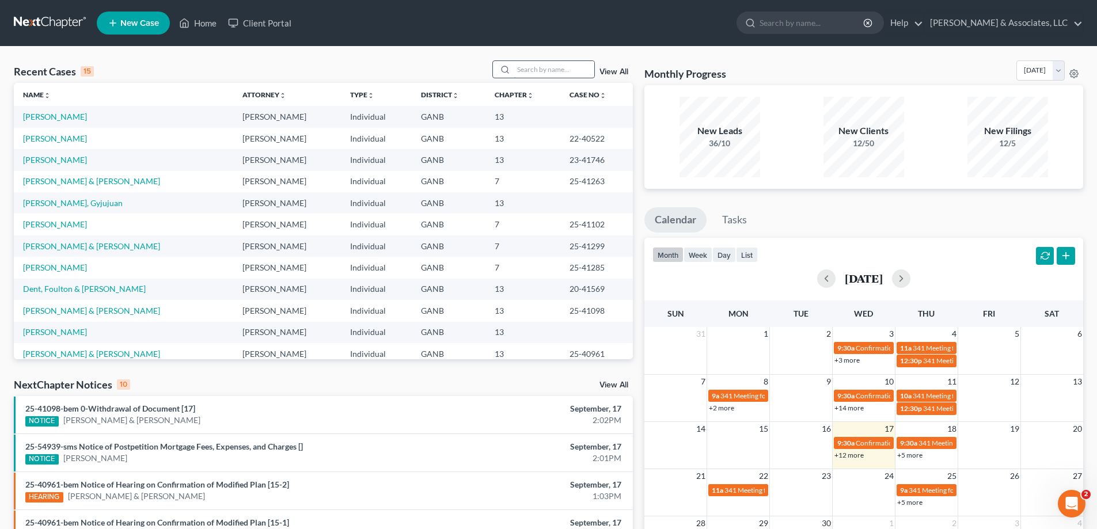
click at [519, 66] on input "search" at bounding box center [554, 69] width 81 height 17
type input "ezell"
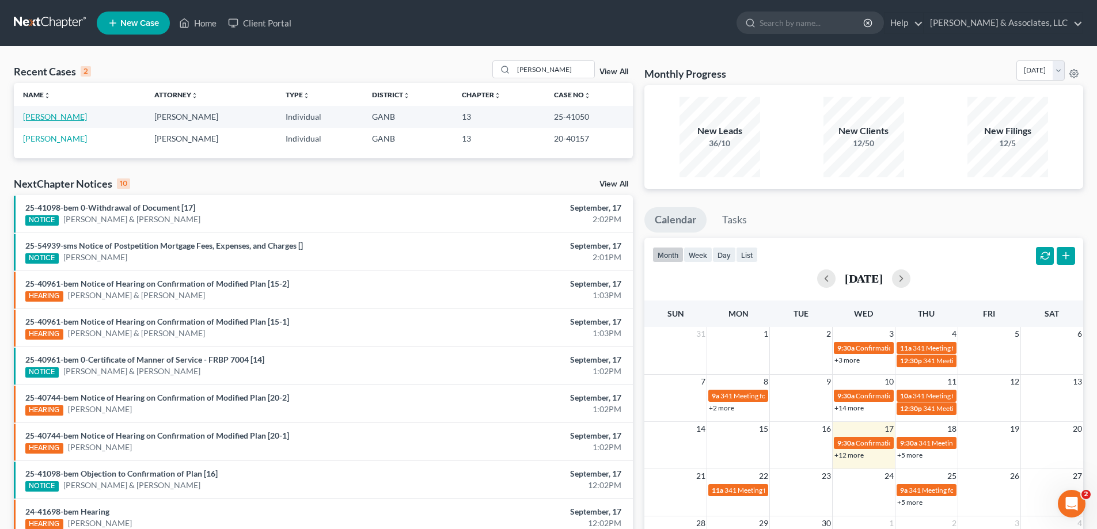
click at [38, 116] on link "Ezell, Mark" at bounding box center [55, 117] width 64 height 10
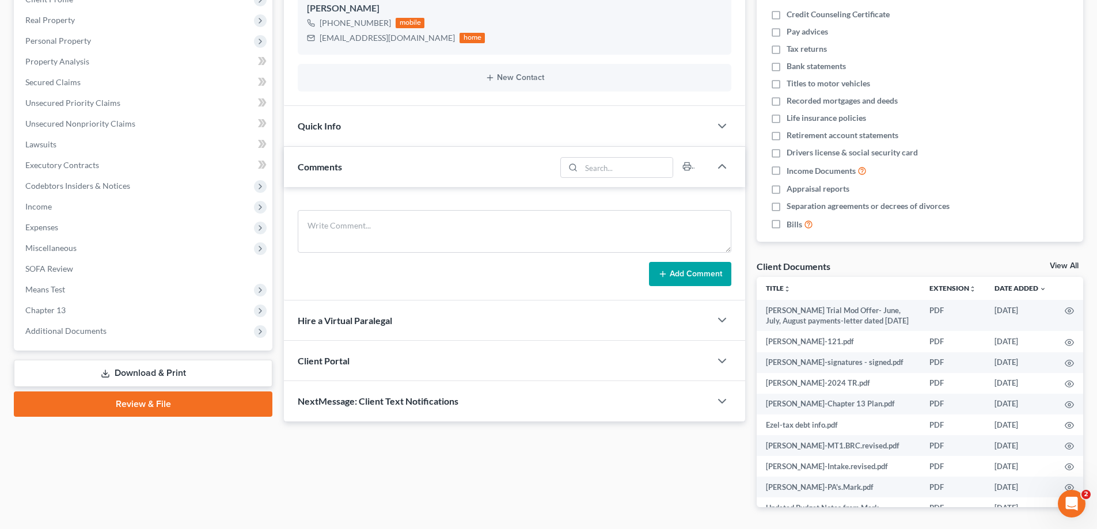
scroll to position [212, 0]
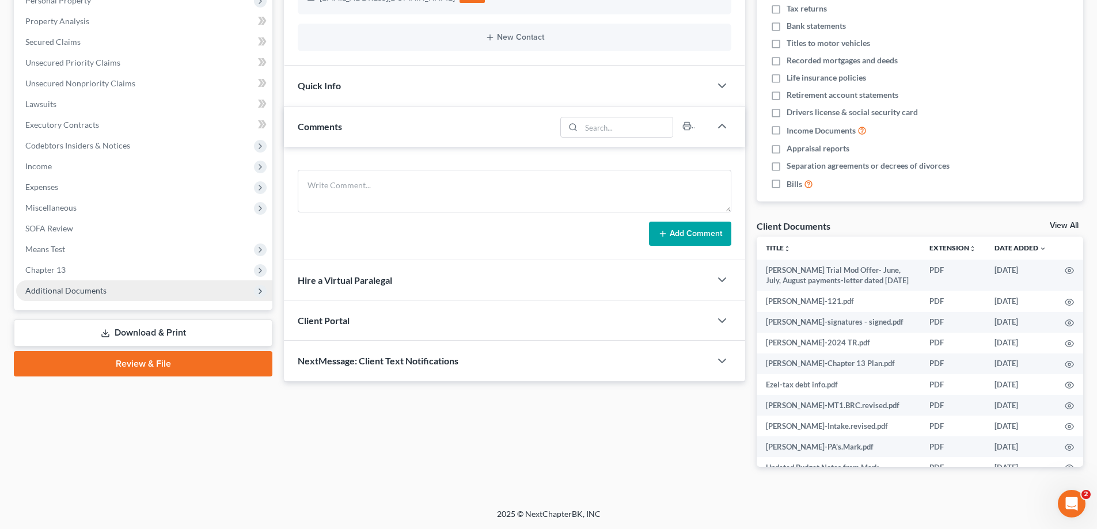
click at [48, 294] on span "Additional Documents" at bounding box center [65, 291] width 81 height 10
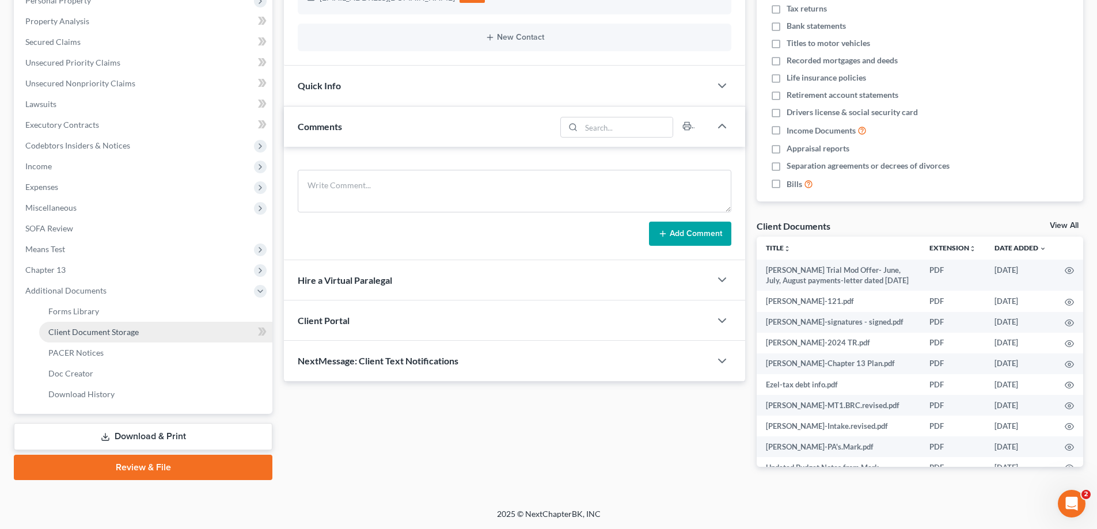
click at [88, 330] on span "Client Document Storage" at bounding box center [93, 332] width 90 height 10
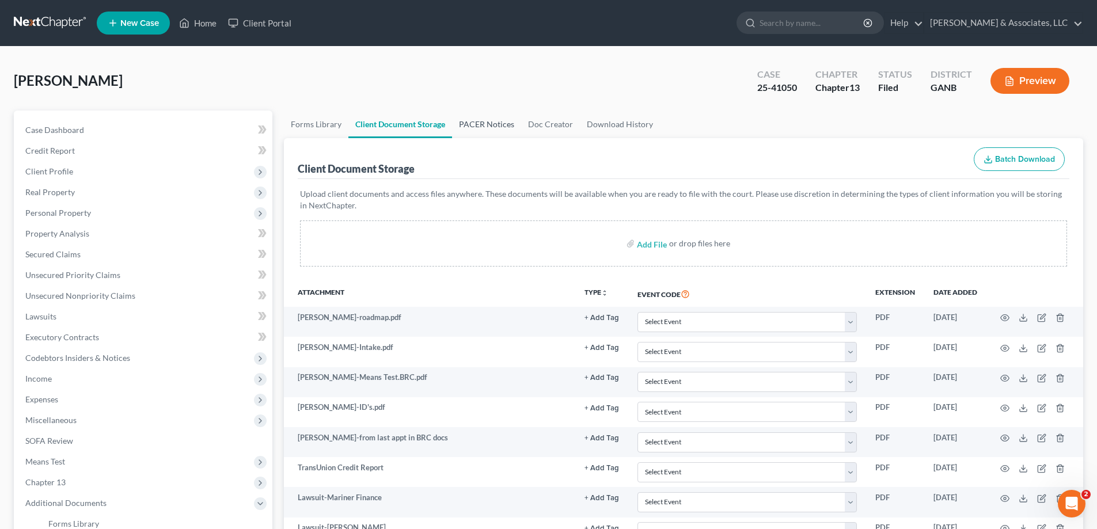
click at [489, 125] on link "PACER Notices" at bounding box center [486, 125] width 69 height 28
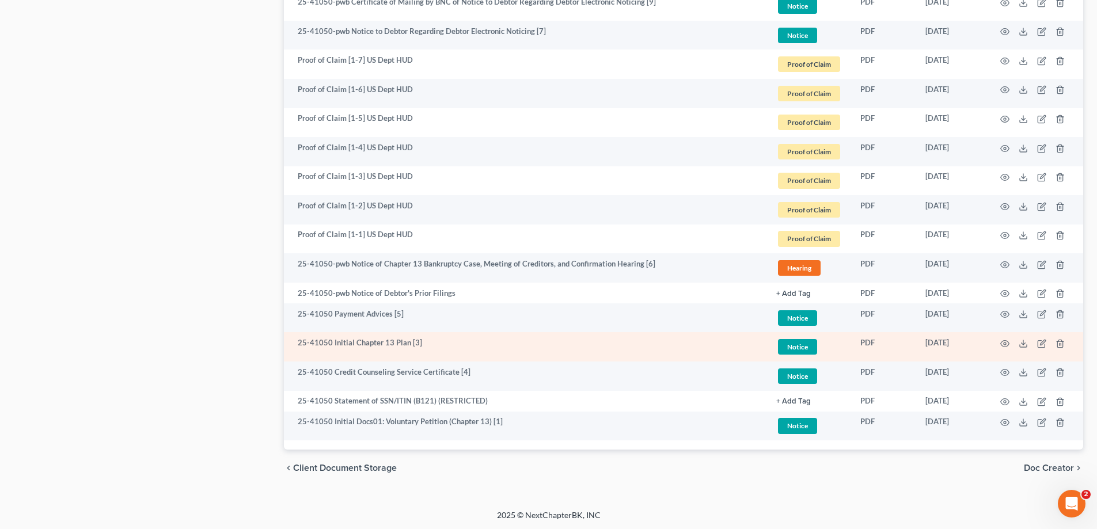
scroll to position [905, 0]
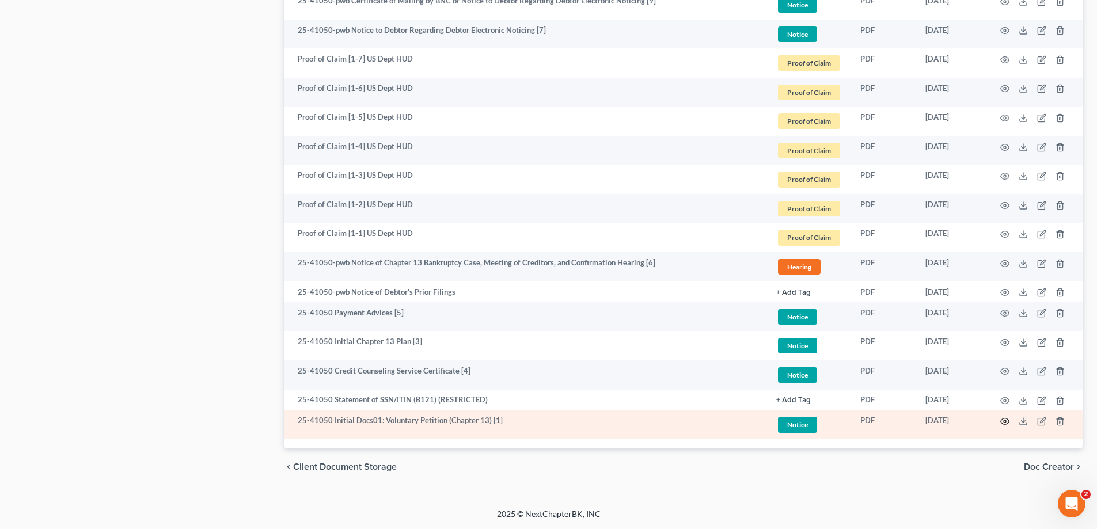
click at [1003, 423] on icon "button" at bounding box center [1004, 421] width 9 height 9
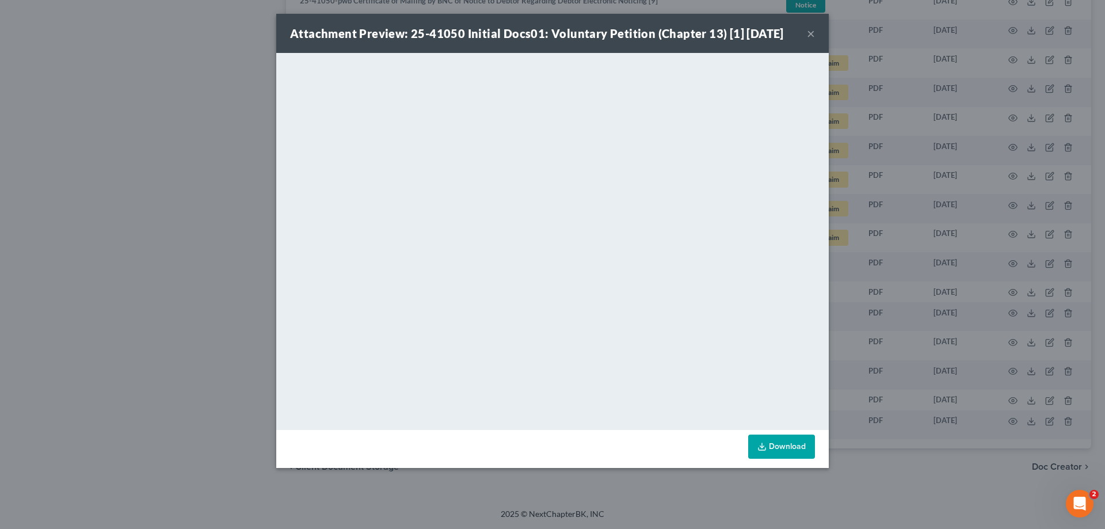
click at [811, 32] on button "×" at bounding box center [811, 33] width 8 height 14
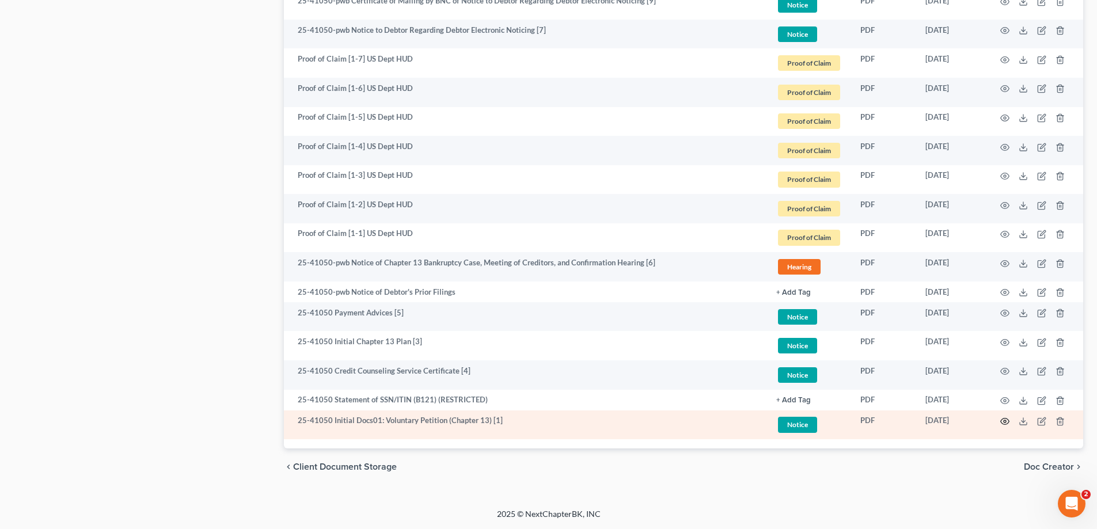
click at [1005, 421] on icon "button" at bounding box center [1004, 421] width 9 height 9
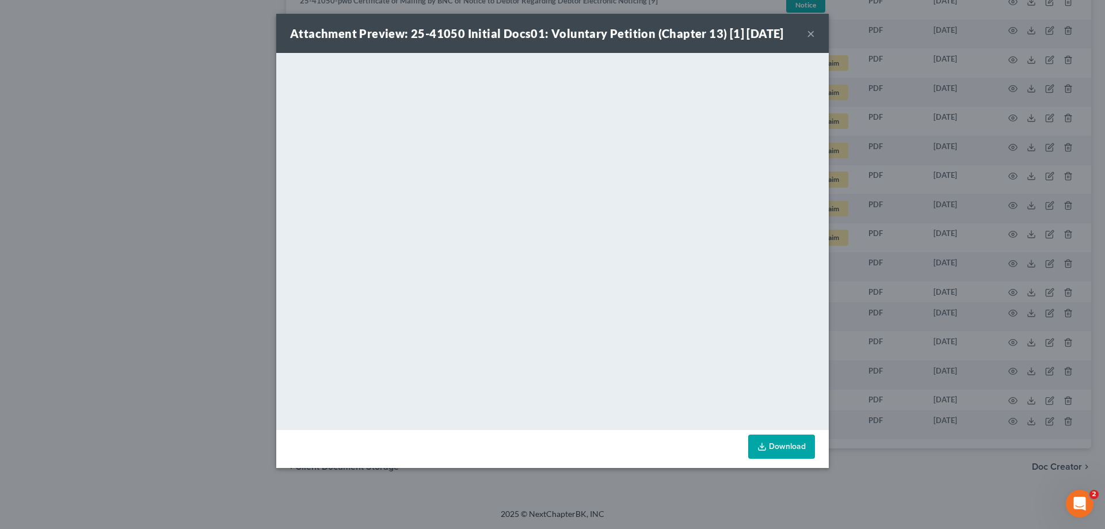
click at [811, 31] on button "×" at bounding box center [811, 33] width 8 height 14
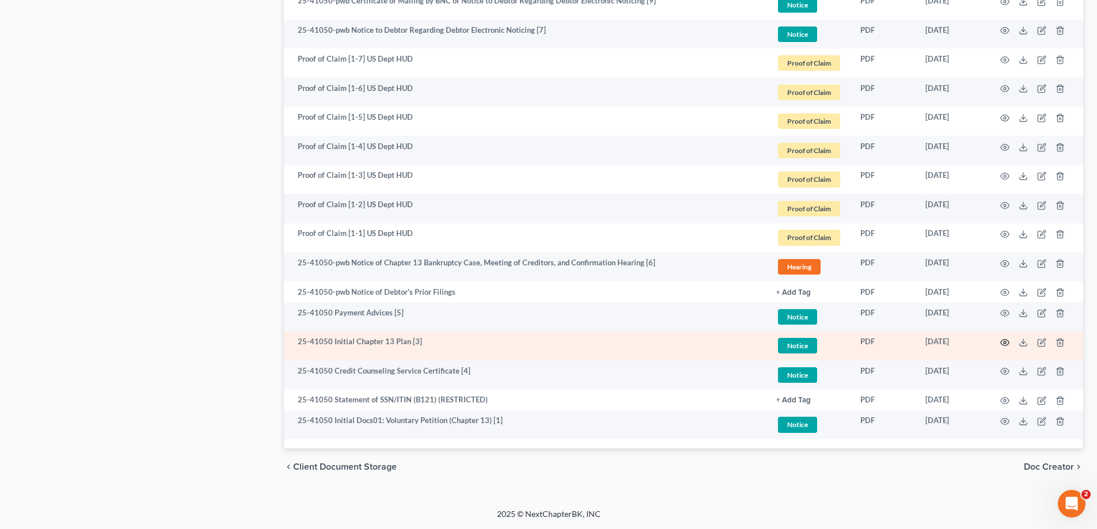
click at [1004, 340] on icon "button" at bounding box center [1004, 342] width 9 height 9
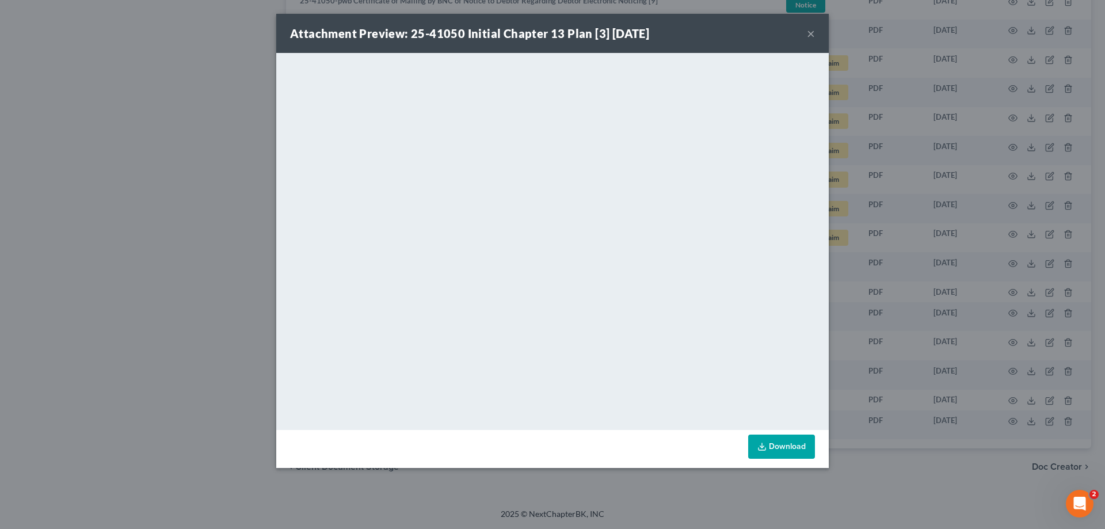
click at [808, 33] on button "×" at bounding box center [811, 33] width 8 height 14
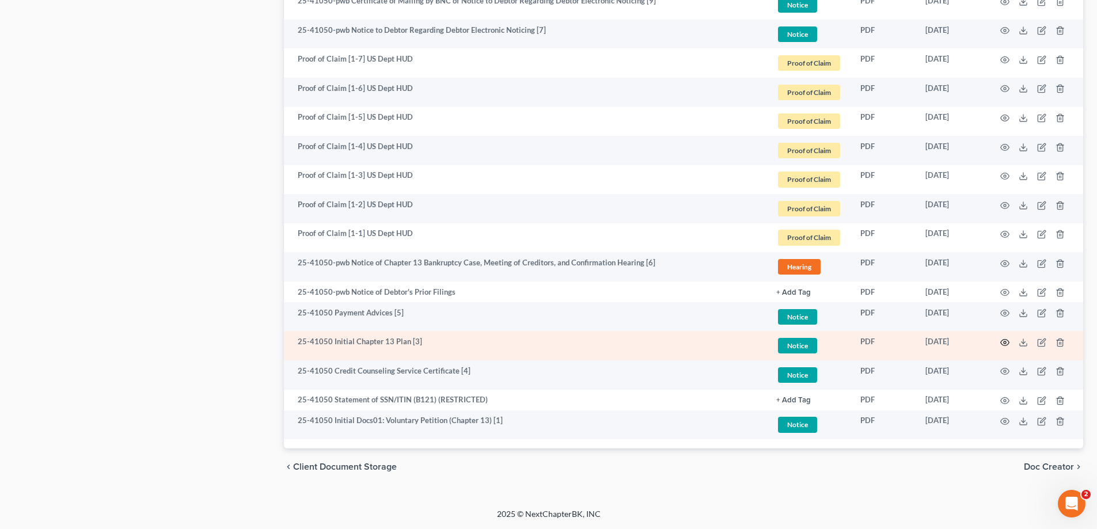
click at [1005, 344] on circle "button" at bounding box center [1005, 342] width 2 height 2
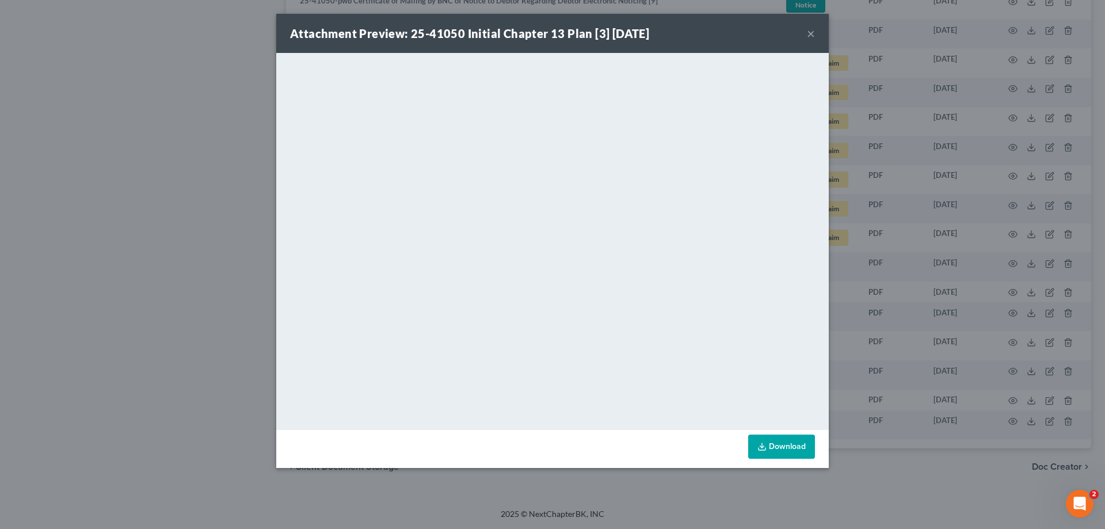
click at [809, 32] on button "×" at bounding box center [811, 33] width 8 height 14
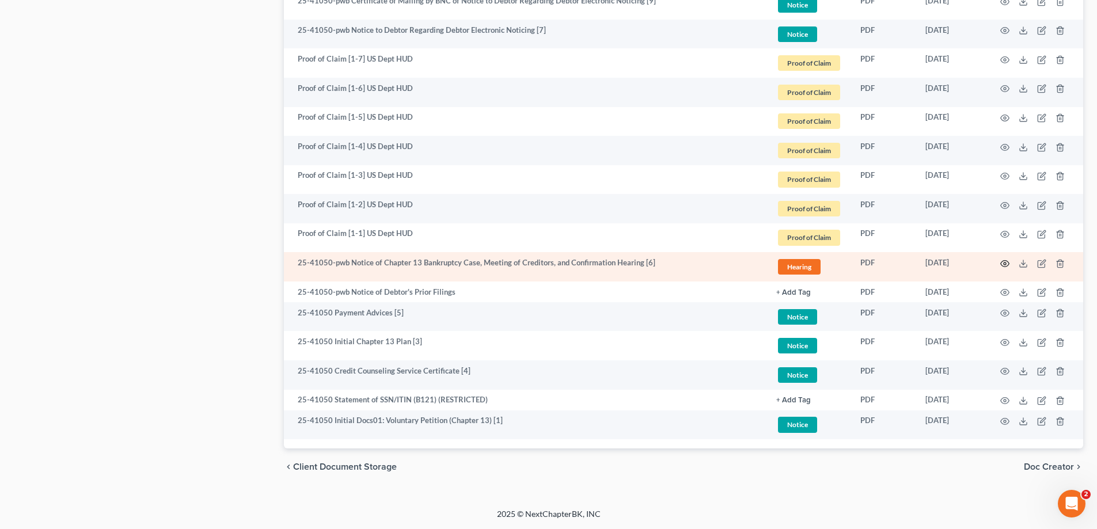
click at [1005, 265] on circle "button" at bounding box center [1005, 264] width 2 height 2
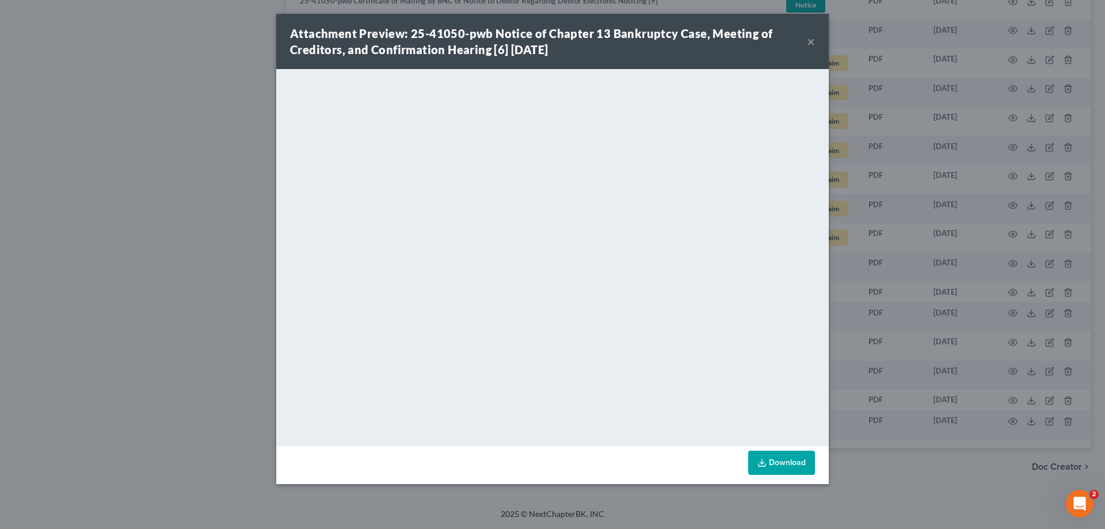
click at [810, 41] on button "×" at bounding box center [811, 42] width 8 height 14
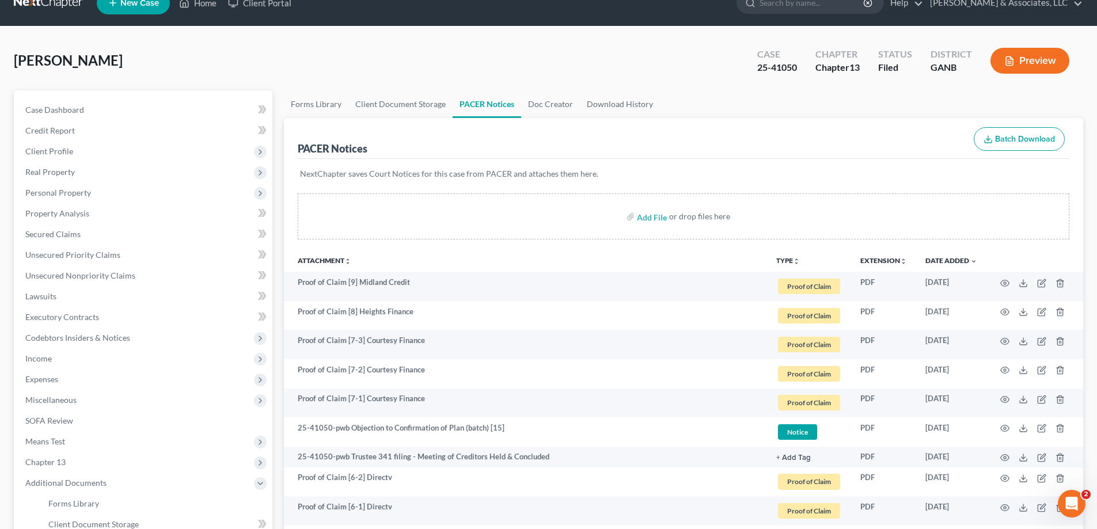
scroll to position [0, 0]
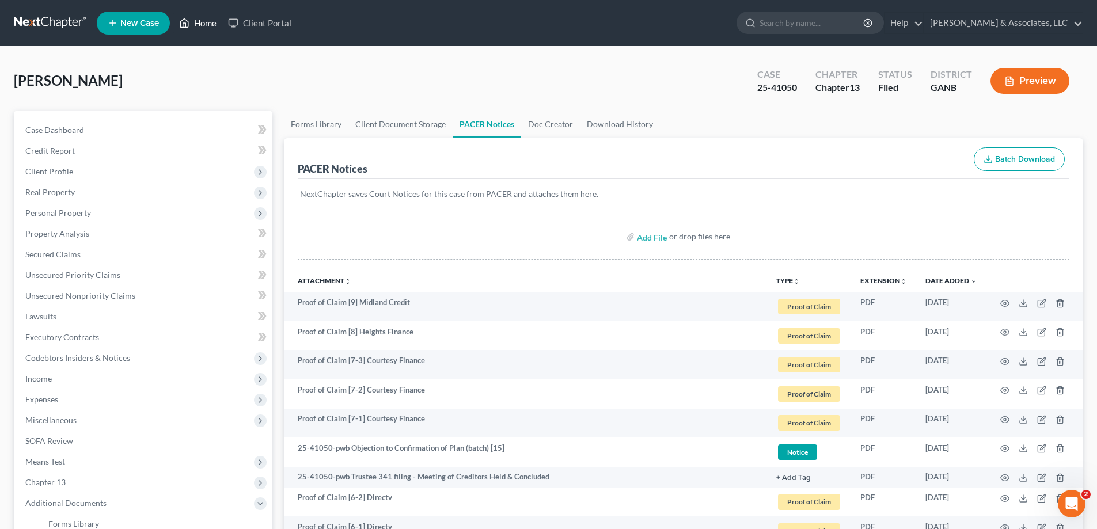
click at [210, 24] on link "Home" at bounding box center [197, 23] width 49 height 21
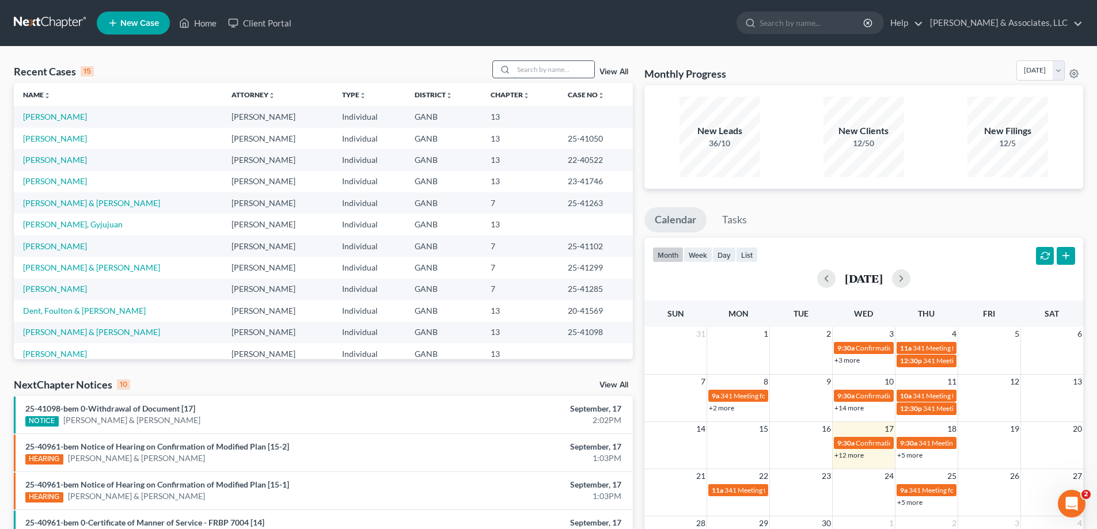
click at [563, 70] on input "search" at bounding box center [554, 69] width 81 height 17
type input "diggs"
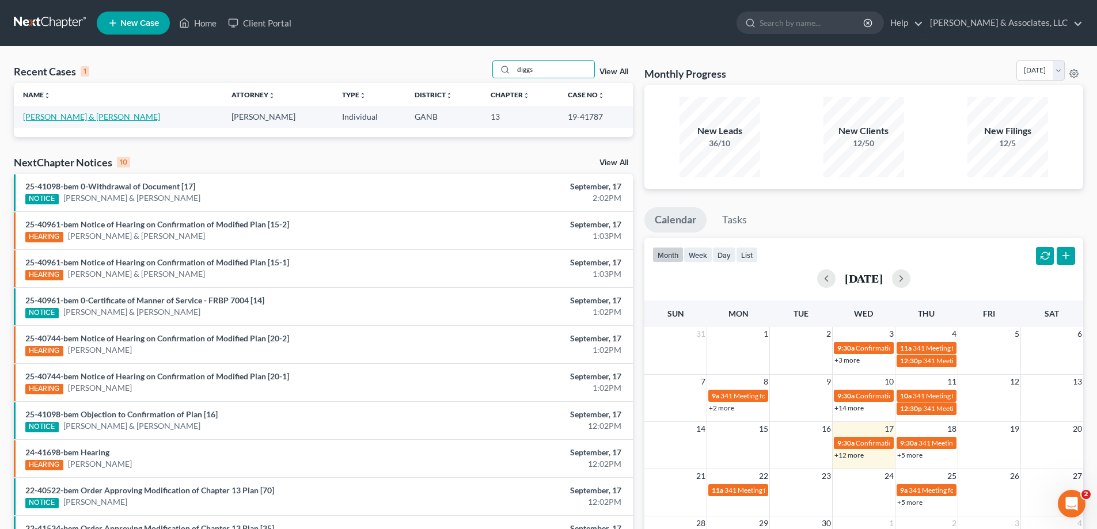
click at [52, 115] on link "Diggs, Larry & Jeanne" at bounding box center [91, 117] width 137 height 10
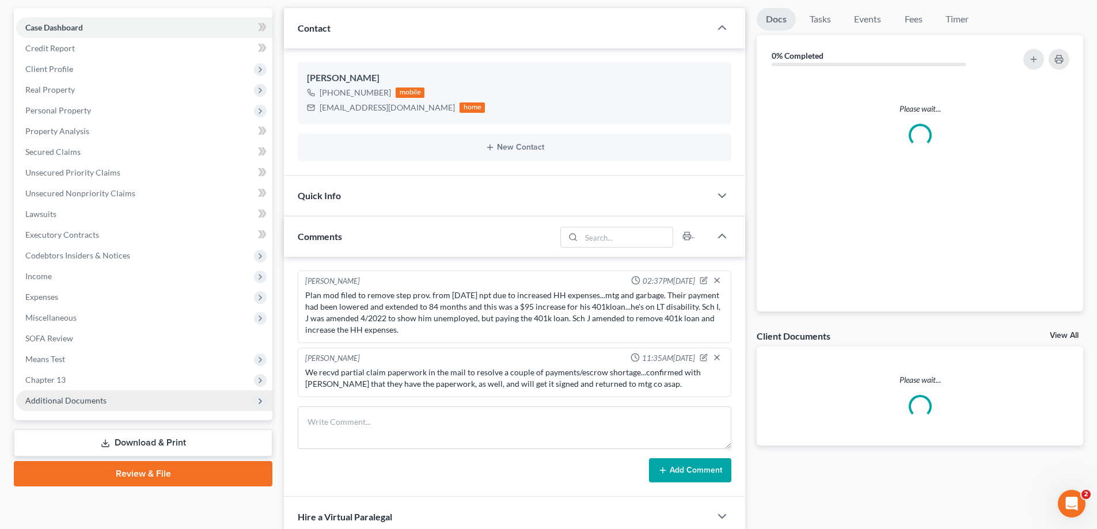
scroll to position [230, 0]
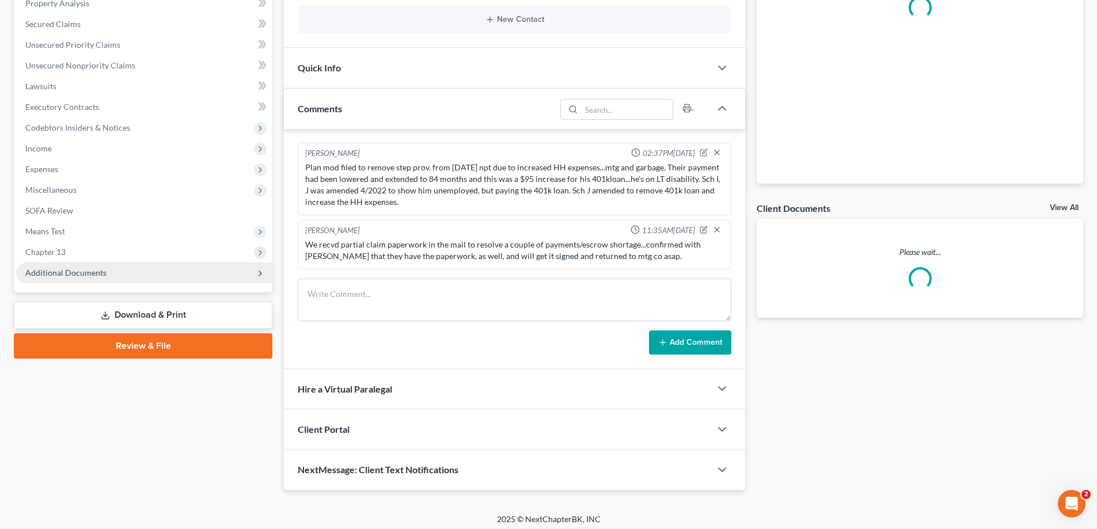
click at [78, 273] on span "Additional Documents" at bounding box center [65, 273] width 81 height 10
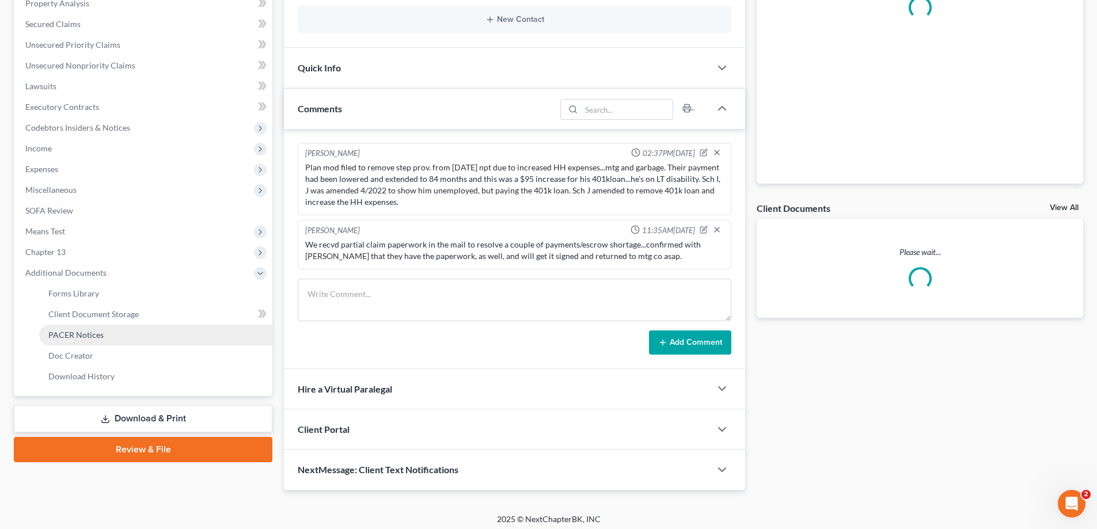
click at [79, 331] on span "PACER Notices" at bounding box center [75, 335] width 55 height 10
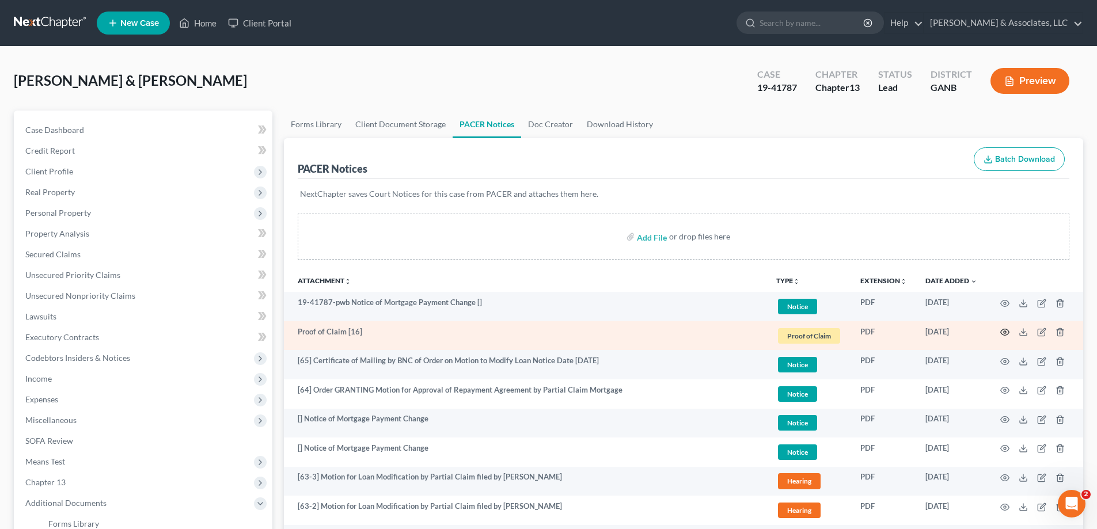
click at [1004, 330] on icon "button" at bounding box center [1004, 332] width 9 height 9
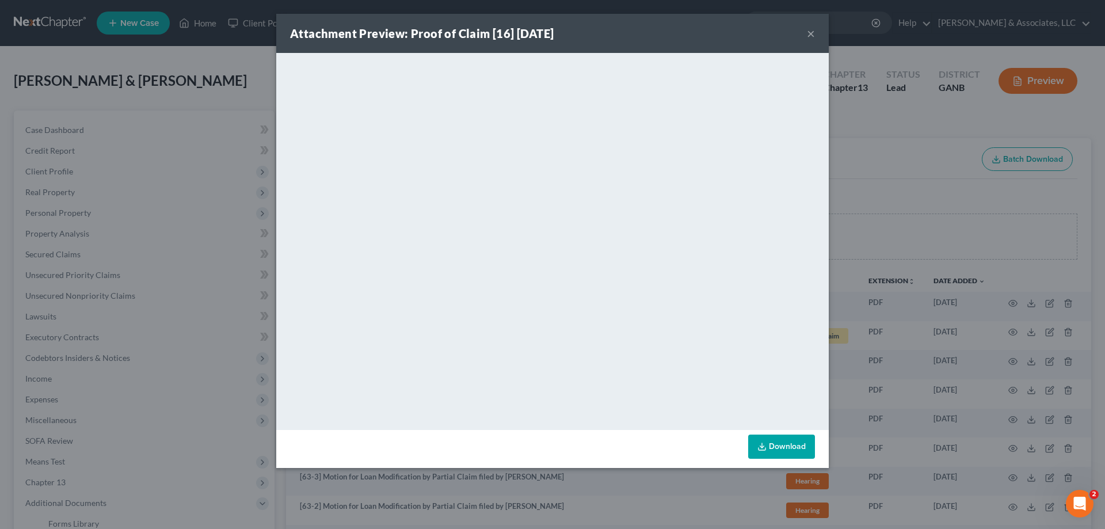
click at [810, 33] on button "×" at bounding box center [811, 33] width 8 height 14
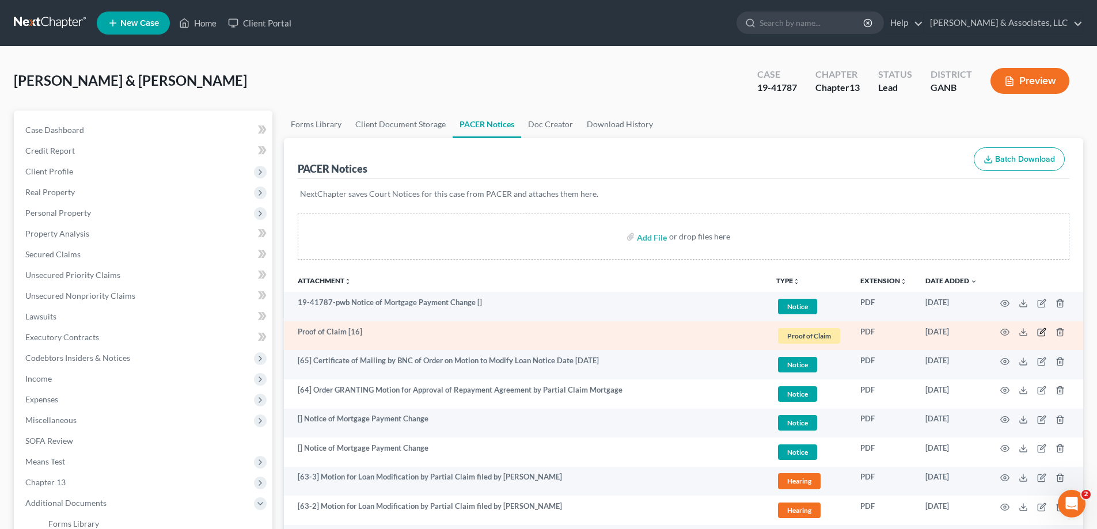
click at [1042, 333] on icon "button" at bounding box center [1042, 331] width 5 height 5
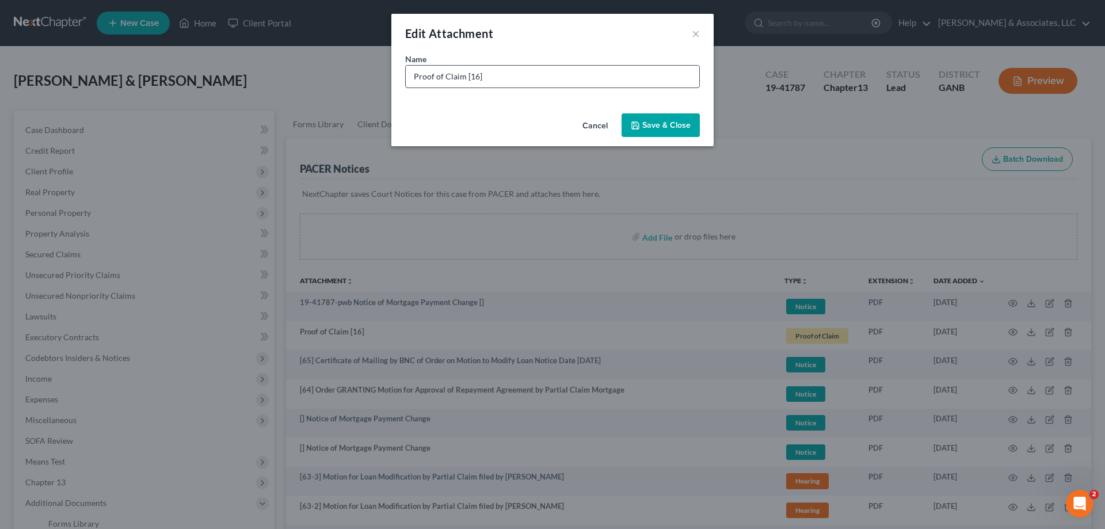
click at [543, 74] on input "Proof of Claim [16]" at bounding box center [553, 77] width 294 height 22
type input "Proof of Claim [16] Pennymac"
click at [655, 126] on span "Save & Close" at bounding box center [667, 125] width 48 height 10
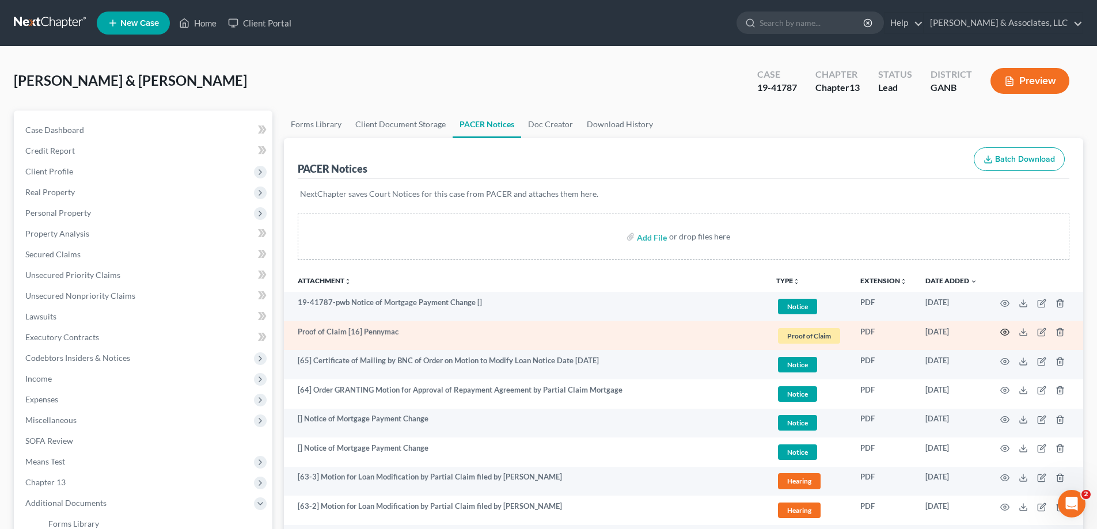
click at [1006, 333] on circle "button" at bounding box center [1005, 332] width 2 height 2
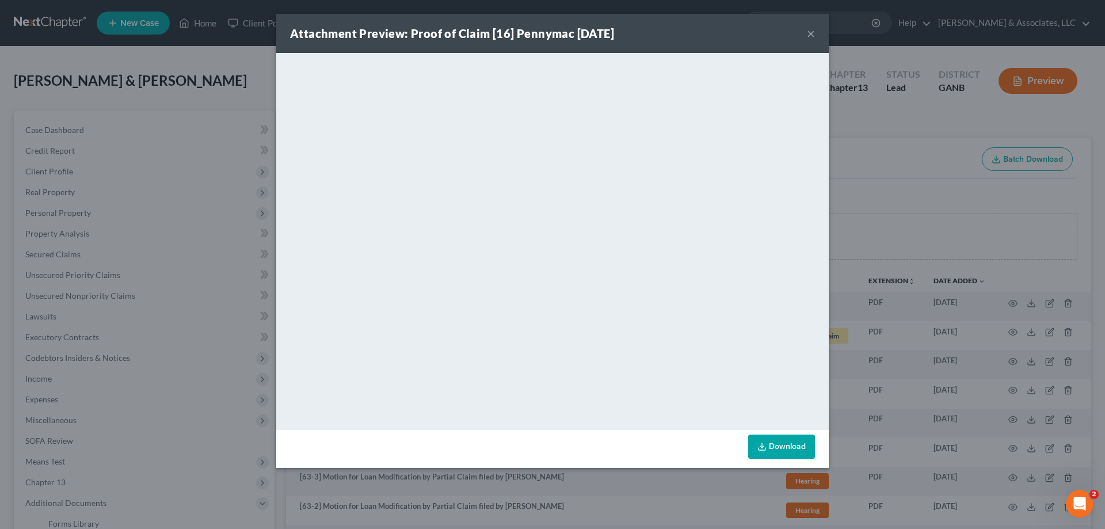
click at [812, 30] on button "×" at bounding box center [811, 33] width 8 height 14
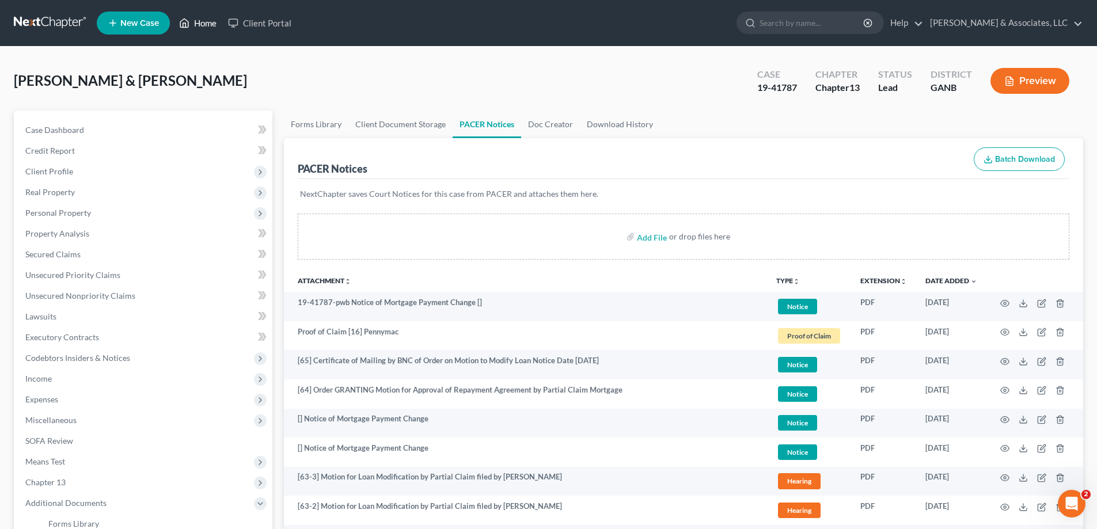
click at [208, 21] on link "Home" at bounding box center [197, 23] width 49 height 21
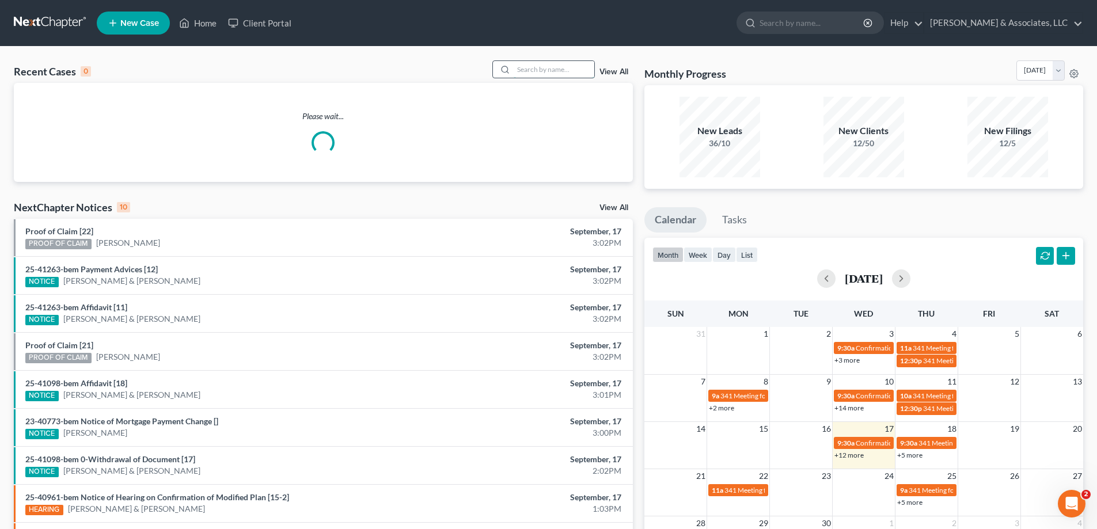
click at [575, 72] on input "search" at bounding box center [554, 69] width 81 height 17
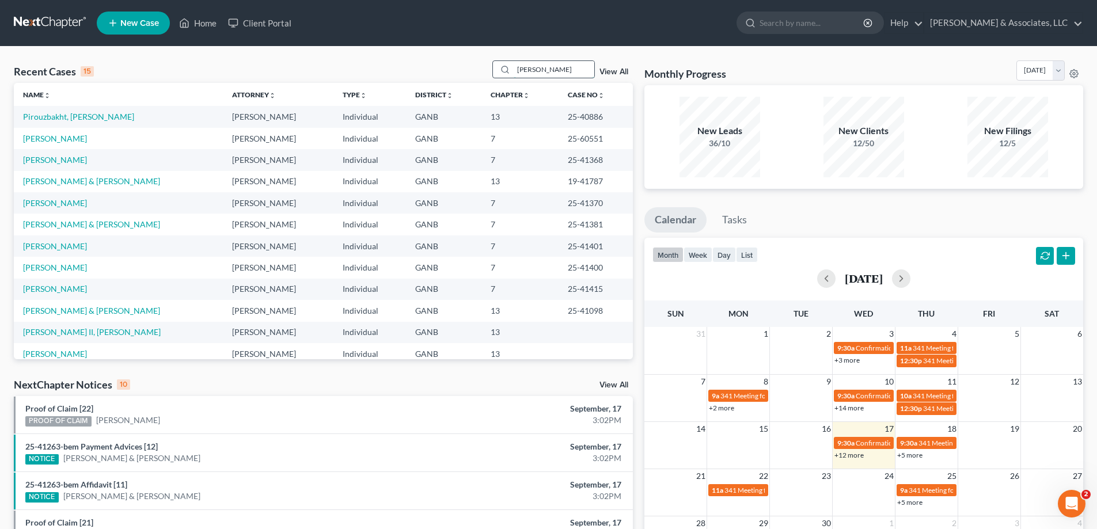
type input "mable"
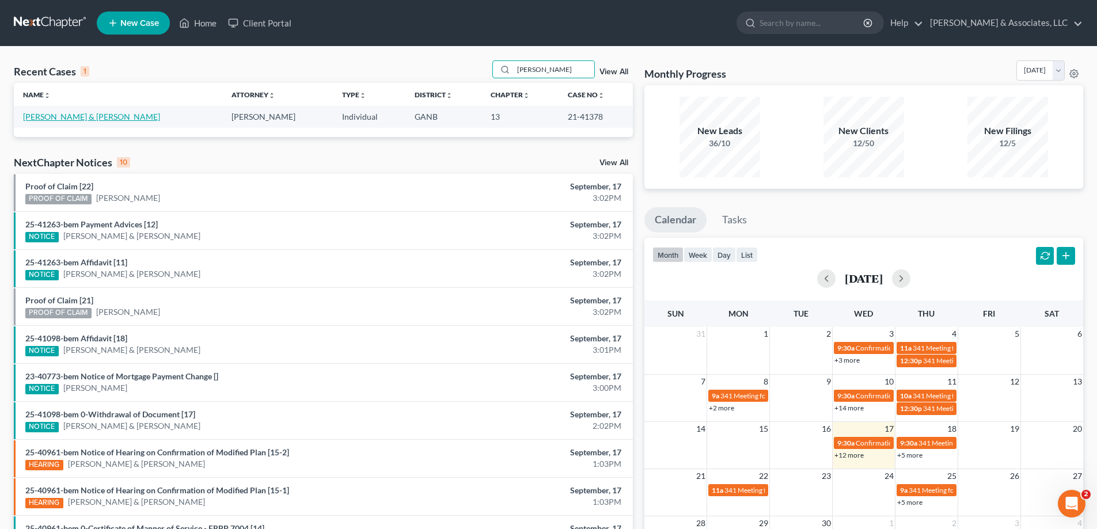
click at [68, 115] on link "[PERSON_NAME] & [PERSON_NAME]" at bounding box center [91, 117] width 137 height 10
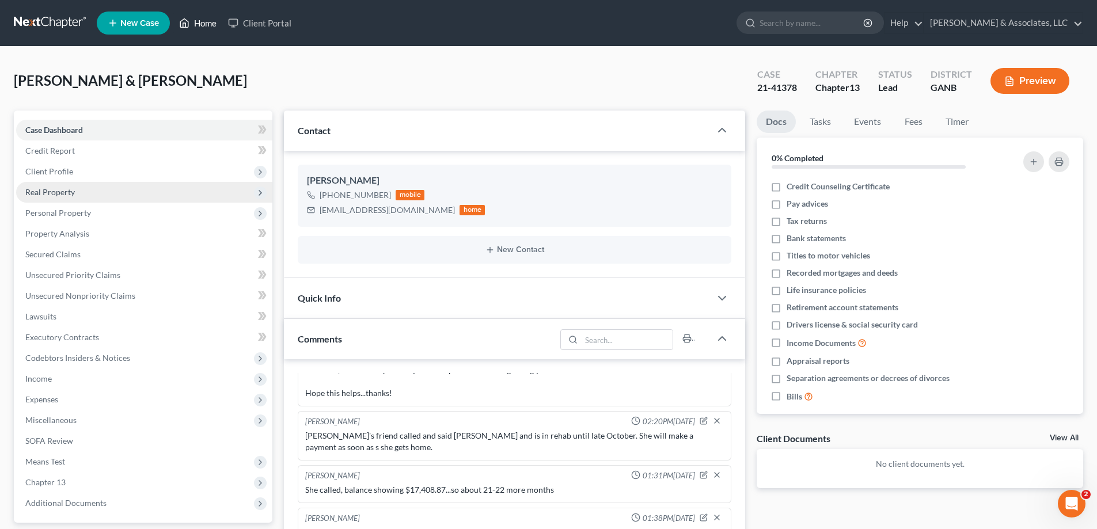
scroll to position [230, 0]
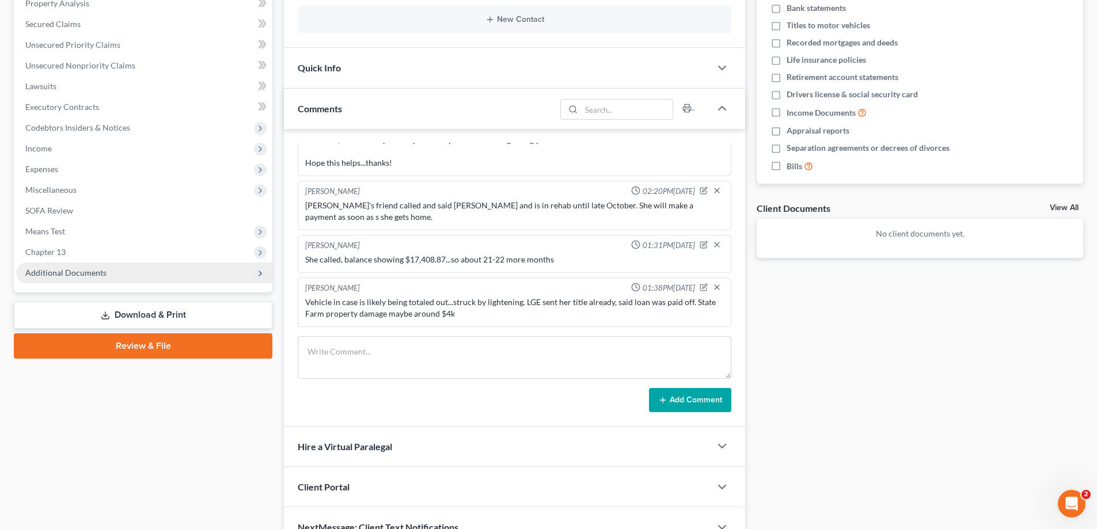
click at [97, 271] on span "Additional Documents" at bounding box center [65, 273] width 81 height 10
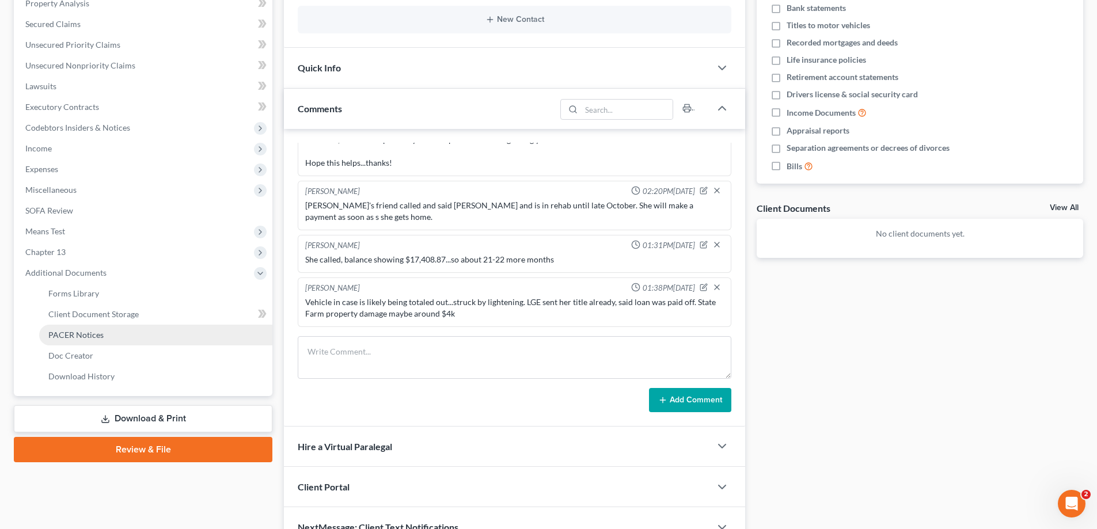
click at [91, 339] on span "PACER Notices" at bounding box center [75, 335] width 55 height 10
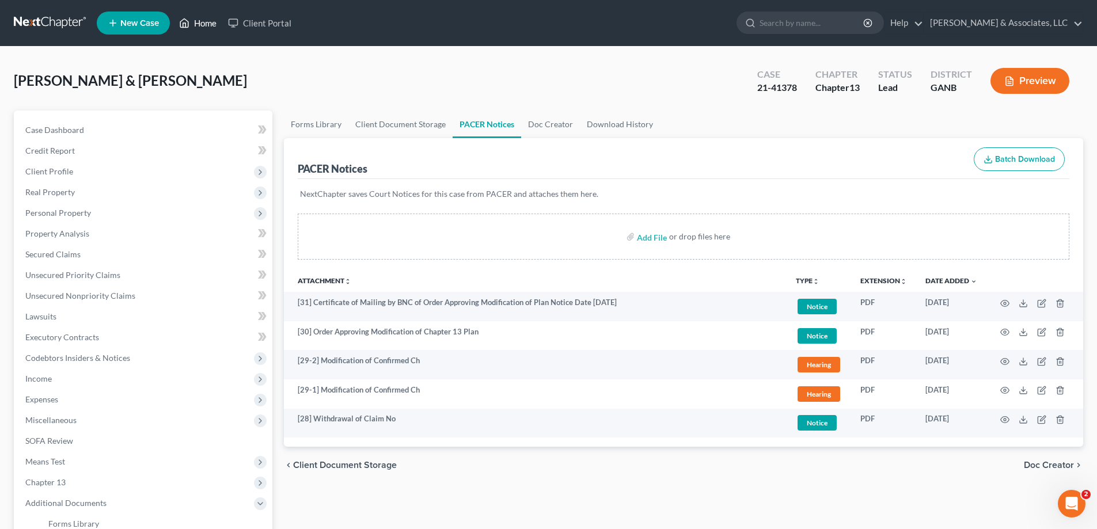
click at [208, 23] on link "Home" at bounding box center [197, 23] width 49 height 21
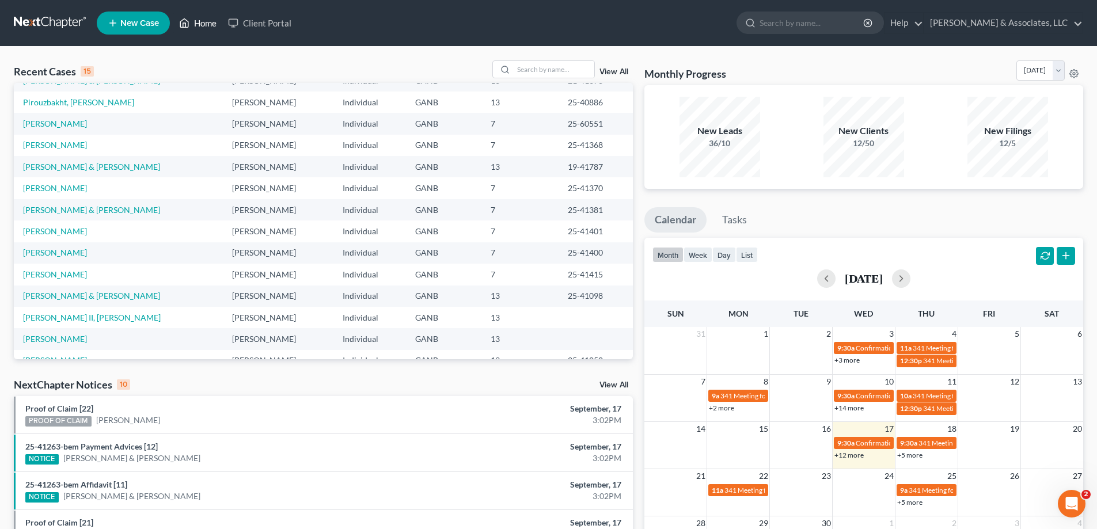
scroll to position [79, 0]
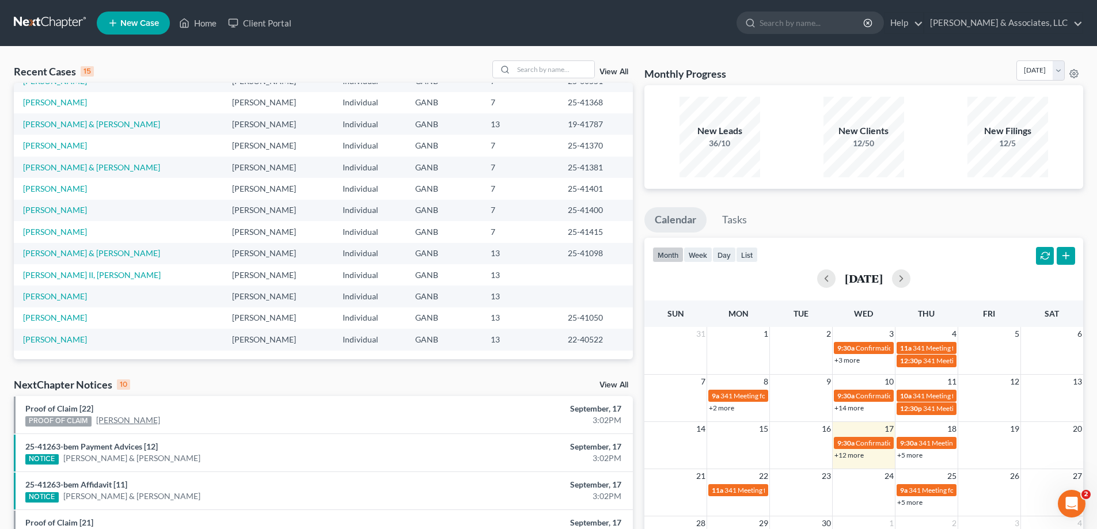
click at [108, 417] on link "Sydney Keith" at bounding box center [128, 421] width 64 height 12
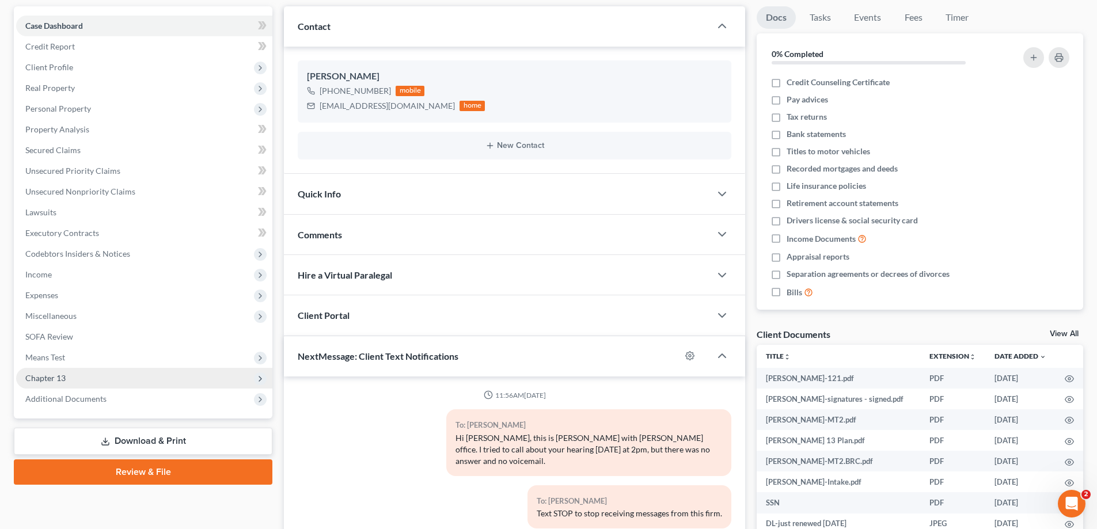
scroll to position [115, 0]
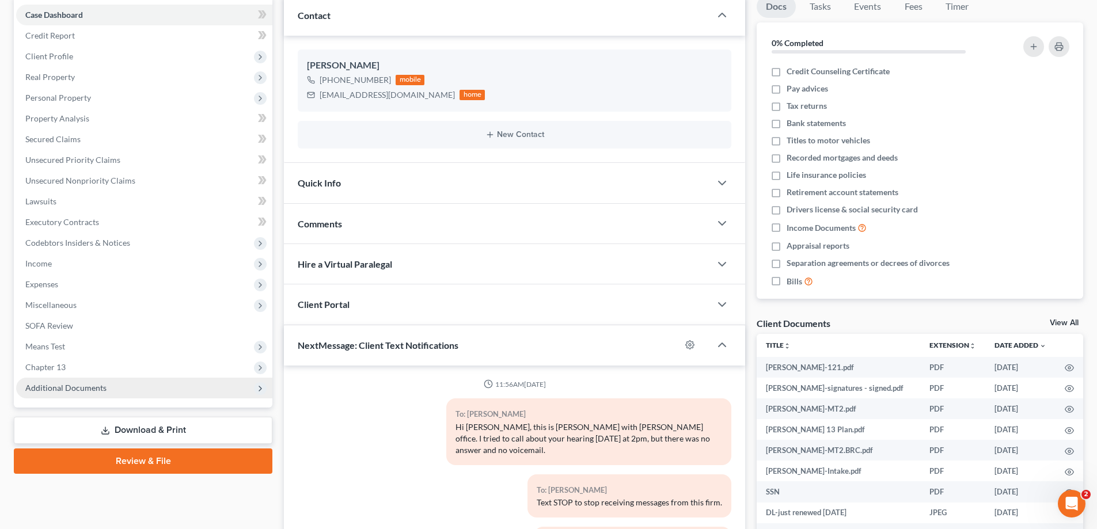
click at [80, 392] on span "Additional Documents" at bounding box center [65, 388] width 81 height 10
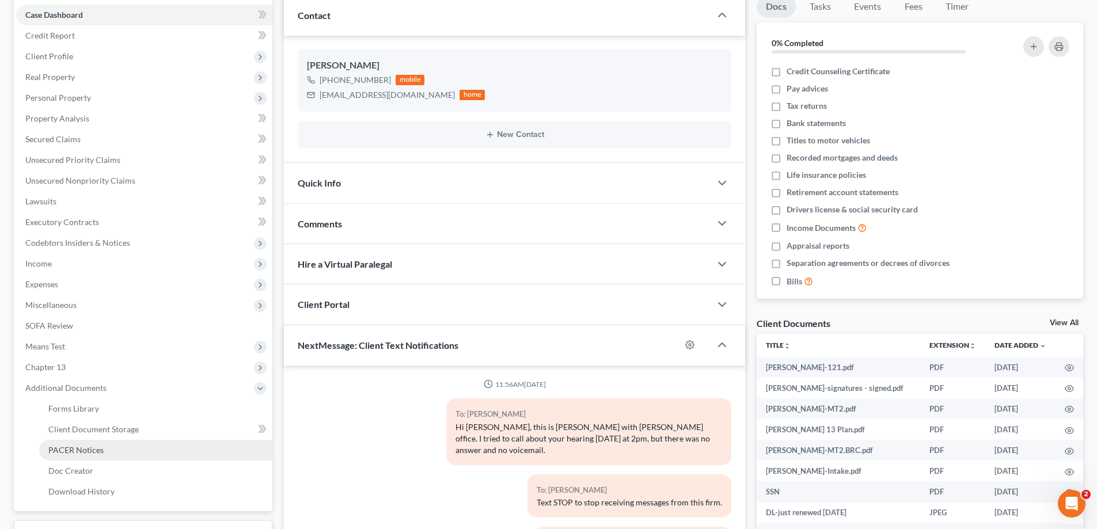
click at [70, 450] on span "PACER Notices" at bounding box center [75, 450] width 55 height 10
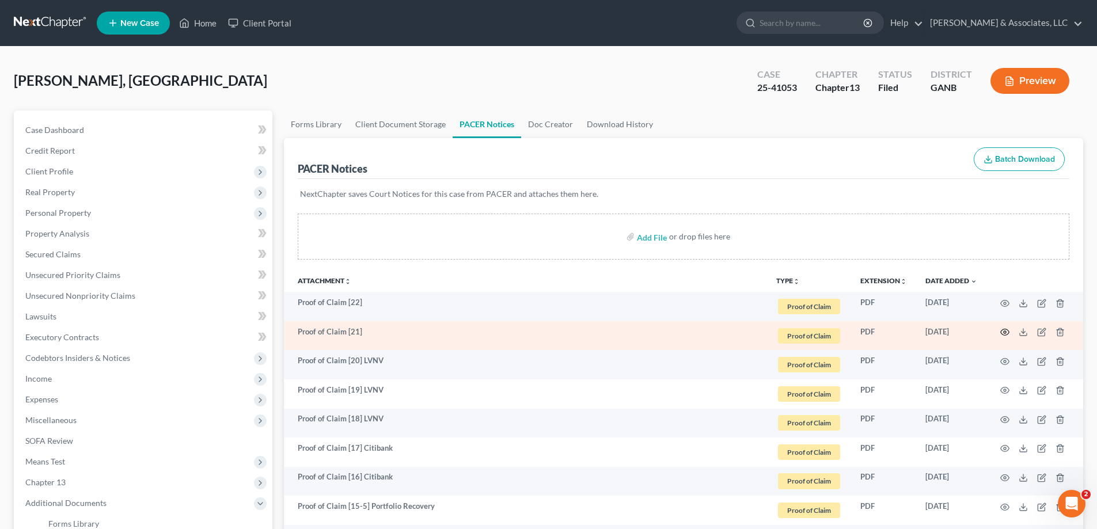
click at [1006, 333] on circle "button" at bounding box center [1005, 332] width 2 height 2
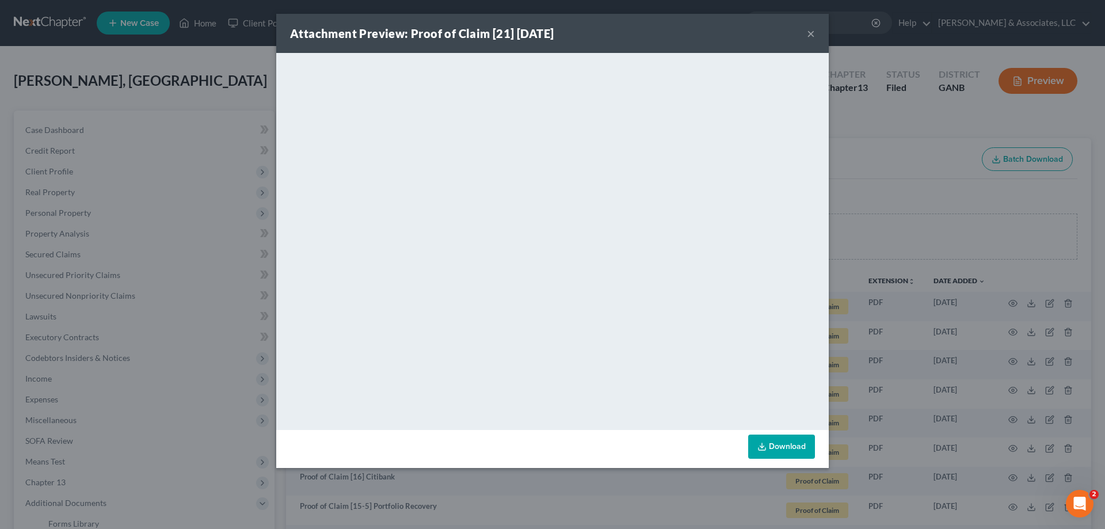
click at [810, 32] on button "×" at bounding box center [811, 33] width 8 height 14
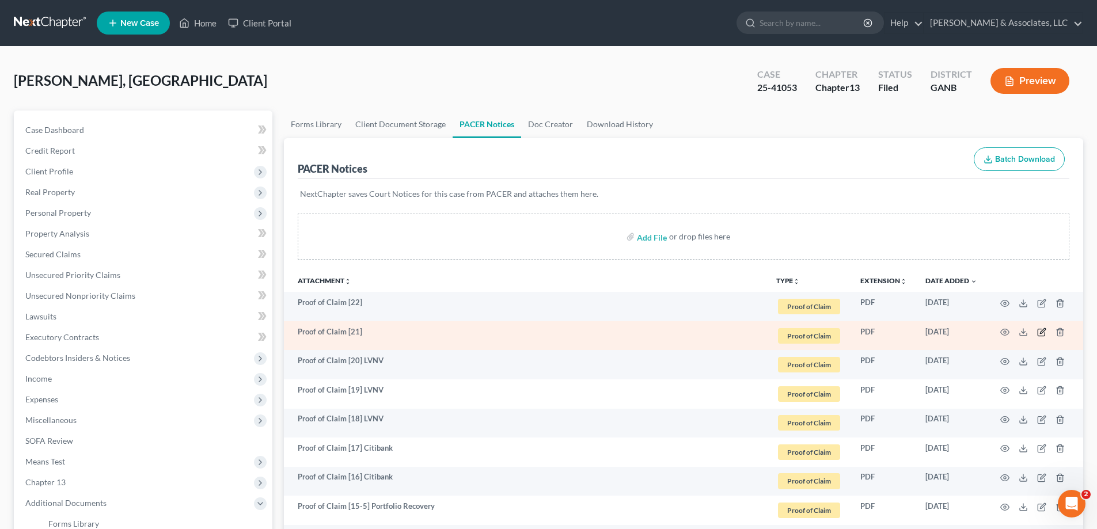
click at [1044, 332] on icon "button" at bounding box center [1041, 332] width 9 height 9
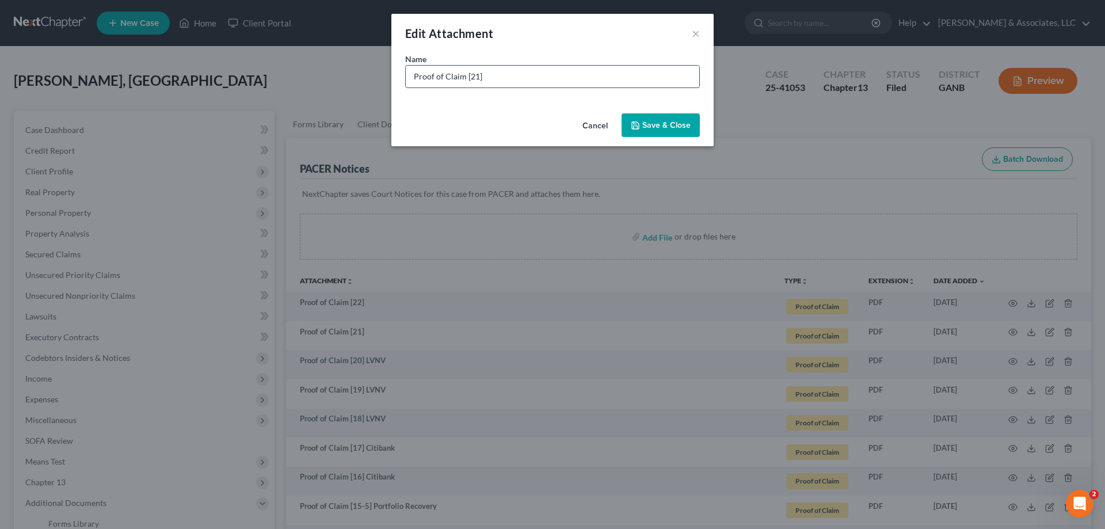
click at [503, 78] on input "Proof of Claim [21]" at bounding box center [553, 77] width 294 height 22
type input "Proof of Claim [21] Quantum3"
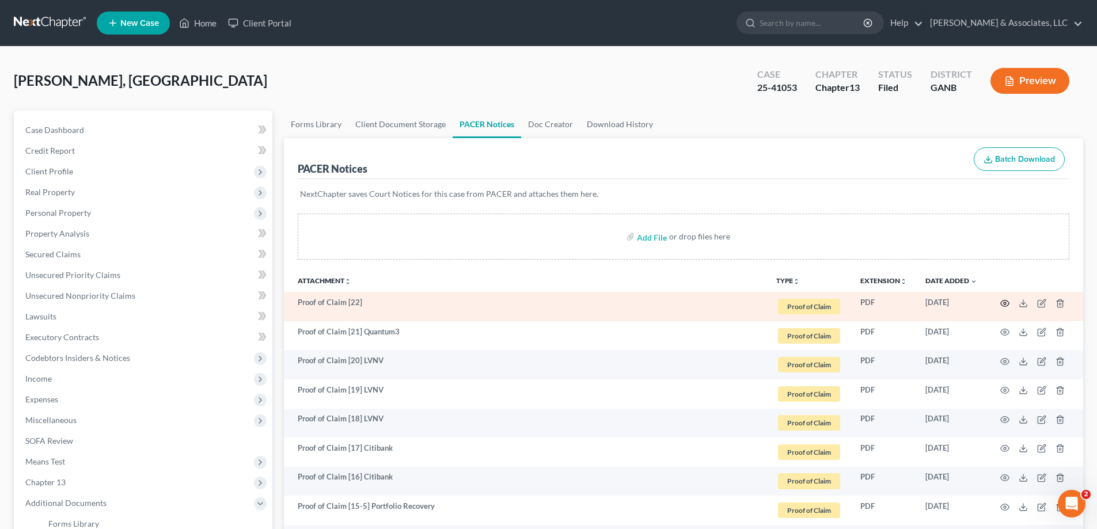
click at [1005, 303] on icon "button" at bounding box center [1004, 303] width 9 height 9
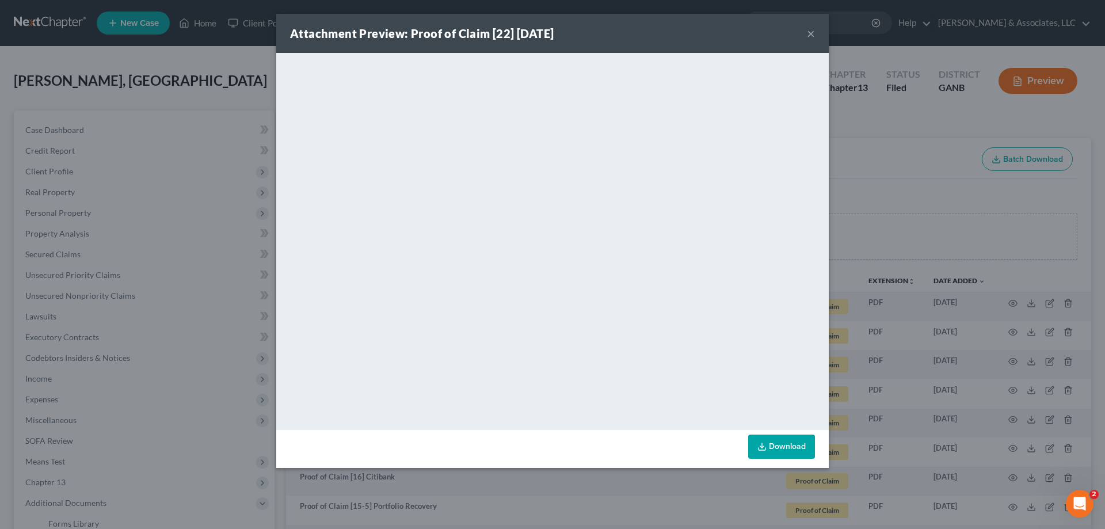
click at [811, 32] on button "×" at bounding box center [811, 33] width 8 height 14
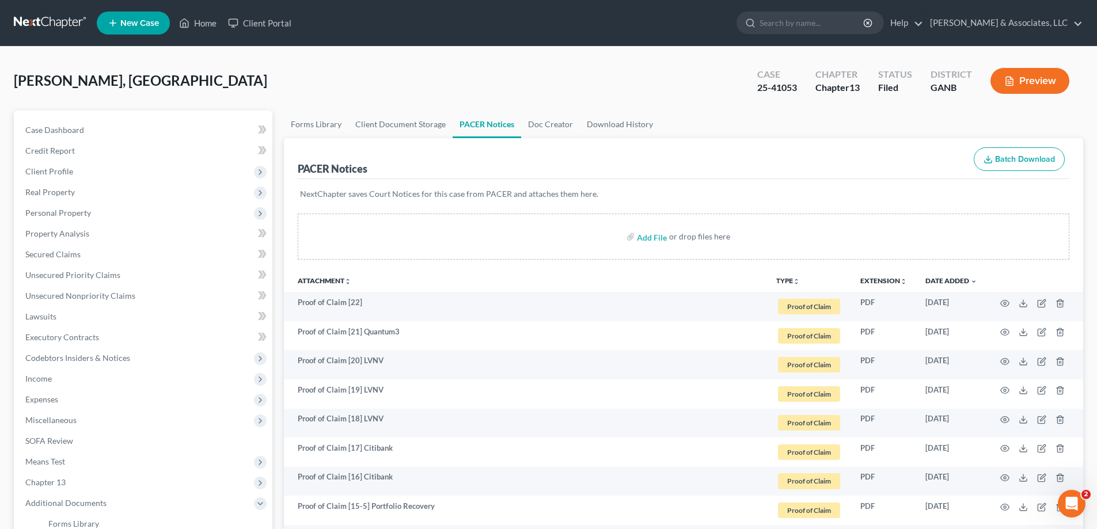
drag, startPoint x: 1046, startPoint y: 304, endPoint x: 478, endPoint y: 65, distance: 616.5
click at [1046, 303] on td at bounding box center [1034, 306] width 97 height 29
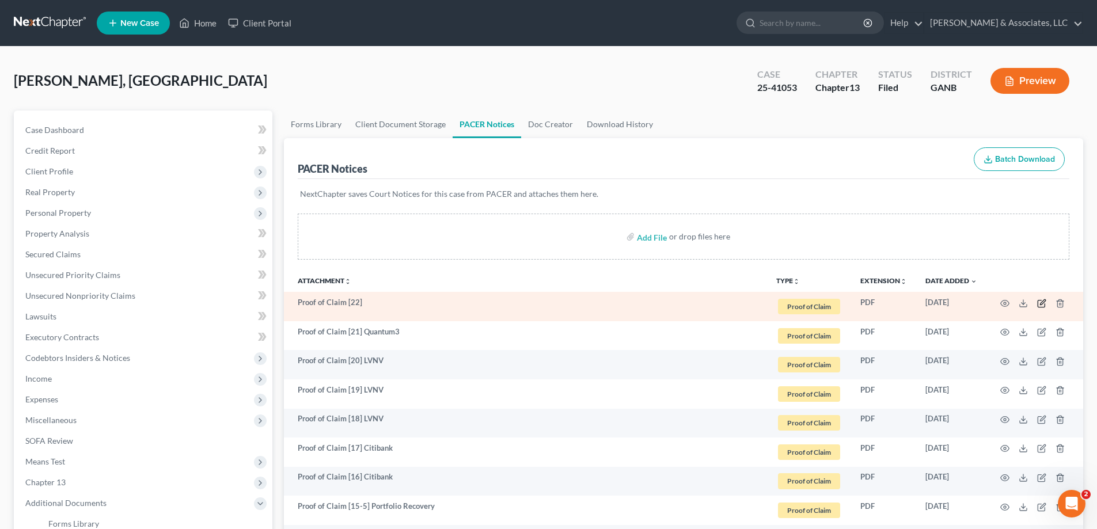
click at [1039, 306] on icon "button" at bounding box center [1041, 303] width 9 height 9
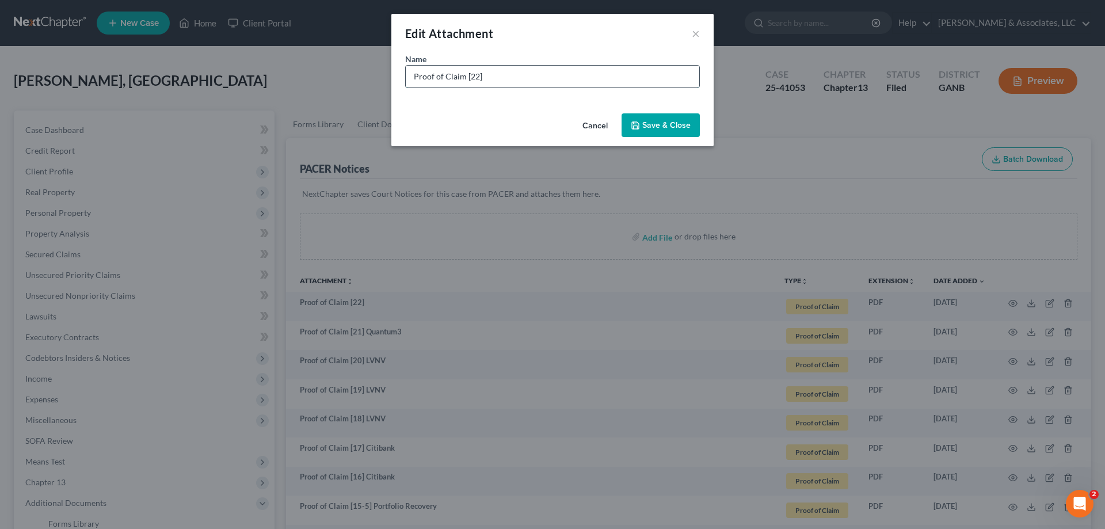
click at [499, 71] on input "Proof of Claim [22]" at bounding box center [553, 77] width 294 height 22
type input "Proof of Claim [22] Quantum3"
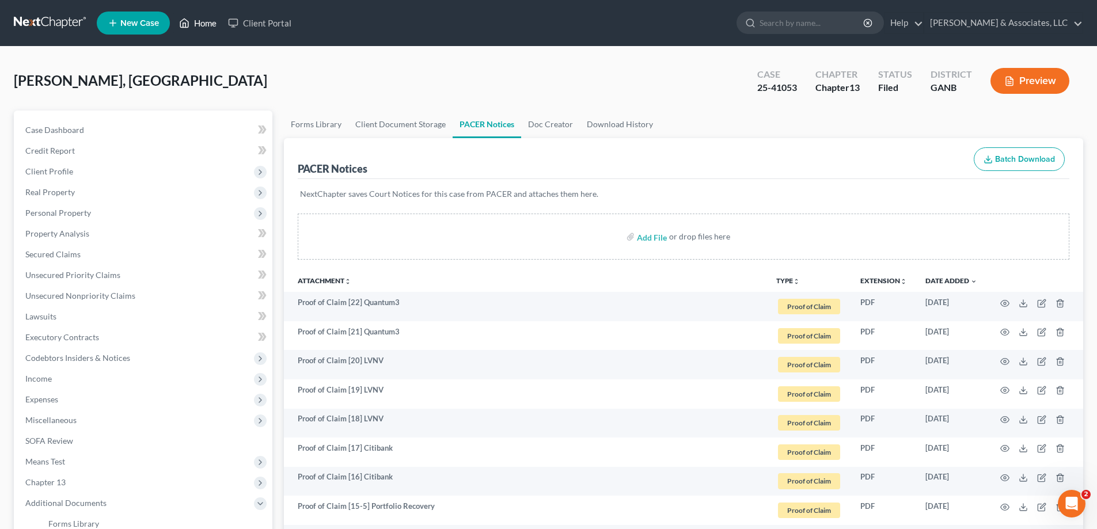
click at [211, 21] on link "Home" at bounding box center [197, 23] width 49 height 21
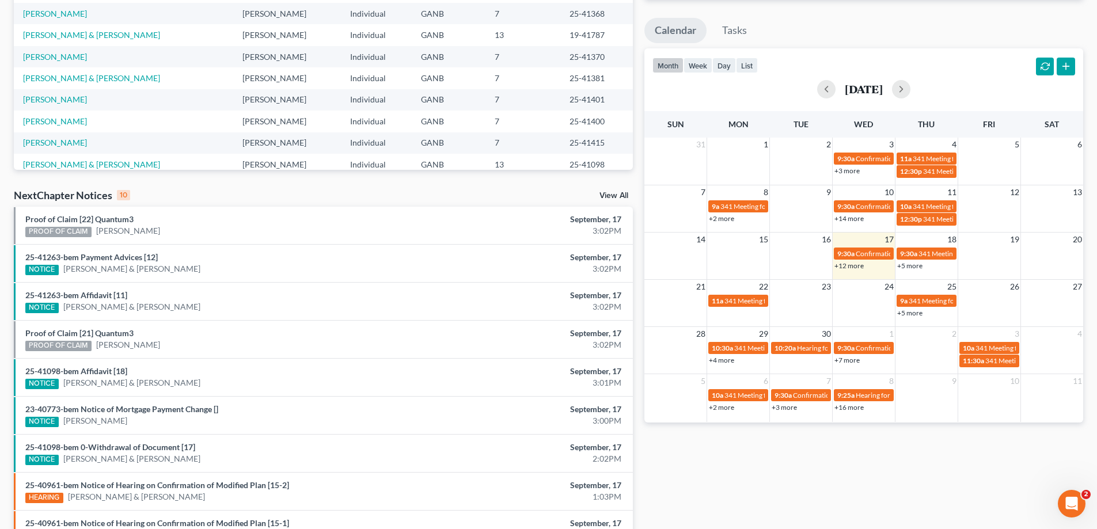
scroll to position [127, 0]
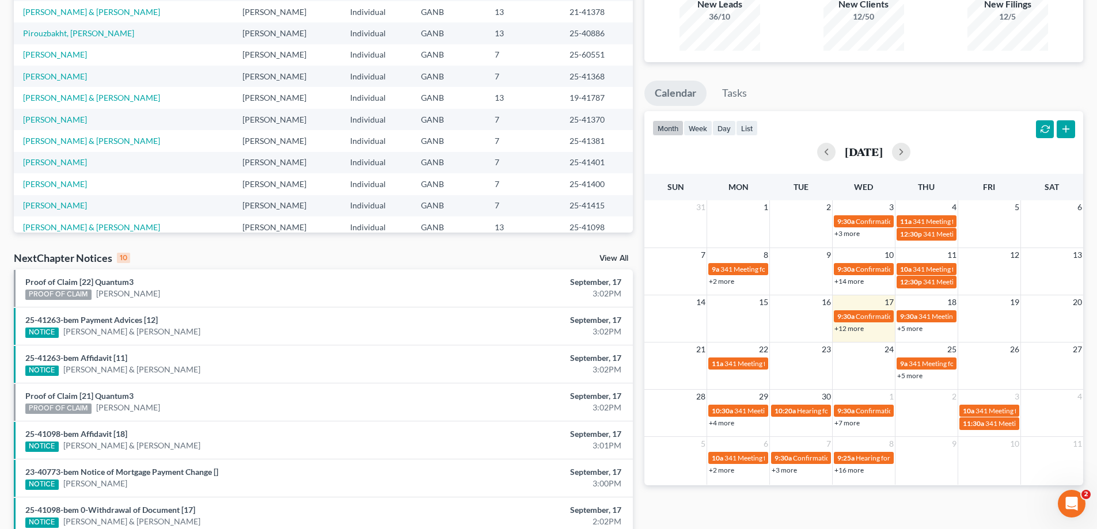
click at [597, 257] on div "NextChapter Notices 10 View All" at bounding box center [323, 260] width 619 height 18
click at [611, 257] on link "View All" at bounding box center [613, 258] width 29 height 8
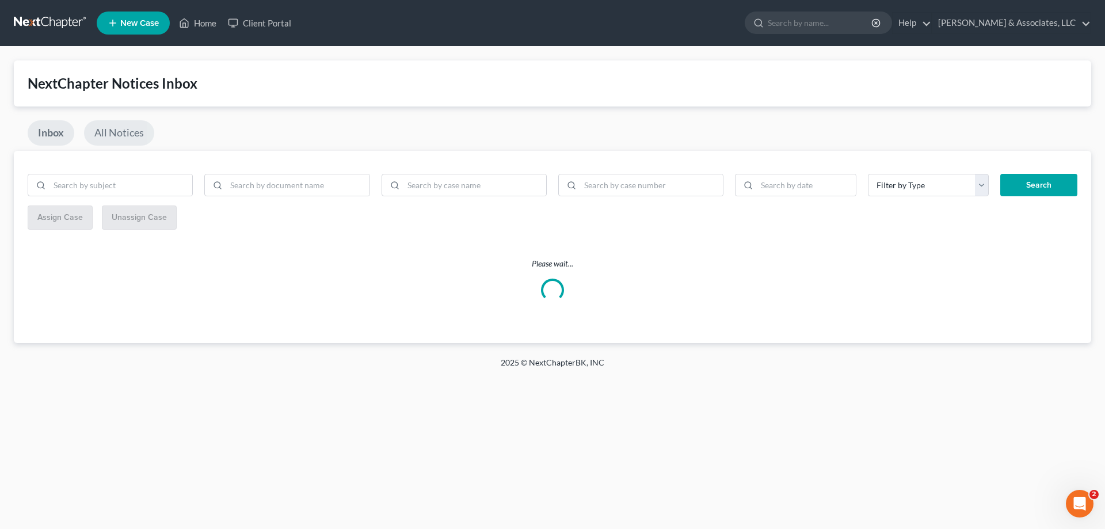
click at [116, 131] on link "All Notices" at bounding box center [119, 132] width 70 height 25
click at [47, 130] on link "Inbox" at bounding box center [51, 132] width 46 height 25
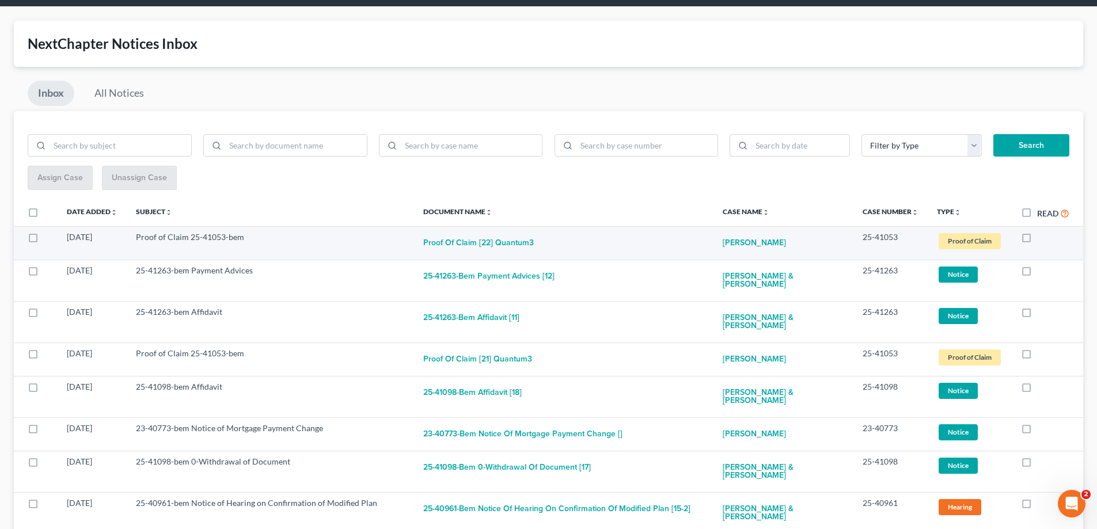
scroll to position [58, 0]
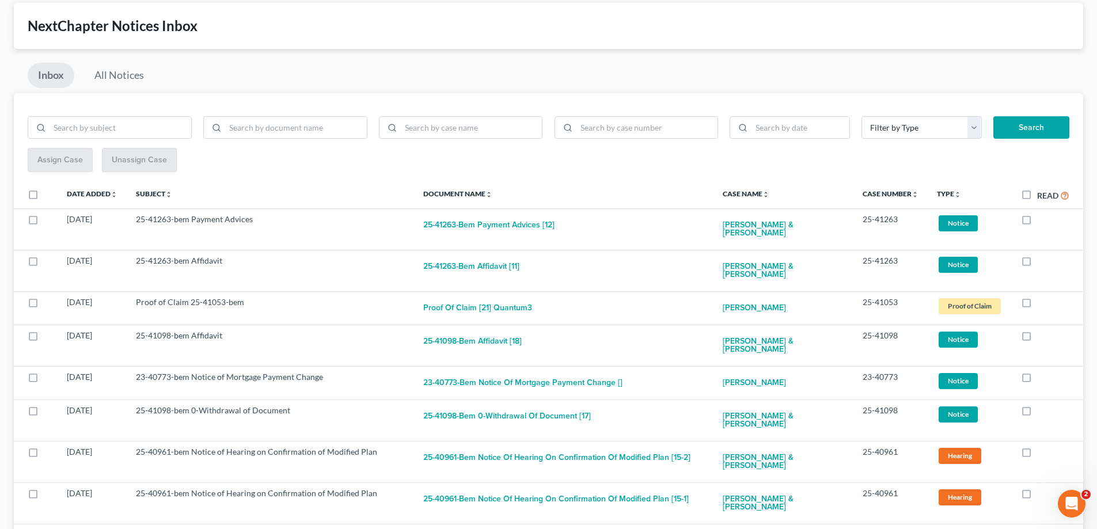
click at [1037, 222] on label at bounding box center [1037, 222] width 0 height 0
click at [1042, 220] on input "checkbox" at bounding box center [1045, 217] width 7 height 7
checkbox input "true"
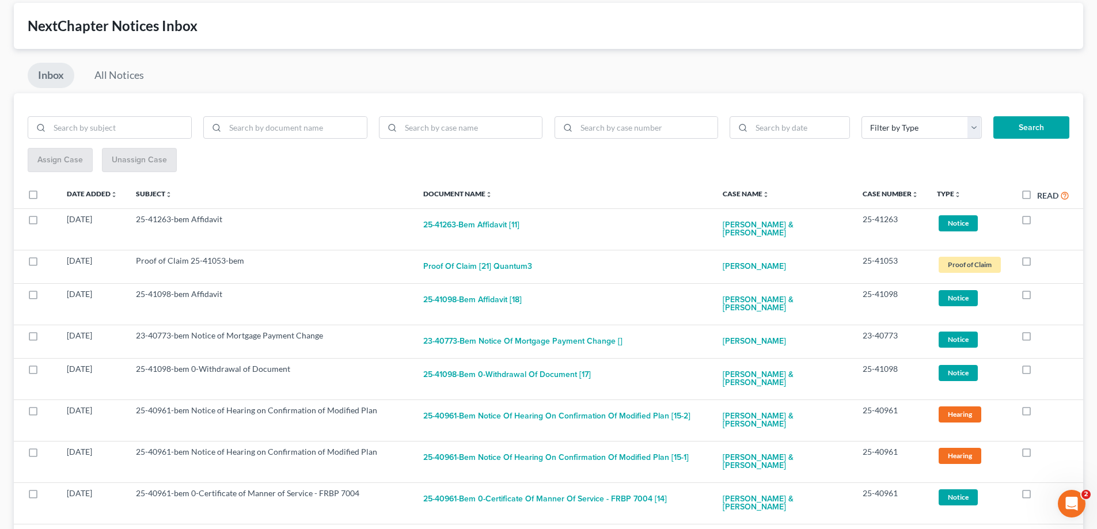
click at [1037, 222] on label at bounding box center [1037, 222] width 0 height 0
click at [1042, 220] on input "checkbox" at bounding box center [1045, 217] width 7 height 7
checkbox input "true"
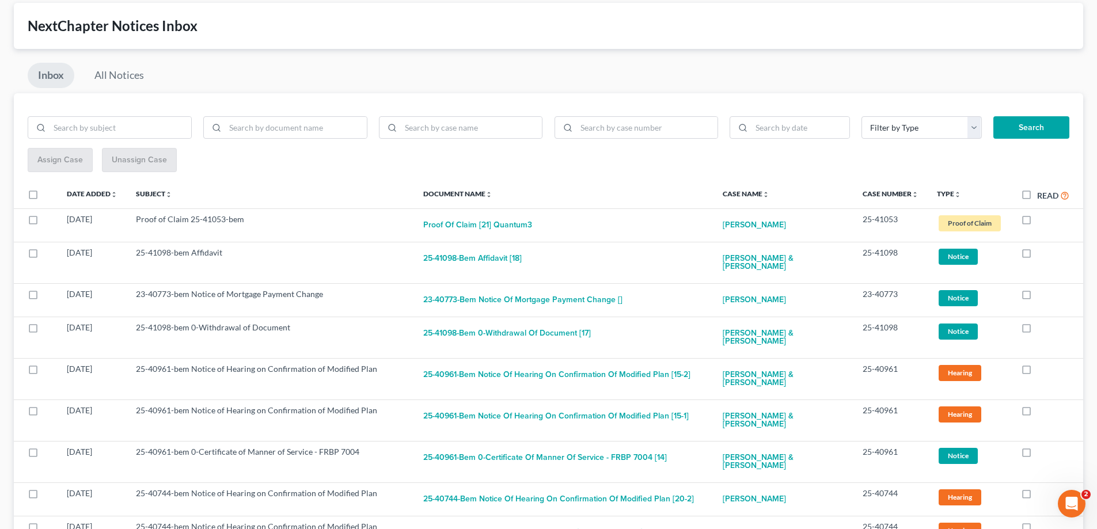
click at [1037, 222] on label at bounding box center [1037, 222] width 0 height 0
click at [1042, 220] on input "checkbox" at bounding box center [1045, 217] width 7 height 7
checkbox input "true"
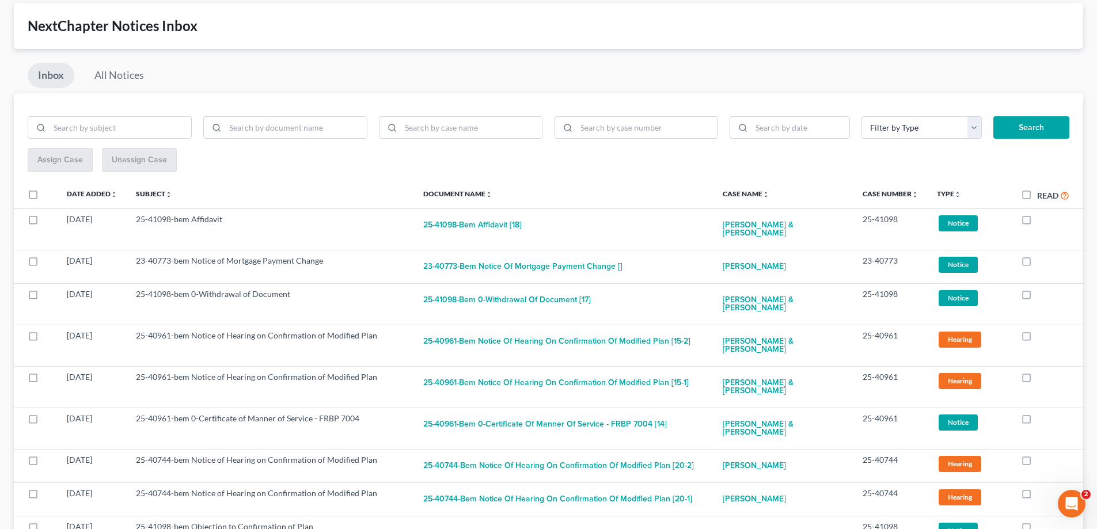
click at [1037, 222] on label at bounding box center [1037, 222] width 0 height 0
click at [1042, 220] on input "checkbox" at bounding box center [1045, 217] width 7 height 7
checkbox input "true"
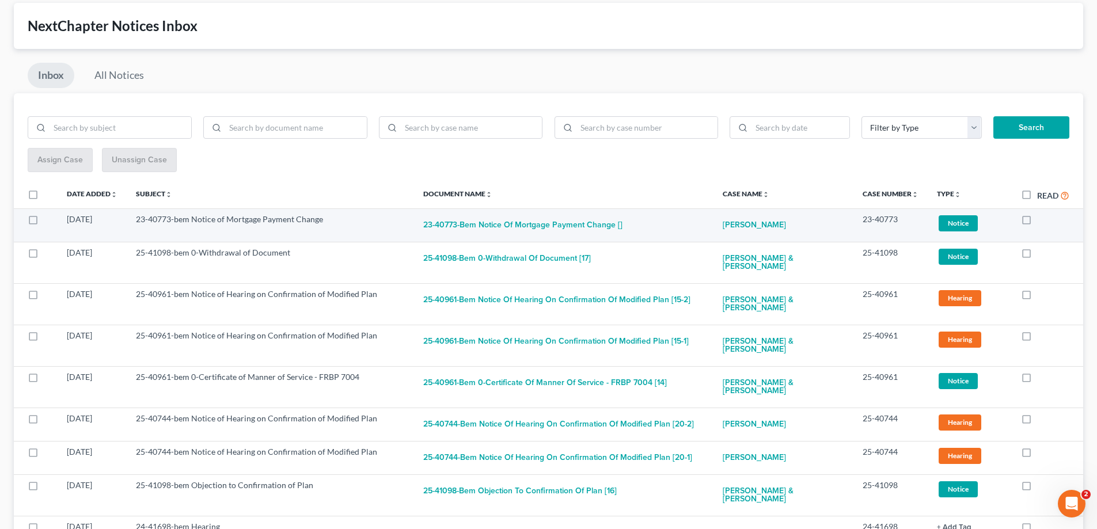
click at [1037, 222] on label at bounding box center [1037, 222] width 0 height 0
click at [1042, 219] on input "checkbox" at bounding box center [1045, 217] width 7 height 7
checkbox input "true"
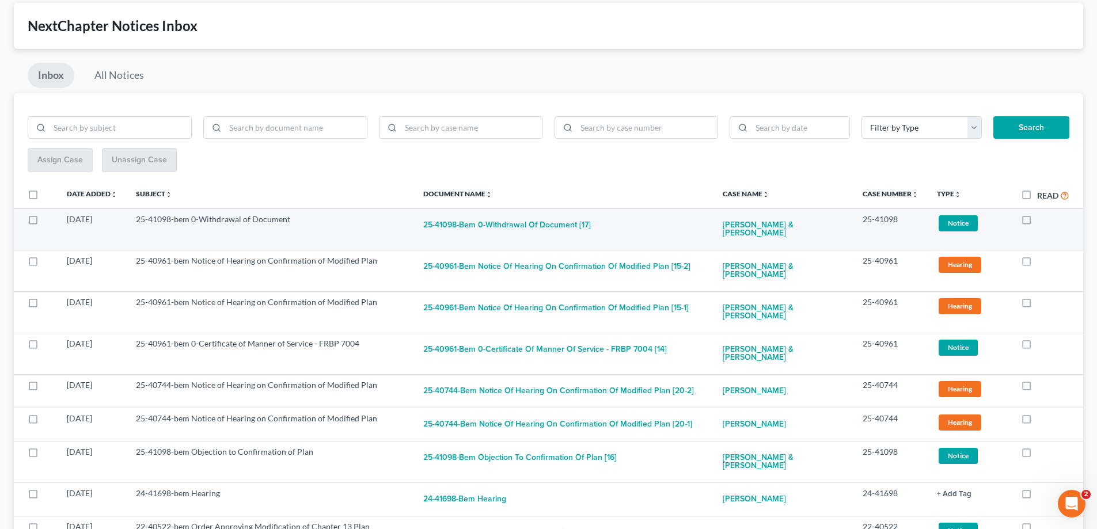
click at [1037, 222] on label at bounding box center [1037, 222] width 0 height 0
click at [1042, 221] on input "checkbox" at bounding box center [1045, 217] width 7 height 7
checkbox input "true"
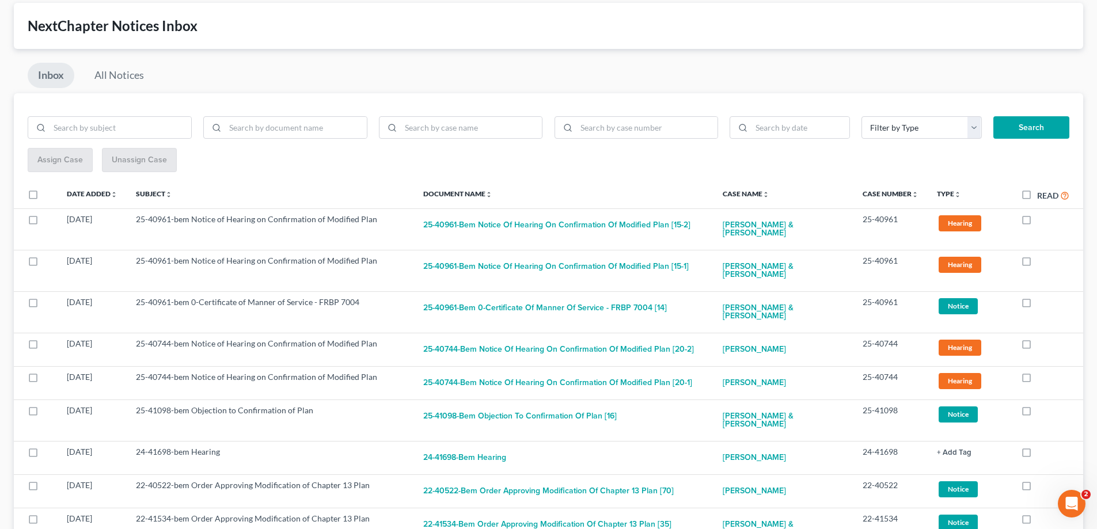
click at [1037, 222] on label at bounding box center [1037, 222] width 0 height 0
click at [1042, 218] on input "checkbox" at bounding box center [1045, 217] width 7 height 7
checkbox input "true"
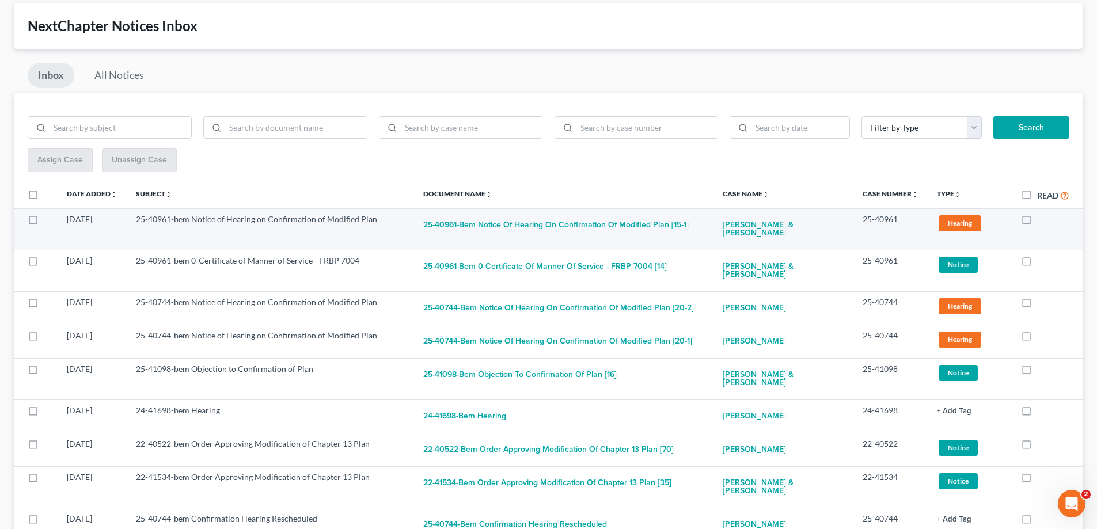
click at [1037, 222] on label at bounding box center [1037, 222] width 0 height 0
click at [1042, 219] on input "checkbox" at bounding box center [1045, 217] width 7 height 7
checkbox input "true"
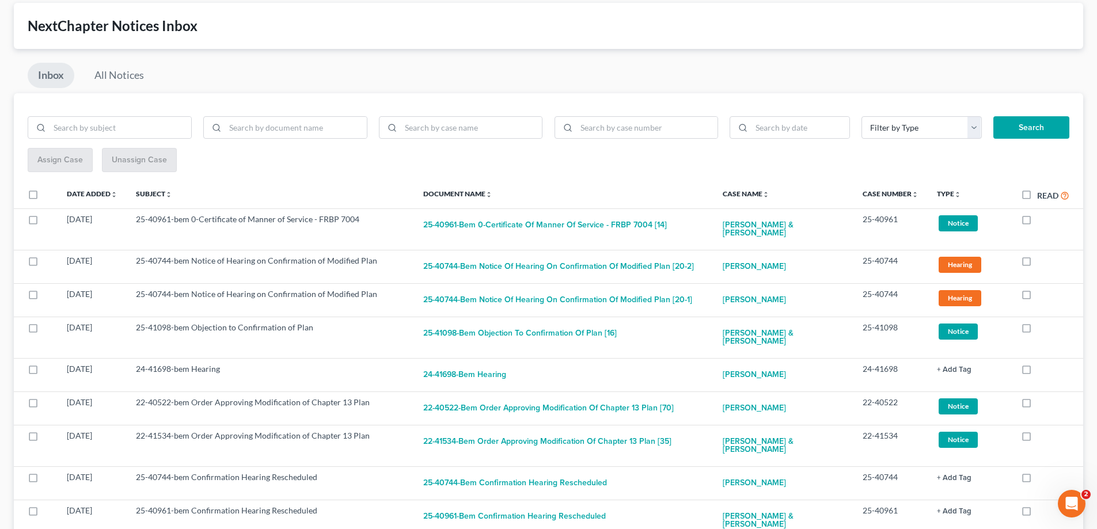
click at [1037, 222] on label at bounding box center [1037, 222] width 0 height 0
click at [1042, 219] on input "checkbox" at bounding box center [1045, 217] width 7 height 7
checkbox input "true"
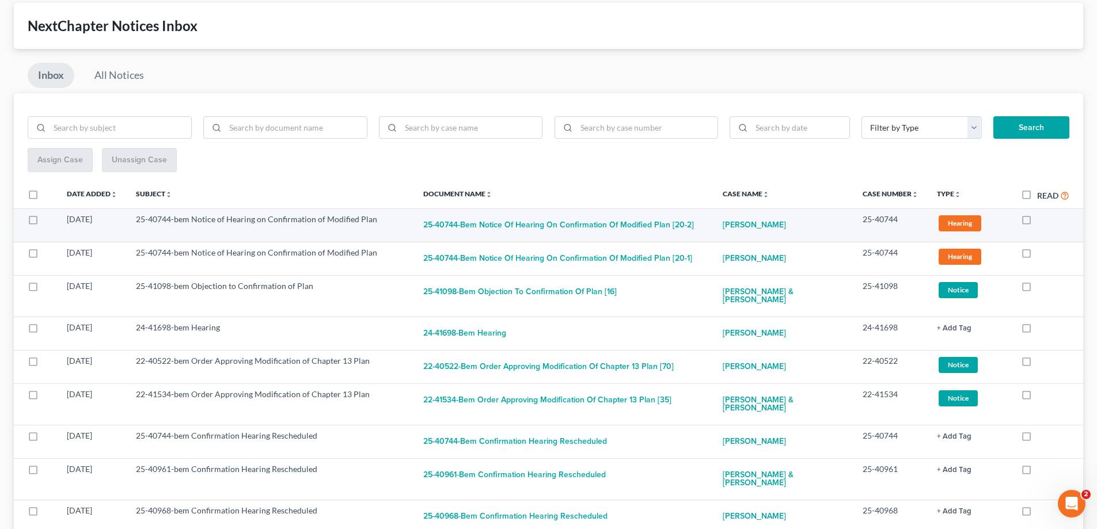
click at [1037, 222] on label at bounding box center [1037, 222] width 0 height 0
click at [1042, 219] on input "checkbox" at bounding box center [1045, 217] width 7 height 7
checkbox input "true"
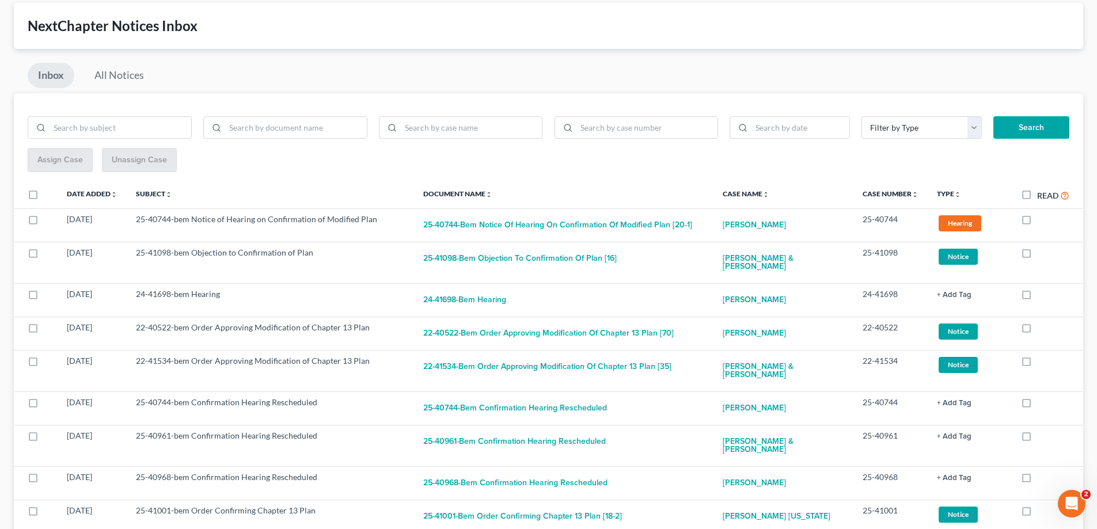
click at [1037, 222] on label at bounding box center [1037, 222] width 0 height 0
click at [1042, 219] on input "checkbox" at bounding box center [1045, 217] width 7 height 7
checkbox input "true"
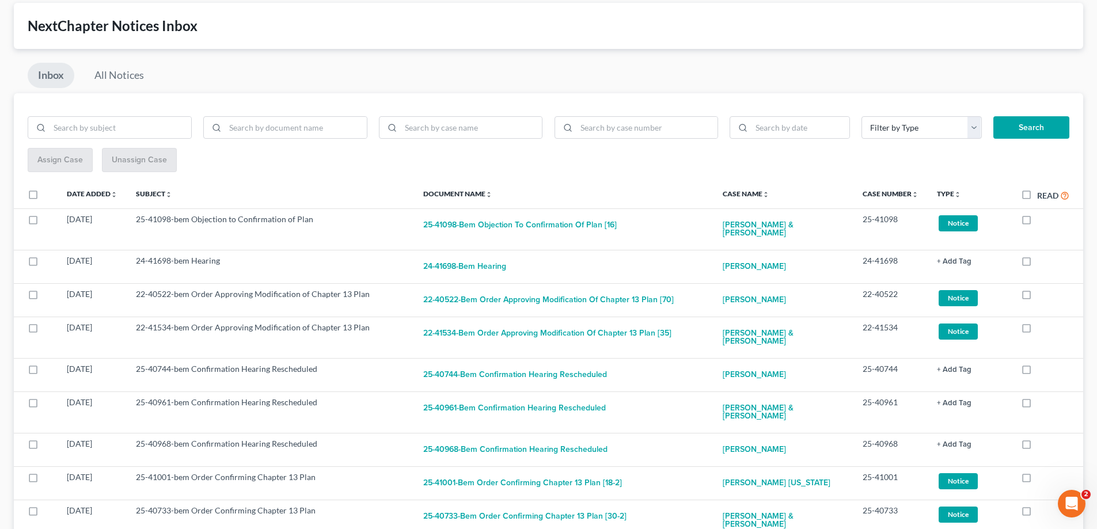
click at [1037, 222] on label at bounding box center [1037, 222] width 0 height 0
click at [1042, 219] on input "checkbox" at bounding box center [1045, 217] width 7 height 7
checkbox input "true"
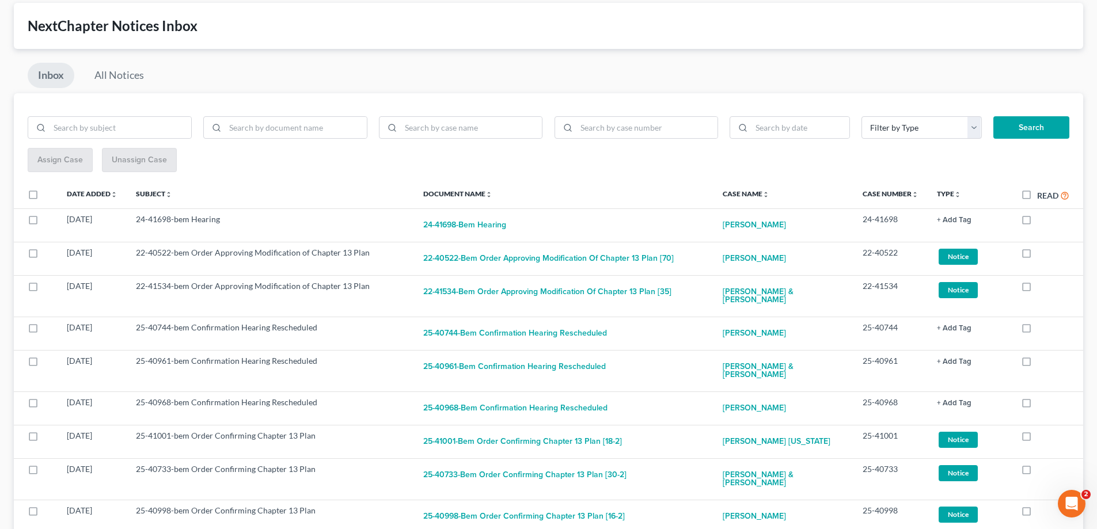
click at [1037, 222] on label at bounding box center [1037, 222] width 0 height 0
click at [1042, 219] on input "checkbox" at bounding box center [1045, 217] width 7 height 7
checkbox input "true"
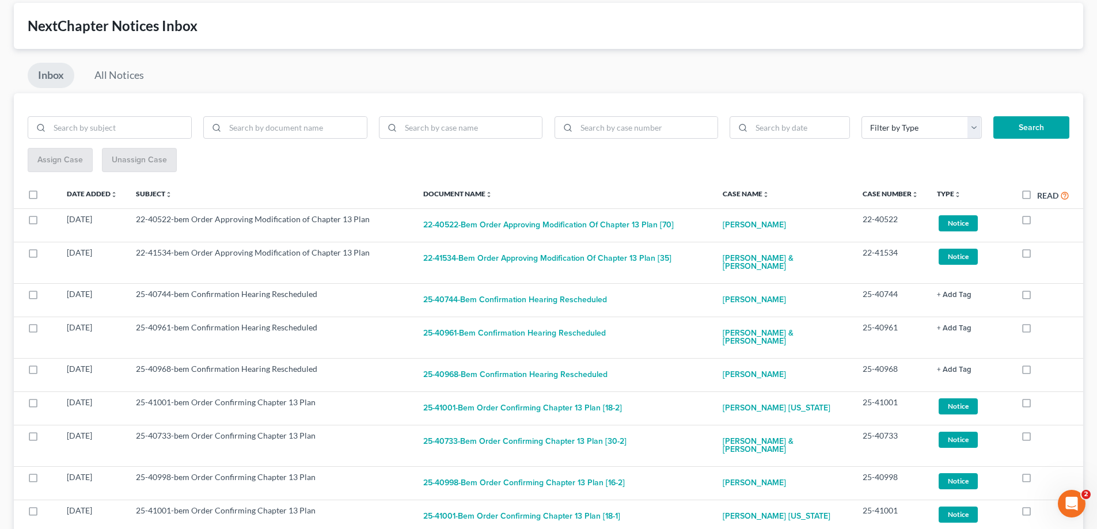
click at [1037, 222] on label at bounding box center [1037, 222] width 0 height 0
click at [1042, 219] on input "checkbox" at bounding box center [1045, 217] width 7 height 7
checkbox input "true"
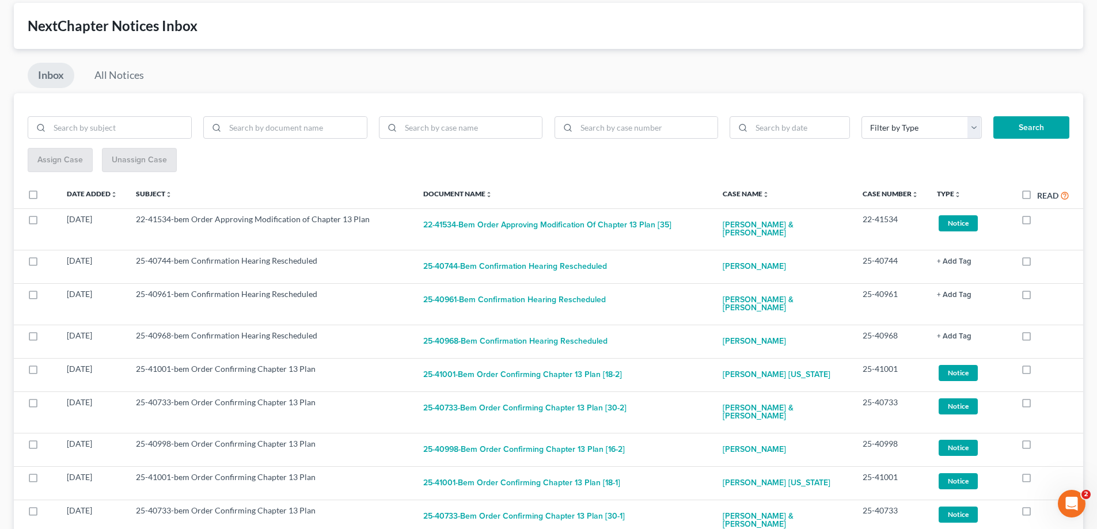
click at [1037, 222] on label at bounding box center [1037, 222] width 0 height 0
click at [1042, 219] on input "checkbox" at bounding box center [1045, 217] width 7 height 7
checkbox input "true"
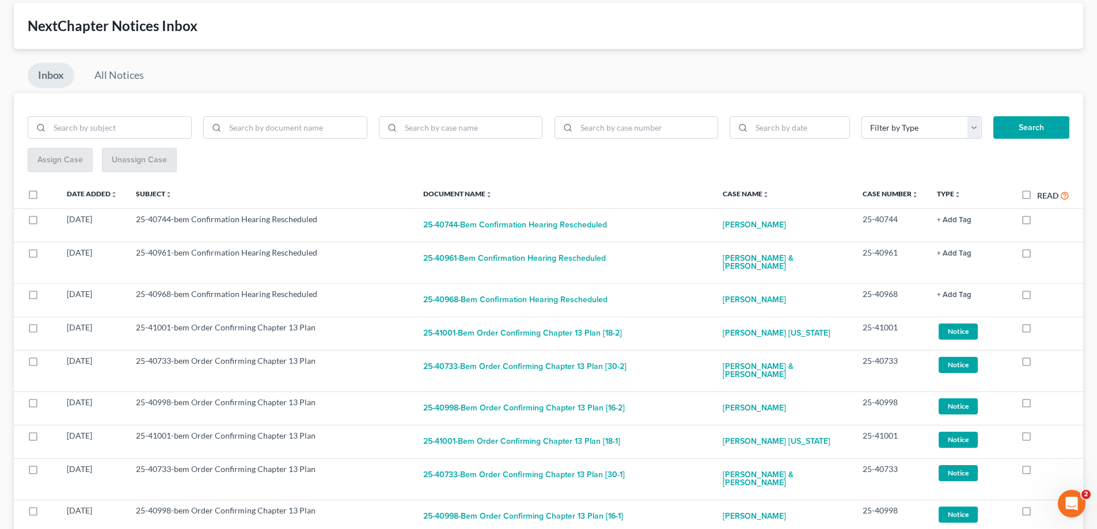
click at [1037, 222] on label at bounding box center [1037, 222] width 0 height 0
click at [1042, 219] on input "checkbox" at bounding box center [1045, 217] width 7 height 7
checkbox input "true"
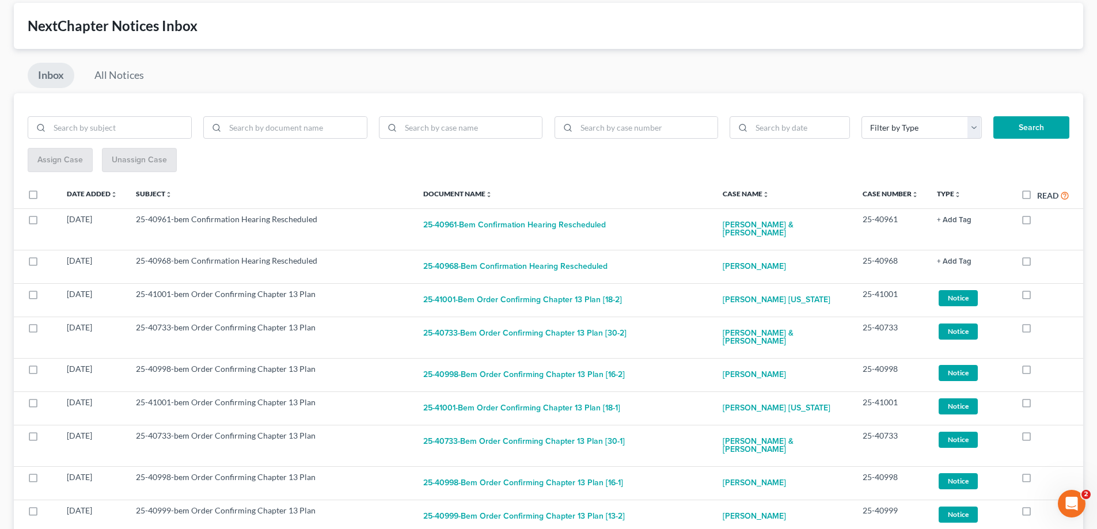
click at [1037, 222] on label at bounding box center [1037, 222] width 0 height 0
click at [1042, 219] on input "checkbox" at bounding box center [1045, 217] width 7 height 7
checkbox input "true"
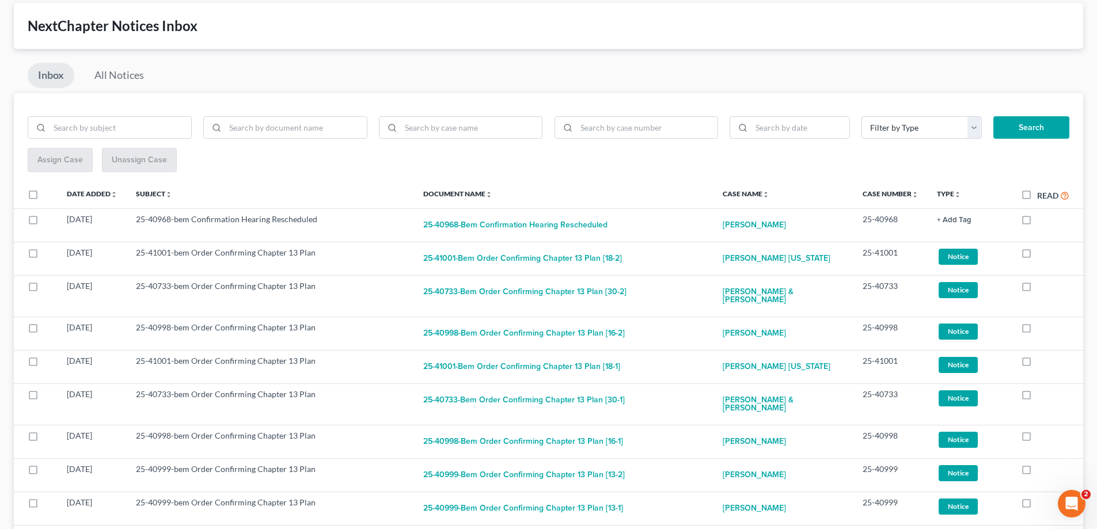
click at [1037, 222] on label at bounding box center [1037, 222] width 0 height 0
click at [1042, 219] on input "checkbox" at bounding box center [1045, 217] width 7 height 7
checkbox input "true"
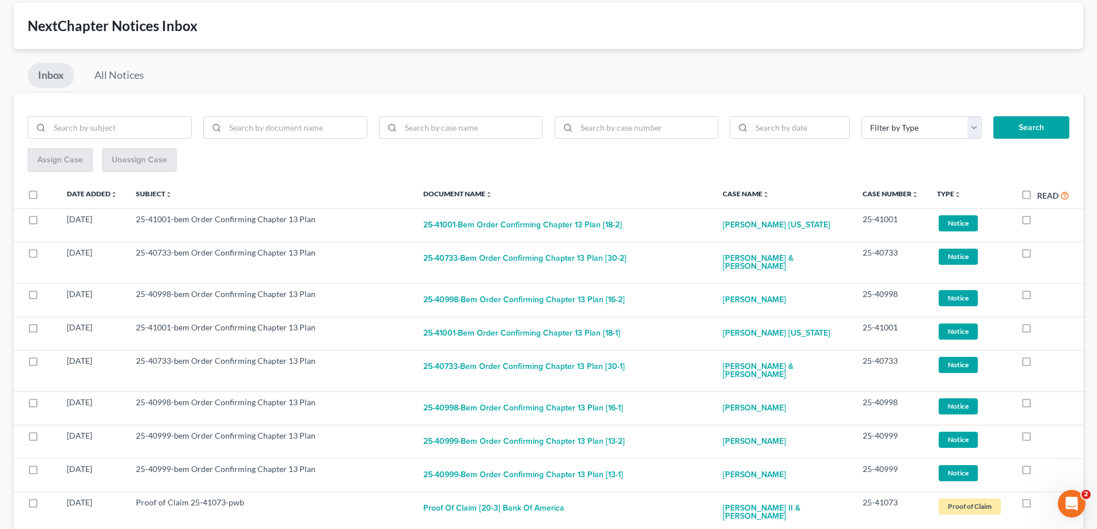
click at [1037, 222] on label at bounding box center [1037, 222] width 0 height 0
click at [1042, 219] on input "checkbox" at bounding box center [1045, 217] width 7 height 7
checkbox input "true"
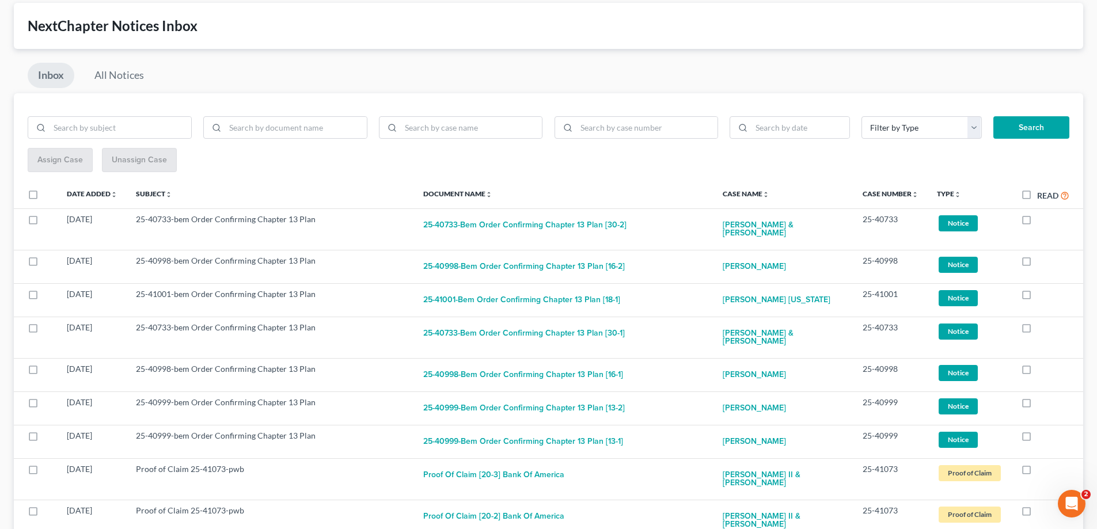
click at [1037, 222] on label at bounding box center [1037, 222] width 0 height 0
click at [1042, 219] on input "checkbox" at bounding box center [1045, 217] width 7 height 7
checkbox input "true"
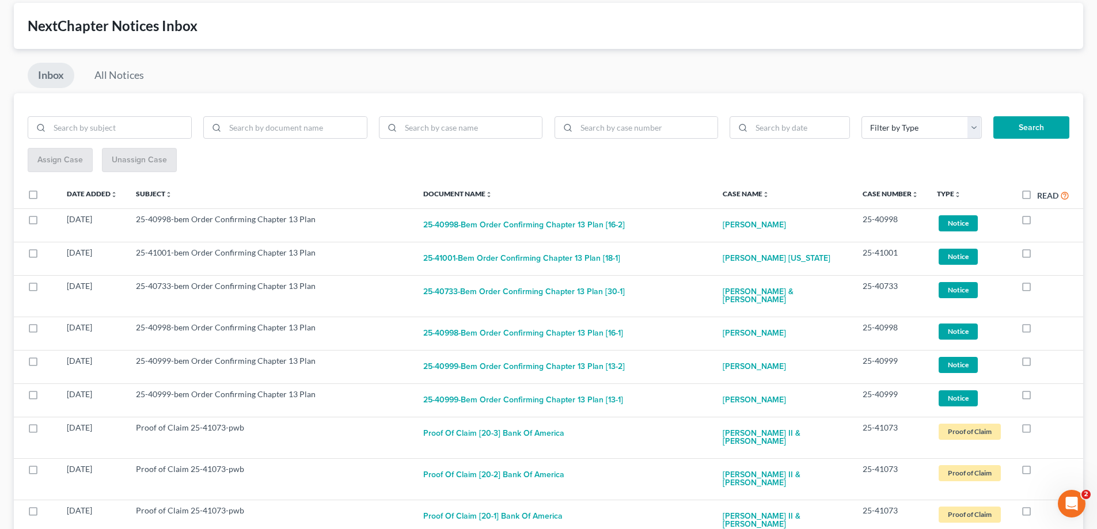
click at [1037, 222] on label at bounding box center [1037, 222] width 0 height 0
click at [1042, 219] on input "checkbox" at bounding box center [1045, 217] width 7 height 7
checkbox input "true"
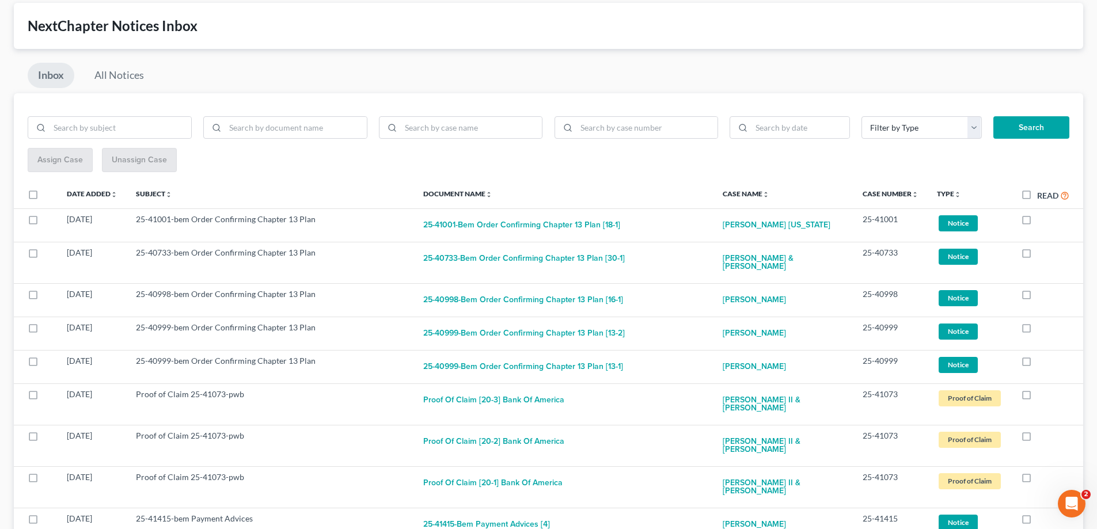
click at [1037, 222] on label at bounding box center [1037, 222] width 0 height 0
click at [1042, 219] on input "checkbox" at bounding box center [1045, 217] width 7 height 7
checkbox input "true"
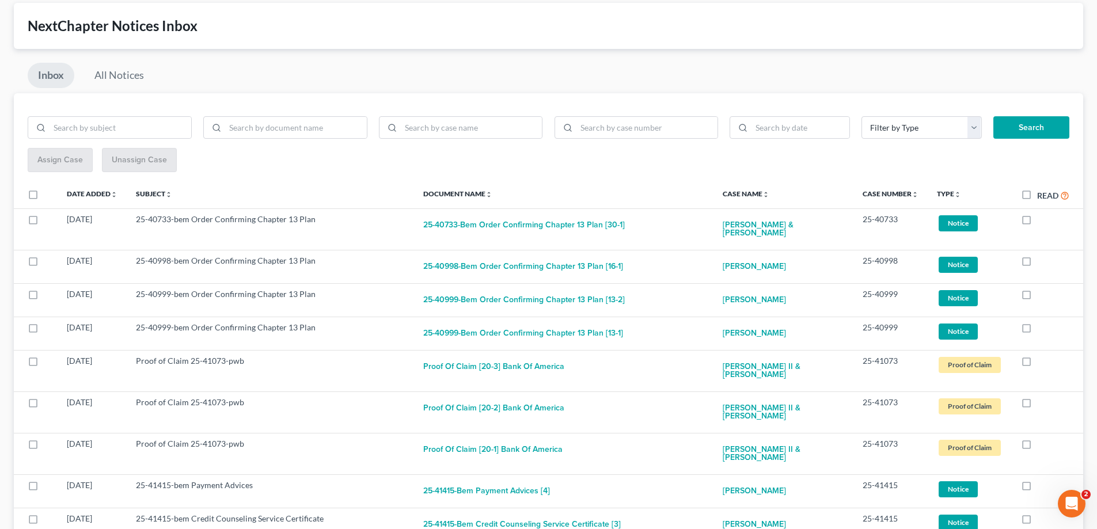
click at [1037, 222] on label at bounding box center [1037, 222] width 0 height 0
click at [1042, 219] on input "checkbox" at bounding box center [1045, 217] width 7 height 7
checkbox input "true"
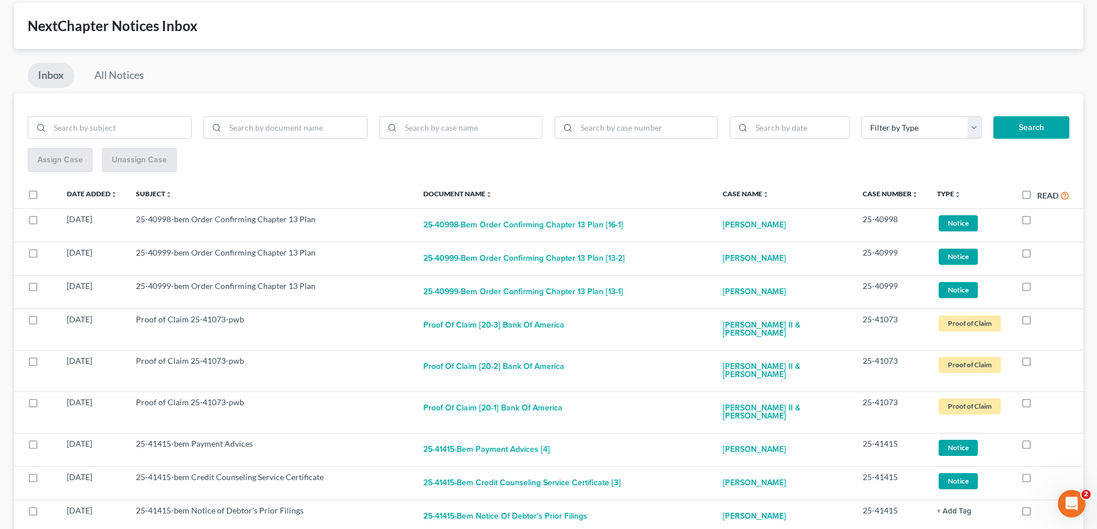
click at [1037, 222] on label at bounding box center [1037, 222] width 0 height 0
click at [1042, 219] on input "checkbox" at bounding box center [1045, 217] width 7 height 7
checkbox input "true"
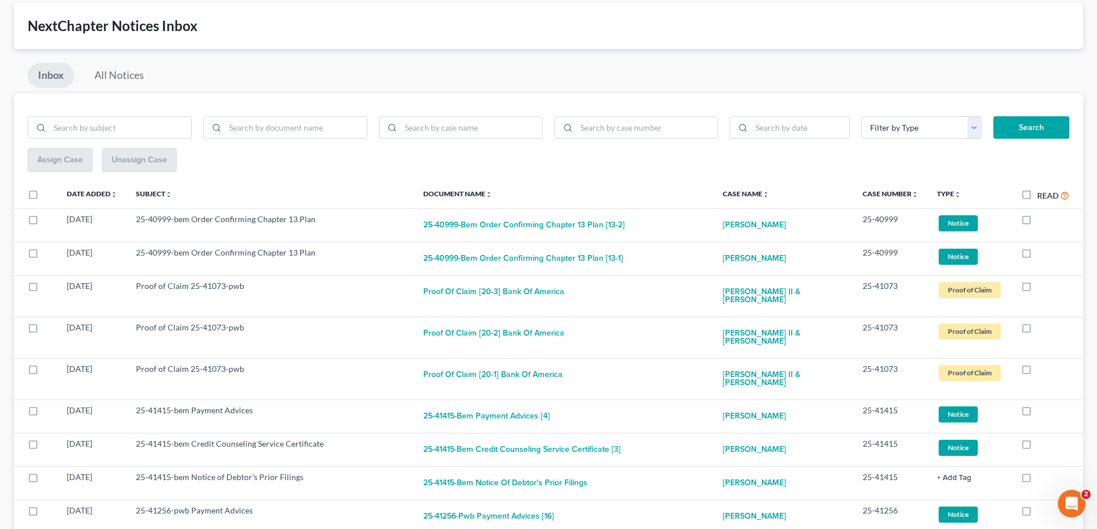
click at [1037, 222] on label at bounding box center [1037, 222] width 0 height 0
click at [1042, 219] on input "checkbox" at bounding box center [1045, 217] width 7 height 7
checkbox input "true"
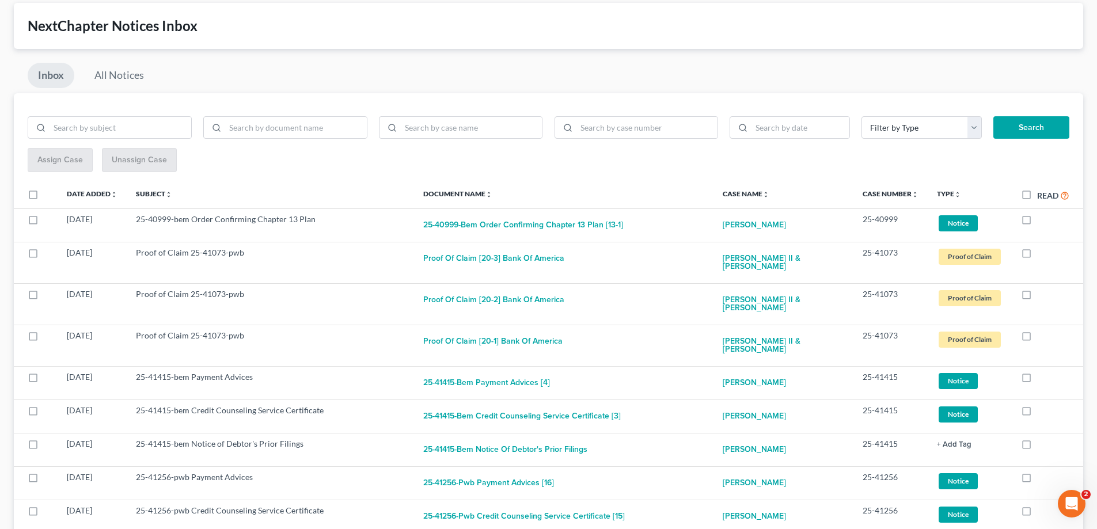
click at [1037, 222] on label at bounding box center [1037, 222] width 0 height 0
click at [1042, 219] on input "checkbox" at bounding box center [1045, 217] width 7 height 7
checkbox input "true"
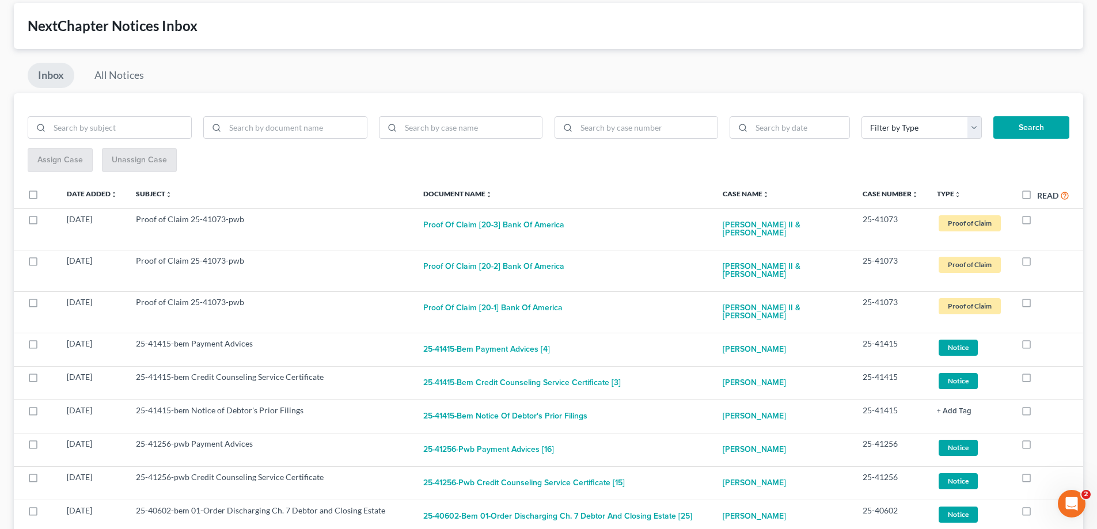
click at [1037, 222] on label at bounding box center [1037, 222] width 0 height 0
click at [1042, 219] on input "checkbox" at bounding box center [1045, 217] width 7 height 7
checkbox input "true"
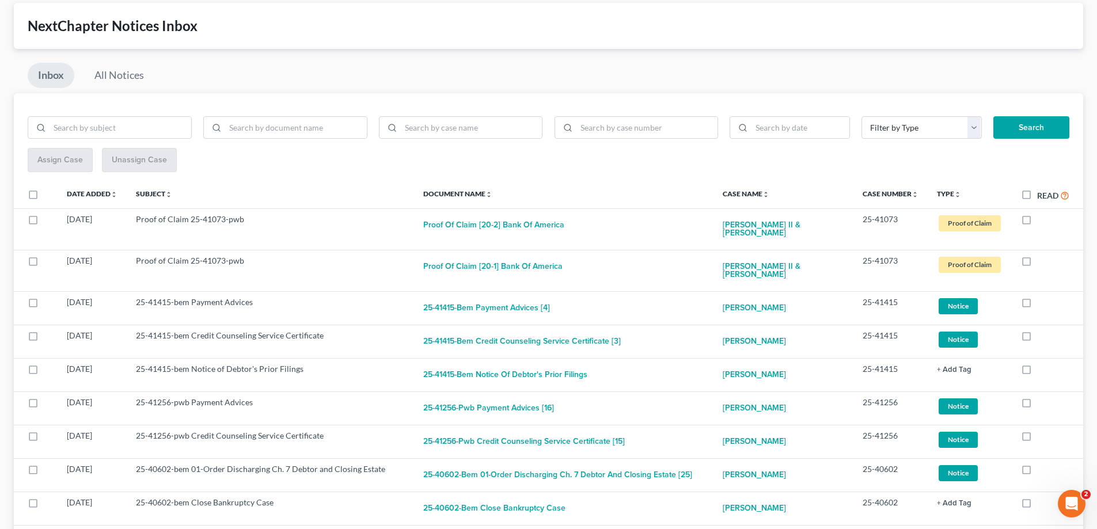
click at [1037, 222] on label at bounding box center [1037, 222] width 0 height 0
click at [1042, 219] on input "checkbox" at bounding box center [1045, 217] width 7 height 7
checkbox input "true"
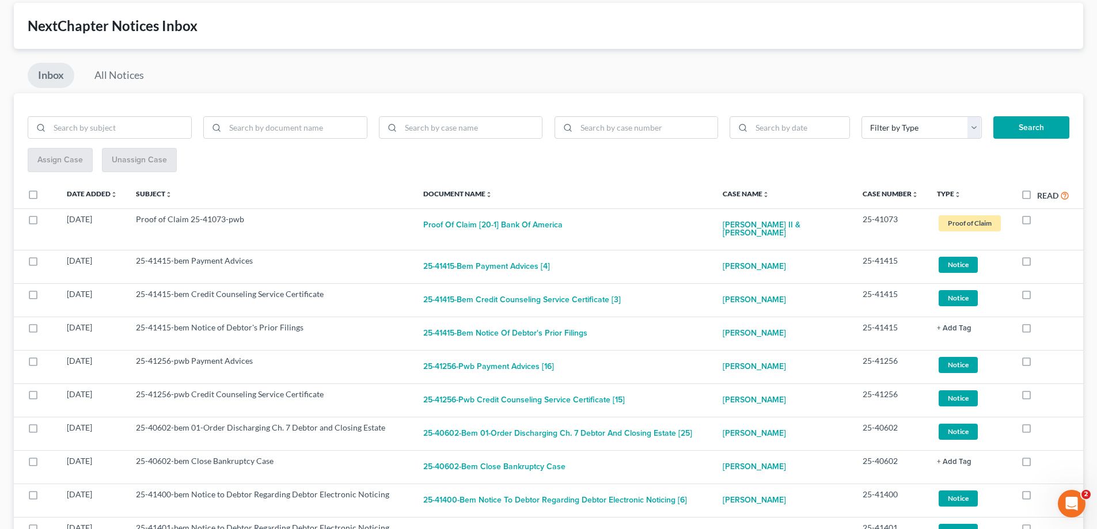
click at [1037, 222] on label at bounding box center [1037, 222] width 0 height 0
click at [1042, 219] on input "checkbox" at bounding box center [1045, 217] width 7 height 7
checkbox input "true"
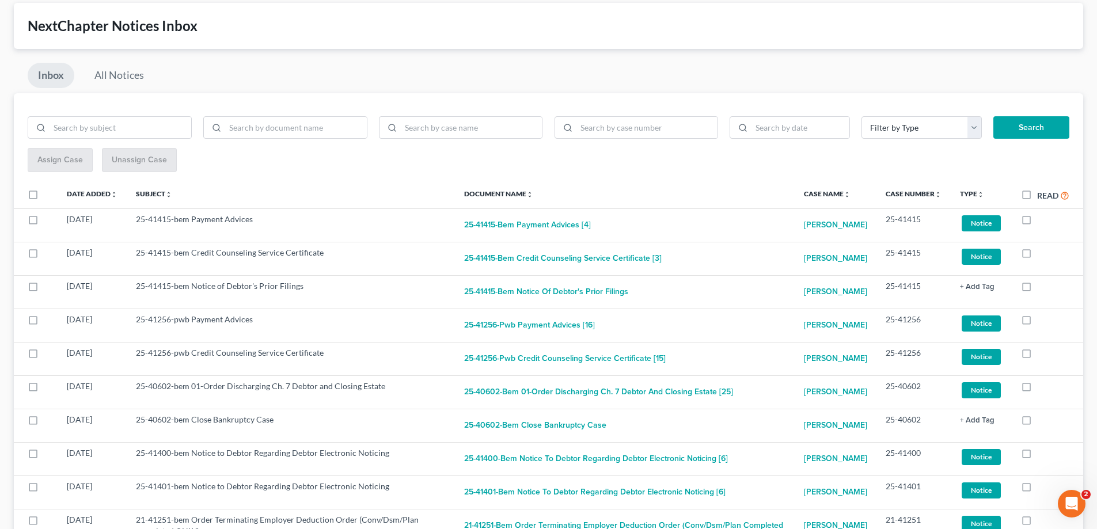
click at [1037, 222] on label at bounding box center [1037, 222] width 0 height 0
click at [1042, 219] on input "checkbox" at bounding box center [1045, 217] width 7 height 7
checkbox input "true"
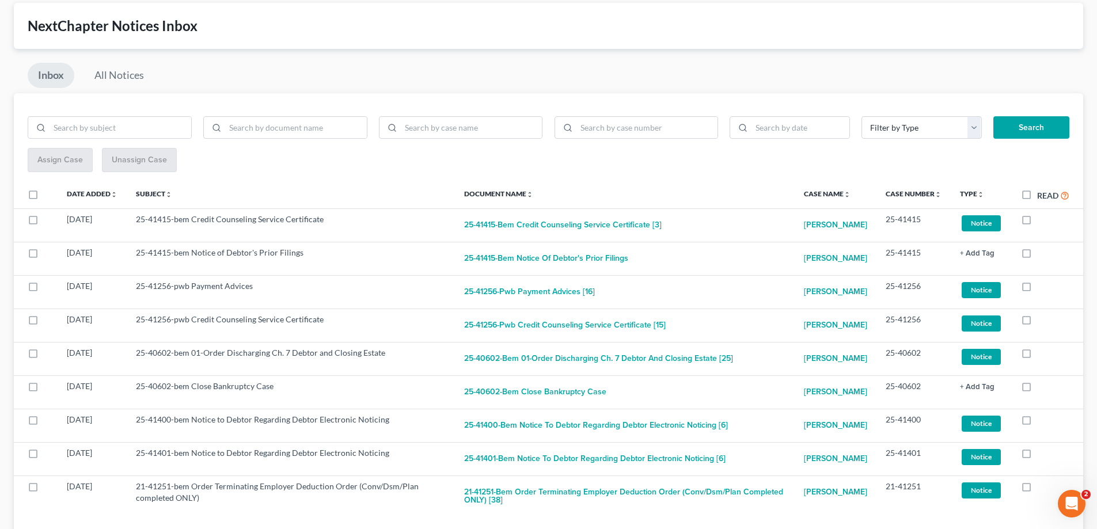
click at [1037, 222] on label at bounding box center [1037, 222] width 0 height 0
click at [1042, 219] on input "checkbox" at bounding box center [1045, 217] width 7 height 7
checkbox input "true"
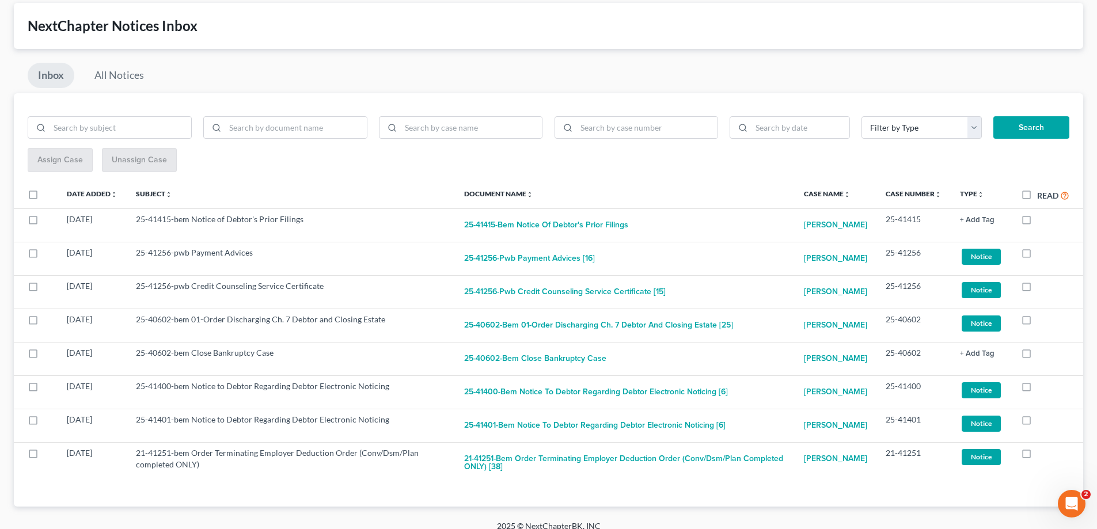
click at [1037, 222] on label at bounding box center [1037, 222] width 0 height 0
click at [1042, 219] on input "checkbox" at bounding box center [1045, 217] width 7 height 7
checkbox input "true"
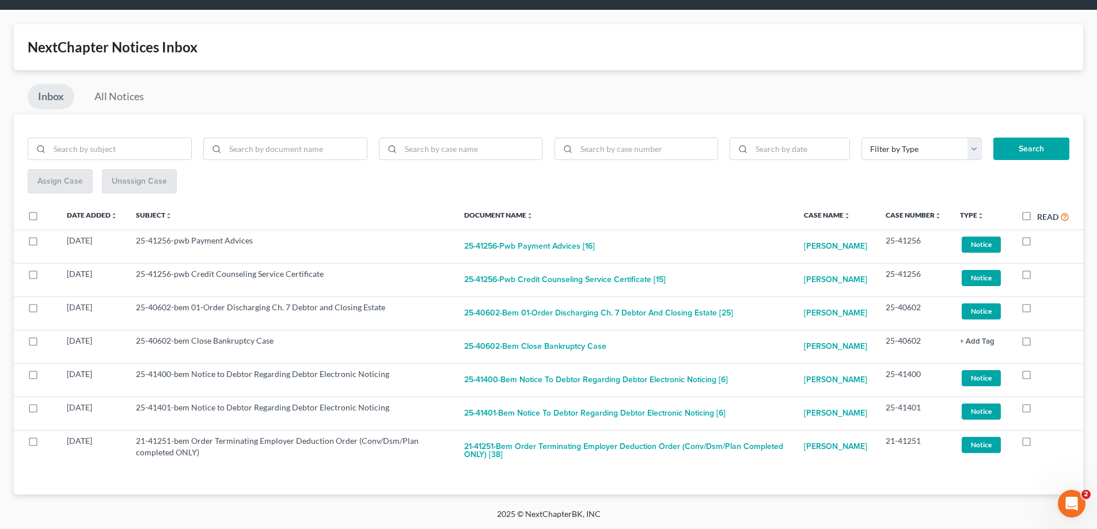
scroll to position [44, 0]
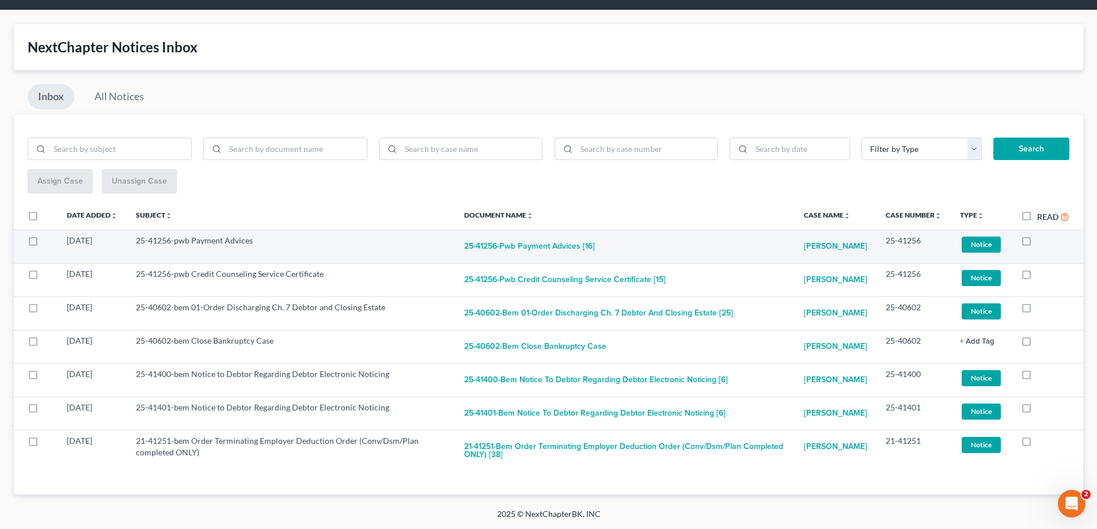
click at [1037, 244] on label at bounding box center [1037, 244] width 0 height 0
click at [1042, 235] on input "checkbox" at bounding box center [1045, 238] width 7 height 7
checkbox input "true"
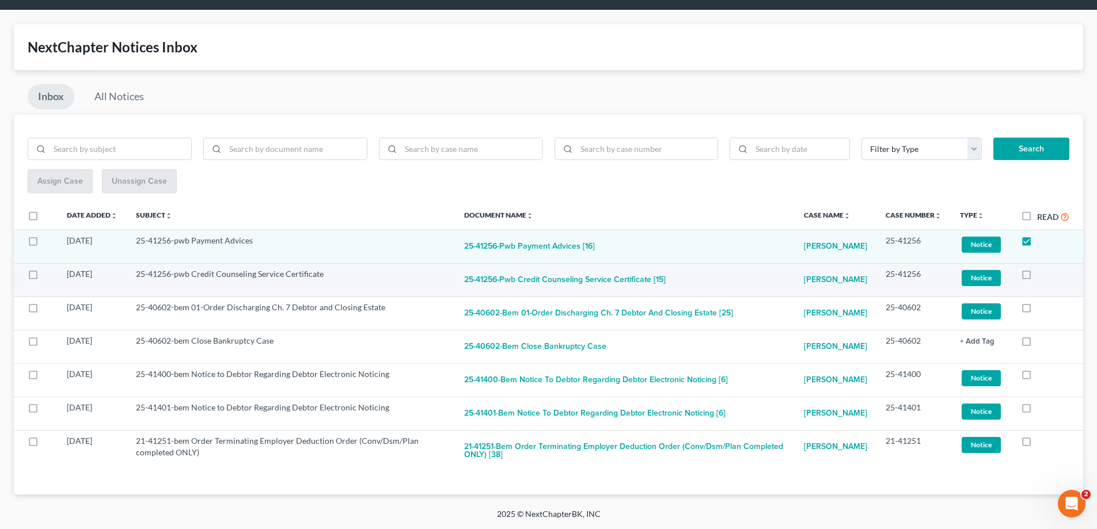
scroll to position [11, 0]
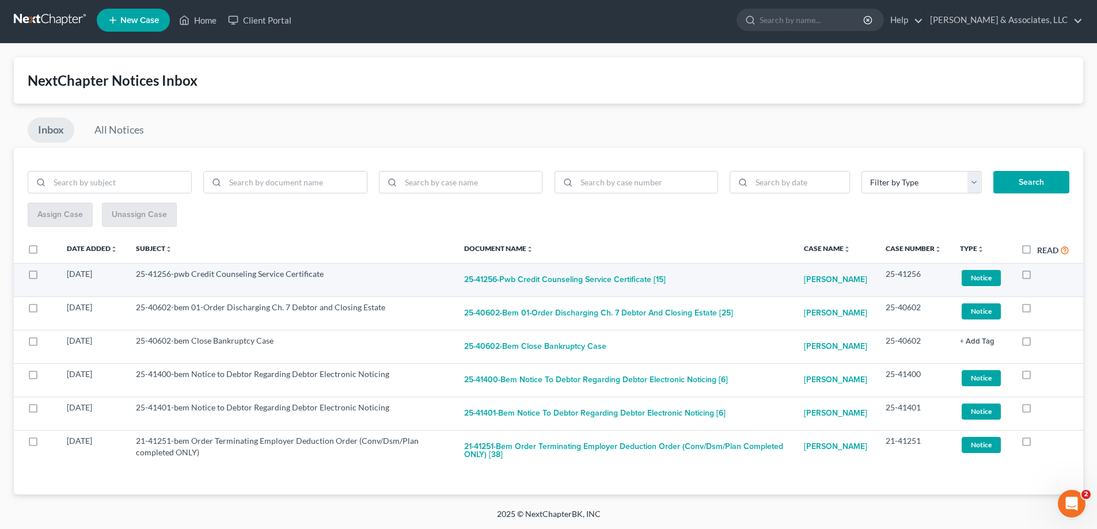
click at [1037, 277] on label at bounding box center [1037, 277] width 0 height 0
click at [1042, 271] on input "checkbox" at bounding box center [1045, 271] width 7 height 7
checkbox input "true"
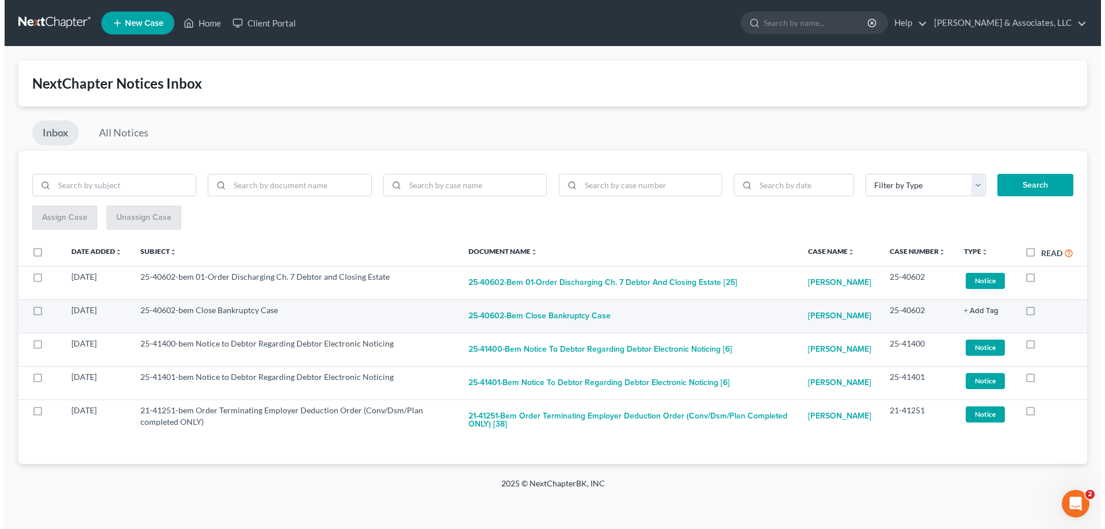
scroll to position [0, 0]
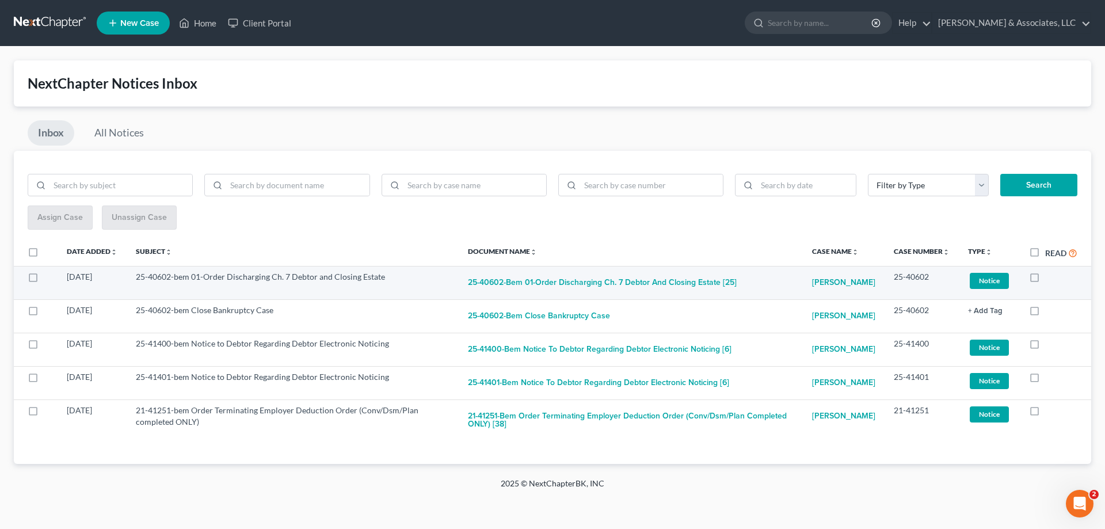
click at [1046, 280] on label at bounding box center [1046, 280] width 0 height 0
click at [1050, 278] on input "checkbox" at bounding box center [1053, 274] width 7 height 7
checkbox input "true"
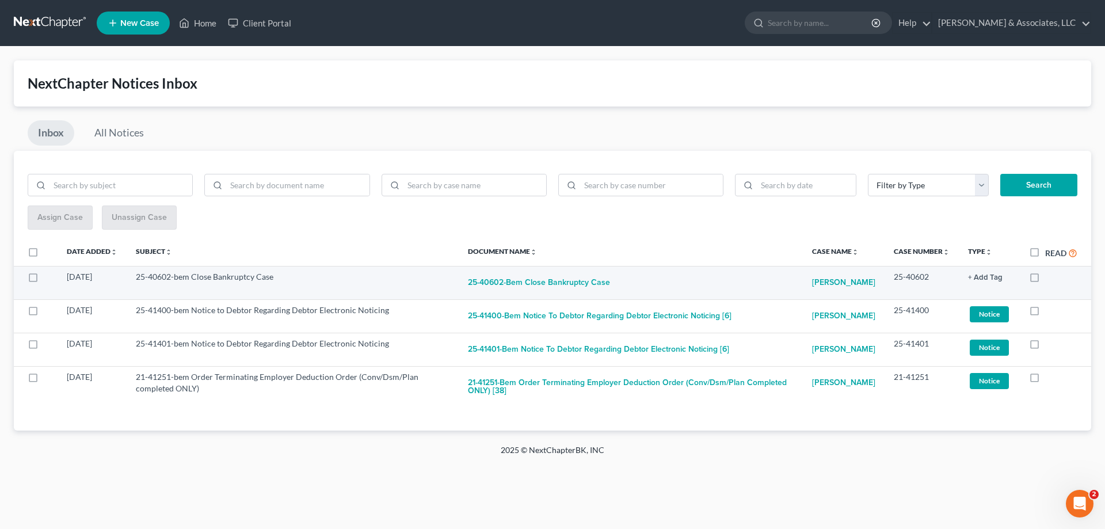
click at [1046, 280] on label at bounding box center [1046, 280] width 0 height 0
click at [1050, 275] on input "checkbox" at bounding box center [1053, 274] width 7 height 7
checkbox input "true"
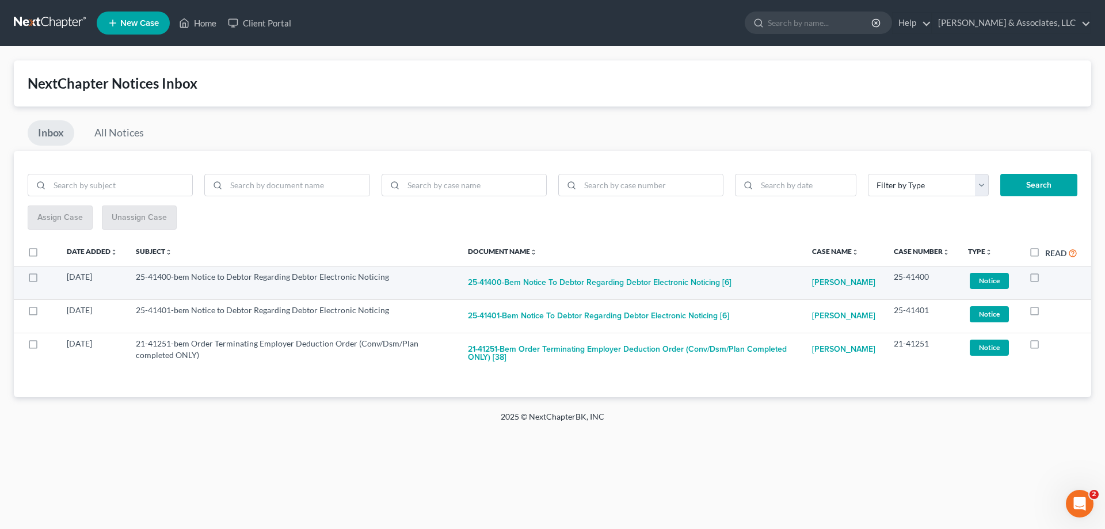
click at [1046, 280] on label at bounding box center [1046, 280] width 0 height 0
click at [1050, 276] on input "checkbox" at bounding box center [1053, 274] width 7 height 7
checkbox input "true"
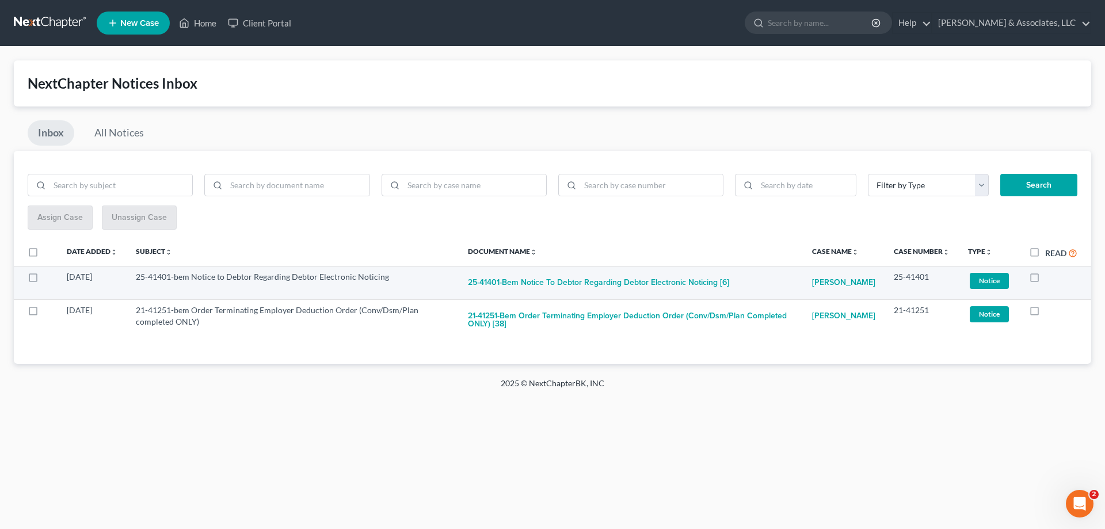
click at [1046, 280] on label at bounding box center [1046, 280] width 0 height 0
click at [1050, 279] on input "checkbox" at bounding box center [1053, 274] width 7 height 7
checkbox input "true"
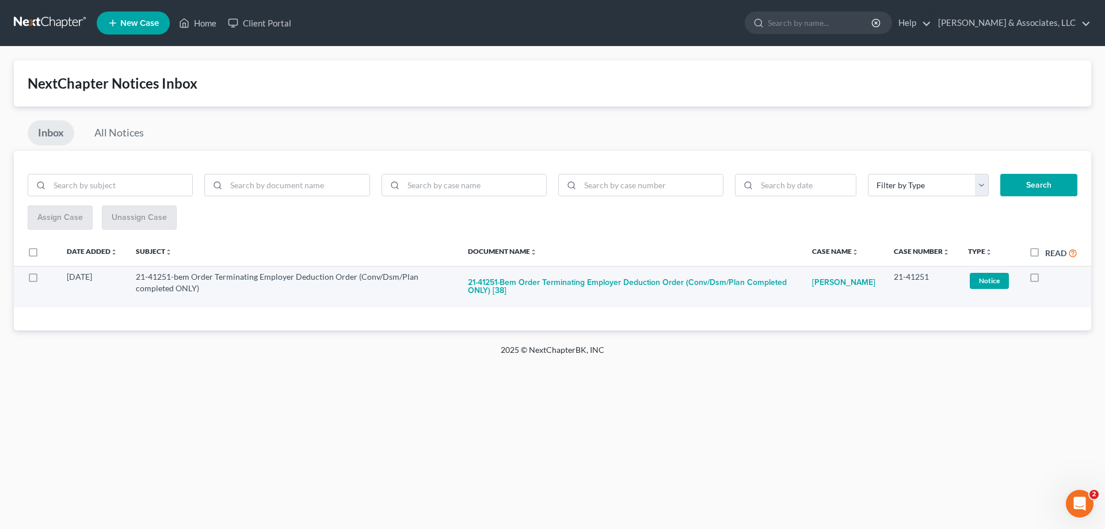
click at [1046, 280] on label at bounding box center [1046, 280] width 0 height 0
click at [1050, 277] on input "checkbox" at bounding box center [1053, 274] width 7 height 7
checkbox input "true"
